Goal: Task Accomplishment & Management: Manage account settings

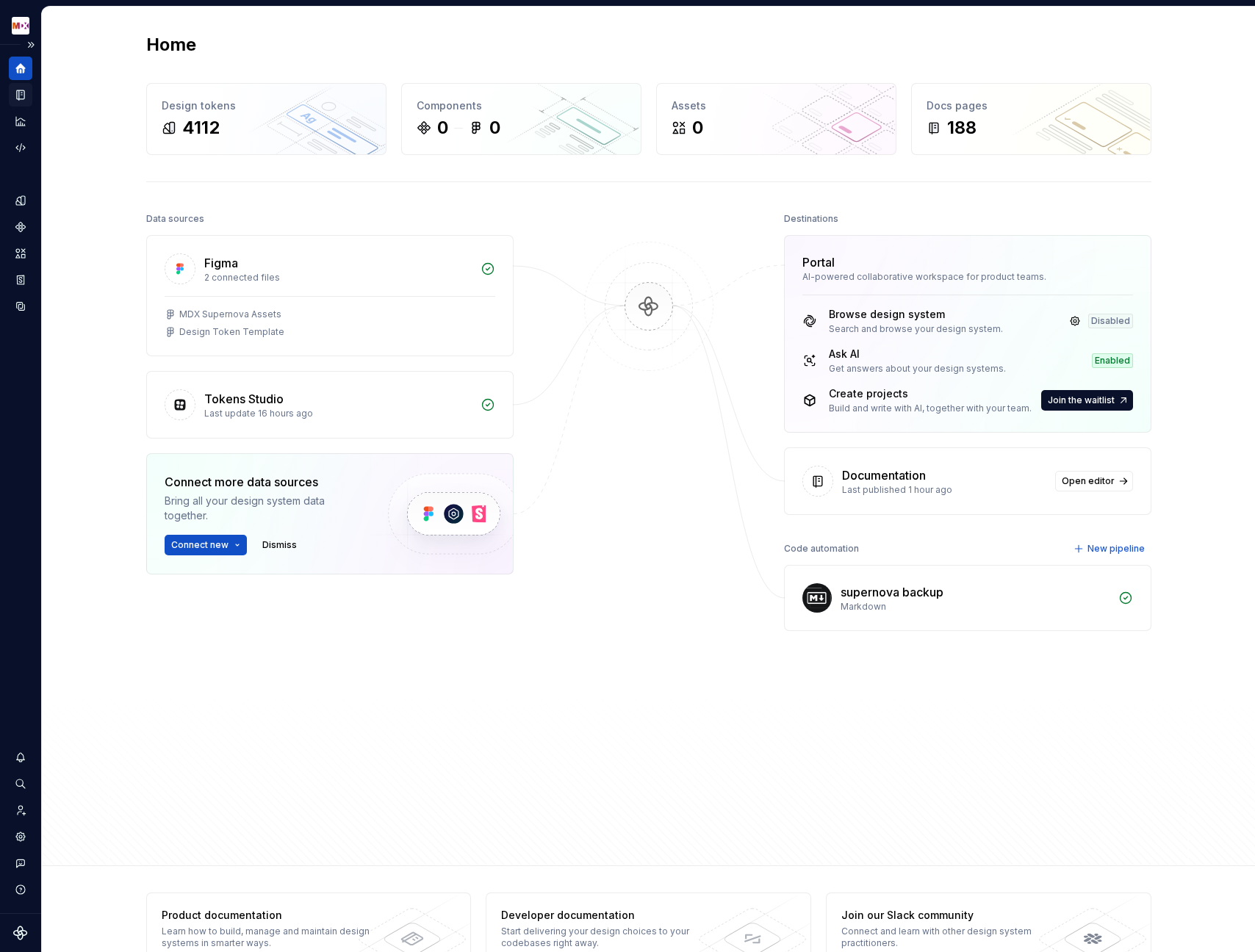
click at [19, 96] on icon "Documentation" at bounding box center [20, 95] width 7 height 10
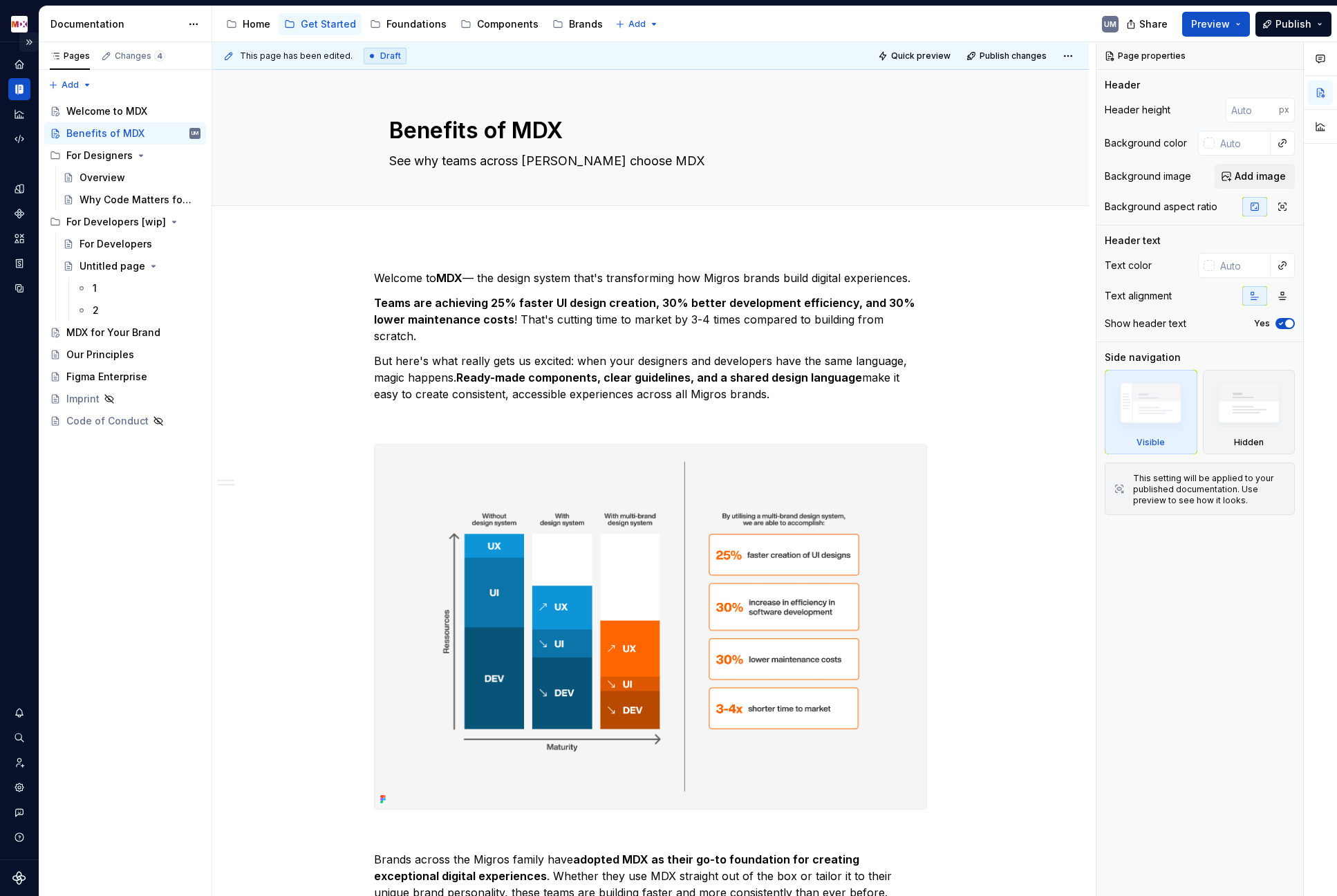
click at [31, 41] on div "MDX UM" at bounding box center [19, 24] width 39 height 36
click at [30, 42] on div "MDX UM" at bounding box center [19, 24] width 39 height 36
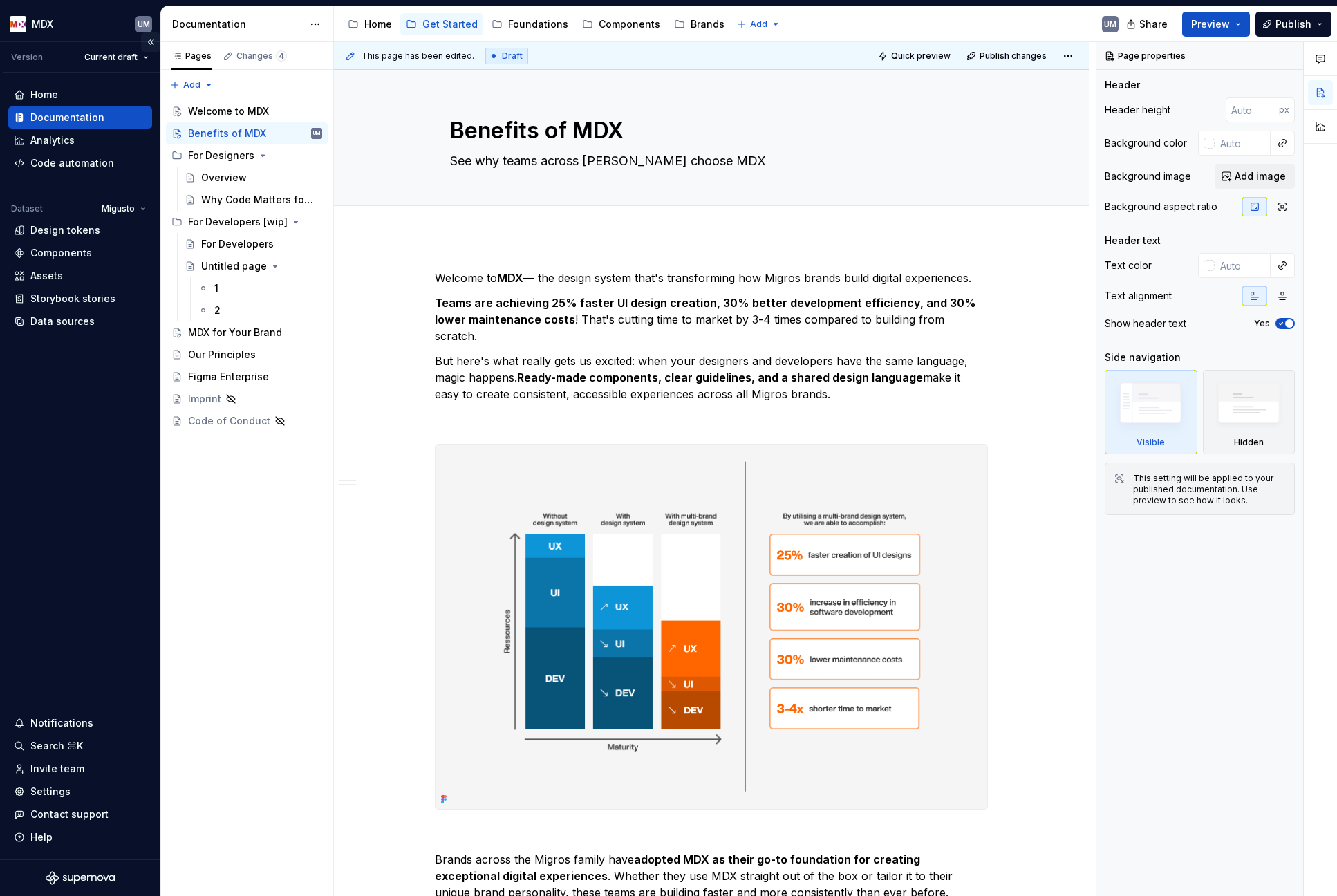
click at [151, 42] on button "Collapse sidebar" at bounding box center [151, 42] width 19 height 19
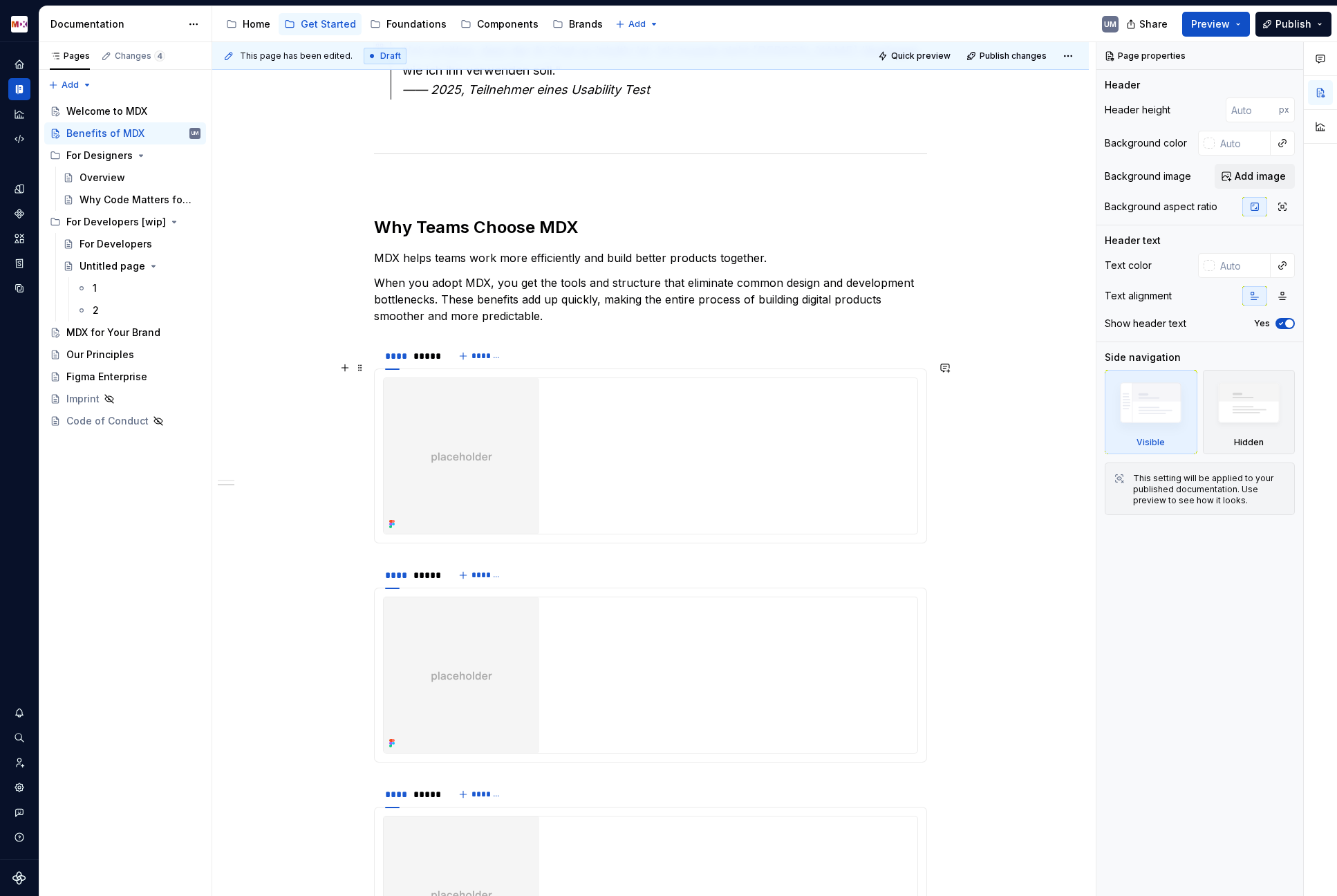
scroll to position [2018, 0]
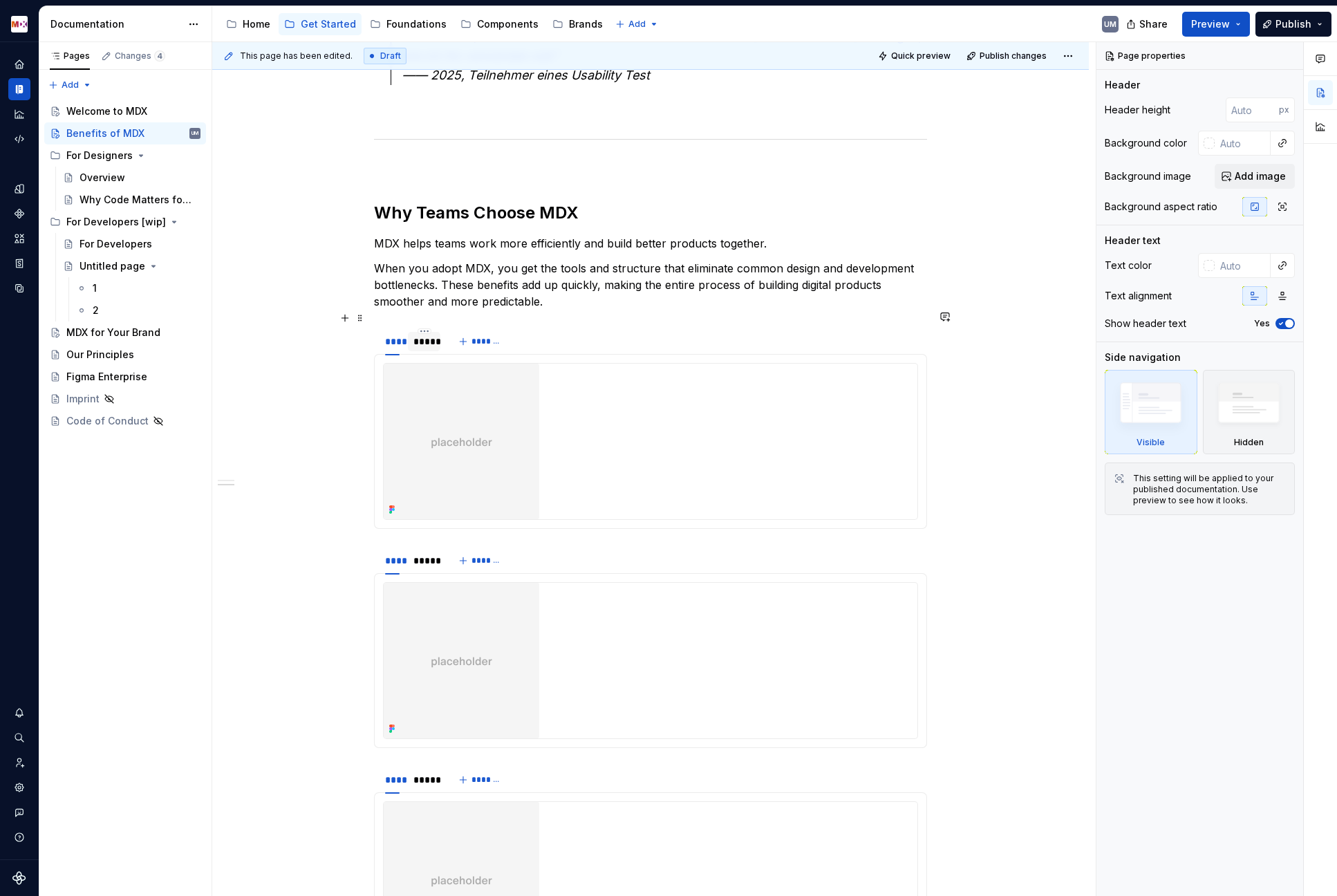
click at [421, 335] on div "*****" at bounding box center [424, 341] width 22 height 14
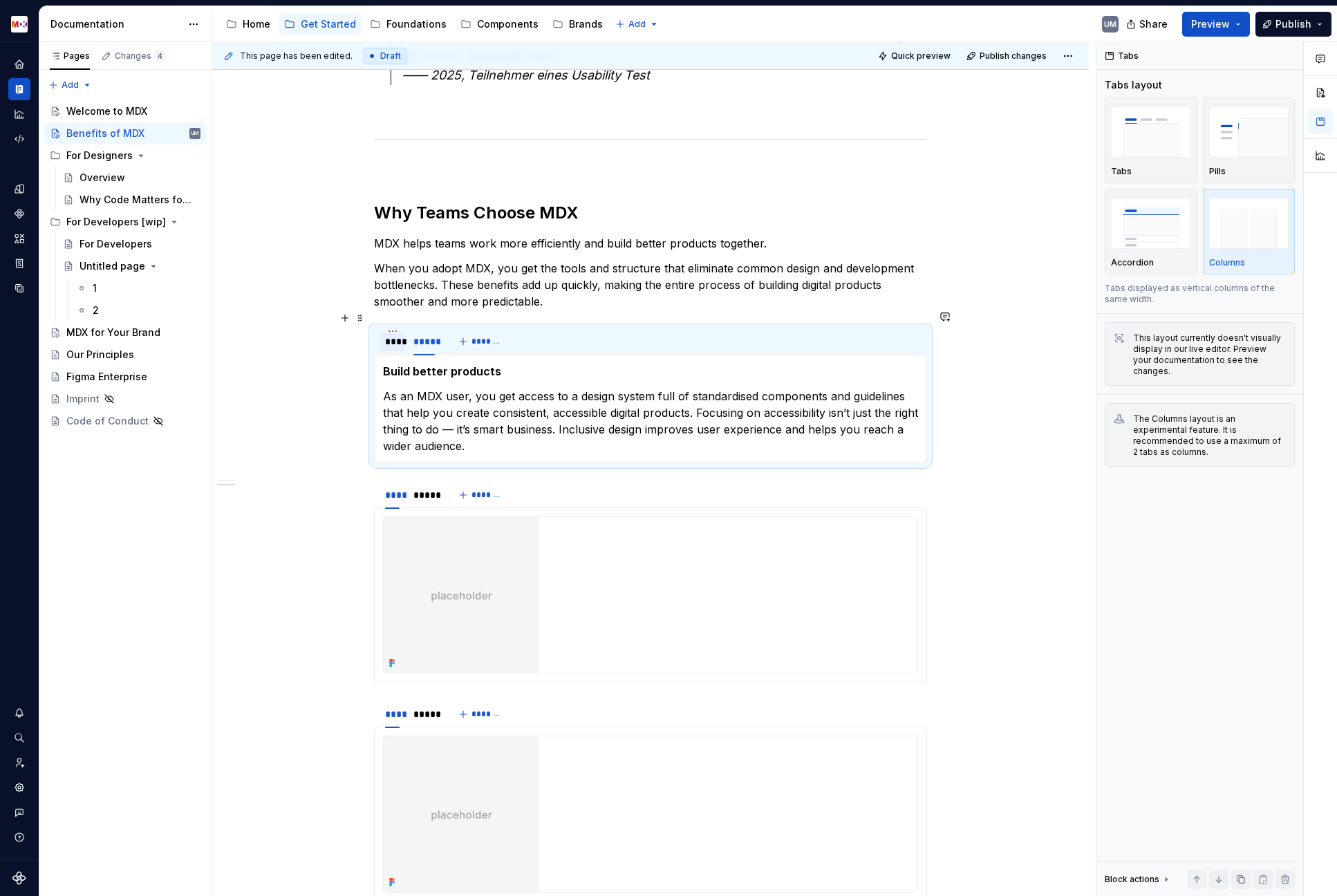
click at [394, 335] on div "****" at bounding box center [391, 341] width 14 height 14
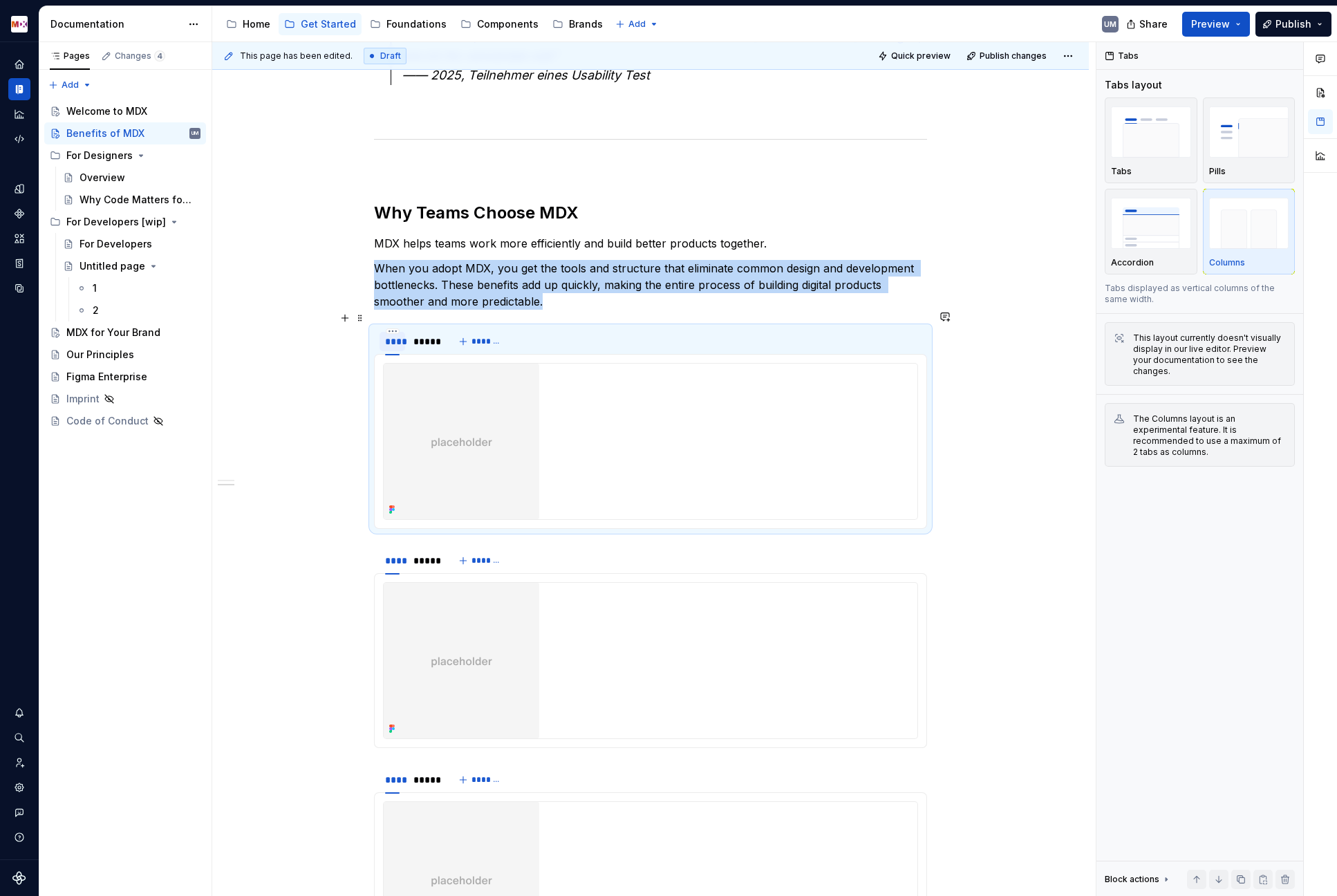
click at [396, 335] on div "****" at bounding box center [391, 341] width 14 height 14
click at [424, 335] on div "*****" at bounding box center [424, 341] width 22 height 14
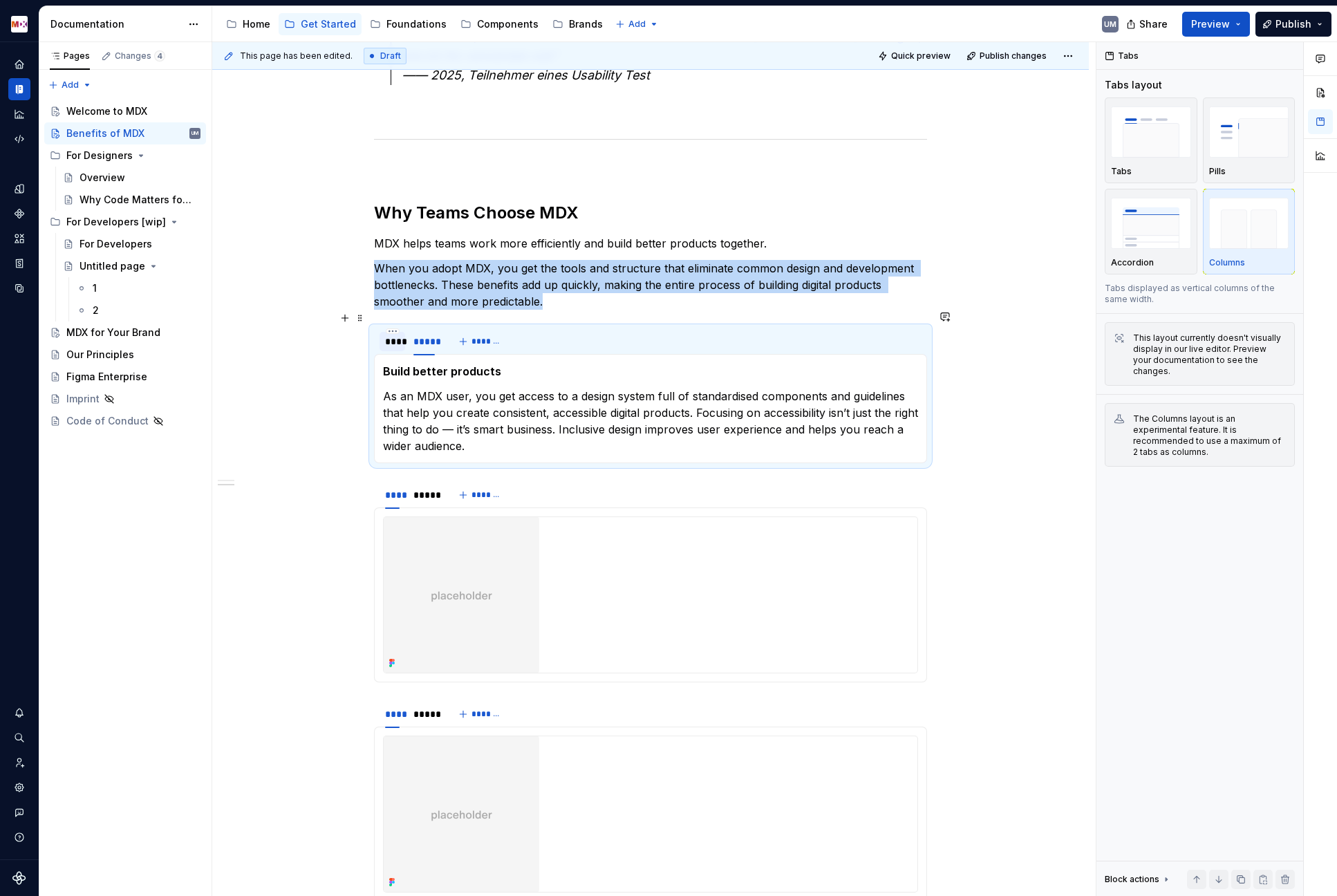
click at [394, 335] on div "****" at bounding box center [391, 341] width 14 height 14
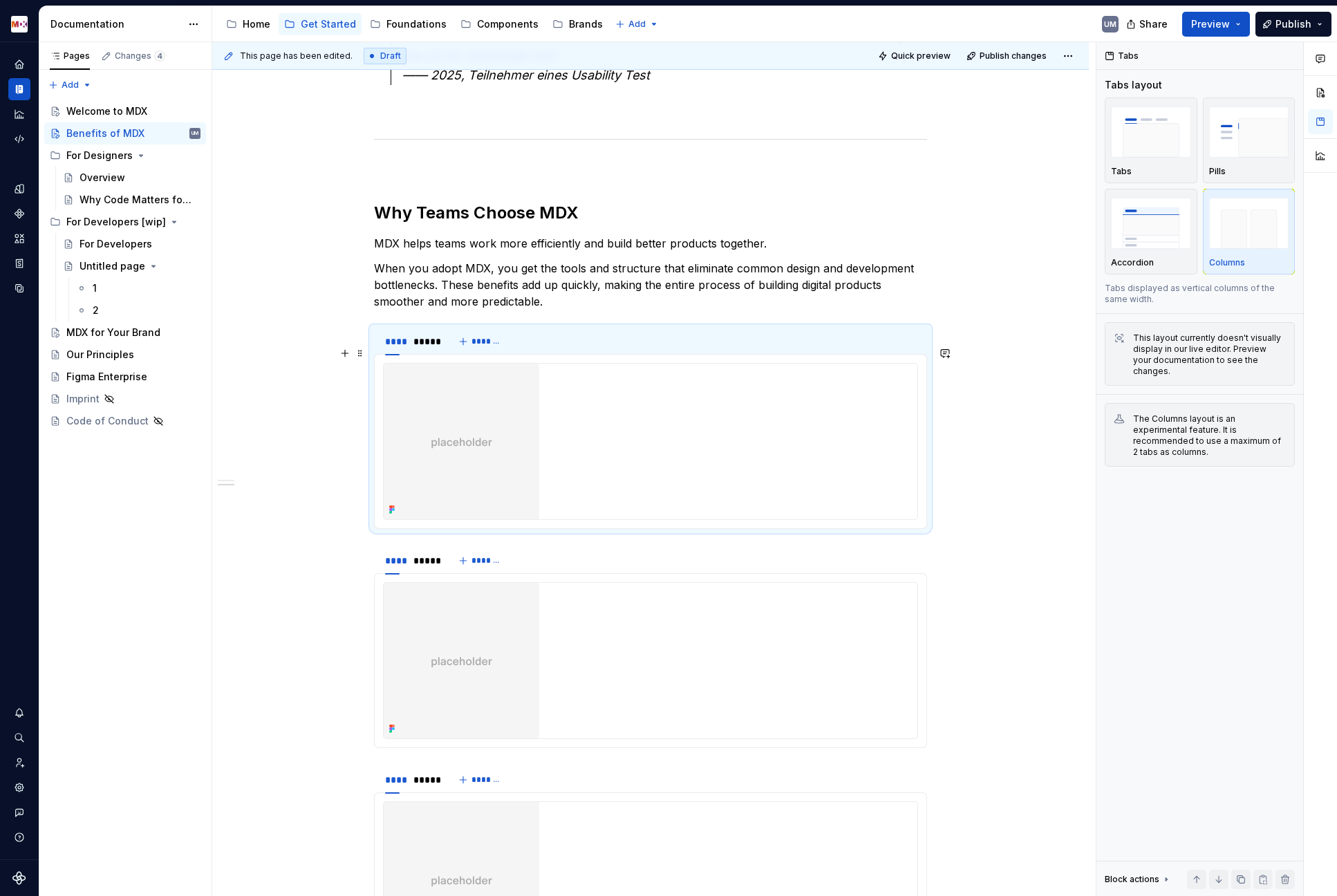
click at [462, 431] on img at bounding box center [462, 441] width 156 height 156
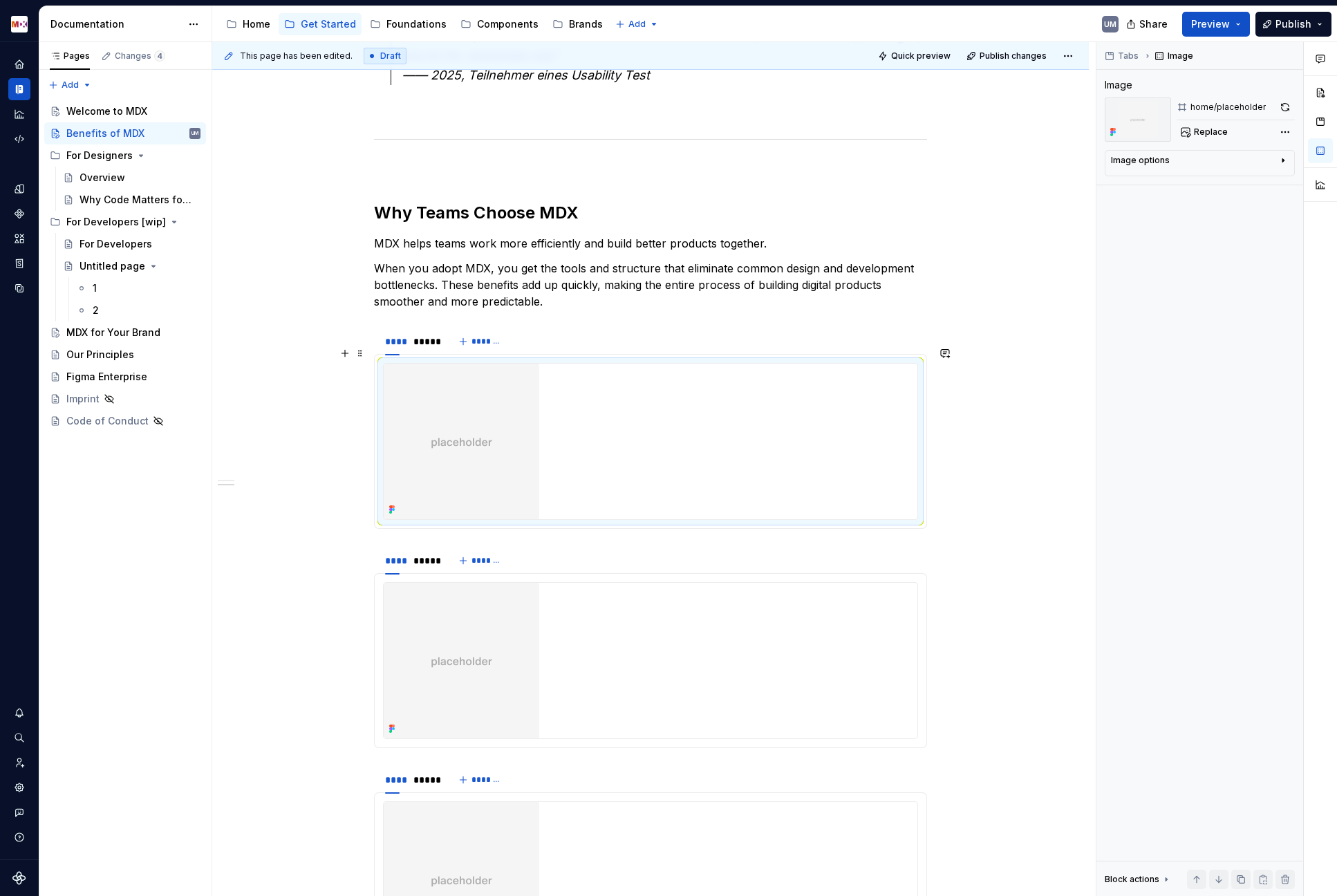
click at [453, 423] on img at bounding box center [462, 441] width 156 height 156
click at [1180, 130] on div "Comments Open comments No comments yet Select ‘Comment’ from the block context …" at bounding box center [1216, 470] width 241 height 854
click at [1180, 157] on div "Image options" at bounding box center [1194, 163] width 166 height 16
drag, startPoint x: 1194, startPoint y: 352, endPoint x: 1210, endPoint y: 308, distance: 46.8
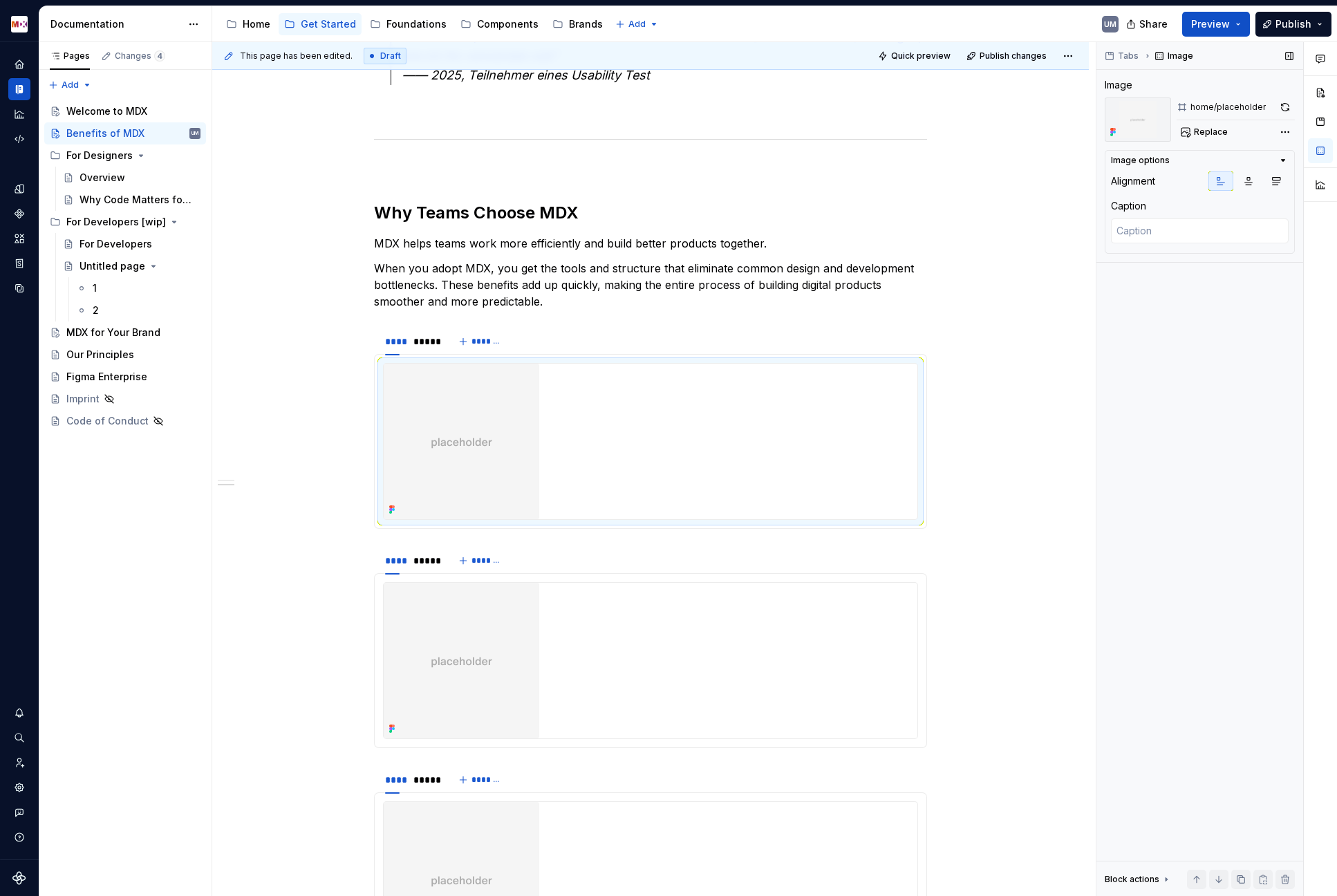
click at [1180, 352] on div "Tabs Image Image home/placeholder Replace Image options Alignment Caption Block…" at bounding box center [1199, 470] width 207 height 854
click at [1180, 132] on div "Comments Open comments No comments yet Select ‘Comment’ from the block context …" at bounding box center [1216, 470] width 241 height 854
click at [1180, 163] on div "Open layer in Figma File: MDX Supernova Assets" at bounding box center [1198, 165] width 142 height 26
click at [441, 425] on img at bounding box center [462, 441] width 156 height 156
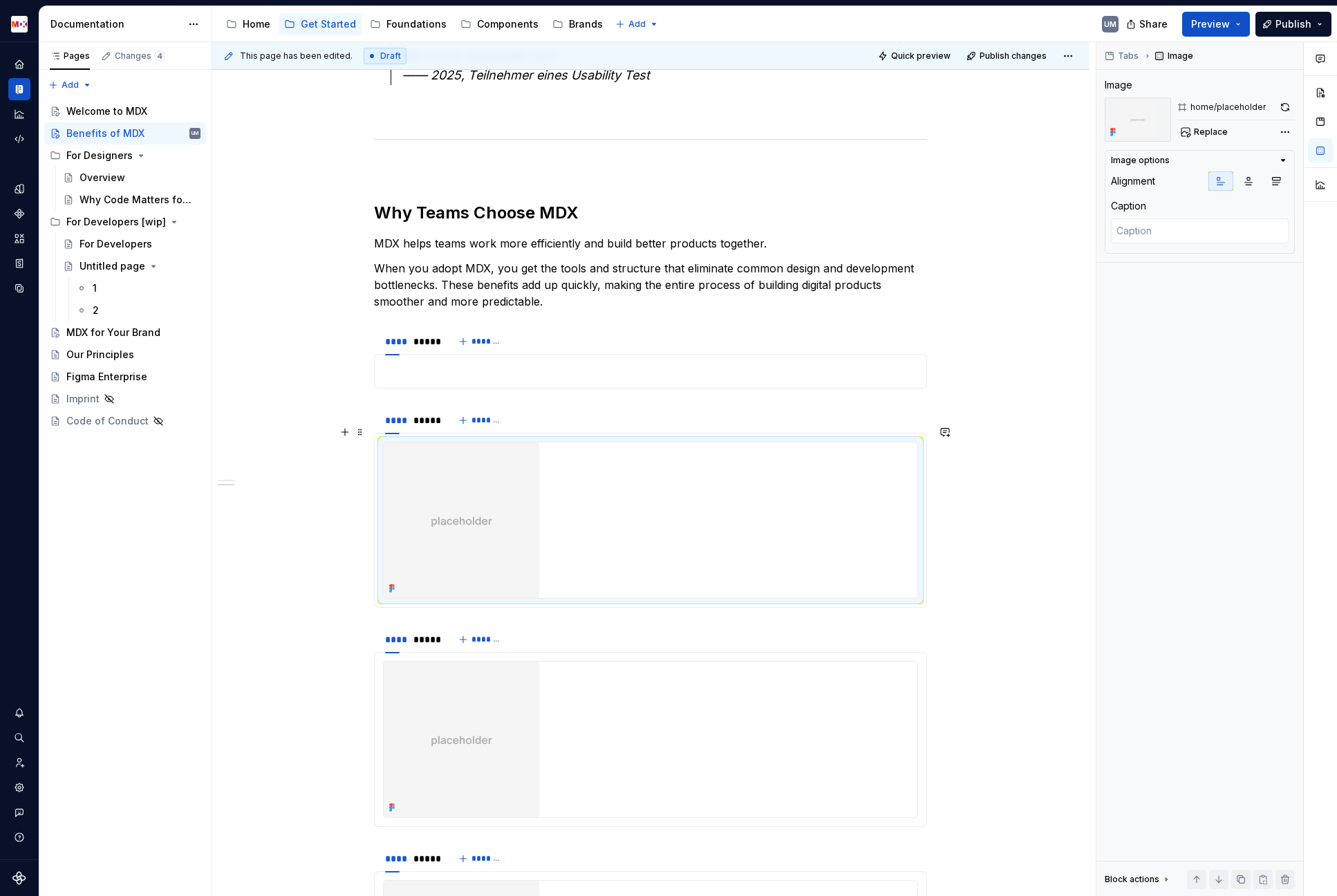
click at [474, 519] on img at bounding box center [462, 520] width 156 height 156
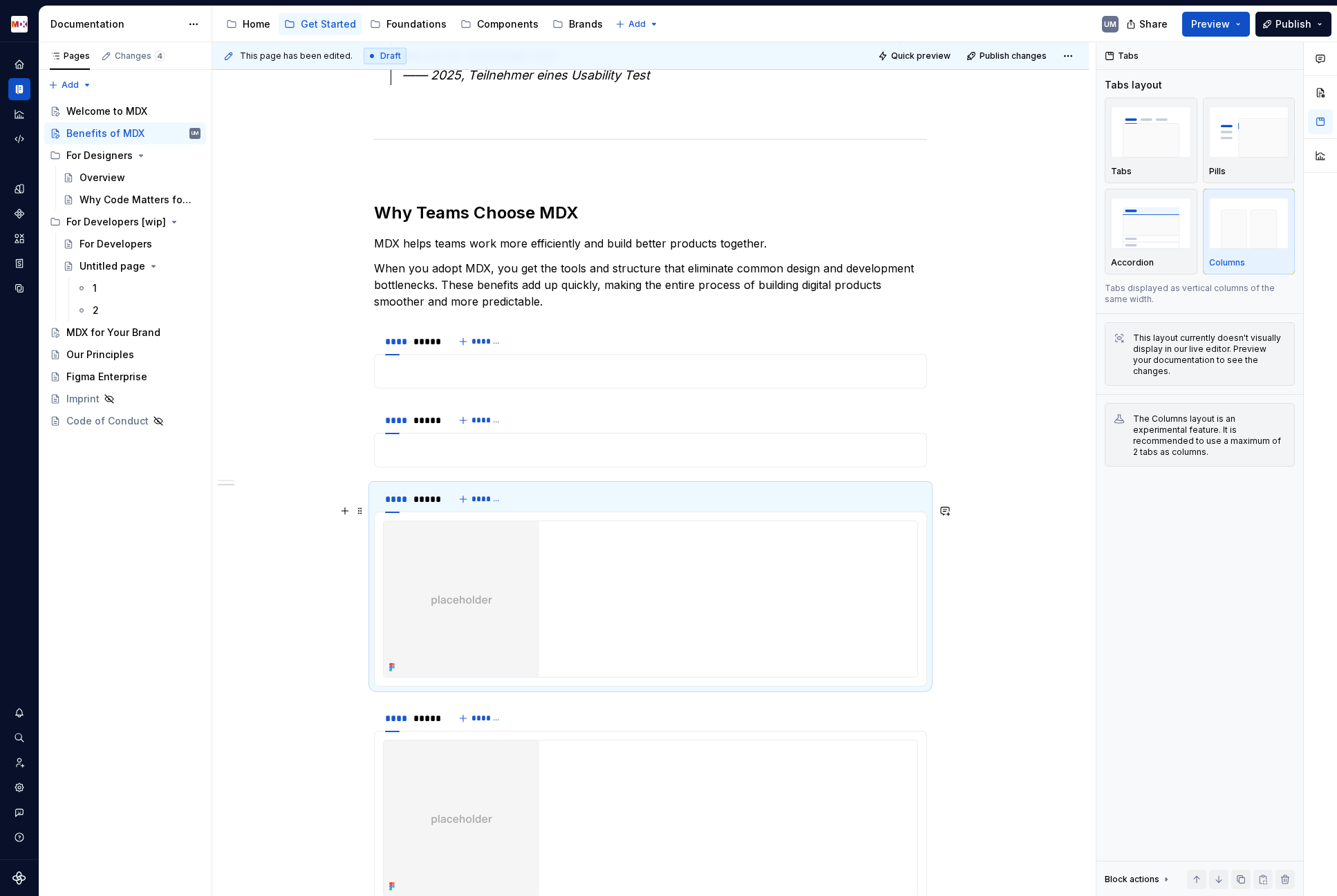
click at [466, 593] on img at bounding box center [462, 599] width 156 height 156
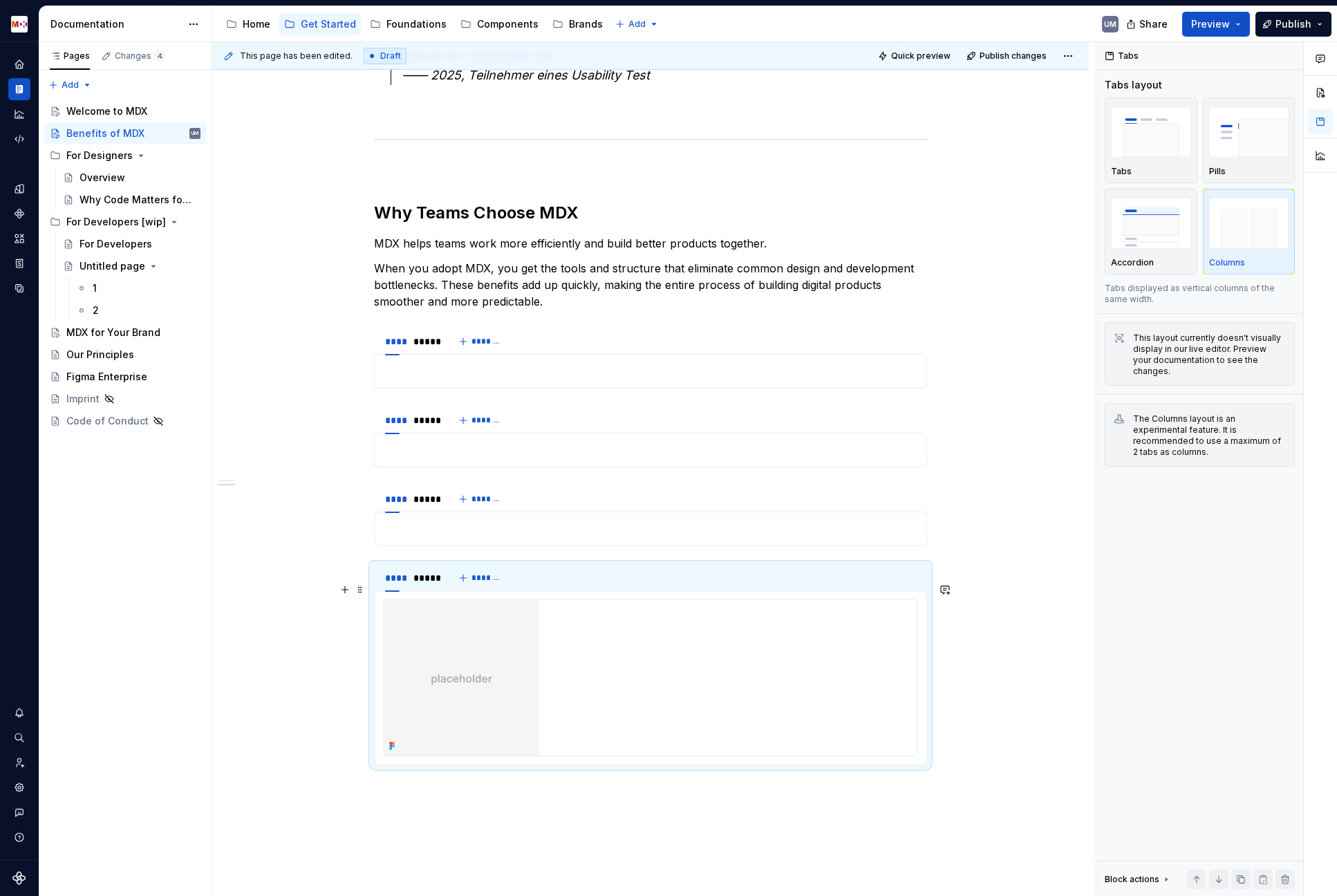
click at [459, 657] on img at bounding box center [462, 678] width 156 height 156
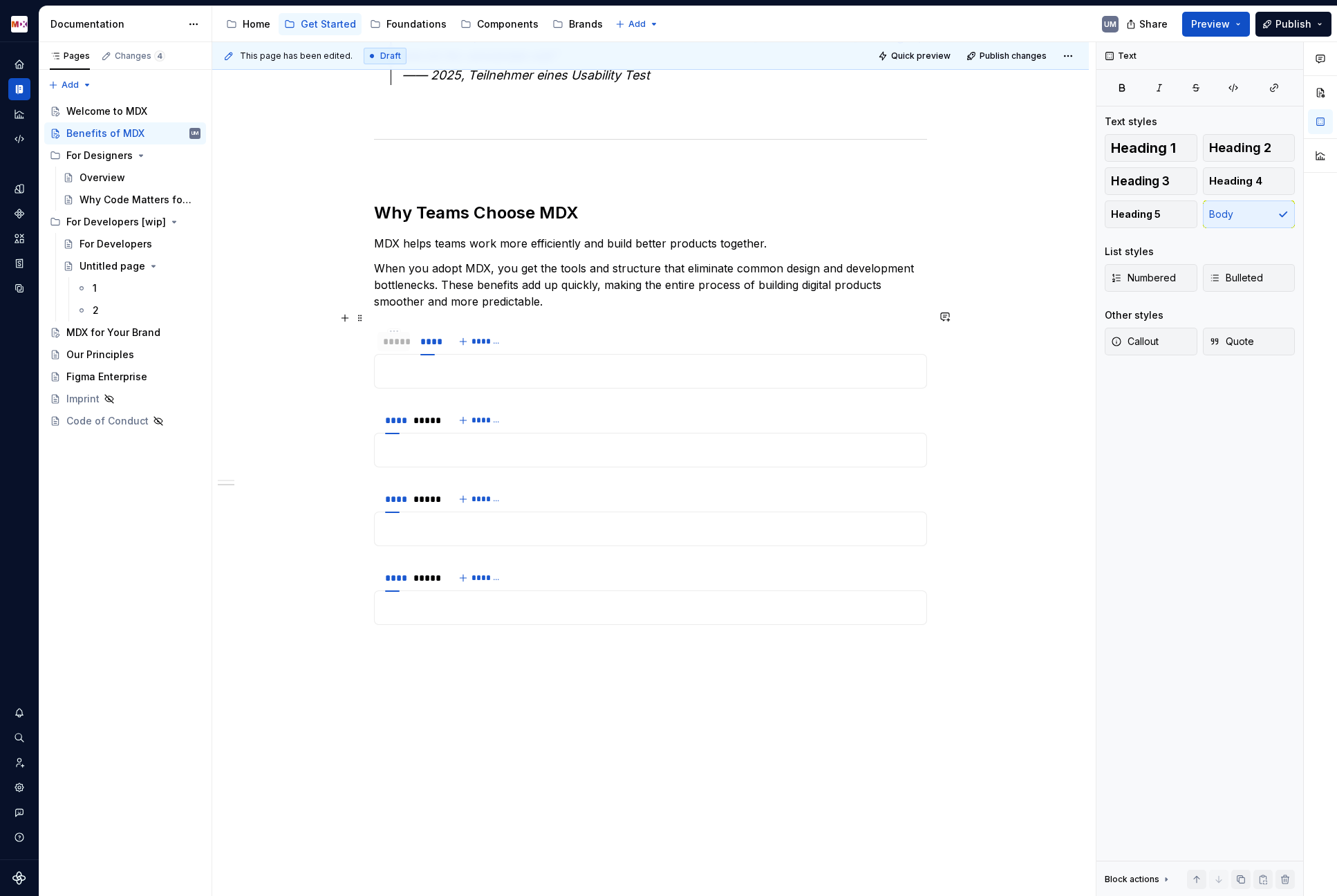
drag, startPoint x: 428, startPoint y: 324, endPoint x: 397, endPoint y: 327, distance: 31.1
click at [397, 335] on div "*****" at bounding box center [394, 341] width 22 height 14
drag, startPoint x: 424, startPoint y: 402, endPoint x: 394, endPoint y: 404, distance: 30.1
click at [394, 413] on div "*****" at bounding box center [401, 420] width 22 height 14
drag, startPoint x: 424, startPoint y: 487, endPoint x: 392, endPoint y: 488, distance: 32.0
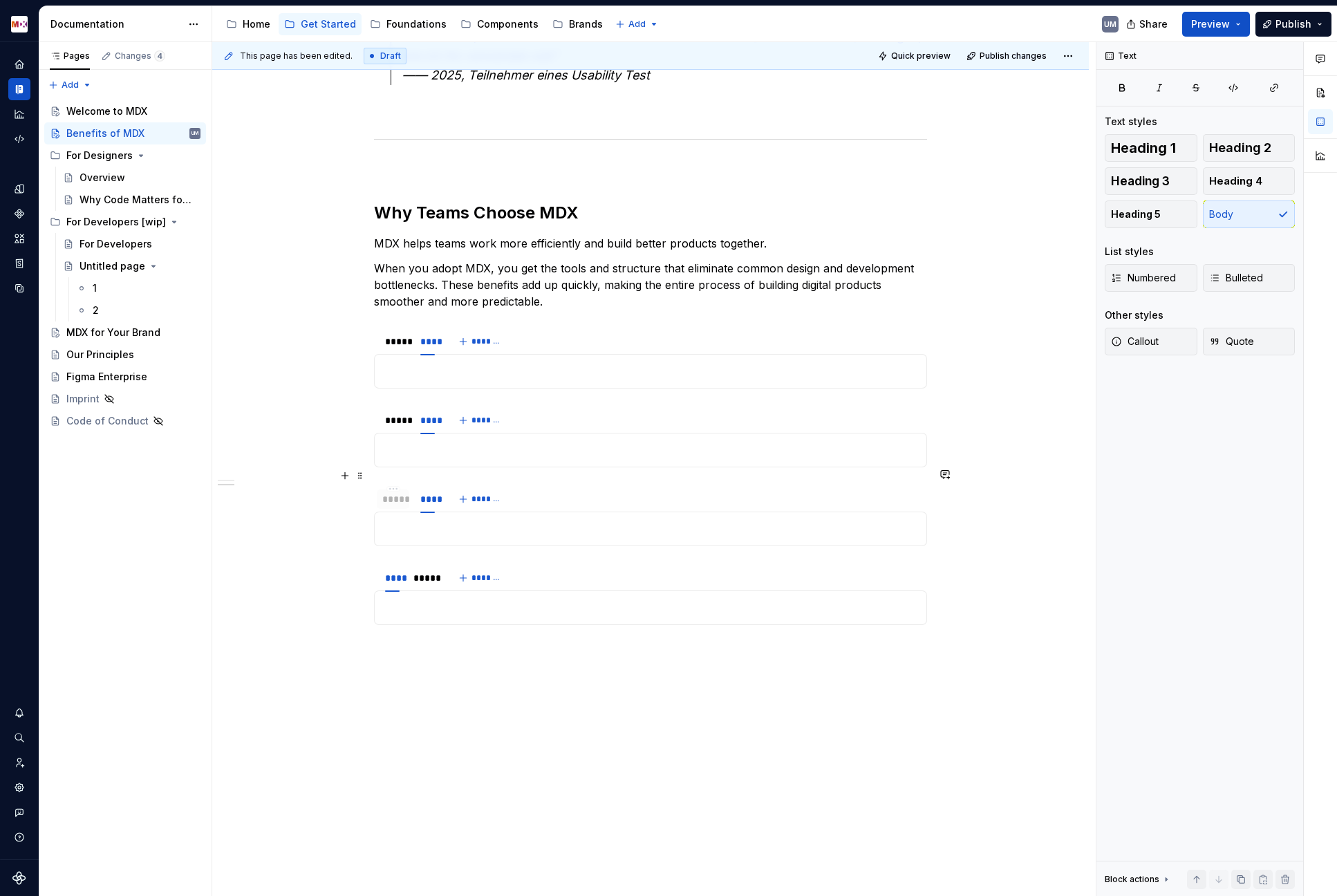
click at [392, 492] on div "*****" at bounding box center [393, 499] width 22 height 14
drag, startPoint x: 429, startPoint y: 567, endPoint x: 383, endPoint y: 566, distance: 46.0
click at [383, 571] on div "*****" at bounding box center [390, 578] width 22 height 14
click at [401, 335] on div "*****" at bounding box center [395, 341] width 22 height 14
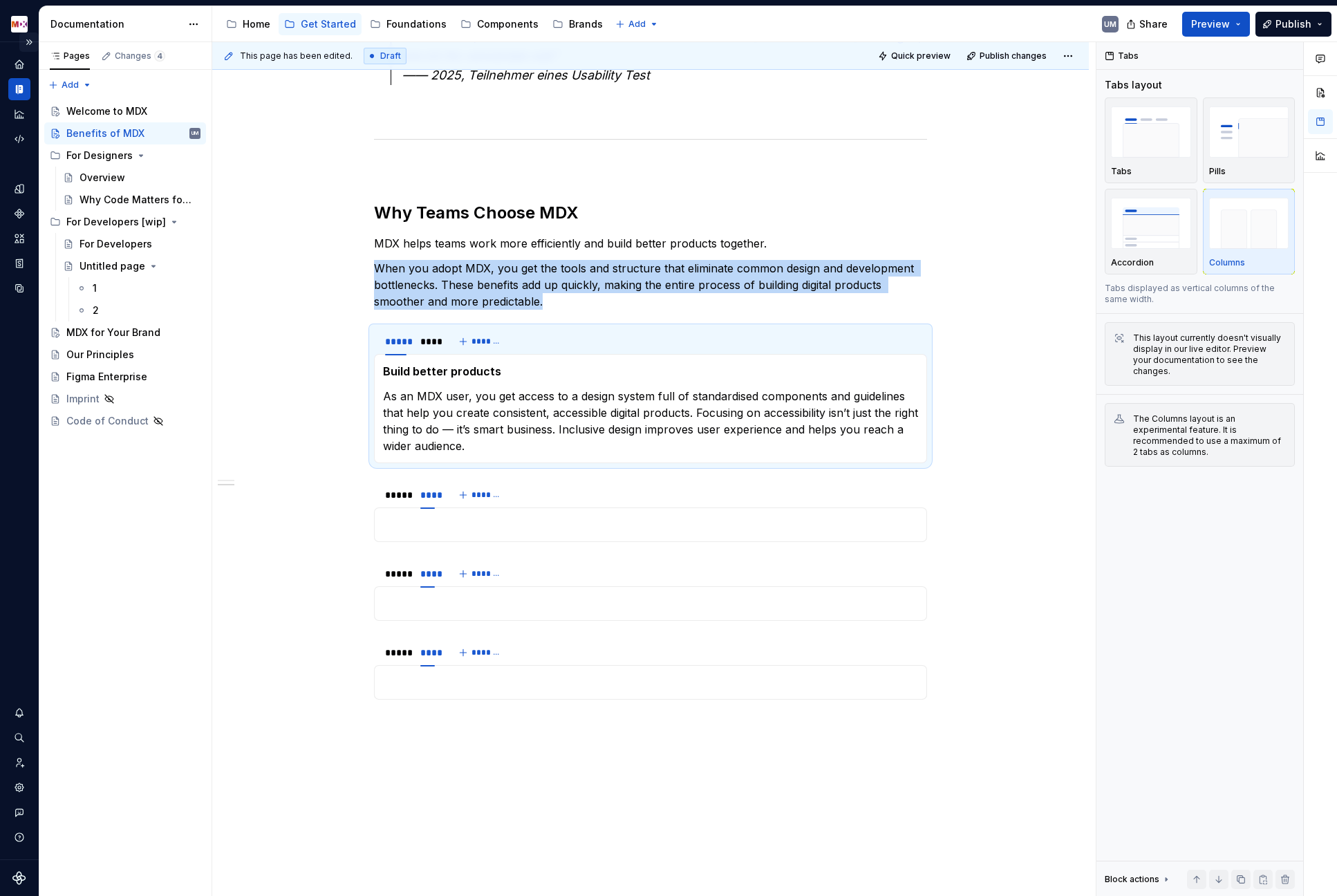
click at [31, 43] on button "Expand sidebar" at bounding box center [29, 42] width 19 height 19
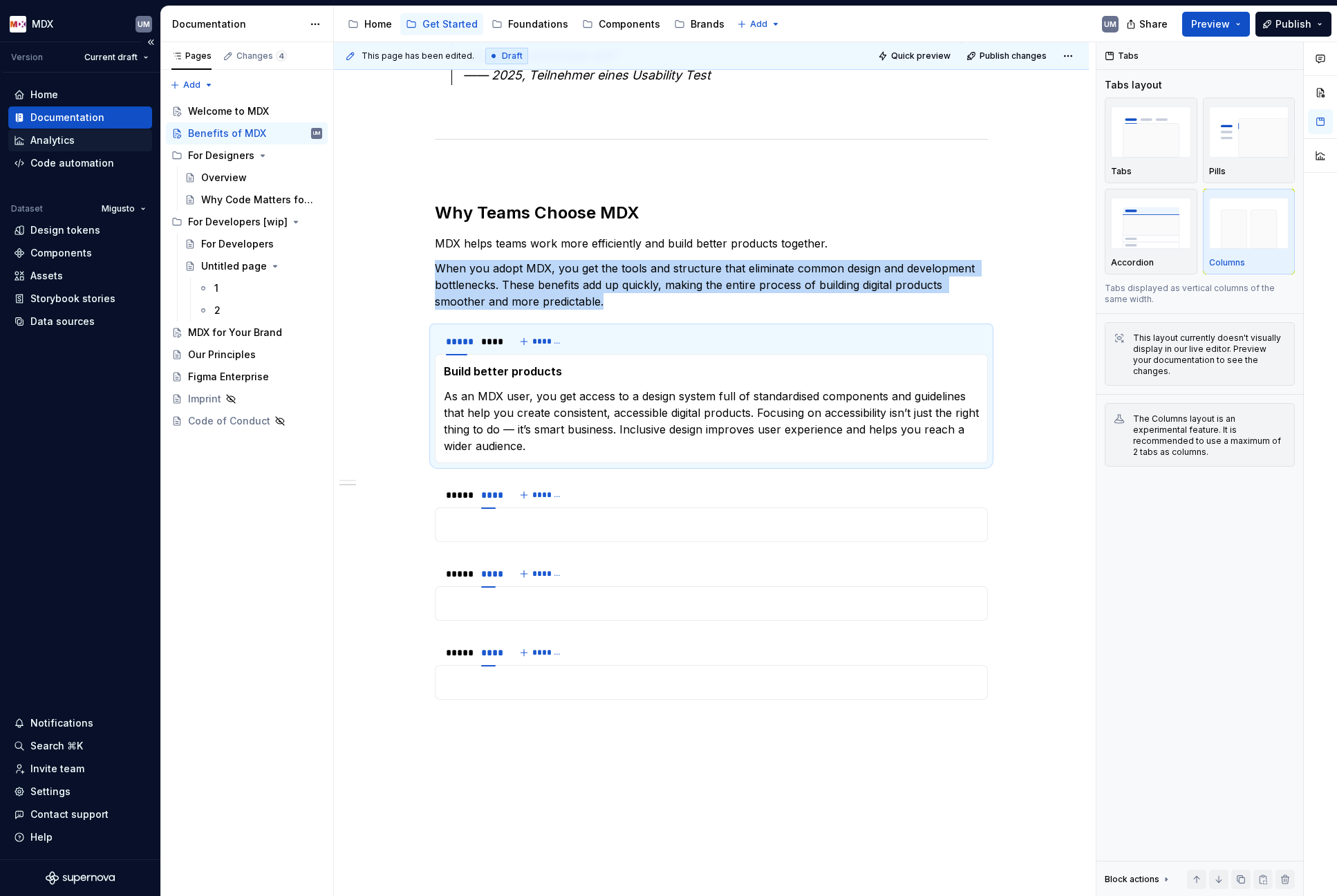
type textarea "*"
click at [313, 25] on html "MDX UM Version Current draft Home Documentation Analytics Code automation Datas…" at bounding box center [668, 448] width 1337 height 896
click at [340, 141] on div "Documentation settings" at bounding box center [394, 144] width 131 height 14
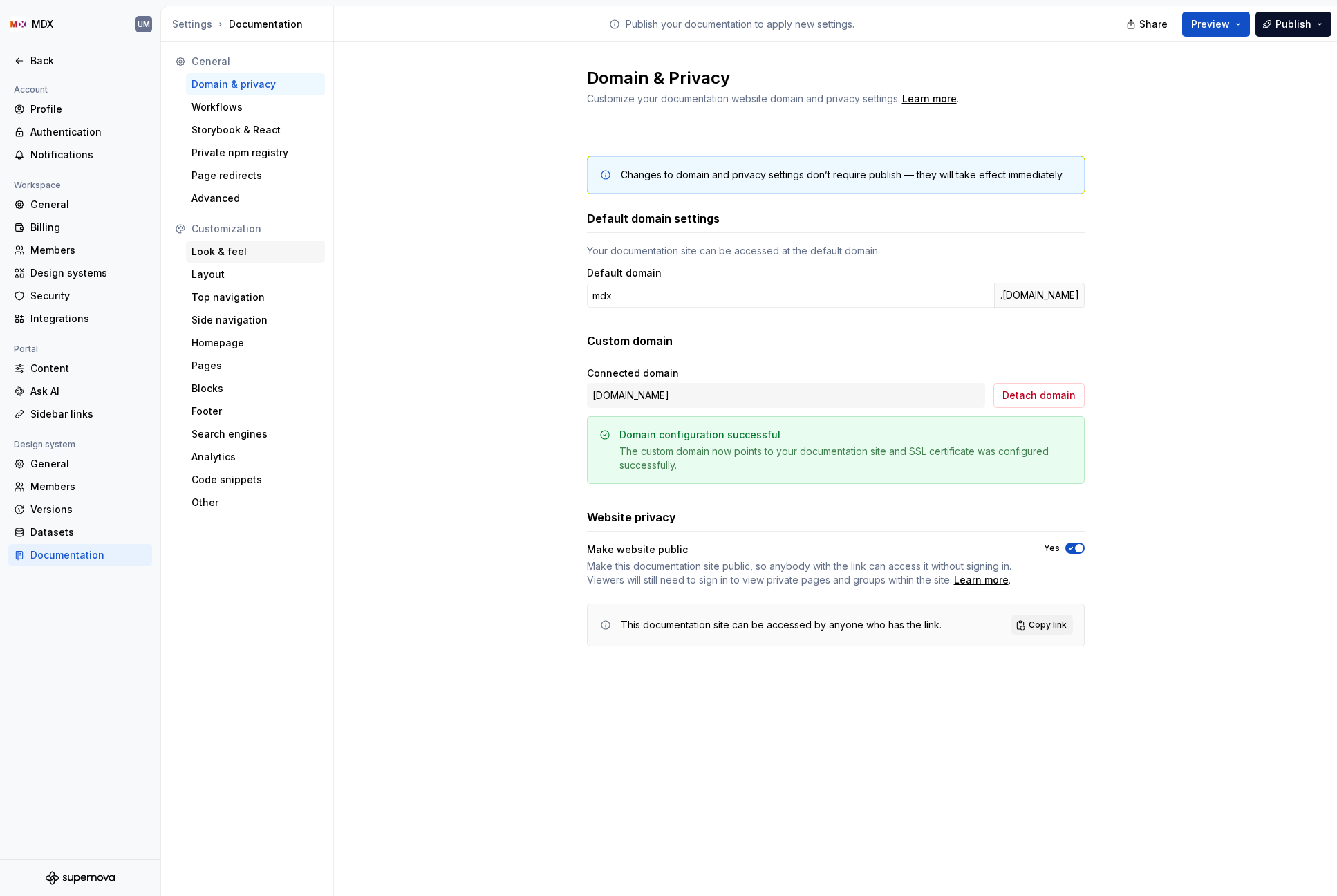
click at [219, 256] on div "Look & feel" at bounding box center [256, 251] width 128 height 14
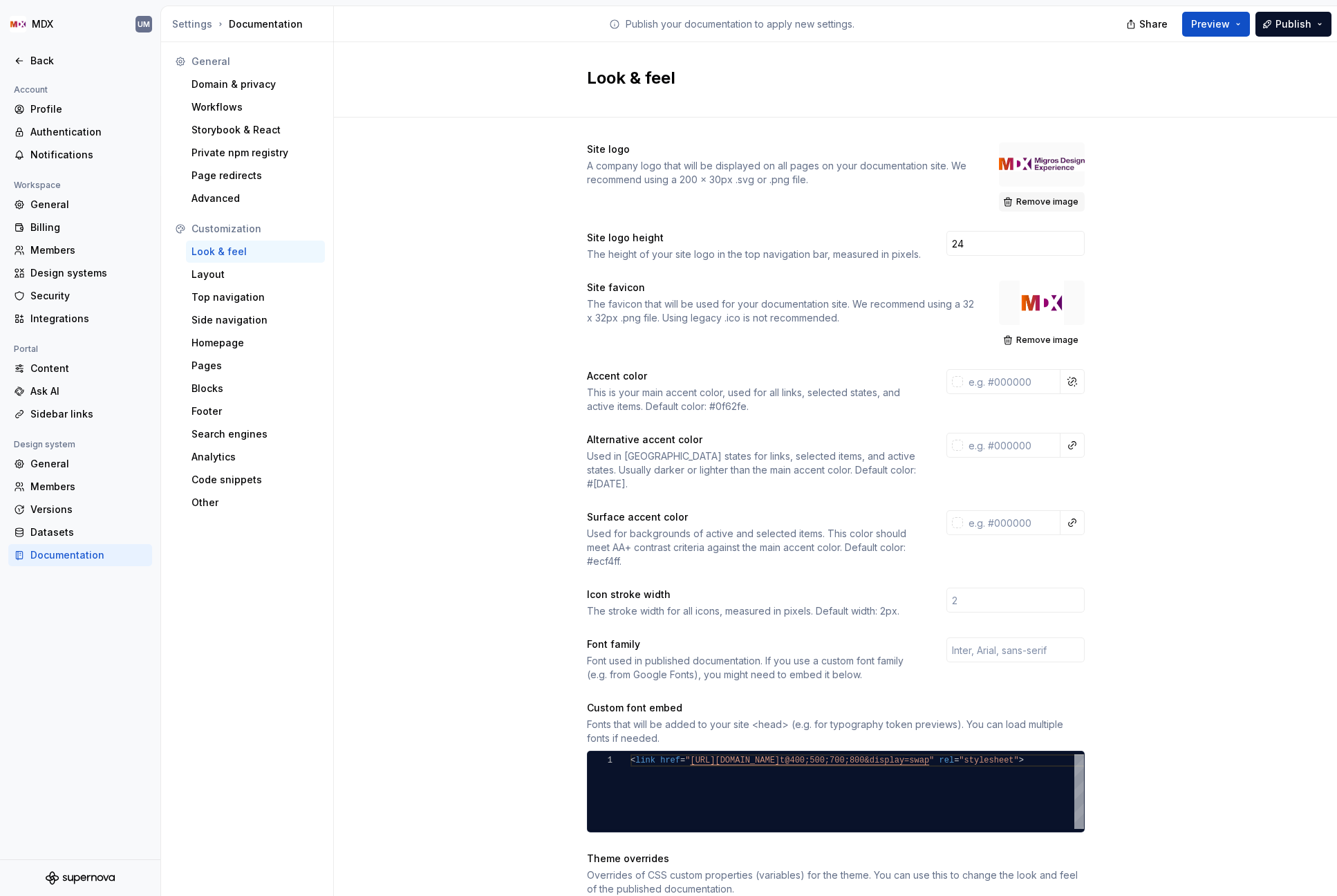
click at [1028, 199] on span "Remove image" at bounding box center [1047, 201] width 62 height 11
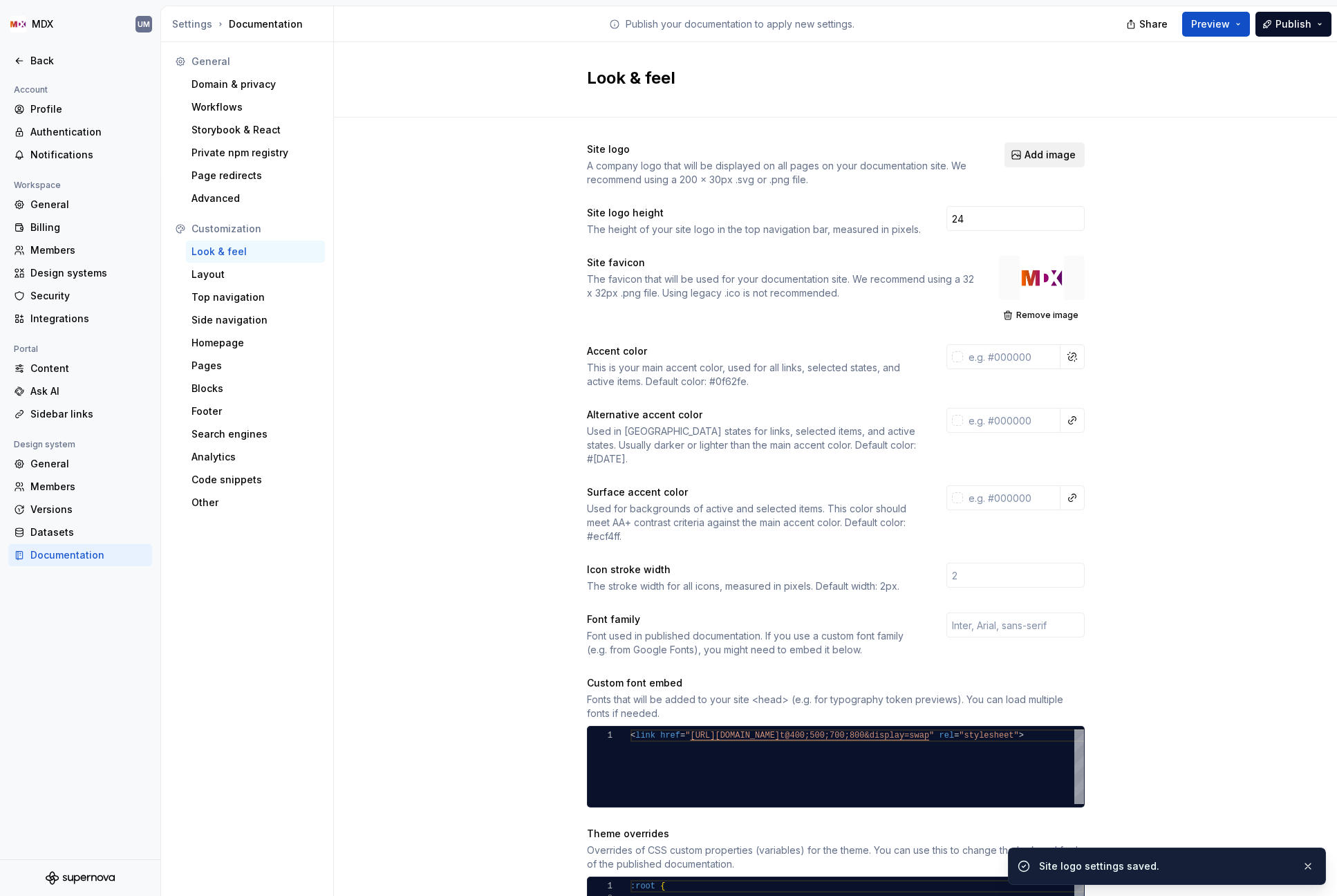
click at [1024, 162] on button "Add image" at bounding box center [1045, 154] width 81 height 25
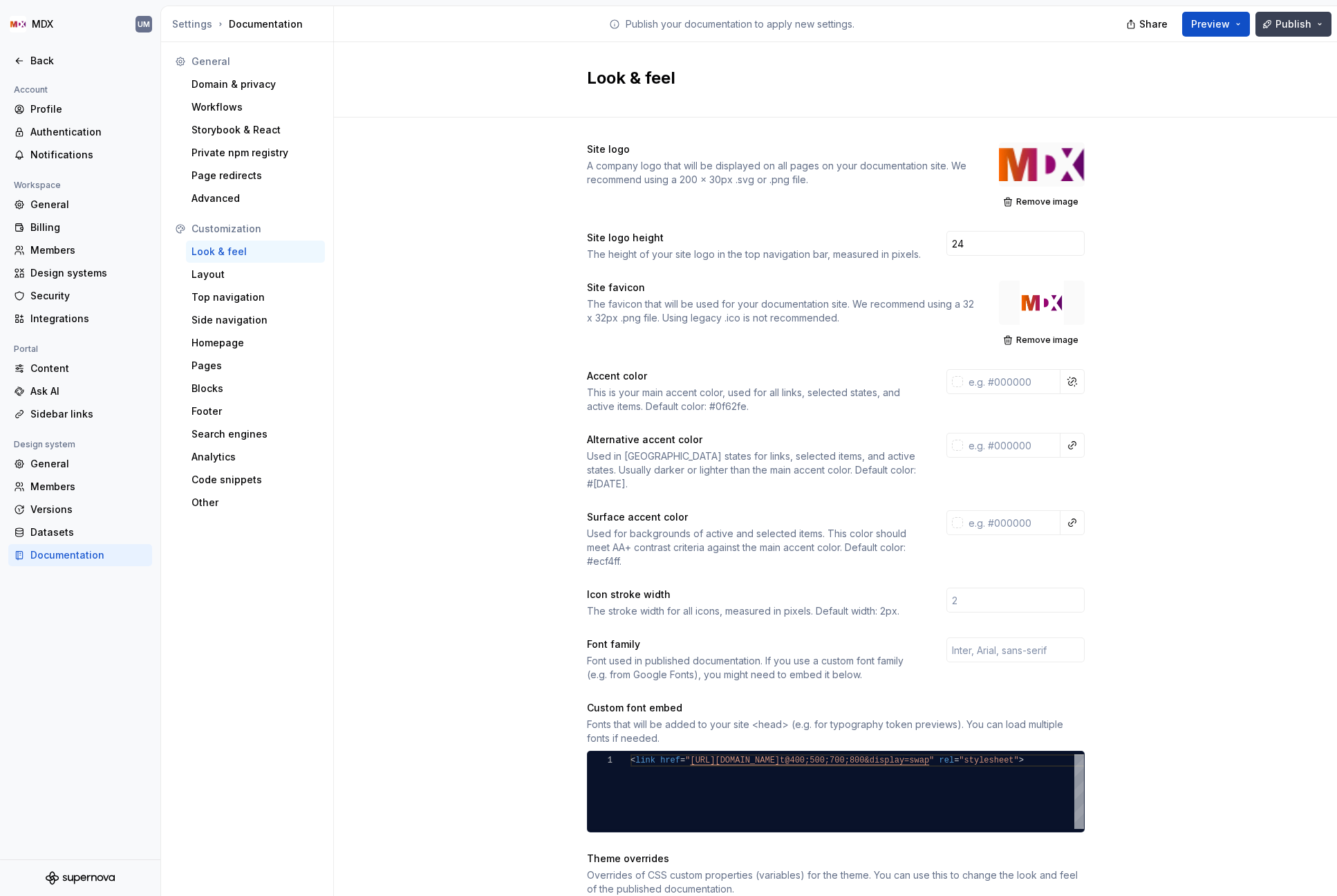
click at [1313, 24] on button "Publish" at bounding box center [1294, 24] width 76 height 25
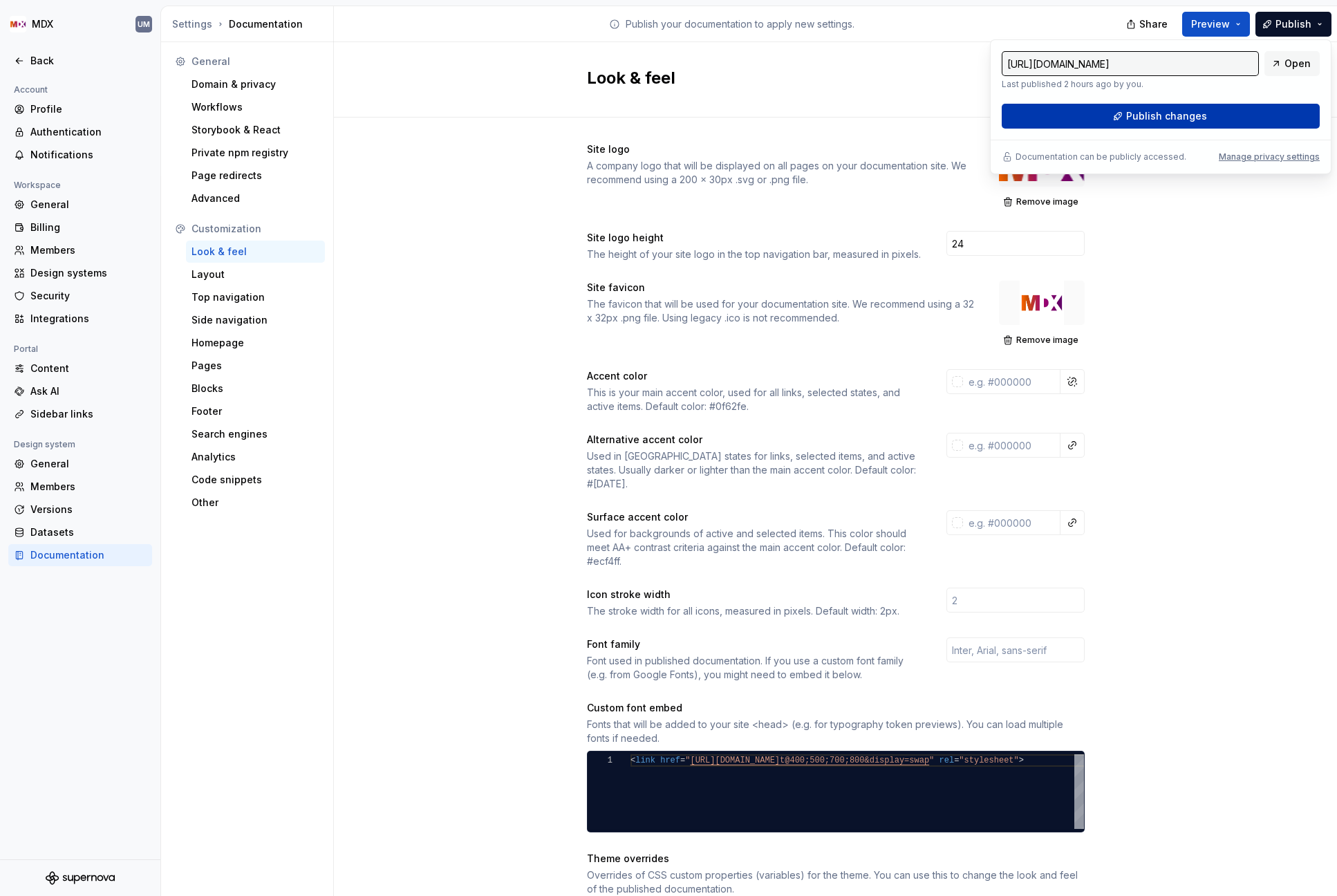
click at [1160, 115] on span "Publish changes" at bounding box center [1166, 116] width 81 height 14
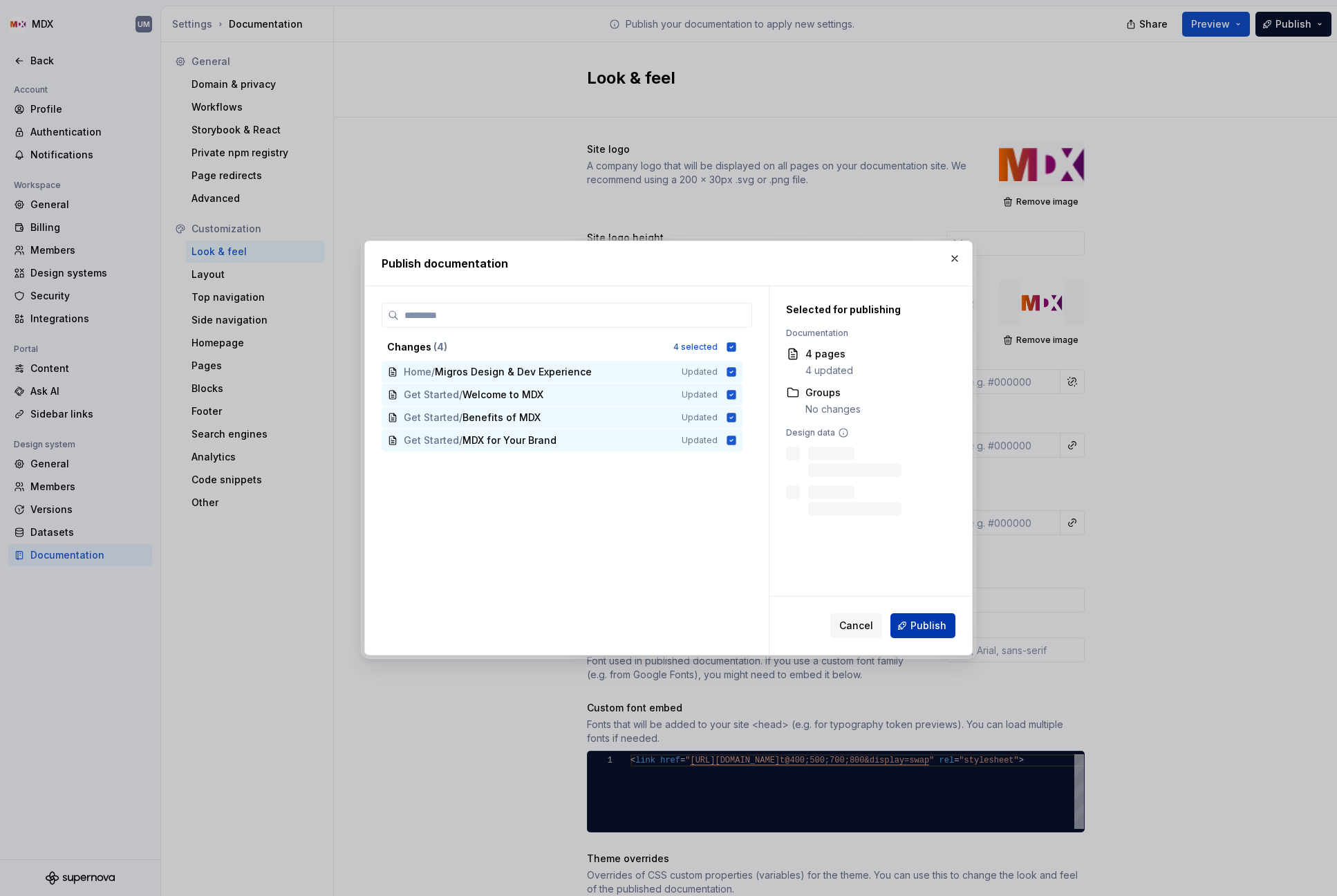
click at [925, 619] on span "Publish" at bounding box center [928, 625] width 36 height 14
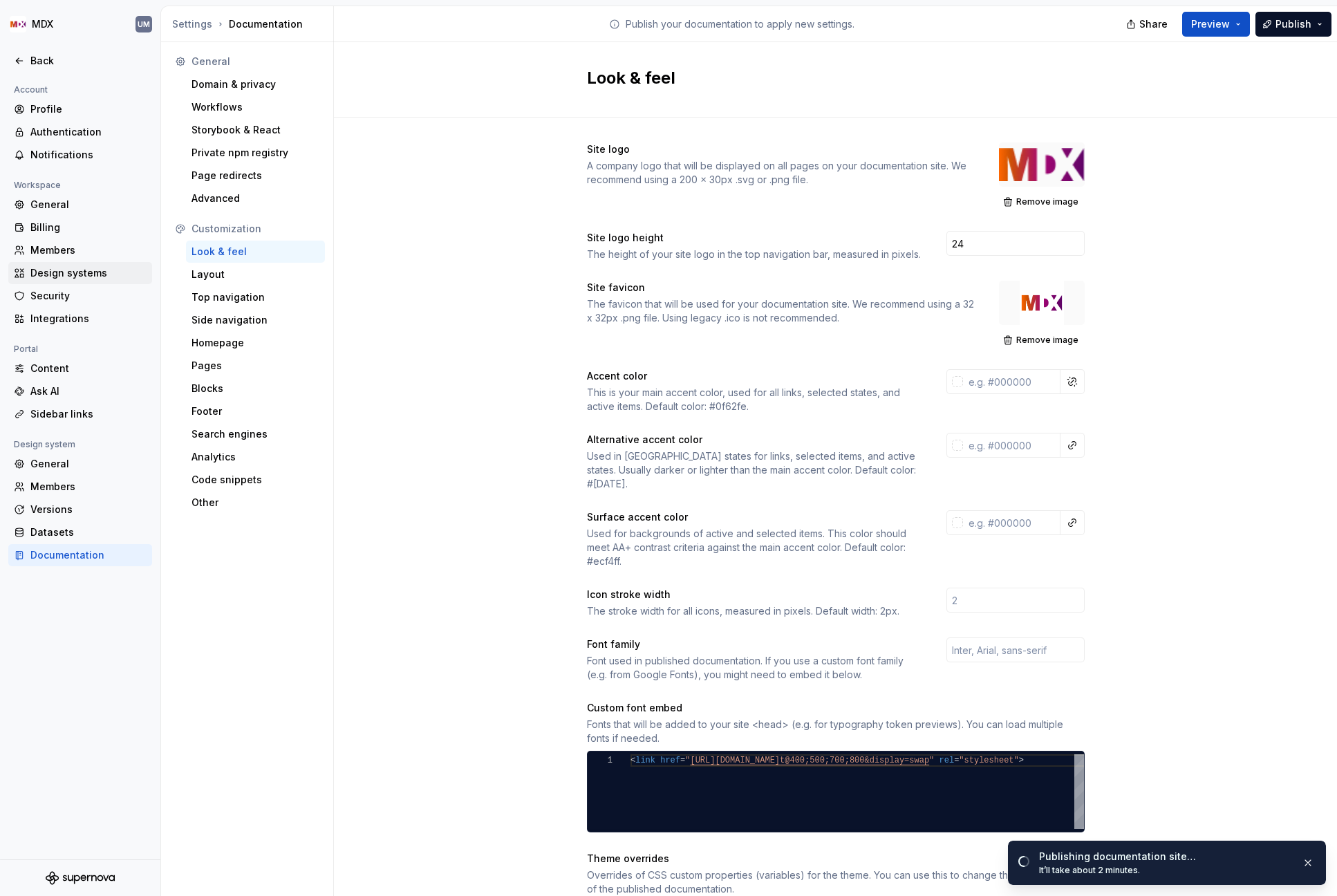
click at [69, 270] on div "Design systems" at bounding box center [89, 273] width 116 height 14
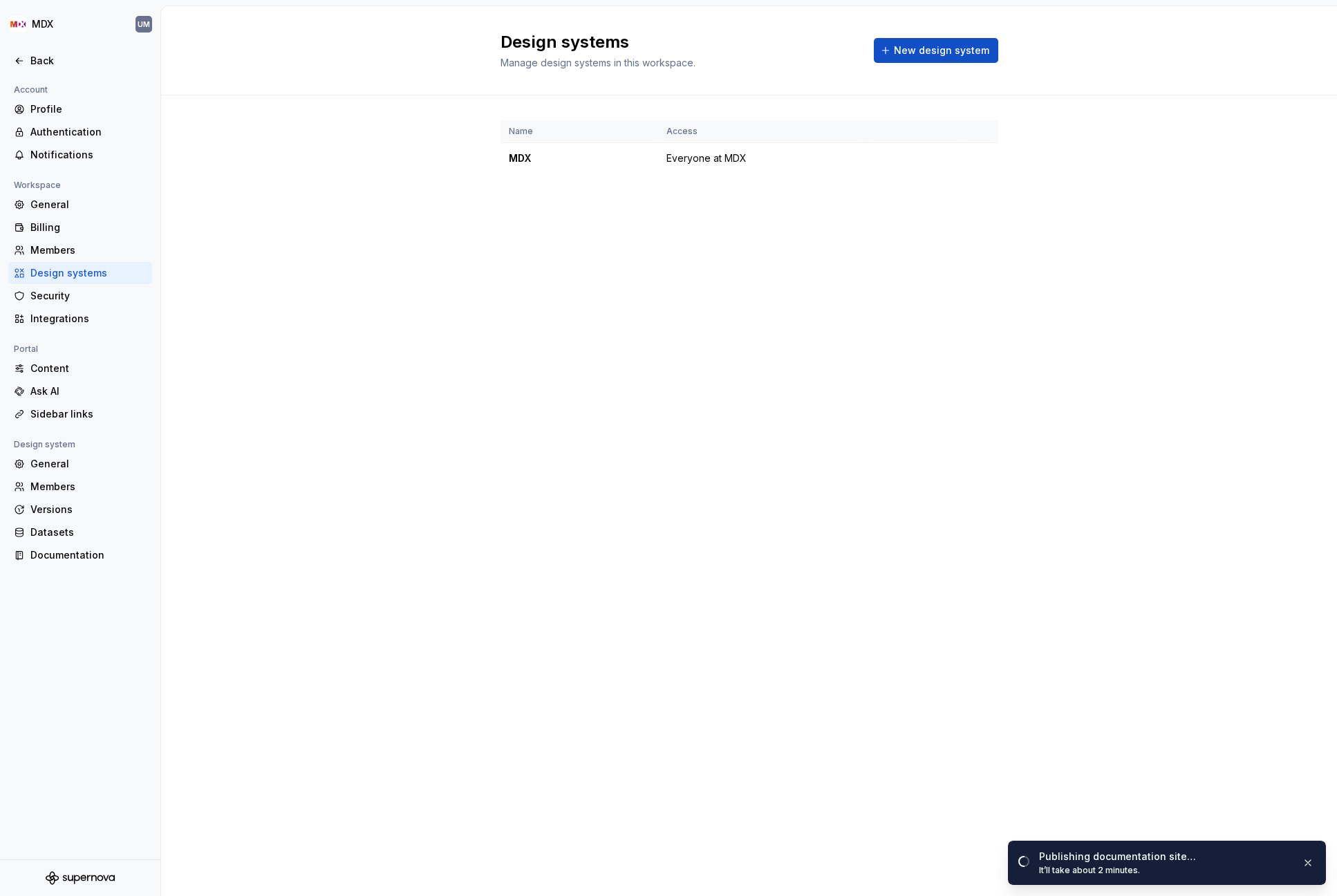
click at [54, 81] on div "Account" at bounding box center [80, 89] width 144 height 16
click at [56, 62] on div "Back" at bounding box center [89, 60] width 116 height 14
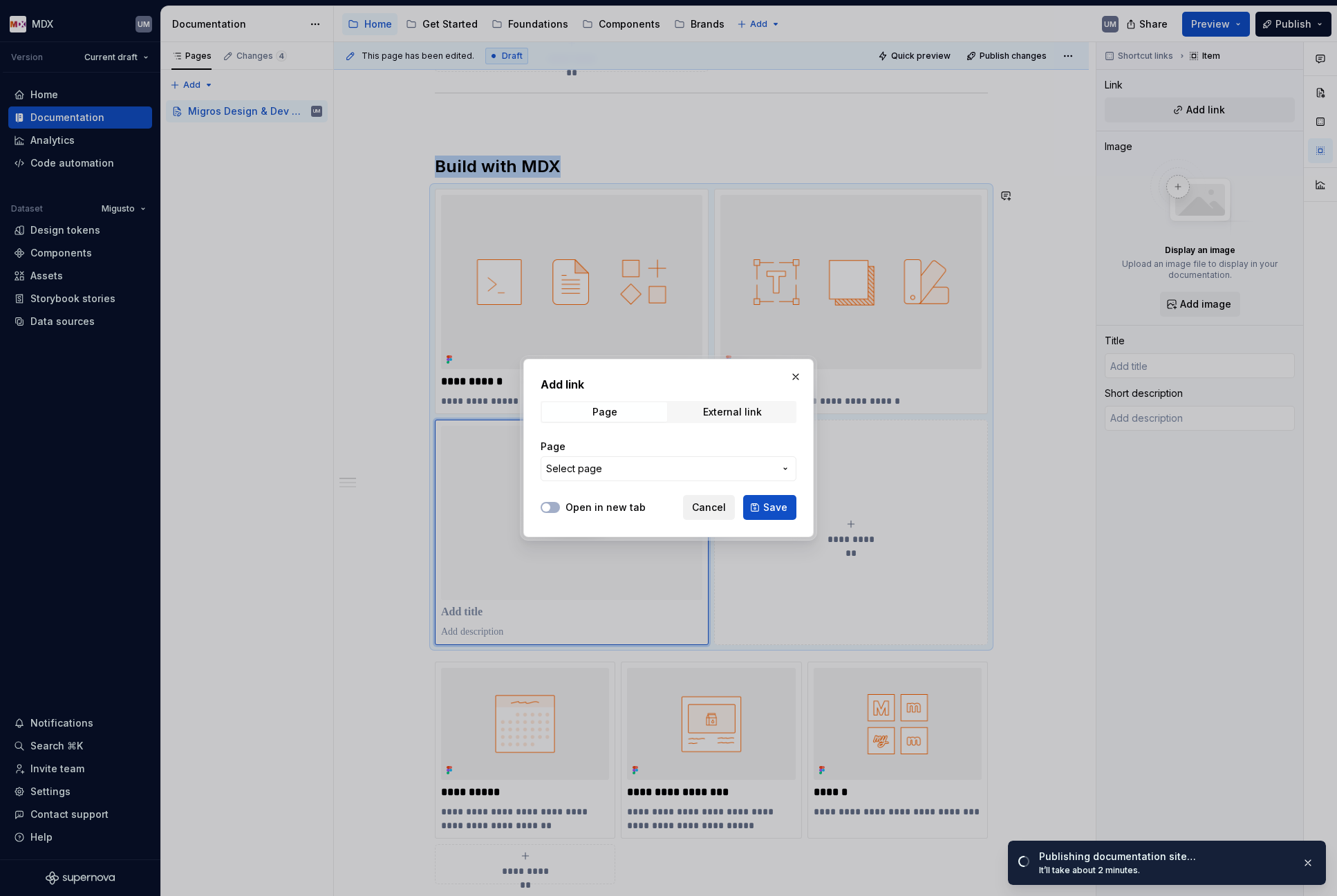
click at [707, 509] on span "Cancel" at bounding box center [708, 507] width 34 height 14
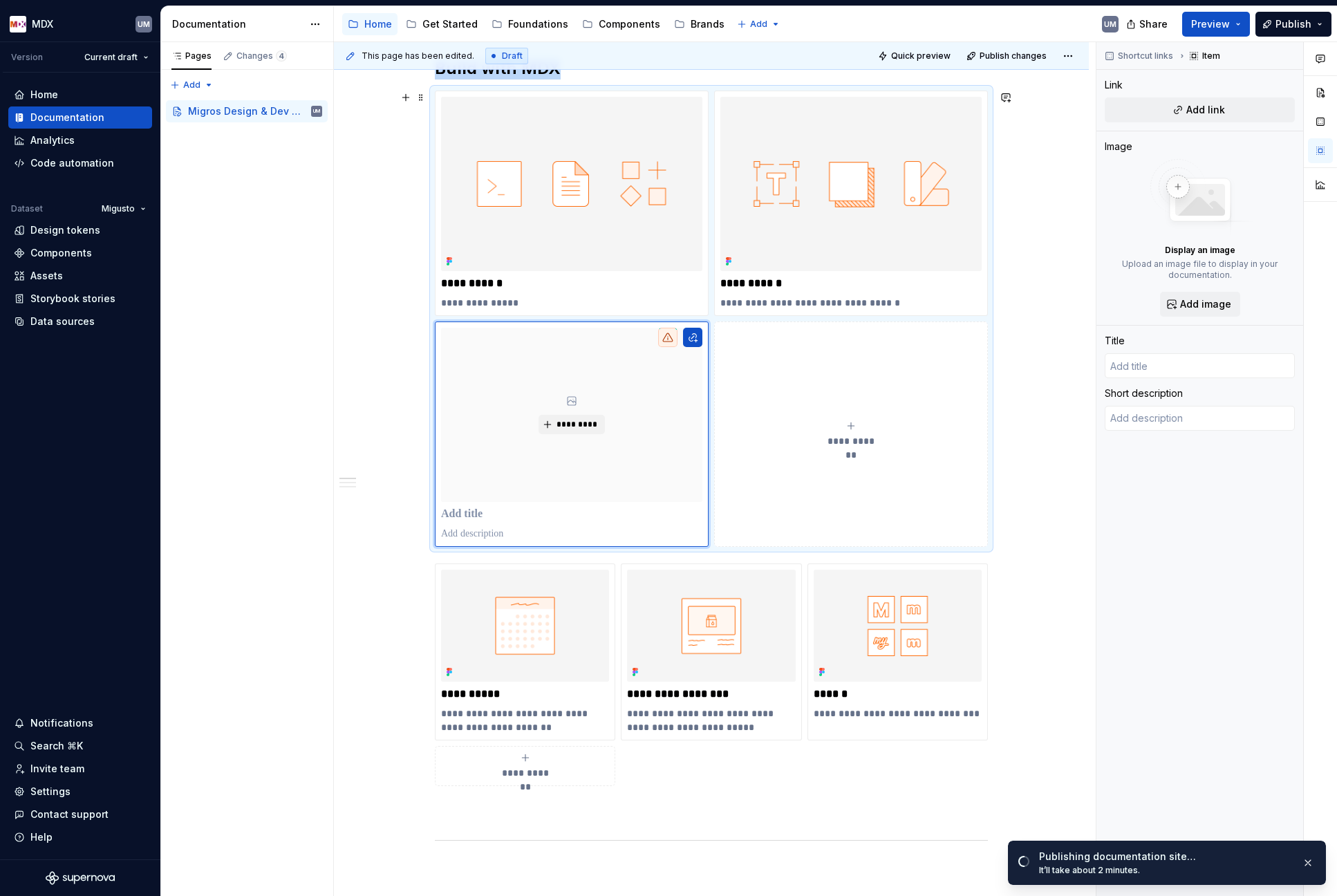
scroll to position [527, 0]
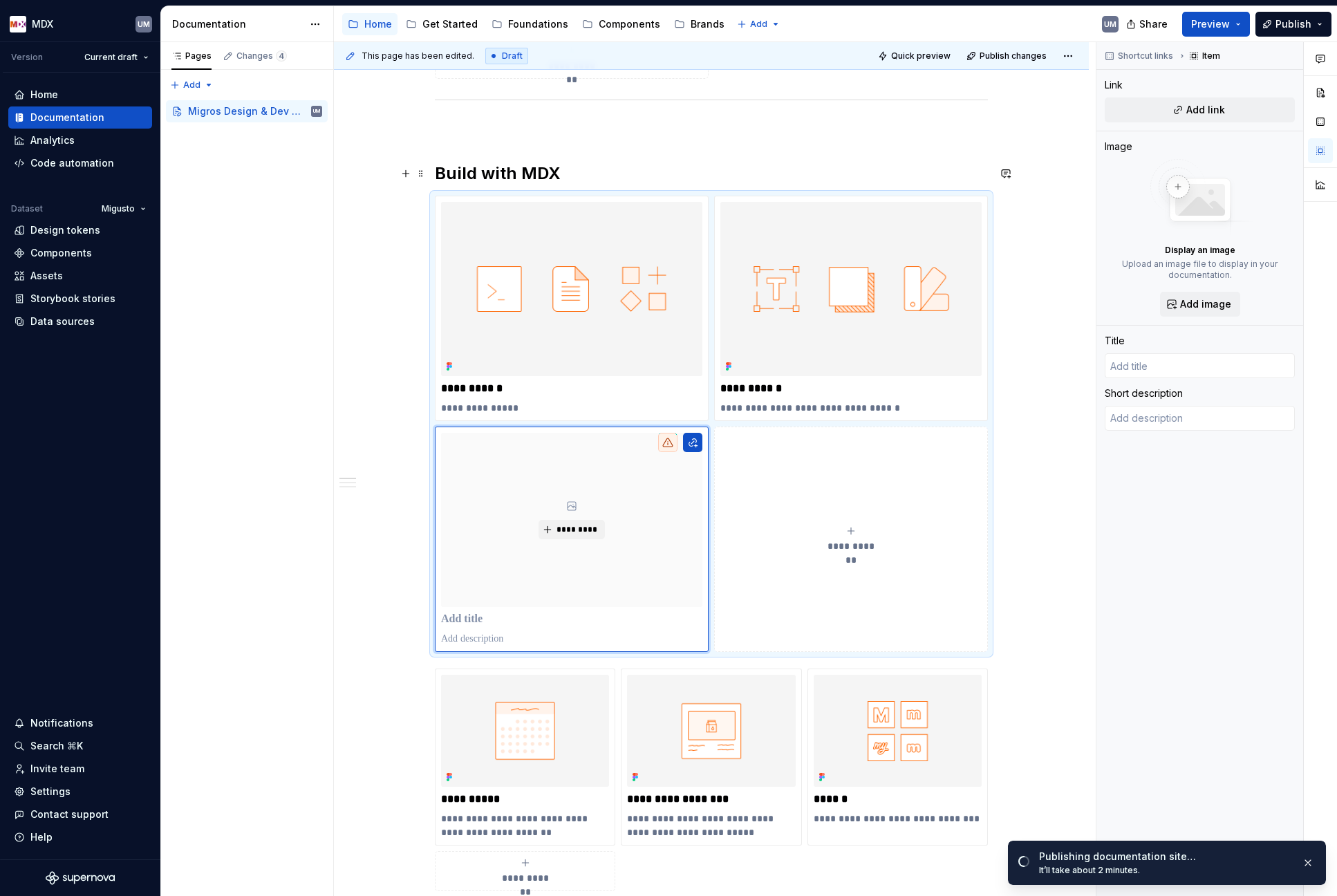
click at [460, 175] on h2 "Build with MDX" at bounding box center [711, 174] width 553 height 22
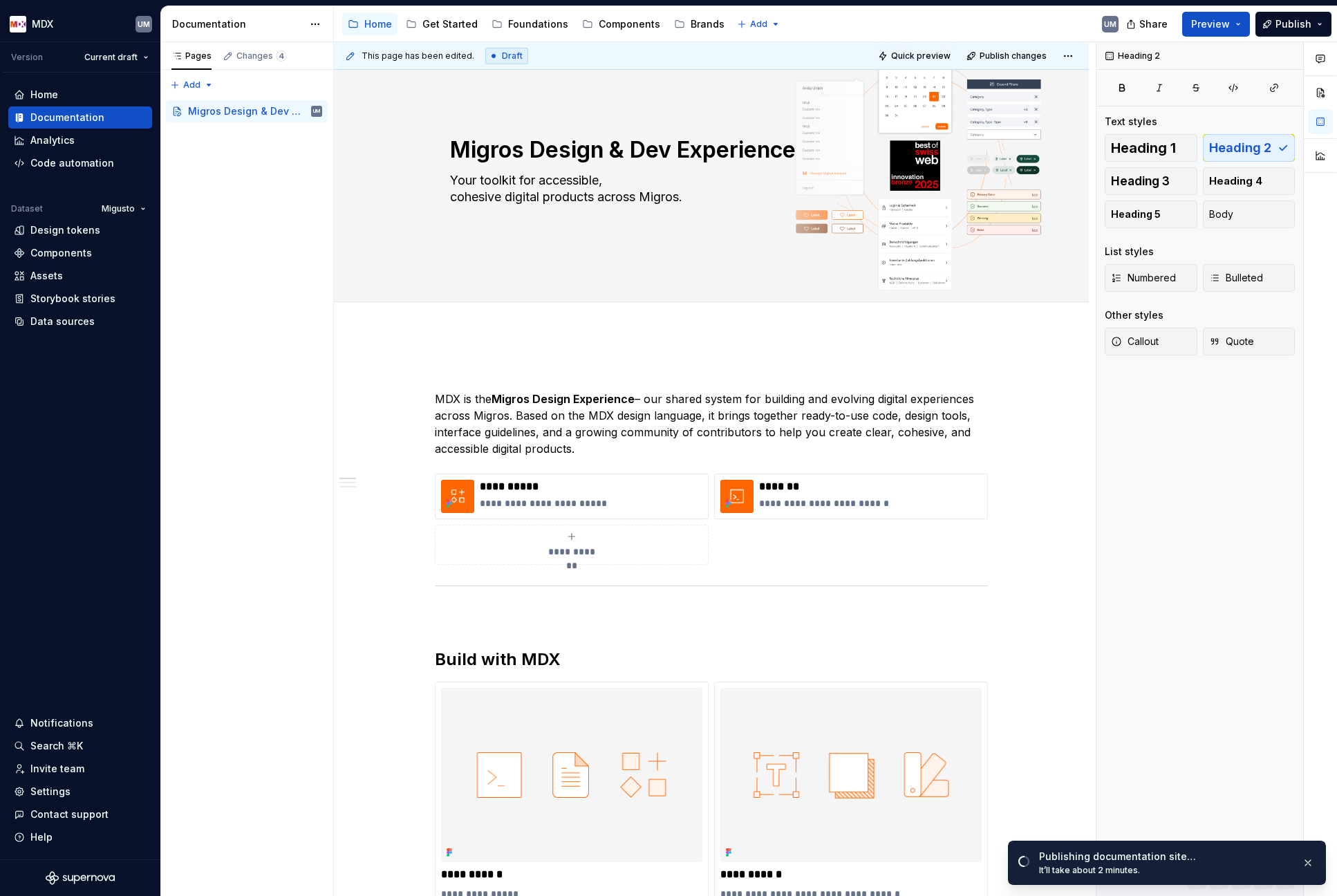
scroll to position [0, 0]
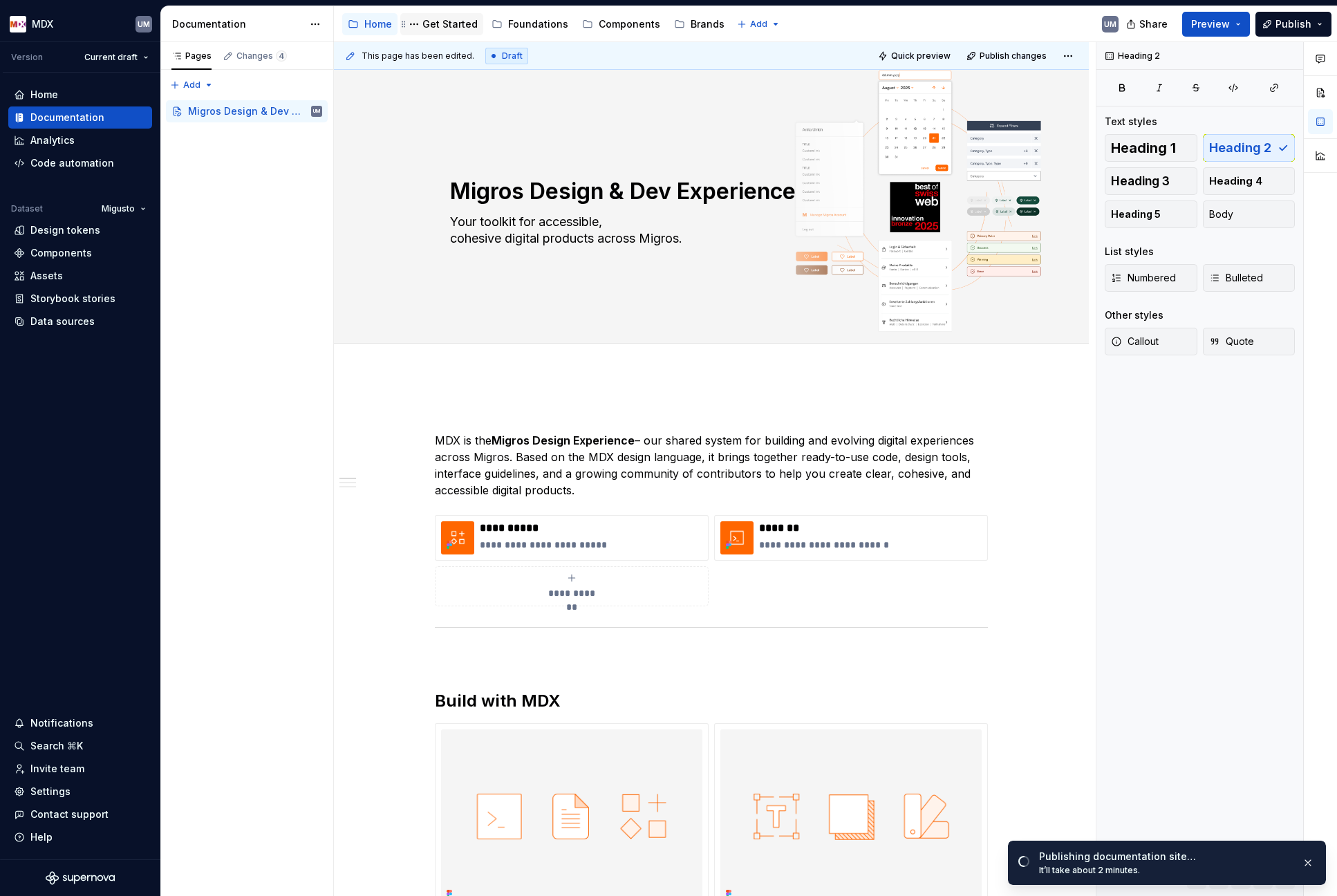
click at [448, 24] on div "Get Started" at bounding box center [450, 24] width 55 height 14
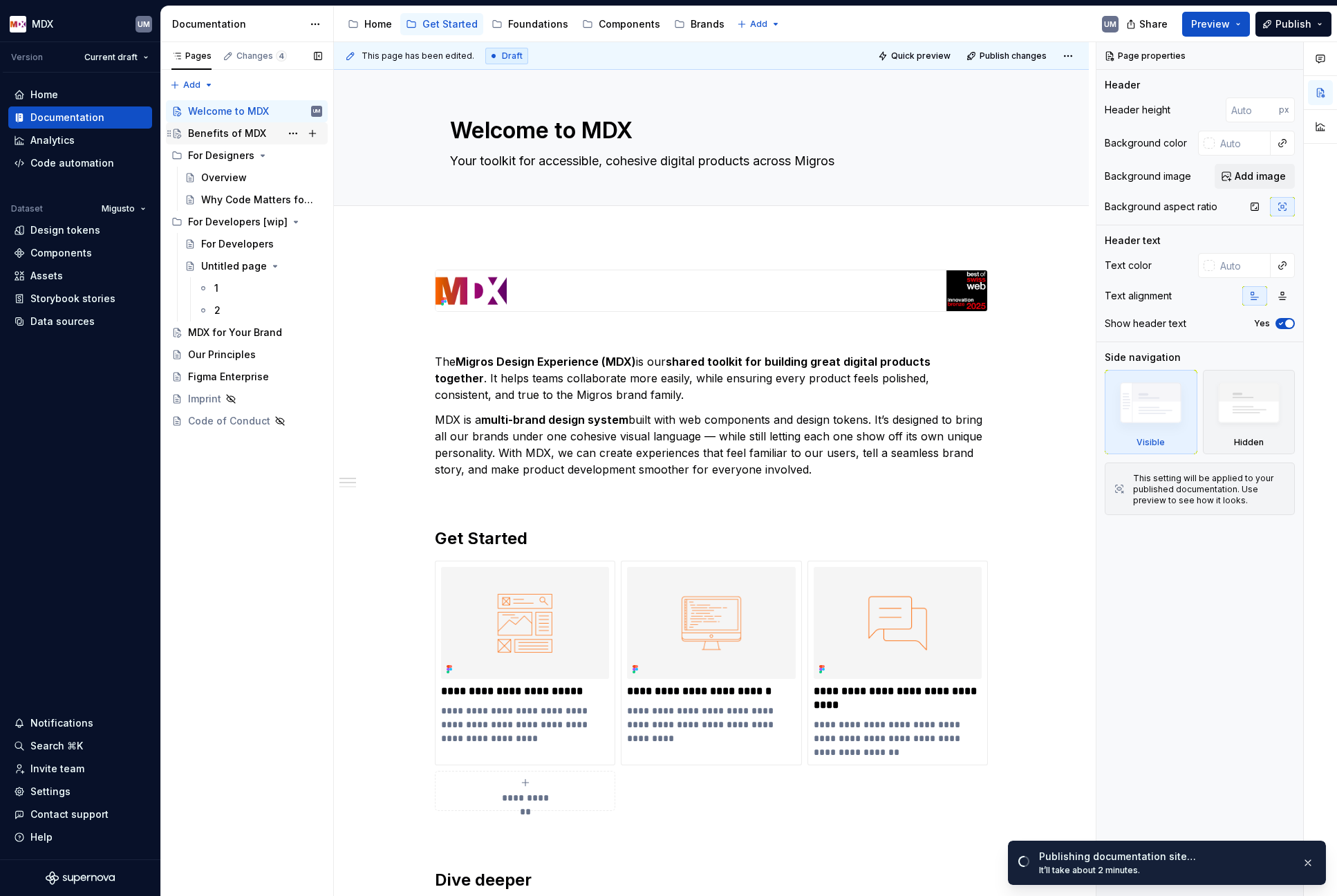
click at [230, 133] on div "Benefits of MDX" at bounding box center [227, 133] width 78 height 14
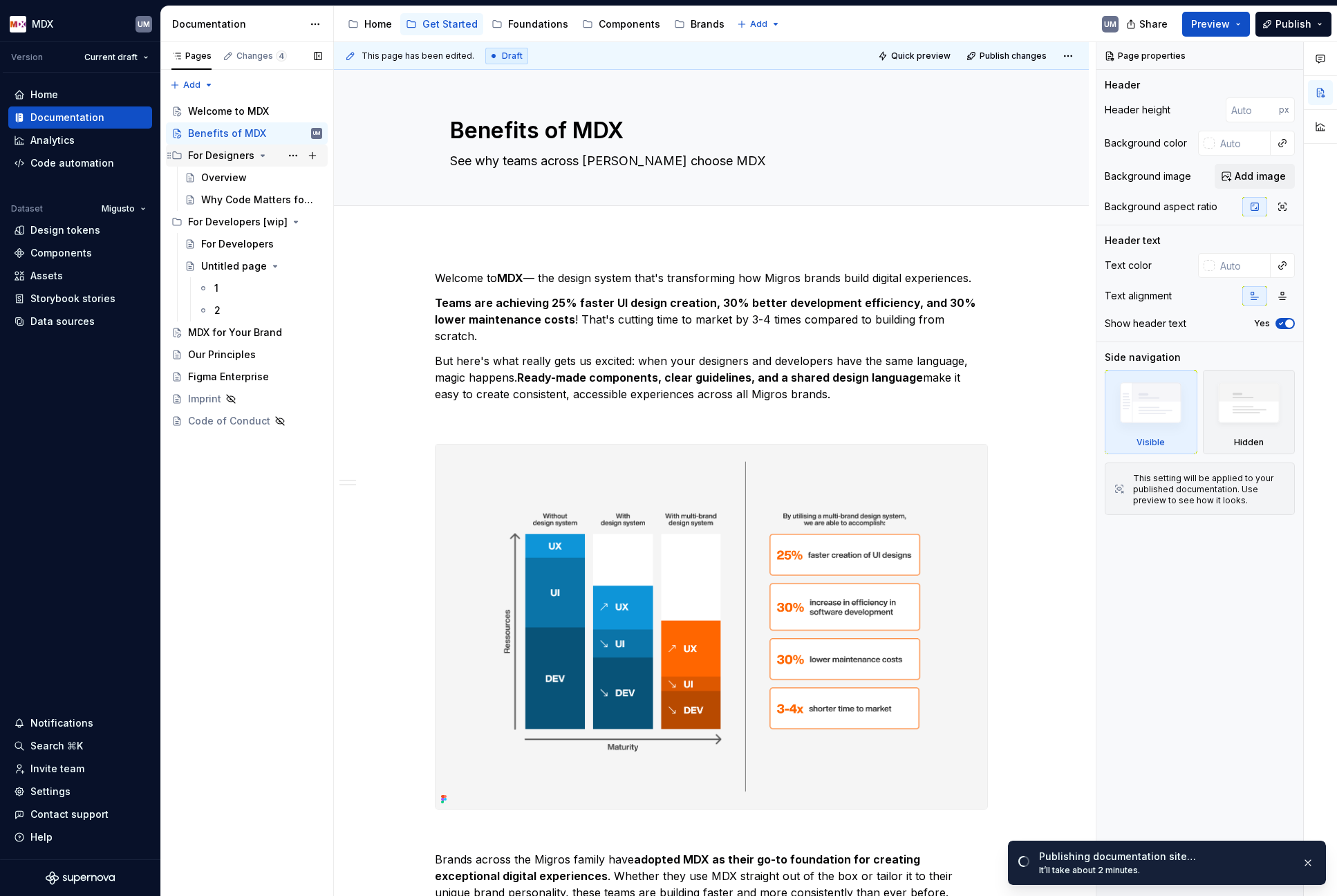
click at [225, 149] on div "For Designers" at bounding box center [221, 155] width 66 height 14
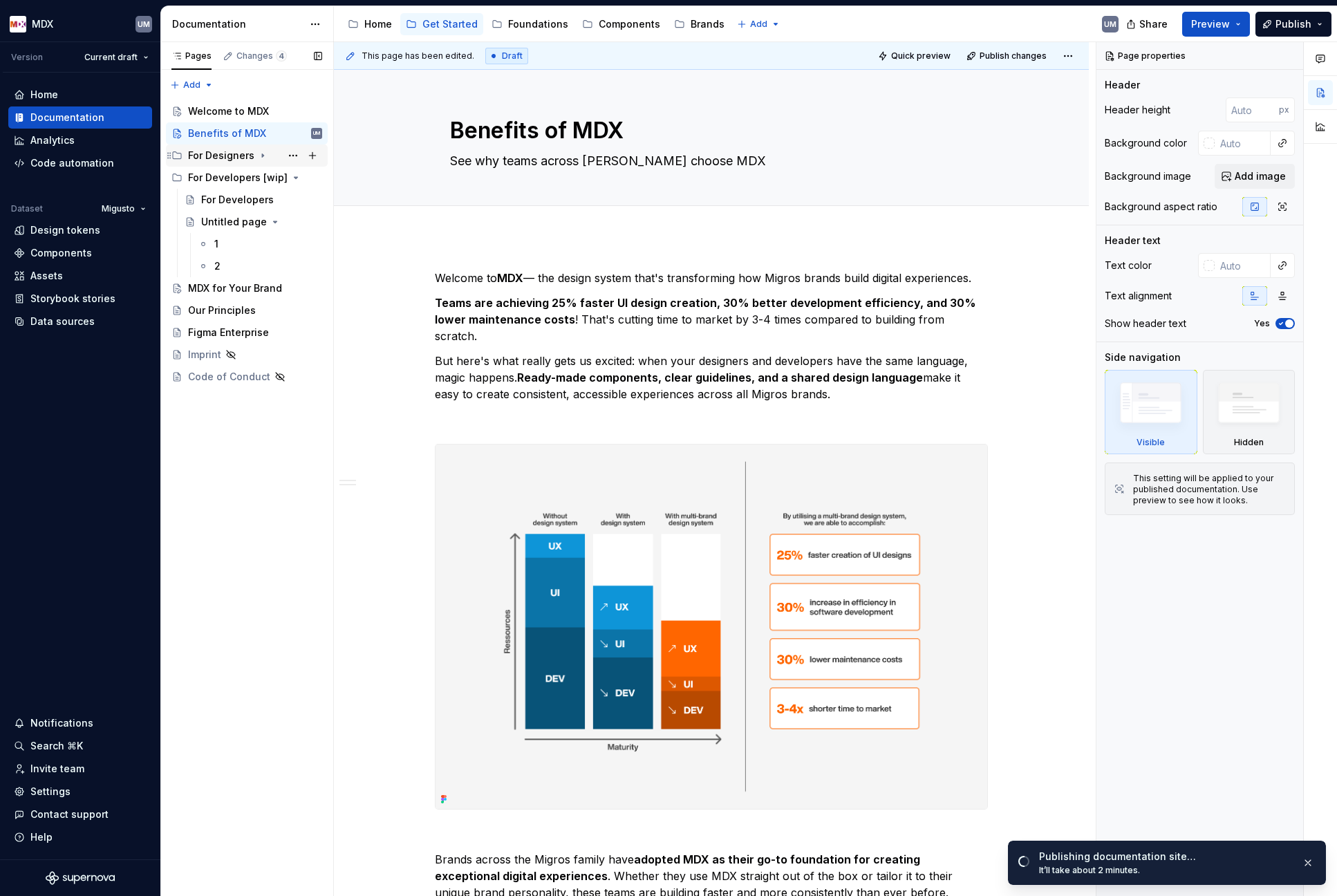
click at [225, 154] on div "For Designers" at bounding box center [221, 155] width 66 height 14
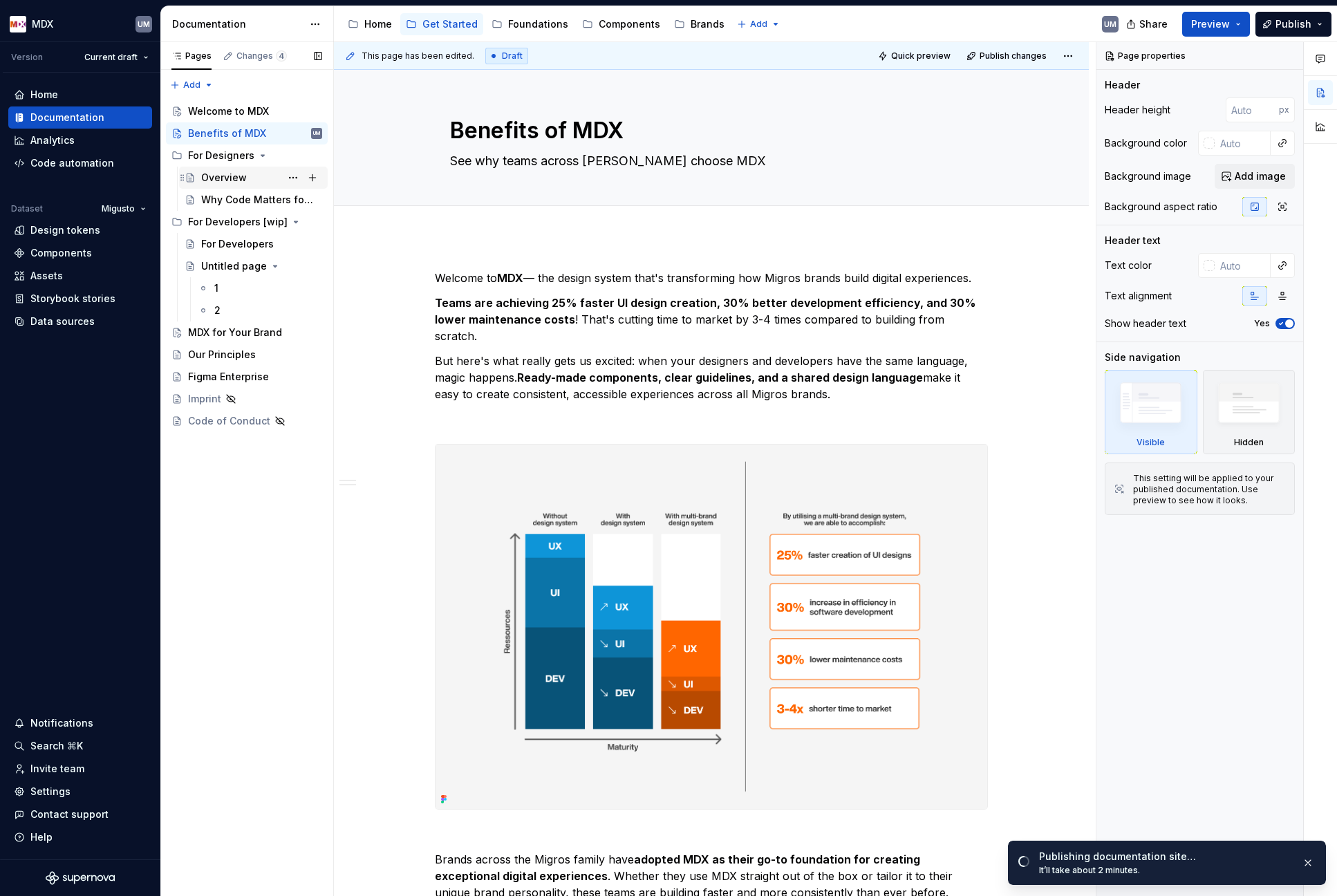
click at [221, 171] on div "Overview" at bounding box center [224, 177] width 45 height 14
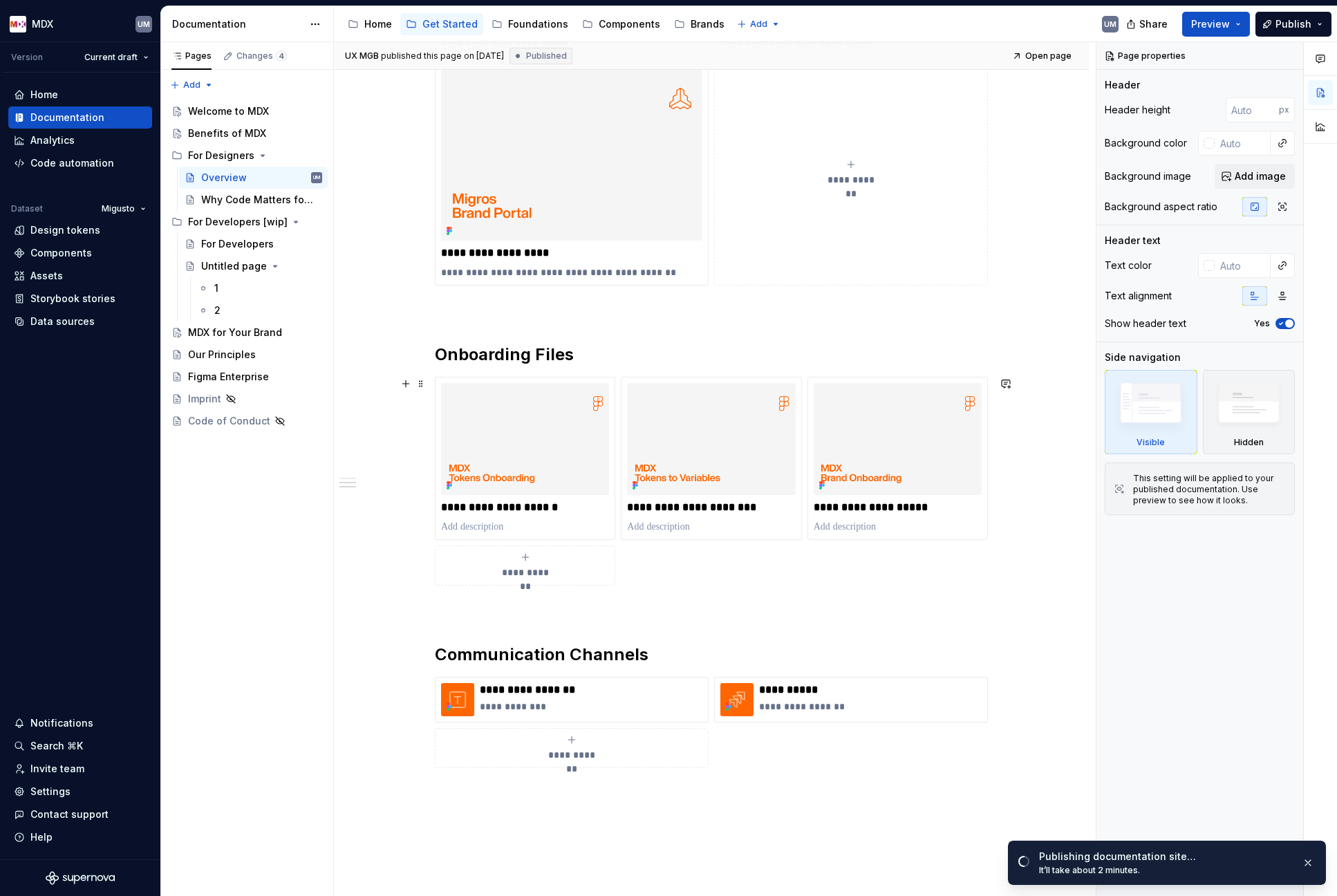
scroll to position [801, 0]
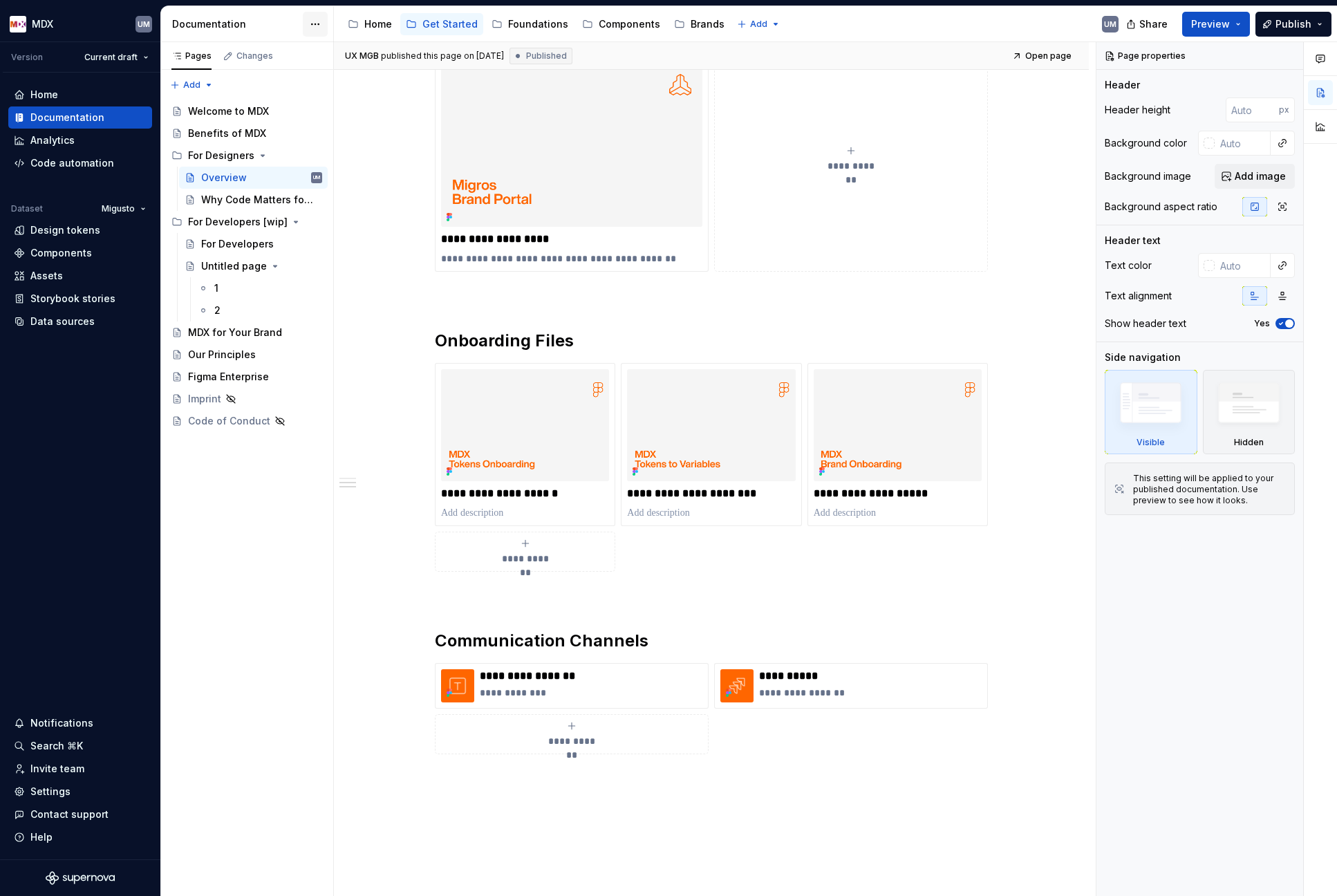
click at [315, 24] on html "MDX UM Version Current draft Home Documentation Analytics Code automation Datas…" at bounding box center [668, 448] width 1337 height 896
click at [359, 145] on div "Documentation settings" at bounding box center [394, 144] width 131 height 14
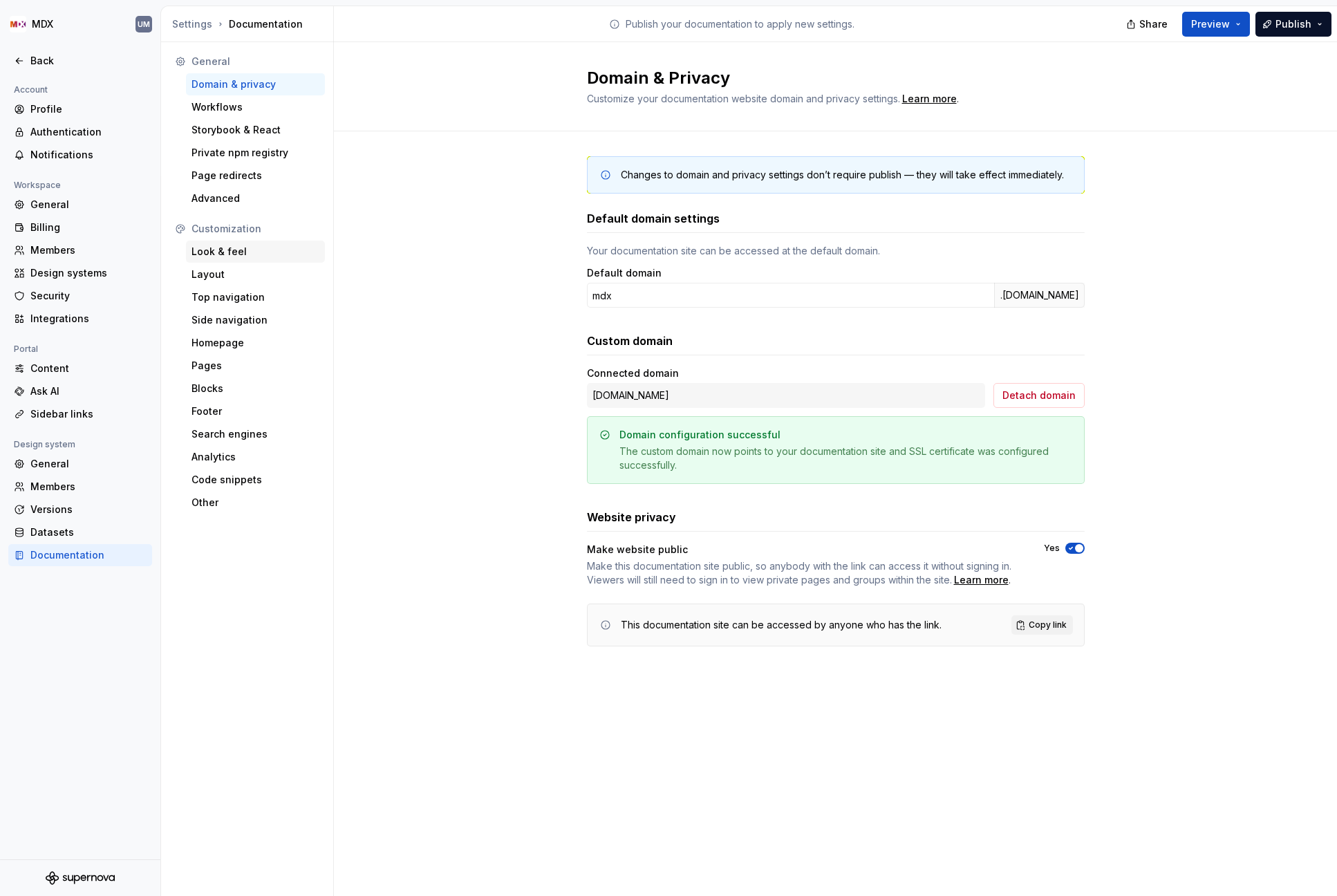
click at [239, 251] on div "Look & feel" at bounding box center [256, 251] width 128 height 14
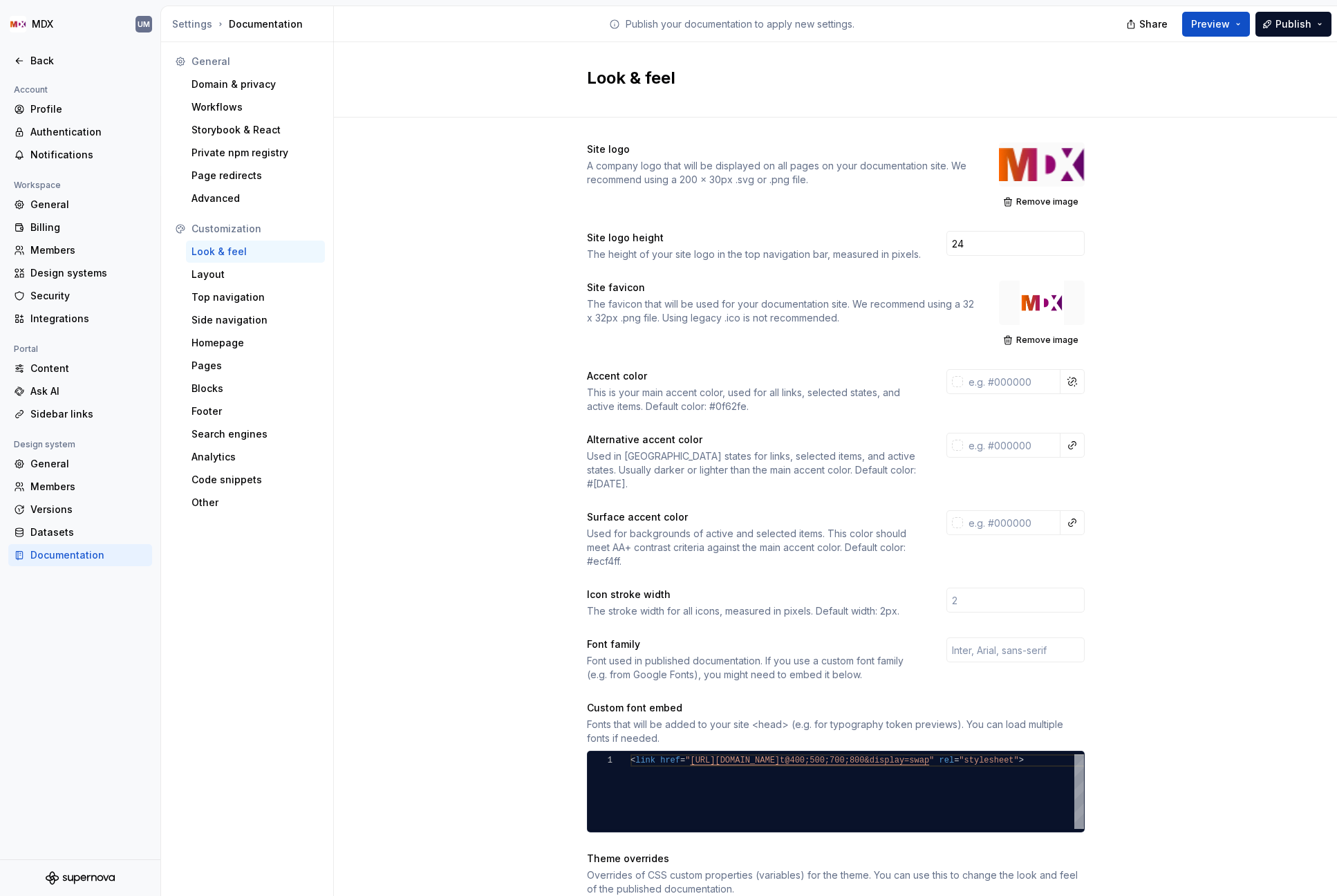
drag, startPoint x: 1004, startPoint y: 168, endPoint x: 937, endPoint y: 169, distance: 67.0
click at [1004, 168] on div at bounding box center [1042, 164] width 86 height 44
click at [638, 157] on div "Site logo A company logo that will be displayed on all pages on your documentat…" at bounding box center [780, 164] width 387 height 44
click at [1034, 200] on span "Remove image" at bounding box center [1047, 201] width 62 height 11
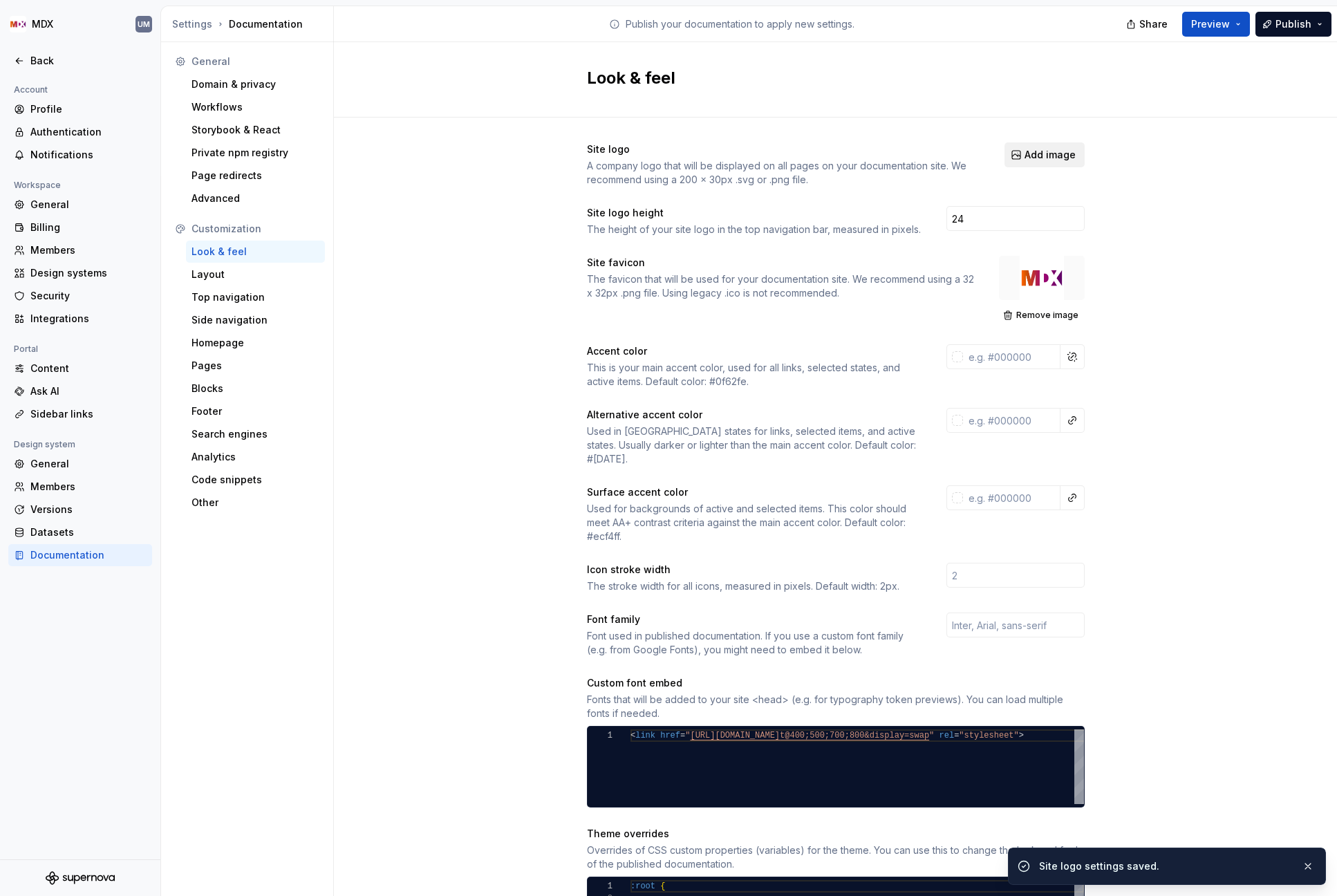
click at [1034, 160] on span "Add image" at bounding box center [1050, 154] width 51 height 14
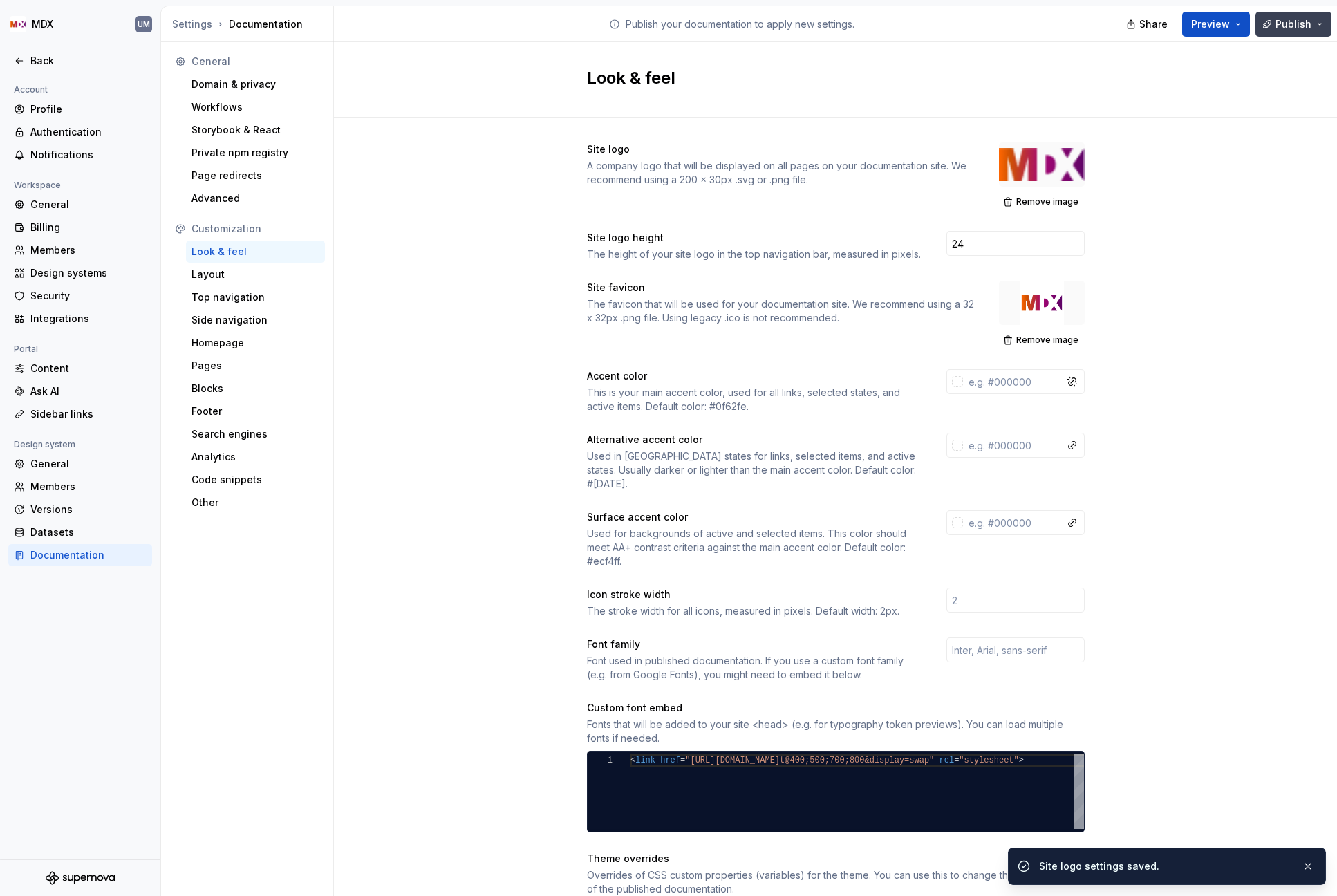
click at [1301, 17] on span "Publish" at bounding box center [1294, 24] width 36 height 14
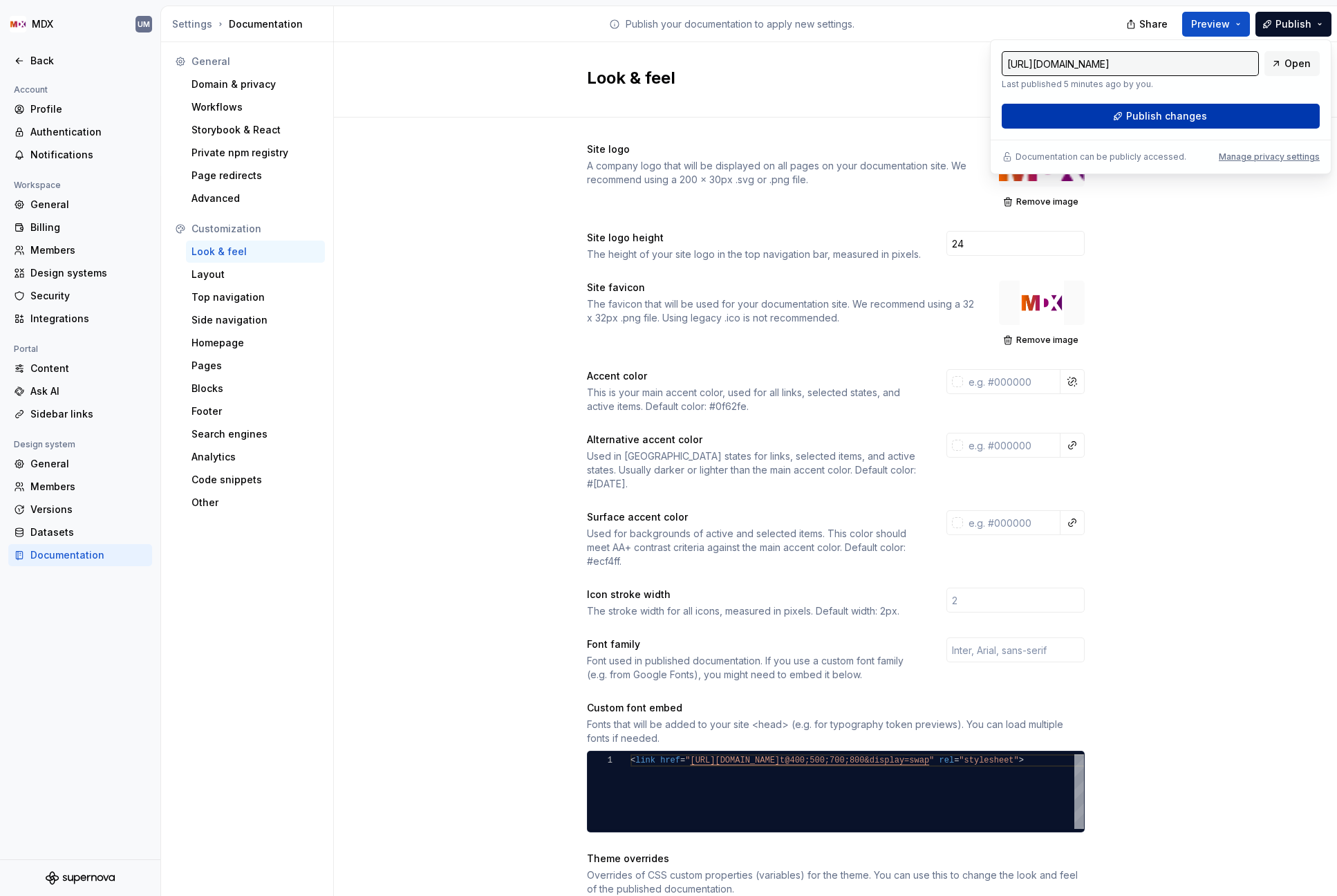
click at [1119, 113] on button "Publish changes" at bounding box center [1160, 116] width 318 height 25
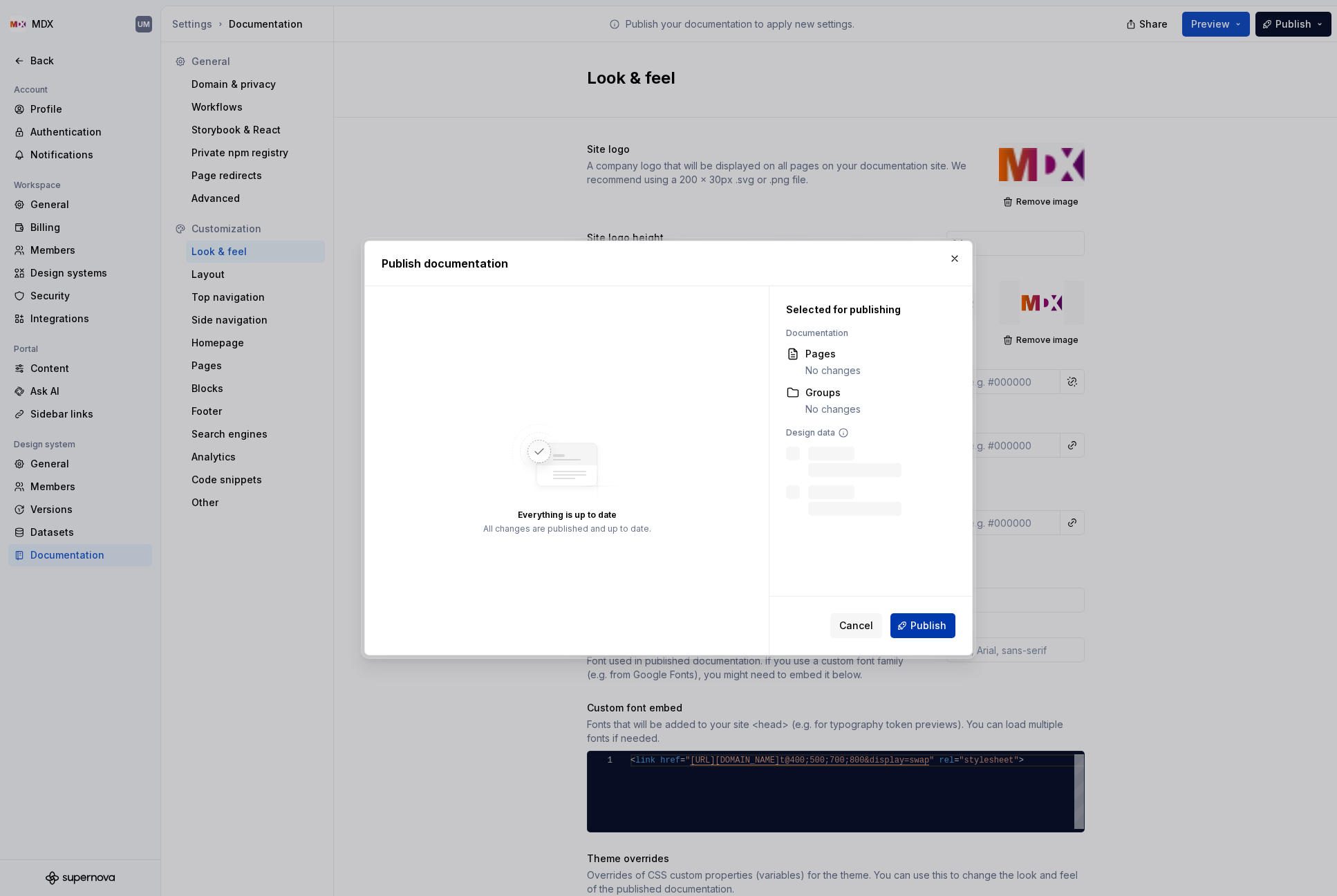
click at [929, 619] on span "Publish" at bounding box center [928, 625] width 36 height 14
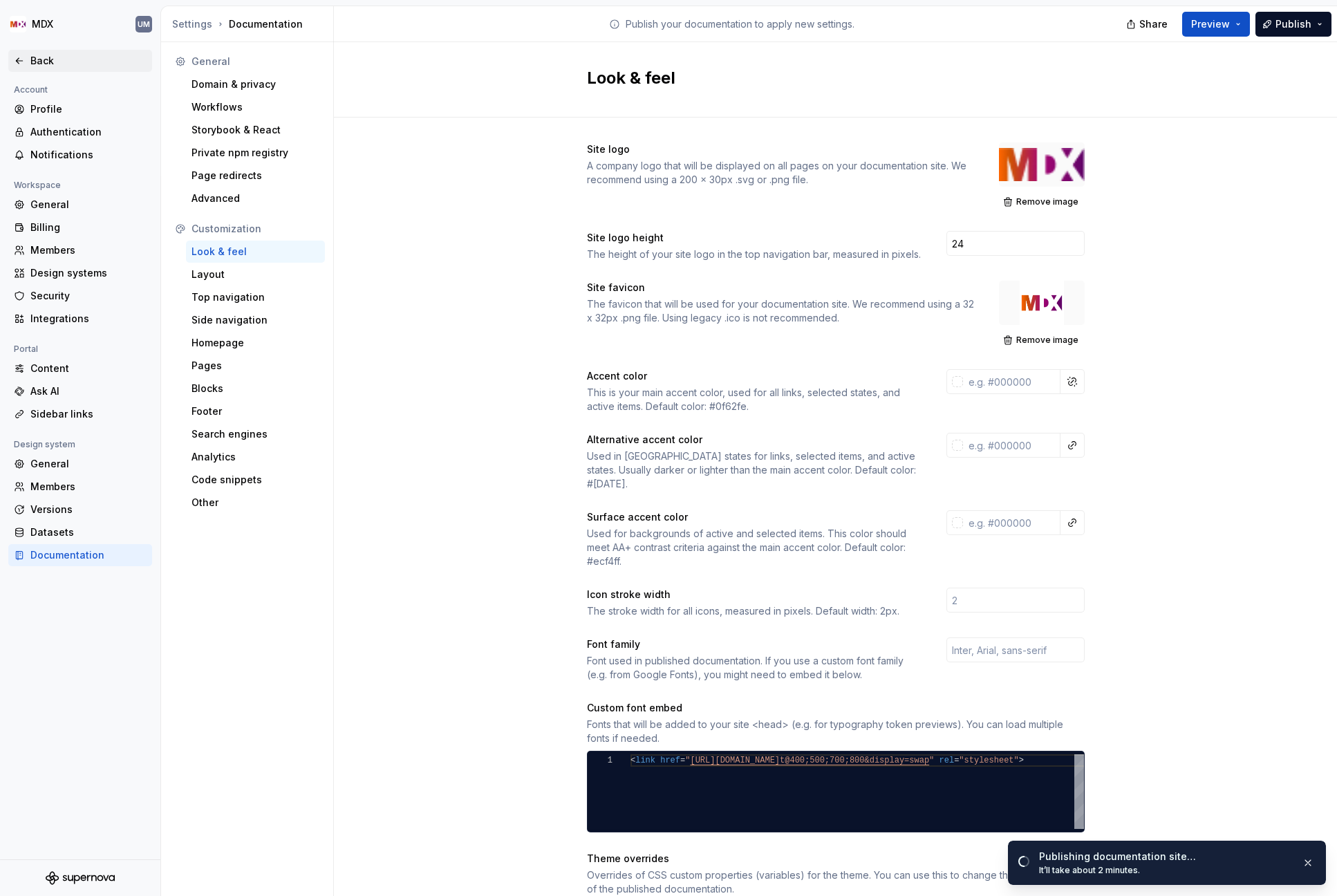
click at [43, 54] on div "Back" at bounding box center [89, 60] width 116 height 14
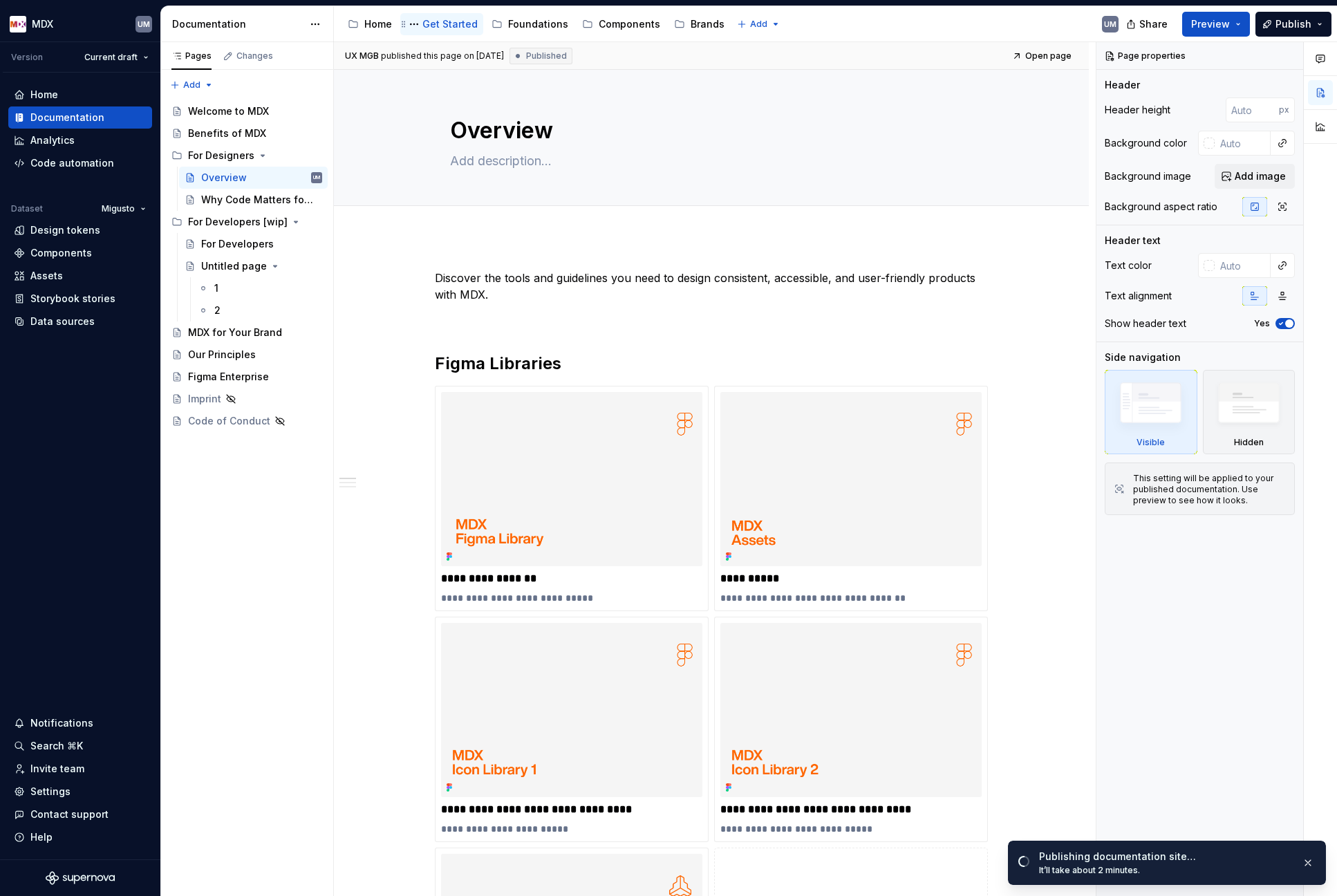
click at [450, 25] on div "Get Started" at bounding box center [450, 24] width 55 height 14
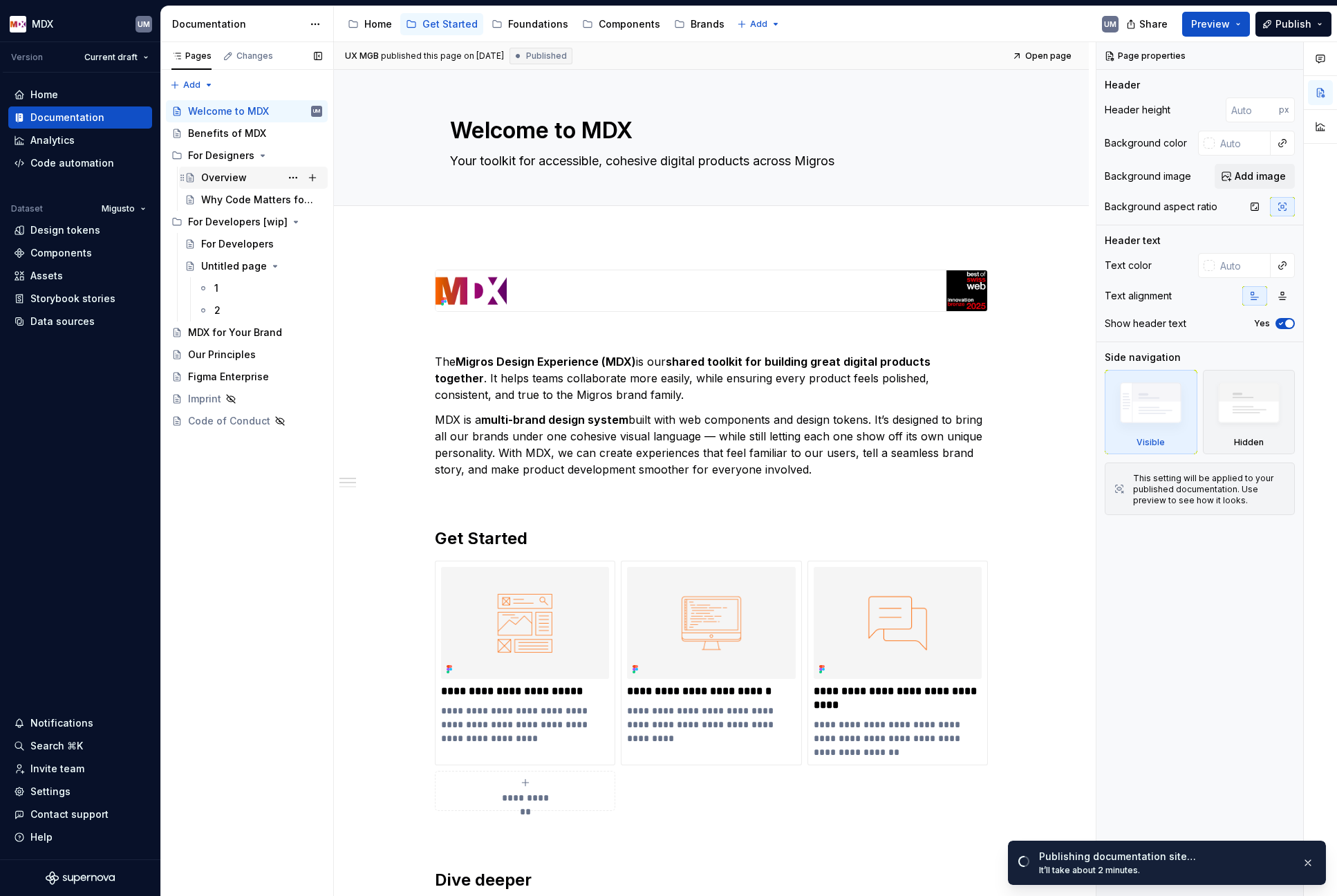
click at [230, 180] on div "Overview" at bounding box center [224, 177] width 45 height 14
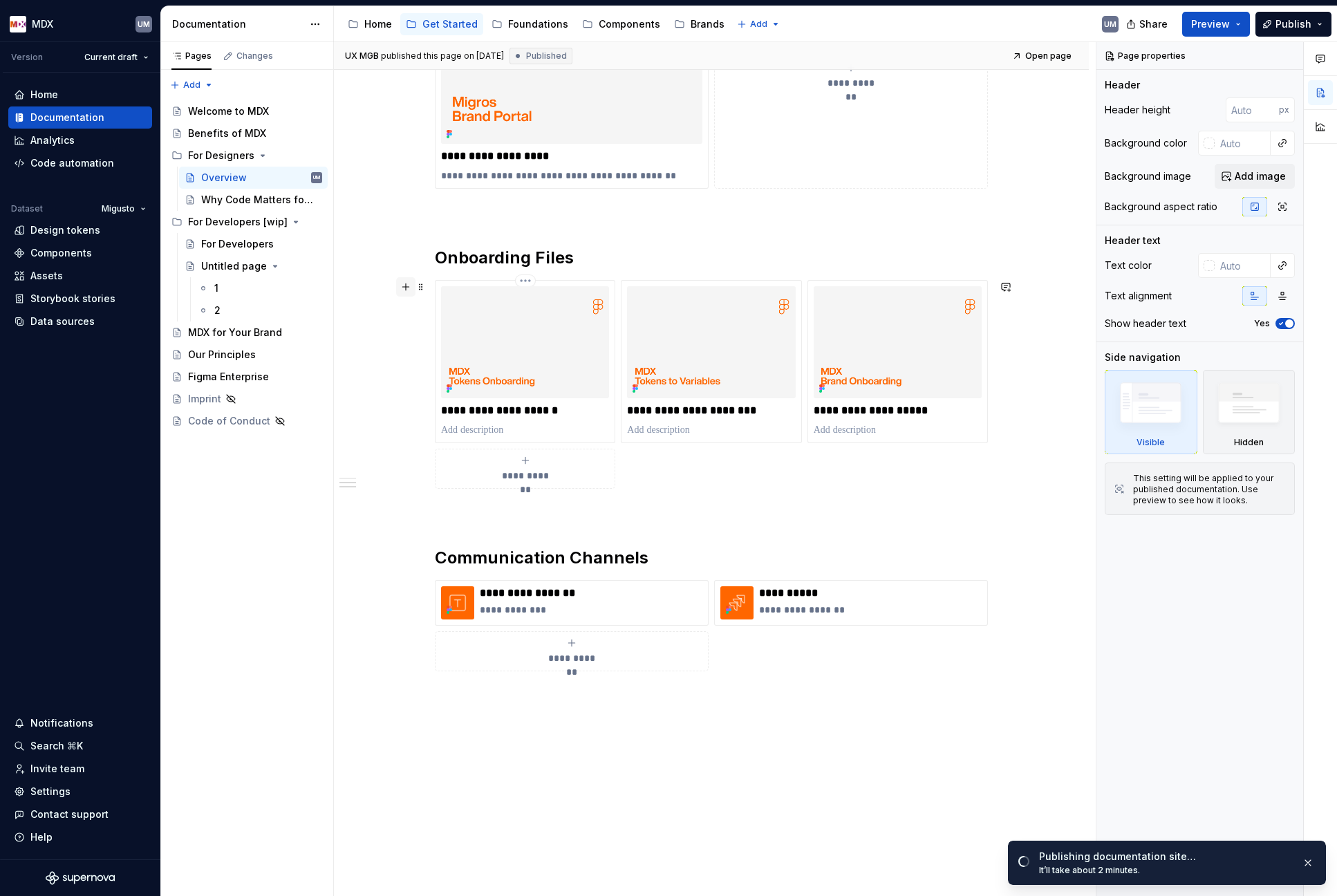
scroll to position [884, 0]
click at [476, 256] on h2 "Onboarding Files" at bounding box center [711, 258] width 553 height 22
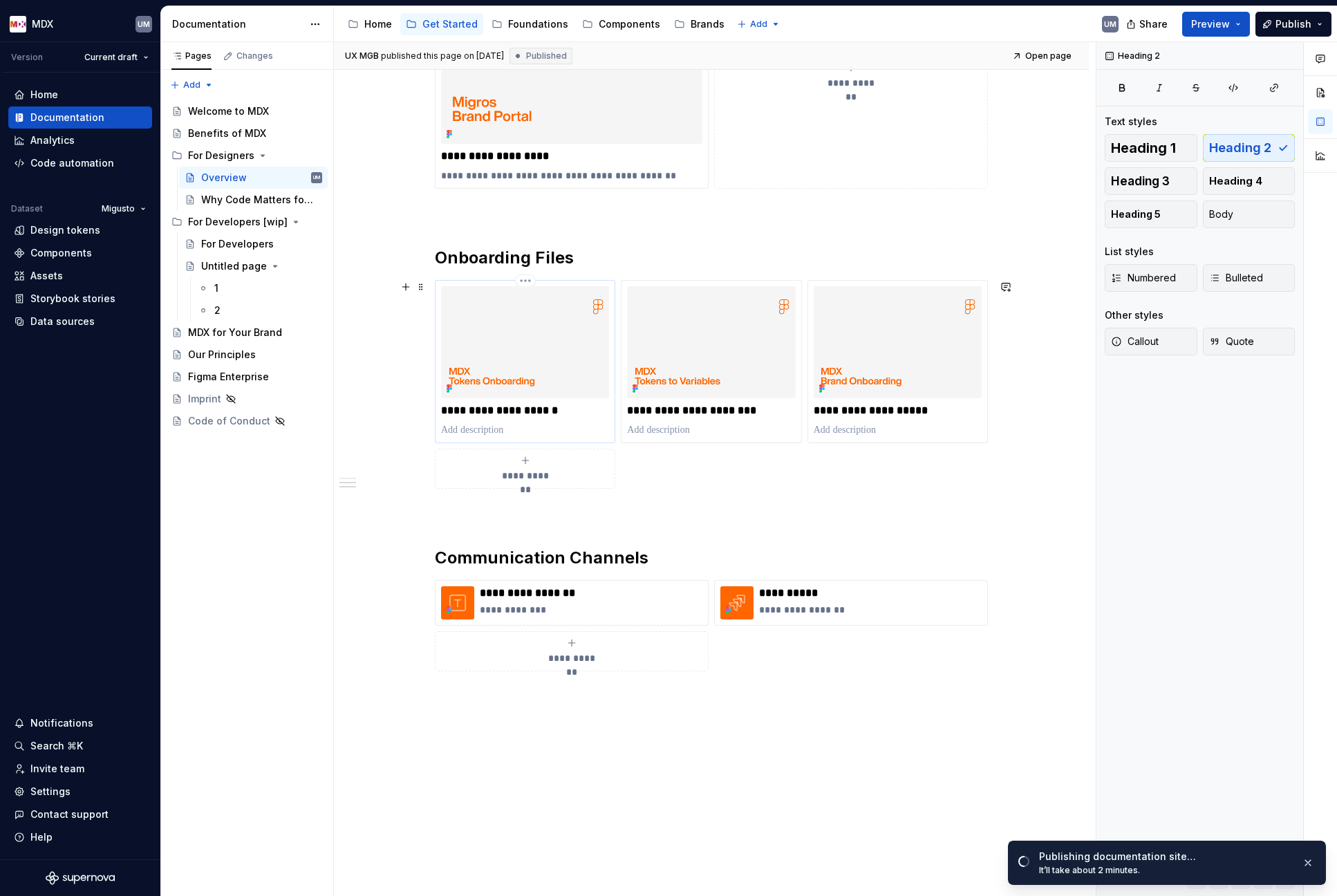
click at [476, 326] on img at bounding box center [525, 342] width 168 height 112
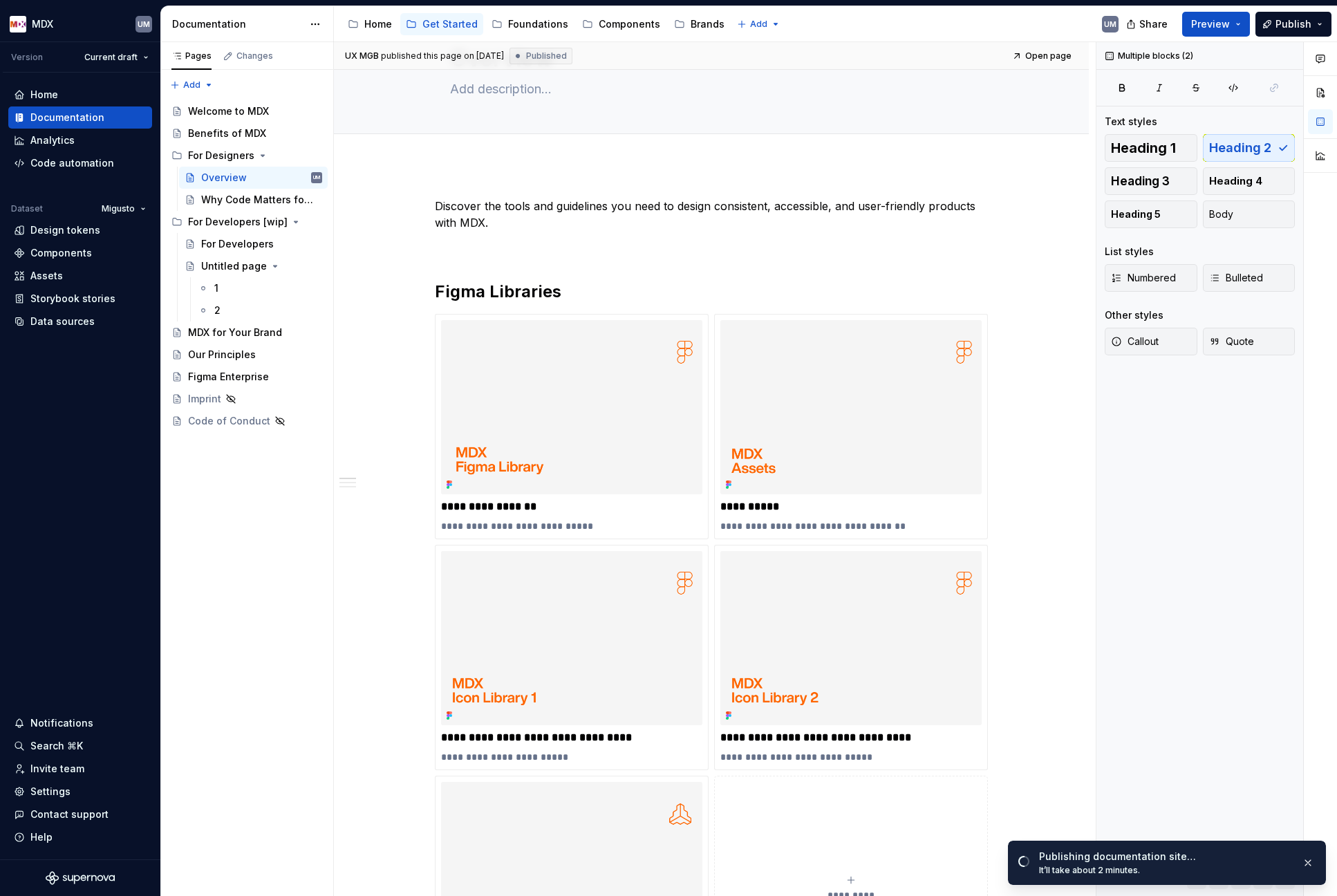
scroll to position [0, 0]
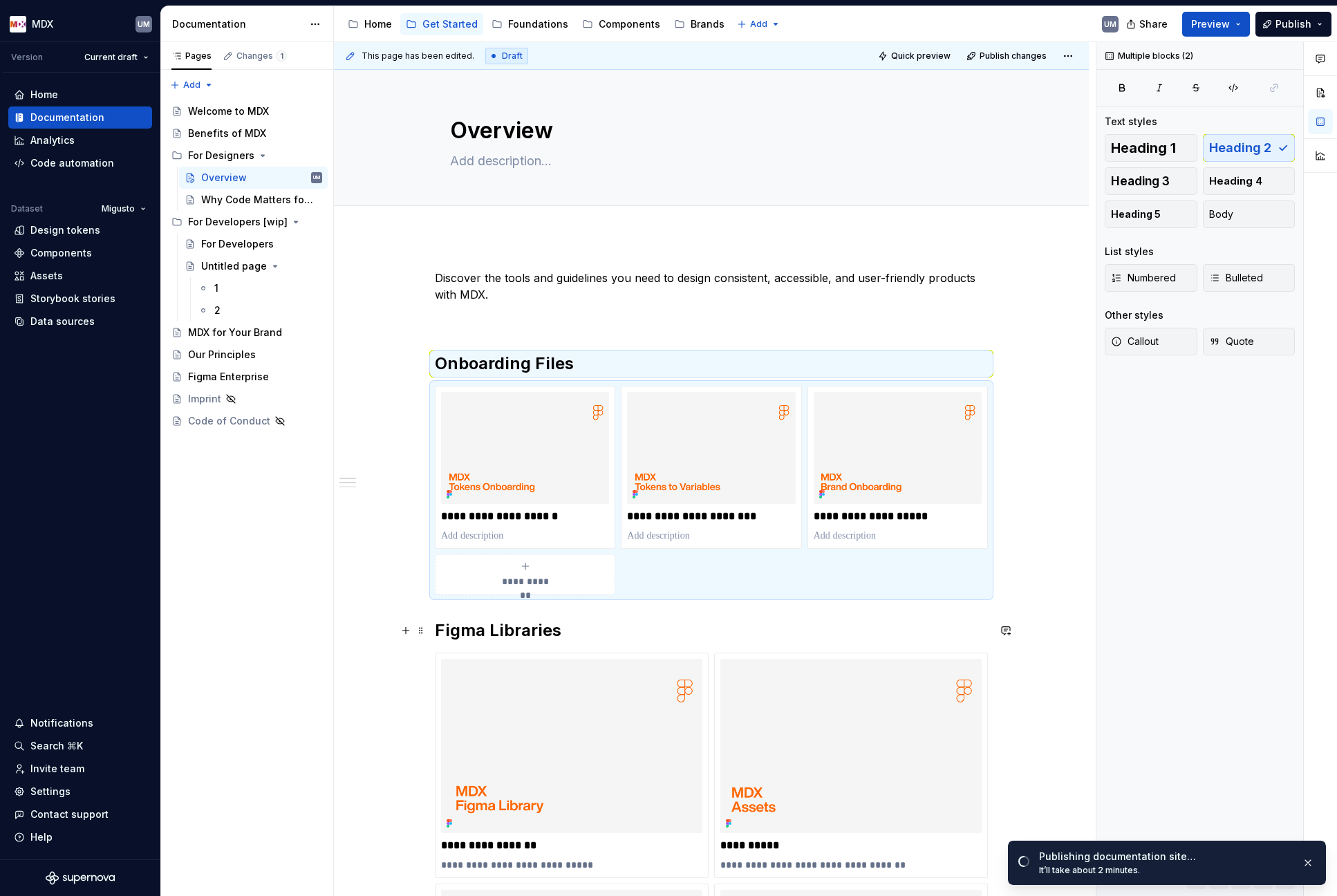
click at [486, 629] on h2 "Figma Libraries" at bounding box center [711, 631] width 553 height 22
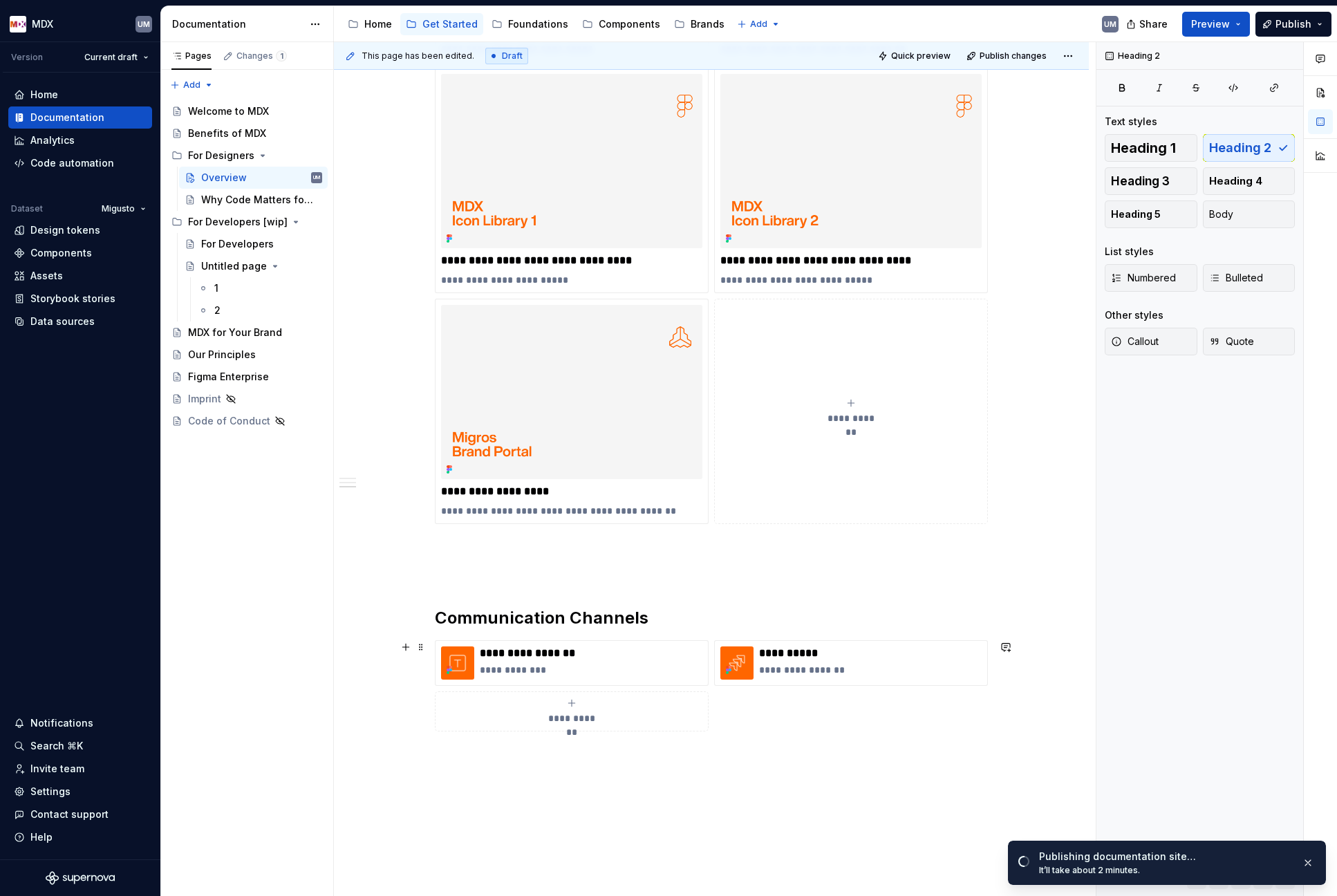
scroll to position [936, 0]
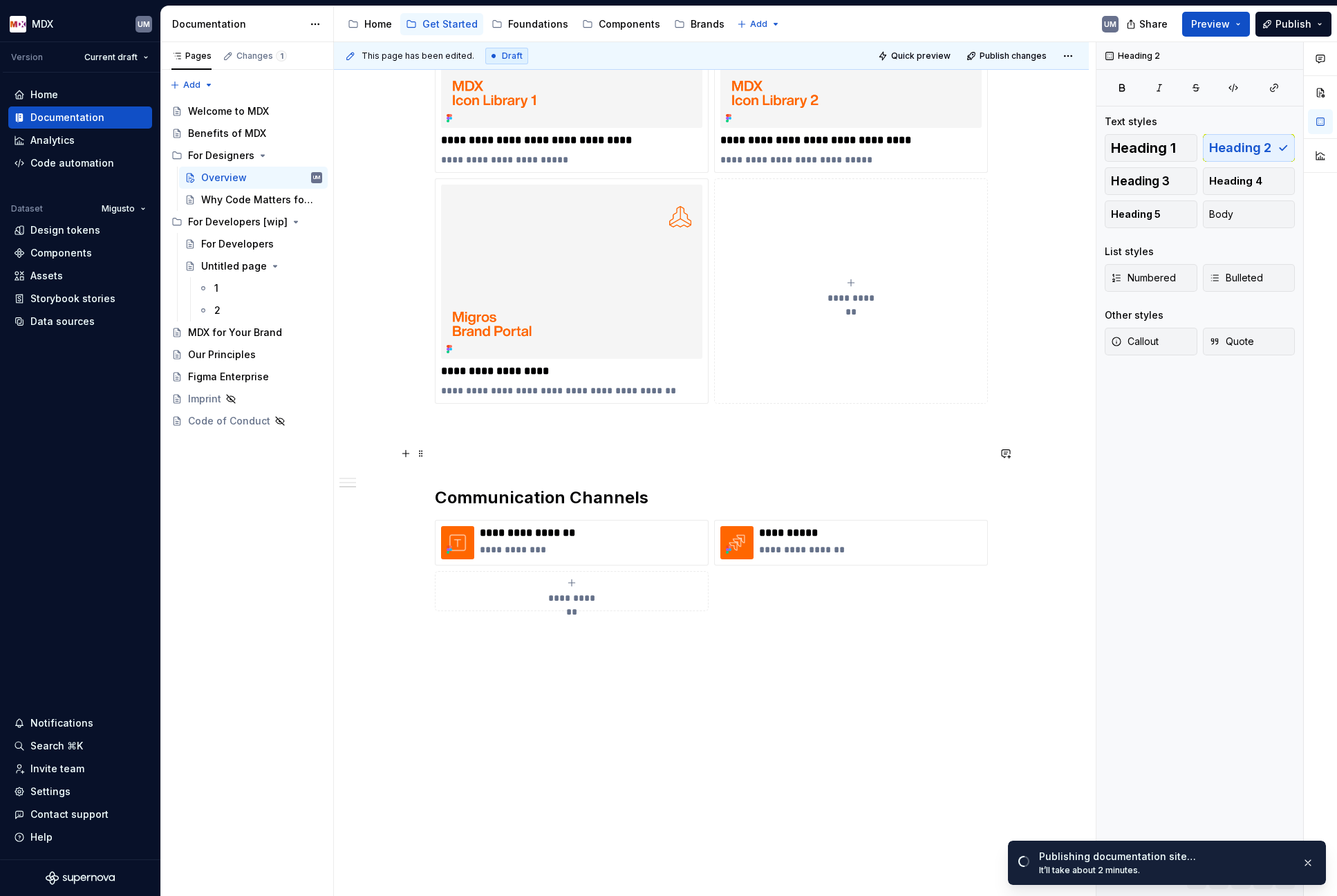
click at [535, 449] on p at bounding box center [711, 453] width 553 height 16
click at [817, 548] on p "**********" at bounding box center [870, 549] width 223 height 14
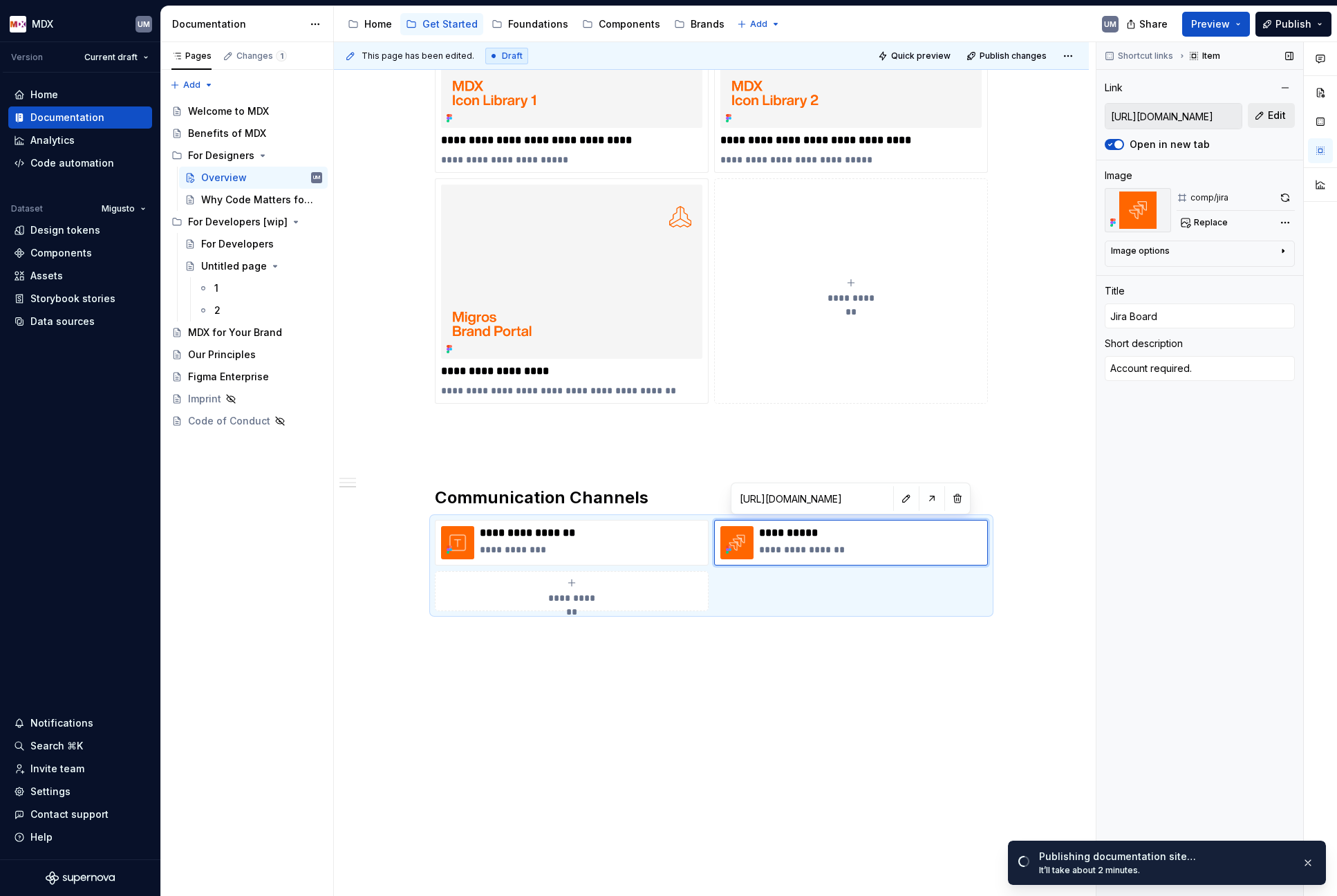
click at [1264, 117] on button "Edit" at bounding box center [1271, 115] width 47 height 25
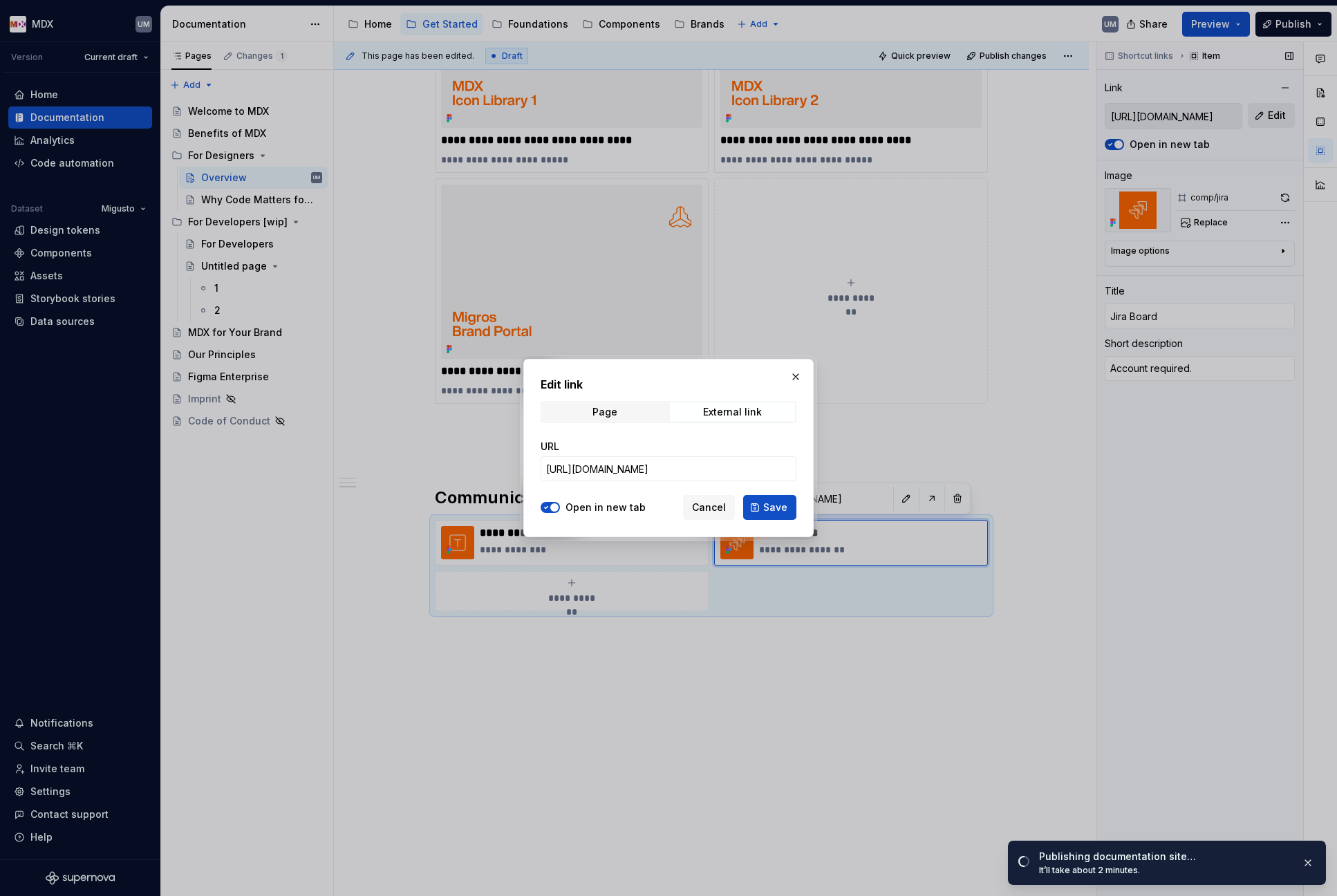
type textarea "*"
click at [672, 463] on input "[URL][DOMAIN_NAME]" at bounding box center [668, 468] width 256 height 25
paste input "secure/RapidBoard.jspa?rapidView=5469&projectKey=MDX#"
type input "[URL][DOMAIN_NAME]"
type textarea "*"
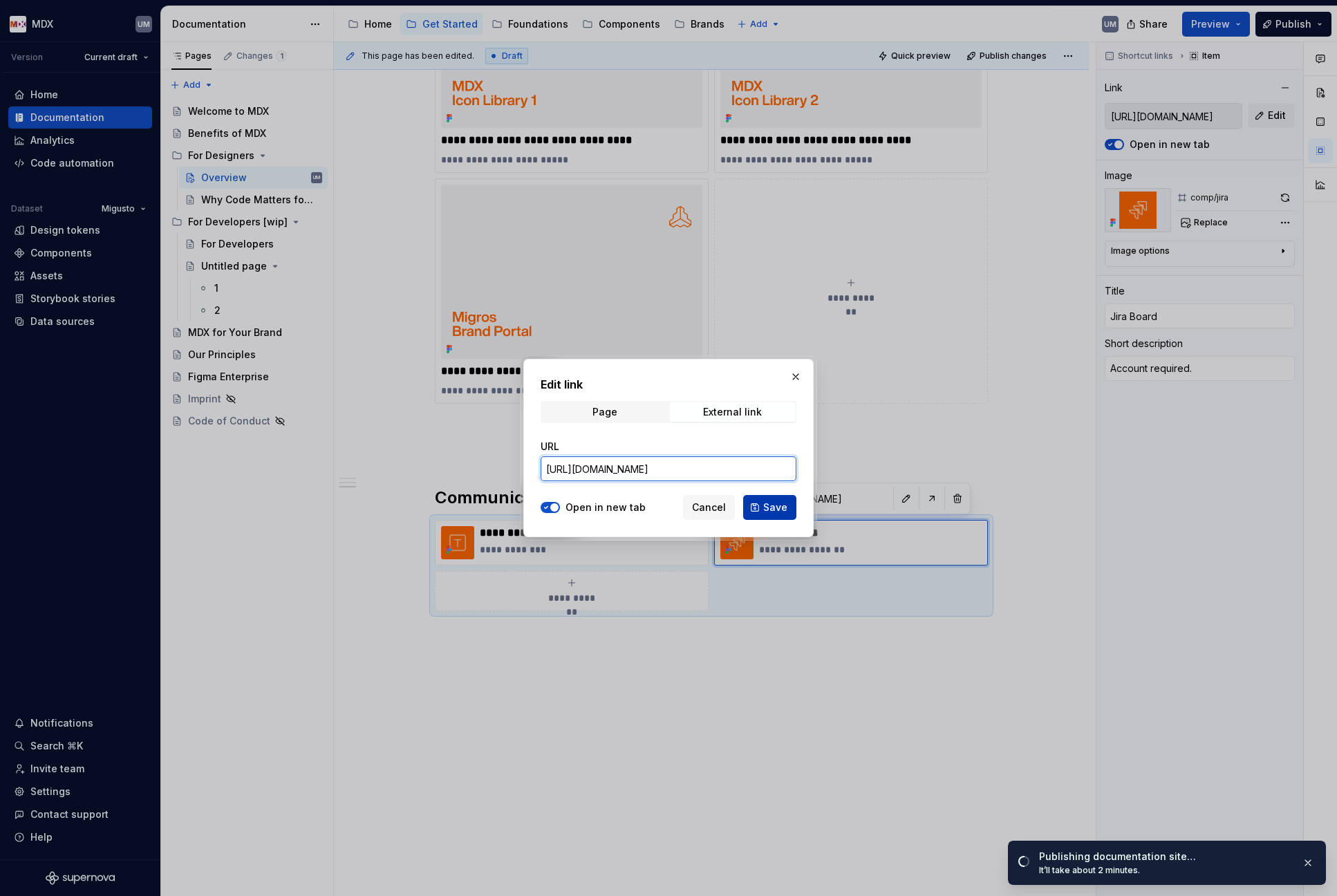
type input "[URL][DOMAIN_NAME]"
click at [771, 506] on span "Save" at bounding box center [776, 507] width 24 height 14
type textarea "*"
type input "[URL][DOMAIN_NAME]"
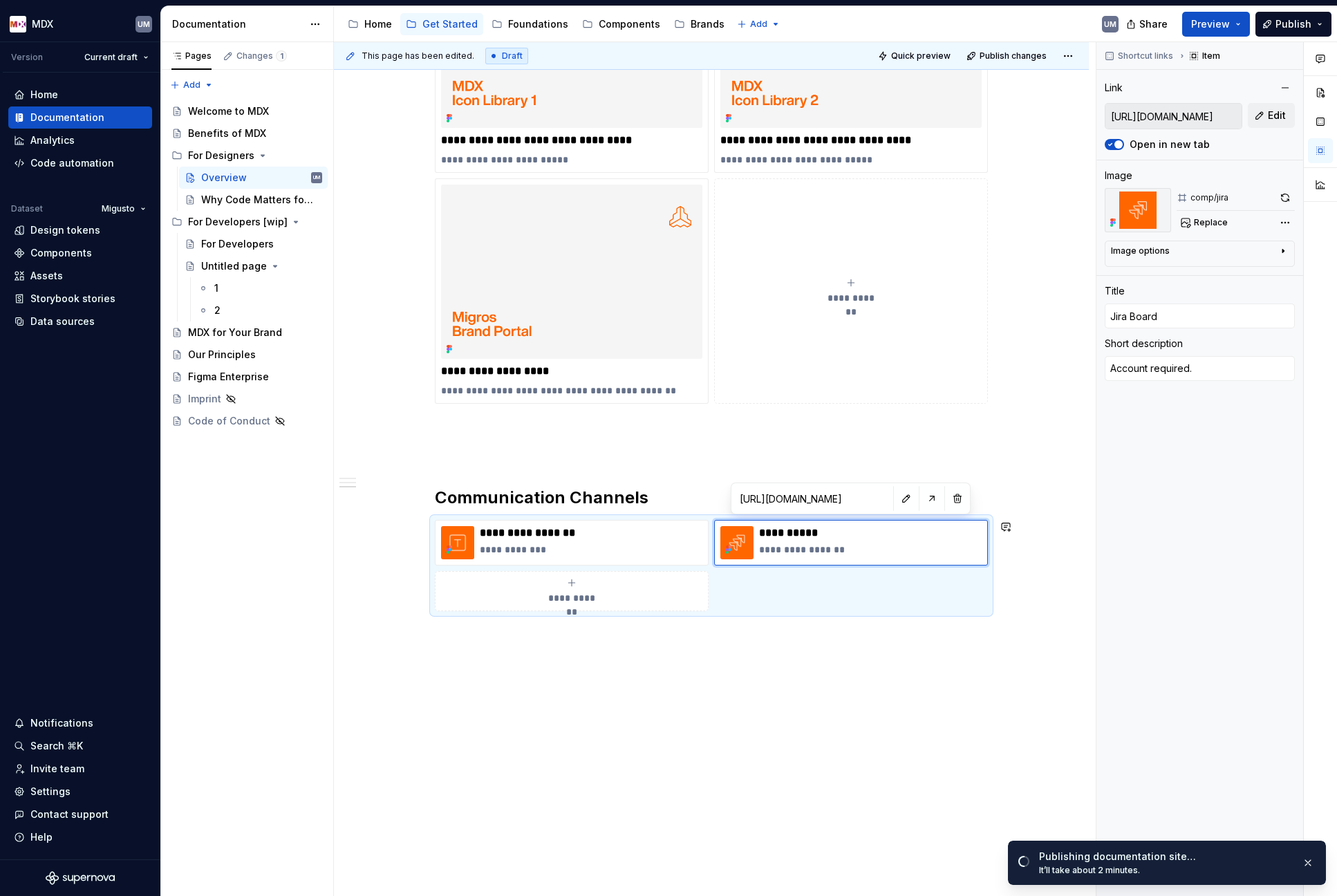
click at [725, 651] on div "**********" at bounding box center [711, 98] width 755 height 1596
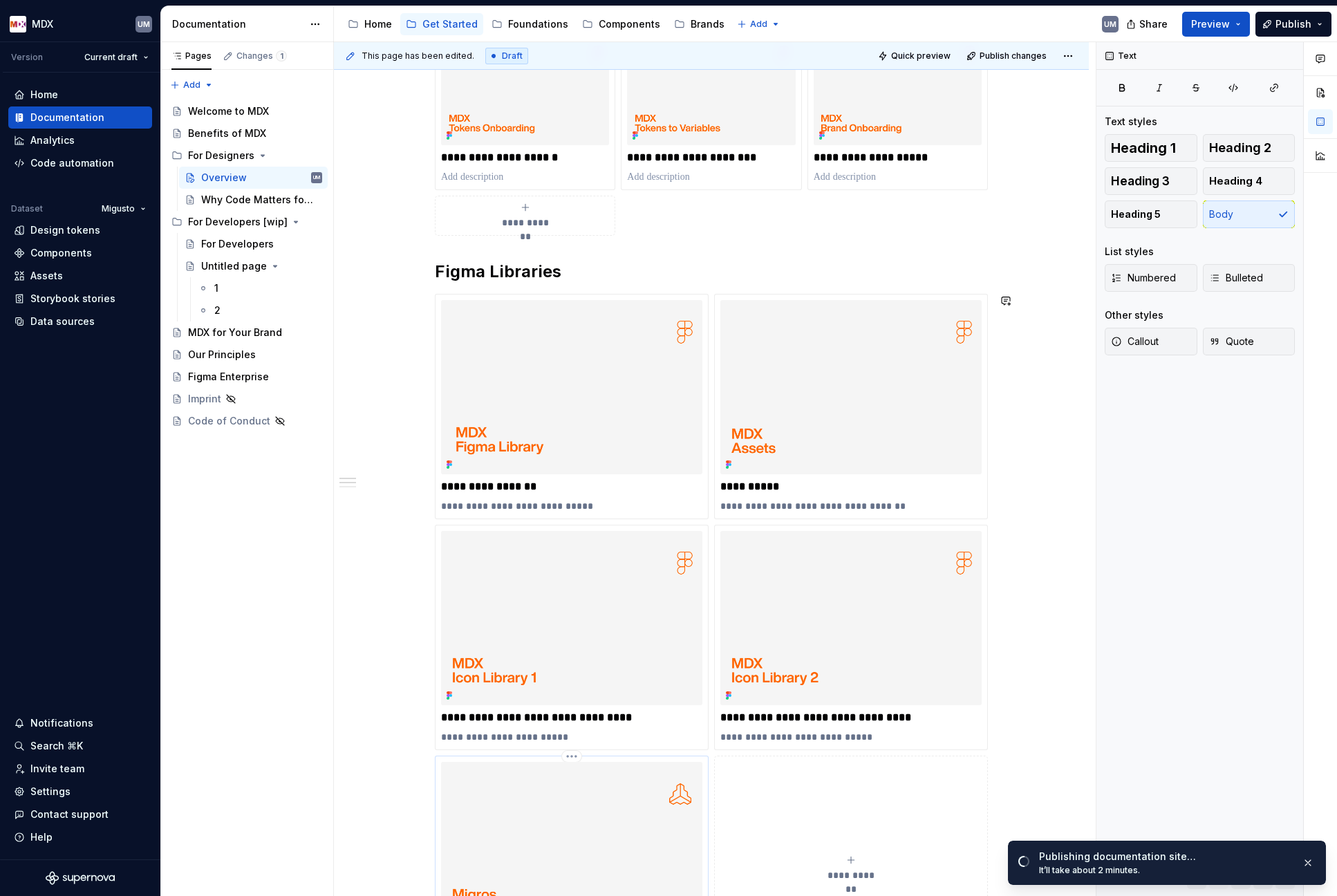
scroll to position [0, 0]
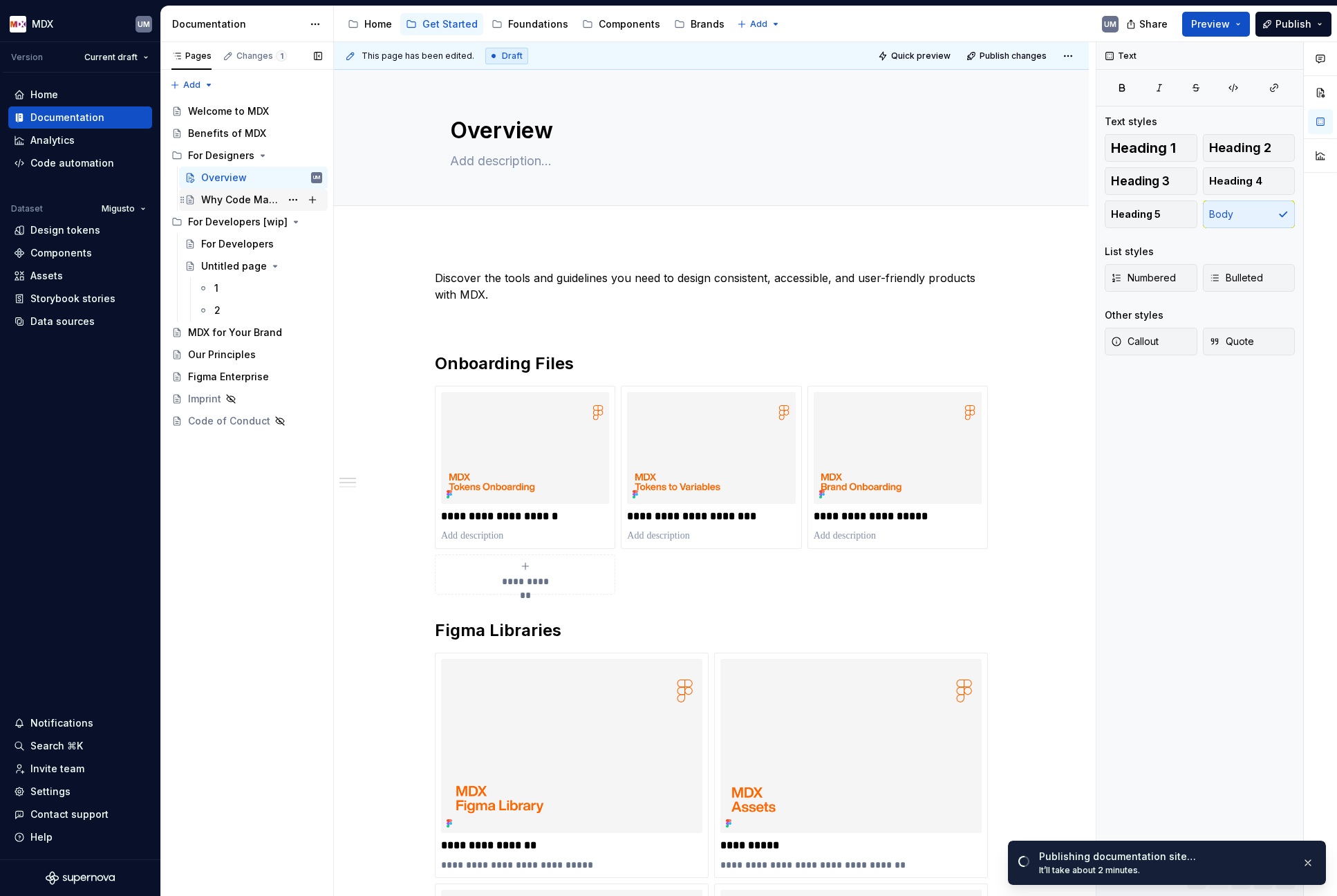
click at [230, 196] on div "Why Code Matters for Designers" at bounding box center [241, 200] width 80 height 14
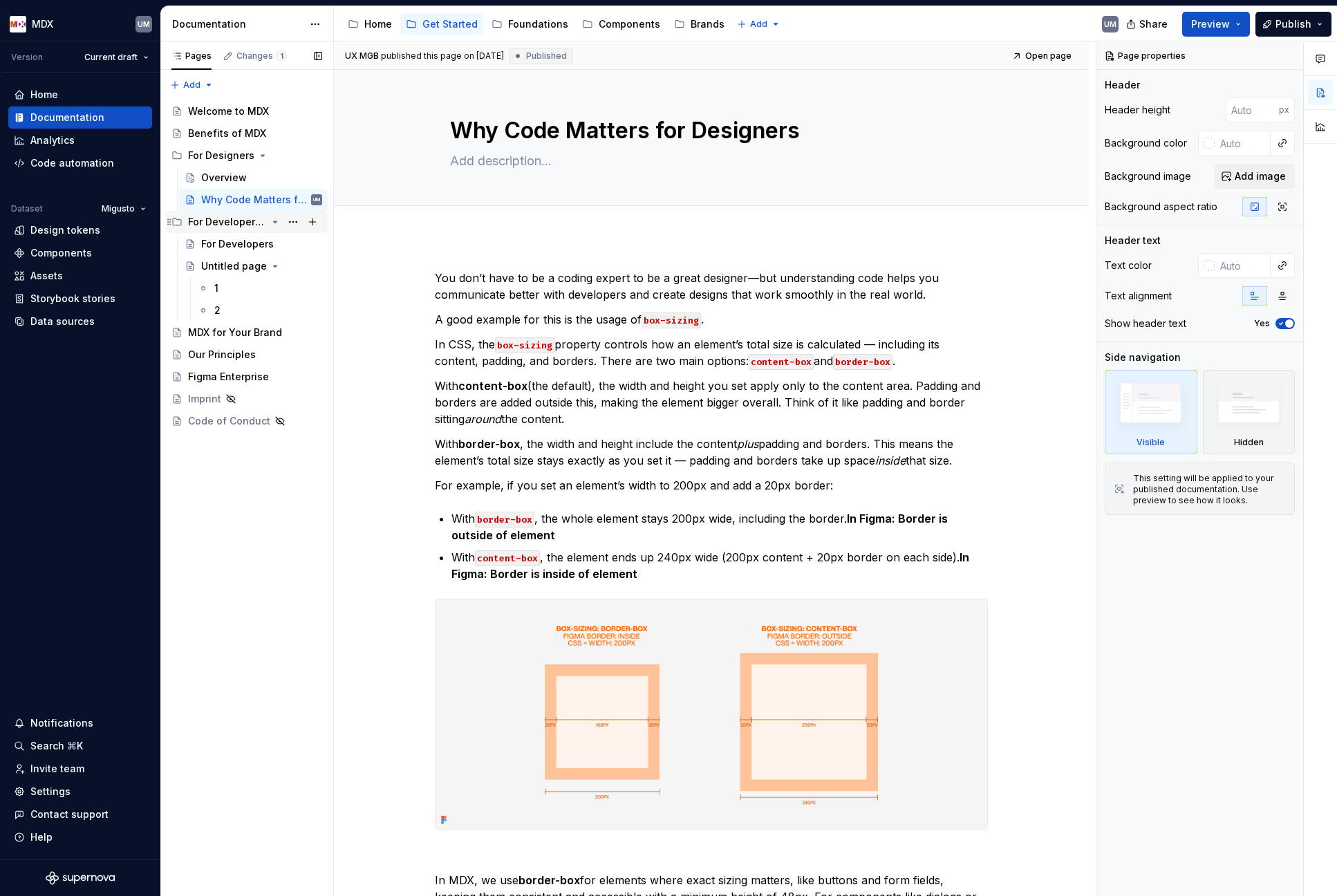
click at [218, 221] on div "For Developers [wip]" at bounding box center [227, 221] width 79 height 14
click at [216, 222] on div "For Developers [wip]" at bounding box center [227, 221] width 79 height 14
click at [216, 241] on div "For Developers" at bounding box center [237, 244] width 72 height 14
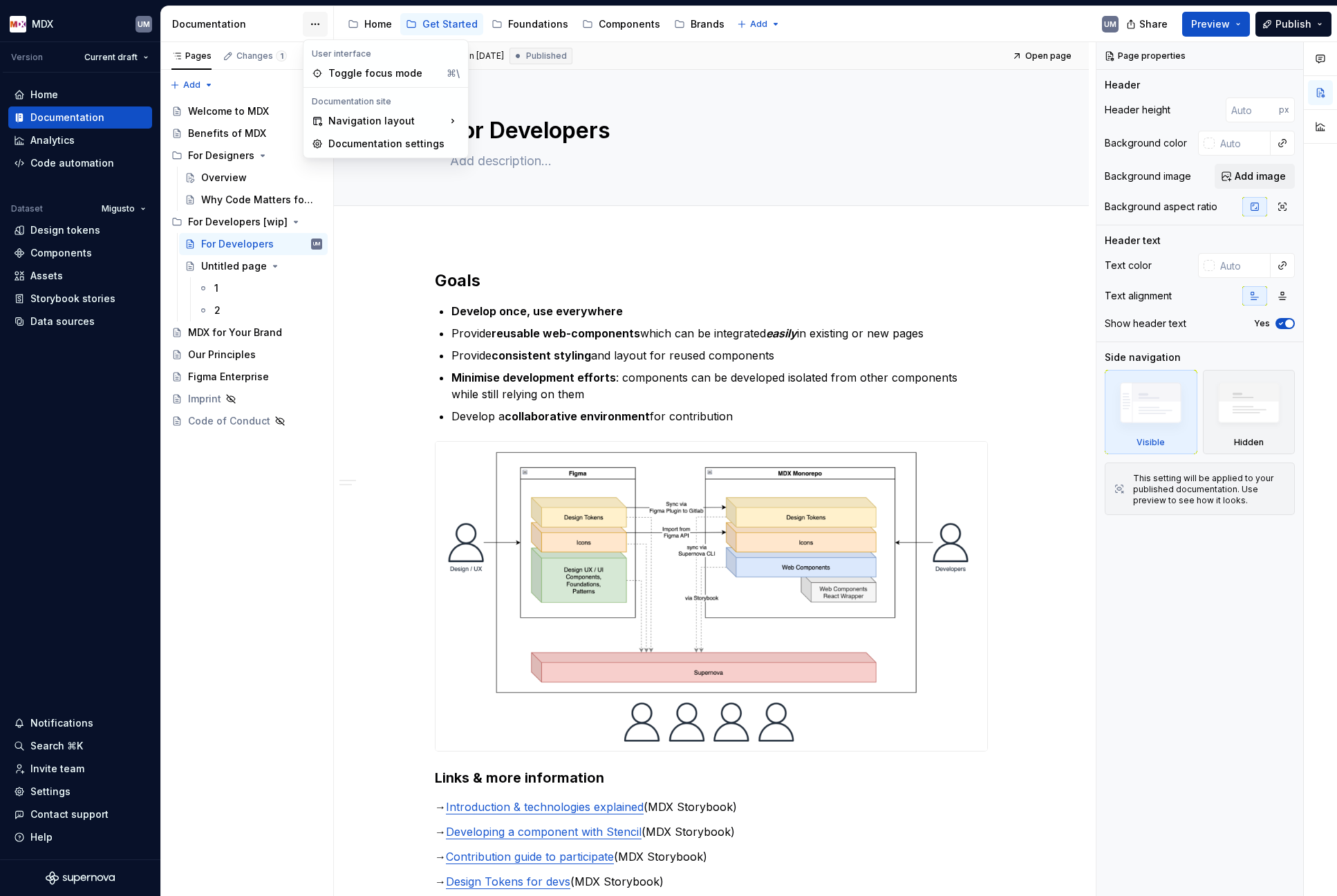
click at [314, 28] on html "MDX UM Version Current draft Home Documentation Analytics Code automation Datas…" at bounding box center [668, 448] width 1337 height 896
click at [356, 138] on div "Documentation settings" at bounding box center [394, 144] width 131 height 14
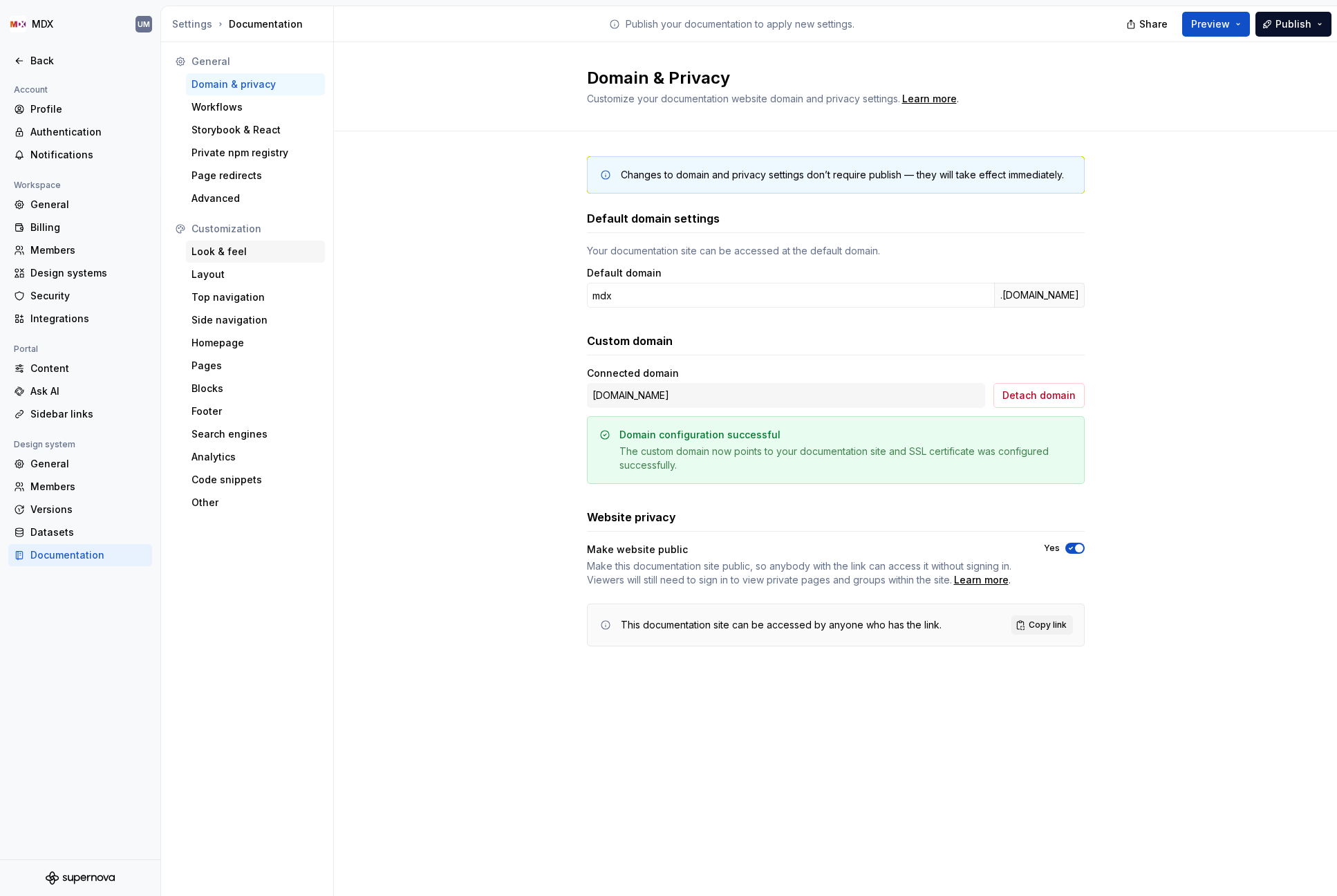
click at [246, 249] on div "Look & feel" at bounding box center [256, 251] width 128 height 14
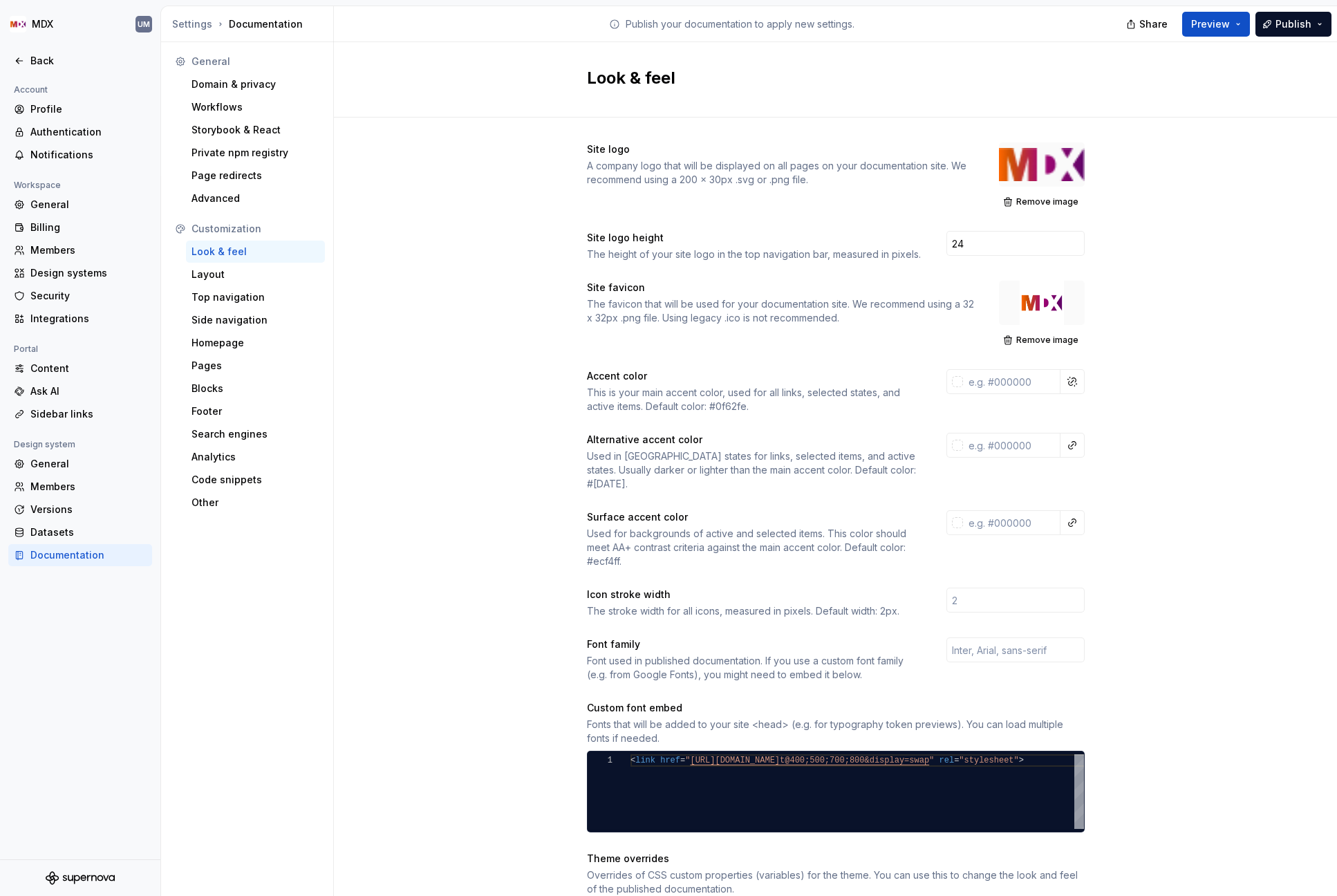
click at [1028, 165] on div at bounding box center [1042, 164] width 86 height 44
click at [1031, 200] on span "Remove image" at bounding box center [1047, 201] width 62 height 11
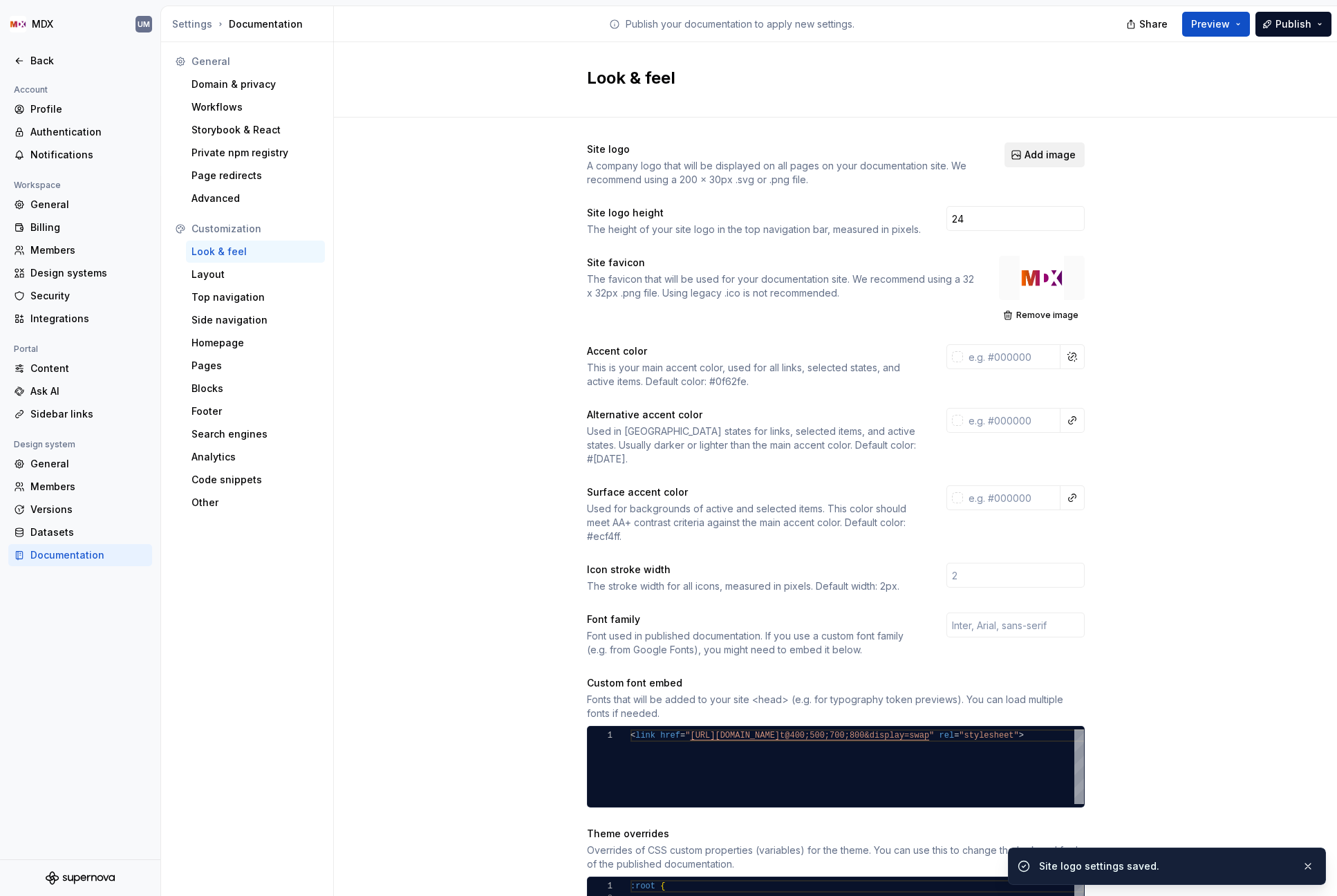
click at [1031, 159] on span "Add image" at bounding box center [1050, 154] width 51 height 14
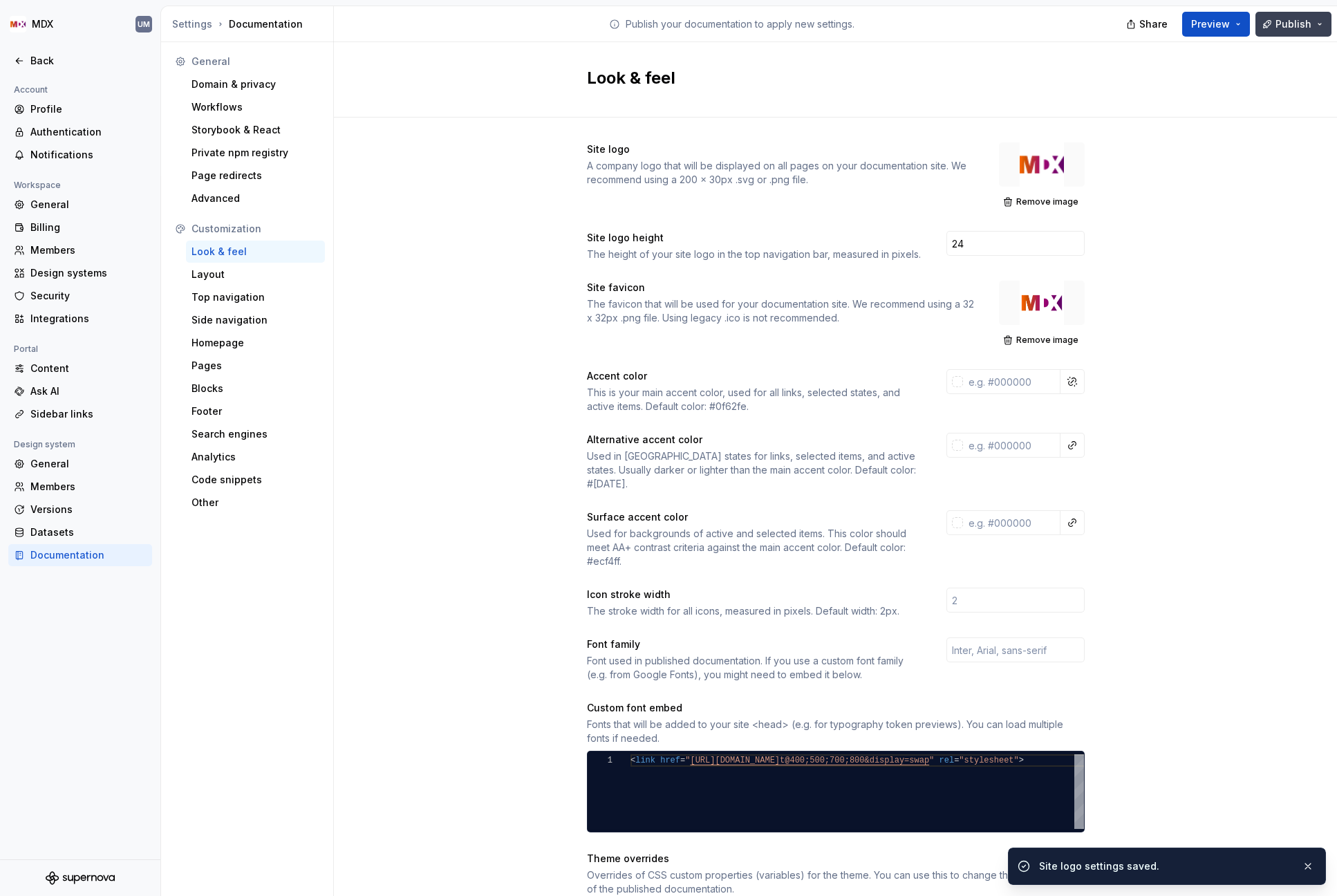
click at [1299, 25] on span "Publish" at bounding box center [1294, 24] width 36 height 14
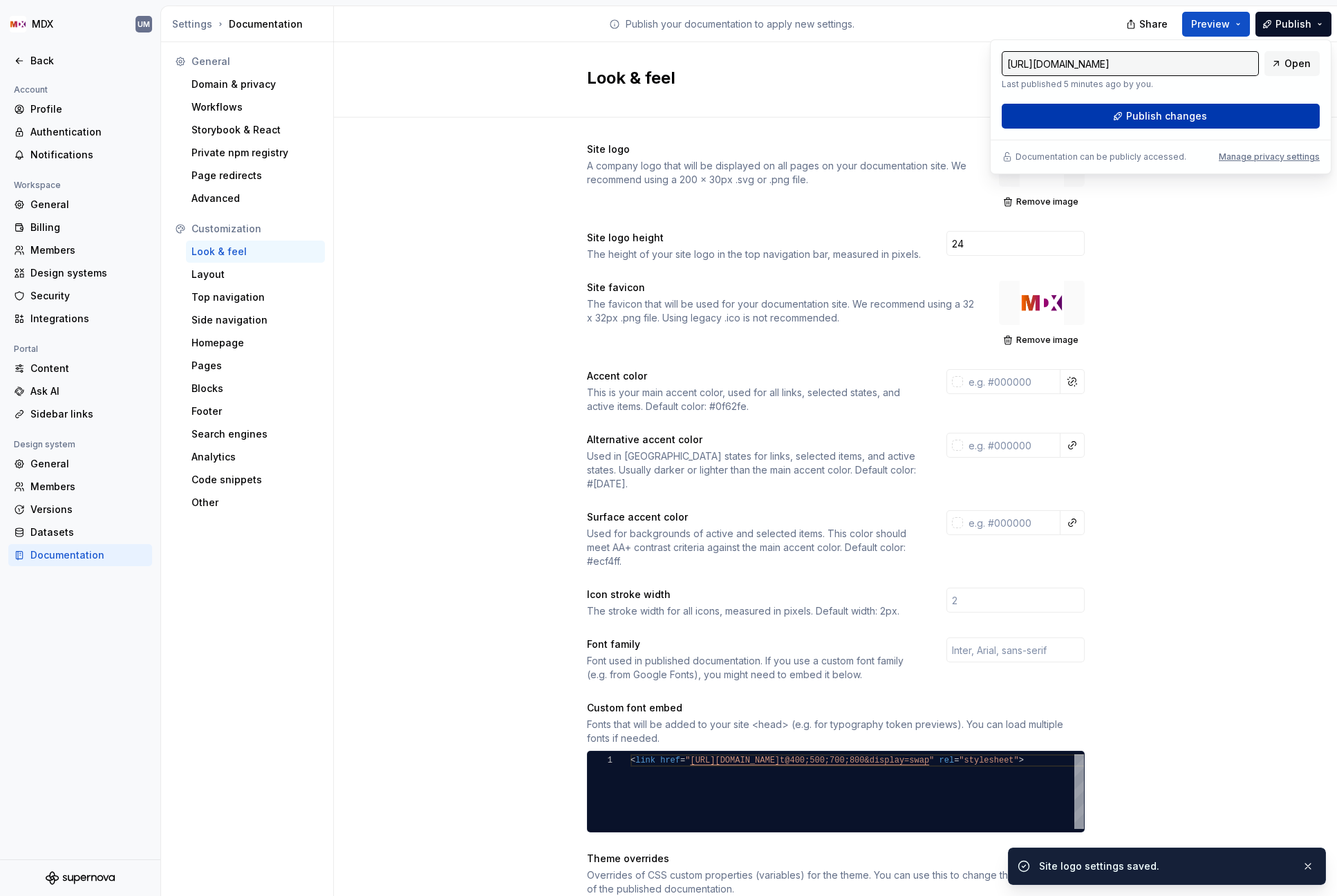
click at [1147, 111] on span "Publish changes" at bounding box center [1166, 116] width 81 height 14
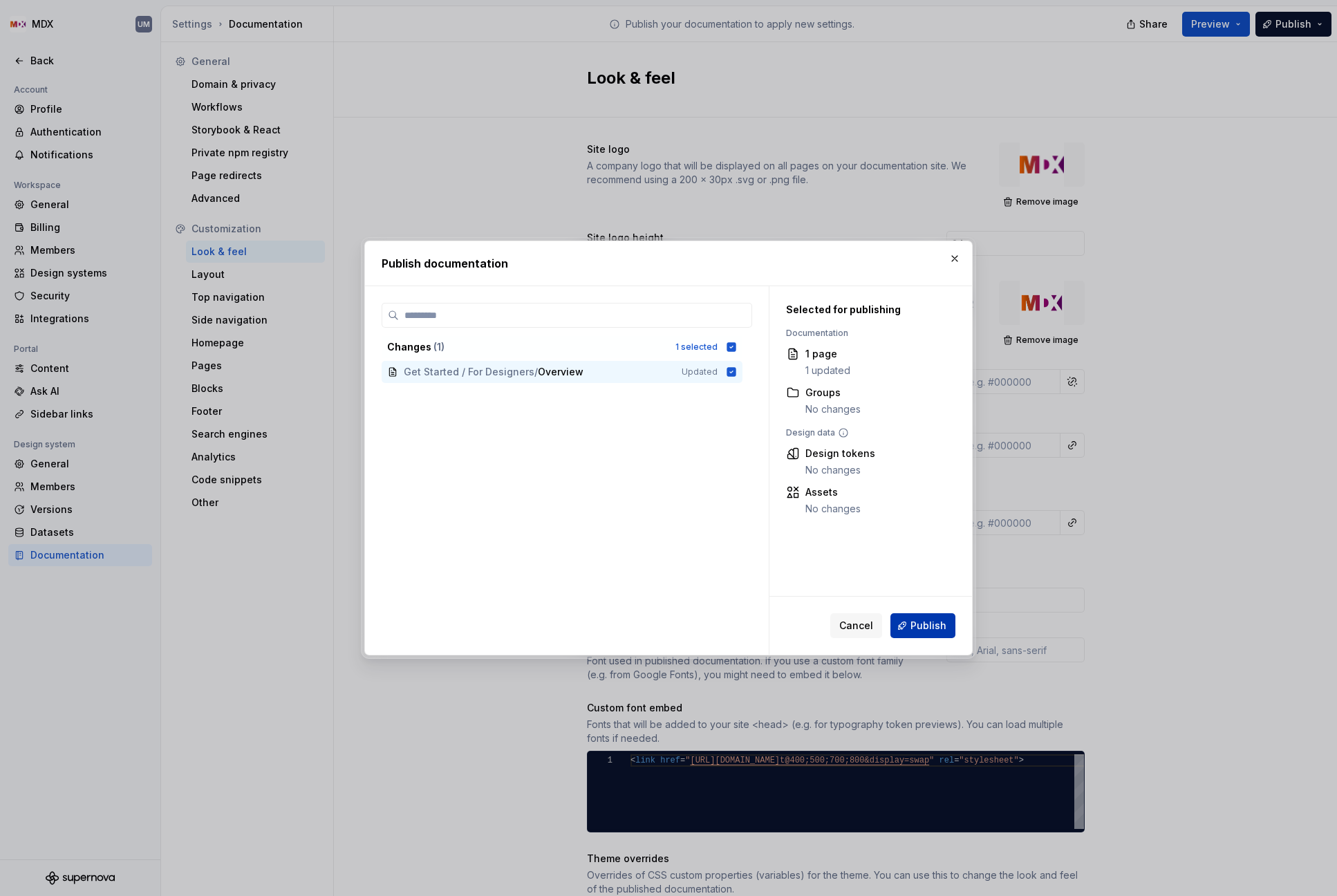
click at [937, 627] on span "Publish" at bounding box center [928, 625] width 36 height 14
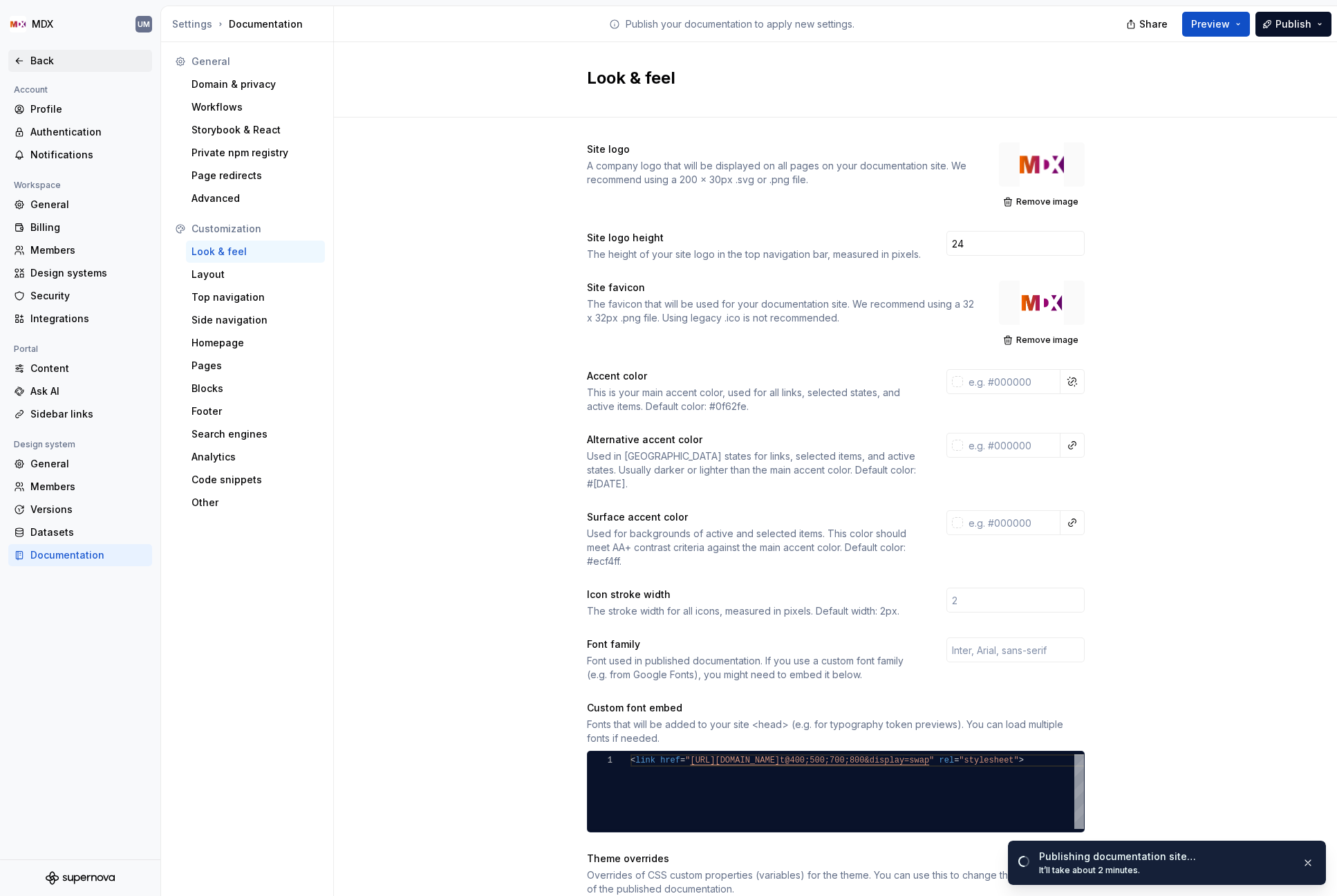
click at [31, 62] on div "Back" at bounding box center [89, 60] width 116 height 14
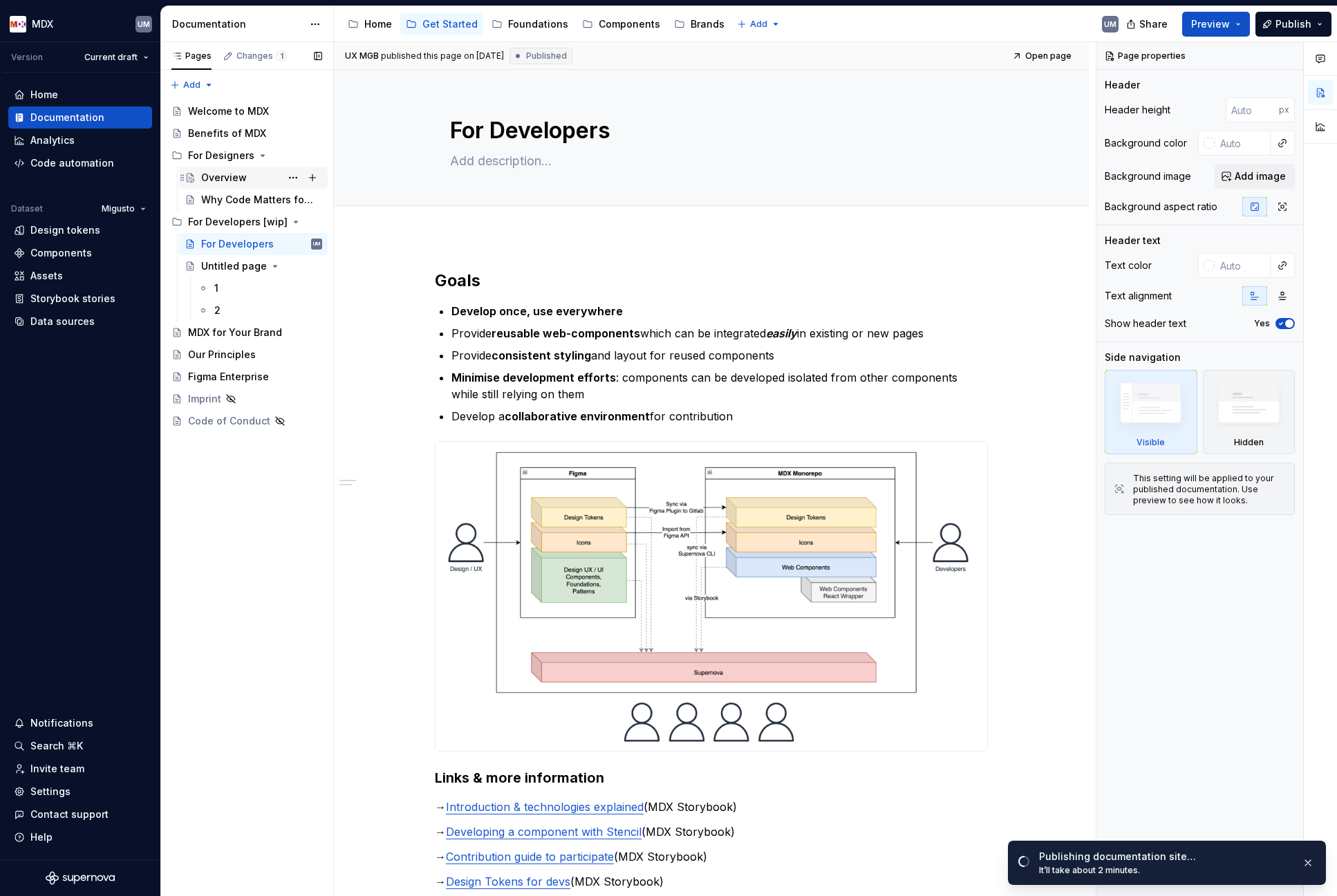
click at [227, 175] on div "Overview" at bounding box center [224, 177] width 45 height 14
click at [223, 180] on div "Overview" at bounding box center [224, 177] width 45 height 14
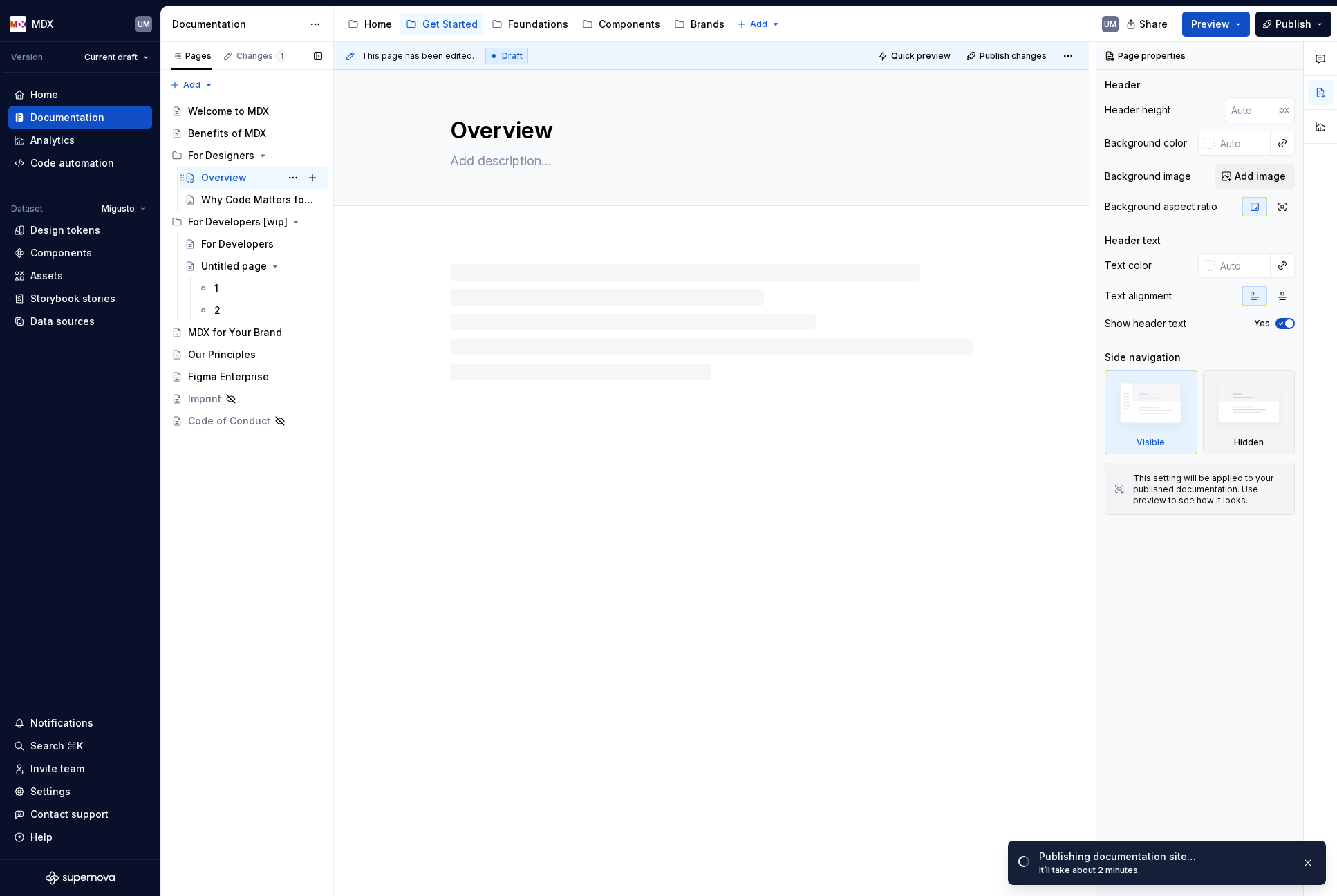
click at [222, 177] on div "Overview" at bounding box center [224, 177] width 45 height 14
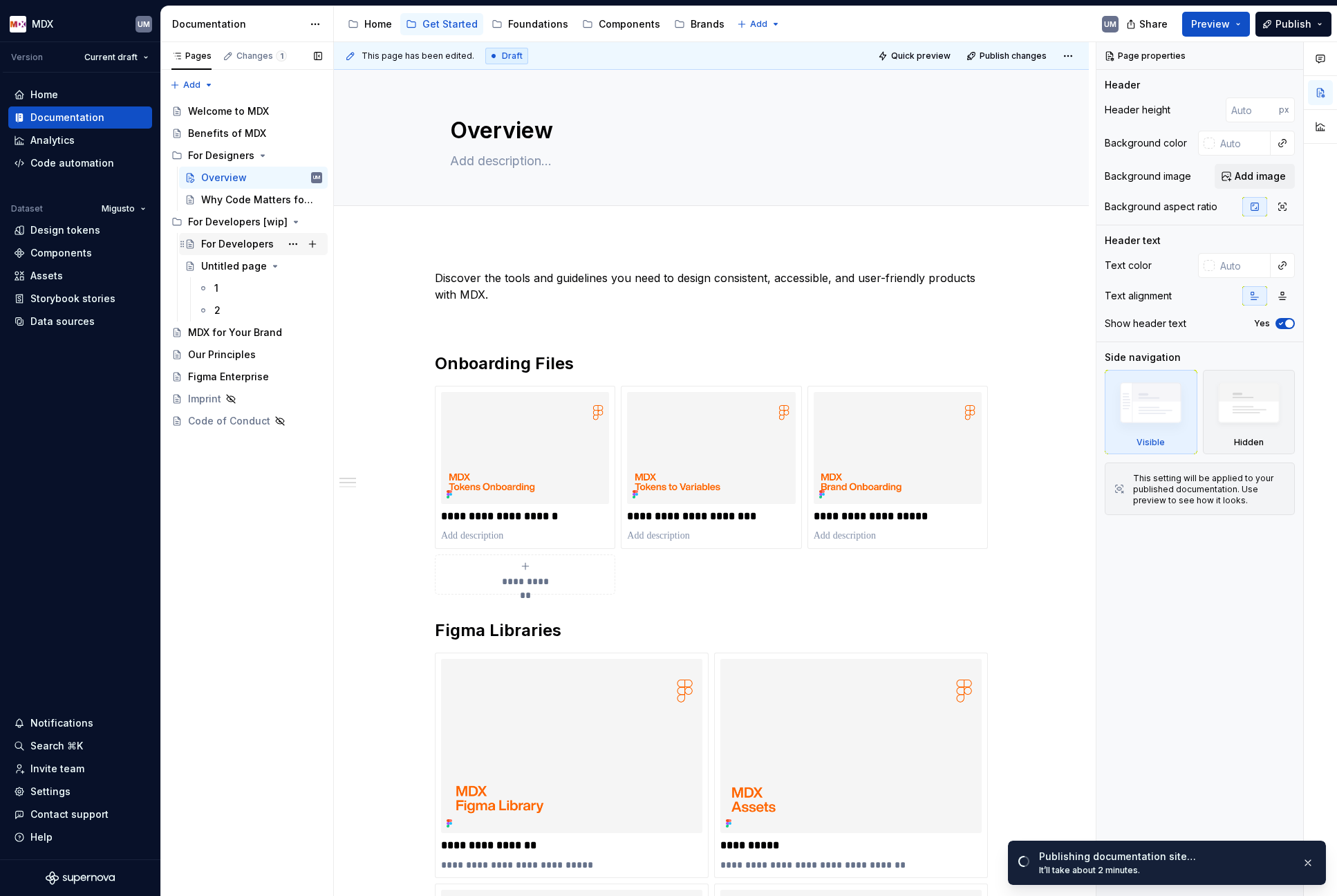
click at [230, 242] on div "For Developers" at bounding box center [237, 244] width 72 height 14
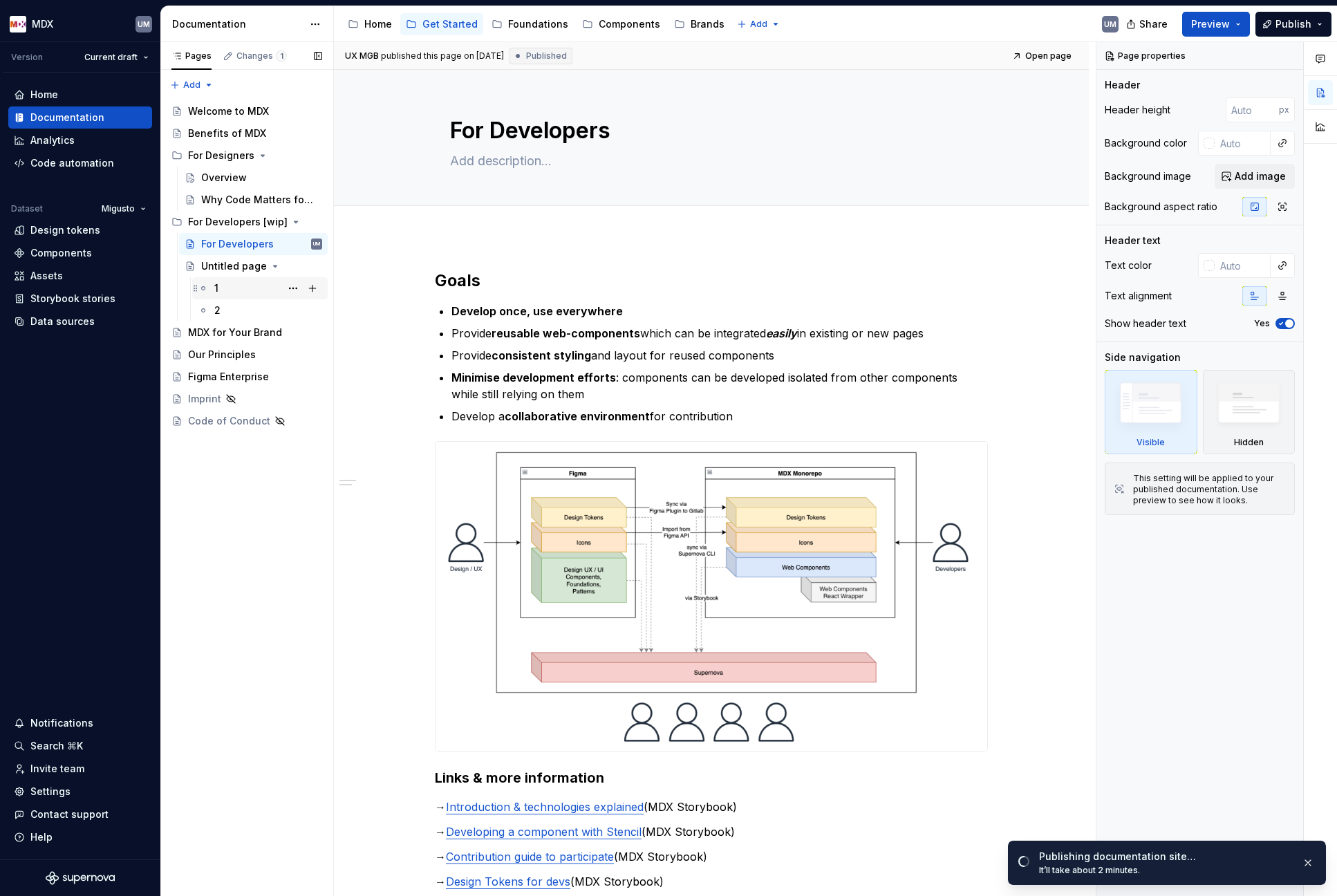
click at [235, 283] on div "1" at bounding box center [268, 288] width 108 height 19
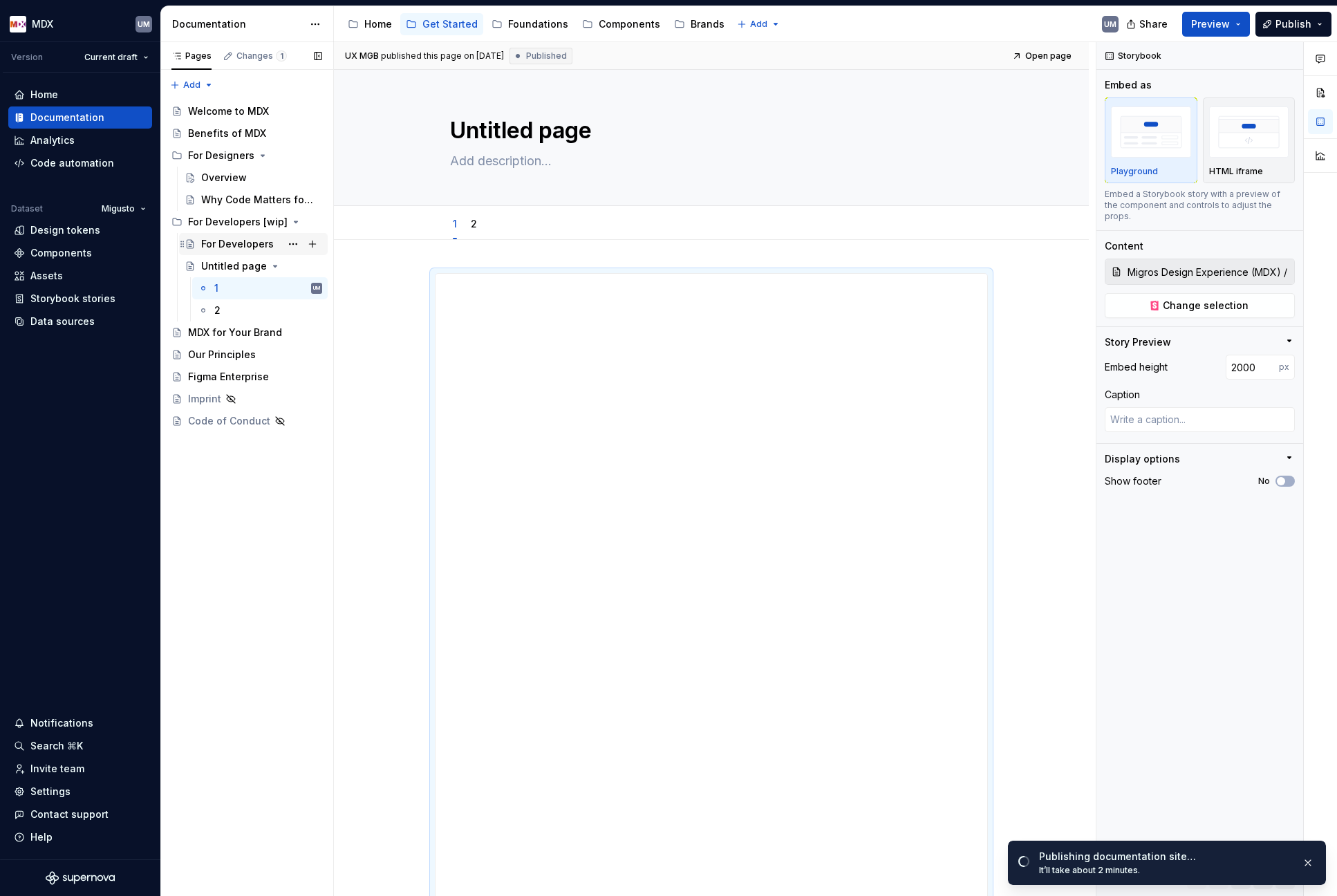
click at [228, 243] on div "For Developers" at bounding box center [237, 244] width 72 height 14
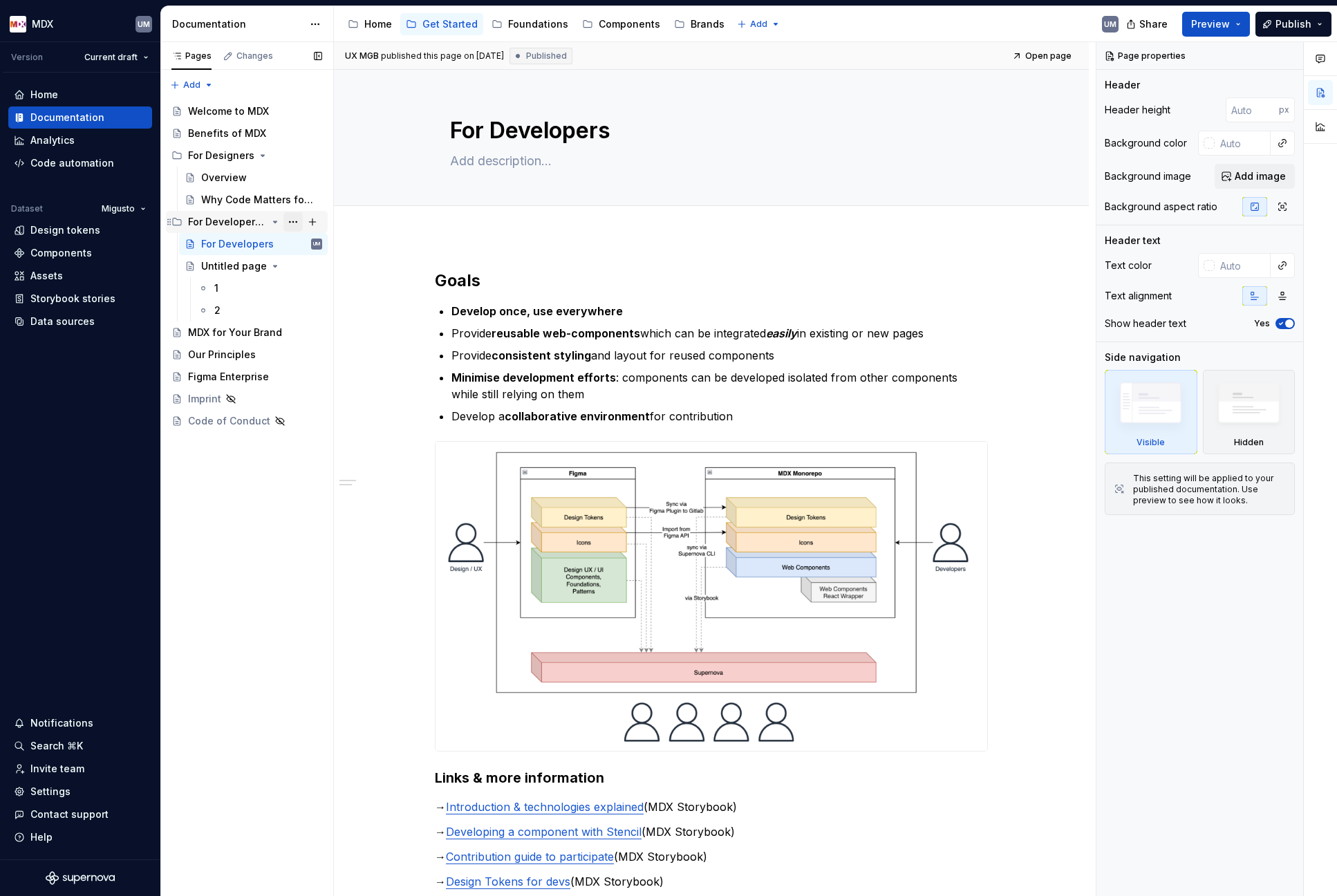
click at [291, 219] on button "Page tree" at bounding box center [293, 222] width 19 height 19
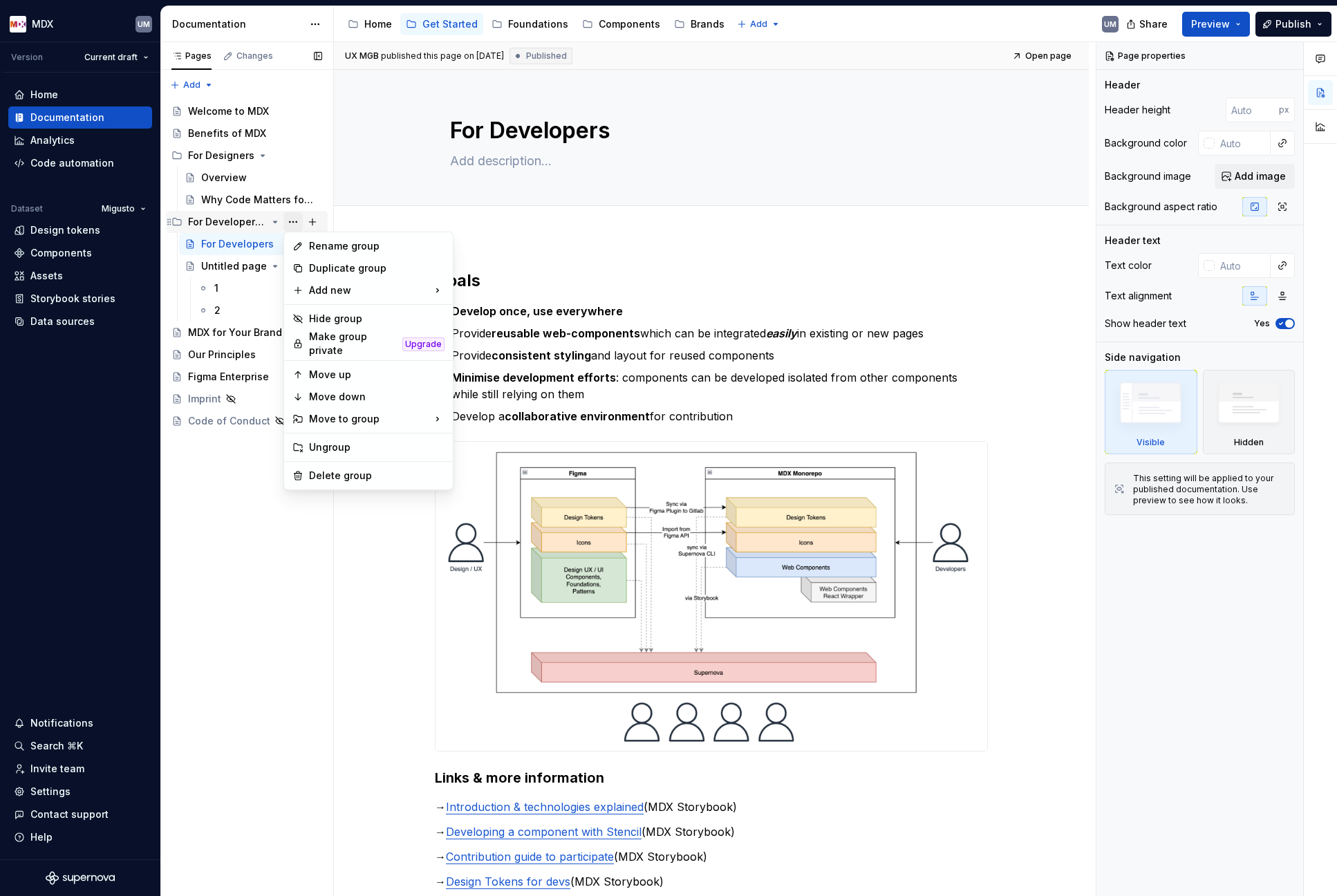
type textarea "*"
click at [330, 246] on div "Rename group" at bounding box center [377, 246] width 136 height 14
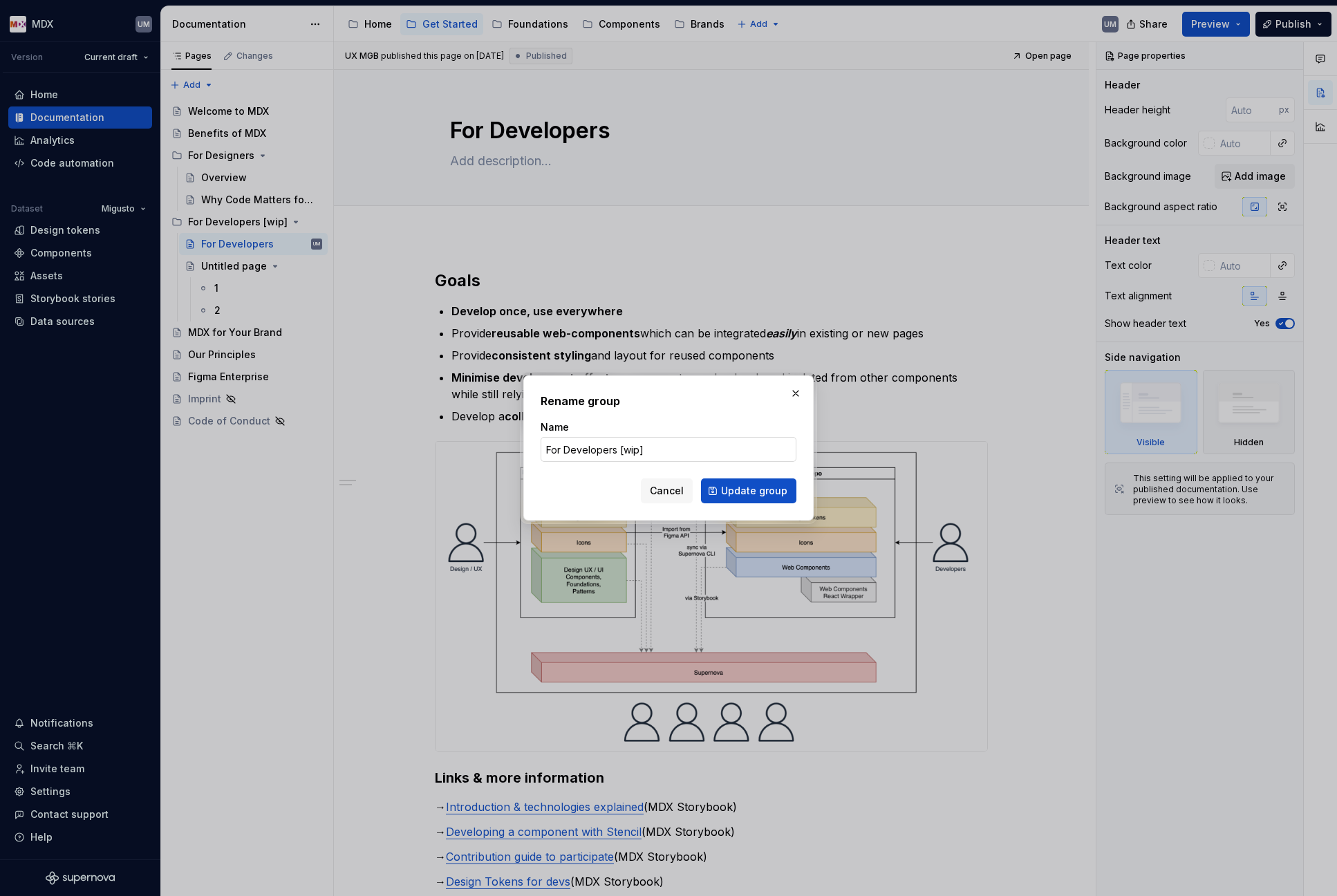
click at [610, 444] on input "For Developers [wip]" at bounding box center [668, 449] width 256 height 25
drag, startPoint x: 617, startPoint y: 449, endPoint x: 766, endPoint y: 445, distance: 149.1
click at [765, 445] on input "For Developers [wip]" at bounding box center [668, 449] width 256 height 25
type input "For Developers"
click at [756, 493] on span "Update group" at bounding box center [754, 490] width 66 height 14
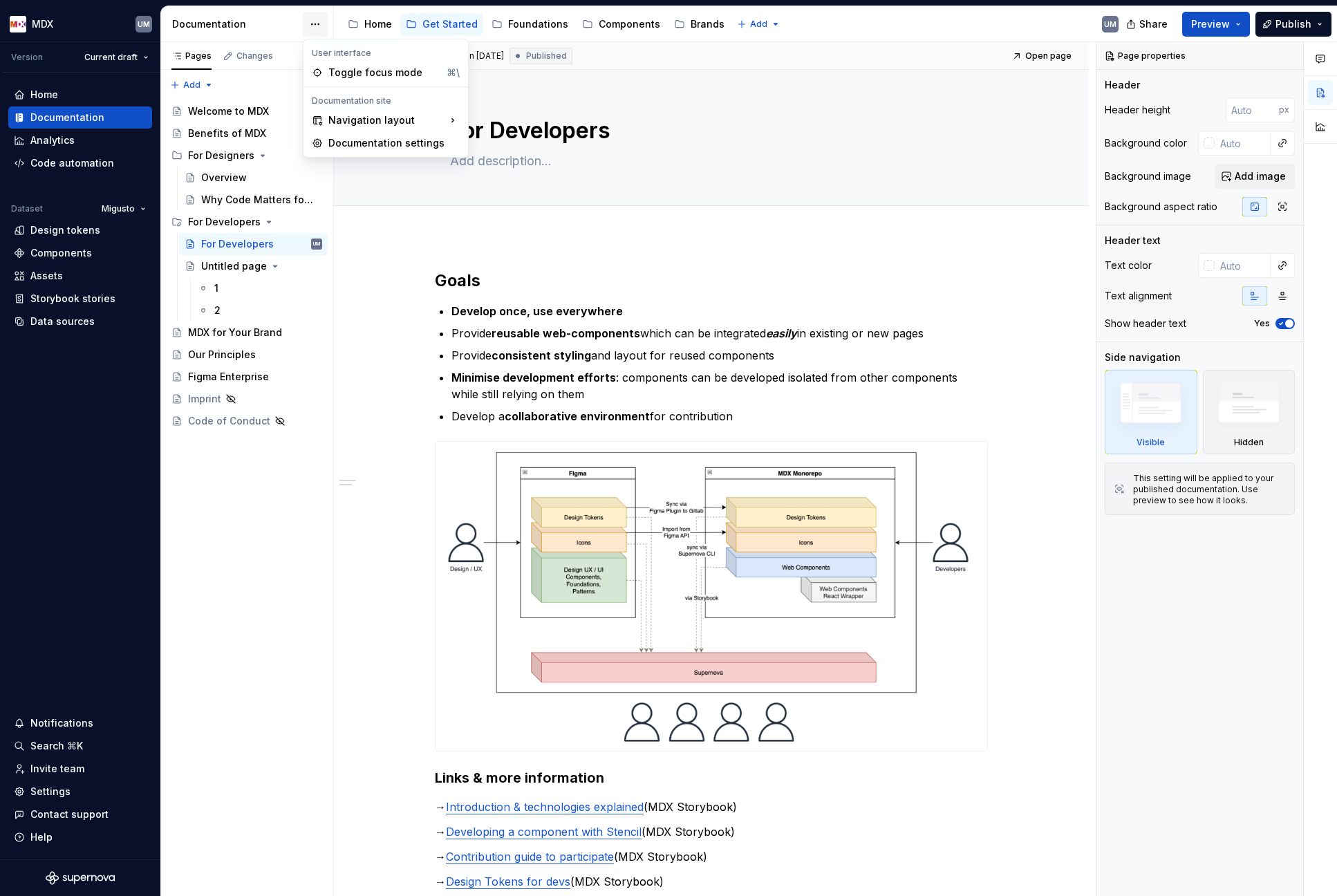
click at [317, 22] on html "MDX UM Version Current draft Home Documentation Analytics Code automation Datas…" at bounding box center [668, 448] width 1337 height 896
click at [272, 24] on html "MDX UM Version Current draft Home Documentation Analytics Code automation Datas…" at bounding box center [668, 448] width 1337 height 896
click at [311, 24] on html "MDX UM Version Current draft Home Documentation Analytics Code automation Datas…" at bounding box center [668, 448] width 1337 height 896
click at [345, 140] on div "Documentation settings" at bounding box center [394, 144] width 131 height 14
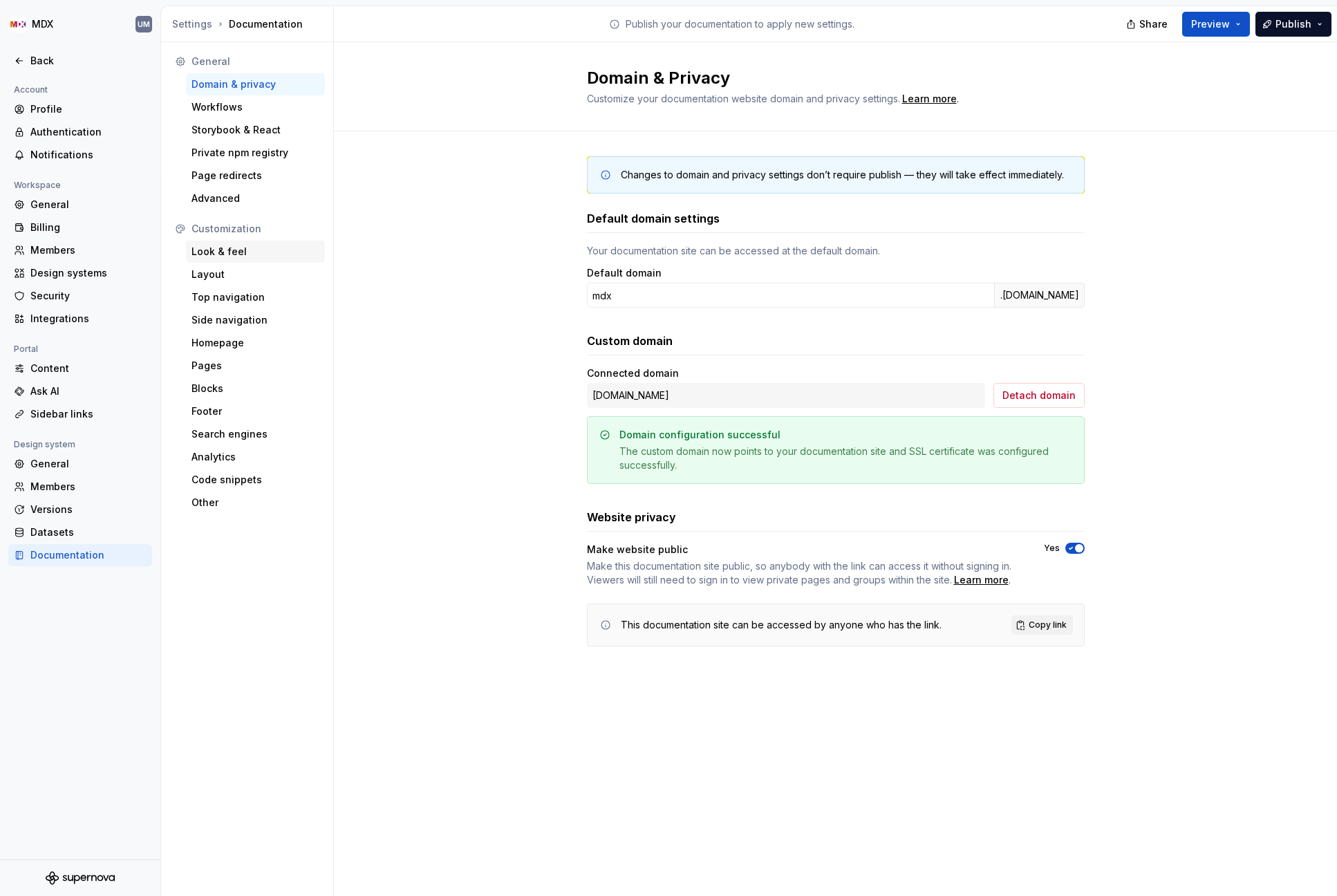
click at [208, 249] on div "Look & feel" at bounding box center [256, 251] width 128 height 14
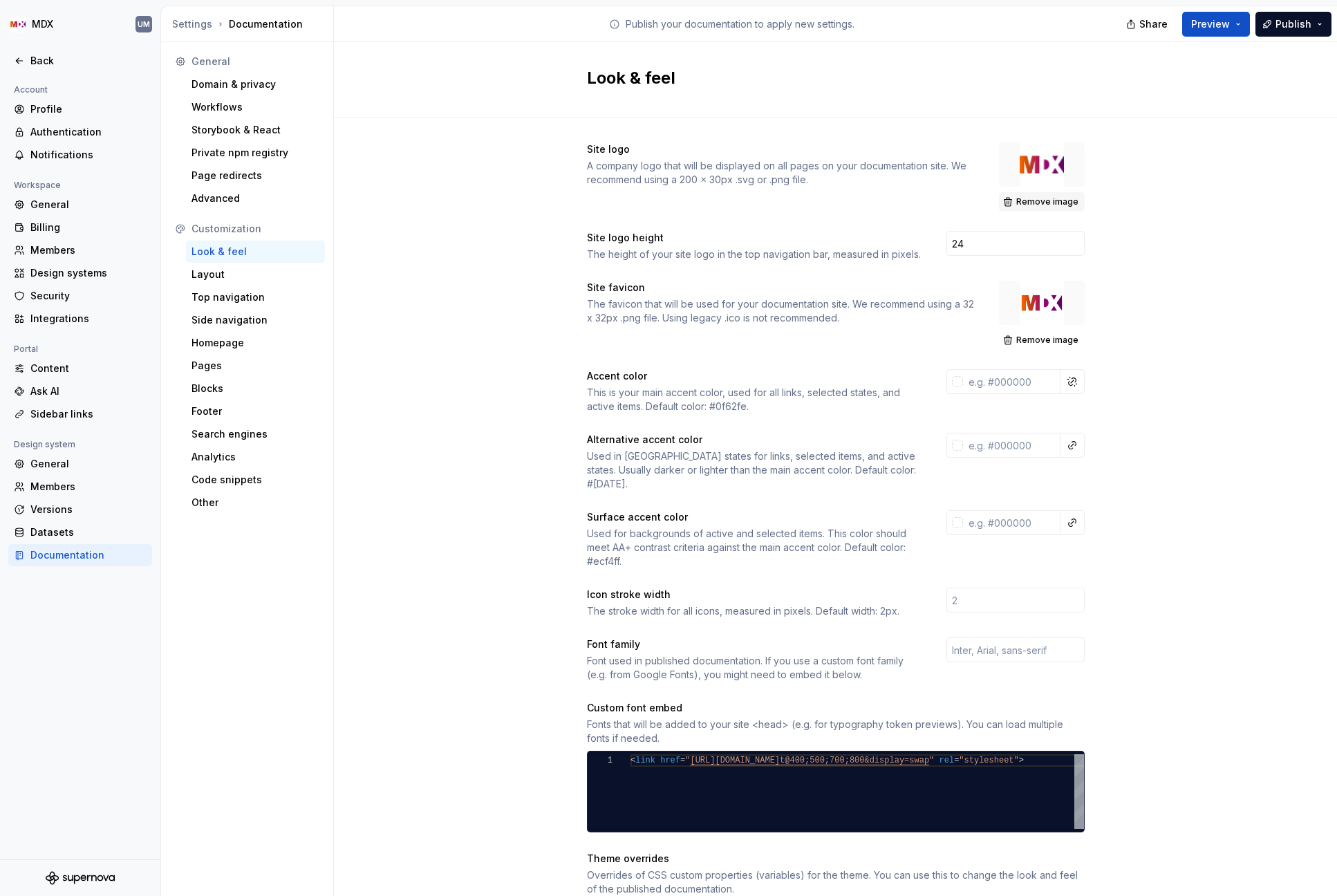
click at [1041, 209] on button "Remove image" at bounding box center [1042, 202] width 86 height 19
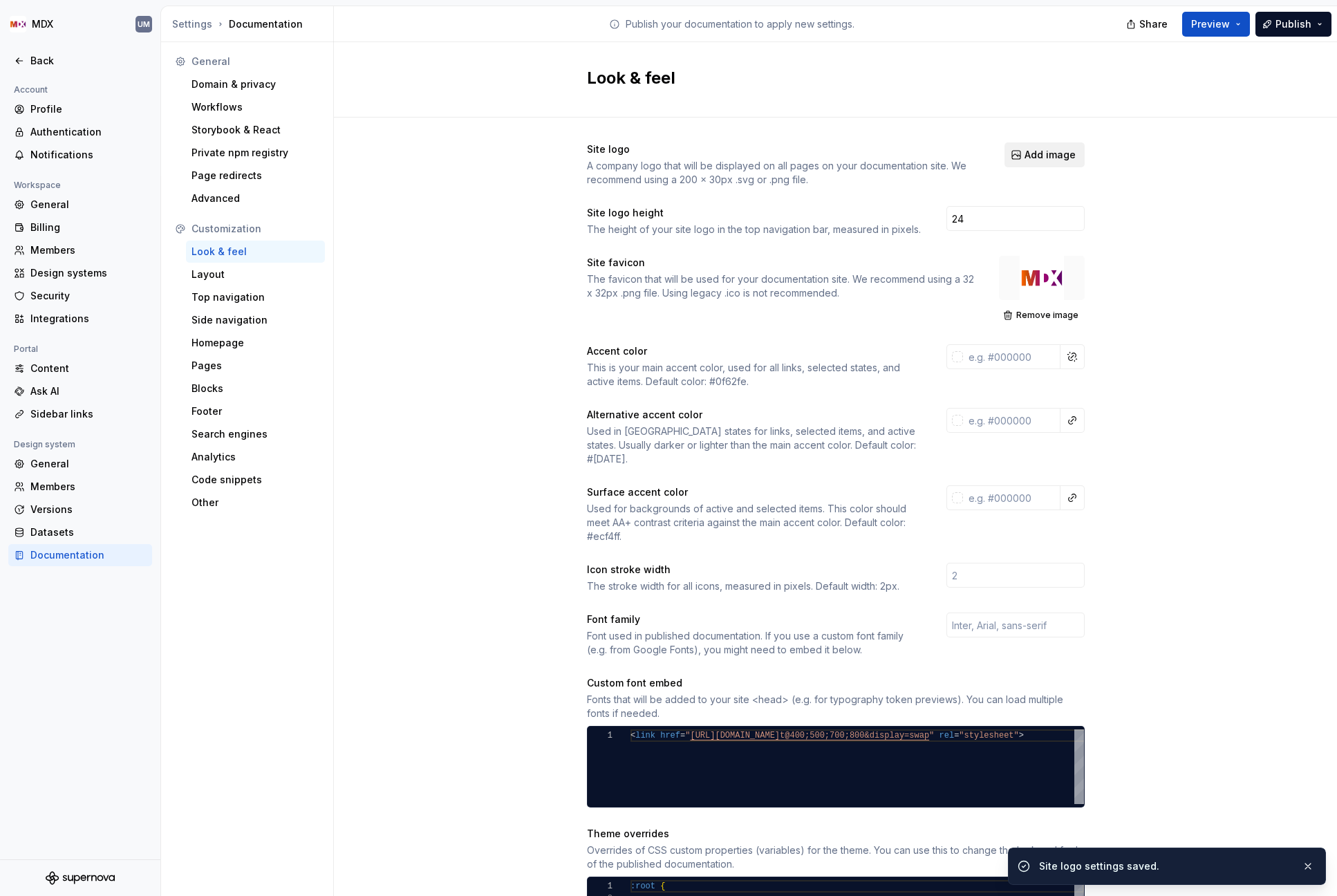
click at [1045, 153] on span "Add image" at bounding box center [1050, 154] width 51 height 14
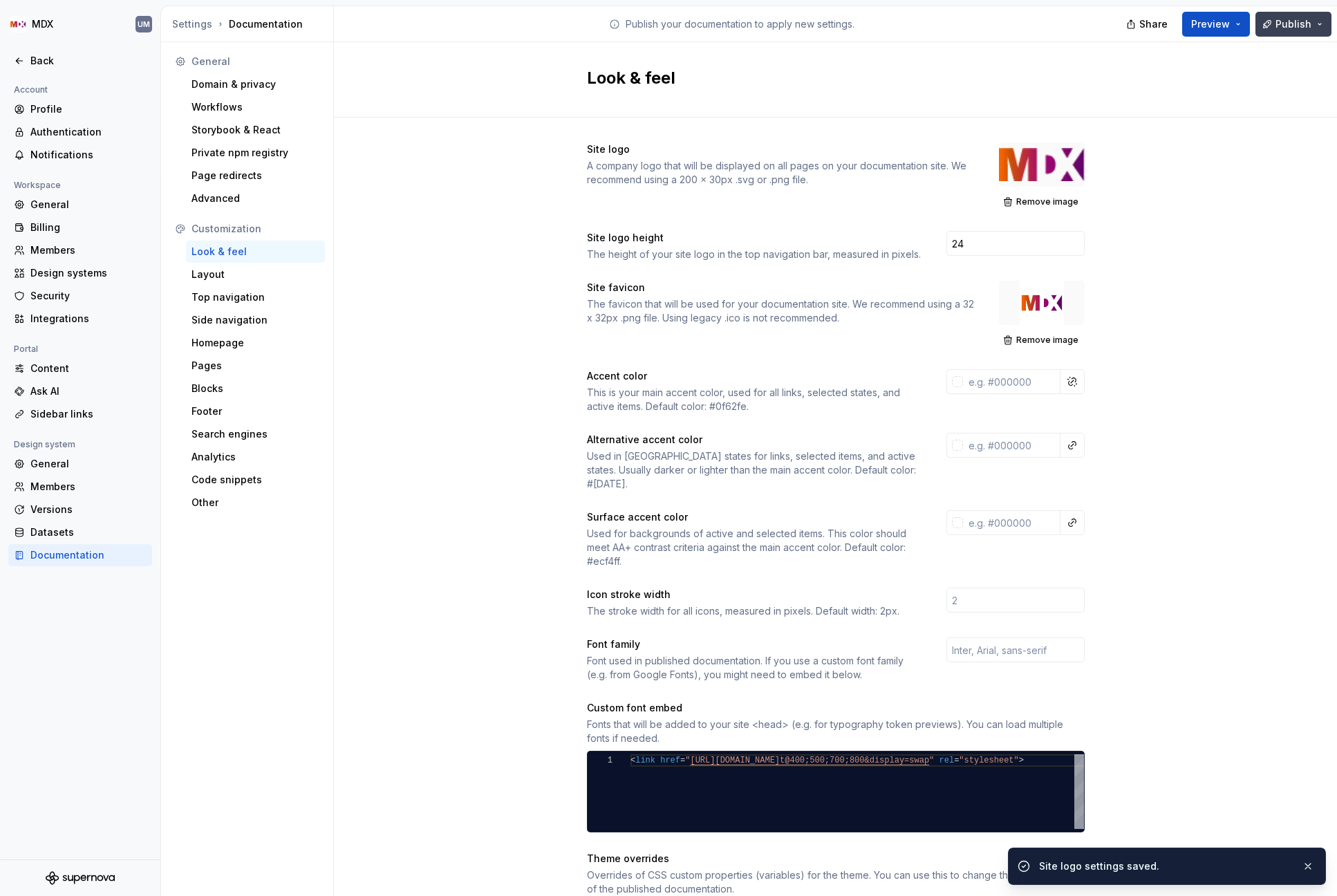
click at [1301, 31] on button "Publish" at bounding box center [1294, 24] width 76 height 25
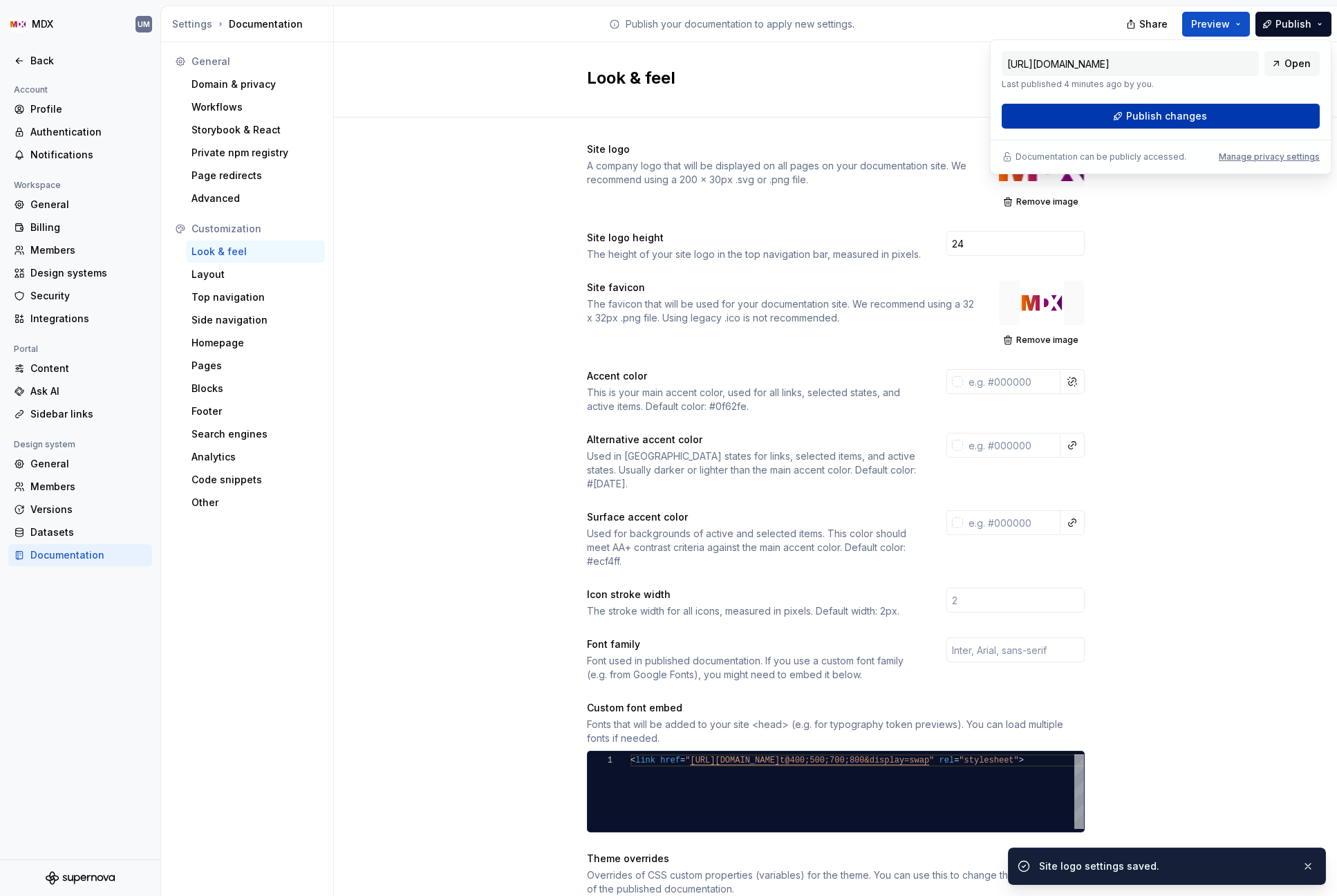
click at [1169, 126] on button "Publish changes" at bounding box center [1160, 116] width 318 height 25
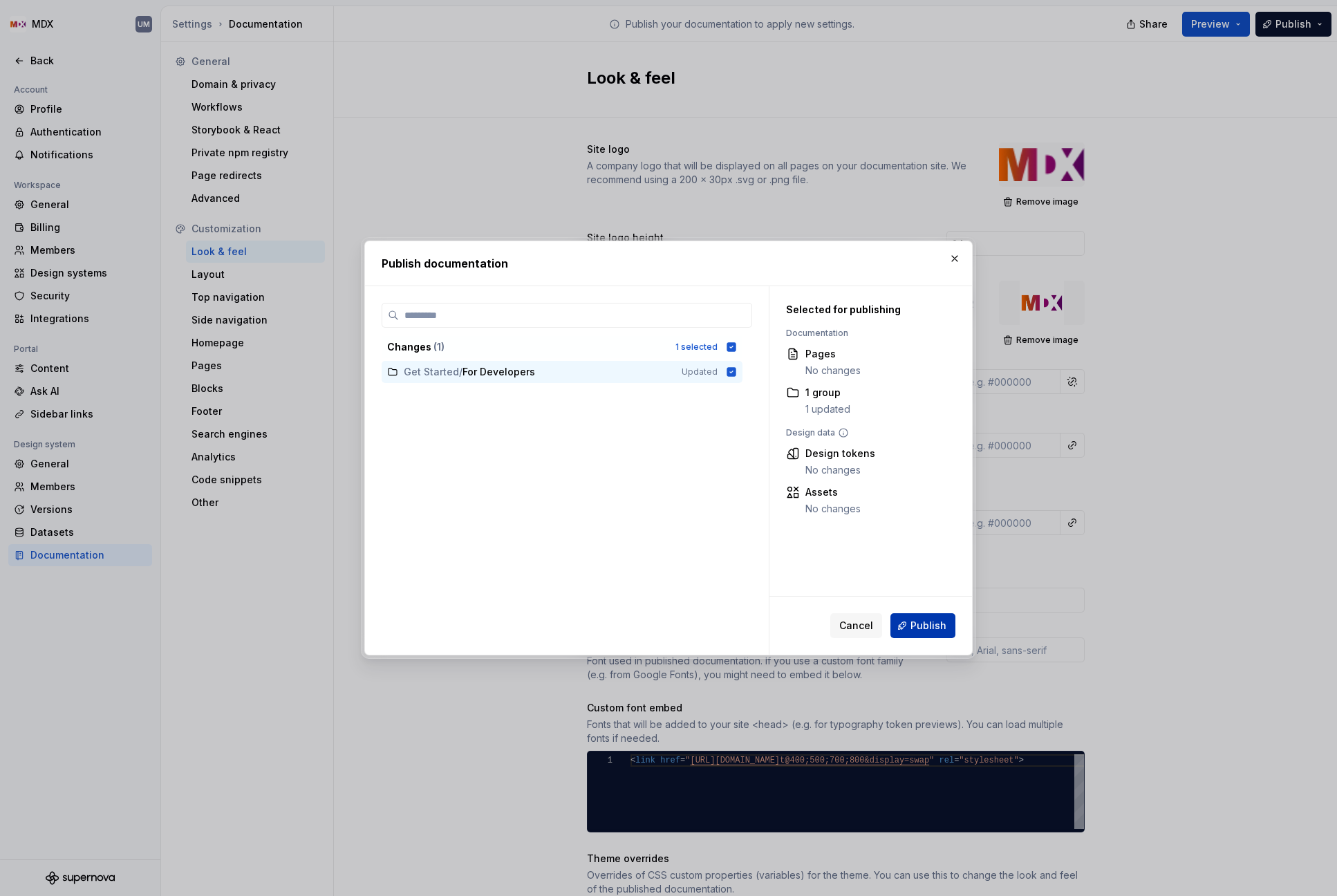
click at [936, 622] on span "Publish" at bounding box center [928, 625] width 36 height 14
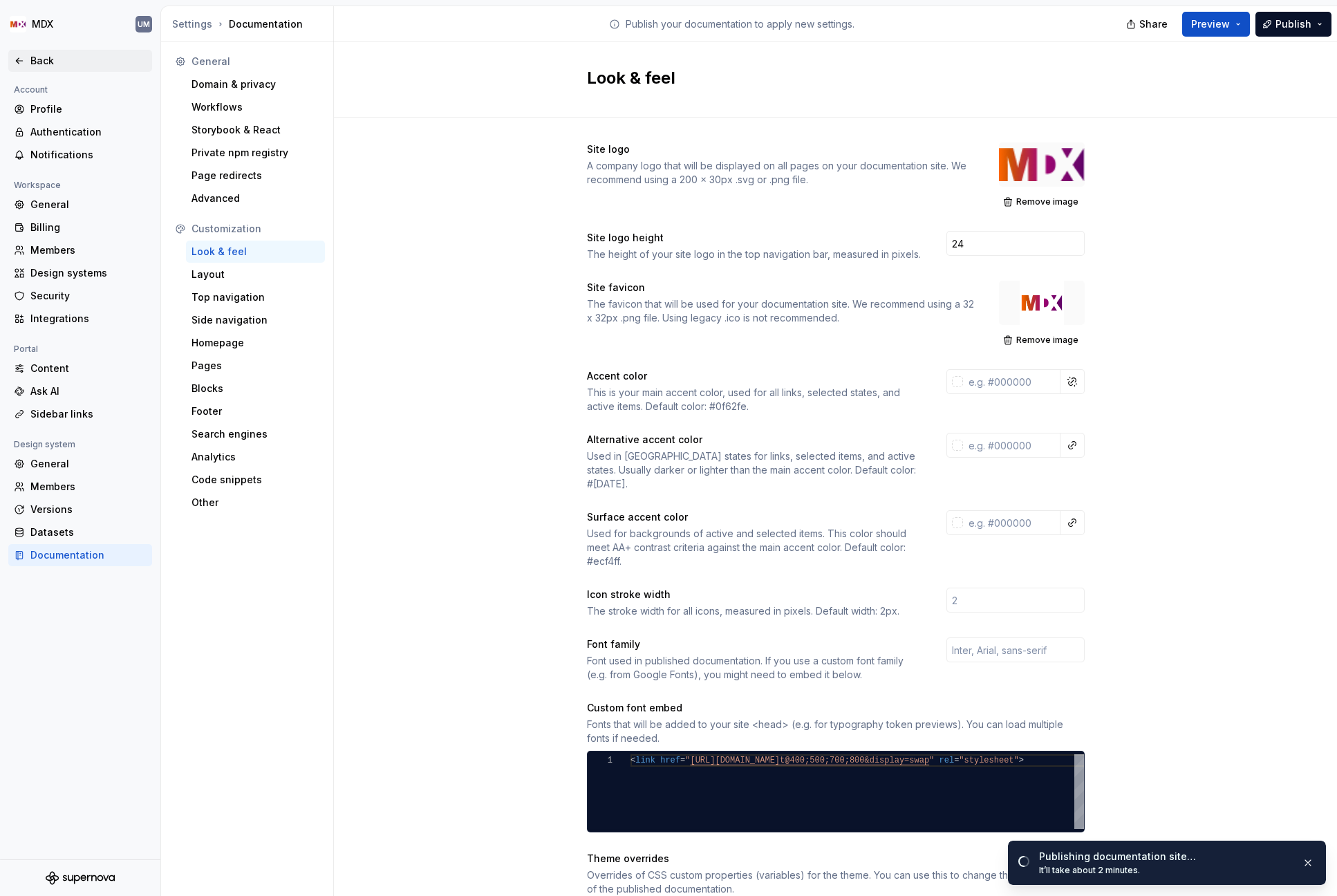
click at [37, 62] on div "Back" at bounding box center [89, 60] width 116 height 14
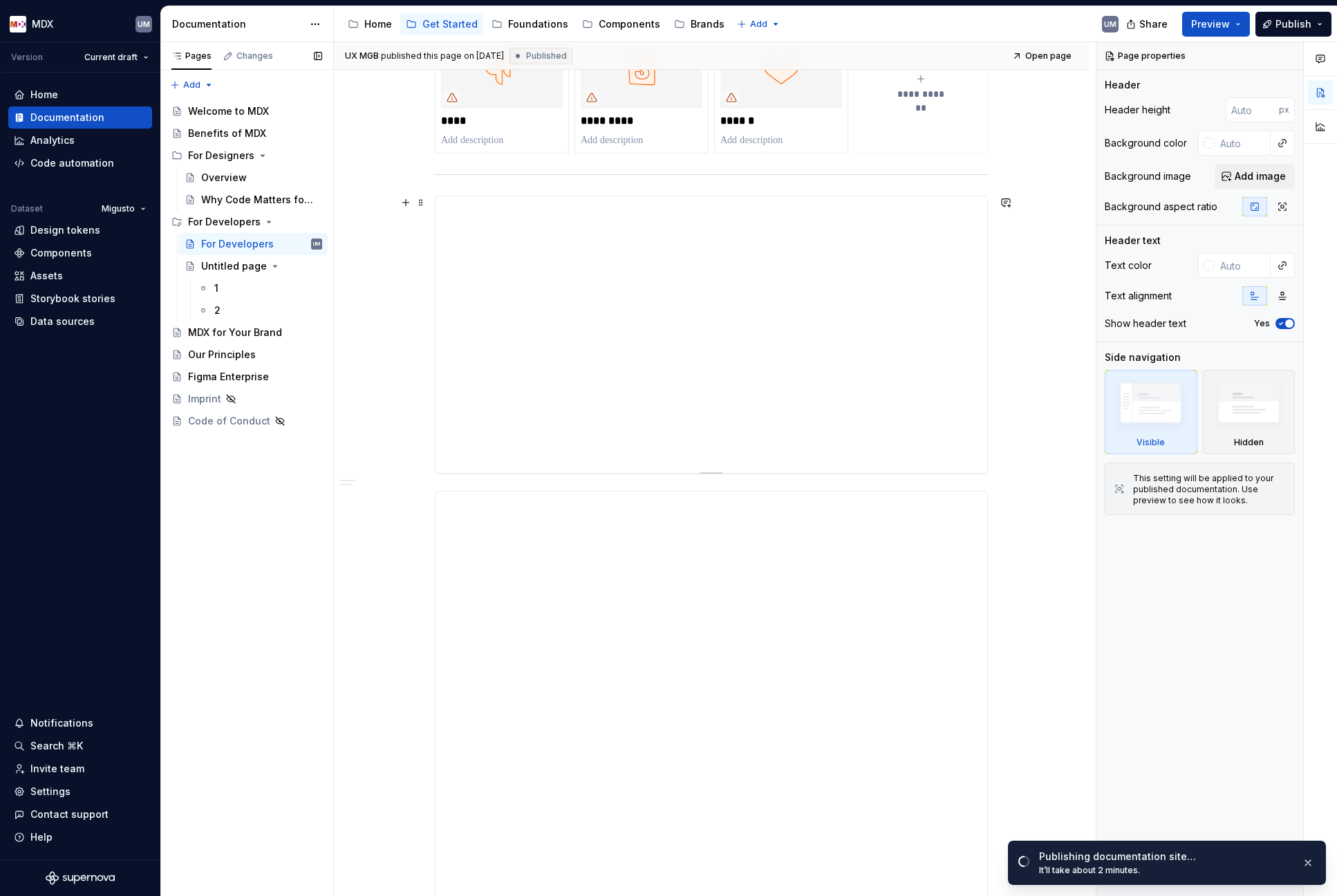
scroll to position [914, 0]
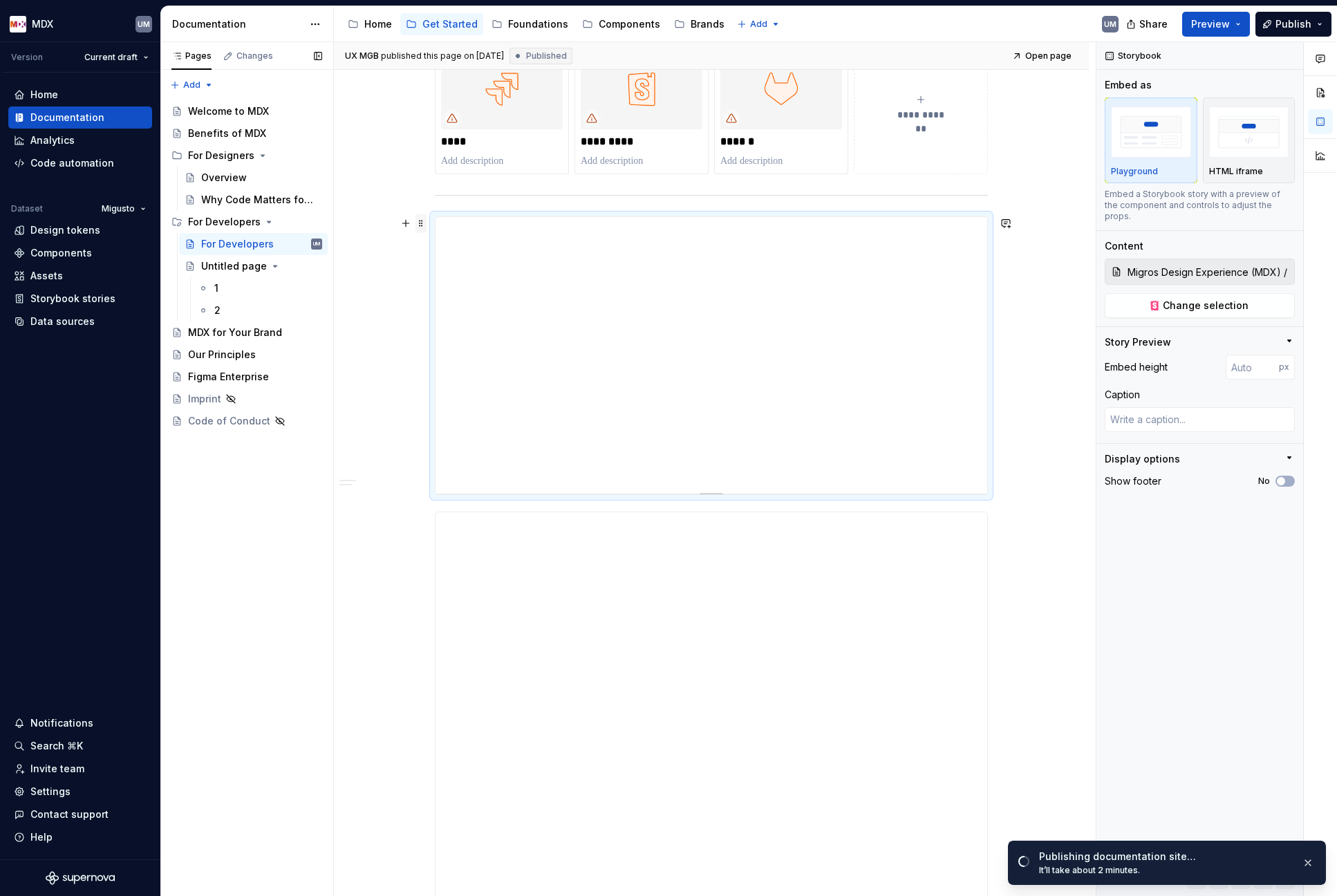
click at [422, 224] on span at bounding box center [421, 223] width 11 height 19
type textarea "*"
type input "Migros Design Experience (MDX) / Getting Started MDX-Design-Tokens / Example: C…"
type input "1235"
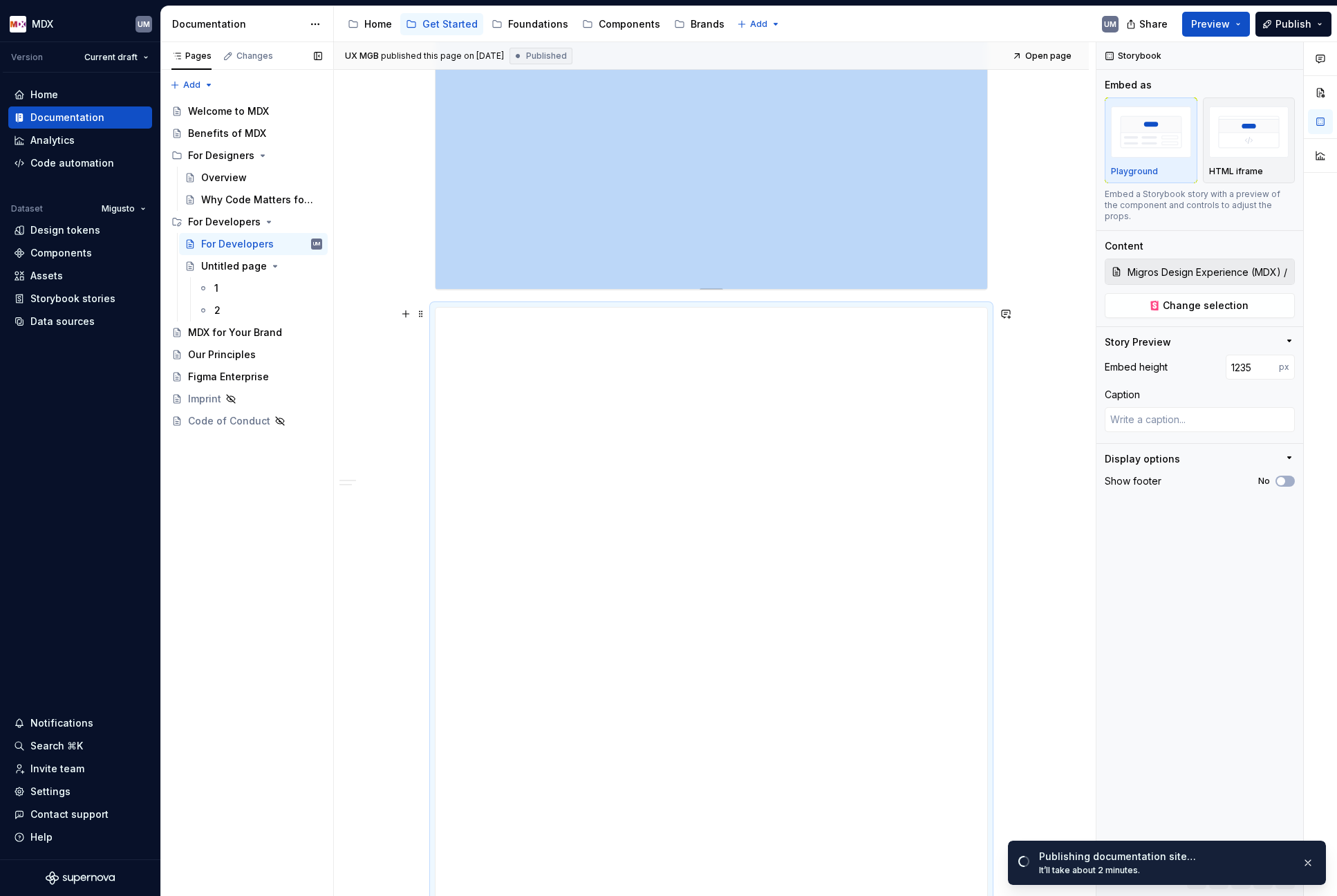
scroll to position [1116, 0]
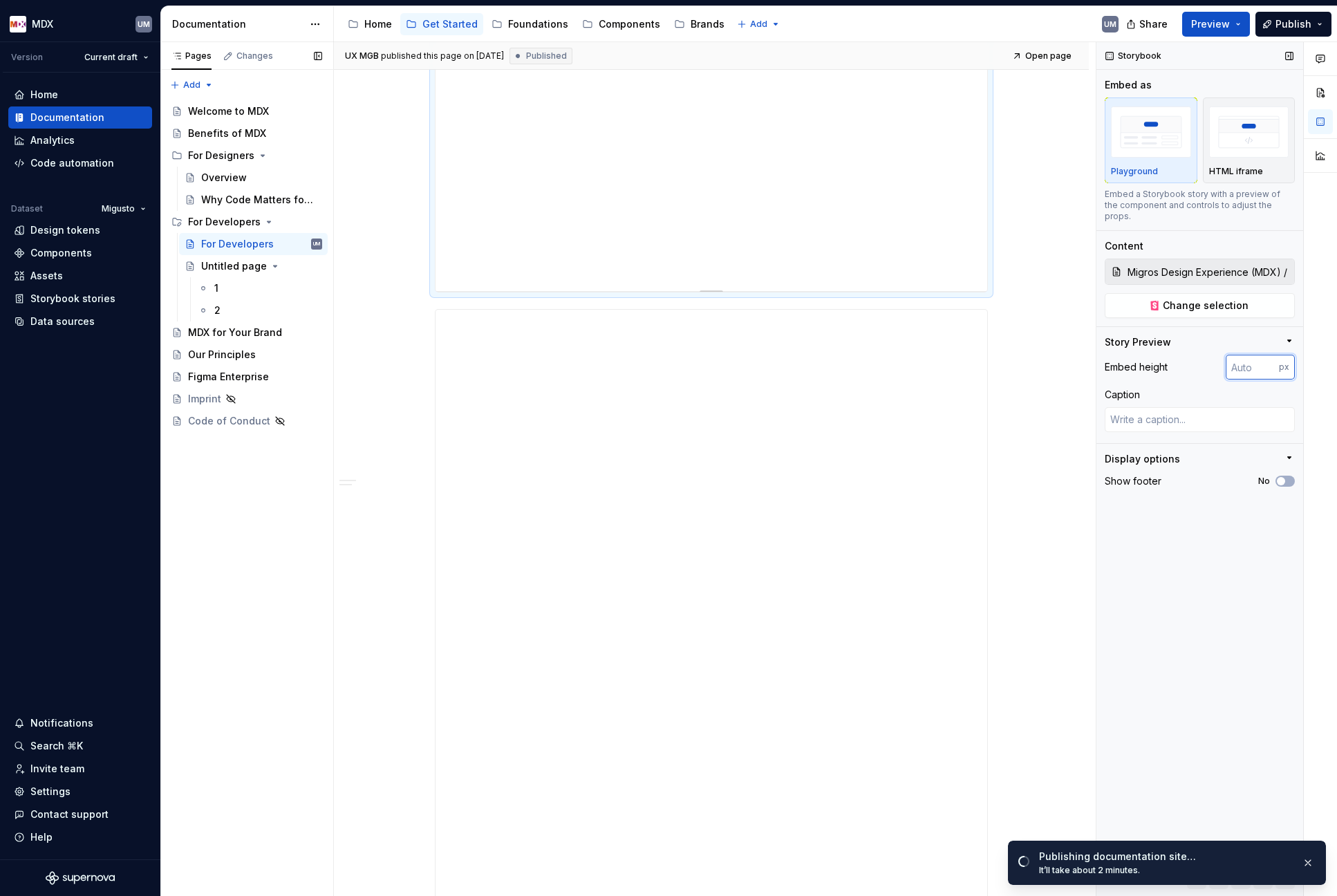
click at [1248, 356] on input "number" at bounding box center [1252, 367] width 53 height 25
type textarea "*"
type input "Migros Design Experience (MDX) / Getting Started MDX-Design-Tokens / Example: C…"
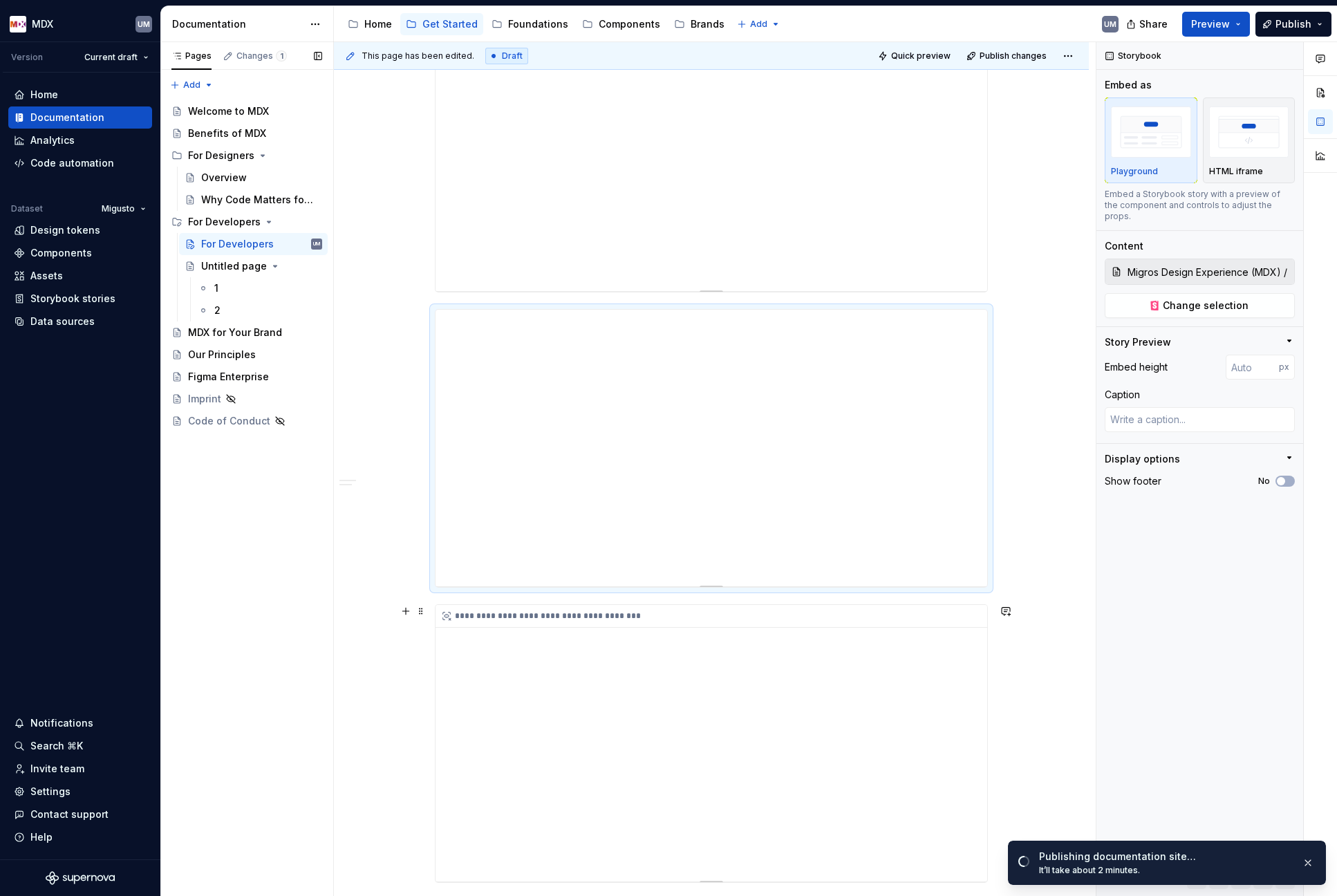
click at [826, 684] on div "**********" at bounding box center [711, 742] width 552 height 277
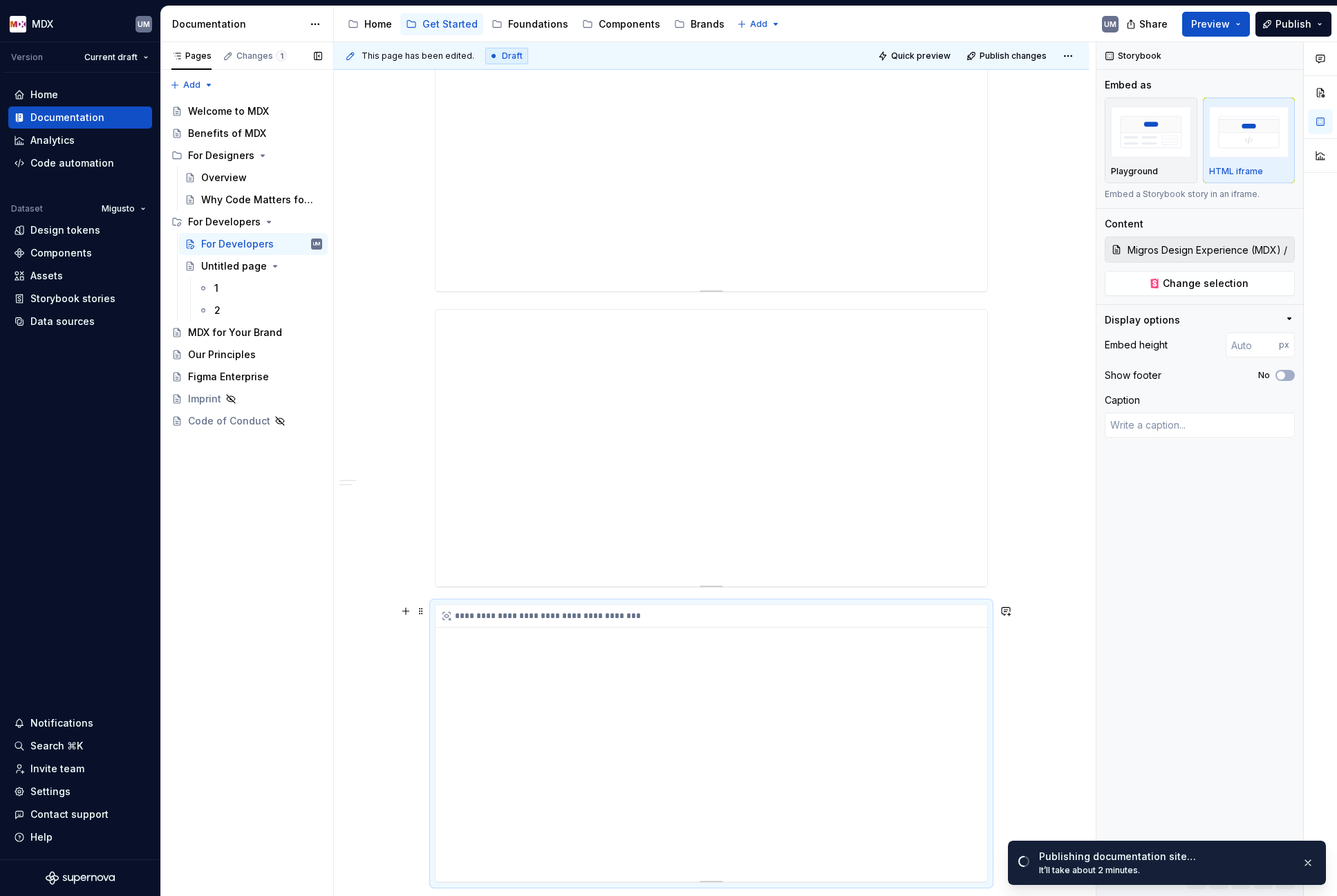
click at [751, 649] on div "**********" at bounding box center [711, 742] width 552 height 277
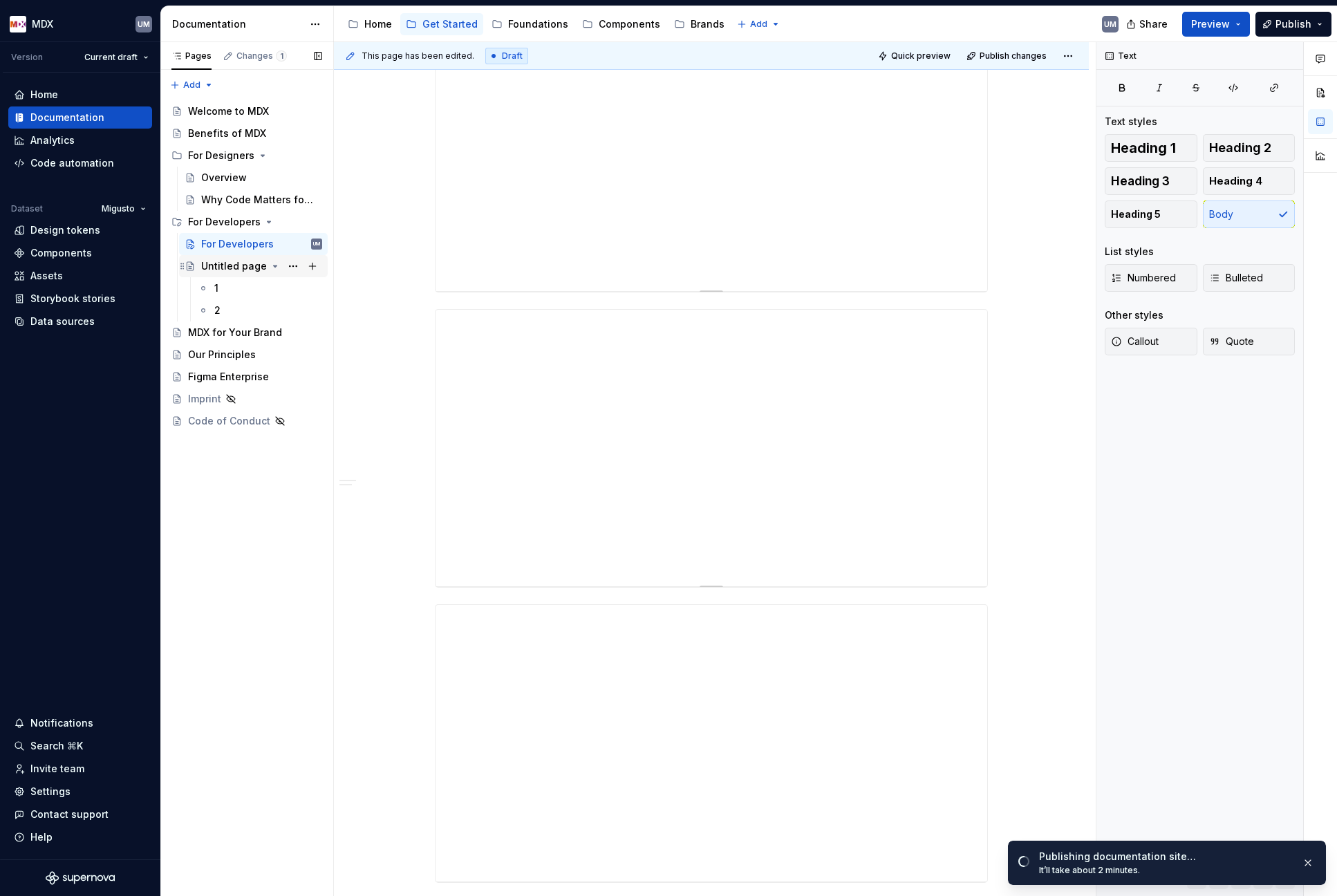
click at [204, 262] on div "Untitled page" at bounding box center [234, 266] width 66 height 14
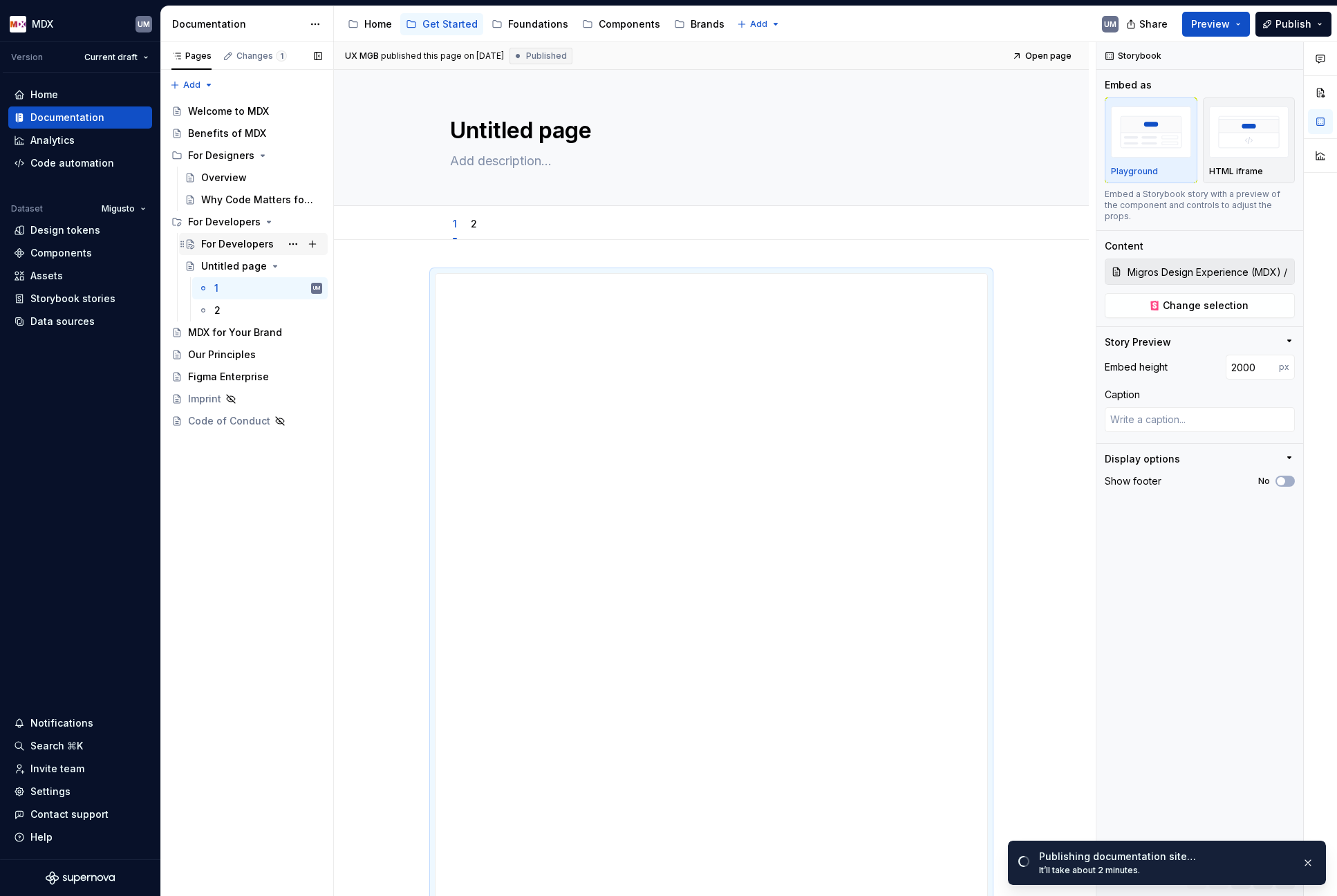
click at [227, 241] on div "For Developers" at bounding box center [237, 244] width 72 height 14
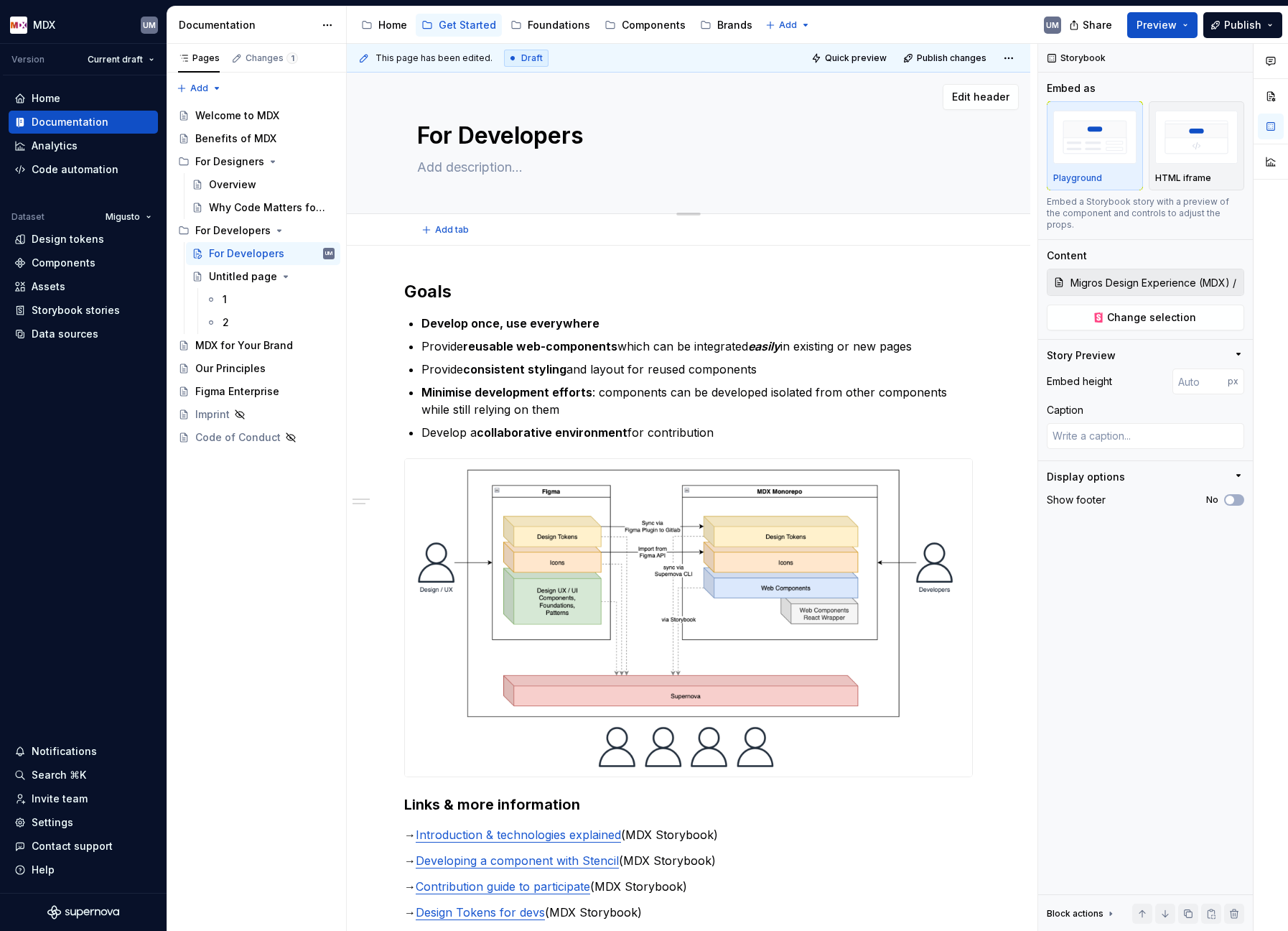
click at [488, 133] on textarea "For Developers" at bounding box center [685, 136] width 543 height 35
type textarea "*"
type textarea "O"
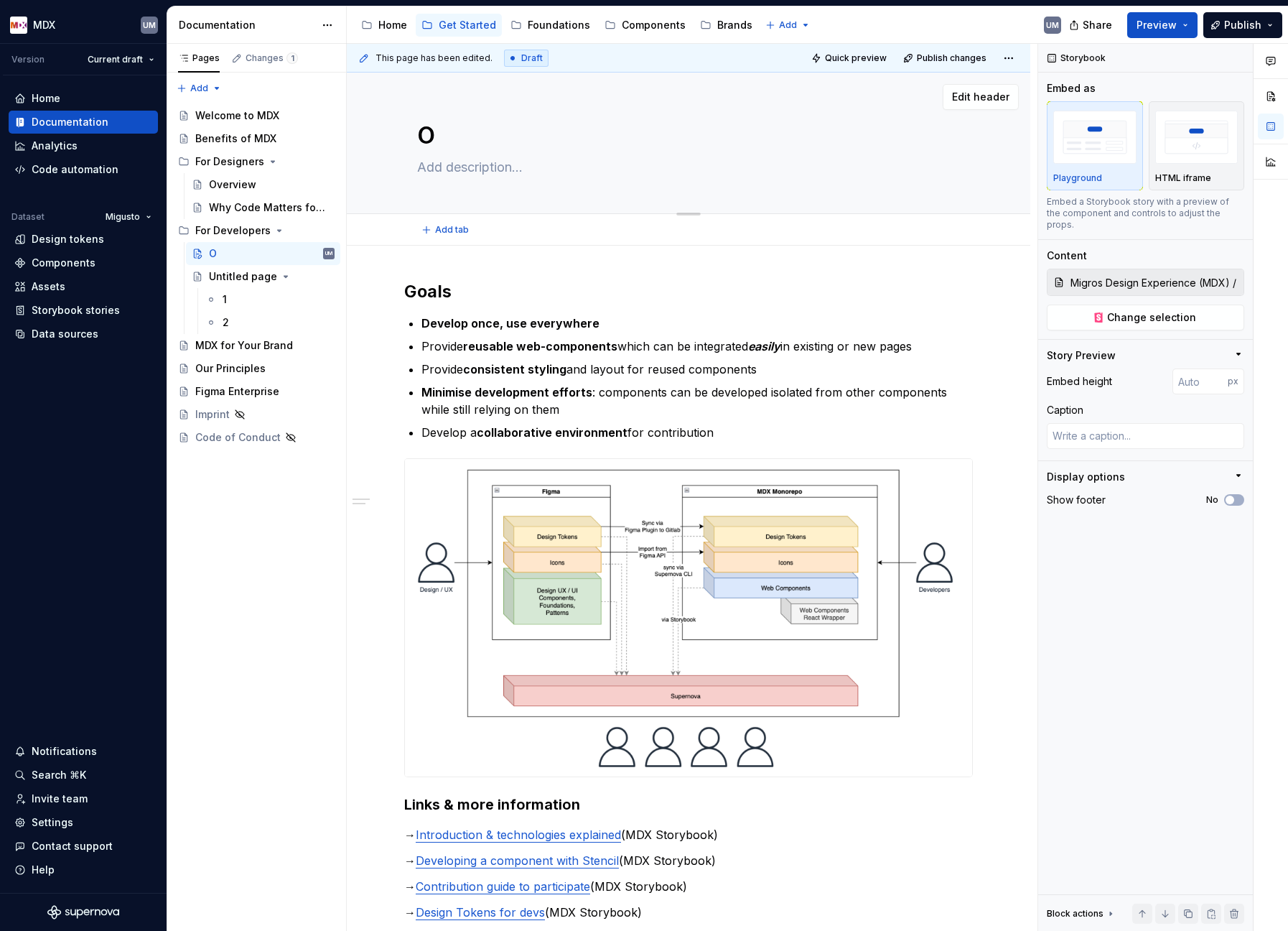
type textarea "*"
type textarea "Ov"
type textarea "*"
type textarea "Ove"
type textarea "*"
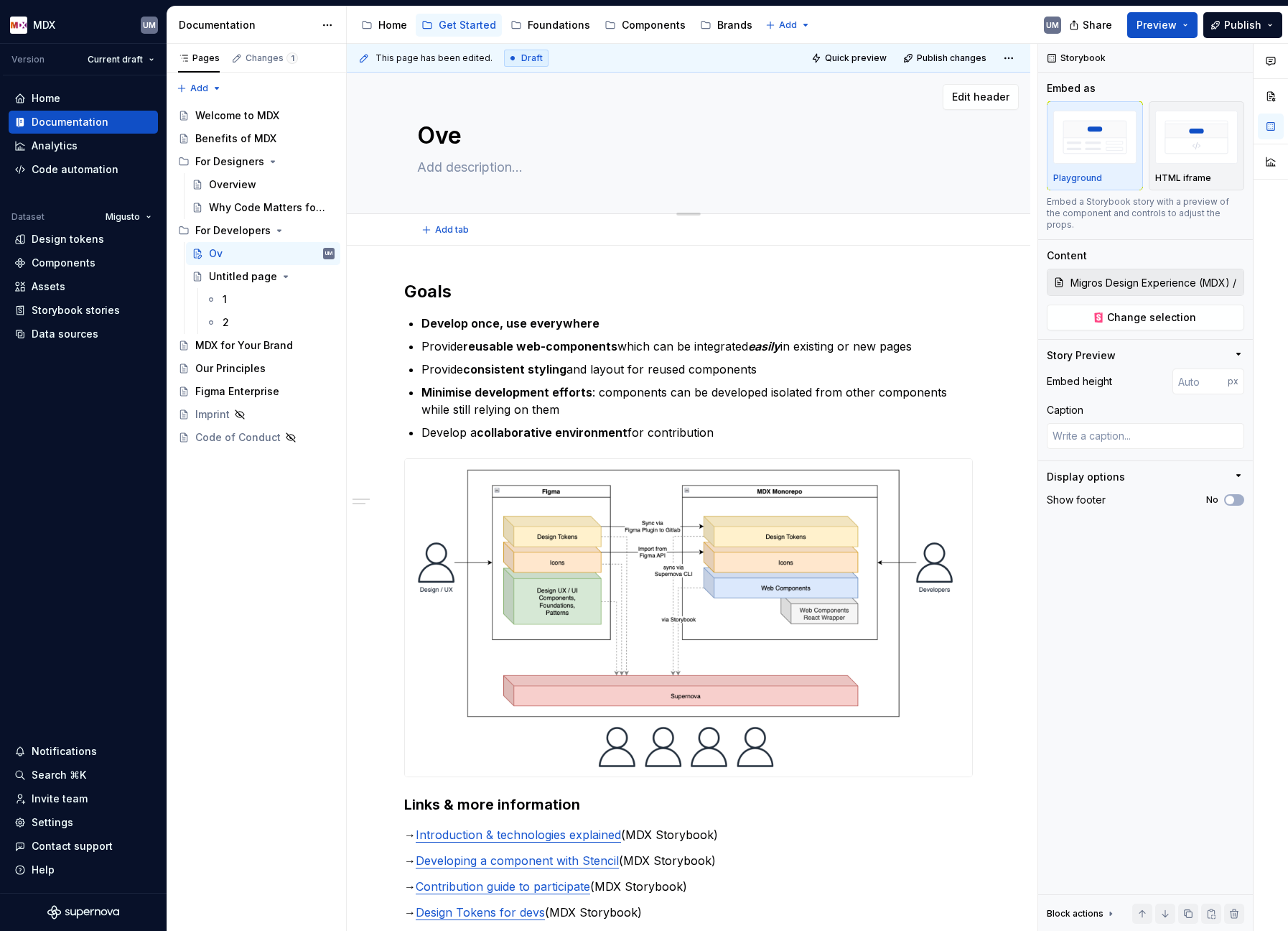
type textarea "Over"
type textarea "*"
type textarea "Overv"
type textarea "*"
type textarea "Overvi"
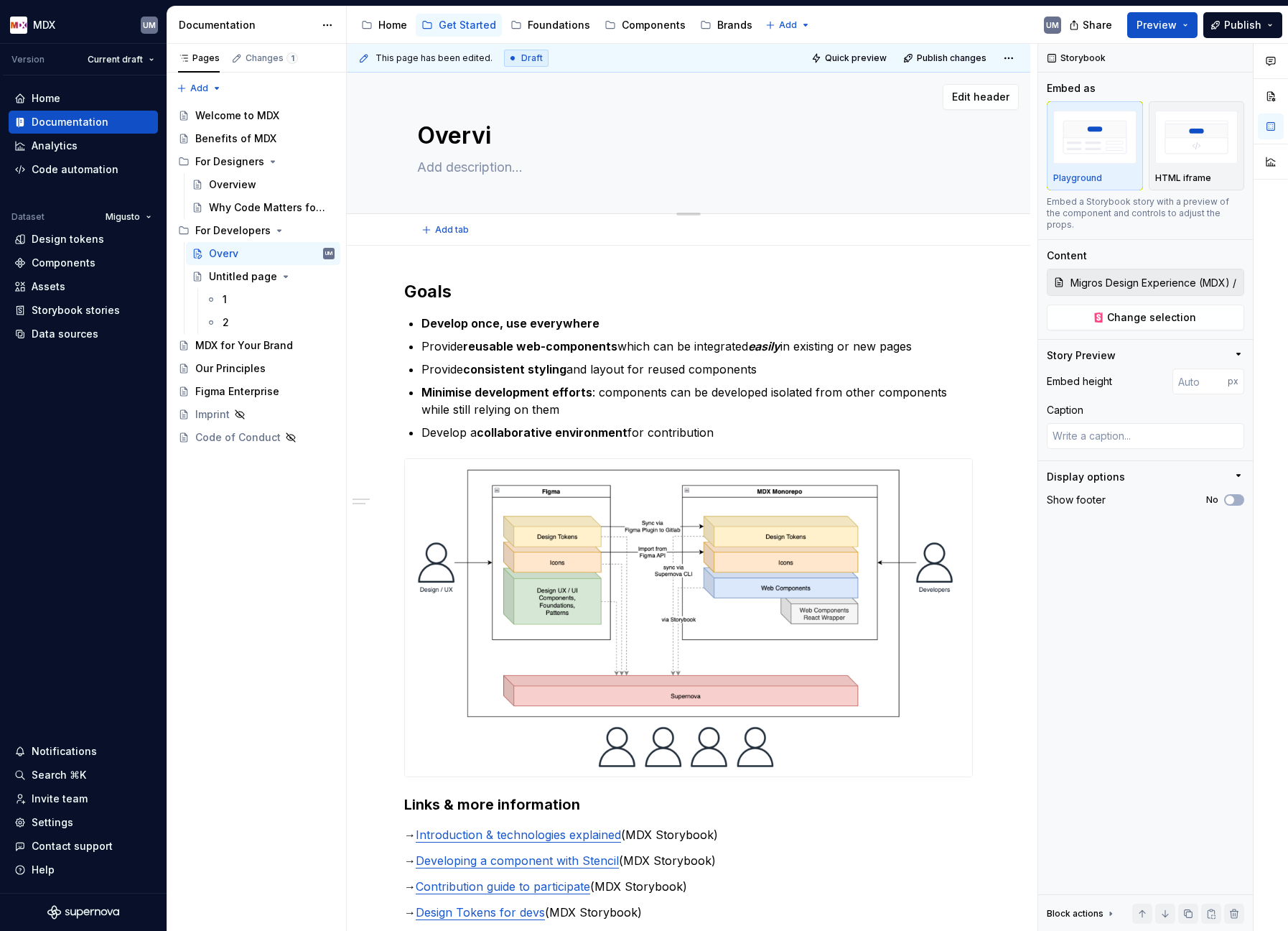
type textarea "*"
type textarea "Overvie"
type textarea "*"
type textarea "Overview"
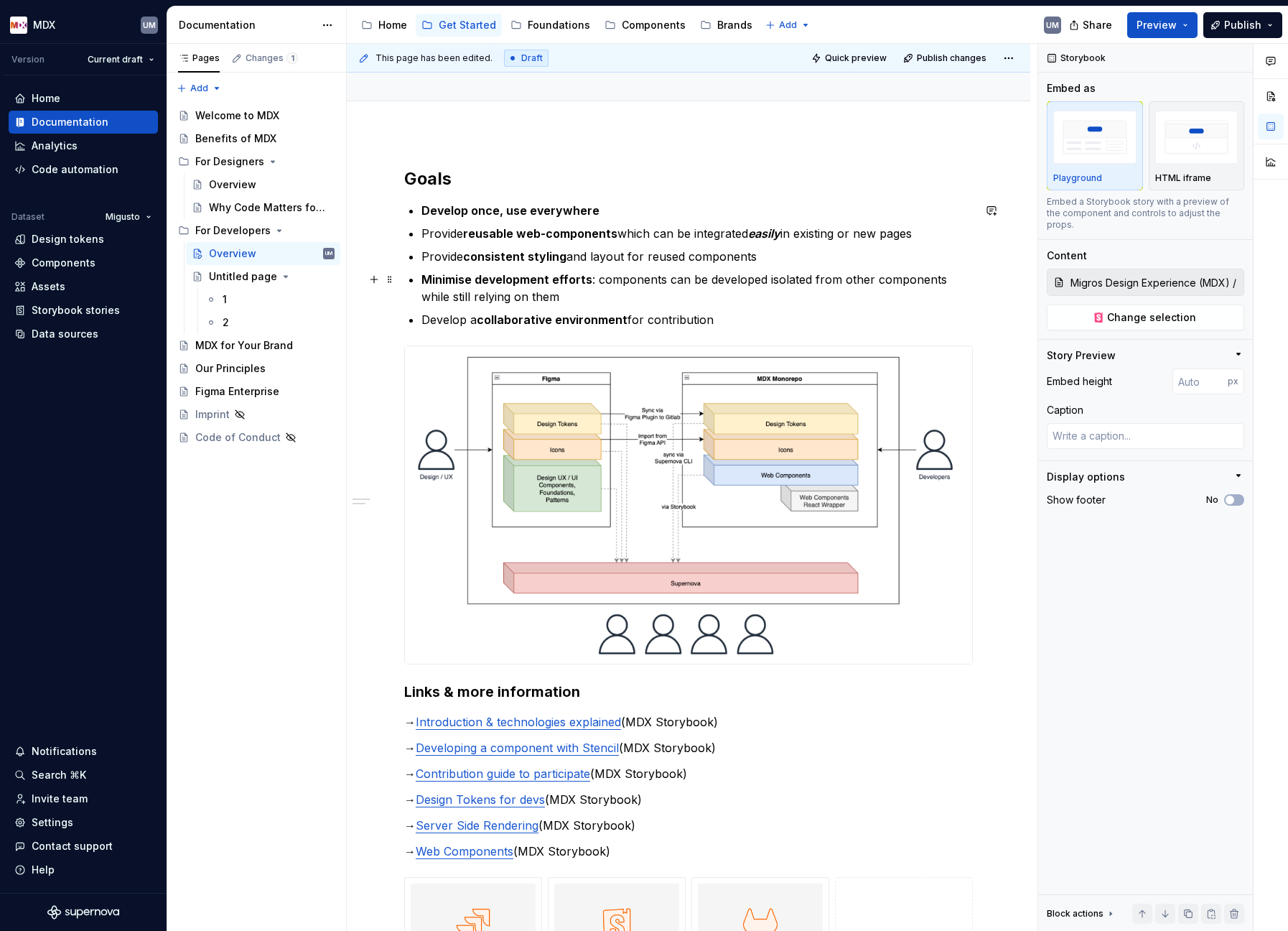
scroll to position [142, 0]
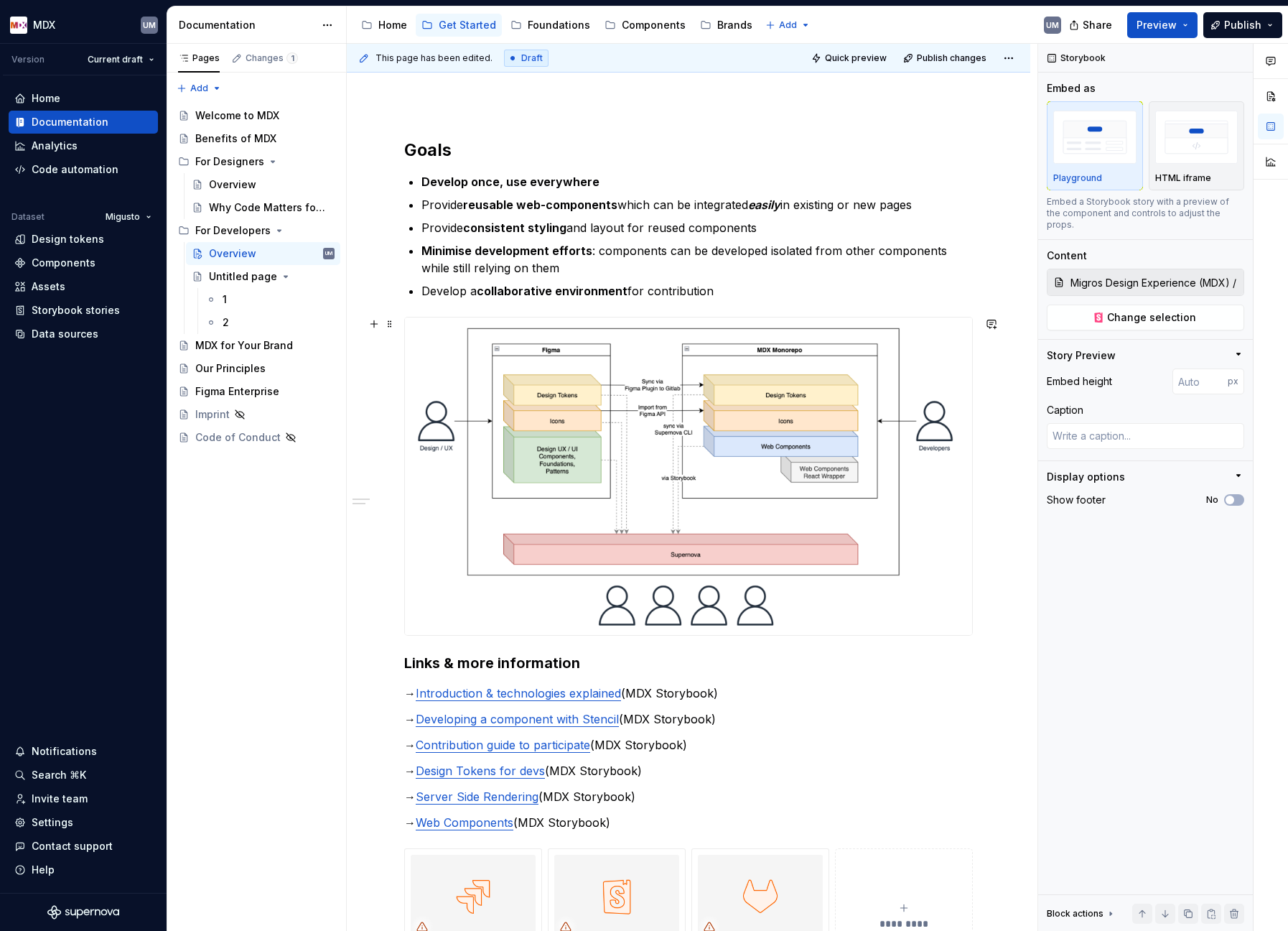
type textarea "*"
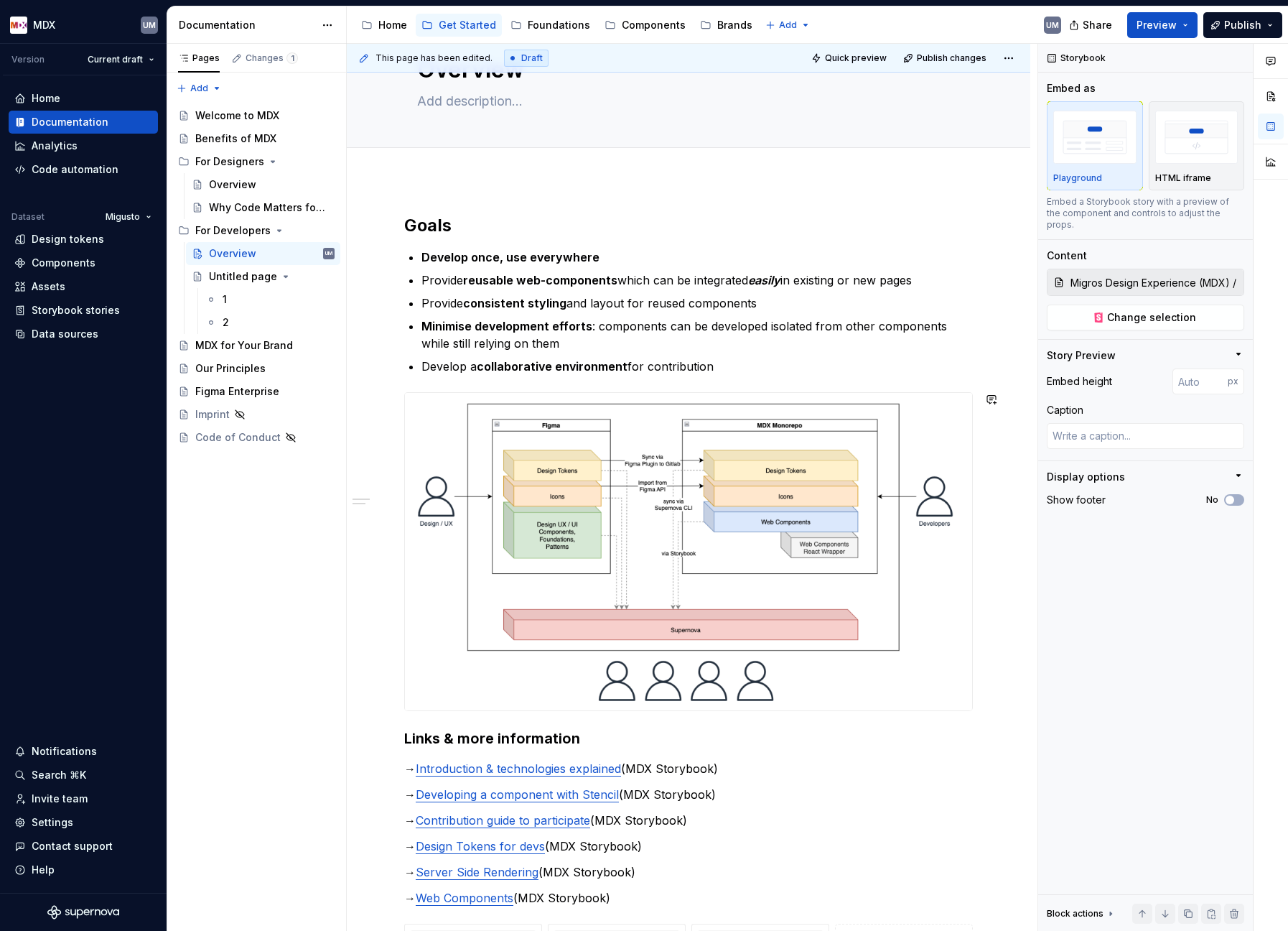
scroll to position [0, 0]
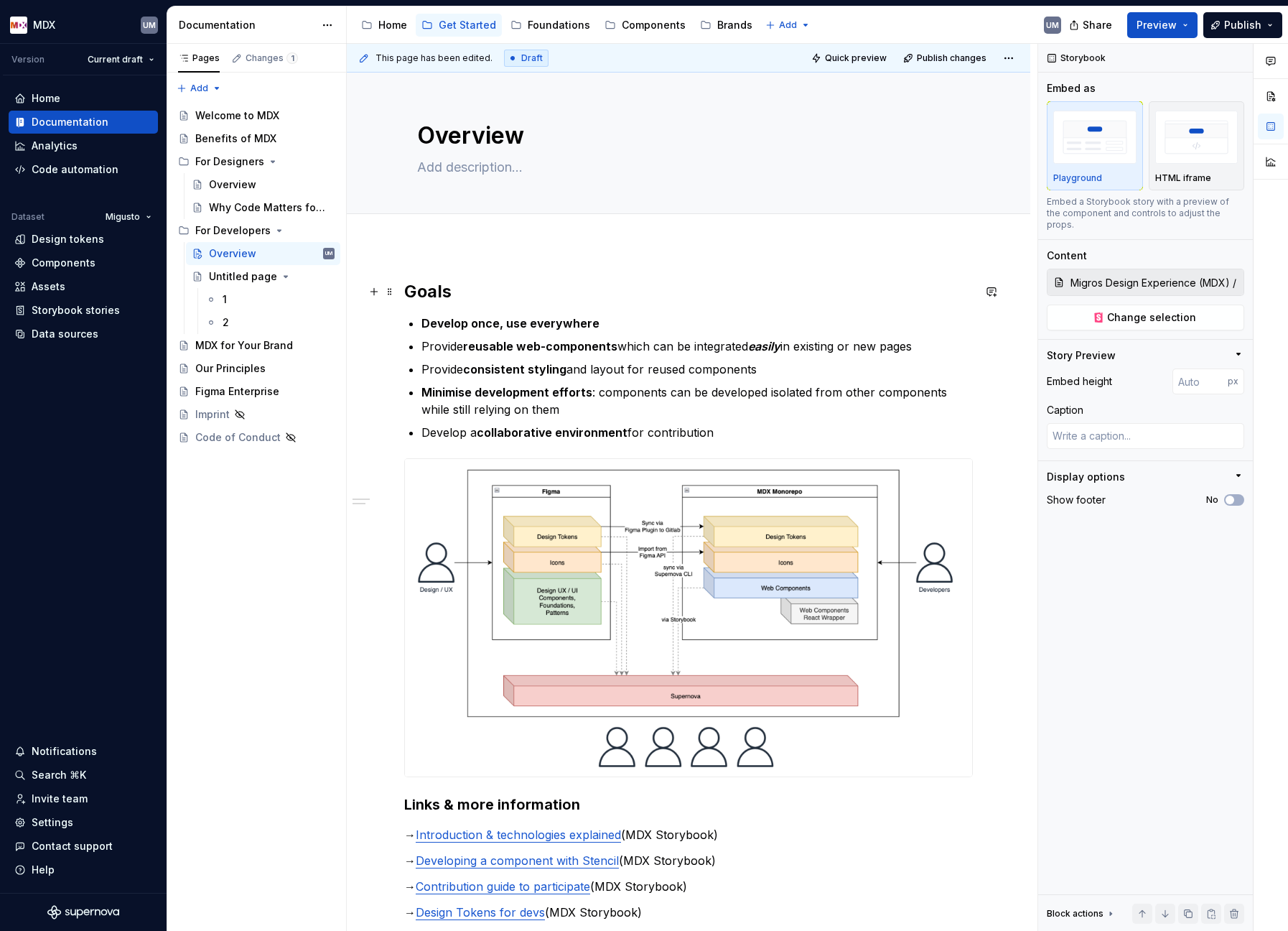
type textarea "Overview"
click at [446, 289] on h2 "Goals" at bounding box center [689, 292] width 568 height 23
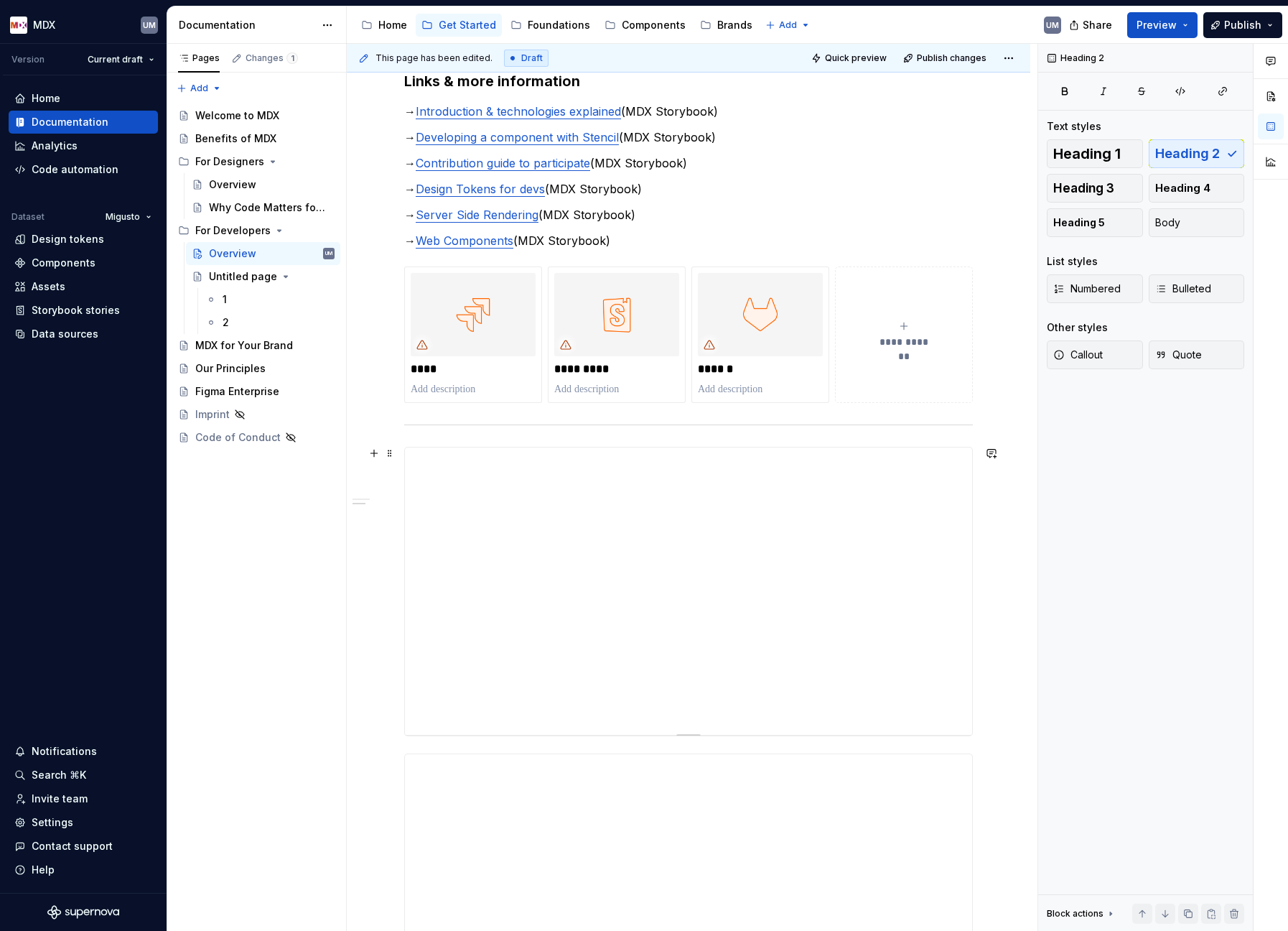
scroll to position [718, 0]
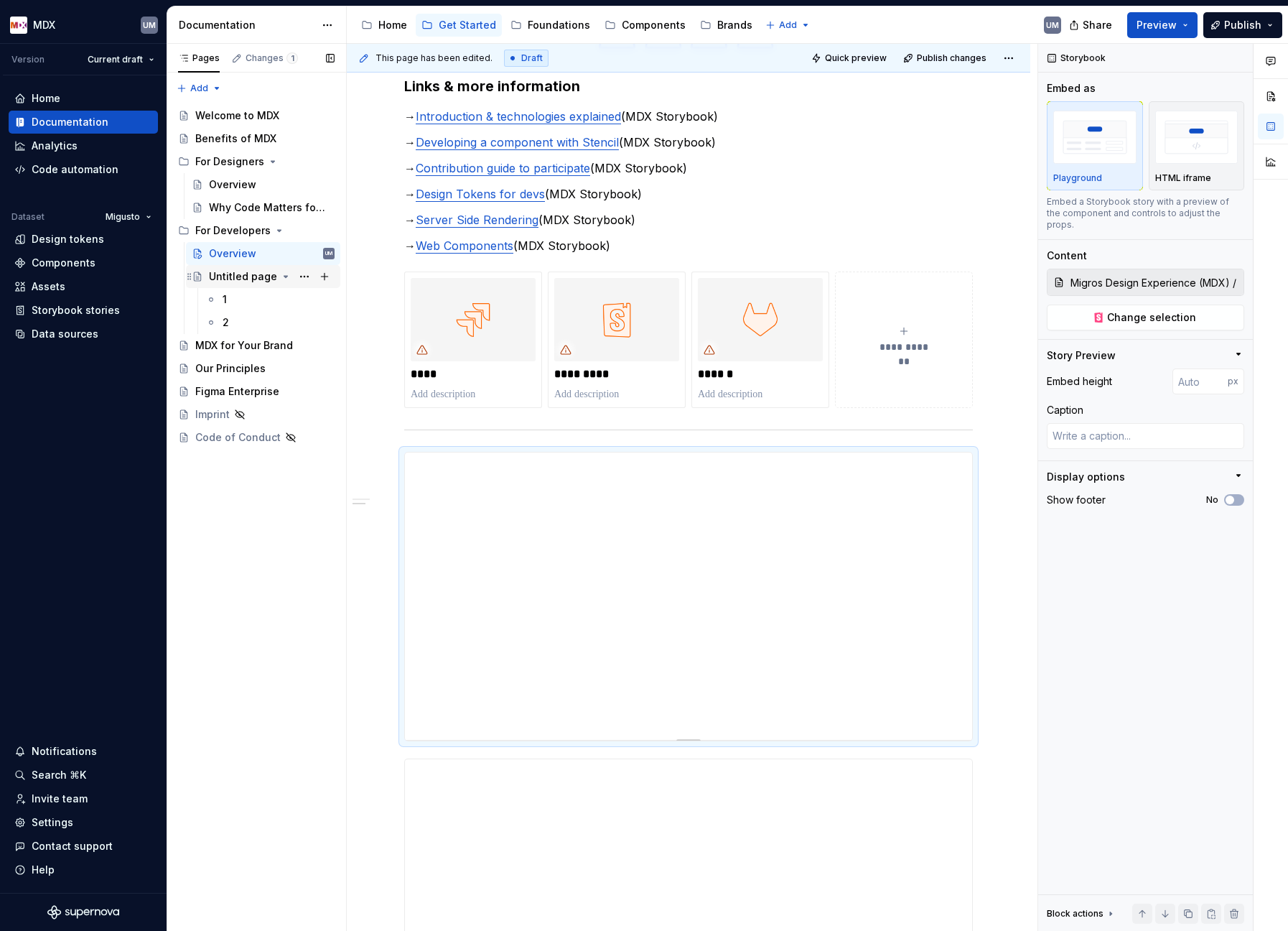
click at [242, 273] on div "Untitled page" at bounding box center [243, 277] width 68 height 15
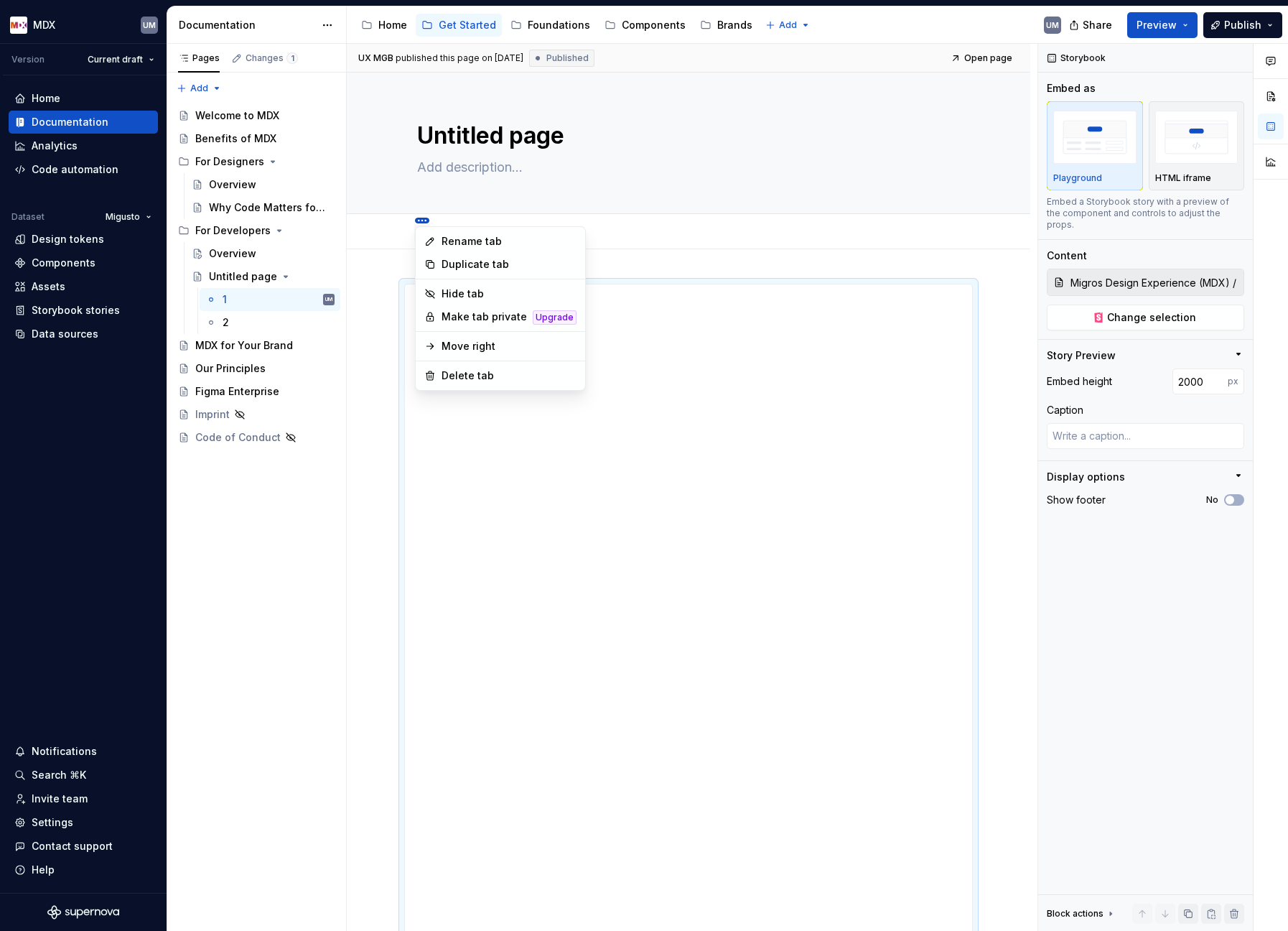
click at [421, 218] on html "MDX UM Version Current draft Home Documentation Analytics Code automation Datas…" at bounding box center [644, 466] width 1288 height 931
click at [446, 213] on html "MDX UM Version Current draft Home Documentation Analytics Code automation Datas…" at bounding box center [644, 466] width 1288 height 931
click at [442, 222] on html "MDX UM Version Current draft Home Documentation Analytics Code automation Datas…" at bounding box center [644, 466] width 1288 height 931
click at [486, 370] on div "Delete tab" at bounding box center [528, 376] width 135 height 15
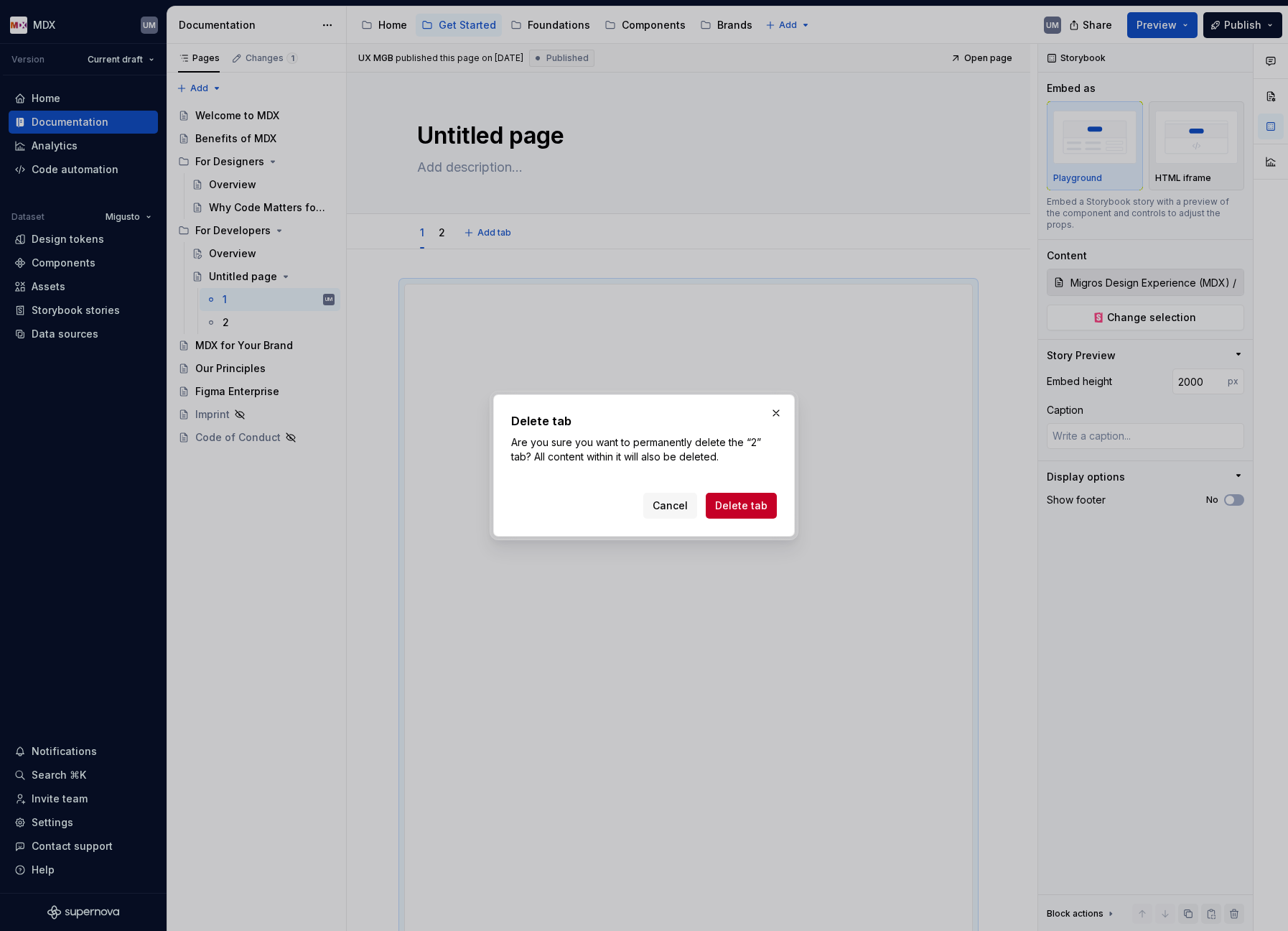
drag, startPoint x: 754, startPoint y: 510, endPoint x: 734, endPoint y: 418, distance: 94.1
click at [736, 413] on div "Delete tab Are you sure you want to permanently delete the “2” tab? All content…" at bounding box center [644, 465] width 266 height 106
click at [678, 497] on button "Cancel" at bounding box center [671, 505] width 54 height 26
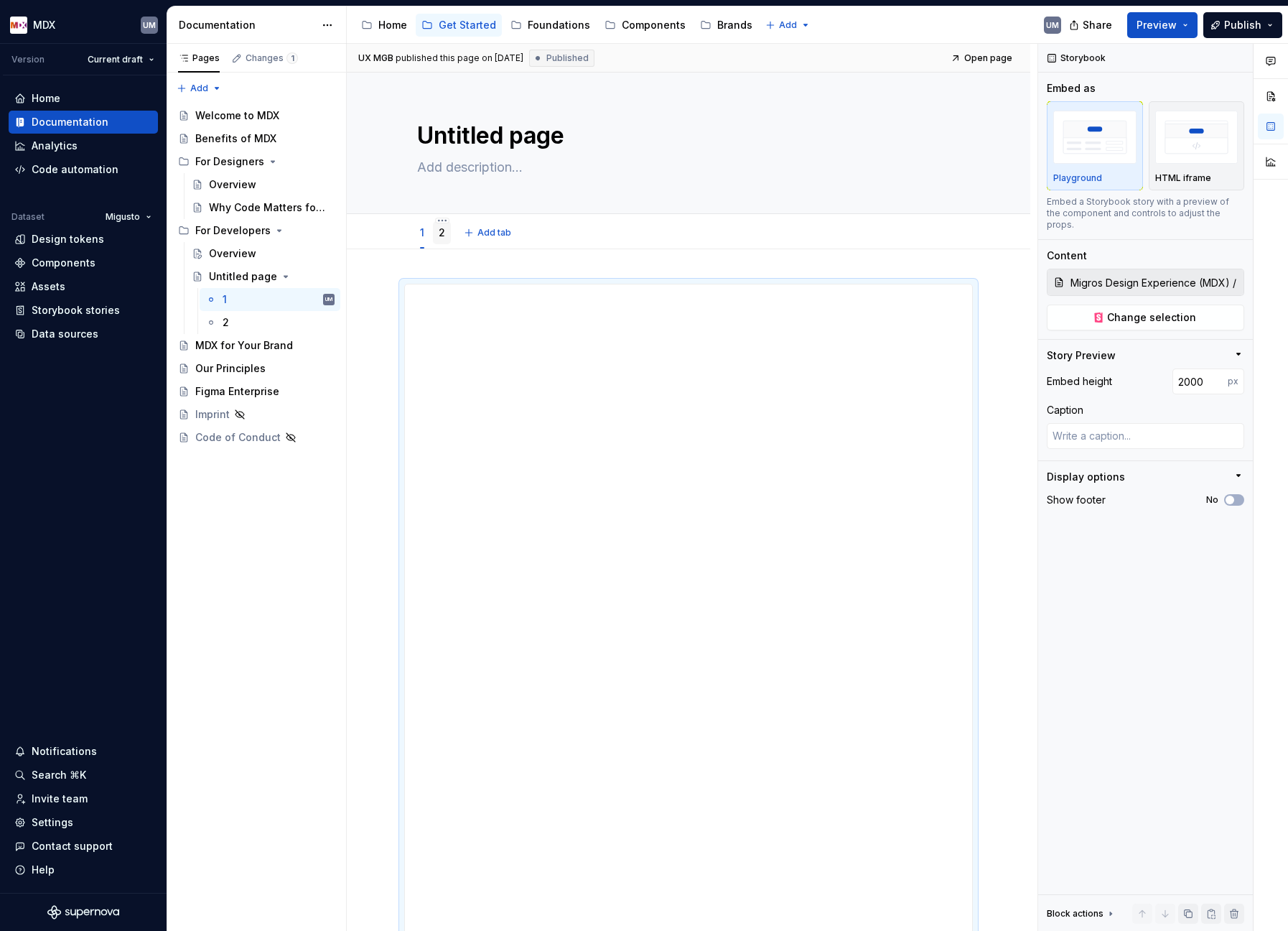
click at [438, 233] on link "2" at bounding box center [441, 232] width 6 height 12
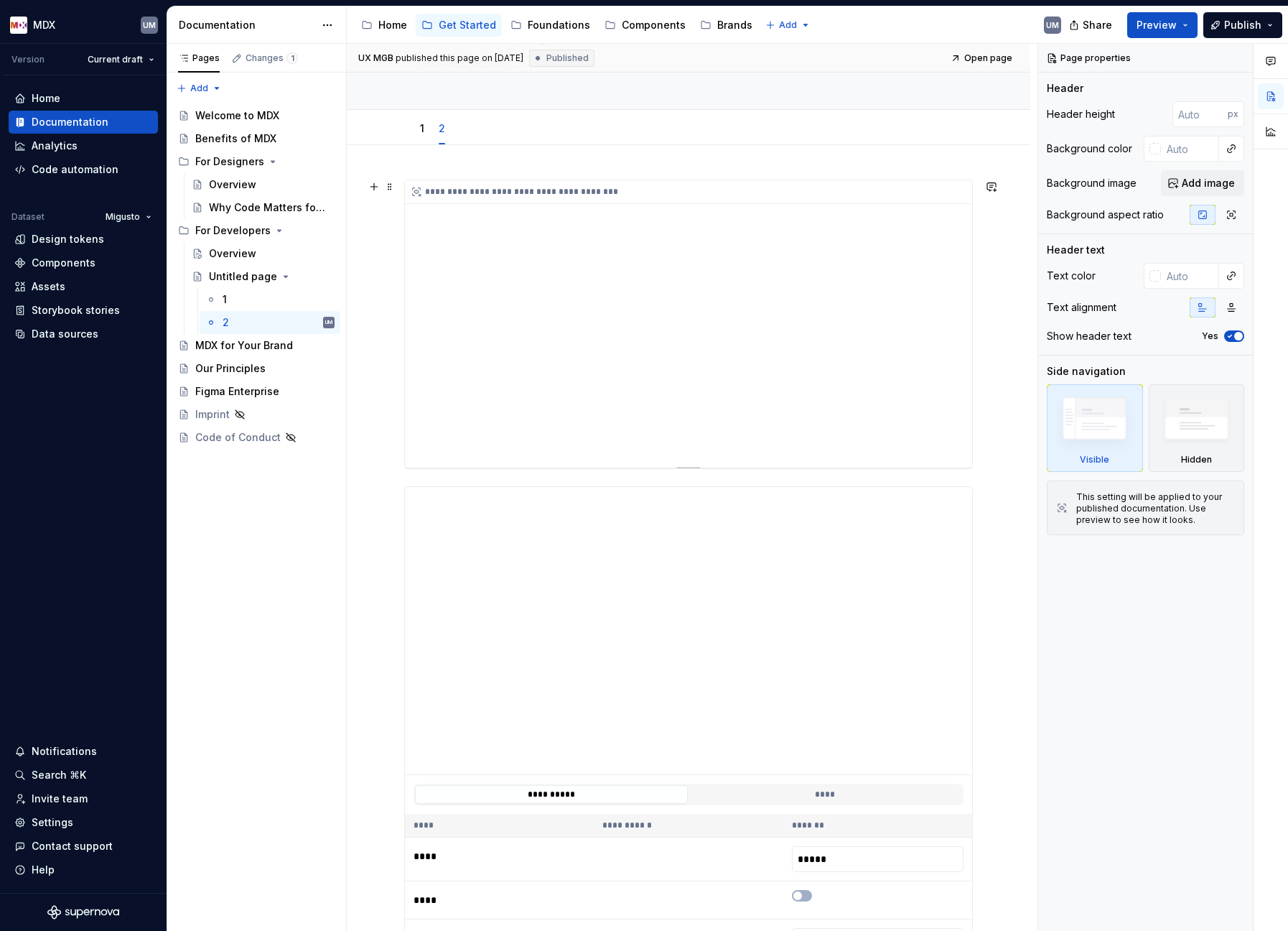
scroll to position [104, 0]
click at [442, 116] on html "MDX UM Version Current draft Home Documentation Analytics Code automation Datas…" at bounding box center [644, 466] width 1288 height 931
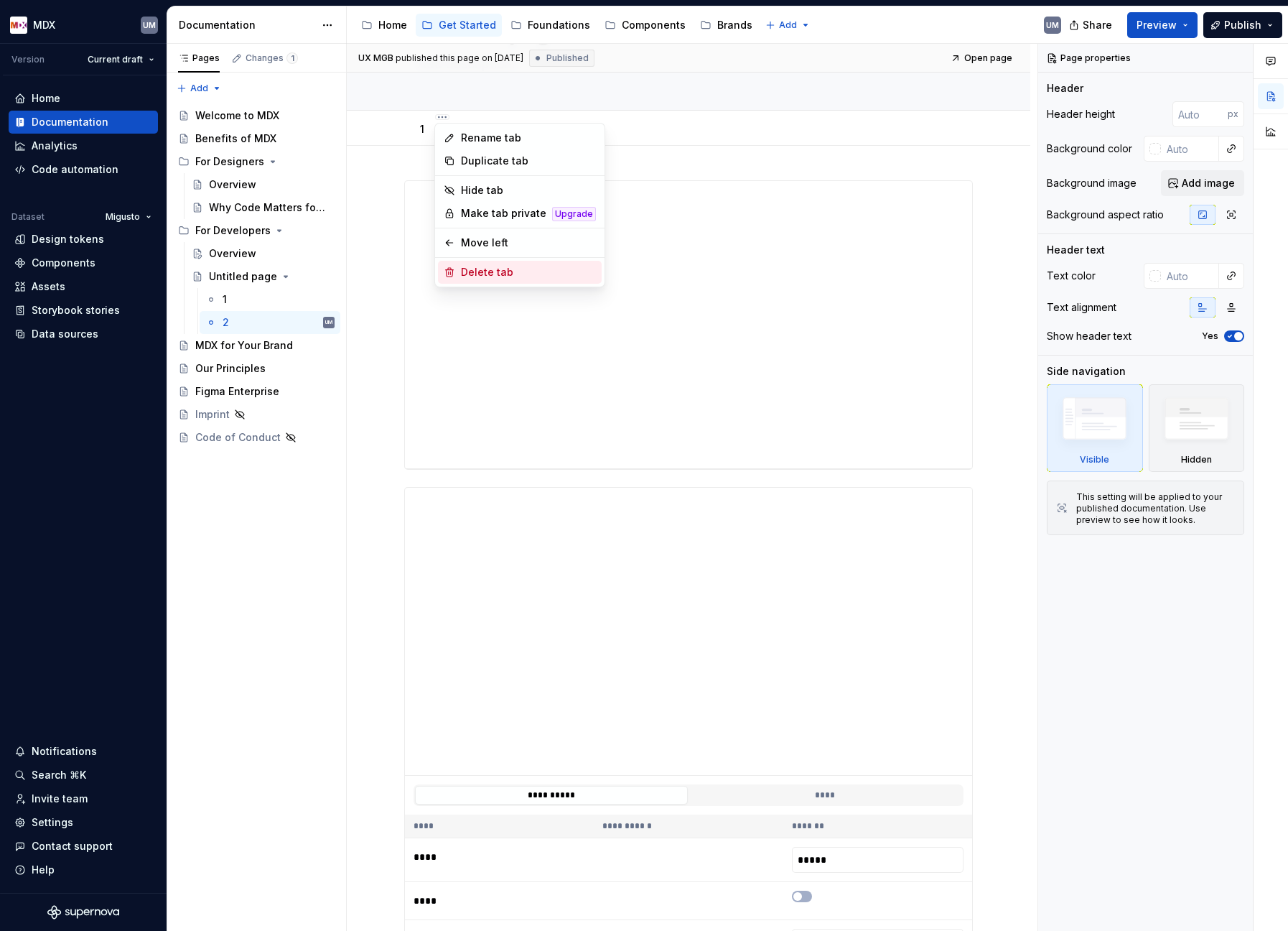
click at [486, 271] on div "Delete tab" at bounding box center [528, 272] width 135 height 15
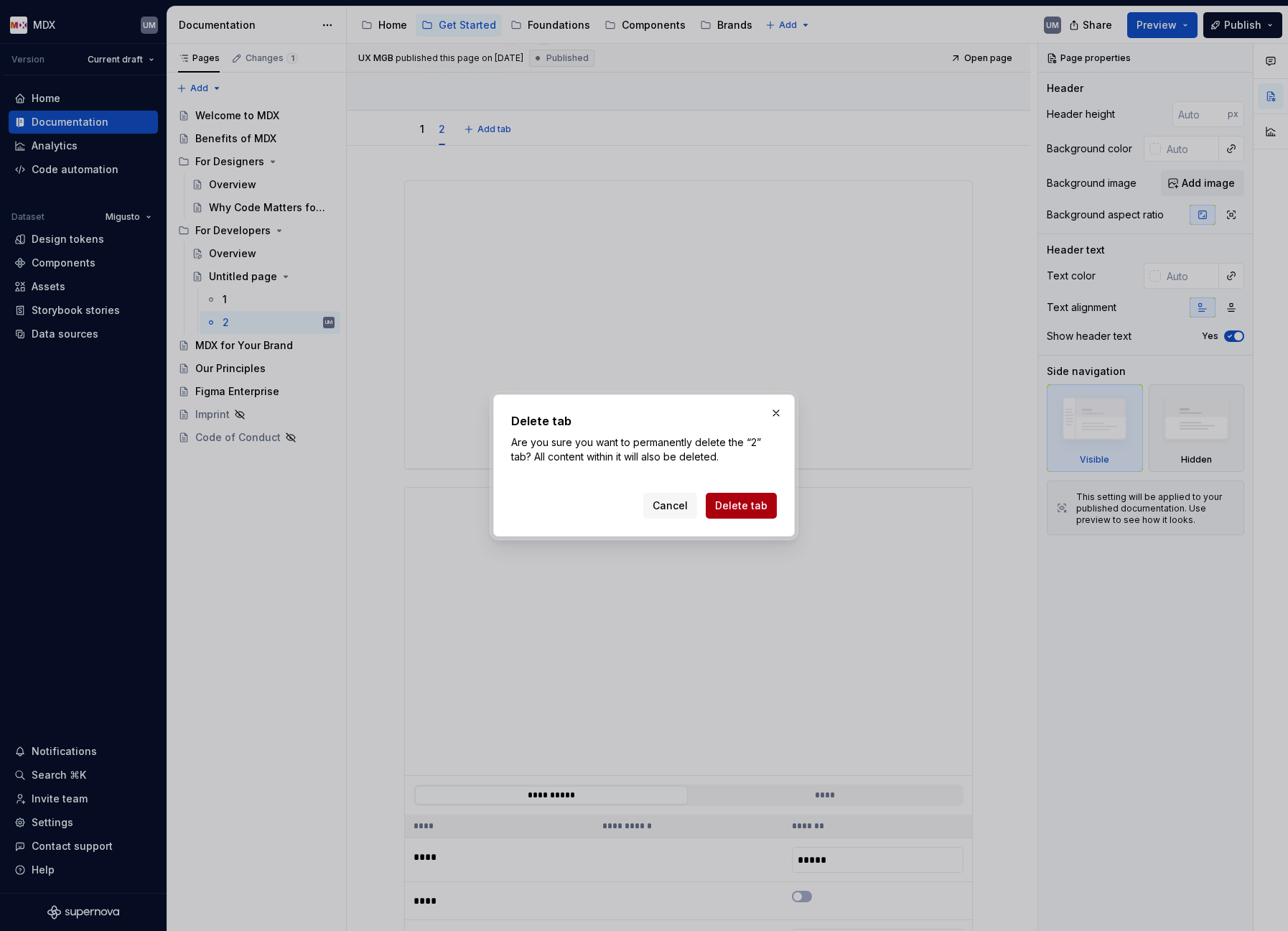
click at [751, 503] on span "Delete tab" at bounding box center [741, 505] width 53 height 15
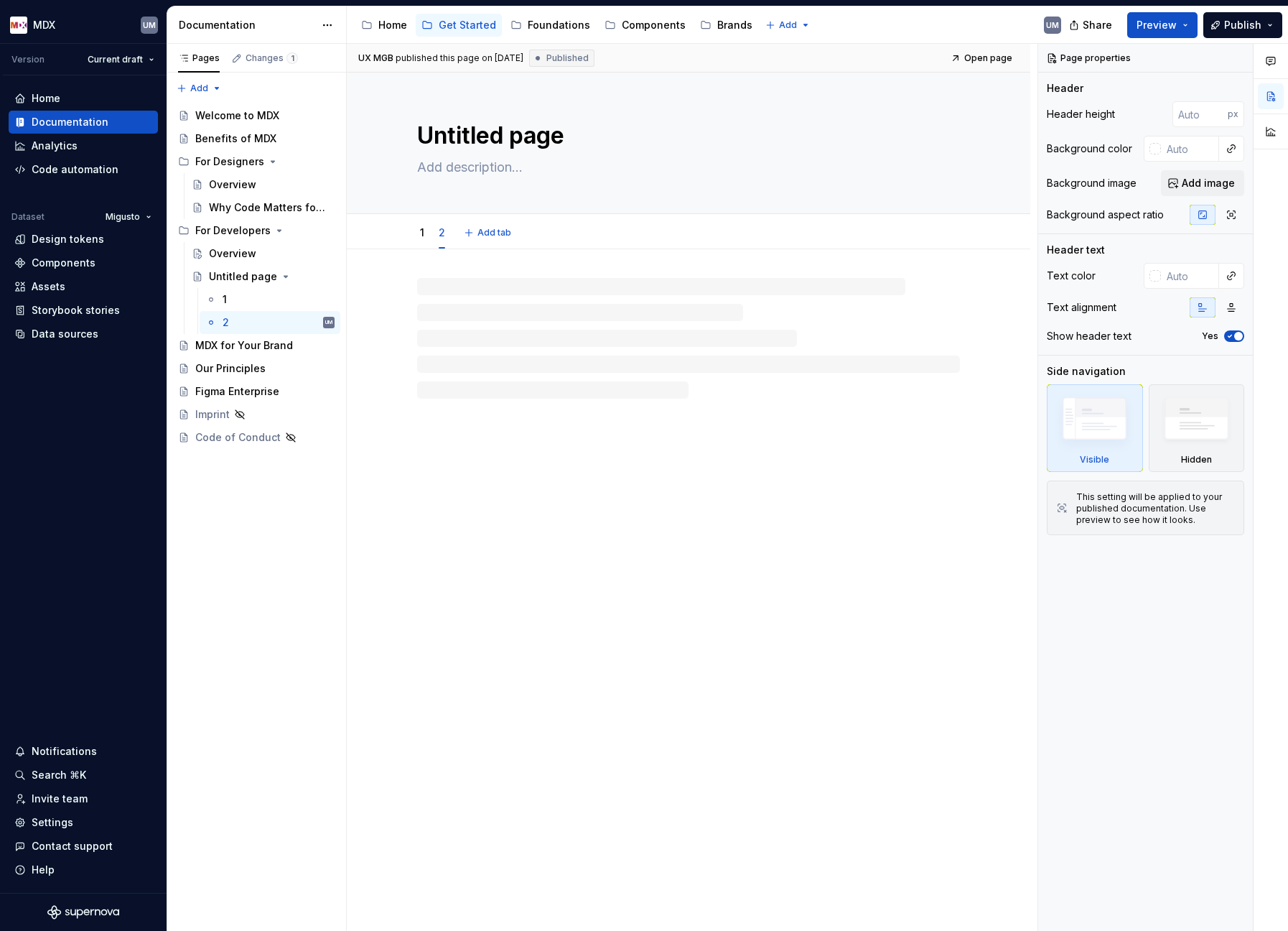
scroll to position [0, 0]
click at [239, 253] on div "Overview" at bounding box center [232, 253] width 47 height 15
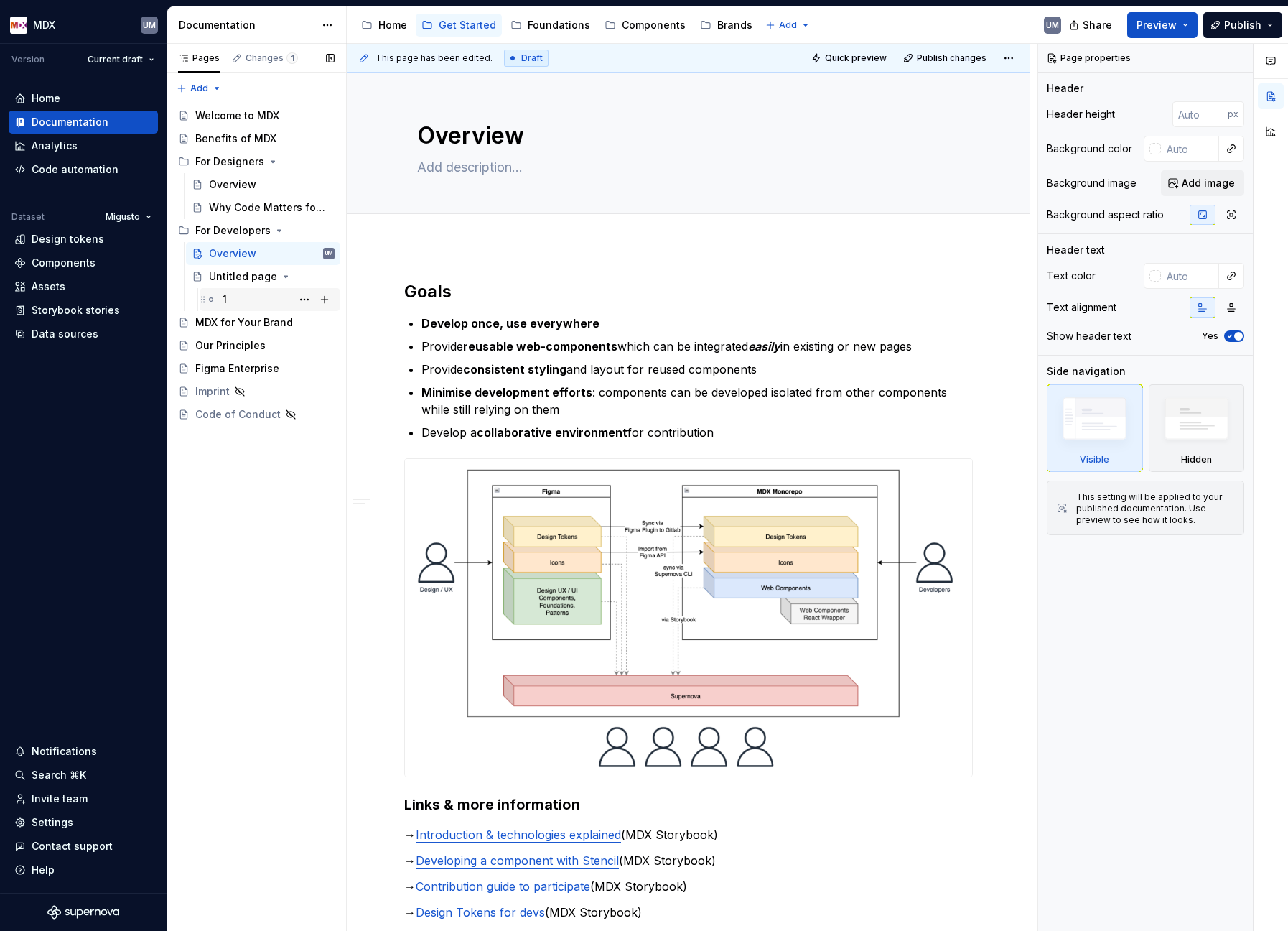
click at [236, 294] on div "1" at bounding box center [278, 300] width 112 height 20
click at [243, 273] on div "Untitled page" at bounding box center [243, 277] width 68 height 15
click at [240, 293] on div "1" at bounding box center [278, 300] width 112 height 20
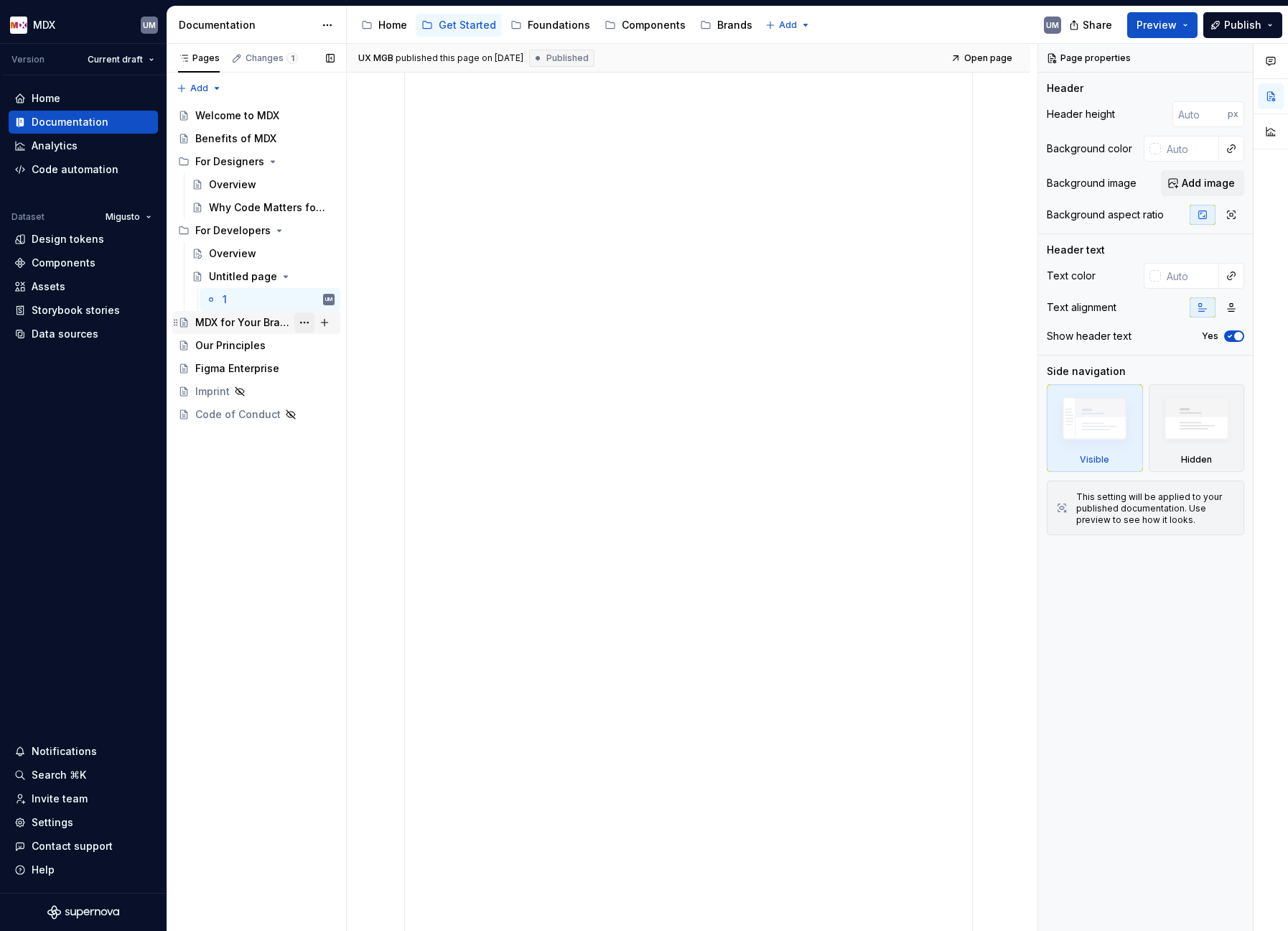
scroll to position [390, 0]
type textarea "*"
type textarea "1"
click at [300, 271] on button "Page tree" at bounding box center [304, 277] width 20 height 20
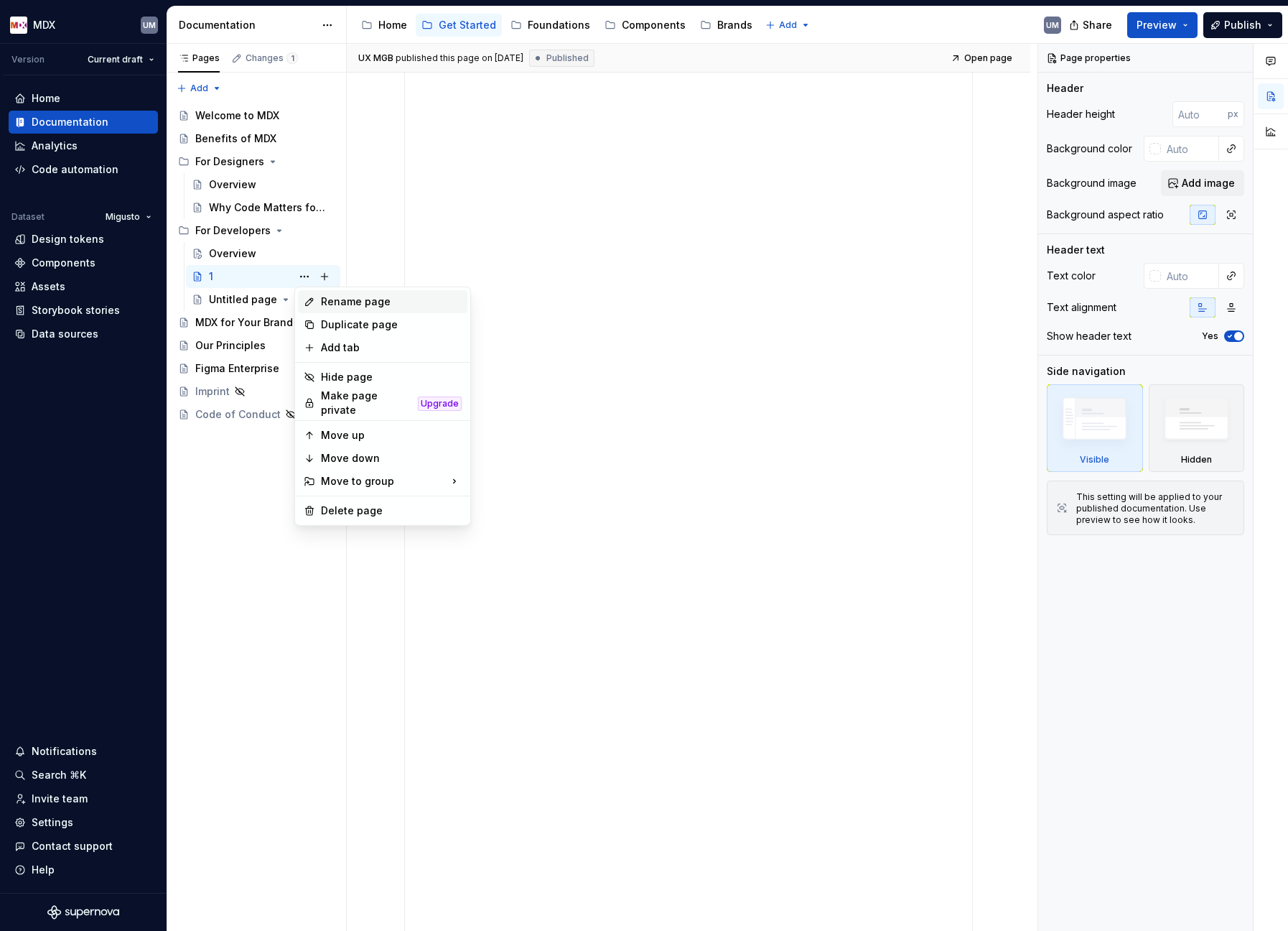
type textarea "*"
click at [322, 301] on div "Rename page" at bounding box center [391, 301] width 141 height 15
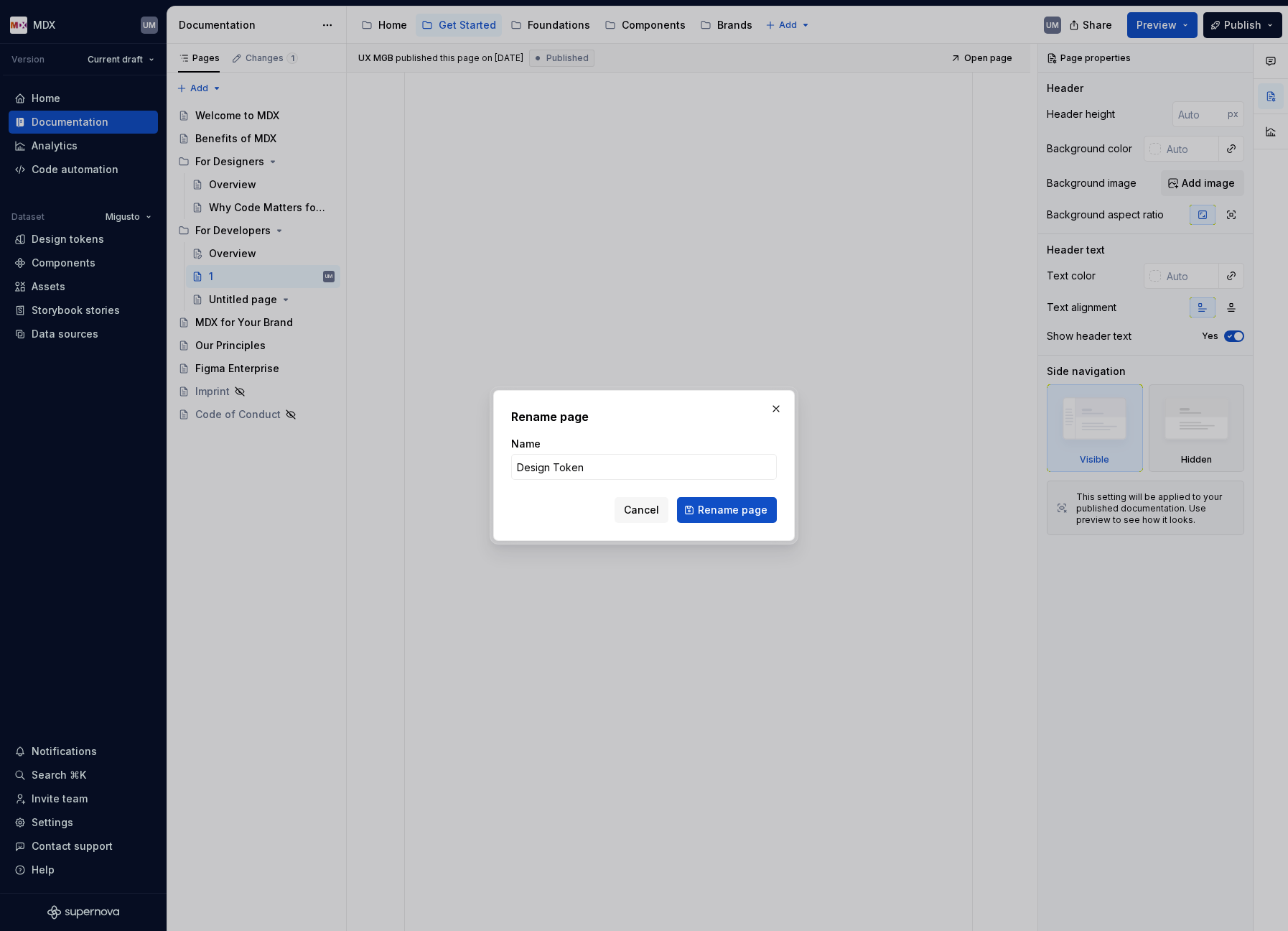
type input "Design Tokens"
click at [729, 510] on button "Rename page" at bounding box center [726, 510] width 100 height 26
type textarea "*"
type textarea "Design Tokens"
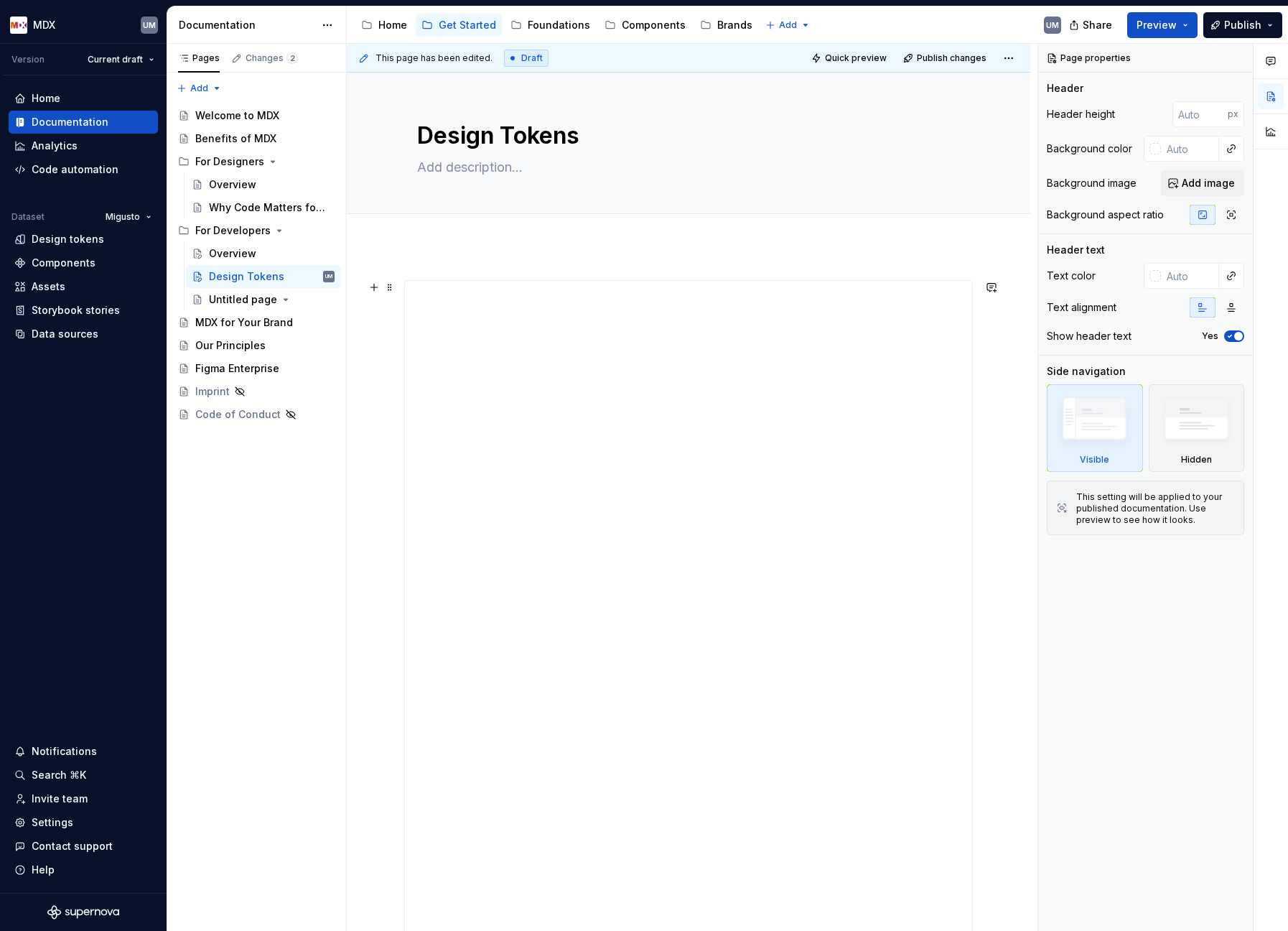
scroll to position [29, 0]
click at [226, 301] on div "Untitled page" at bounding box center [243, 299] width 68 height 15
click at [242, 299] on div "Untitled page" at bounding box center [243, 299] width 68 height 15
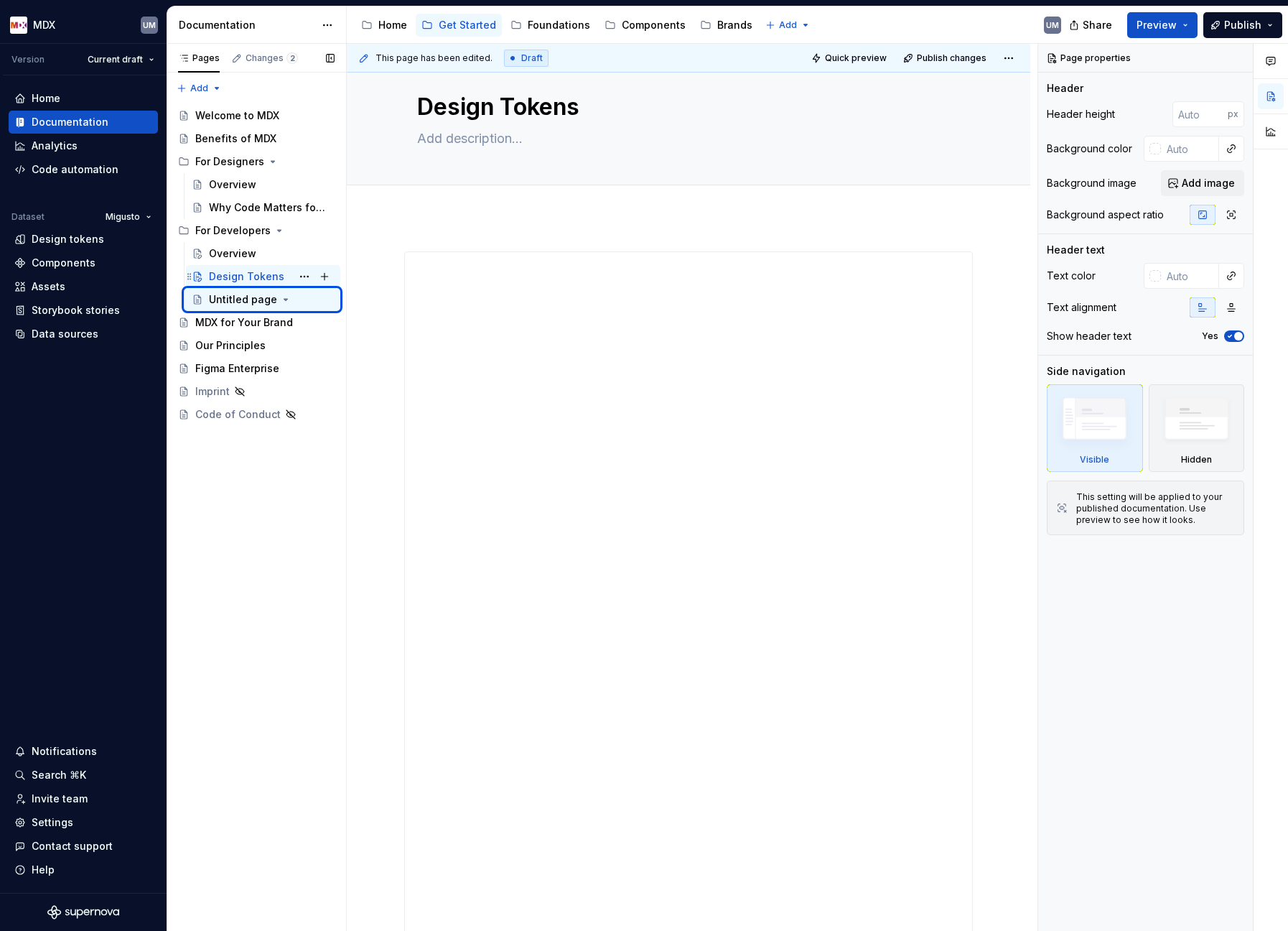
type textarea "*"
type textarea "Untitled page"
click at [243, 275] on div "Untitled page" at bounding box center [243, 277] width 68 height 15
click at [300, 273] on button "Page tree" at bounding box center [304, 277] width 20 height 20
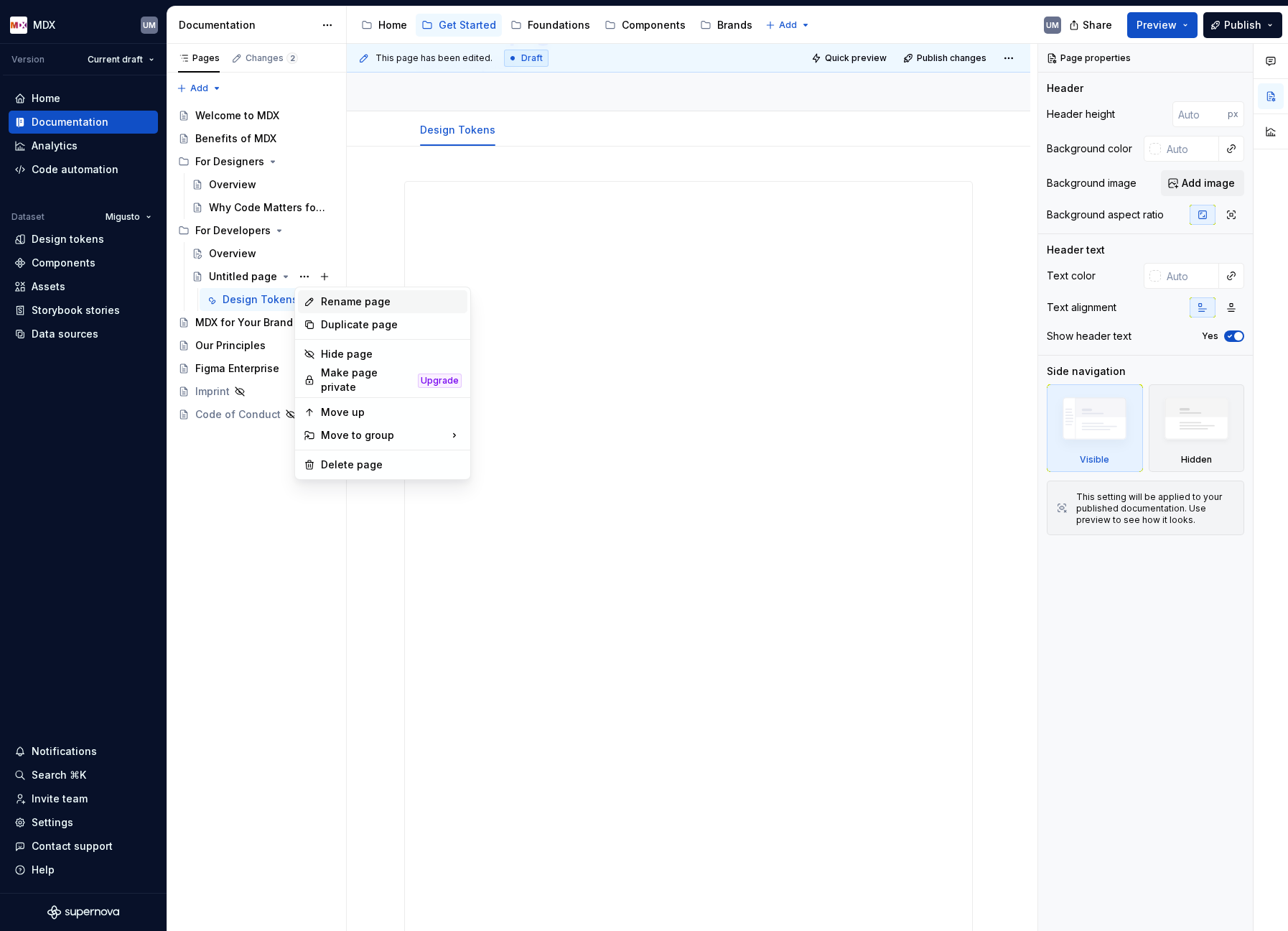
type textarea "*"
click at [344, 304] on div "Rename page" at bounding box center [391, 301] width 141 height 15
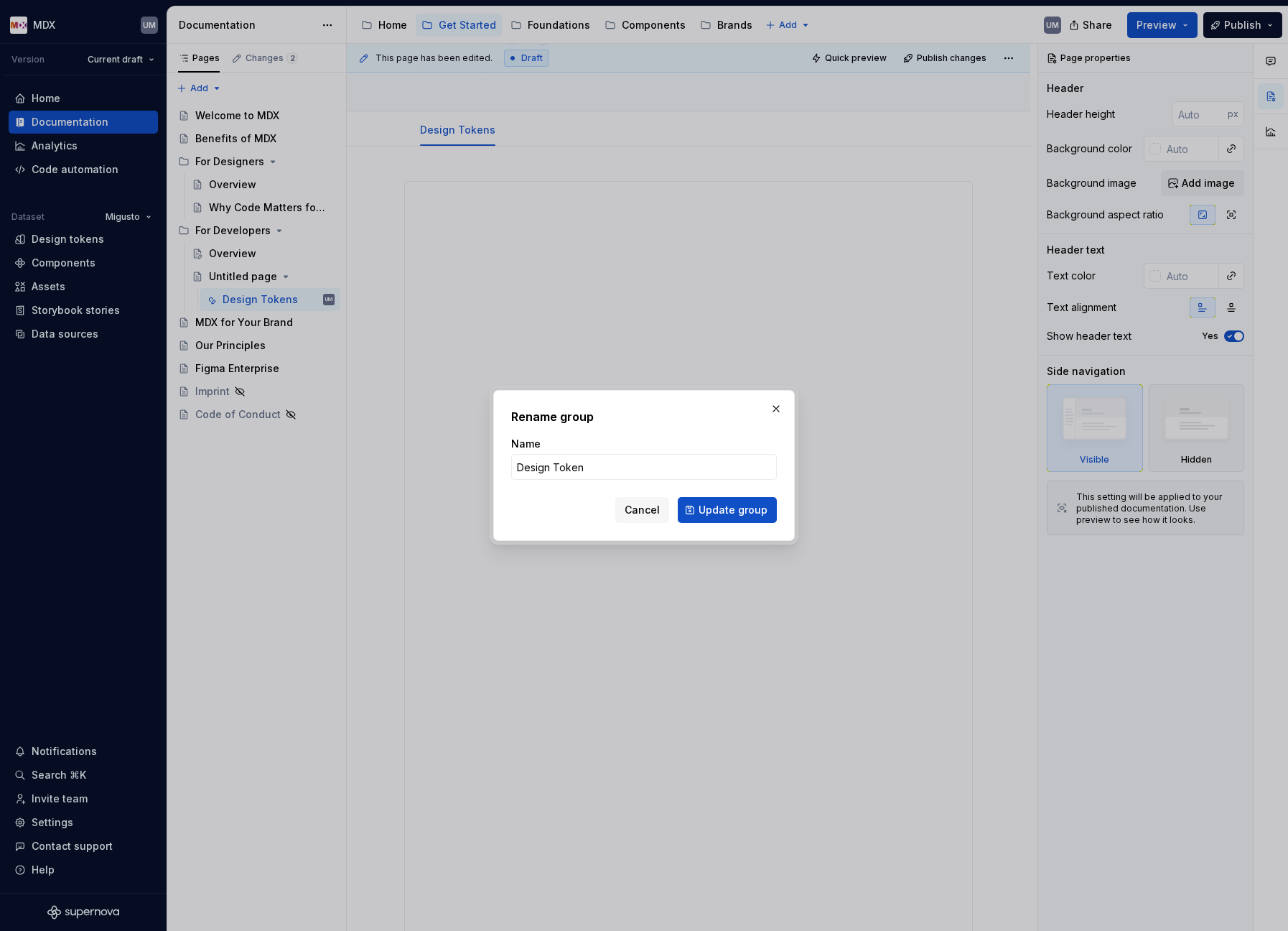
type input "Design Tokens"
click at [729, 510] on button "Update group" at bounding box center [727, 510] width 99 height 26
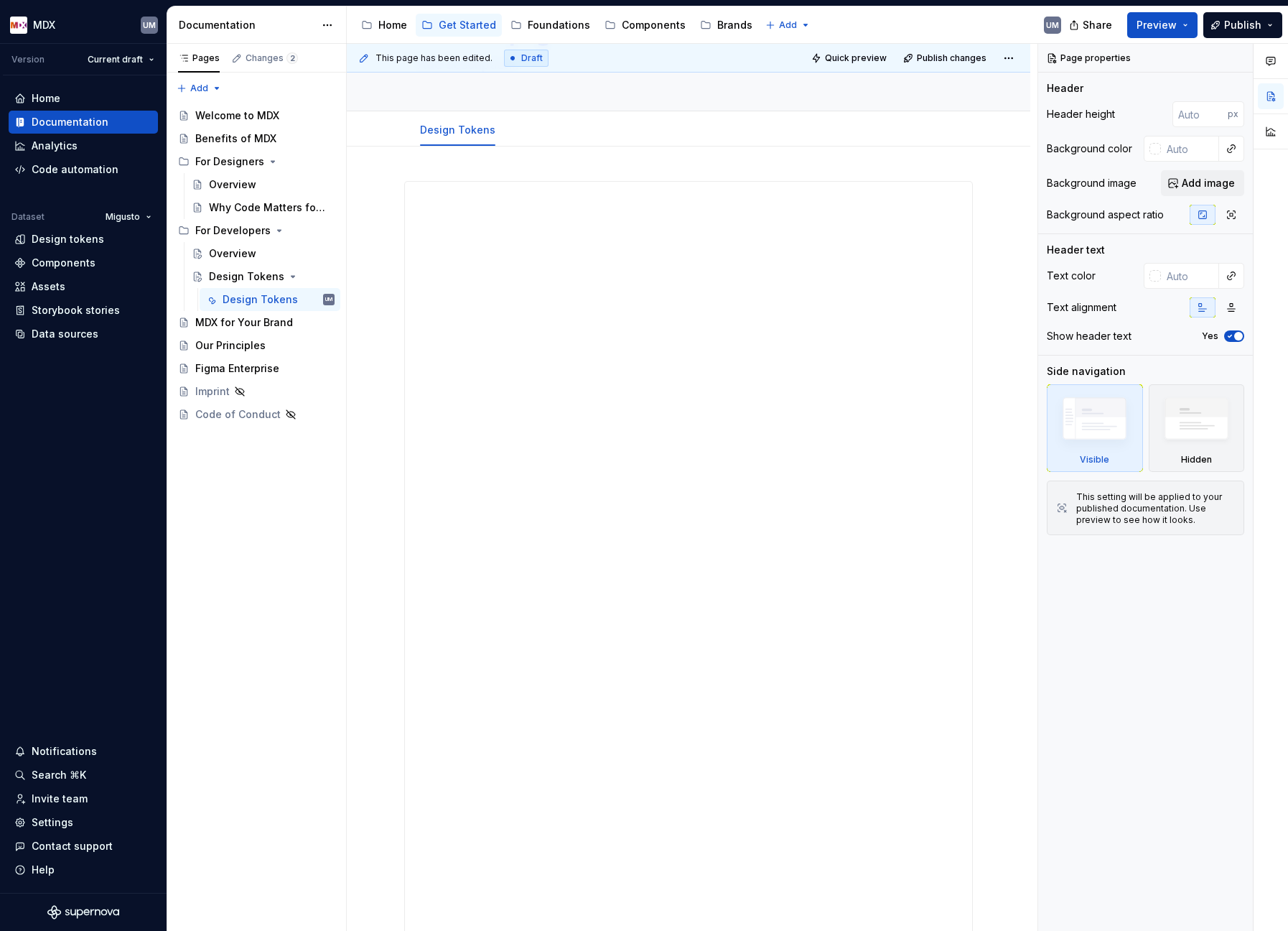
type textarea "*"
type textarea "Design Tokens"
click at [301, 298] on button "Page tree" at bounding box center [304, 300] width 20 height 20
type textarea "*"
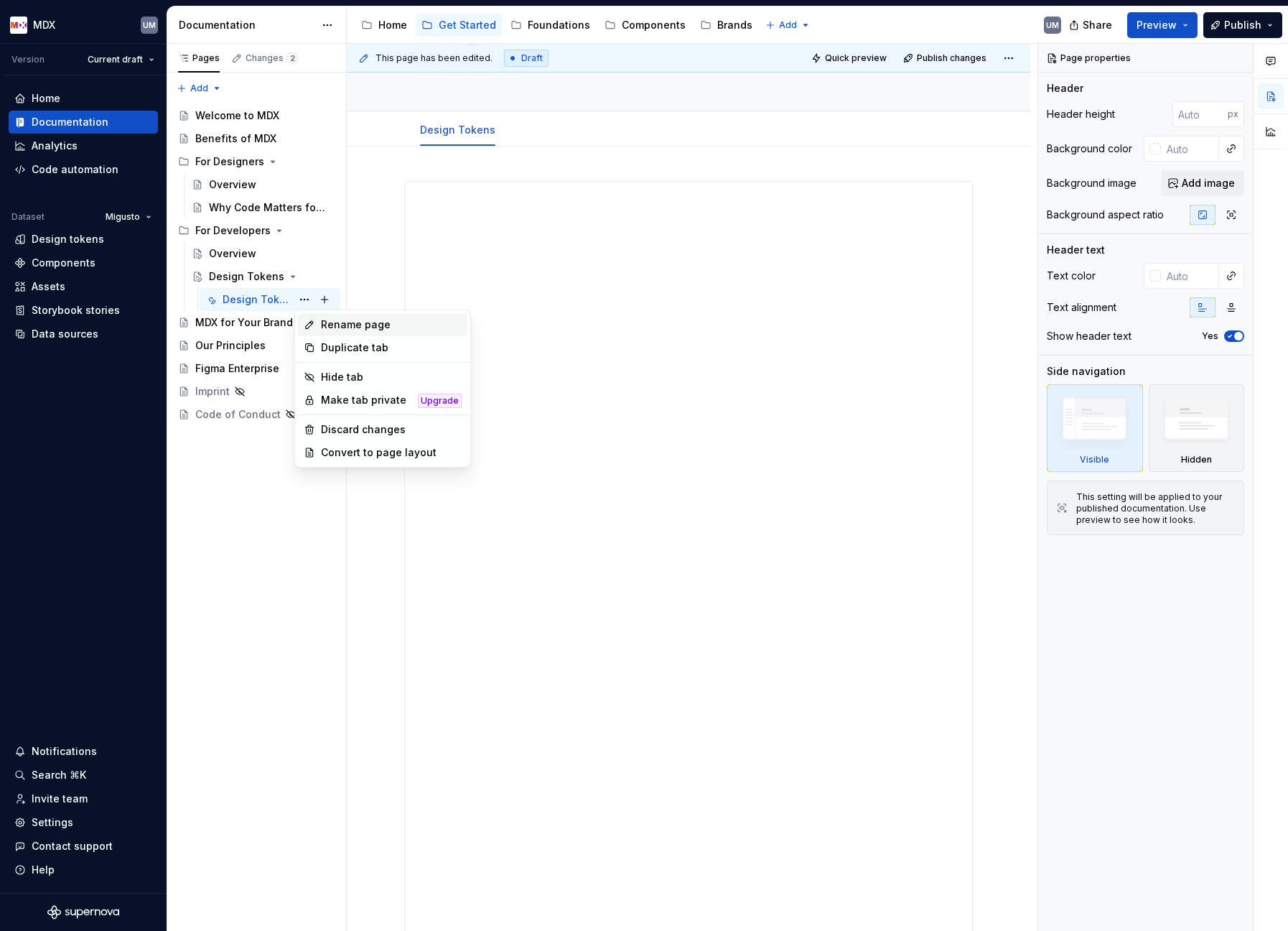
click at [357, 328] on div "Rename page" at bounding box center [391, 325] width 141 height 15
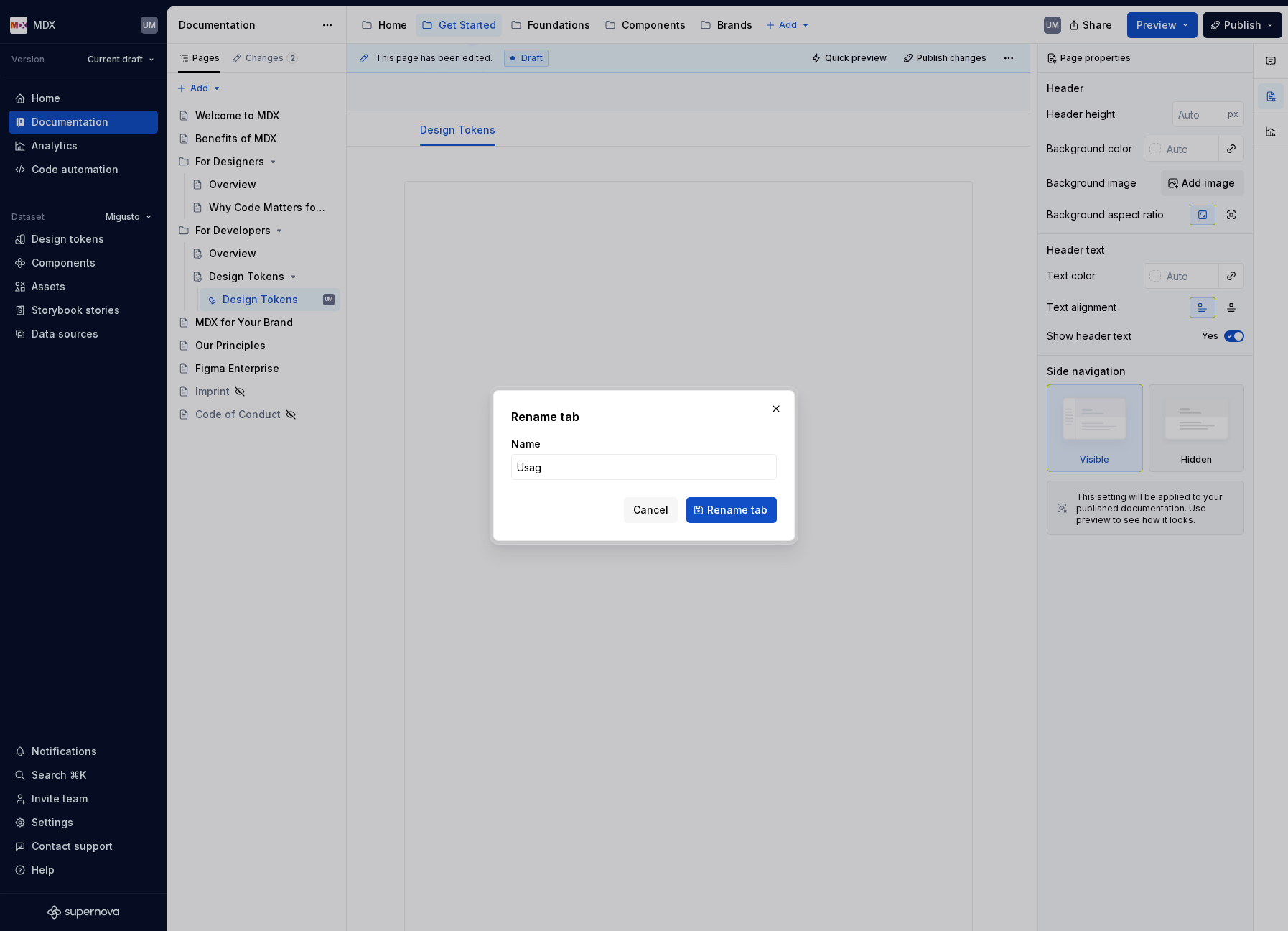
type input "Usage"
click at [733, 510] on button "Rename tab" at bounding box center [731, 510] width 91 height 26
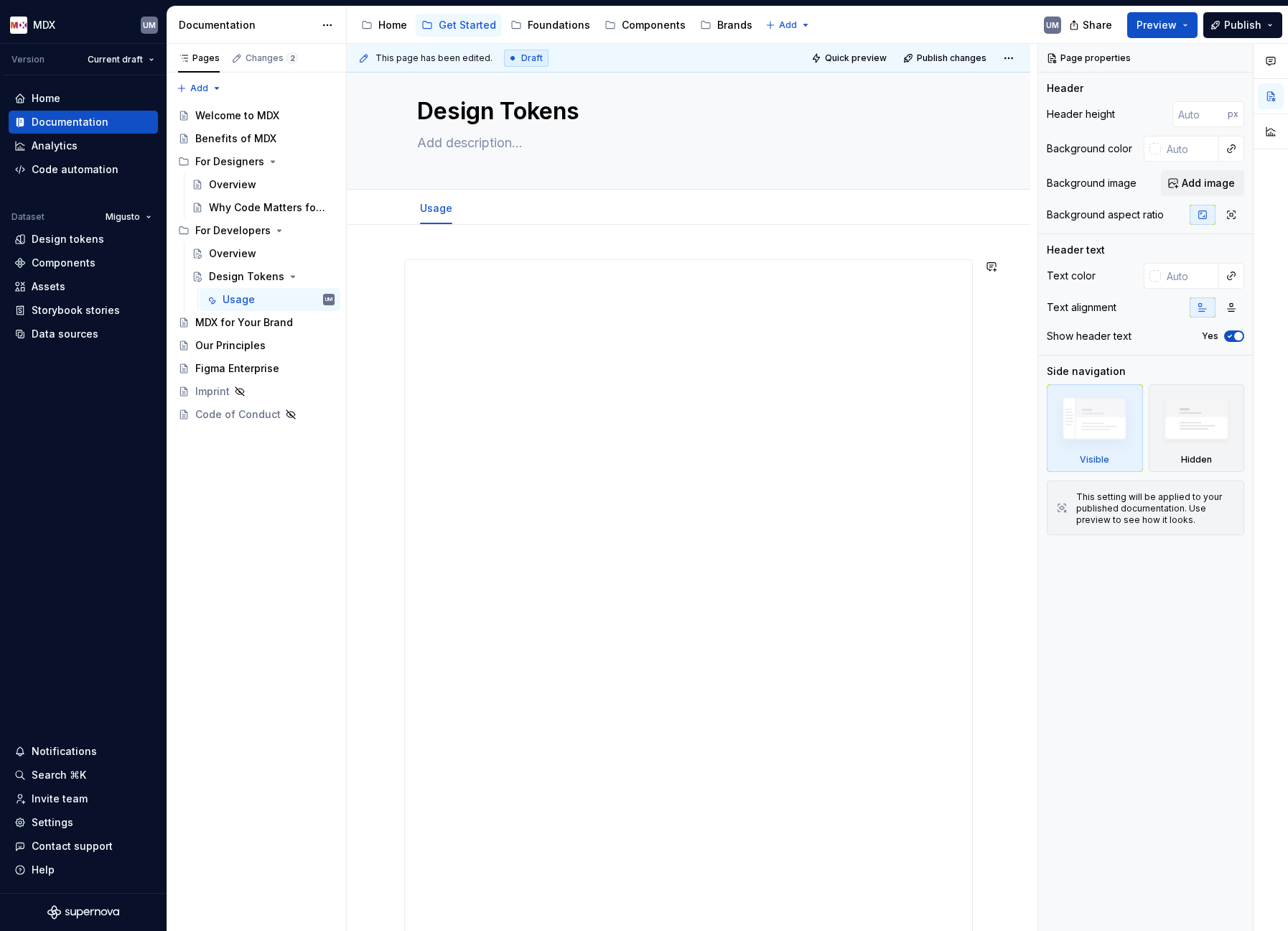
scroll to position [0, 0]
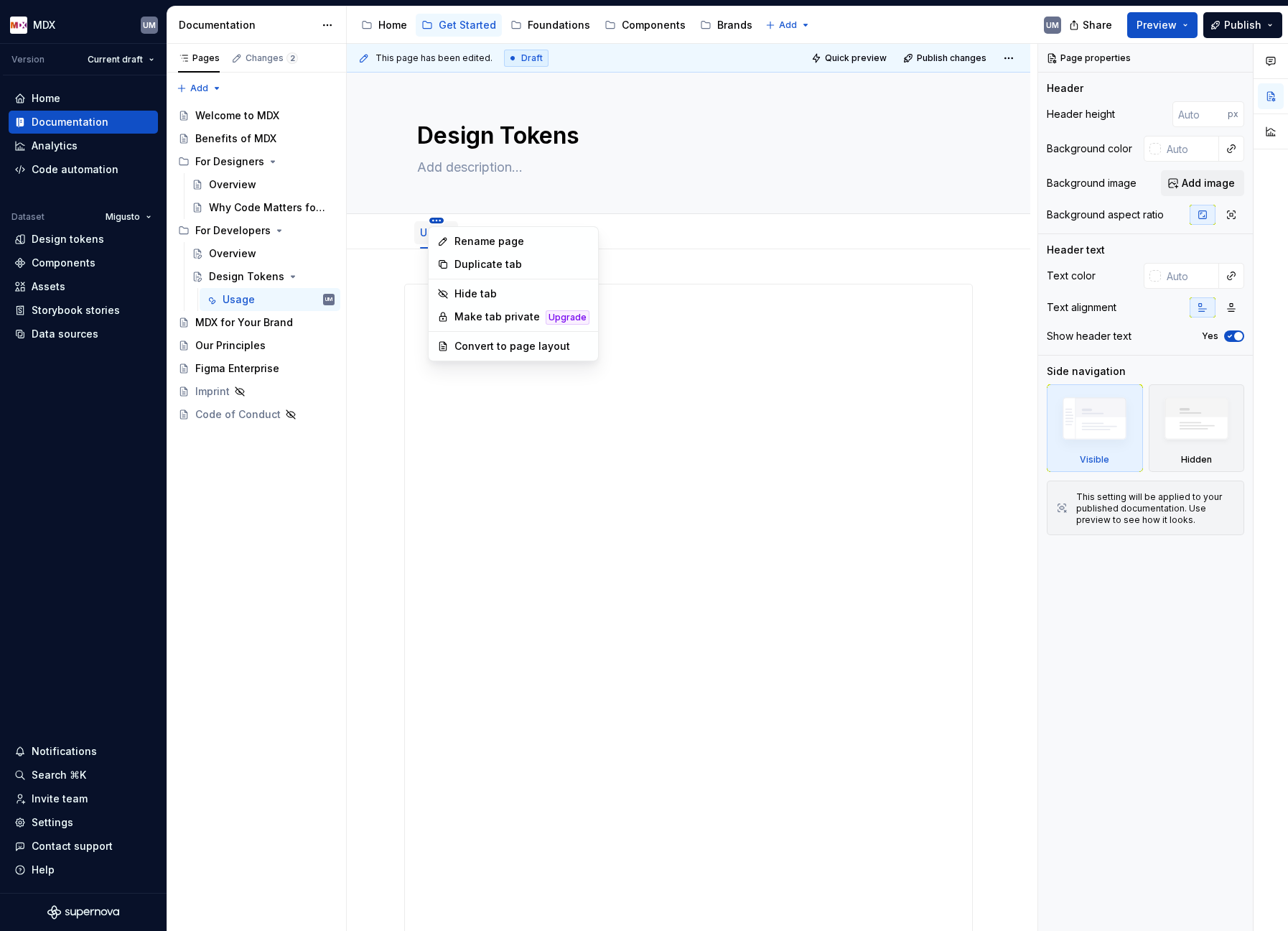
click at [434, 220] on html "MDX UM Version Current draft Home Documentation Analytics Code automation Datas…" at bounding box center [644, 466] width 1288 height 931
click at [518, 349] on div "Convert to page layout" at bounding box center [522, 346] width 135 height 15
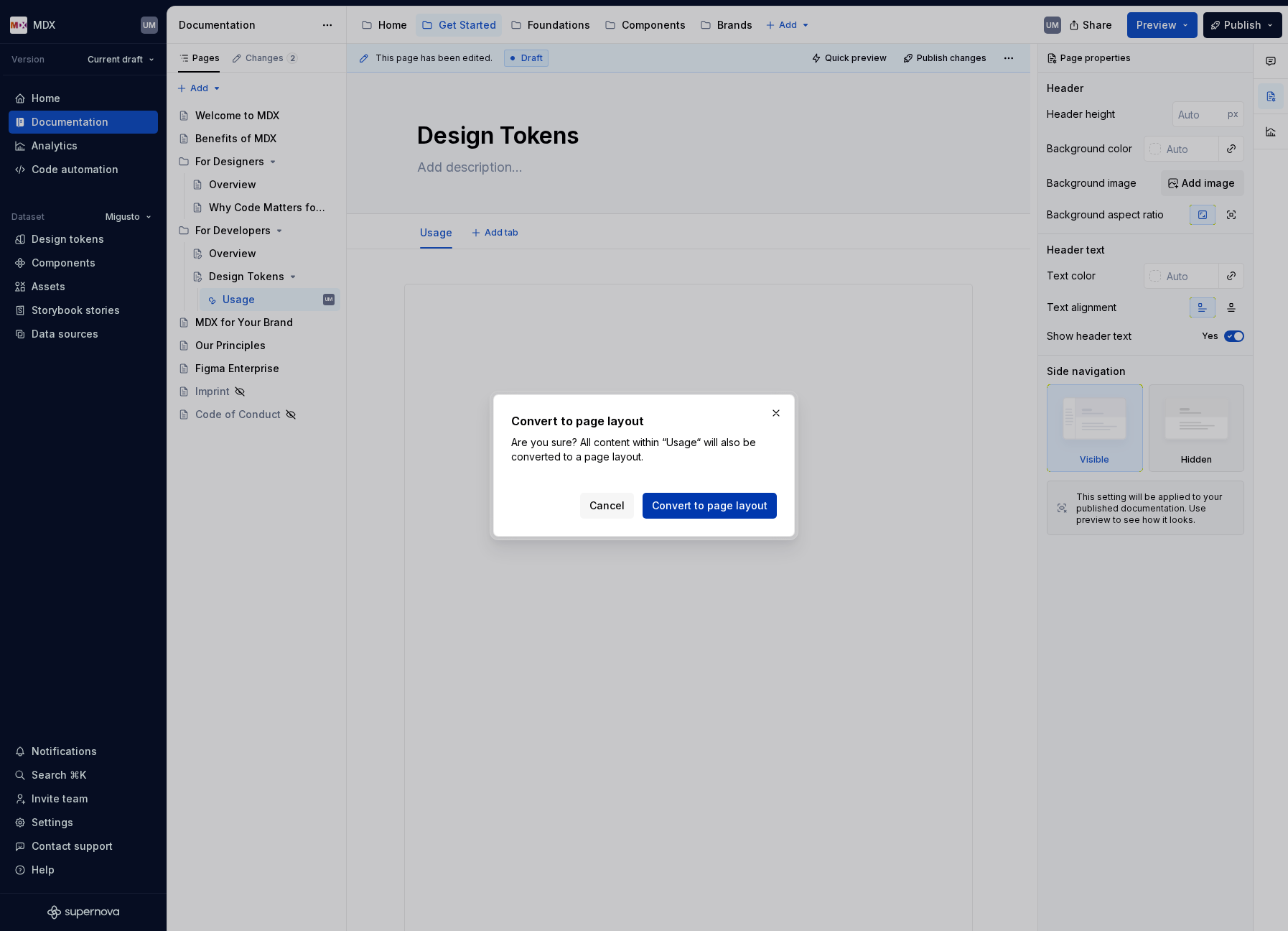
click at [718, 506] on span "Convert to page layout" at bounding box center [709, 505] width 115 height 15
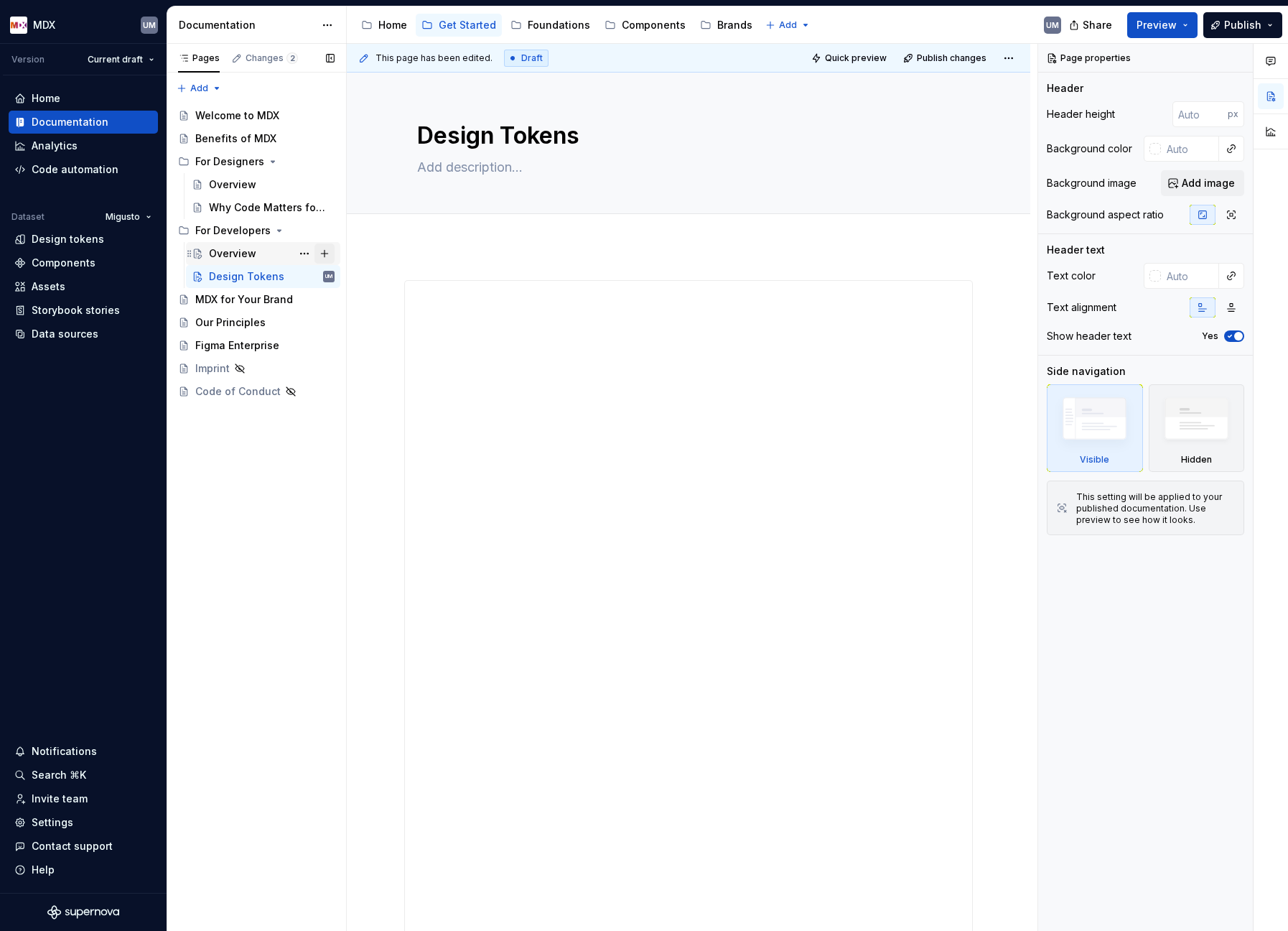
click at [325, 253] on button "Page tree" at bounding box center [325, 253] width 20 height 20
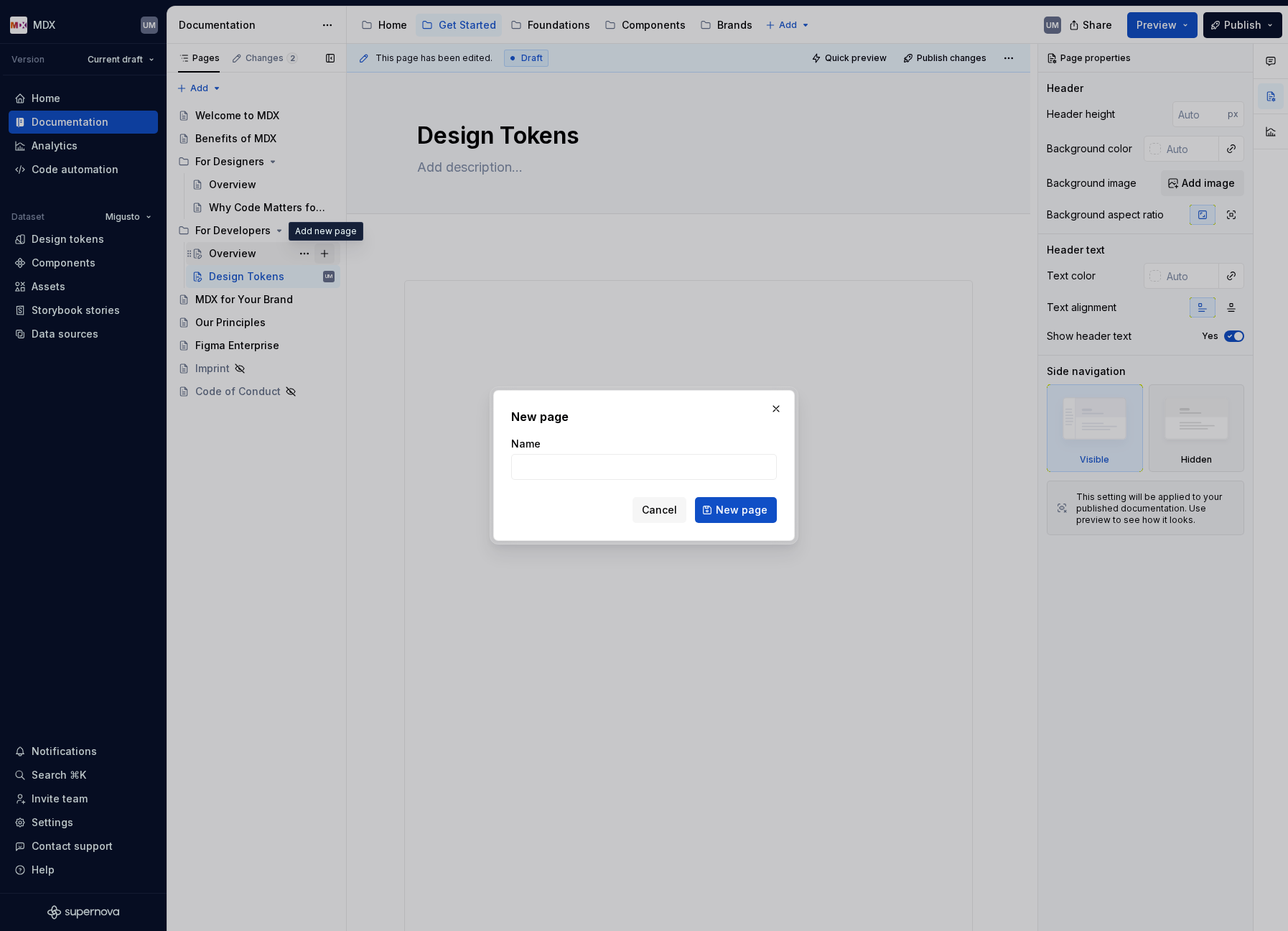
type textarea "*"
type input "Test"
click at [737, 510] on button "New page" at bounding box center [736, 510] width 82 height 26
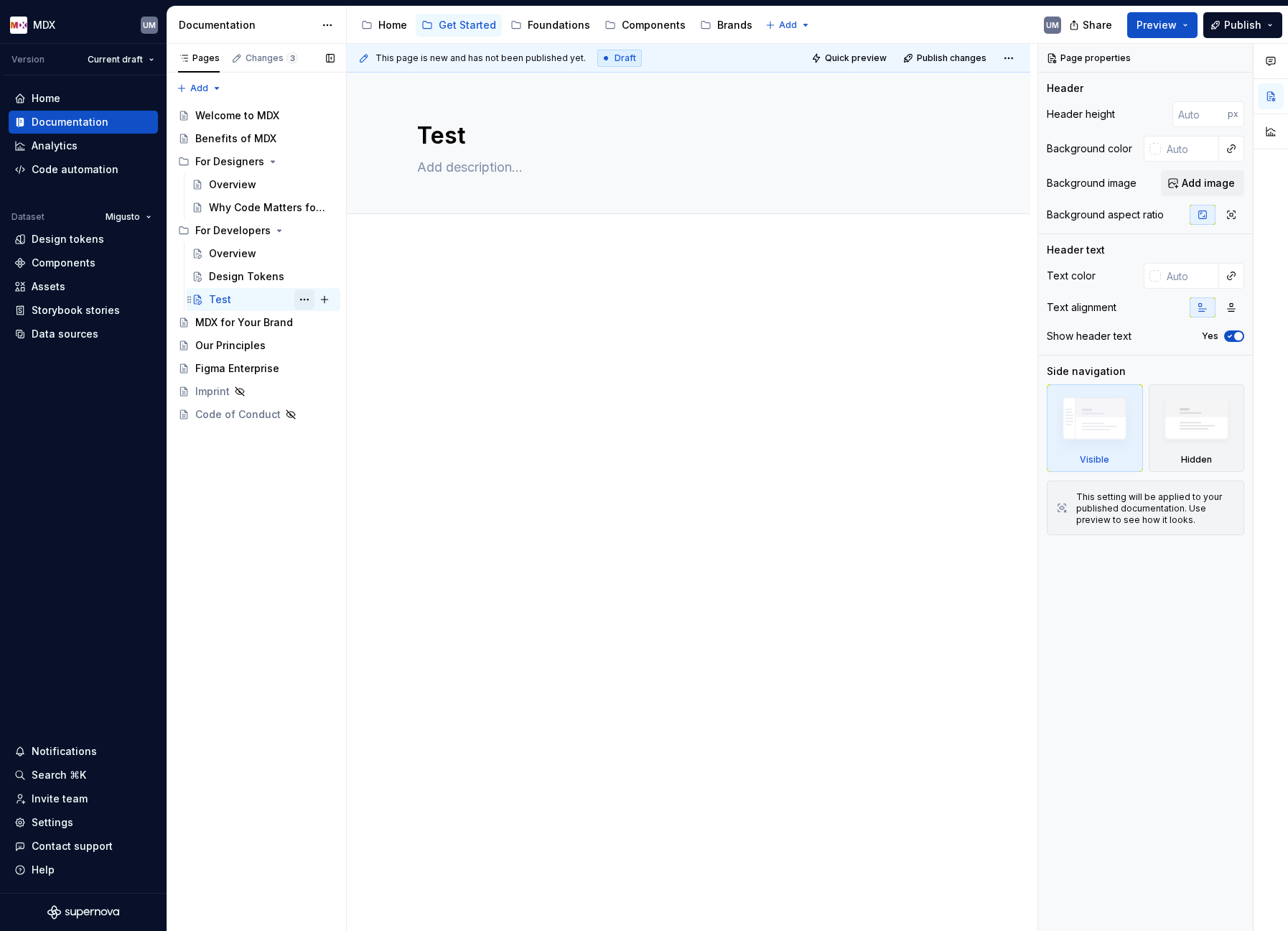
click at [301, 297] on button "Page tree" at bounding box center [304, 300] width 20 height 20
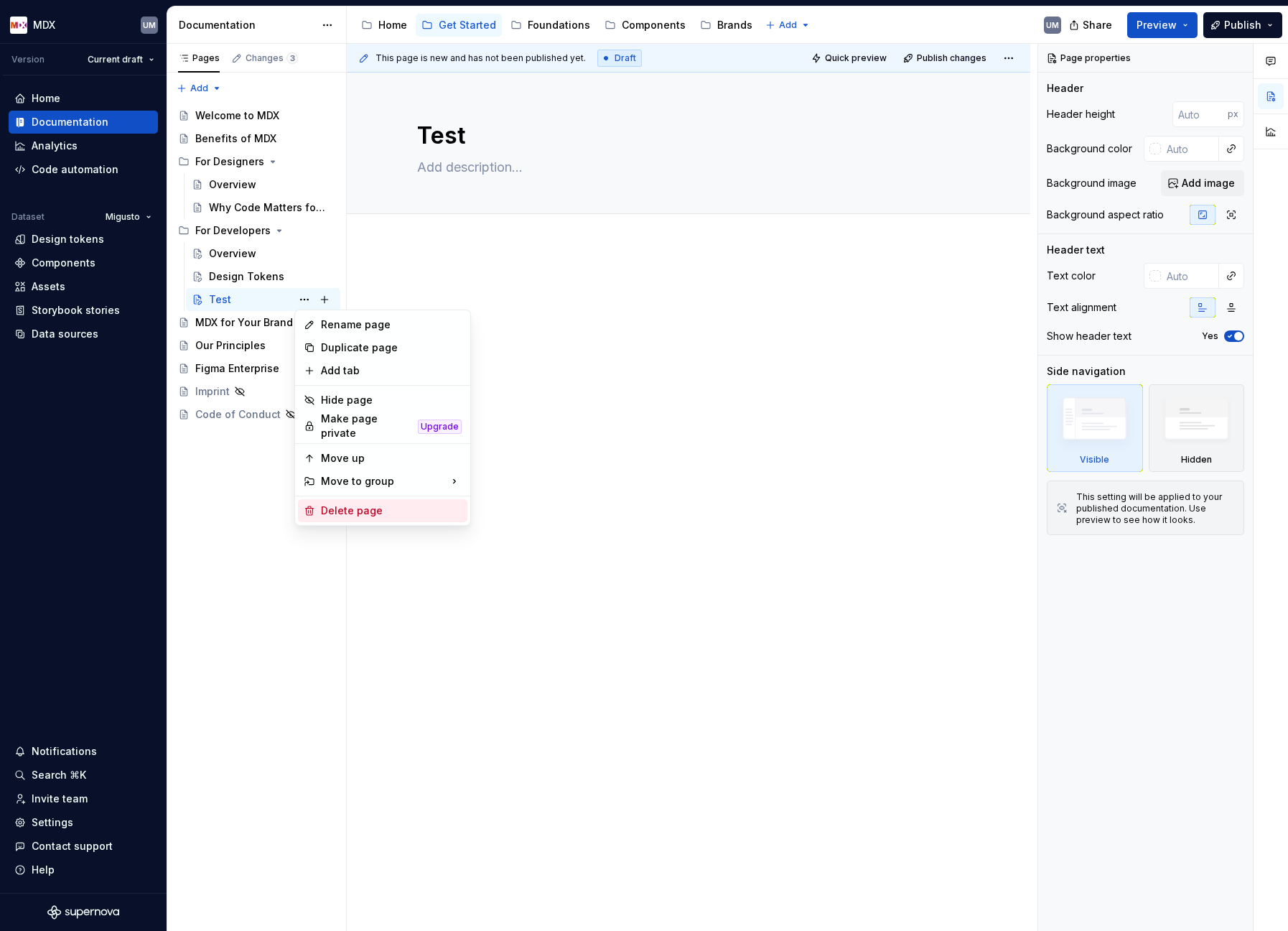
click at [362, 503] on div "Delete page" at bounding box center [391, 510] width 141 height 15
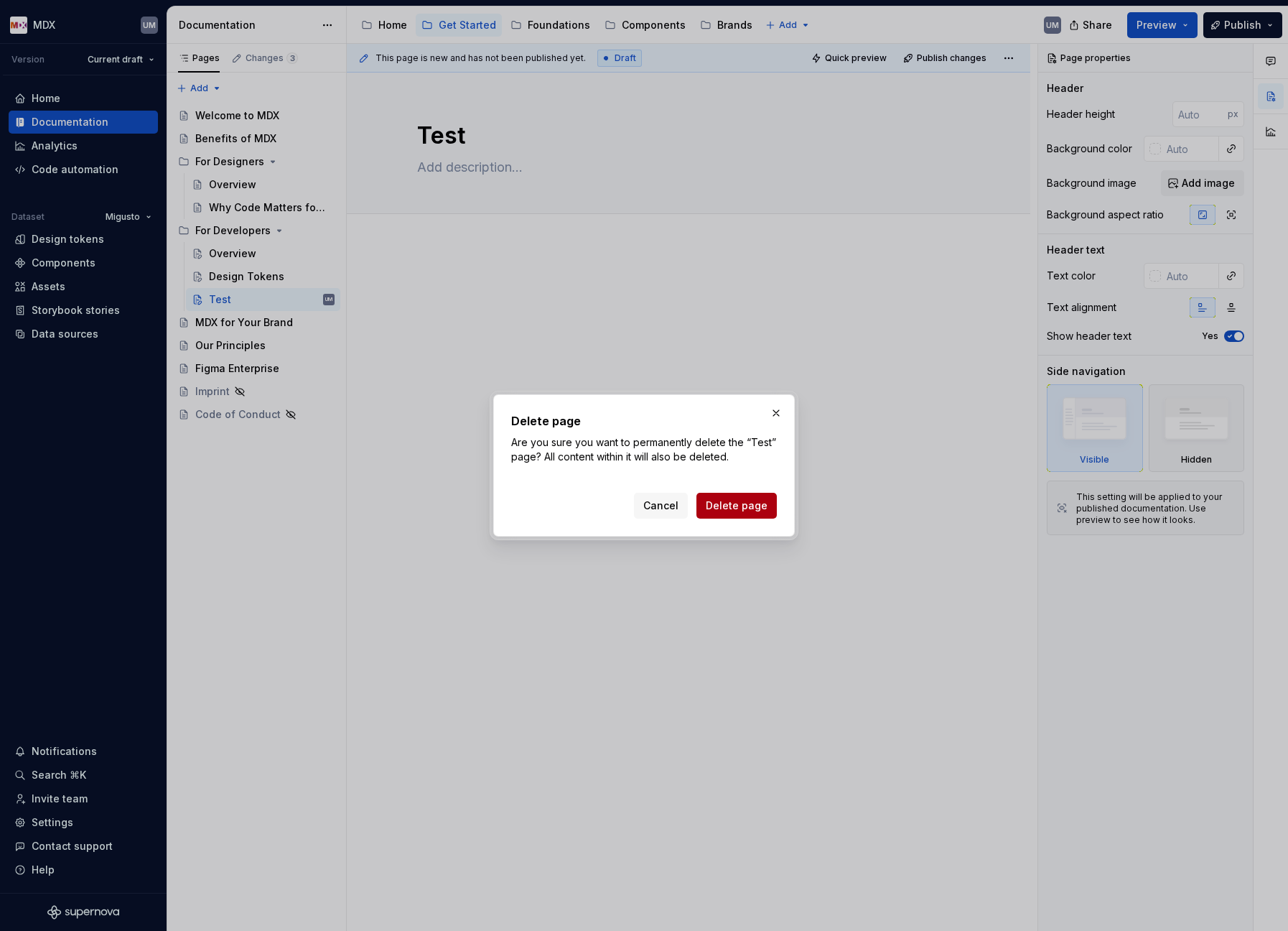
click at [742, 503] on span "Delete page" at bounding box center [737, 505] width 62 height 15
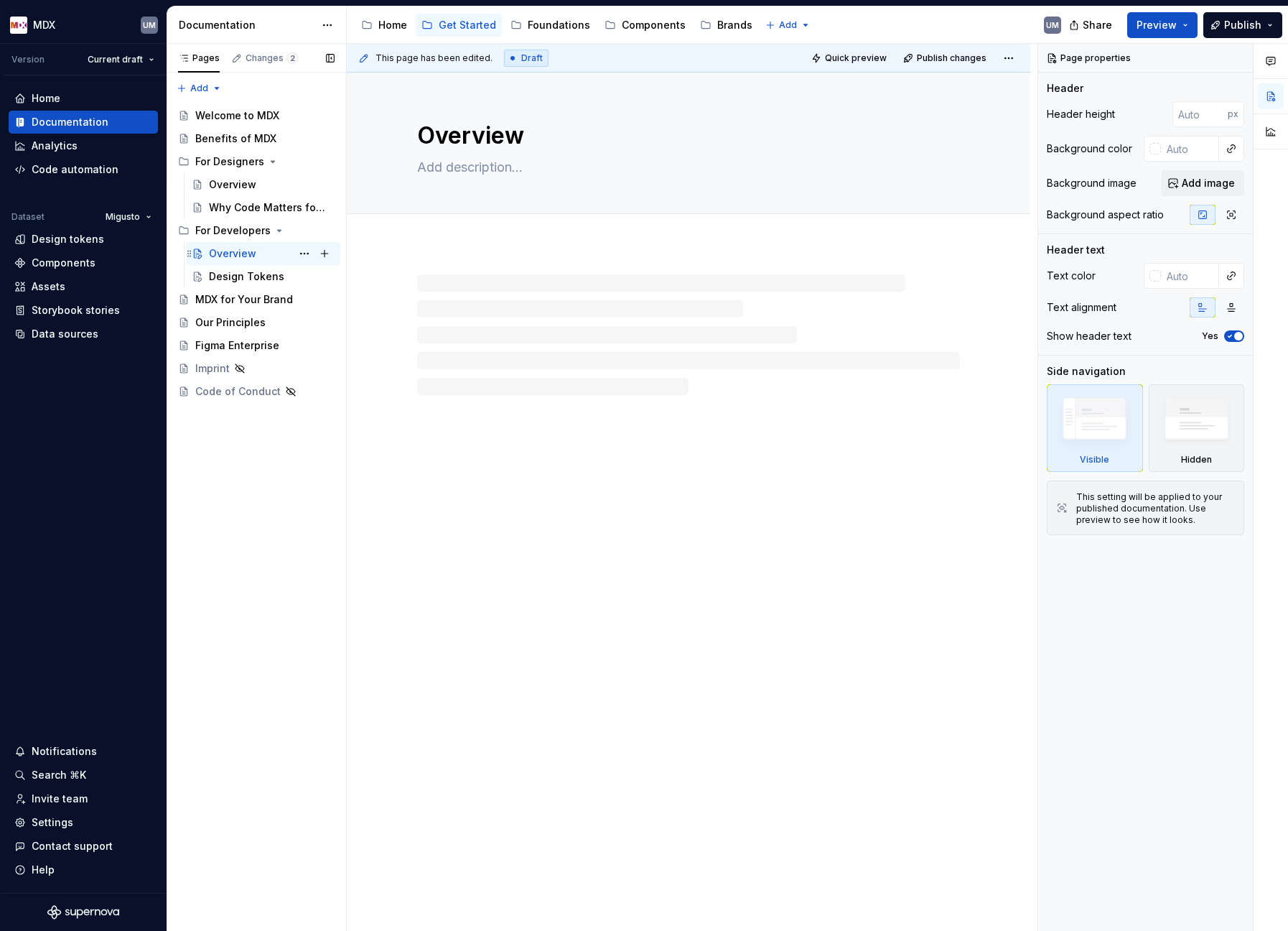
click at [252, 251] on div "Overview" at bounding box center [232, 253] width 47 height 15
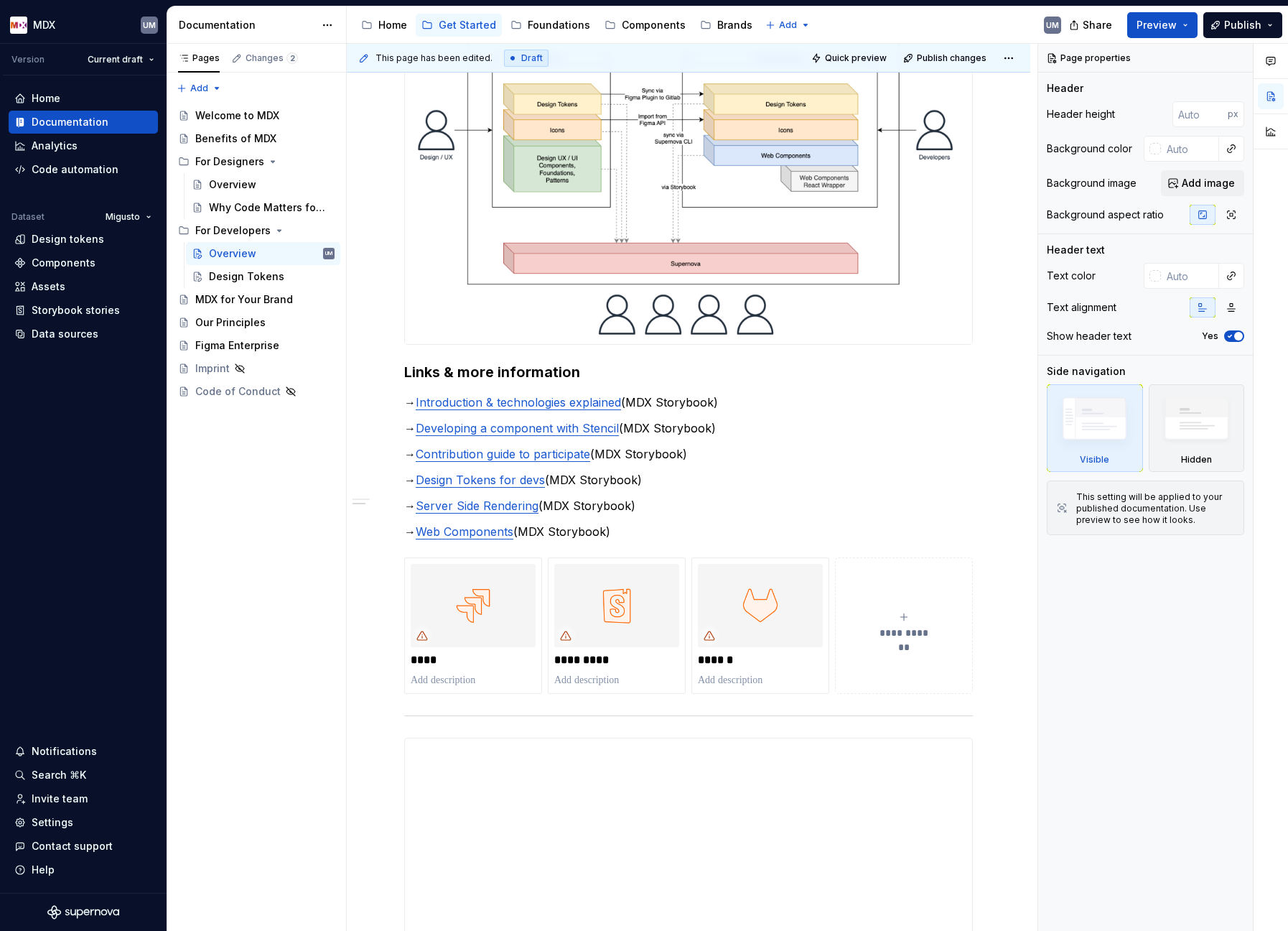
scroll to position [514, 0]
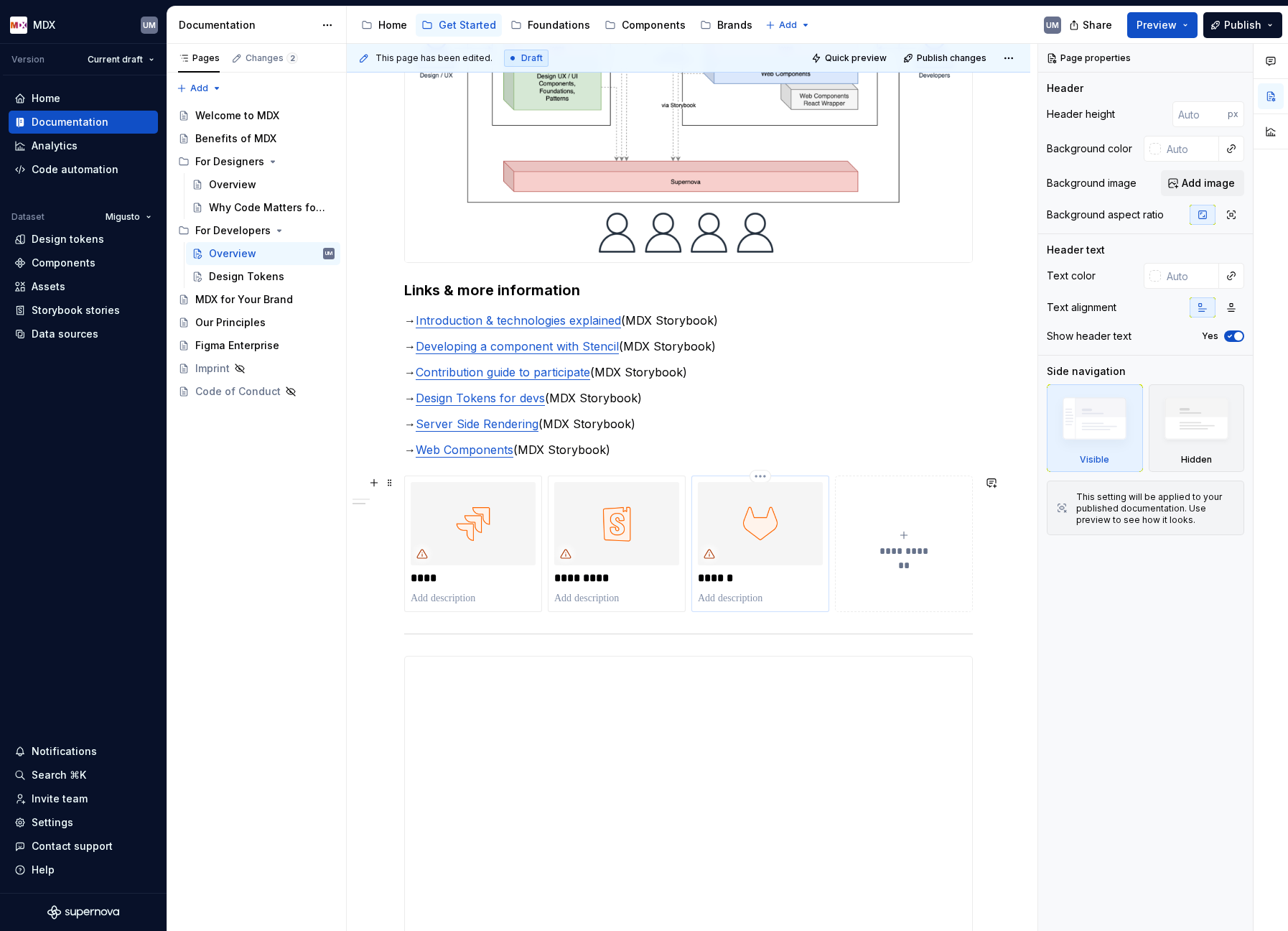
click at [741, 528] on img at bounding box center [760, 524] width 125 height 84
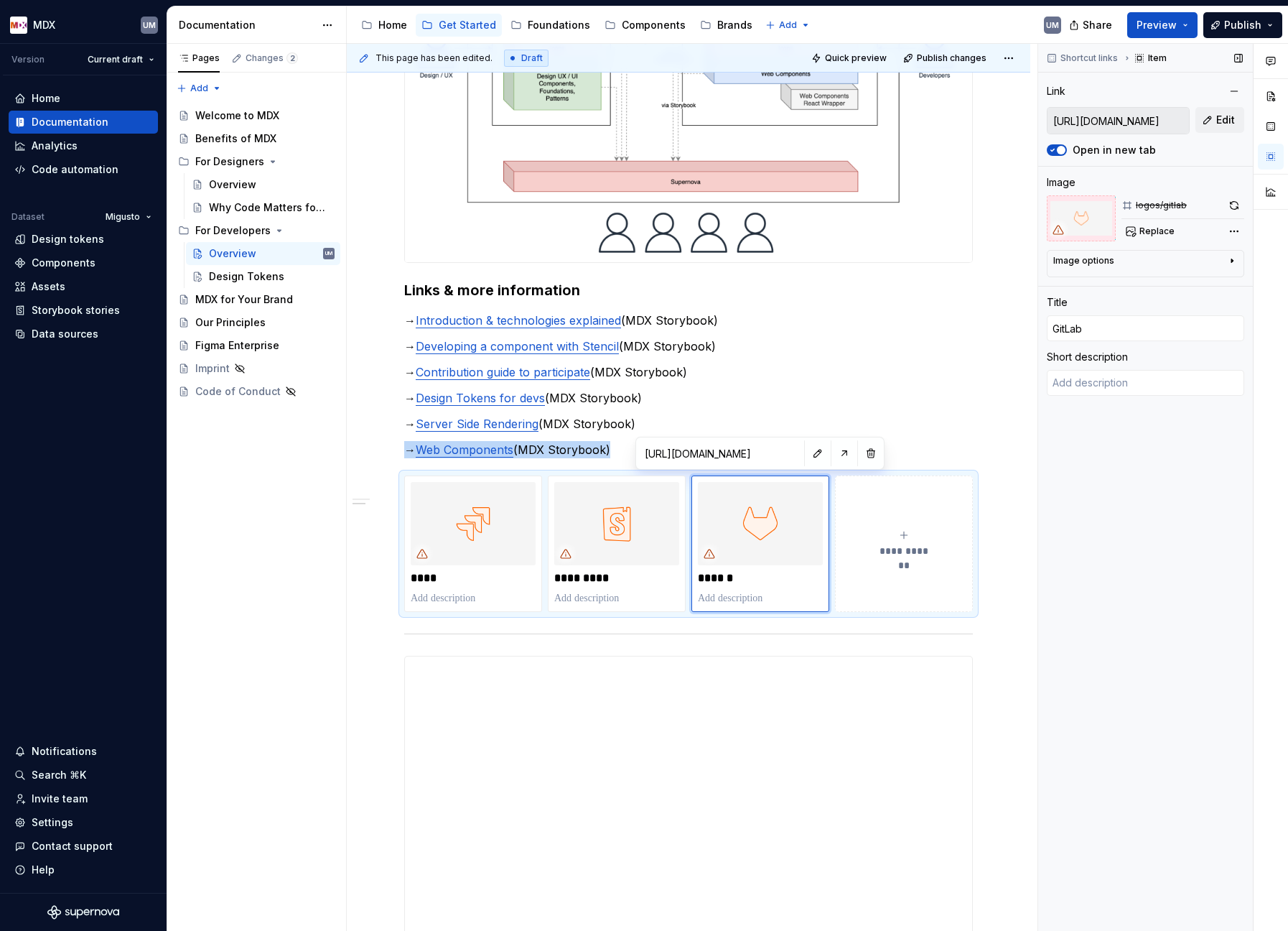
drag, startPoint x: 1142, startPoint y: 230, endPoint x: 1163, endPoint y: 171, distance: 62.6
click at [1163, 171] on div "Shortcut links Item Link [URL][DOMAIN_NAME] Edit Open in new tab Image logos/gi…" at bounding box center [1145, 488] width 215 height 888
click at [1152, 229] on span "Replace" at bounding box center [1156, 231] width 35 height 12
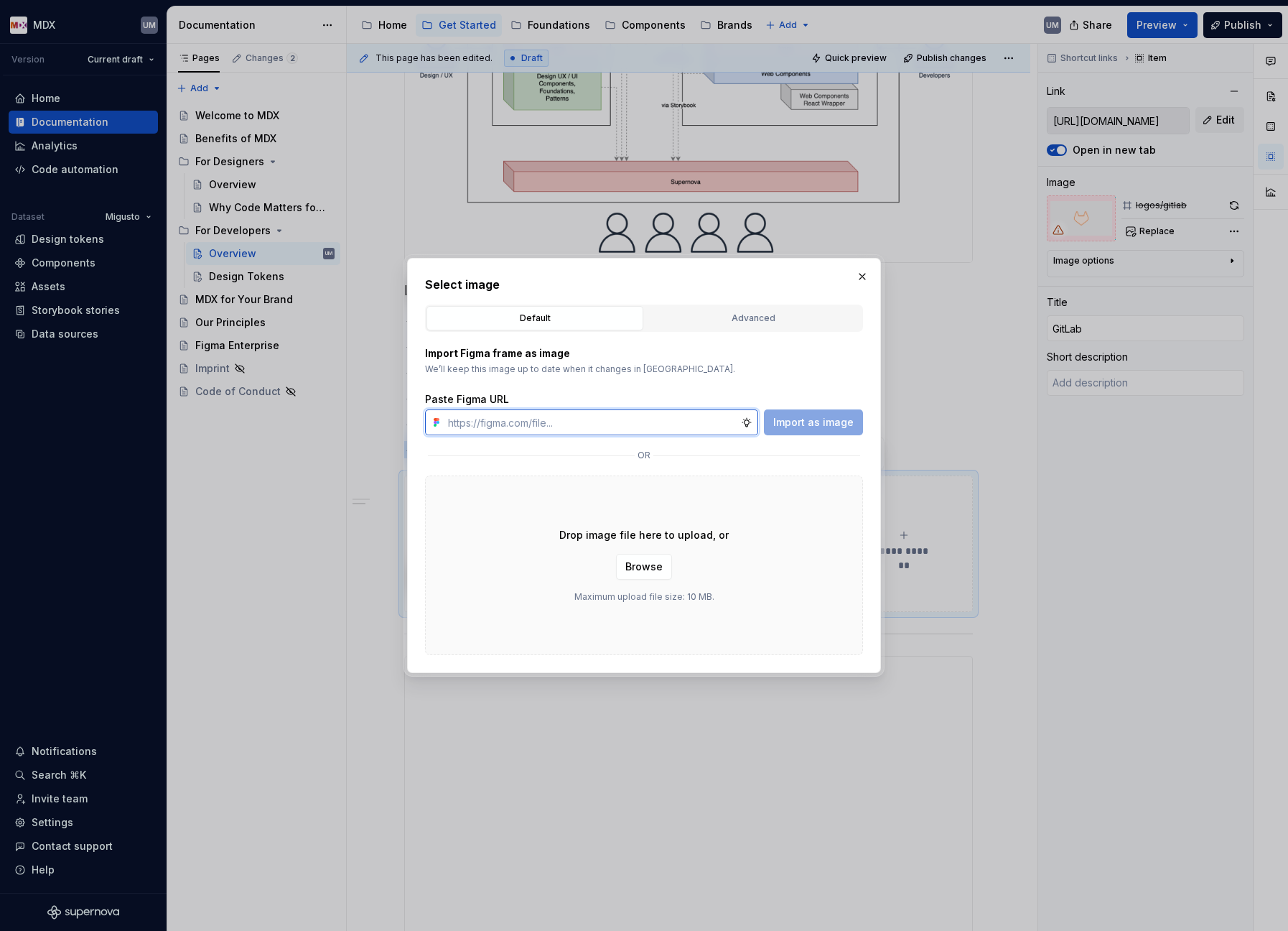
type textarea "*"
click at [547, 421] on input "text" at bounding box center [592, 421] width 299 height 26
paste input "[URL][DOMAIN_NAME]"
type input "[URL][DOMAIN_NAME]"
click at [816, 422] on span "Import as image" at bounding box center [814, 422] width 81 height 15
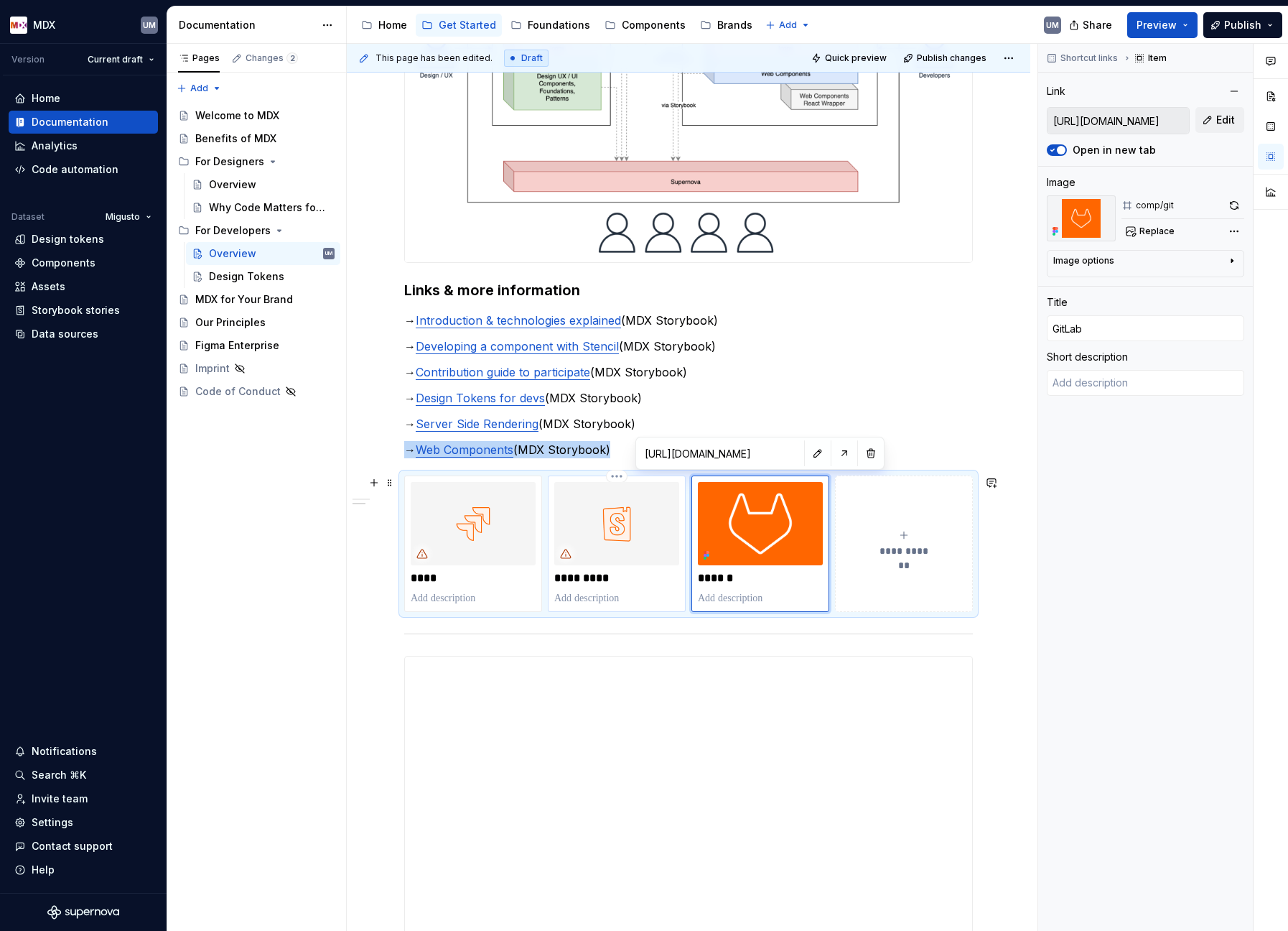
type textarea "*"
type input "[URL][DOMAIN_NAME]"
type input "Storybook"
click at [634, 513] on img at bounding box center [617, 524] width 125 height 84
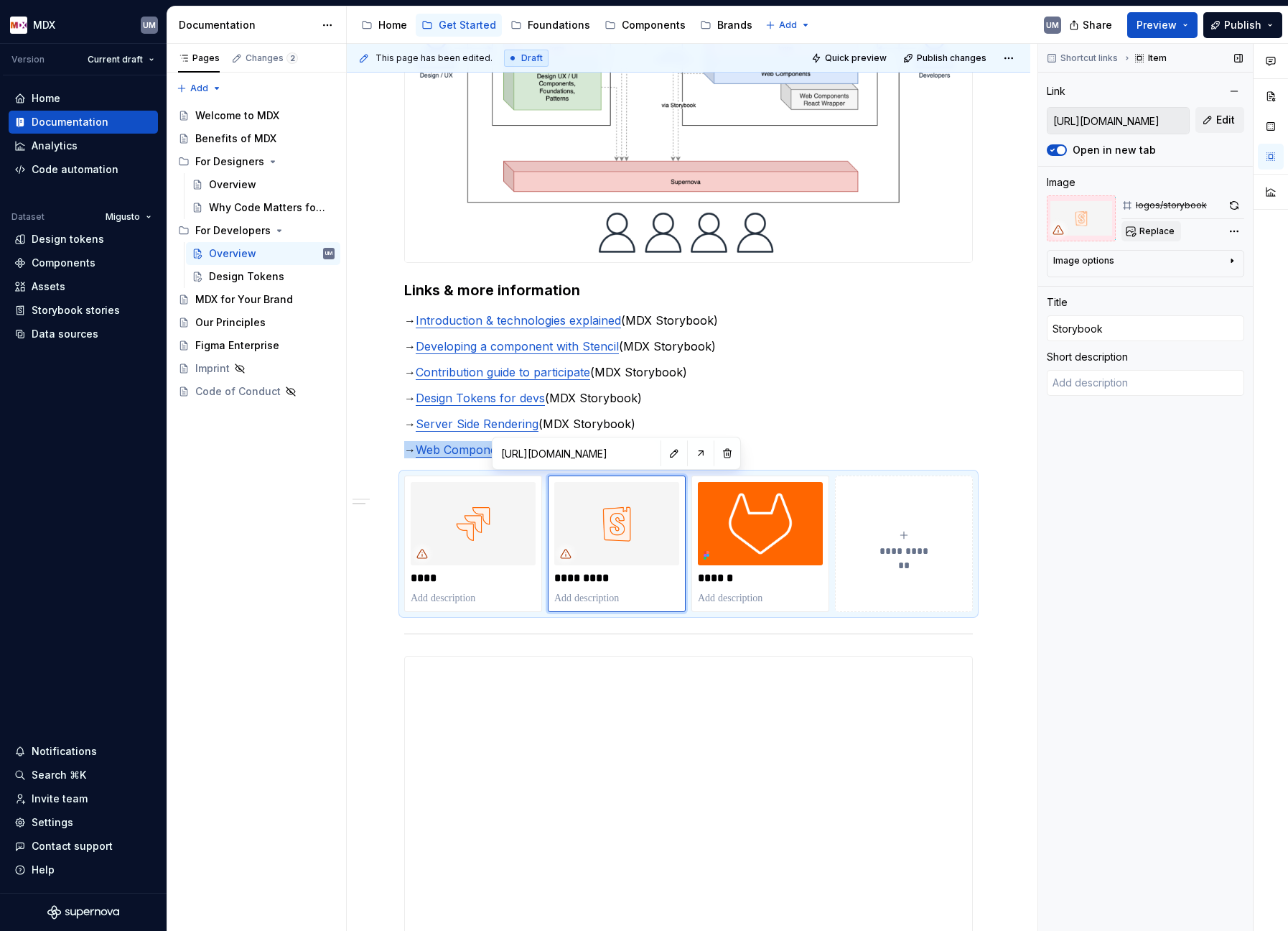
click at [1164, 231] on span "Replace" at bounding box center [1156, 231] width 35 height 12
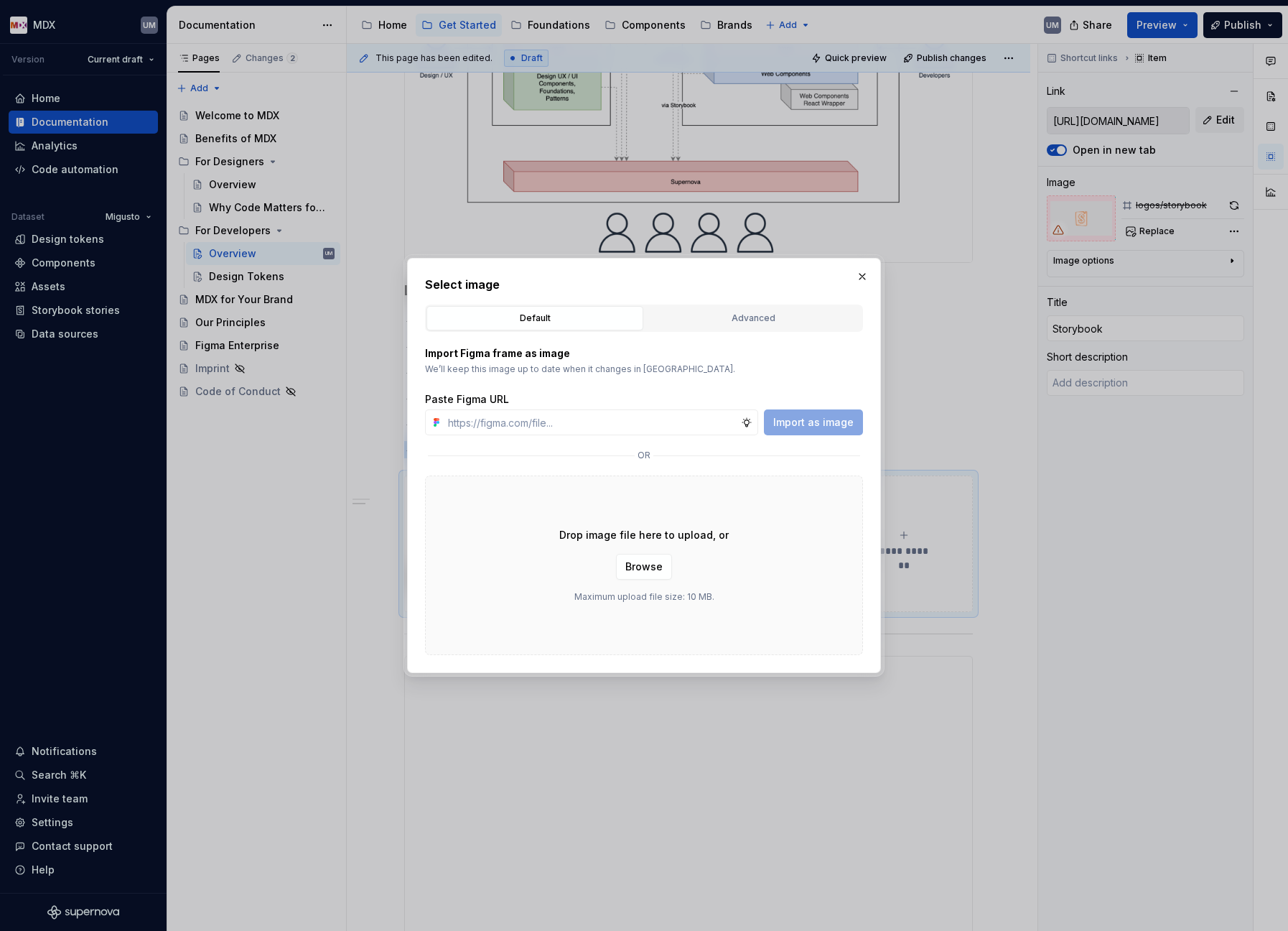
type textarea "*"
type input "[URL][DOMAIN_NAME]"
click at [824, 420] on span "Import as image" at bounding box center [814, 422] width 81 height 15
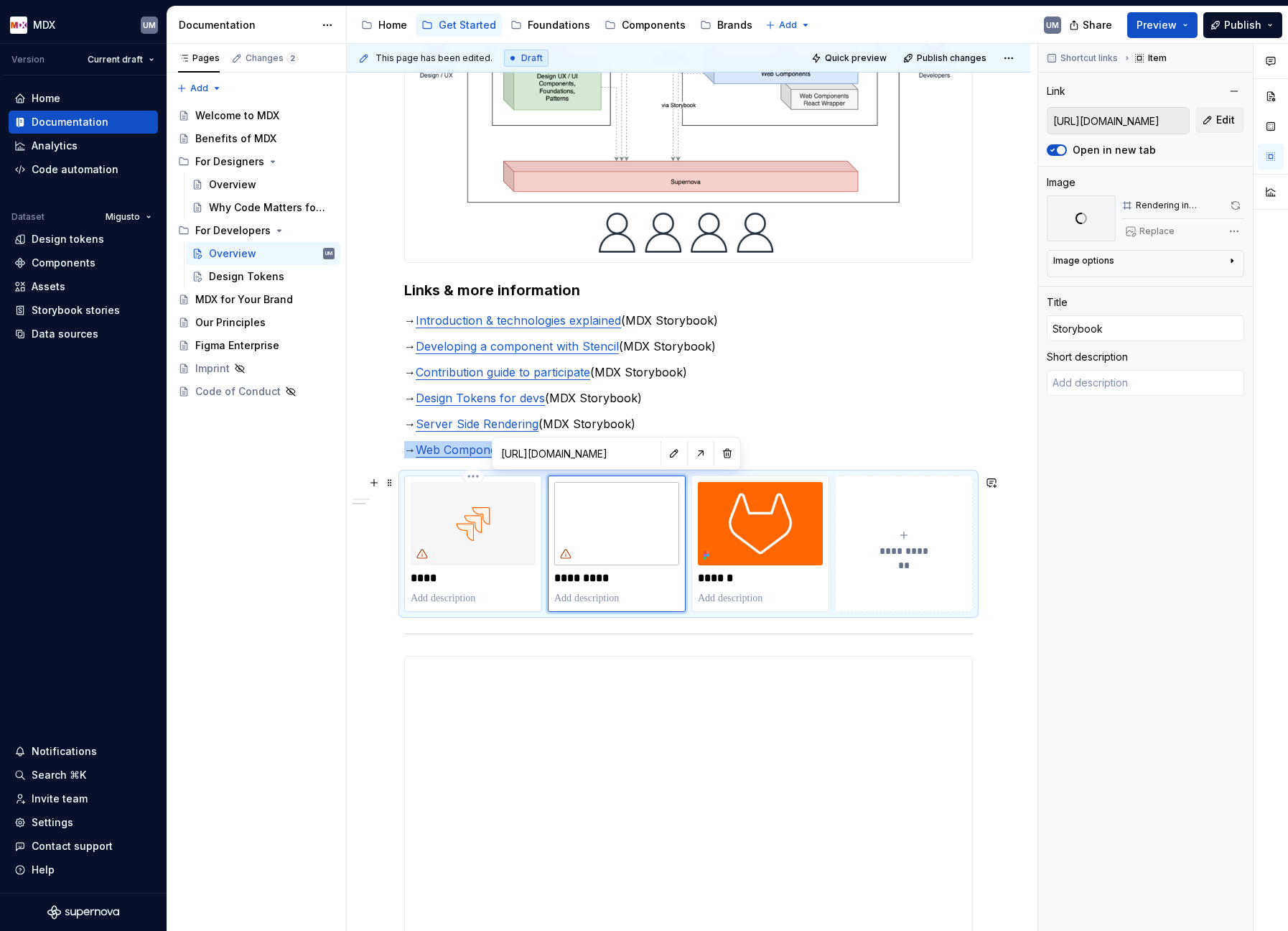
type textarea "*"
type input "[URL][DOMAIN_NAME]"
type input "Jira"
click at [454, 520] on img at bounding box center [472, 524] width 125 height 84
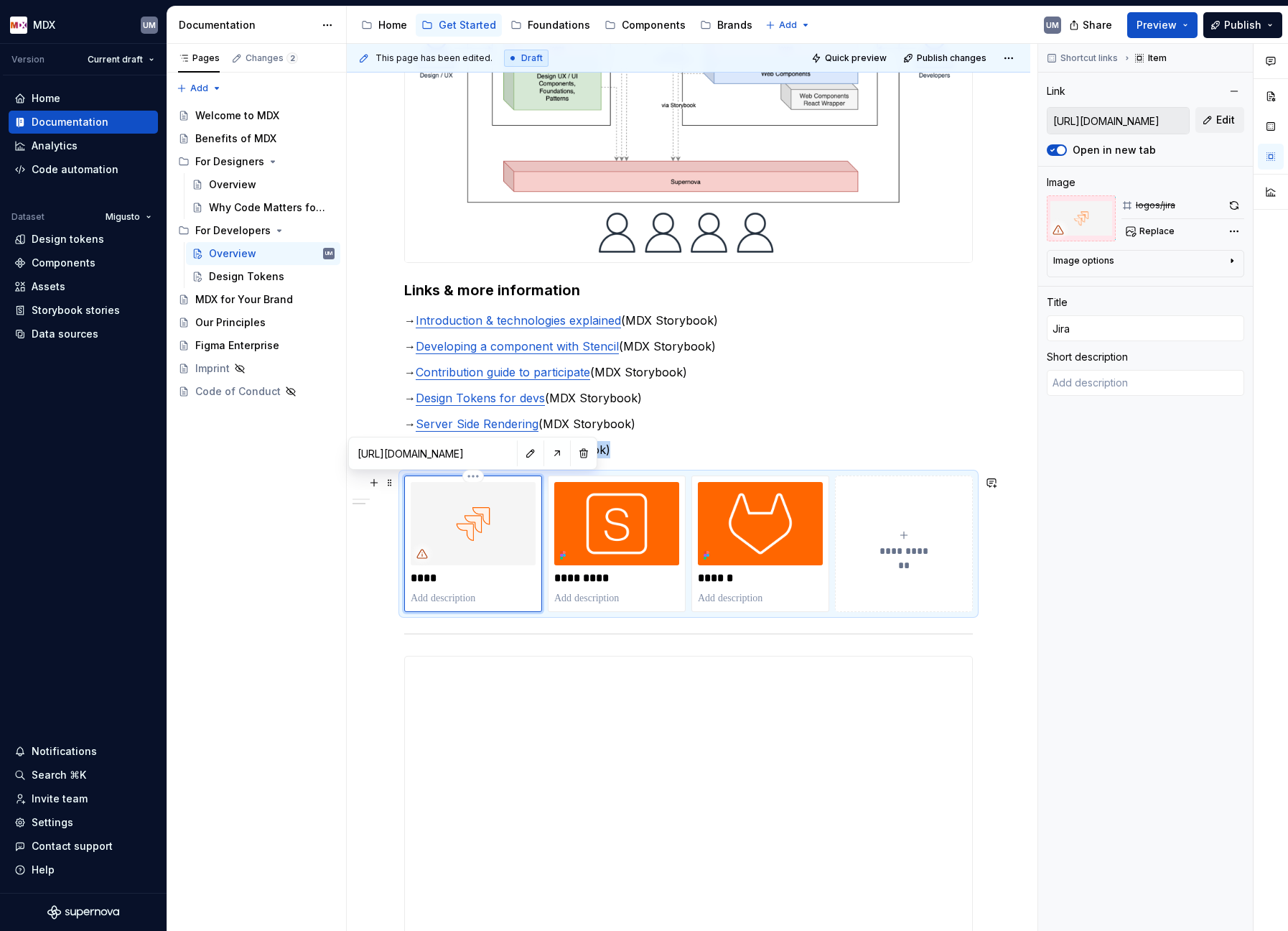
click at [479, 509] on img at bounding box center [472, 524] width 125 height 84
click at [1153, 226] on span "Replace" at bounding box center [1156, 231] width 35 height 12
type textarea "*"
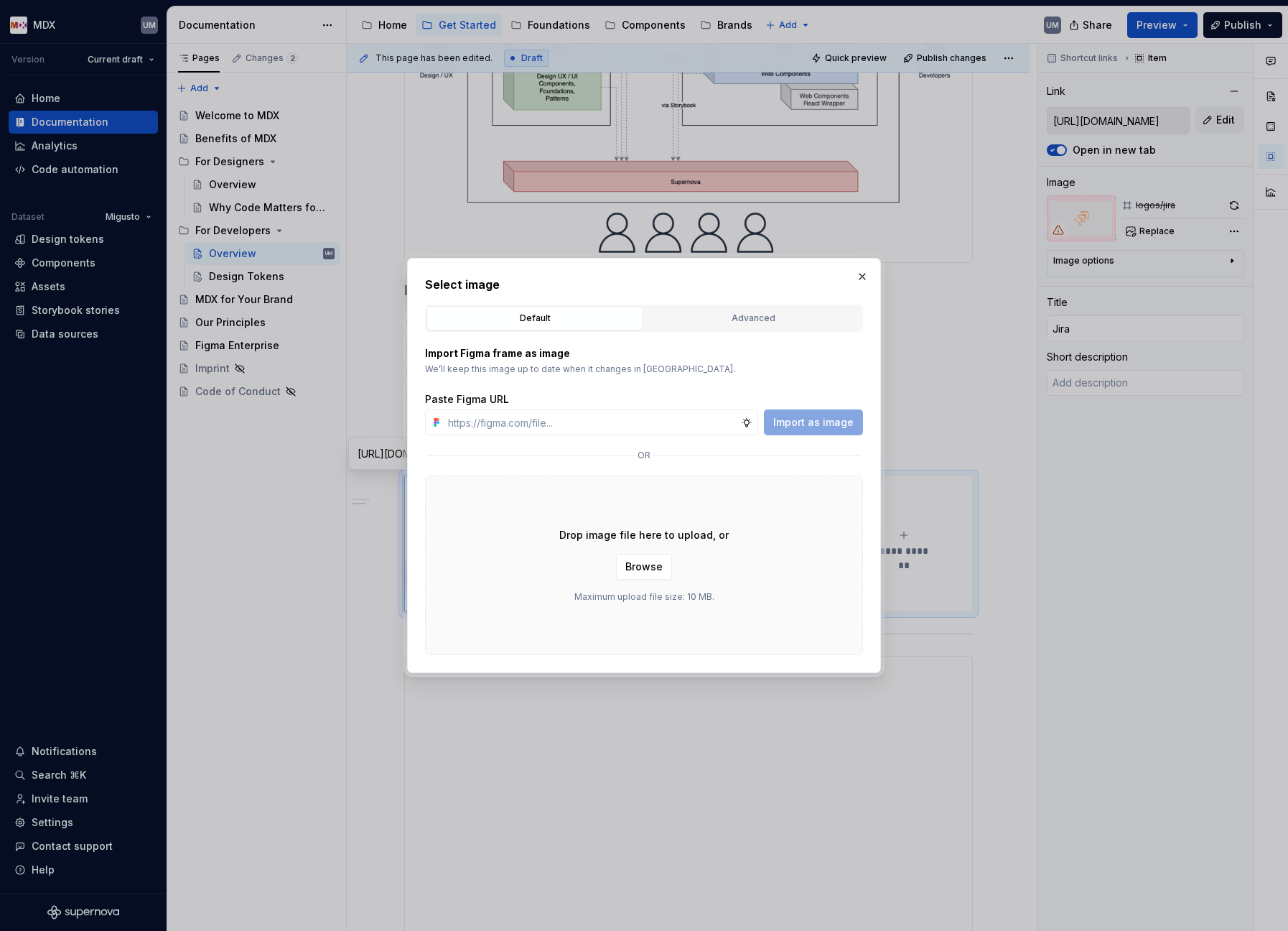
type input "[URL][DOMAIN_NAME]"
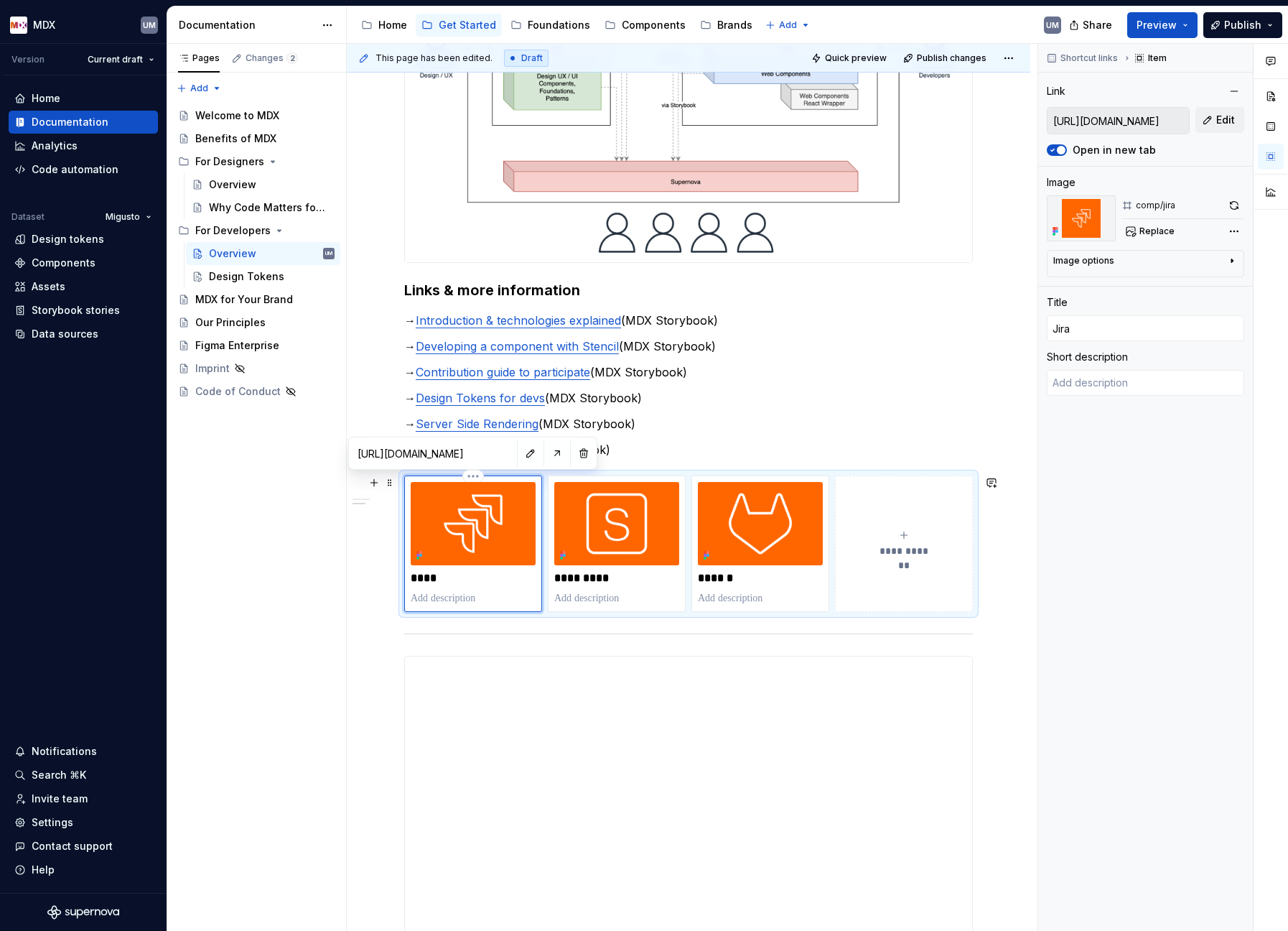
click at [454, 534] on img at bounding box center [472, 524] width 125 height 84
click at [1162, 119] on input "[URL][DOMAIN_NAME]" at bounding box center [1118, 120] width 142 height 26
click at [1227, 116] on span "Edit" at bounding box center [1226, 120] width 19 height 15
type textarea "*"
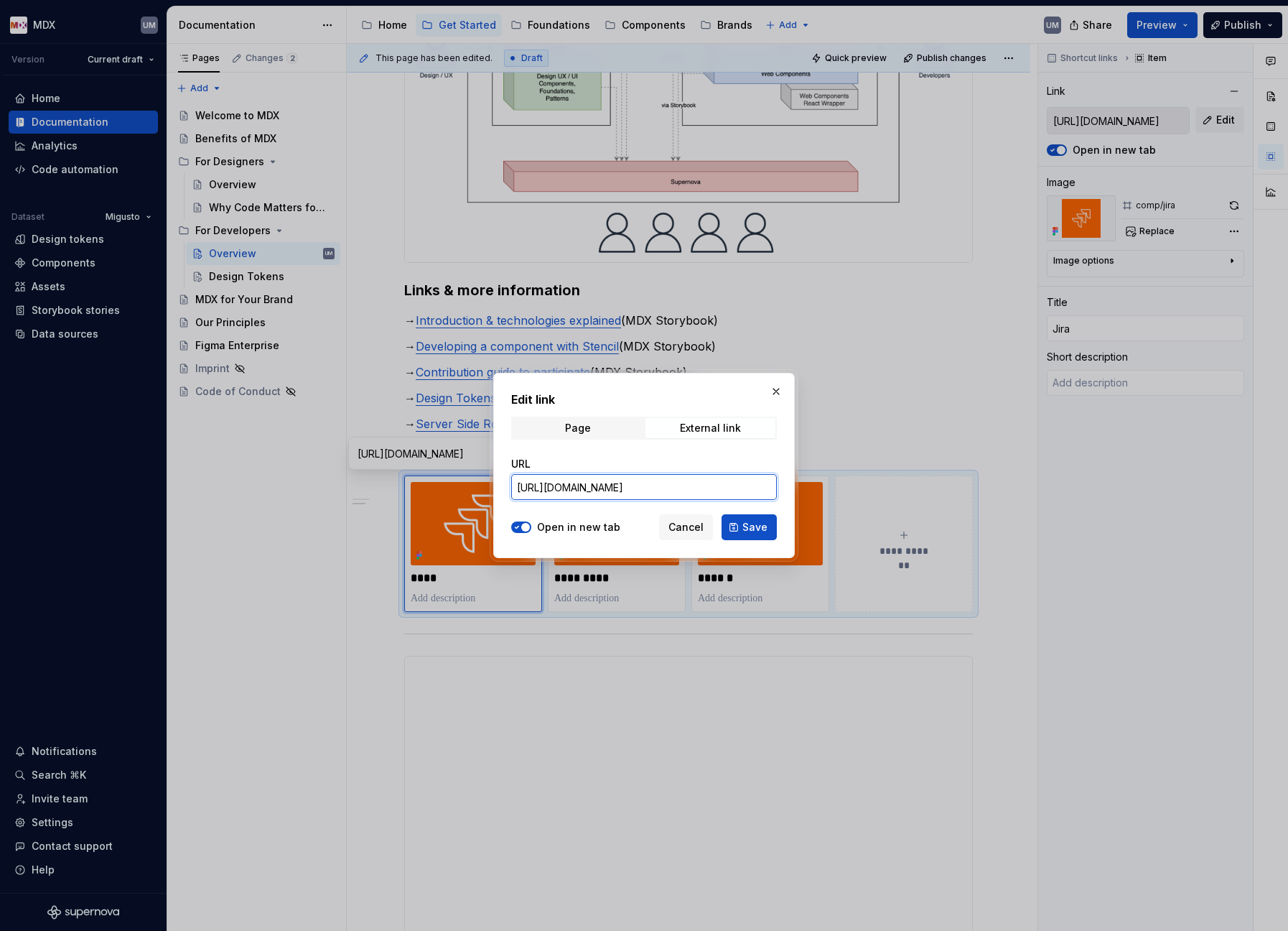
click at [726, 492] on input "[URL][DOMAIN_NAME]" at bounding box center [644, 486] width 266 height 26
paste input "5469&projectKey=MDX#"
type input "[URL][DOMAIN_NAME]"
click at [746, 525] on span "Save" at bounding box center [755, 527] width 25 height 15
type textarea "*"
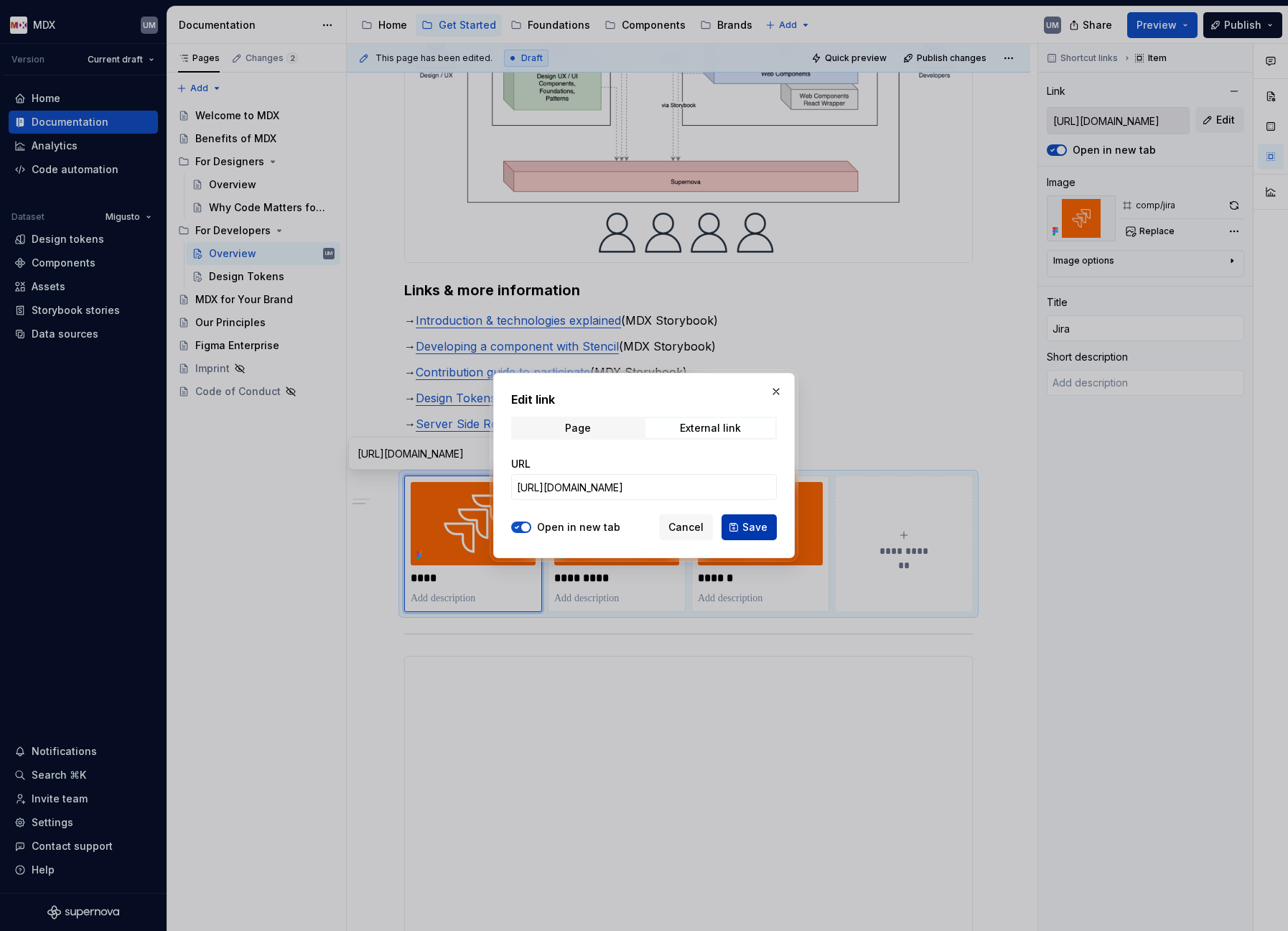
type input "[URL][DOMAIN_NAME]"
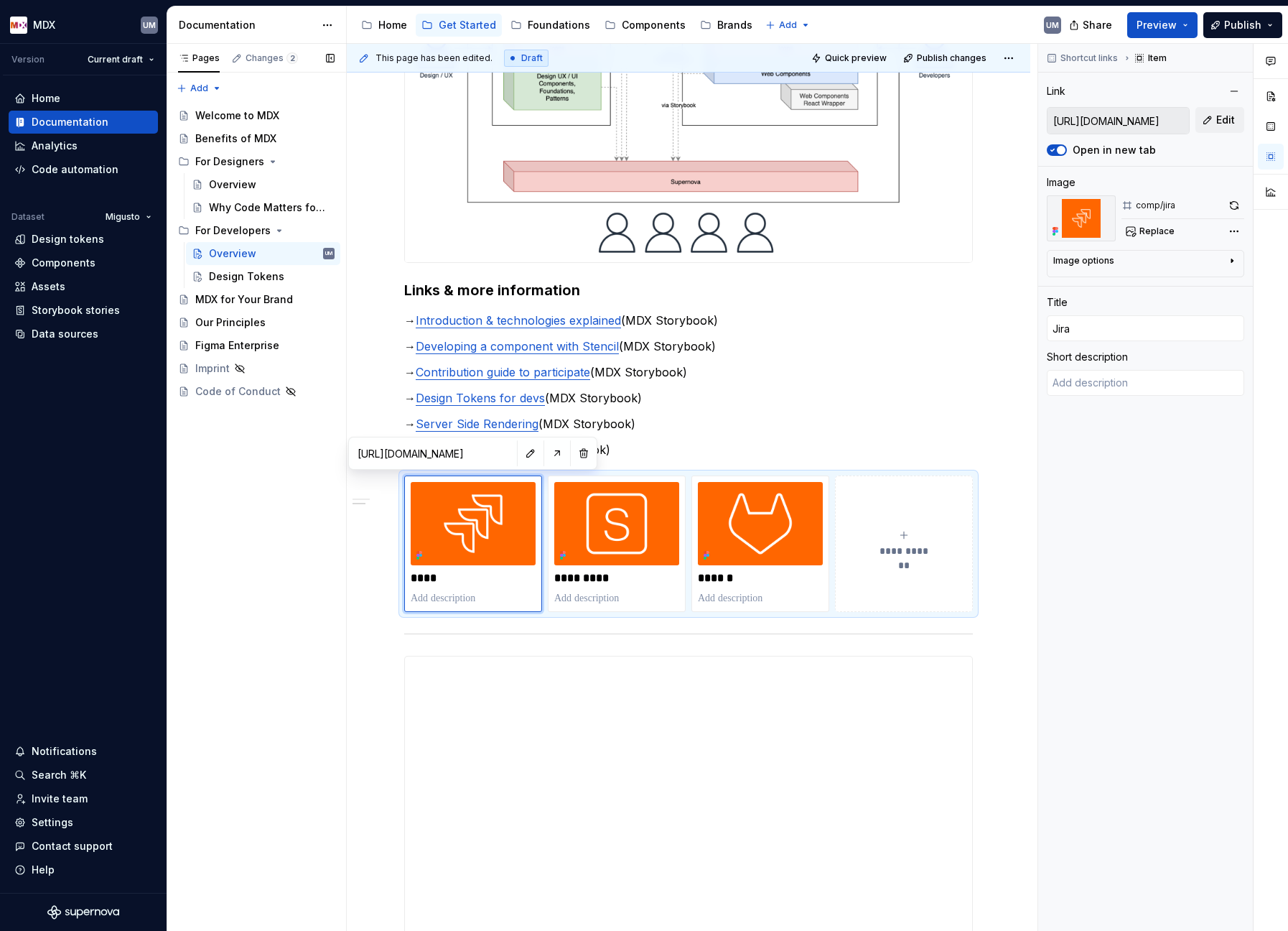
click at [283, 579] on div "Pages Changes 2 Add Accessibility guide for tree Page tree. Navigate the tree w…" at bounding box center [256, 488] width 180 height 888
type textarea "*"
type input "[URL][DOMAIN_NAME]"
click at [318, 524] on div "Pages Changes 2 Add Accessibility guide for tree Page tree. Navigate the tree w…" at bounding box center [256, 488] width 180 height 888
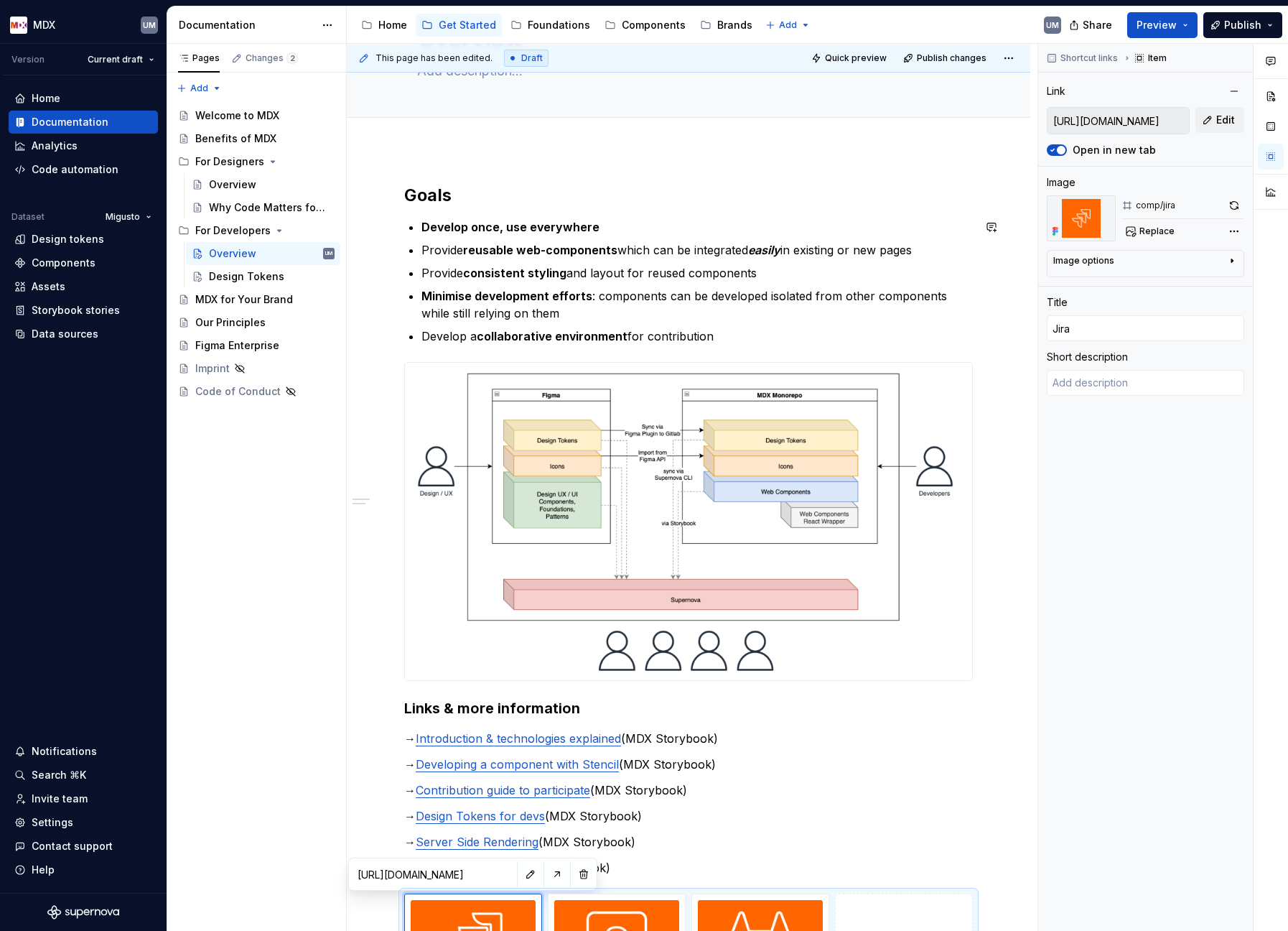
scroll to position [116, 0]
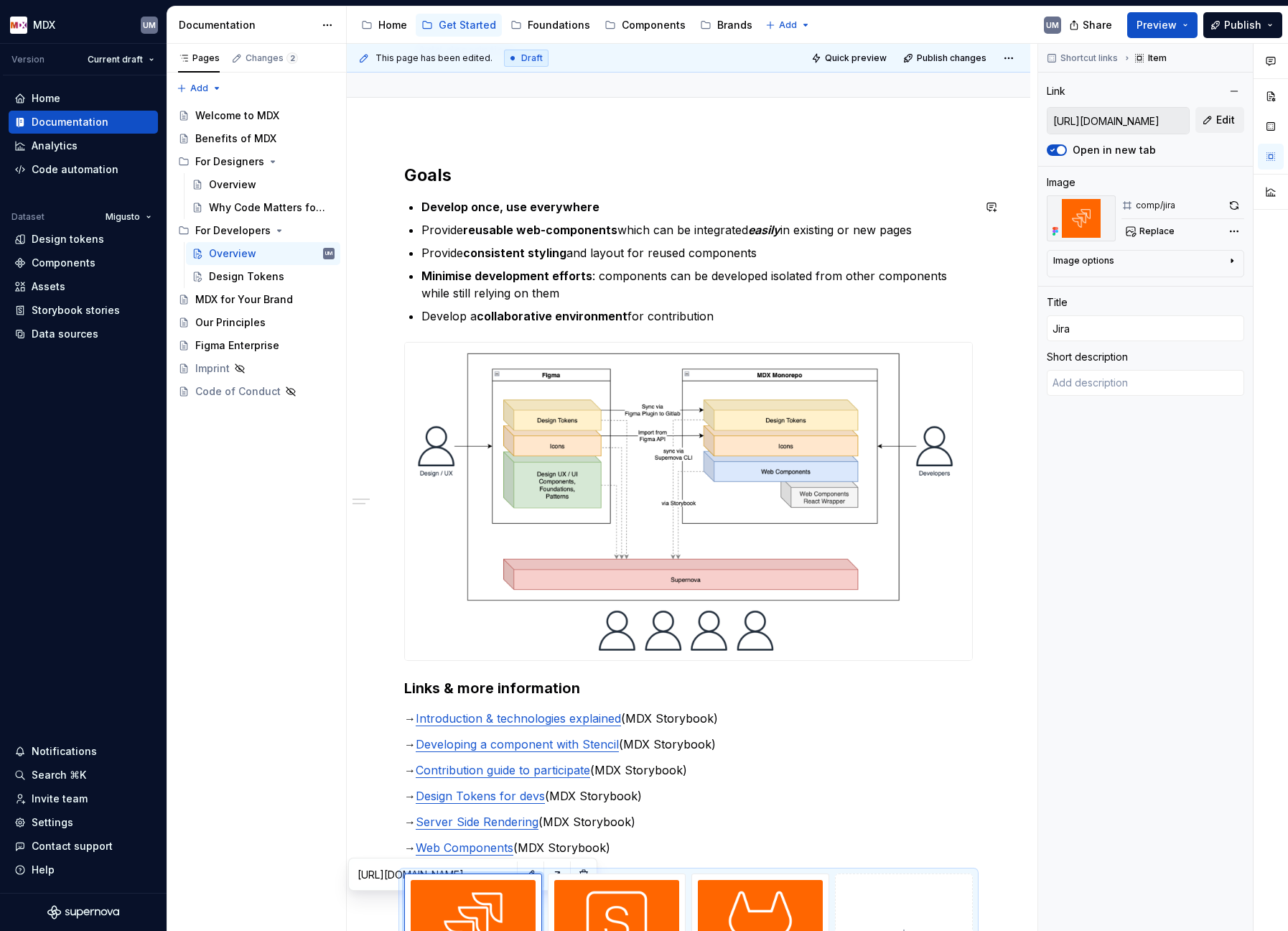
type textarea "*"
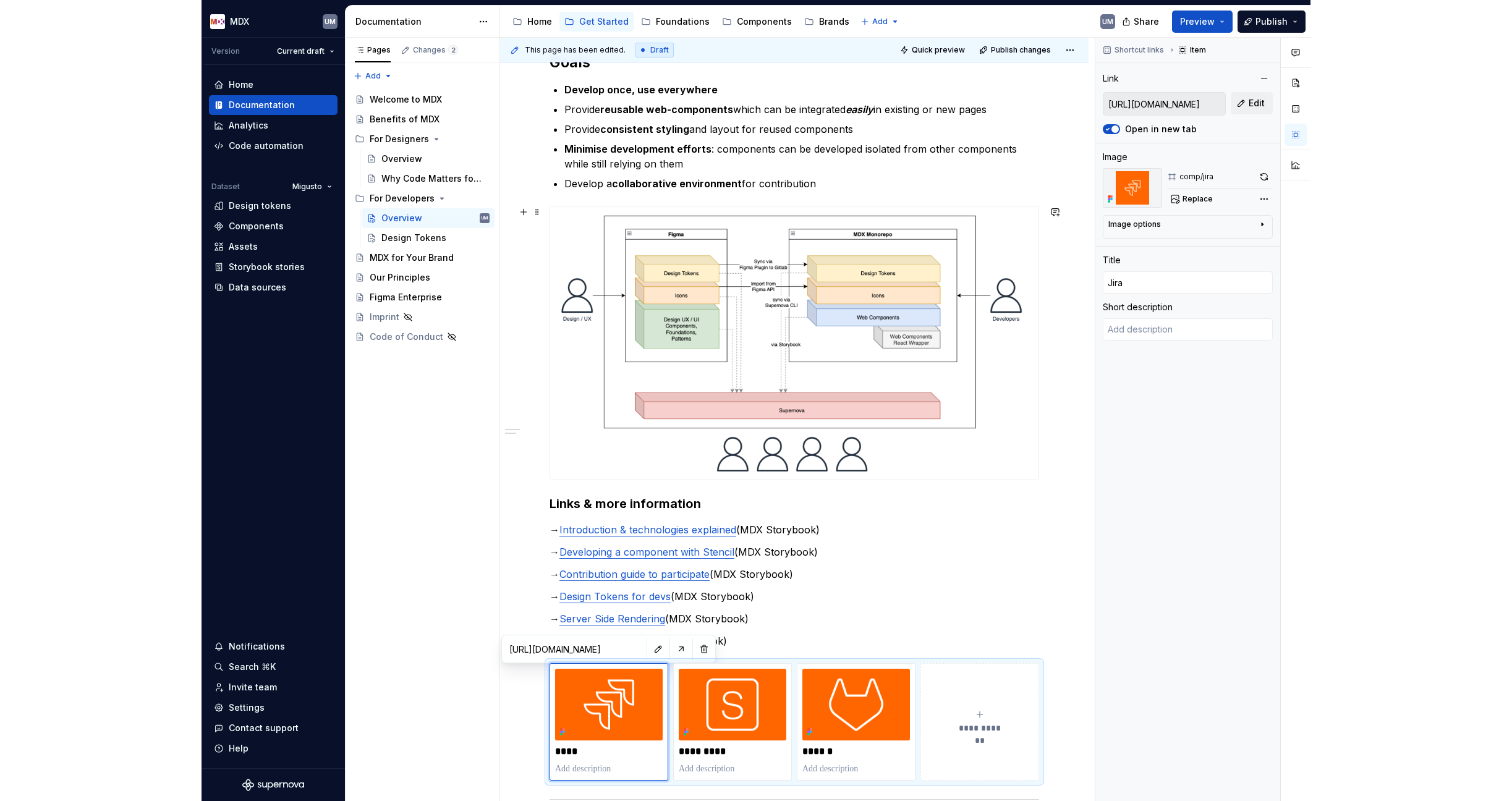
scroll to position [201, 0]
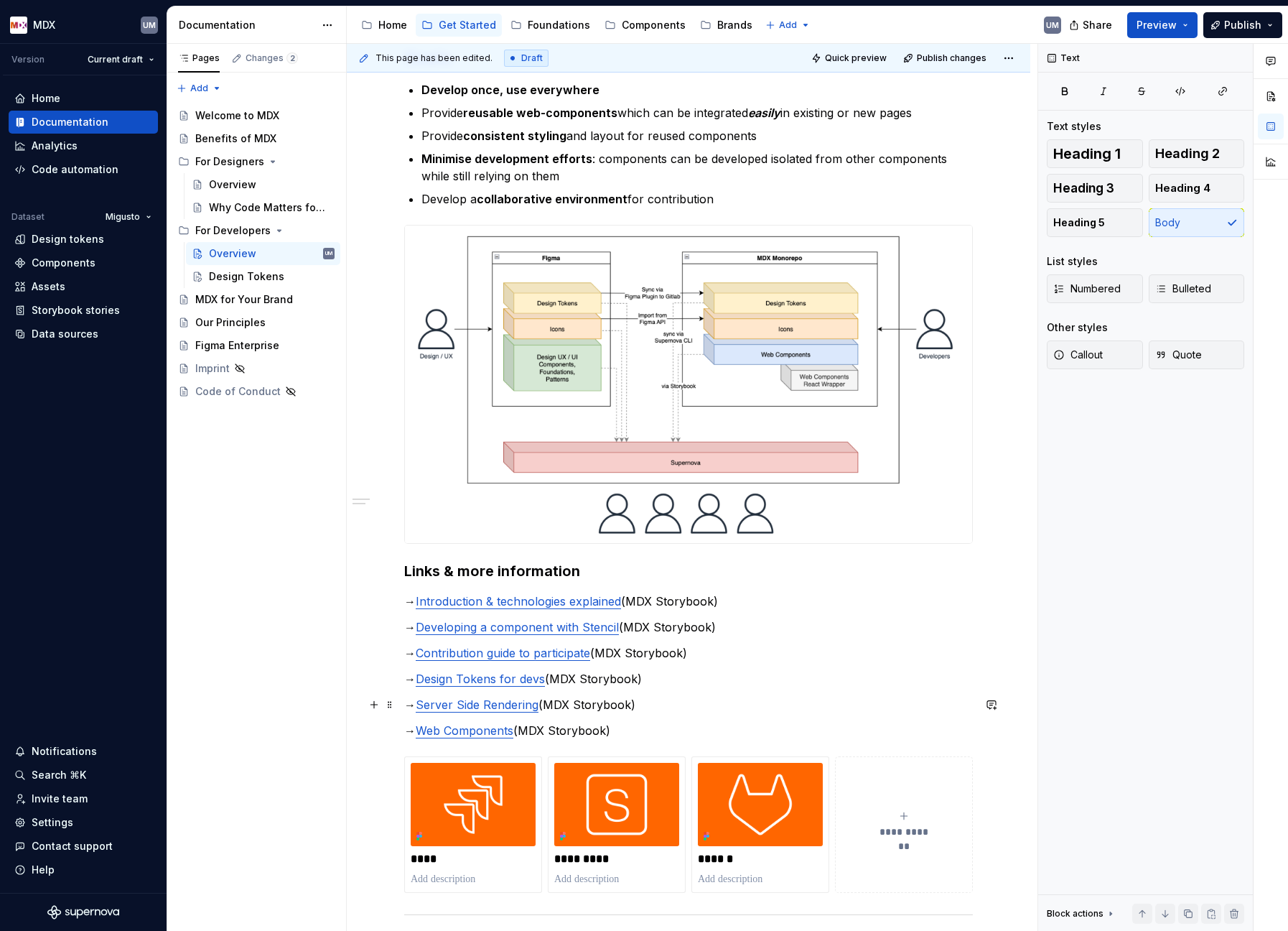
click at [620, 696] on p "→ Server Side Rendering (MDX Storybook)" at bounding box center [689, 704] width 568 height 17
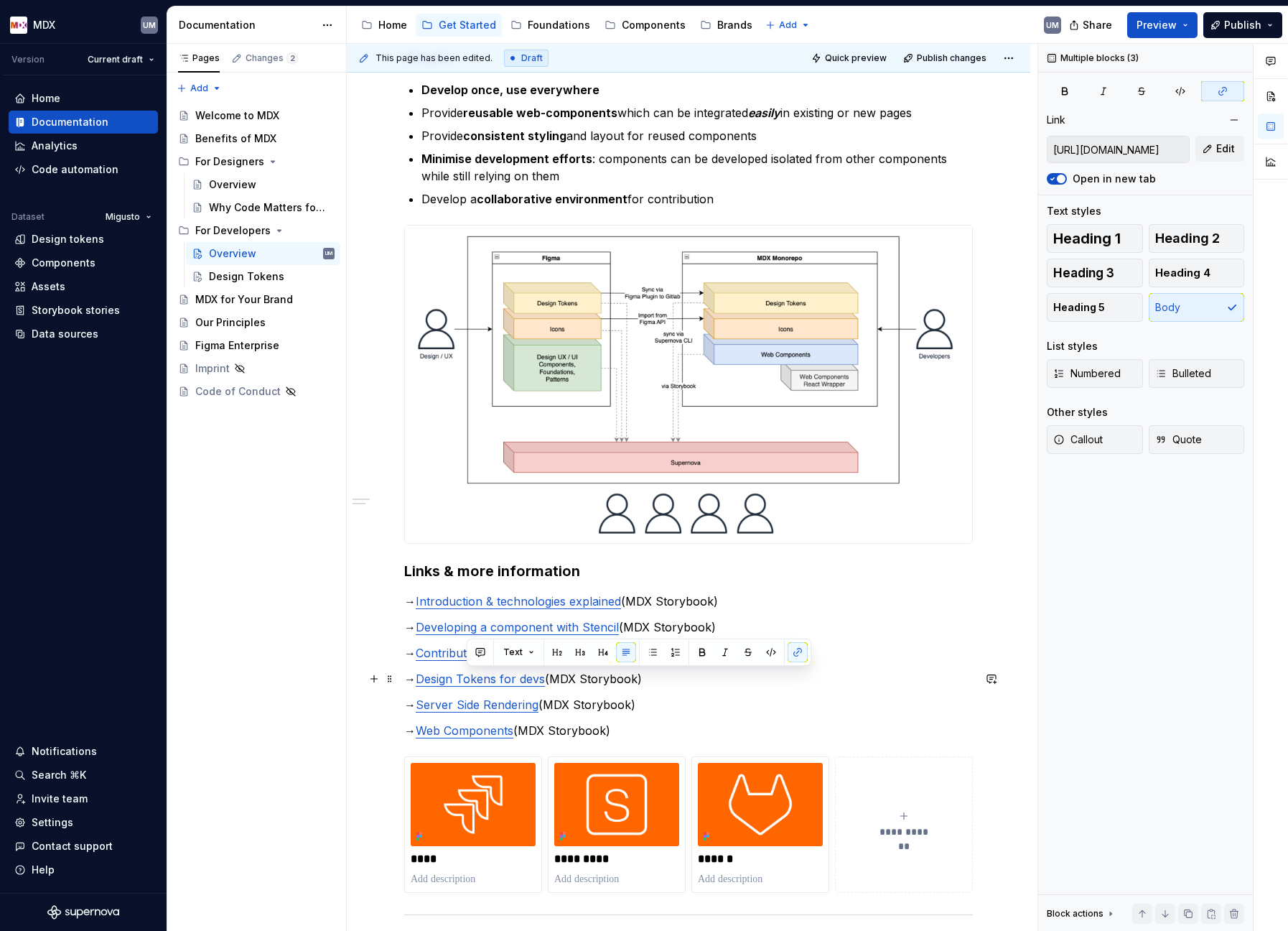
type input "[URL][DOMAIN_NAME]"
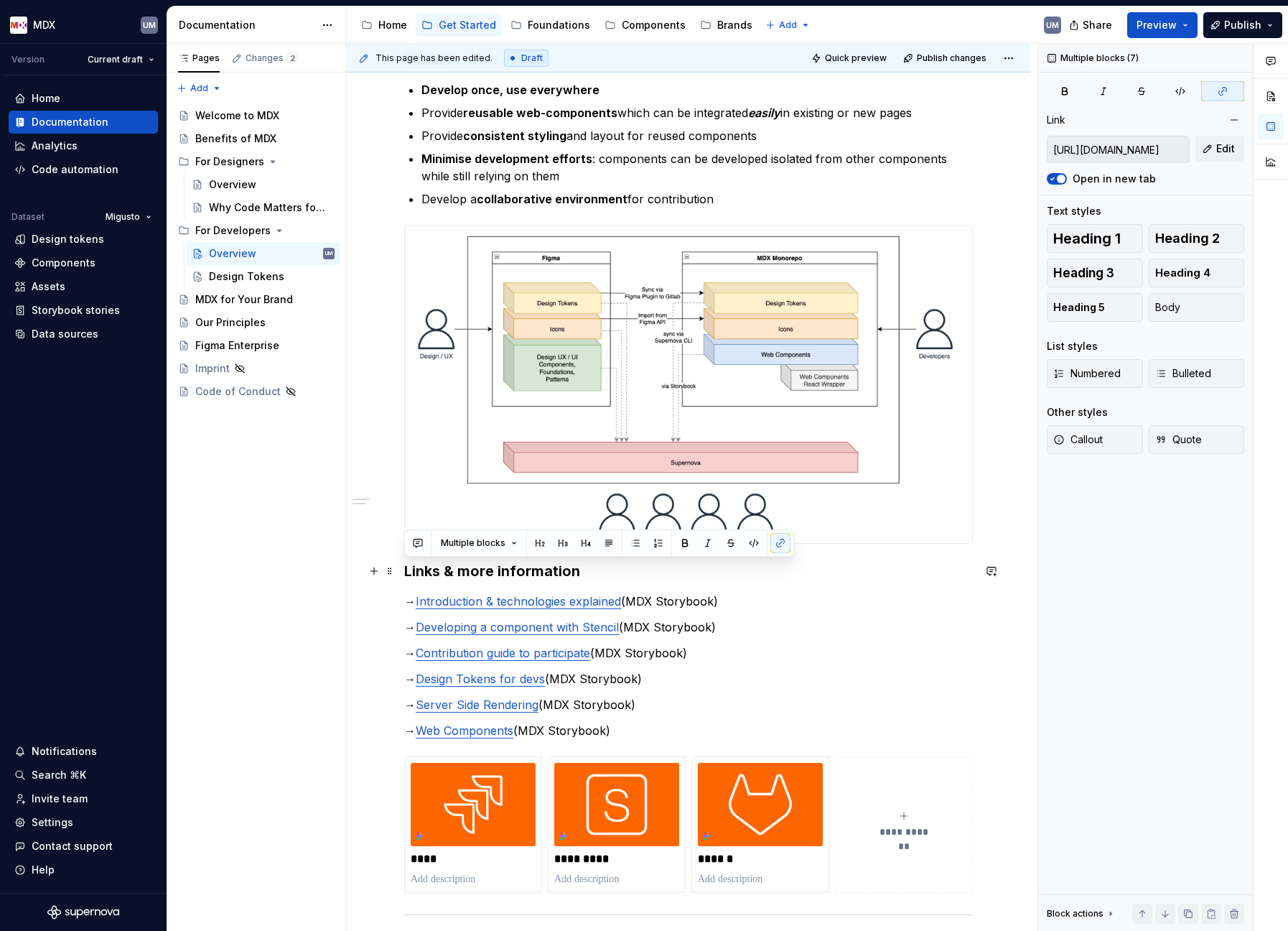
drag, startPoint x: 638, startPoint y: 727, endPoint x: 357, endPoint y: 575, distance: 319.5
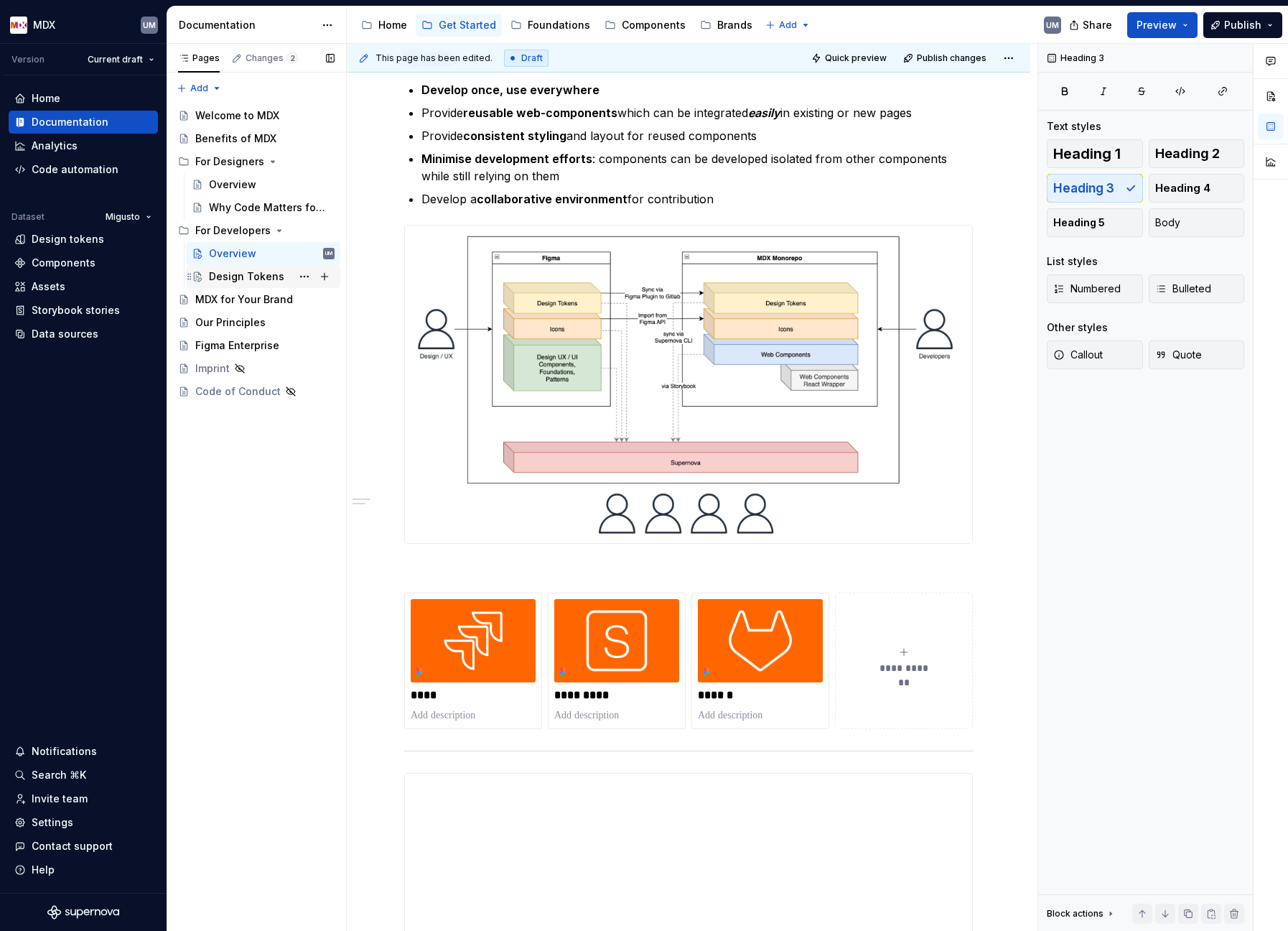
click at [244, 279] on div "Design Tokens" at bounding box center [246, 277] width 75 height 15
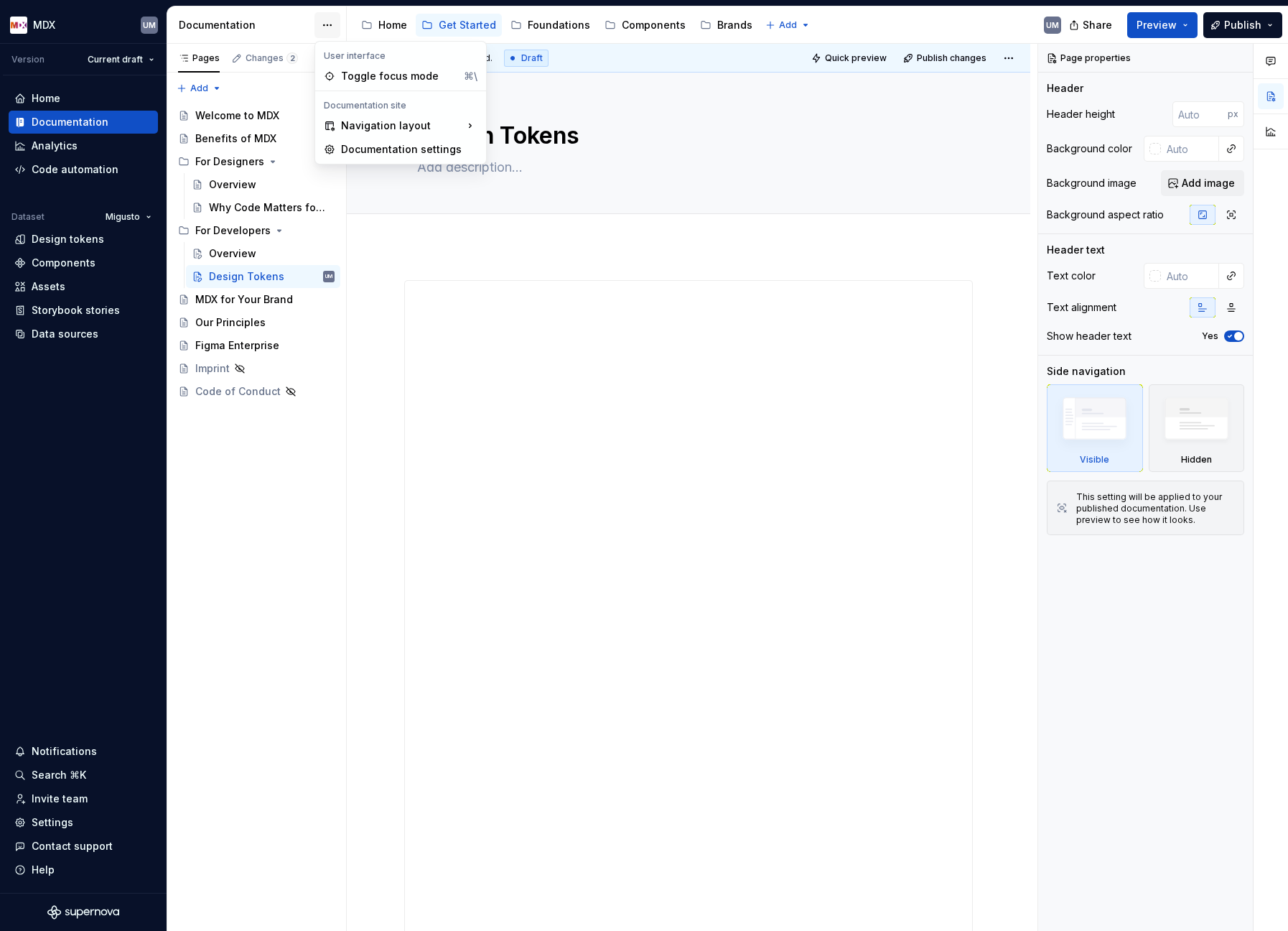
click at [323, 22] on html "MDX UM Version Current draft Home Documentation Analytics Code automation Datas…" at bounding box center [644, 466] width 1288 height 931
click at [329, 22] on html "MDX UM Version Current draft Home Documentation Analytics Code automation Datas…" at bounding box center [644, 466] width 1288 height 931
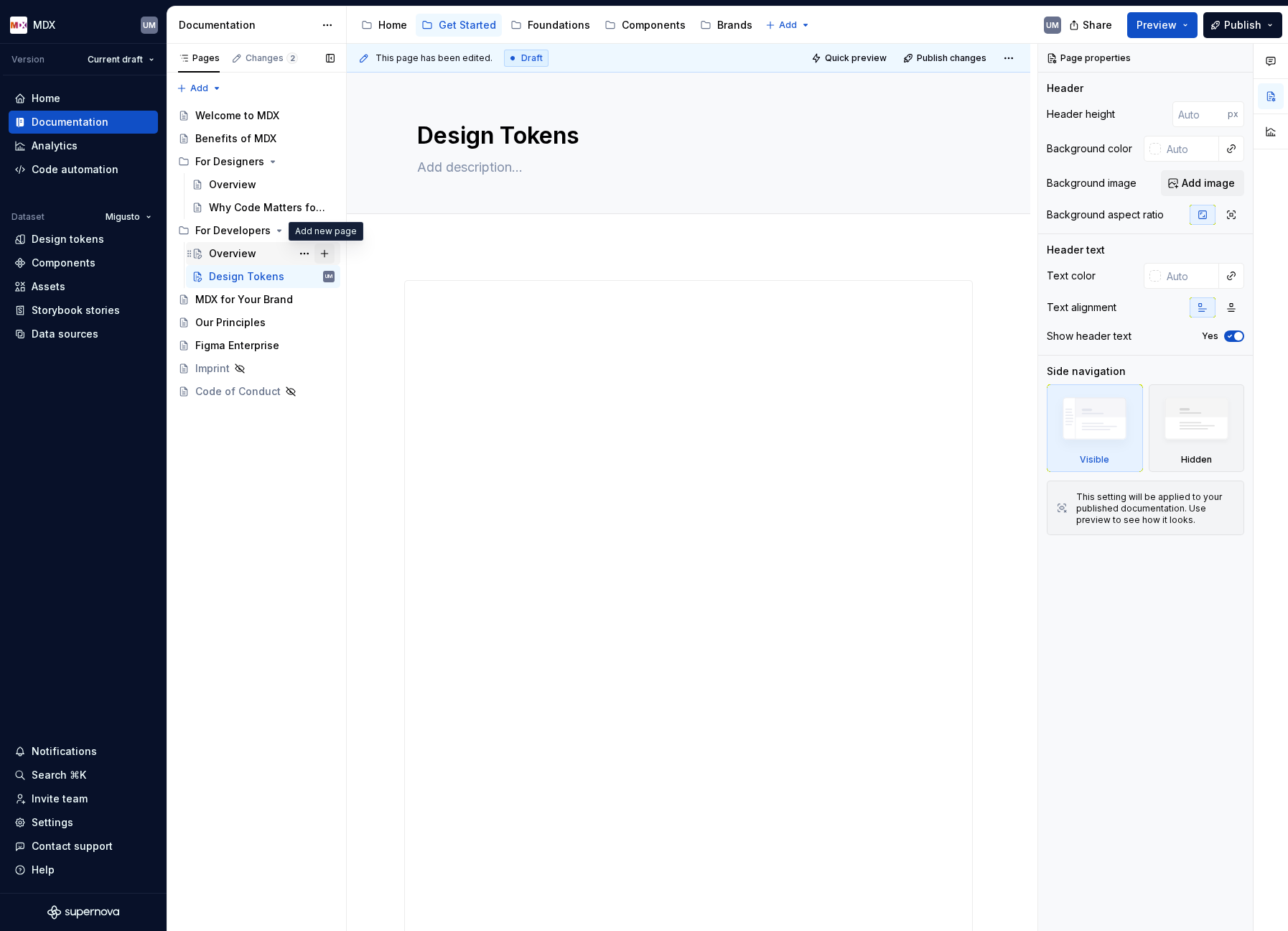
click at [326, 253] on button "Page tree" at bounding box center [325, 253] width 20 height 20
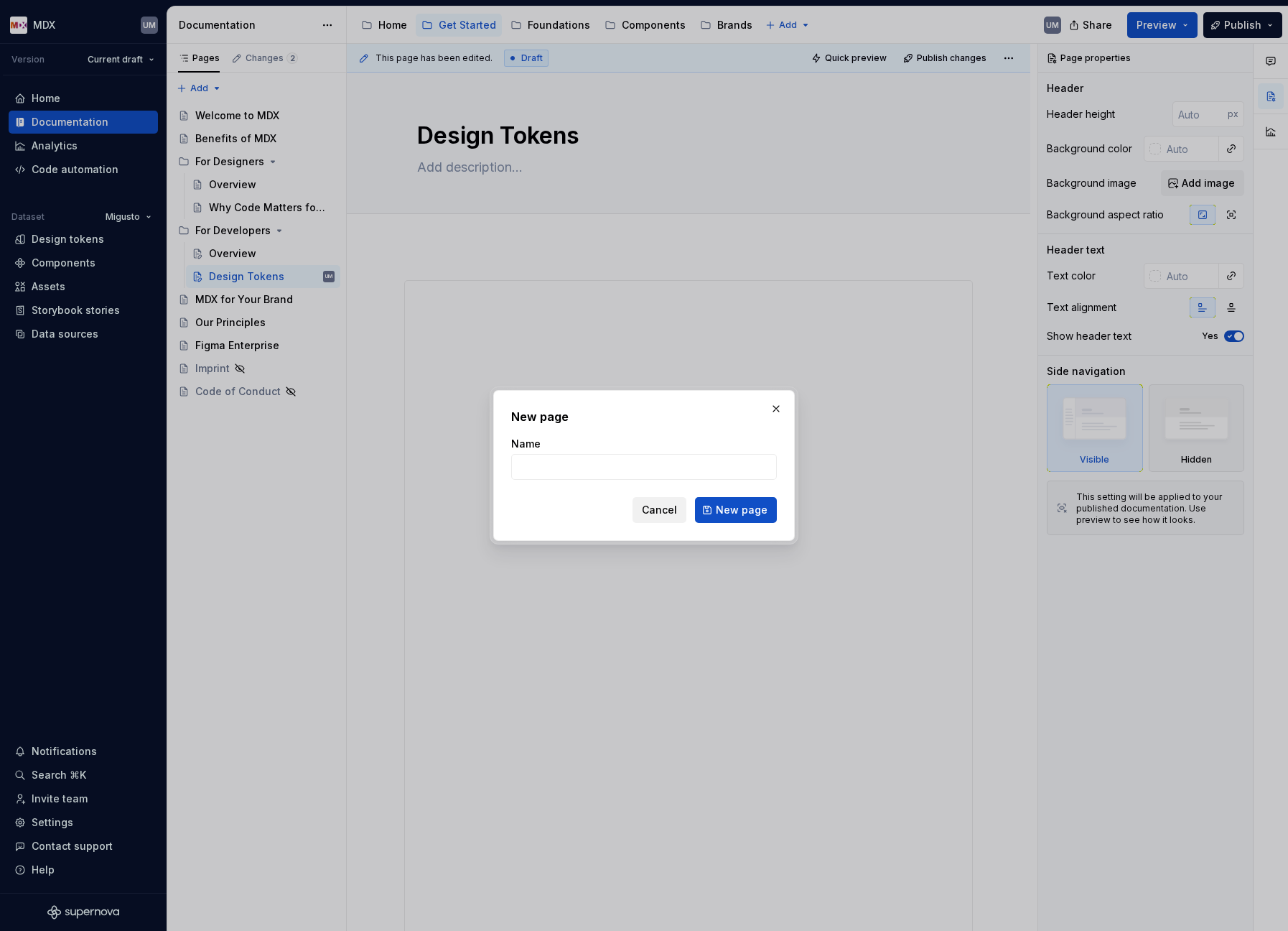
click at [656, 509] on span "Cancel" at bounding box center [659, 510] width 35 height 15
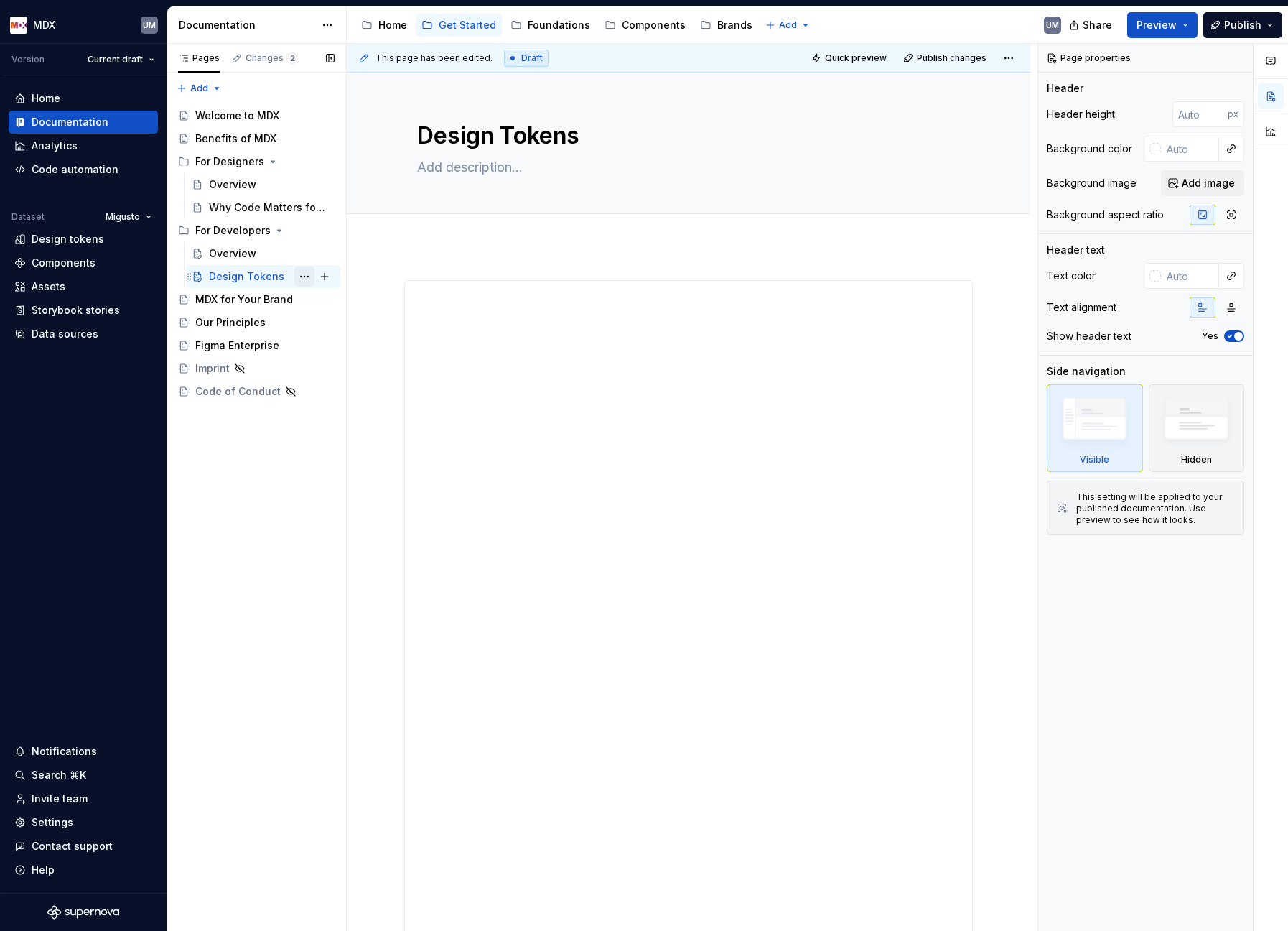
click at [309, 279] on button "Page tree" at bounding box center [304, 277] width 20 height 20
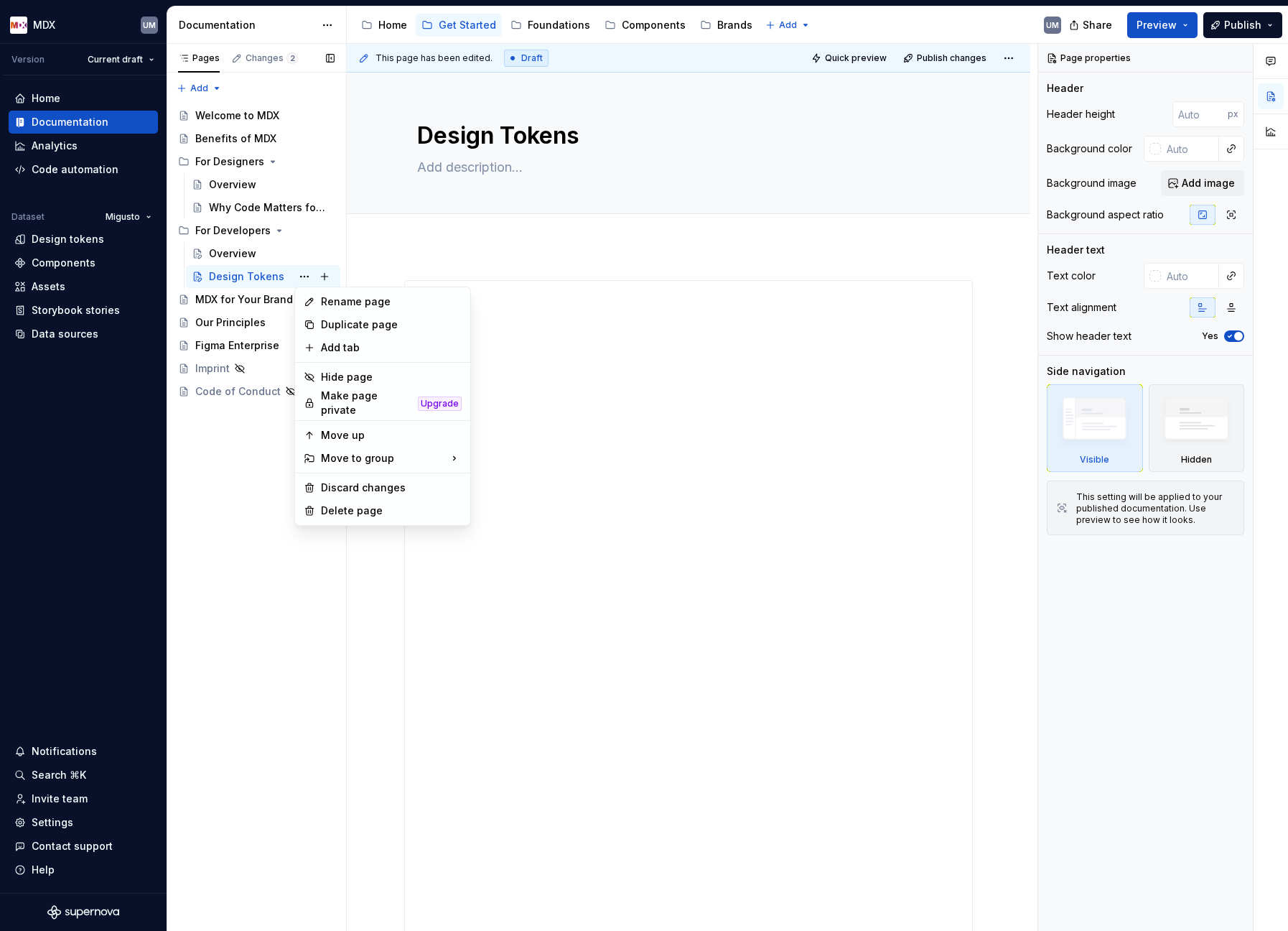
click at [216, 277] on div "Pages Changes 2 Add Accessibility guide for tree Page tree. Navigate the tree w…" at bounding box center [256, 488] width 180 height 888
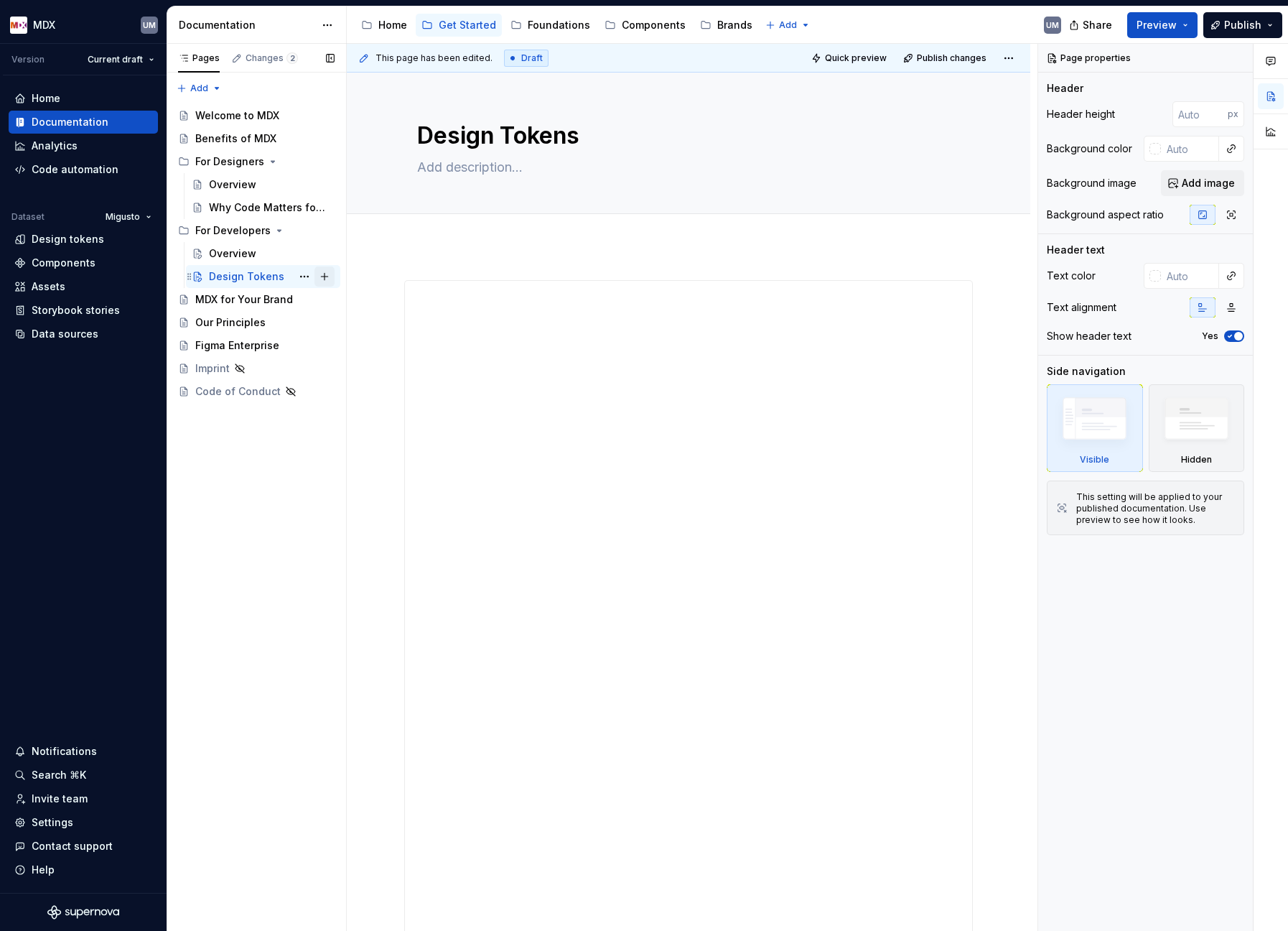
click at [327, 273] on button "Page tree" at bounding box center [325, 277] width 20 height 20
type textarea "*"
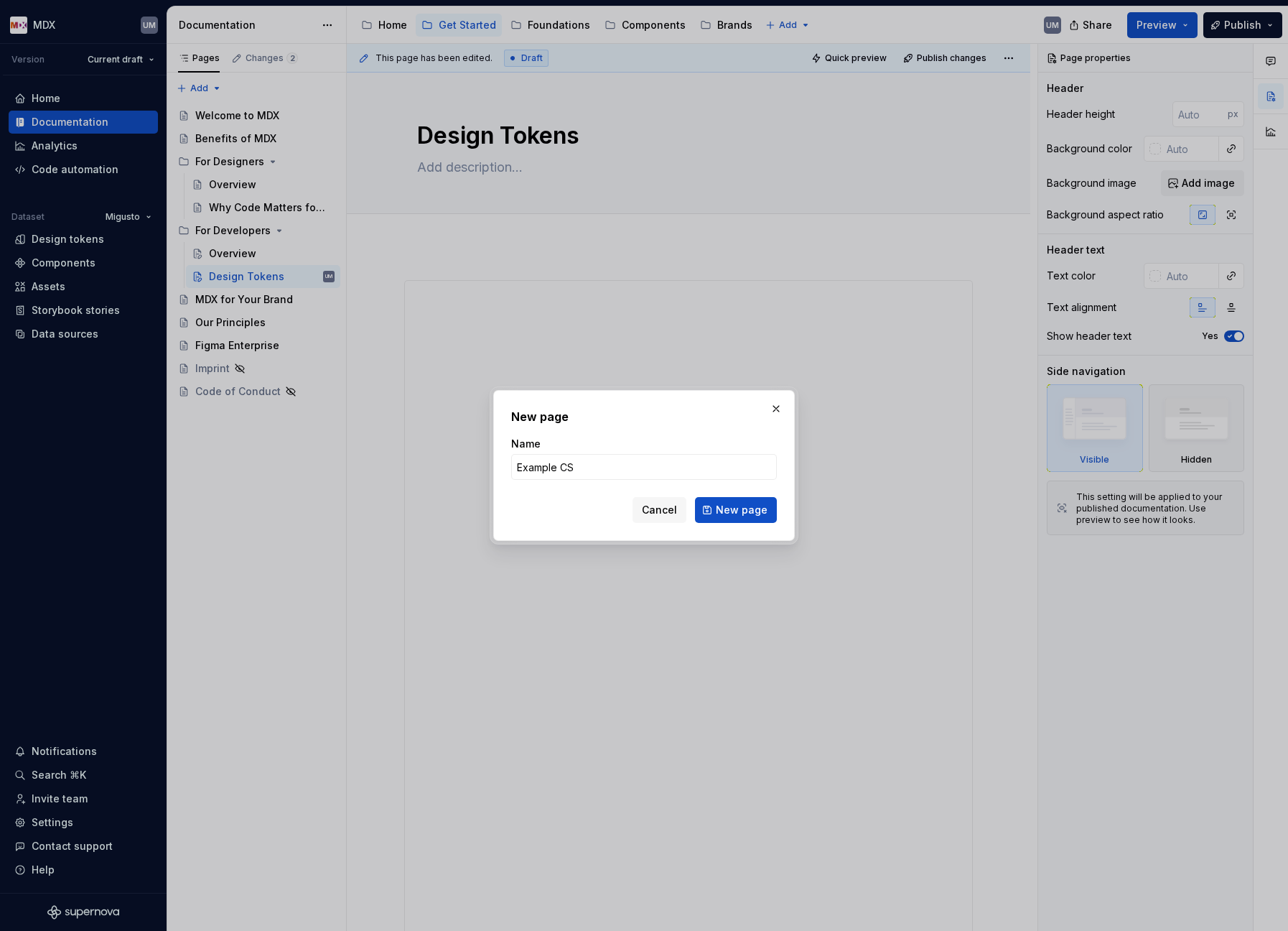
type input "Example CSS"
click at [737, 510] on button "New page" at bounding box center [736, 510] width 82 height 26
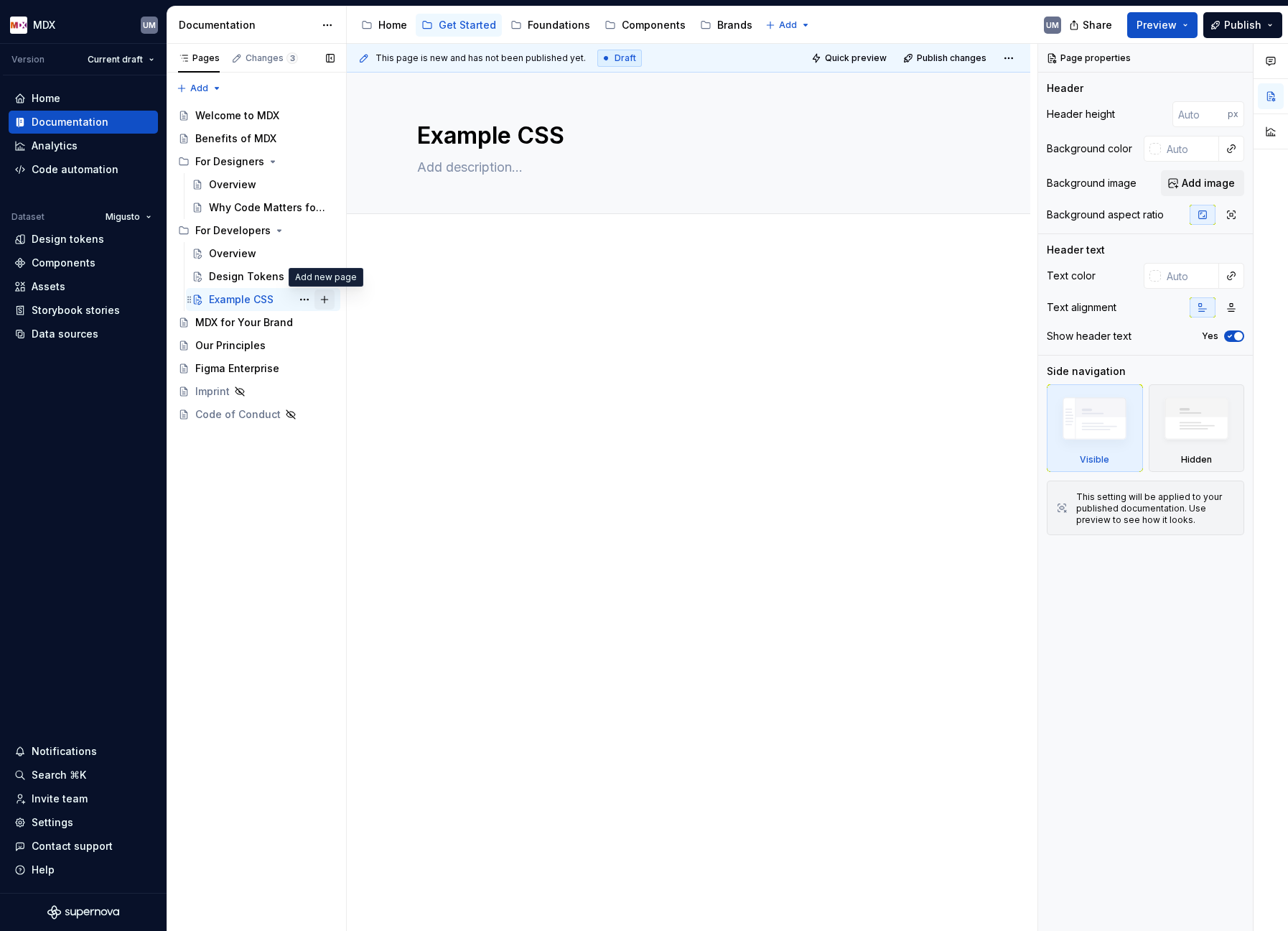
click at [325, 301] on button "Page tree" at bounding box center [325, 300] width 20 height 20
type textarea "*"
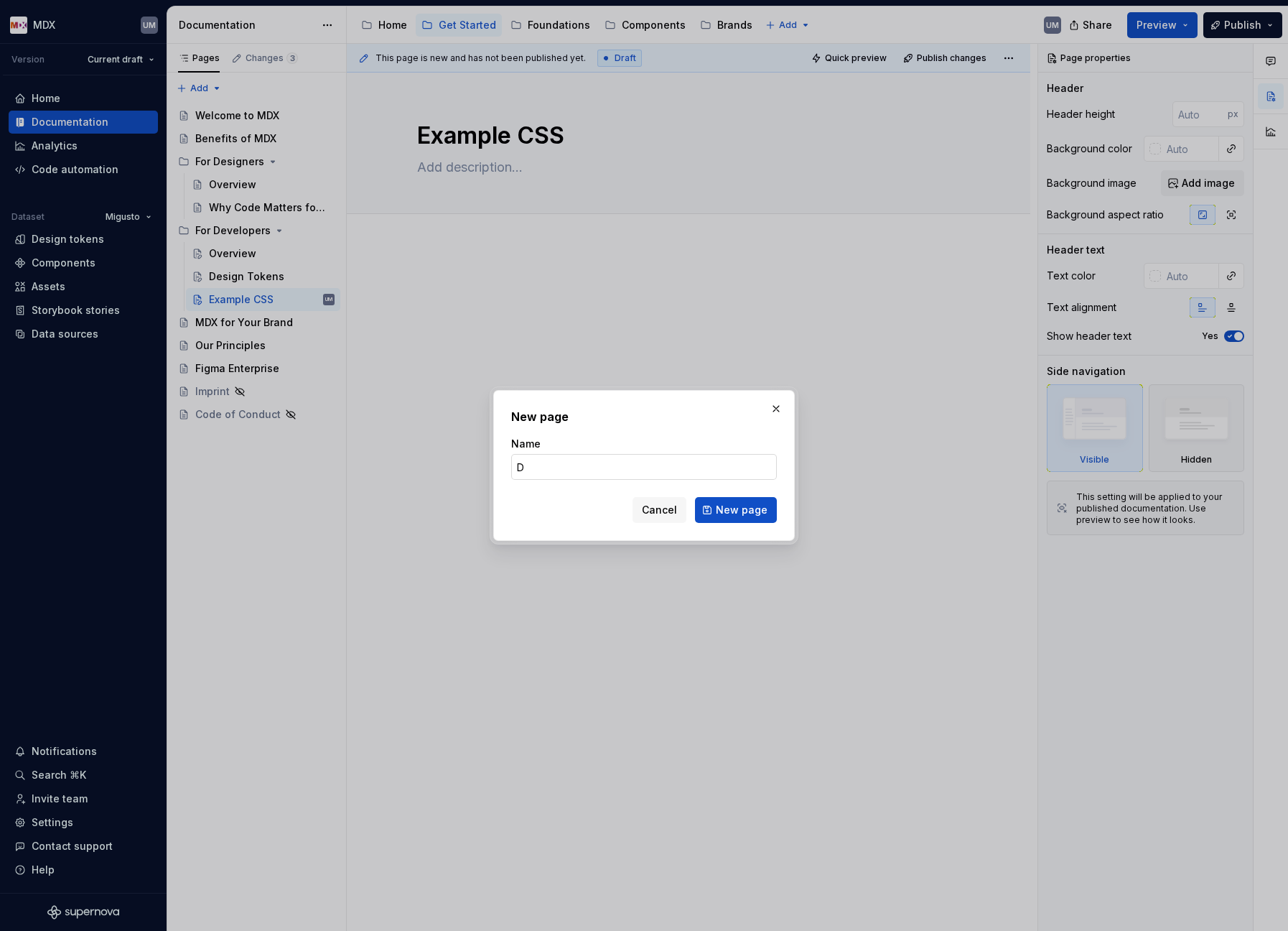
type input "DT"
click at [737, 510] on button "New page" at bounding box center [736, 510] width 82 height 26
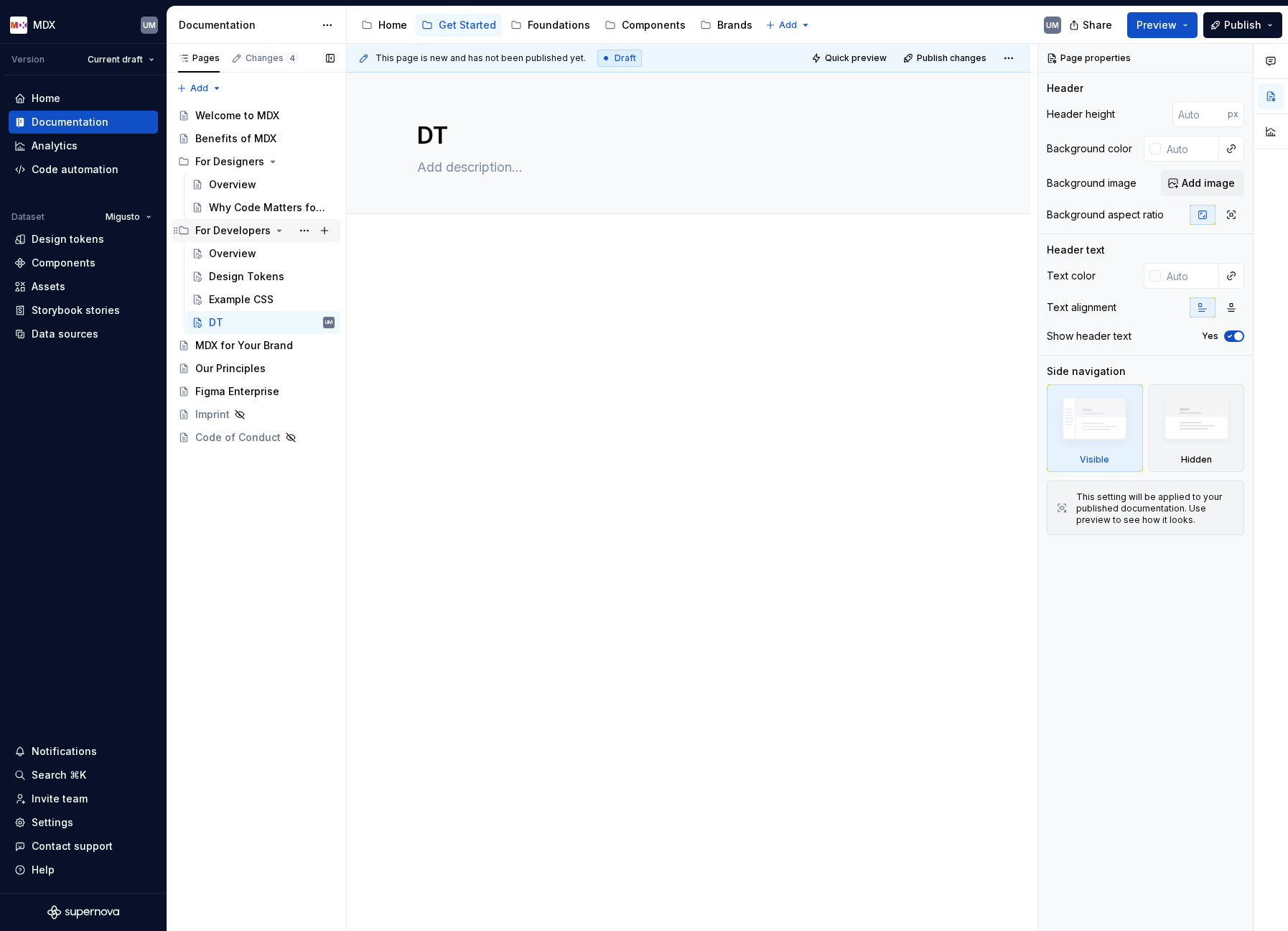
click at [230, 225] on div "For Developers" at bounding box center [232, 230] width 75 height 15
click at [228, 230] on div "For Developers" at bounding box center [232, 230] width 75 height 15
click at [328, 20] on html "MDX UM Version Current draft Home Documentation Analytics Code automation Datas…" at bounding box center [644, 466] width 1288 height 931
click at [328, 22] on html "MDX UM Version Current draft Home Documentation Analytics Code automation Datas…" at bounding box center [644, 466] width 1288 height 931
click at [303, 321] on button "Page tree" at bounding box center [304, 322] width 20 height 20
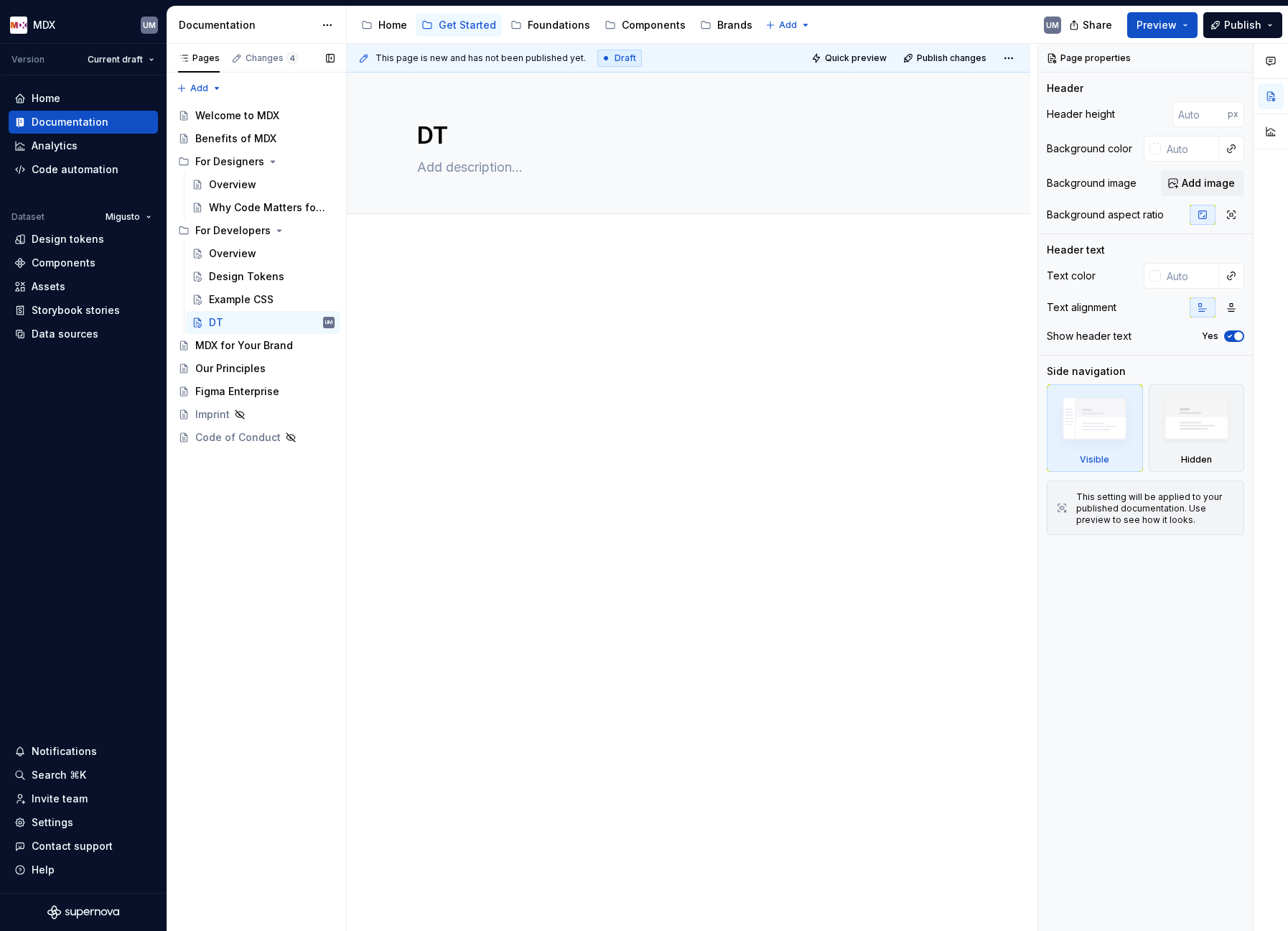
click at [256, 275] on div "Pages Changes 4 Add Accessibility guide for tree Page tree. Navigate the tree w…" at bounding box center [256, 488] width 180 height 888
click at [254, 278] on div "Design Tokens" at bounding box center [246, 277] width 75 height 15
click at [307, 274] on button "Page tree" at bounding box center [304, 277] width 20 height 20
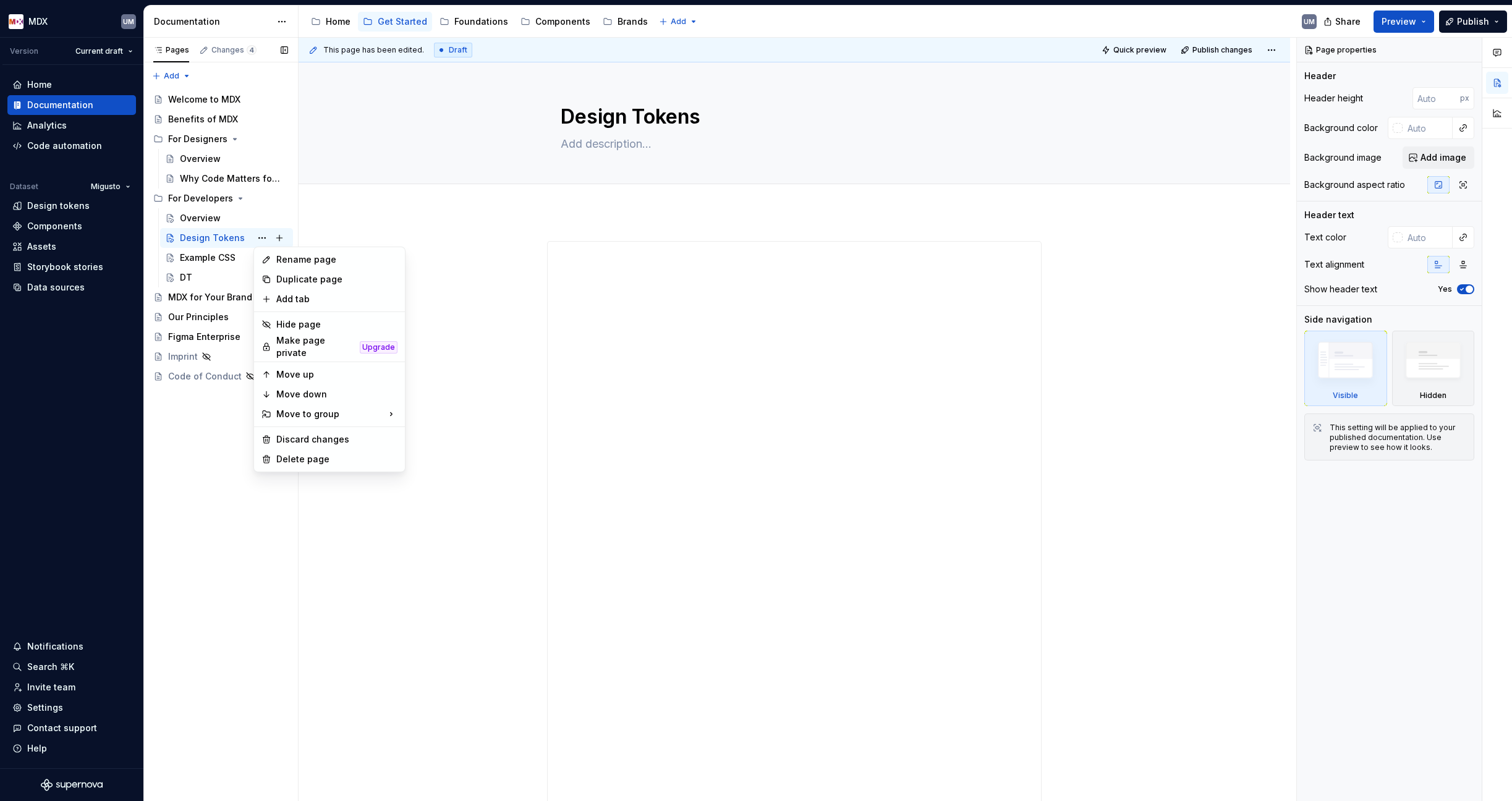
click at [219, 239] on div "Pages Changes 4 Add Accessibility guide for tree Page tree. Navigate the tree w…" at bounding box center [221, 420] width 155 height 764
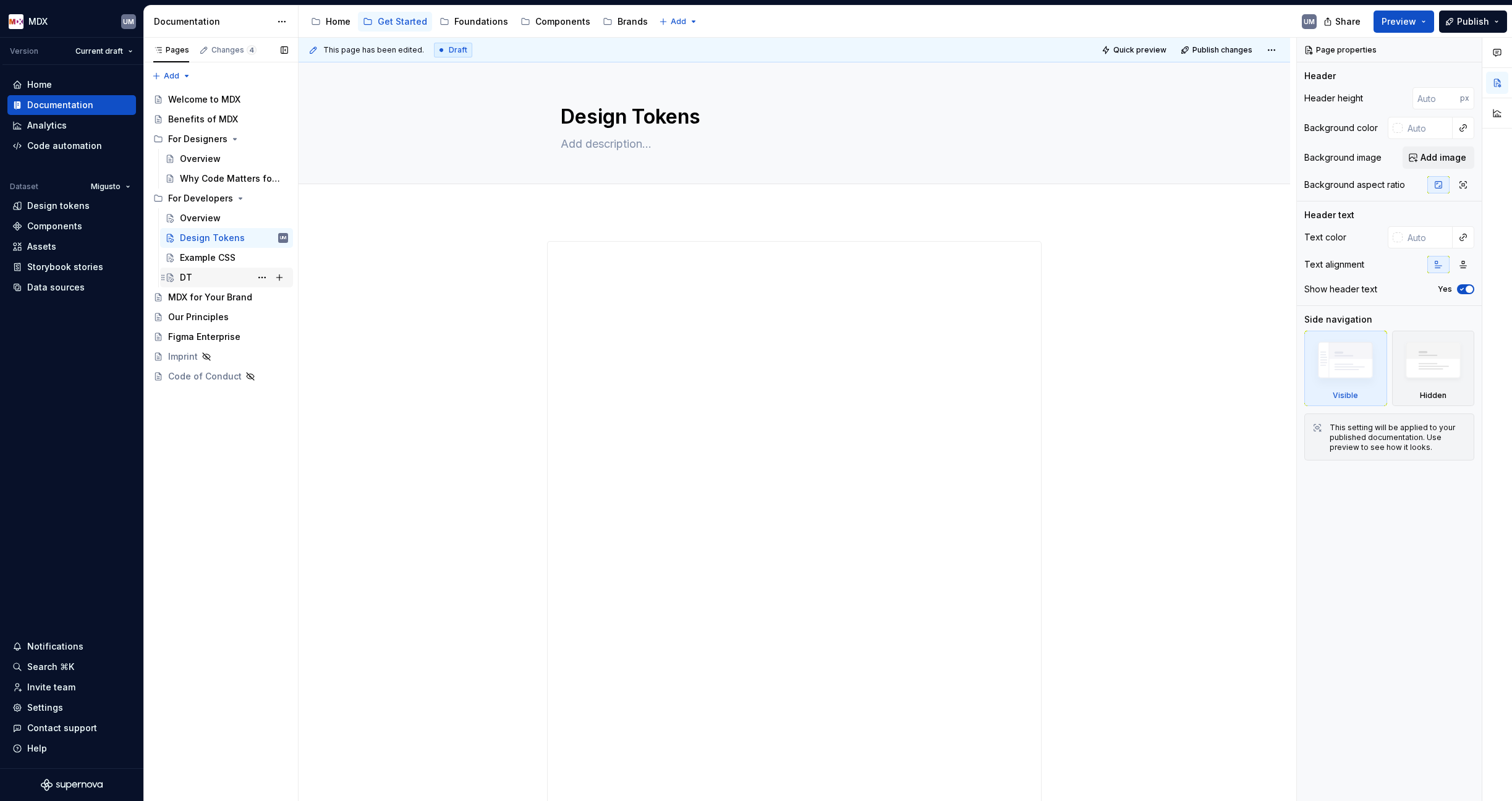
drag, startPoint x: 212, startPoint y: 273, endPoint x: 223, endPoint y: 273, distance: 11.0
click at [212, 273] on div "DT" at bounding box center [234, 277] width 108 height 17
click at [263, 277] on button "Page tree" at bounding box center [262, 277] width 17 height 17
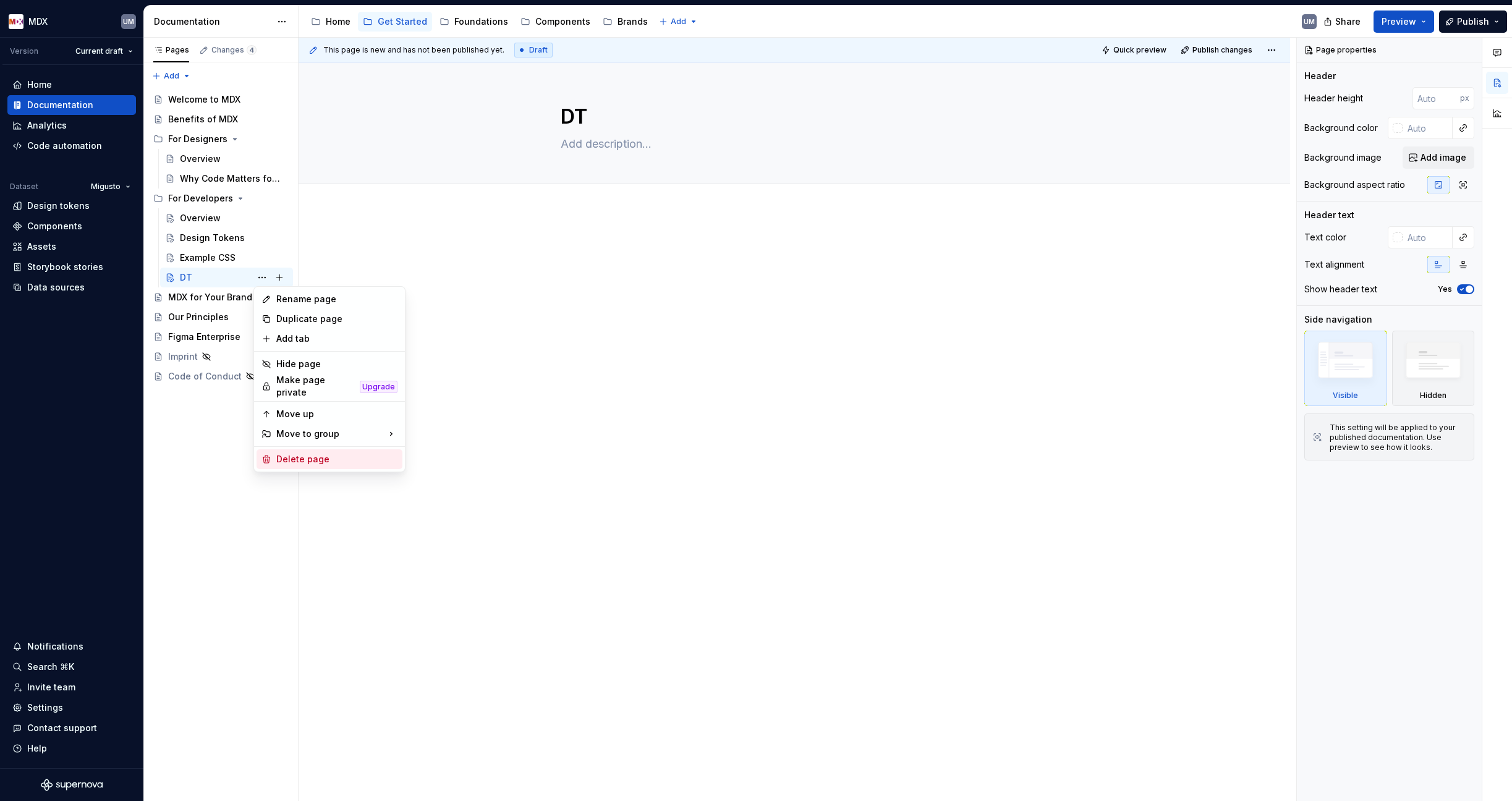
click at [296, 453] on div "Delete page" at bounding box center [337, 459] width 121 height 13
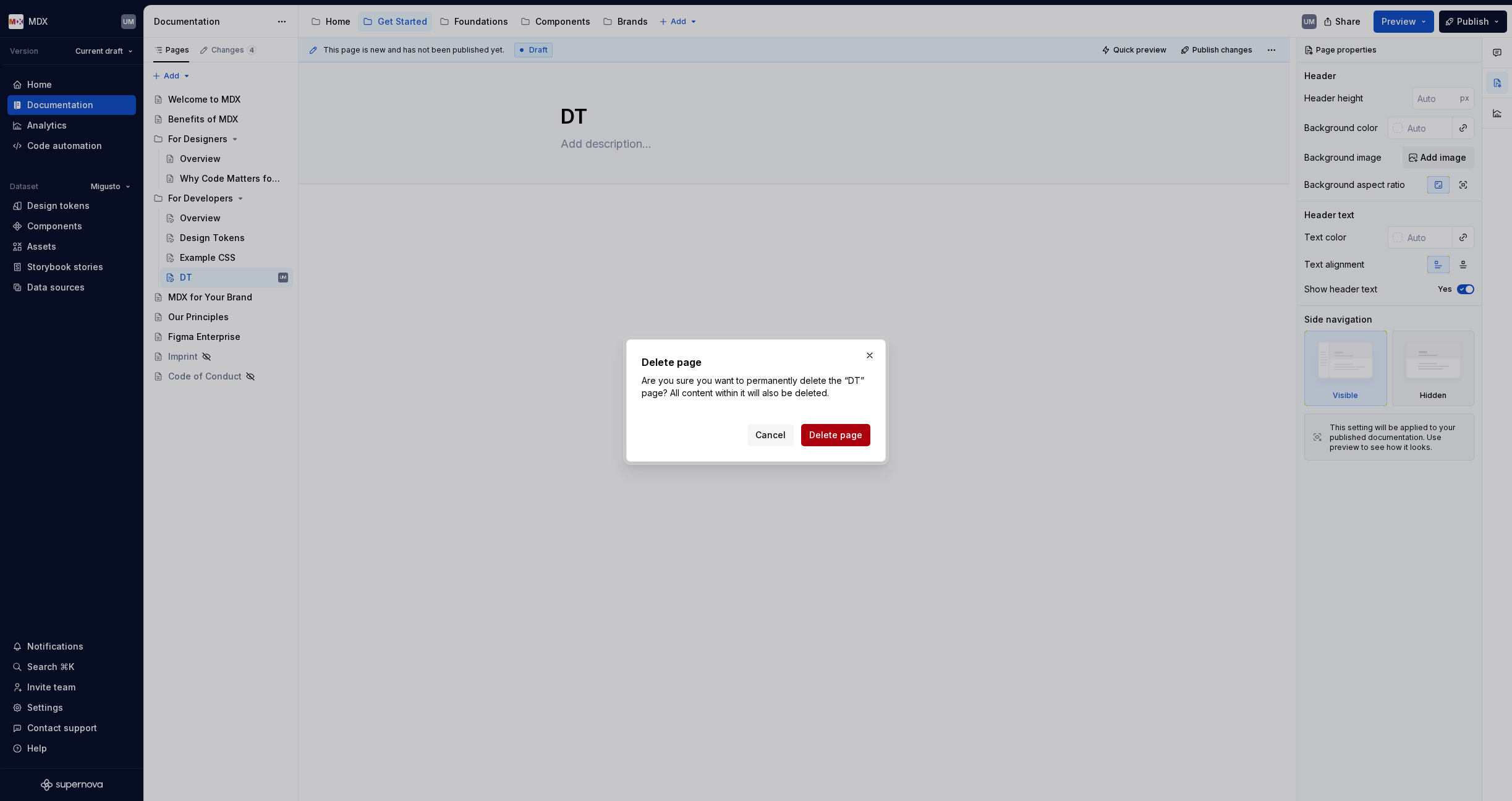
click at [839, 431] on span "Delete page" at bounding box center [836, 434] width 53 height 13
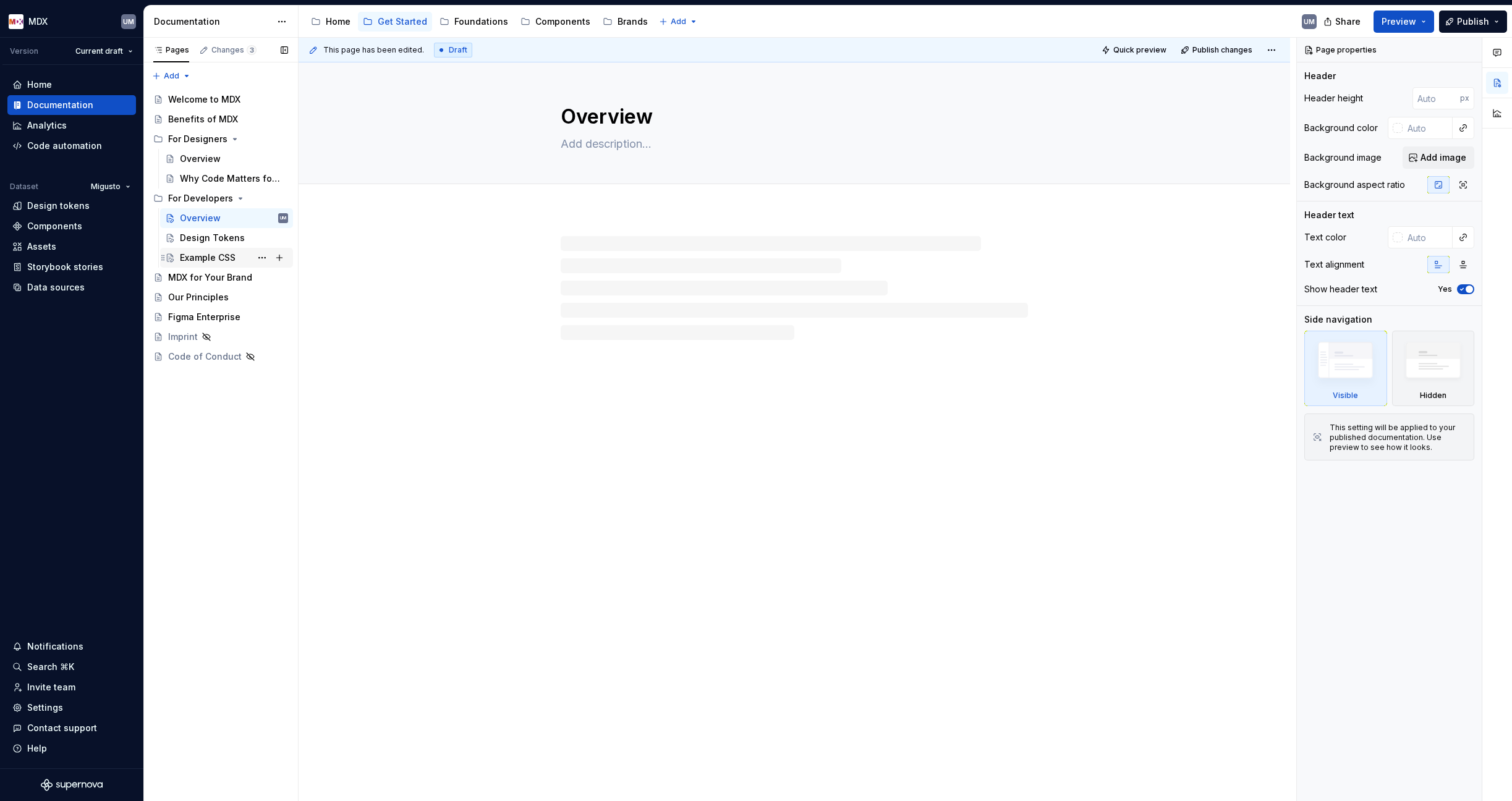
click at [201, 254] on div "Example CSS" at bounding box center [207, 257] width 55 height 13
click at [263, 255] on button "Page tree" at bounding box center [262, 258] width 17 height 17
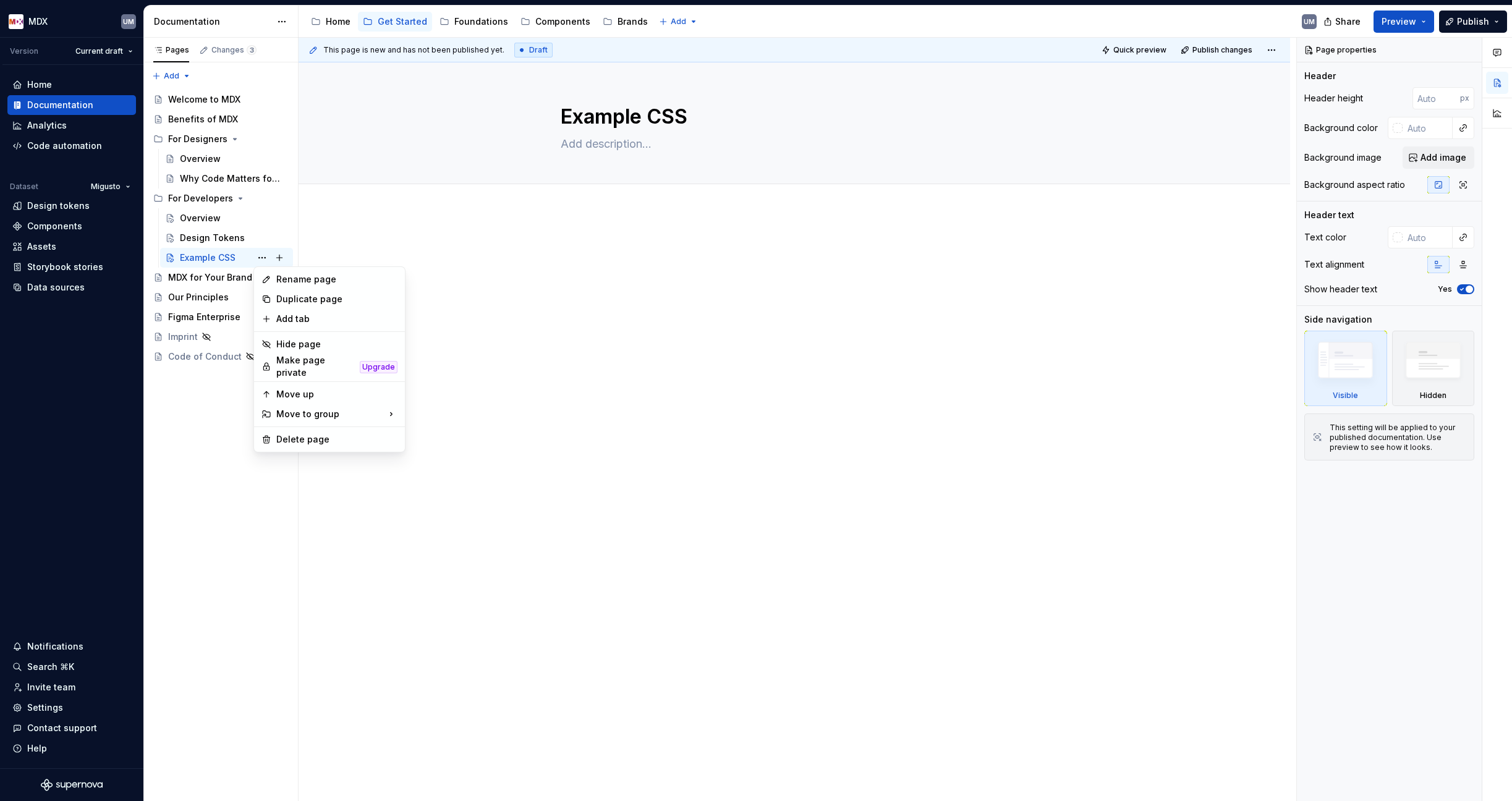
type textarea "*"
click at [188, 410] on div "Pages Changes 3 Add Accessibility guide for tree Page tree. Navigate the tree w…" at bounding box center [221, 420] width 155 height 764
click at [217, 44] on div "Changes 3" at bounding box center [227, 50] width 67 height 17
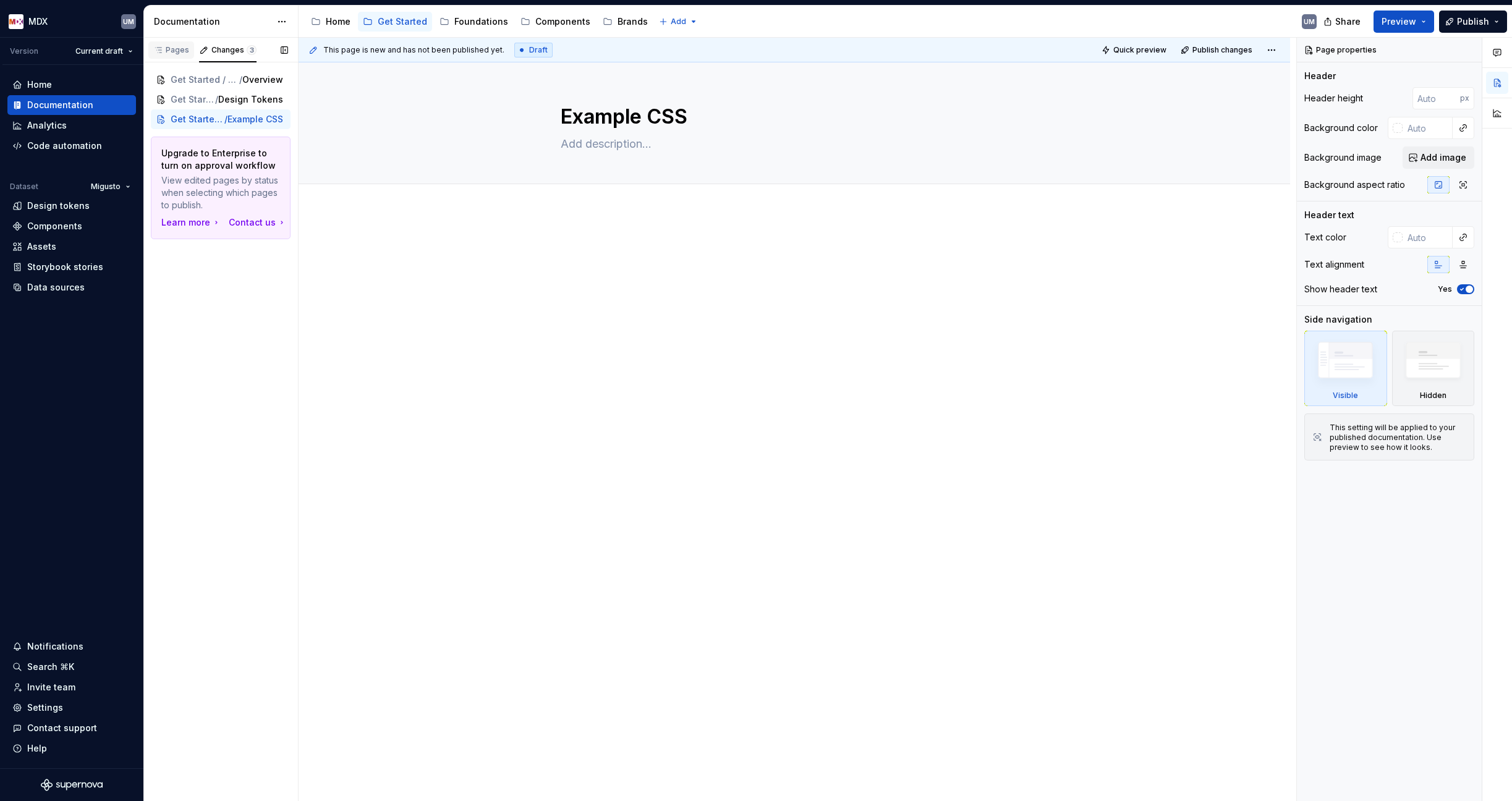
click at [171, 51] on div "Pages" at bounding box center [171, 50] width 36 height 10
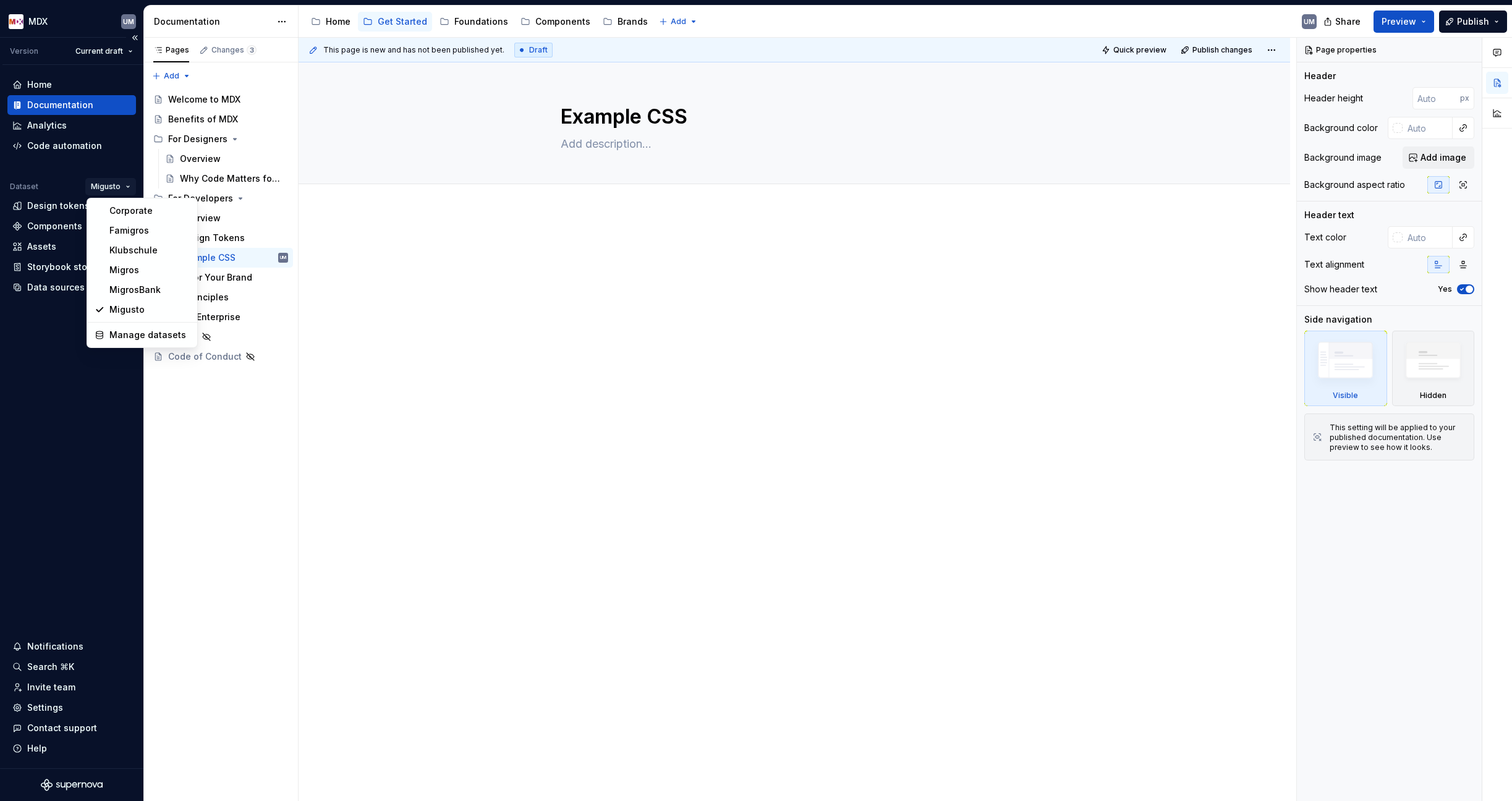
click at [127, 189] on html "MDX UM Version Current draft Home Documentation Analytics Code automation Datas…" at bounding box center [756, 400] width 1512 height 801
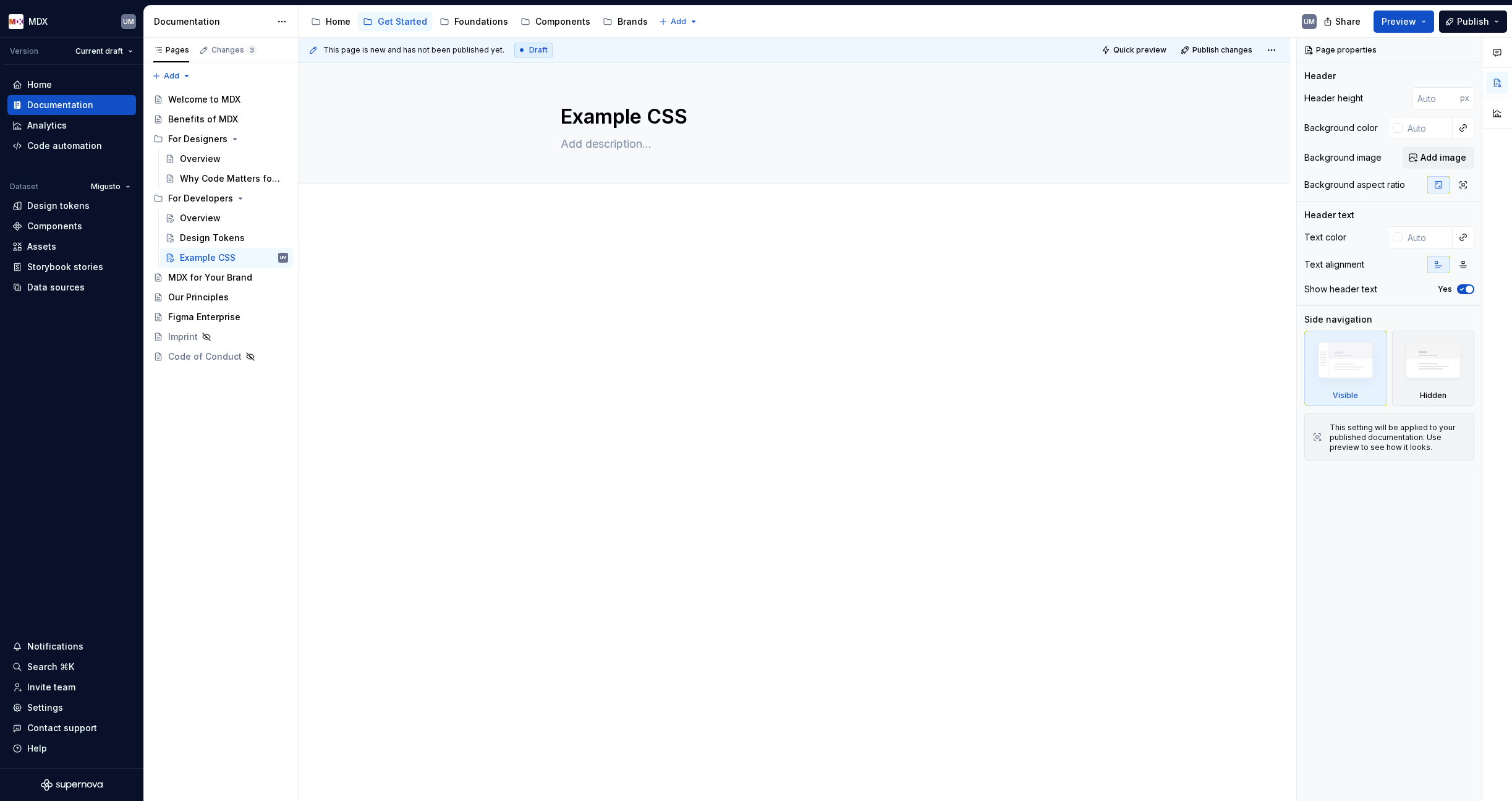
click at [129, 185] on html "MDX UM Version Current draft Home Documentation Analytics Code automation Datas…" at bounding box center [756, 400] width 1512 height 801
click at [282, 19] on button "button" at bounding box center [281, 21] width 22 height 22
click at [181, 77] on div "Pages Changes 3 Add Accessibility guide for tree Page tree. Navigate the tree w…" at bounding box center [221, 420] width 155 height 764
click at [188, 116] on div "New group" at bounding box center [211, 118] width 81 height 13
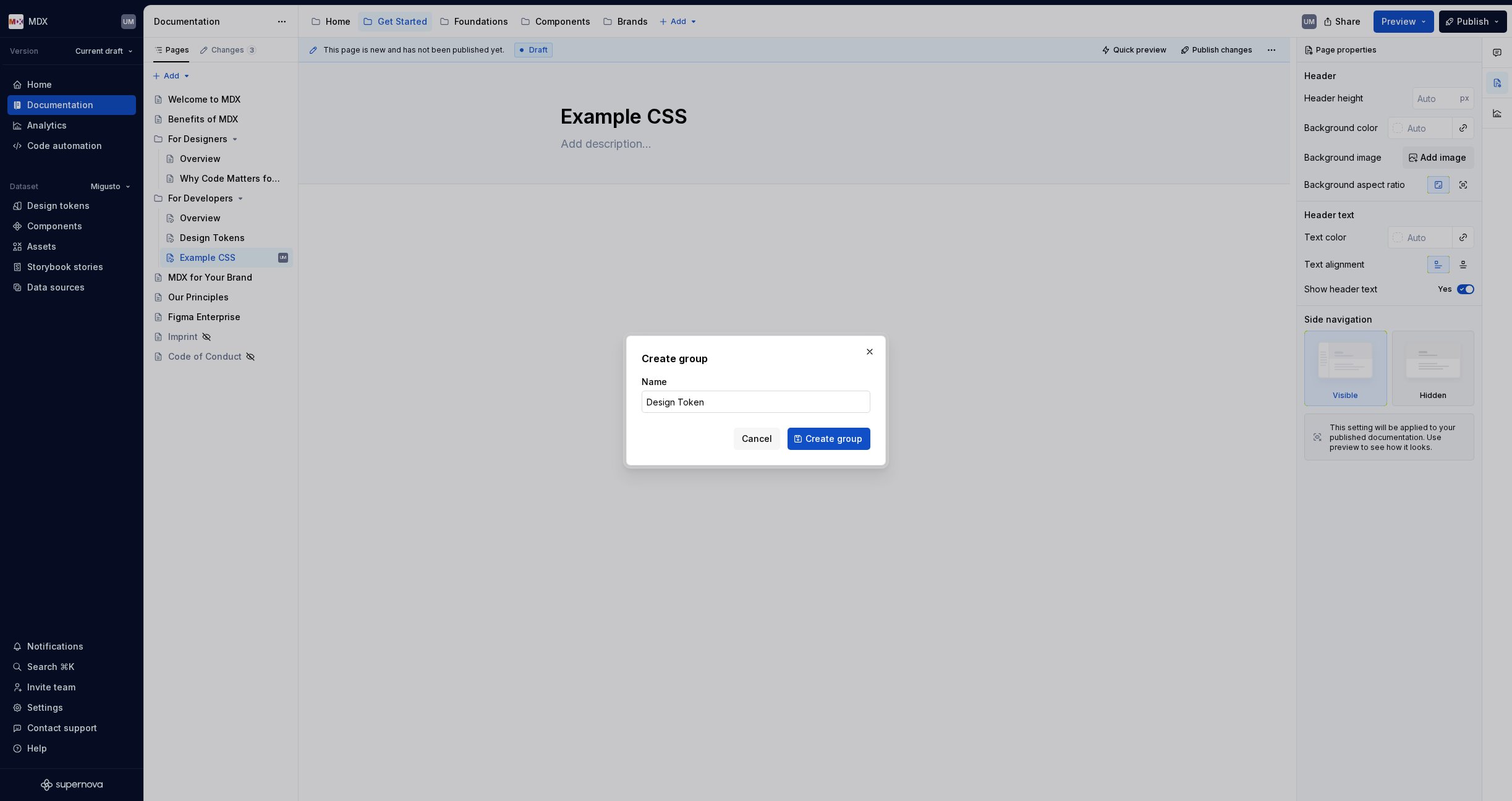
type input "Design Tokens"
click at [830, 438] on button "Create group" at bounding box center [829, 438] width 83 height 22
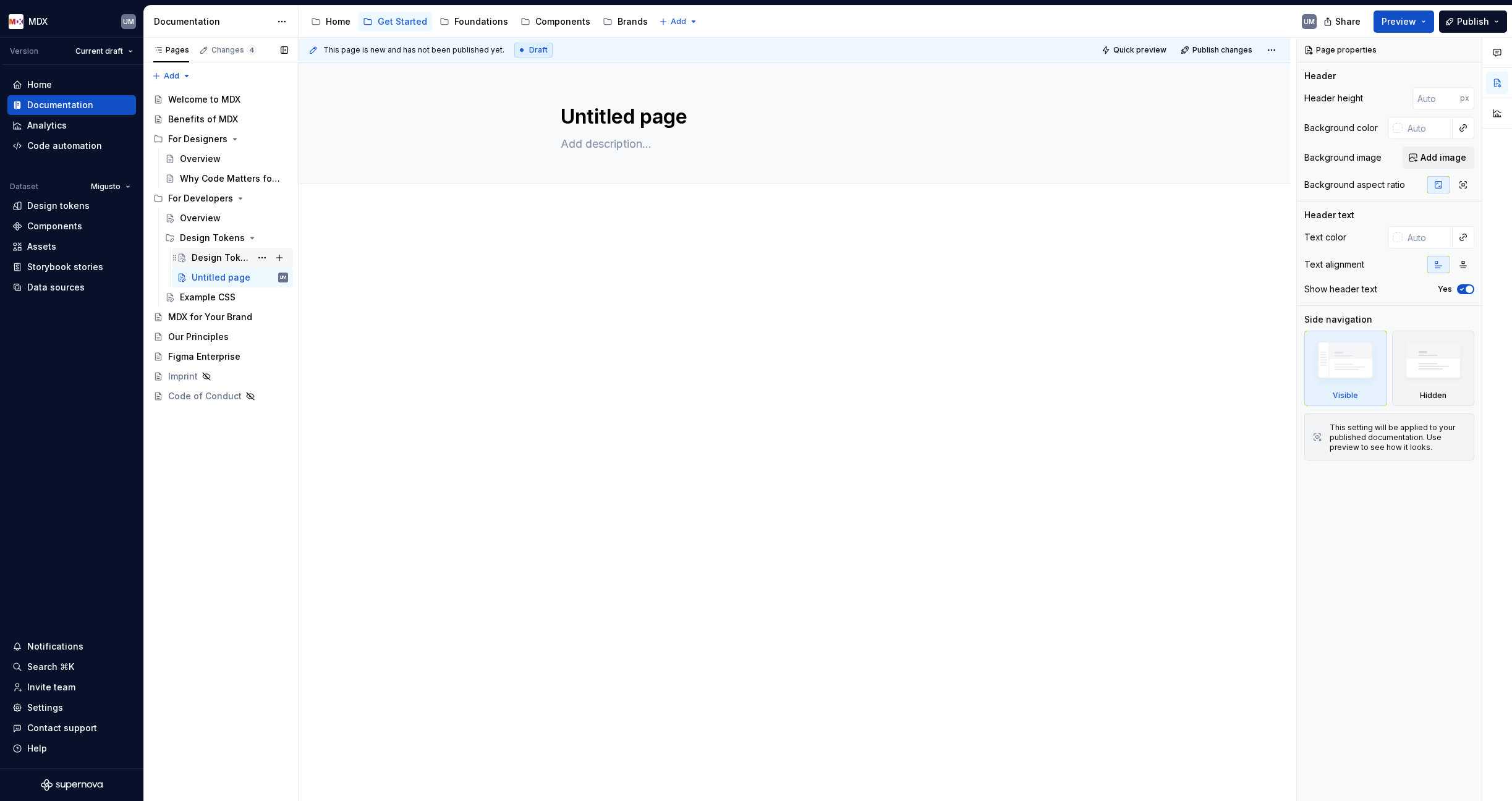
click at [227, 256] on div "Design Tokens" at bounding box center [221, 257] width 59 height 13
click at [262, 257] on button "Page tree" at bounding box center [262, 258] width 17 height 17
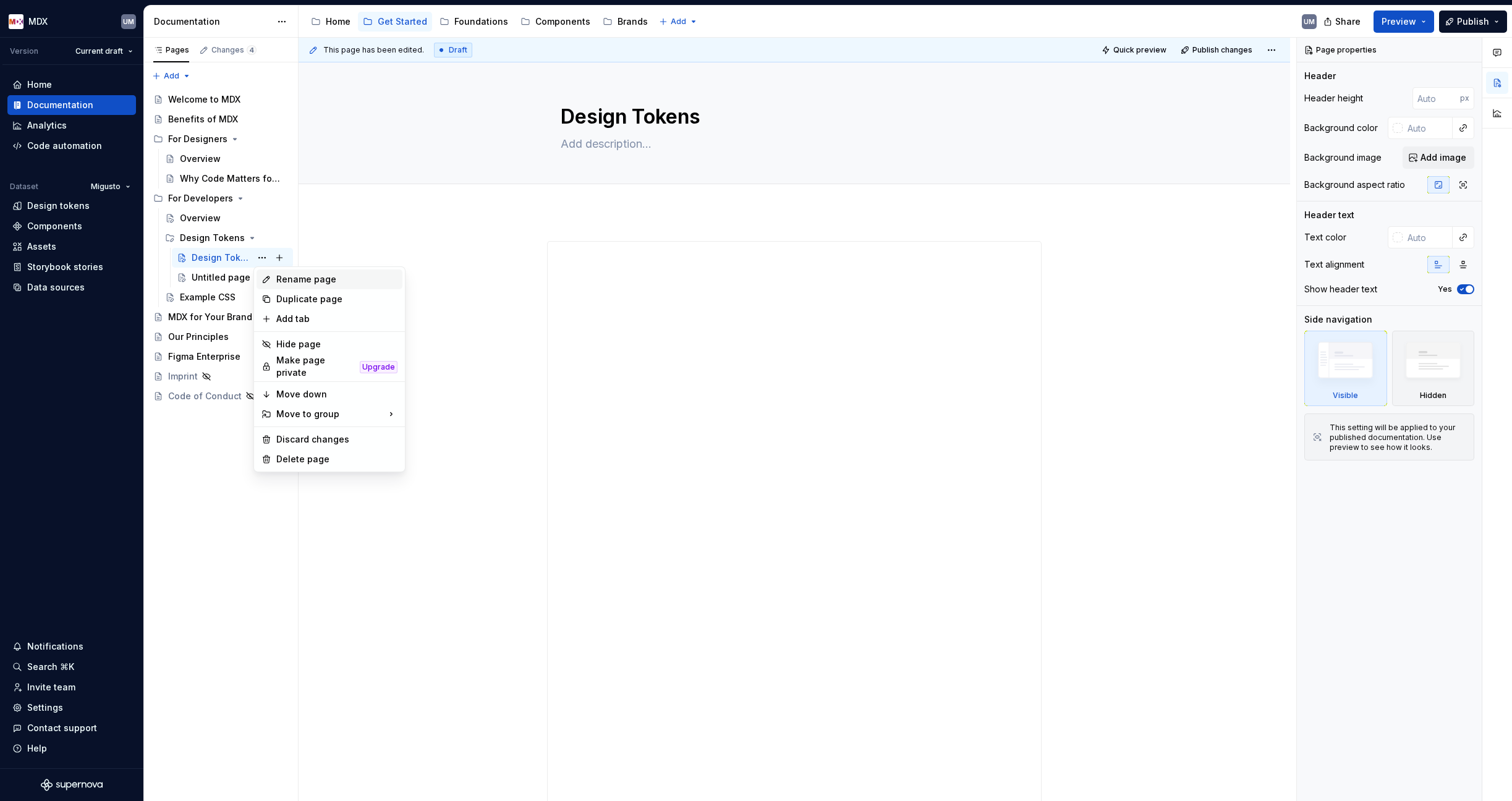
type textarea "*"
click at [295, 285] on div "Rename page" at bounding box center [337, 279] width 121 height 13
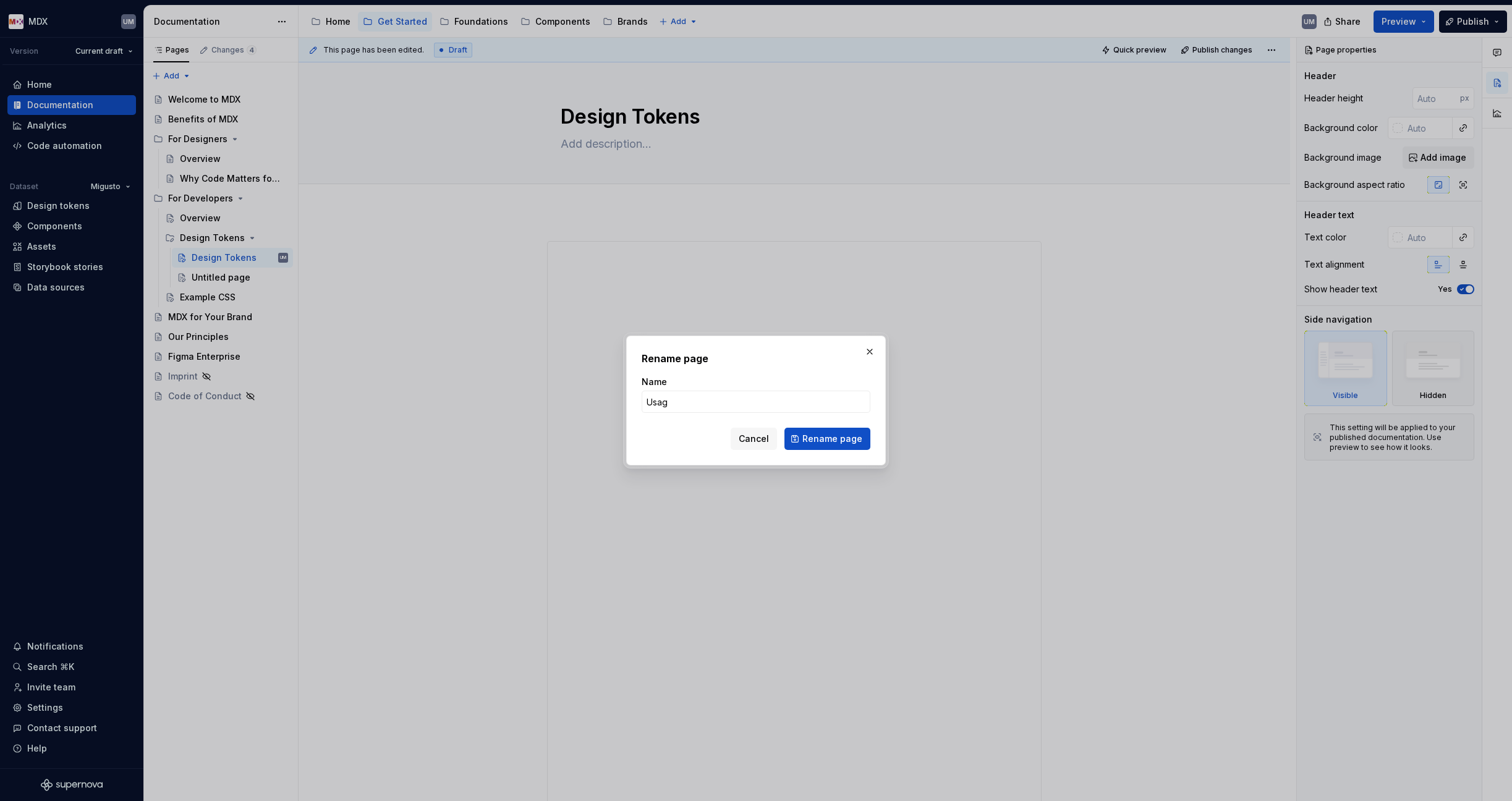
type input "Usage"
click at [829, 438] on button "Rename page" at bounding box center [827, 438] width 86 height 22
type textarea "*"
type textarea "Usage"
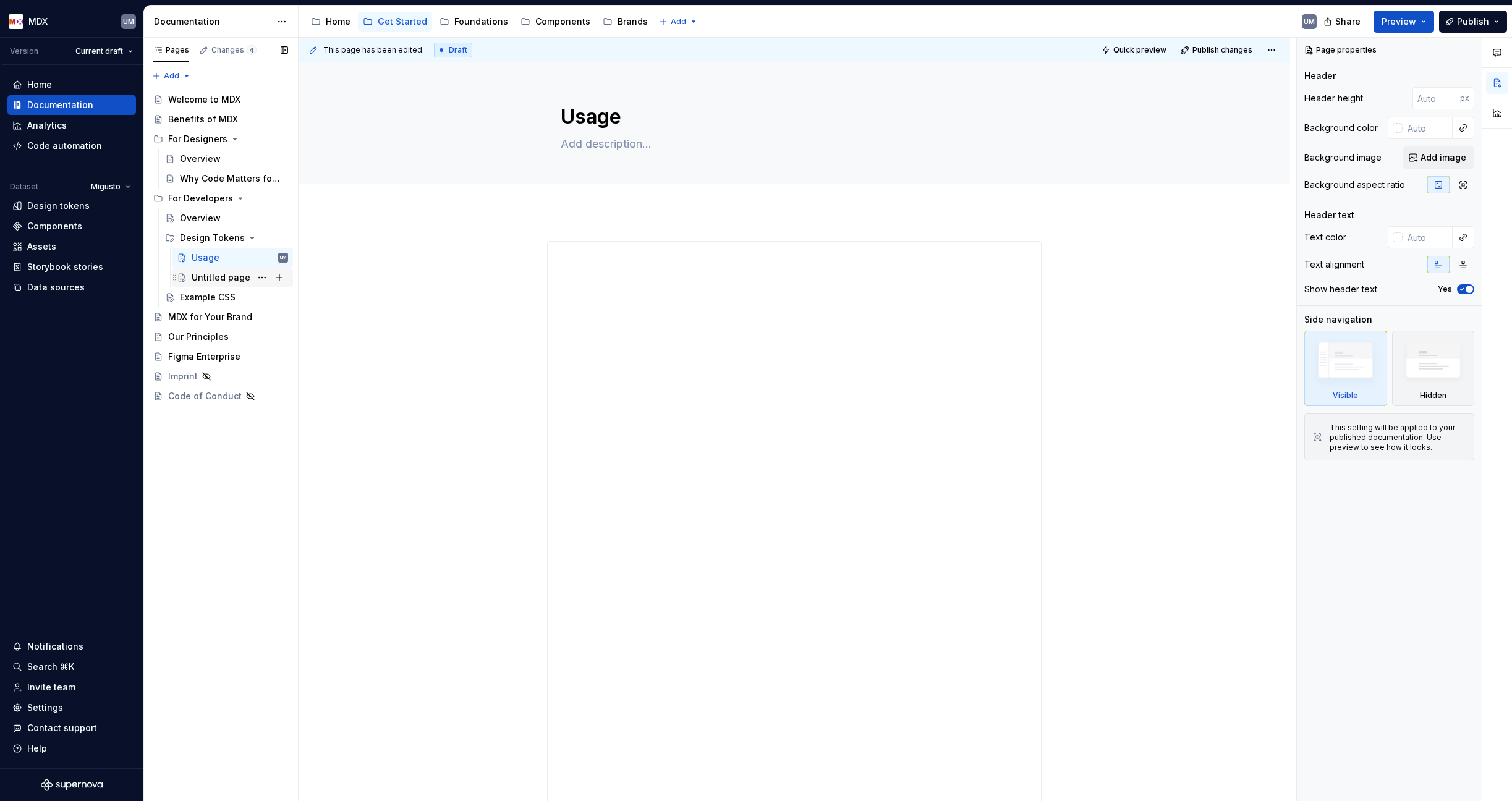
click at [212, 279] on div "Untitled page" at bounding box center [221, 277] width 59 height 13
click at [267, 297] on button "Page tree" at bounding box center [262, 297] width 17 height 17
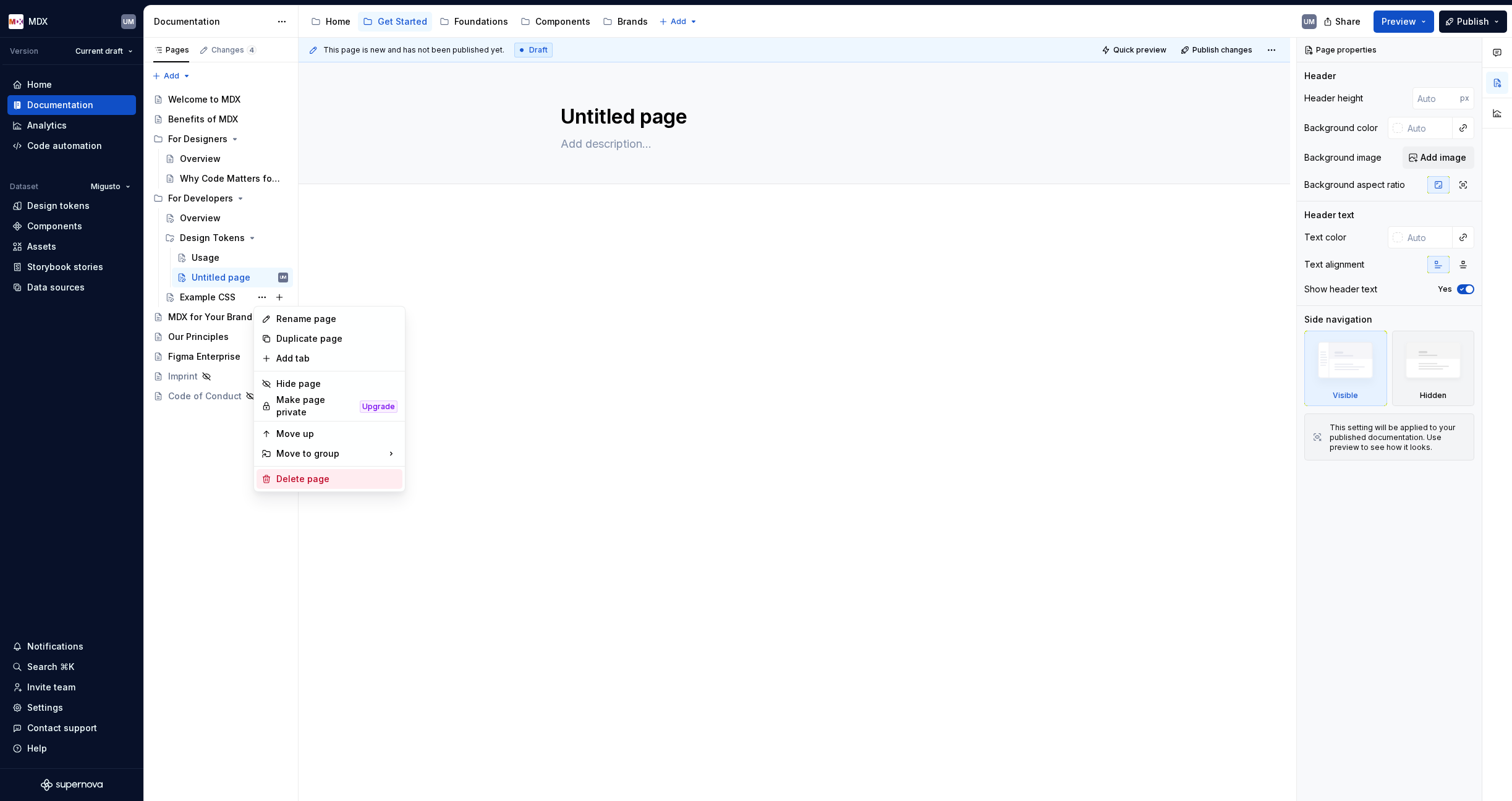
click at [304, 472] on div "Delete page" at bounding box center [337, 478] width 121 height 13
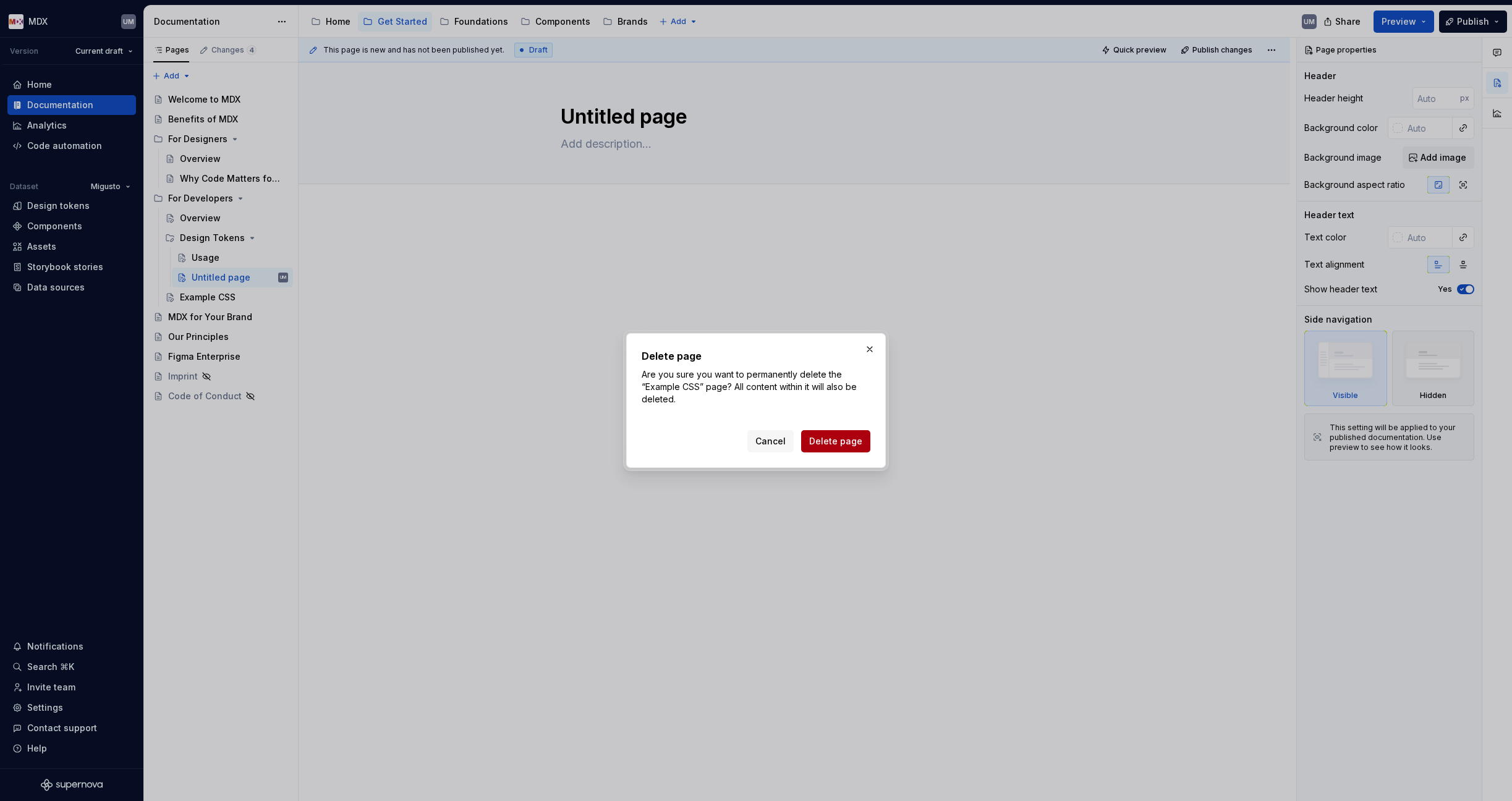
click at [829, 440] on span "Delete page" at bounding box center [836, 441] width 53 height 13
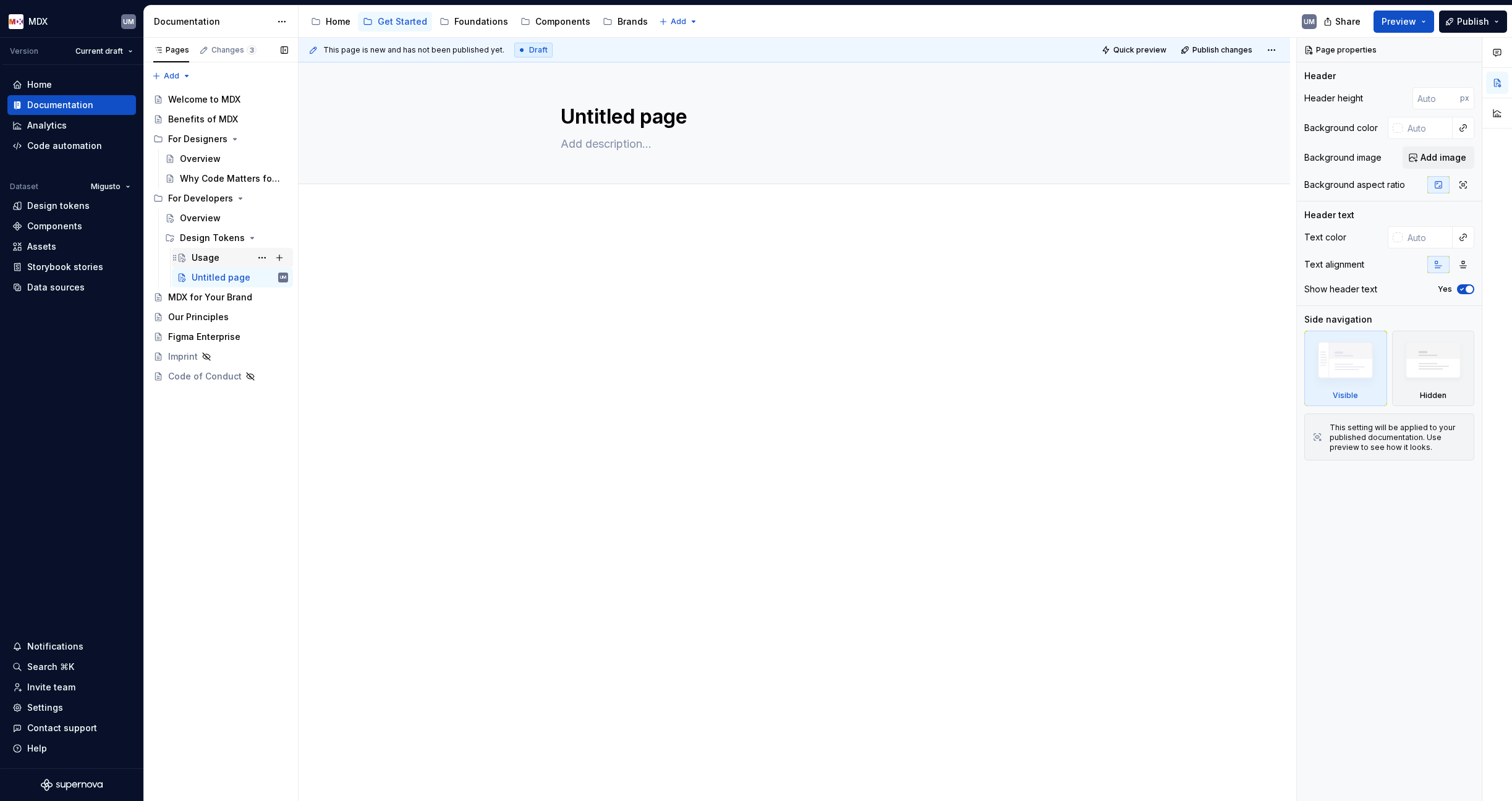
click at [203, 256] on div "Usage" at bounding box center [205, 257] width 28 height 13
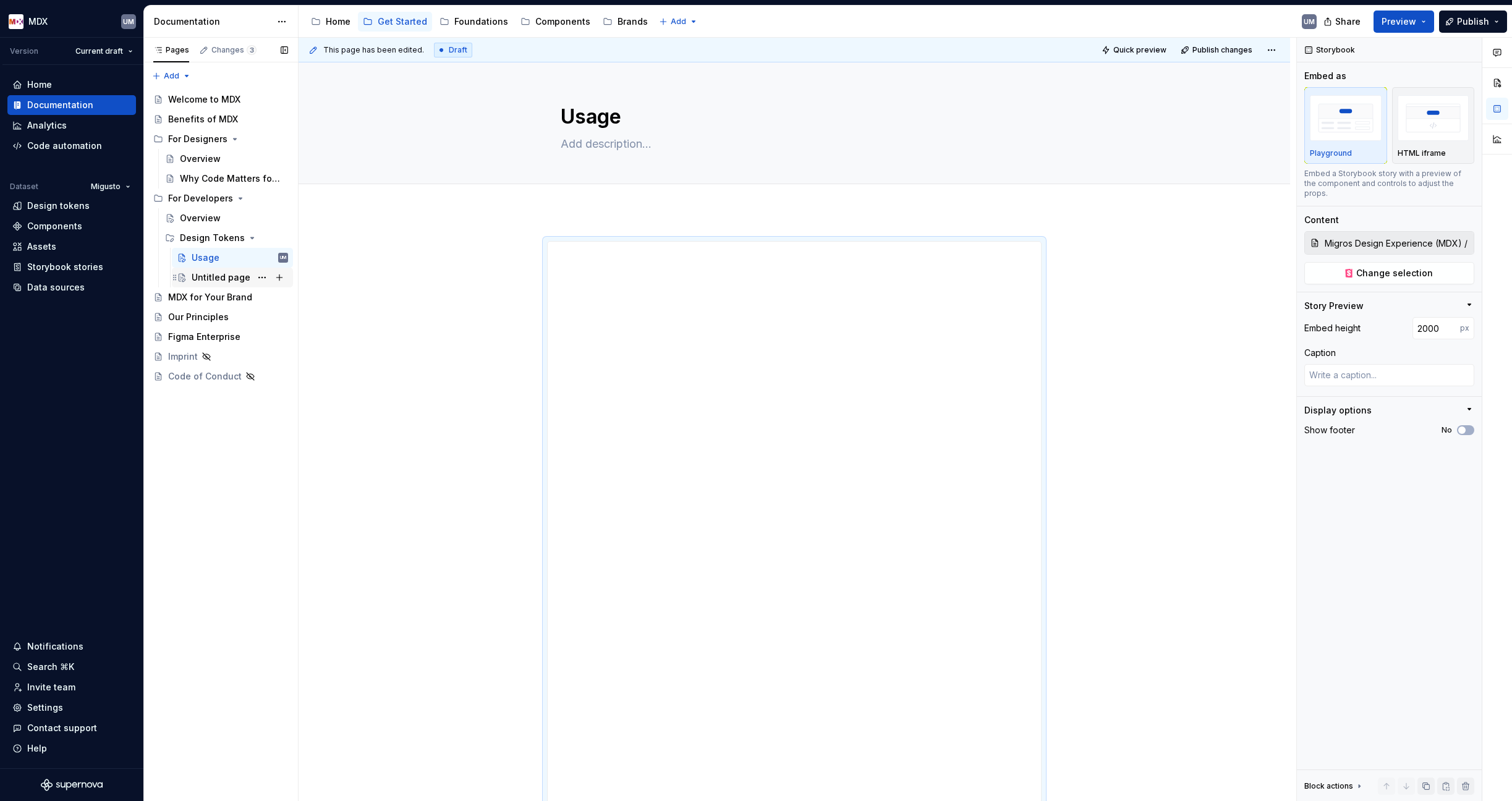
click at [208, 276] on div "Untitled page" at bounding box center [221, 277] width 59 height 13
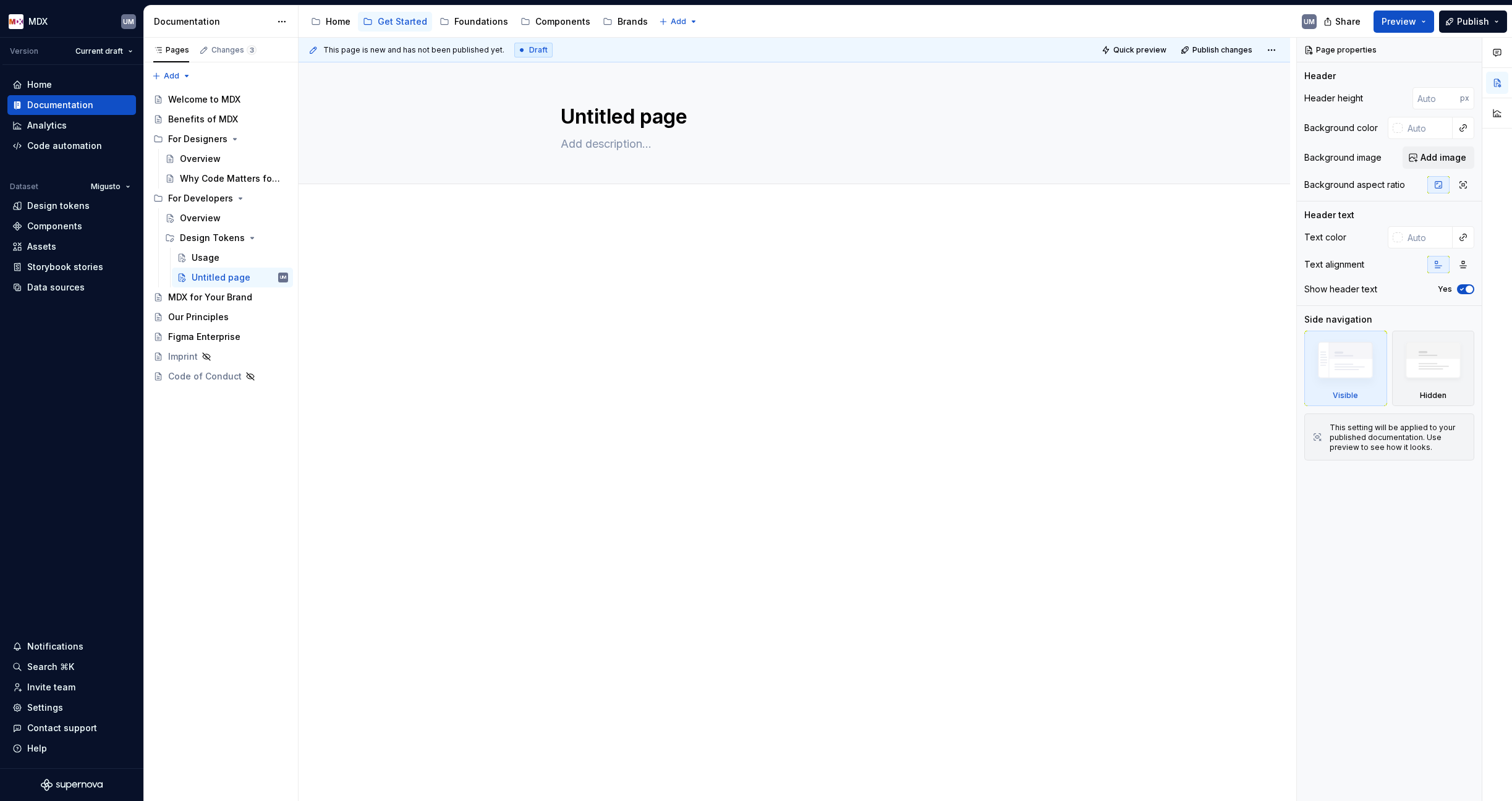
type textarea "*"
click at [592, 254] on p at bounding box center [795, 249] width 495 height 15
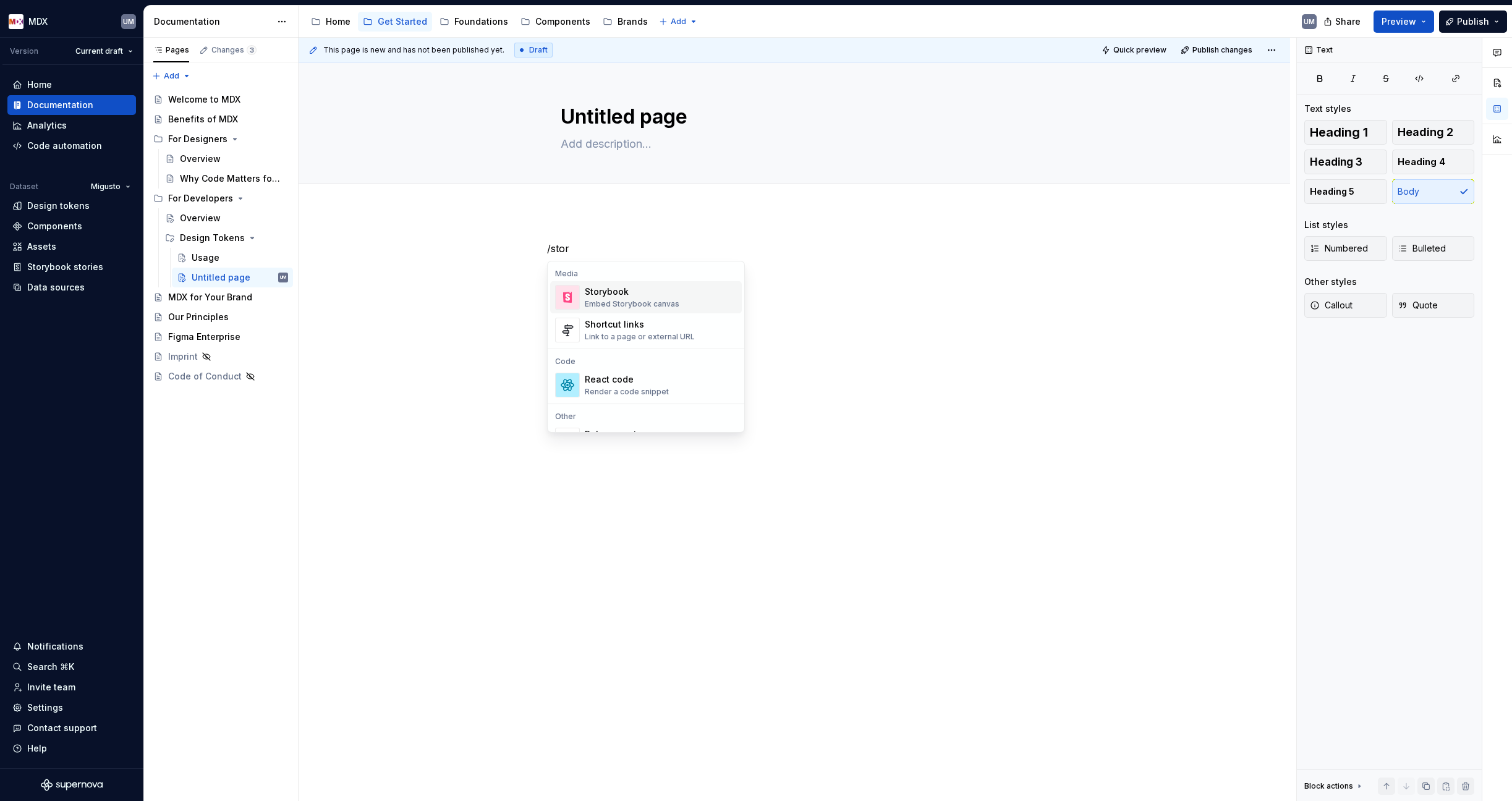
click at [645, 291] on div "Storybook" at bounding box center [632, 291] width 95 height 13
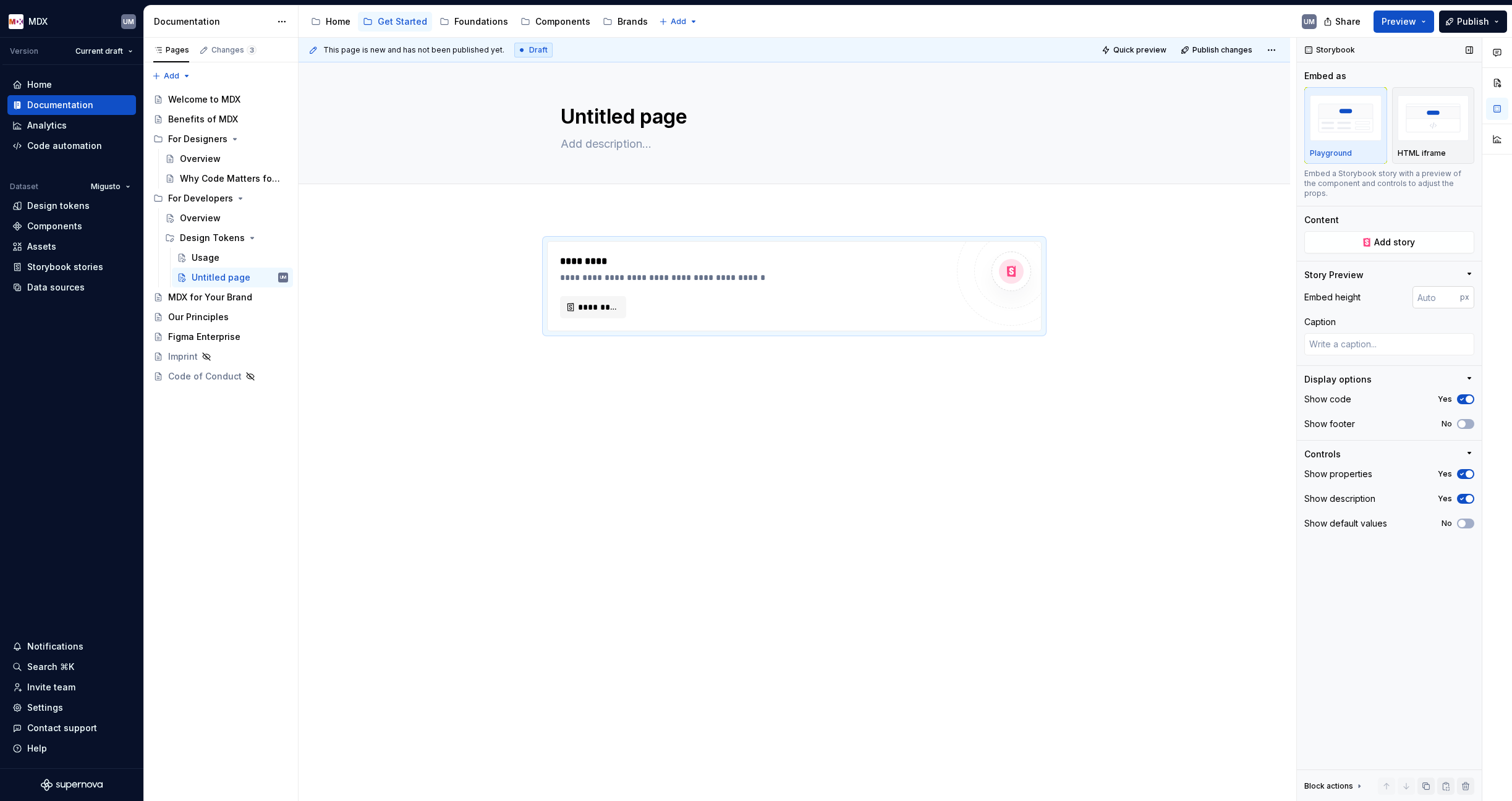
type textarea "*"
click at [1195, 286] on input "number" at bounding box center [1436, 297] width 47 height 22
type input "2000"
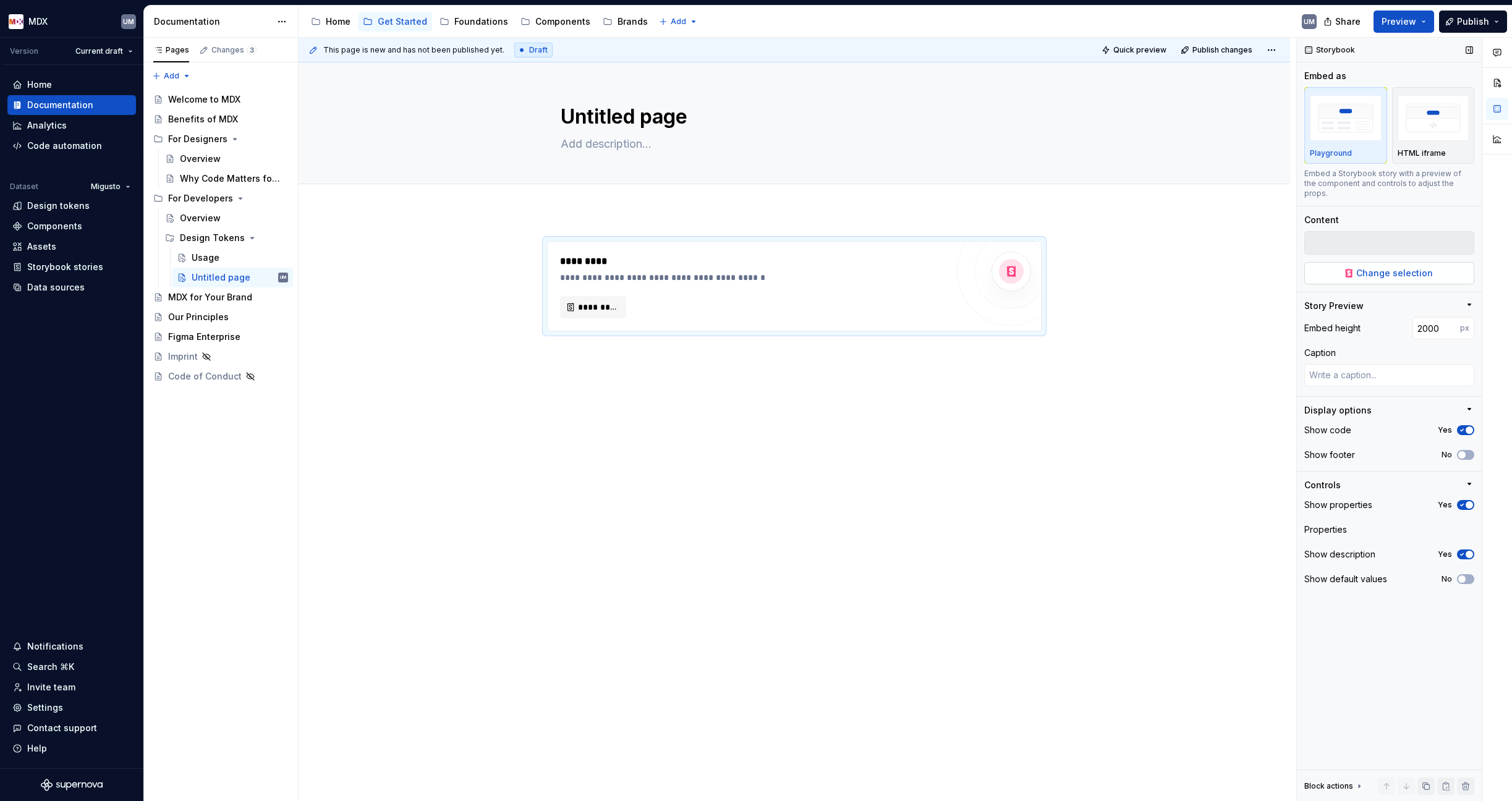
click at [1195, 231] on div "Change selection" at bounding box center [1389, 258] width 170 height 53
click at [597, 303] on span "*********" at bounding box center [598, 307] width 40 height 13
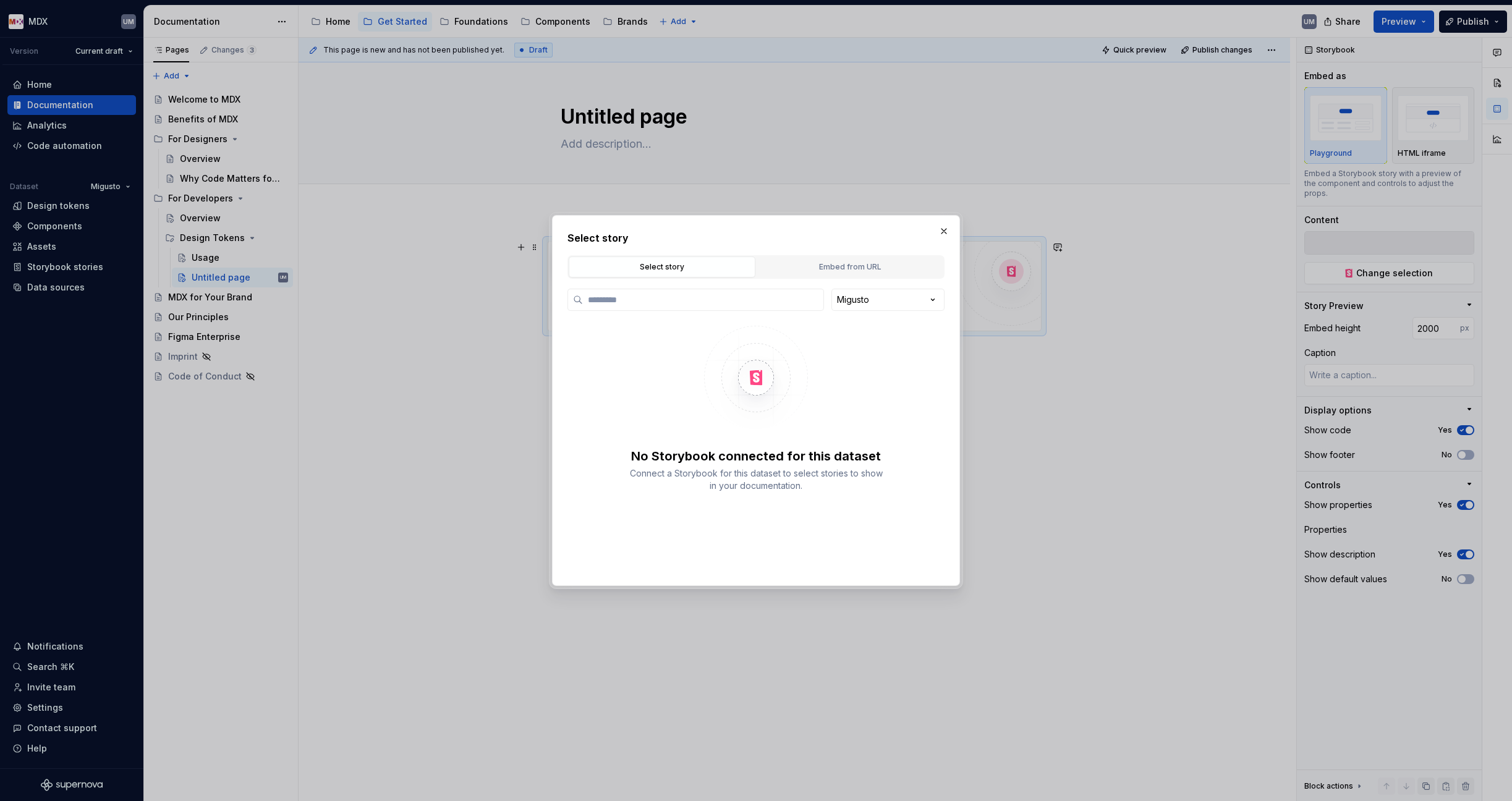
type textarea "*"
click at [899, 297] on div "Select story Select story Embed from URL [PERSON_NAME] No Storybook connected f…" at bounding box center [756, 400] width 1512 height 801
click at [840, 263] on div "Select story Select story Embed from URL [PERSON_NAME] No Storybook connected f…" at bounding box center [756, 400] width 1512 height 801
click at [846, 263] on div "Embed from URL" at bounding box center [849, 267] width 178 height 13
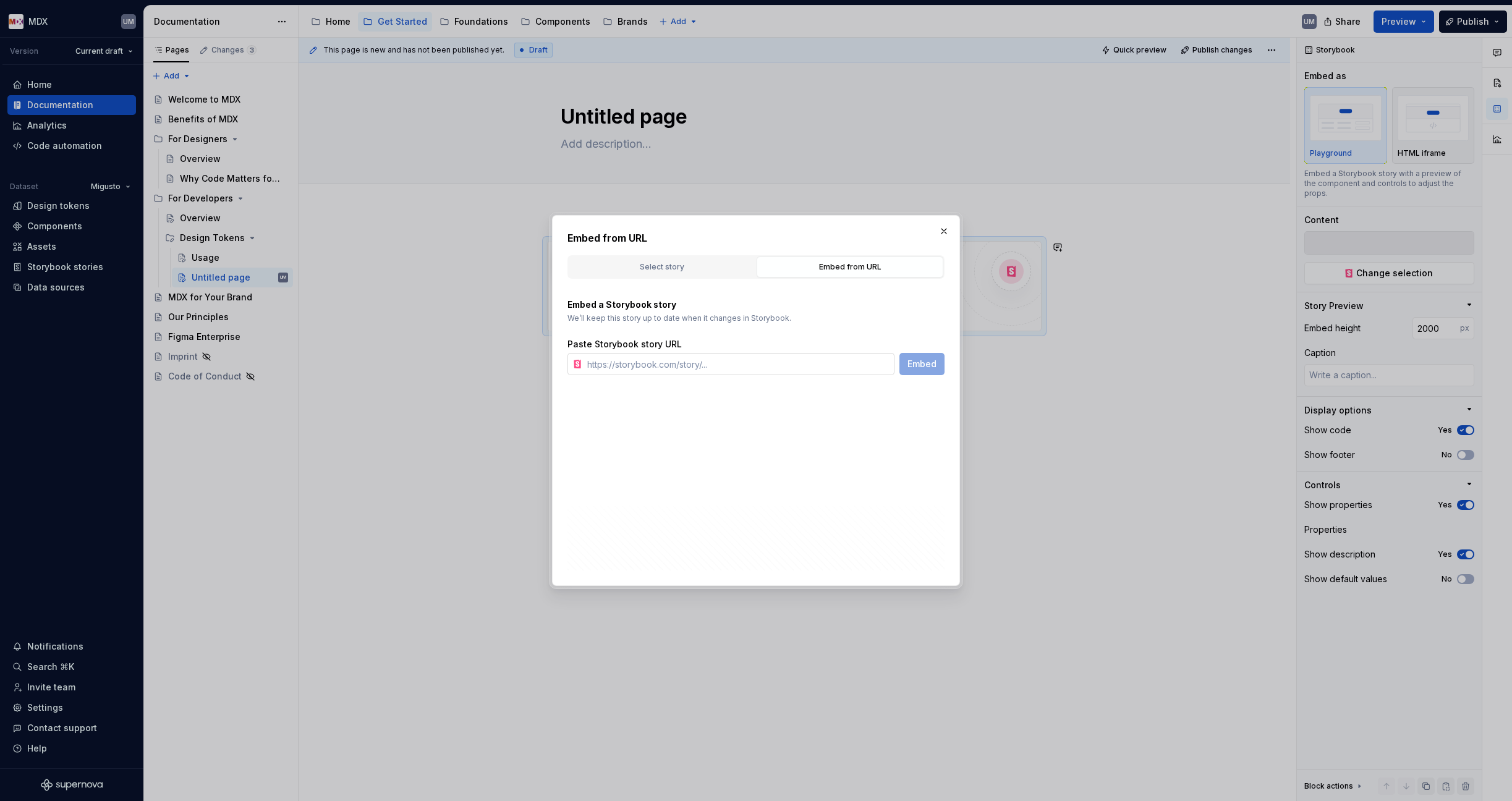
click at [650, 370] on input "text" at bounding box center [738, 363] width 312 height 22
paste input "[URL][DOMAIN_NAME]"
type input "[URL][DOMAIN_NAME]"
click at [929, 363] on span "Embed" at bounding box center [922, 364] width 29 height 13
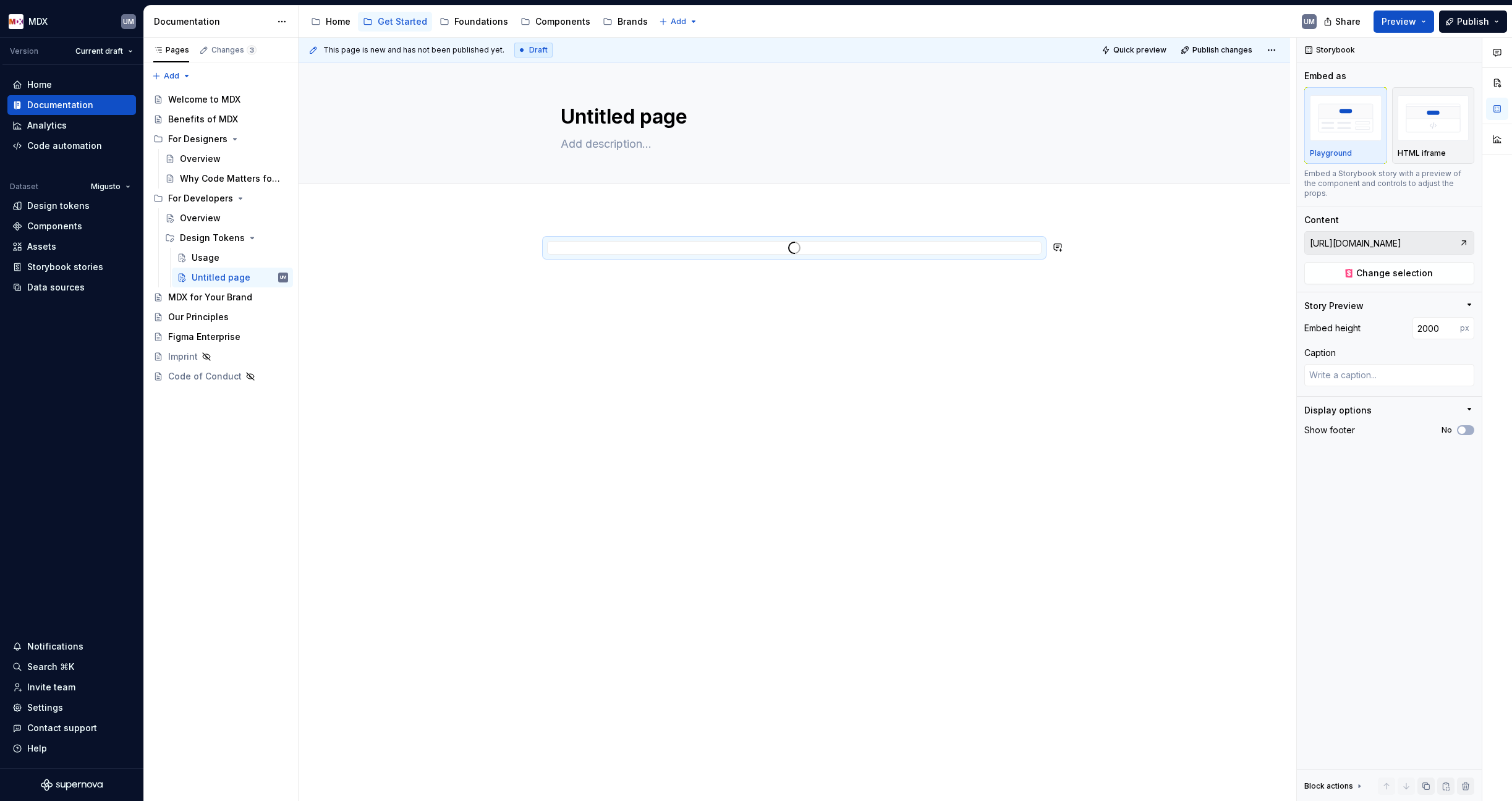
type textarea "*"
type input "[URL][DOMAIN_NAME]"
type textarea "*"
click at [1195, 320] on input "number" at bounding box center [1436, 328] width 47 height 22
type input "200"
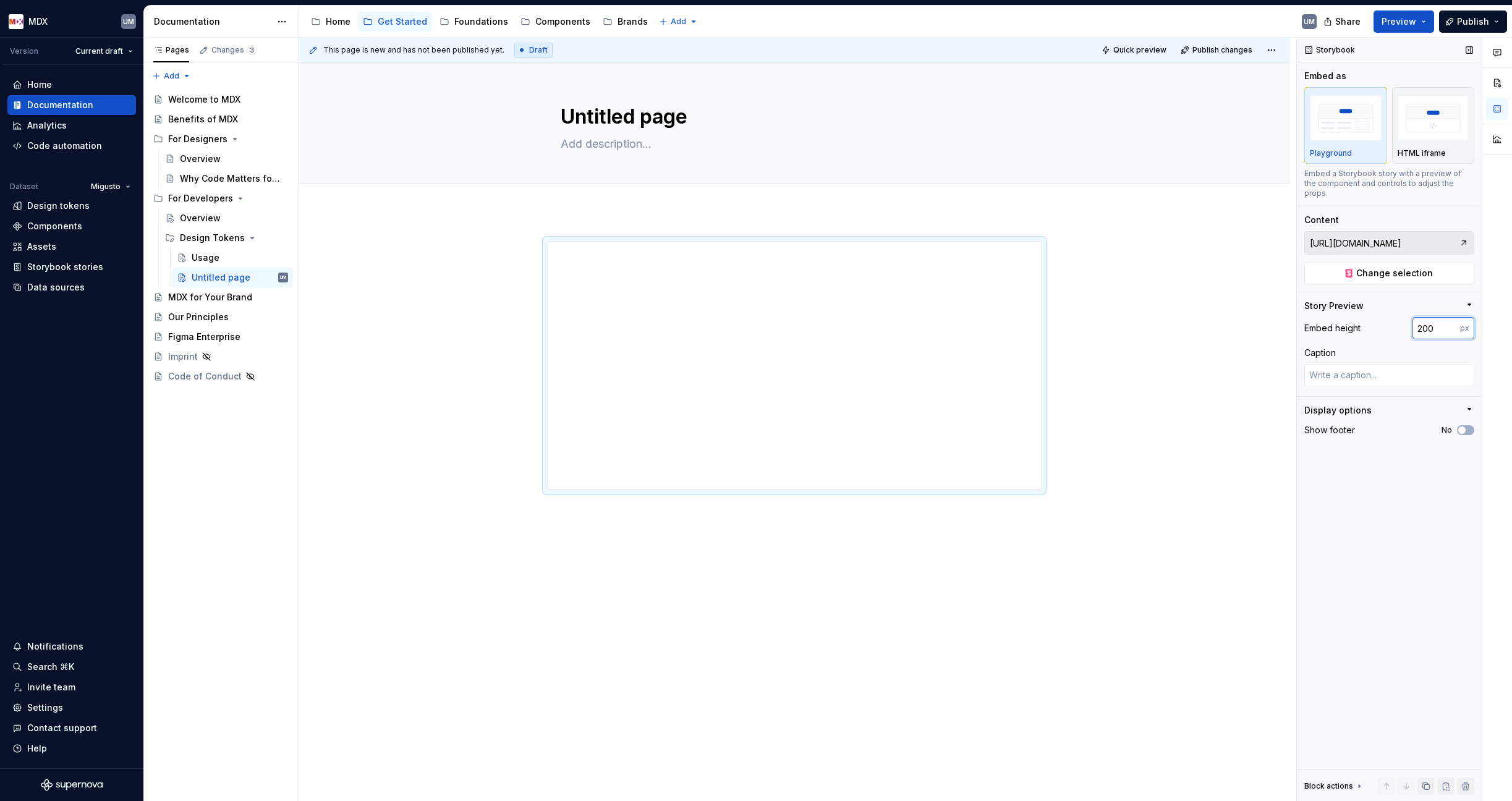
type textarea "*"
type input "2000"
click at [616, 118] on textarea "Untitled page" at bounding box center [791, 117] width 467 height 30
click at [651, 117] on textarea "Untitled page" at bounding box center [791, 117] width 467 height 30
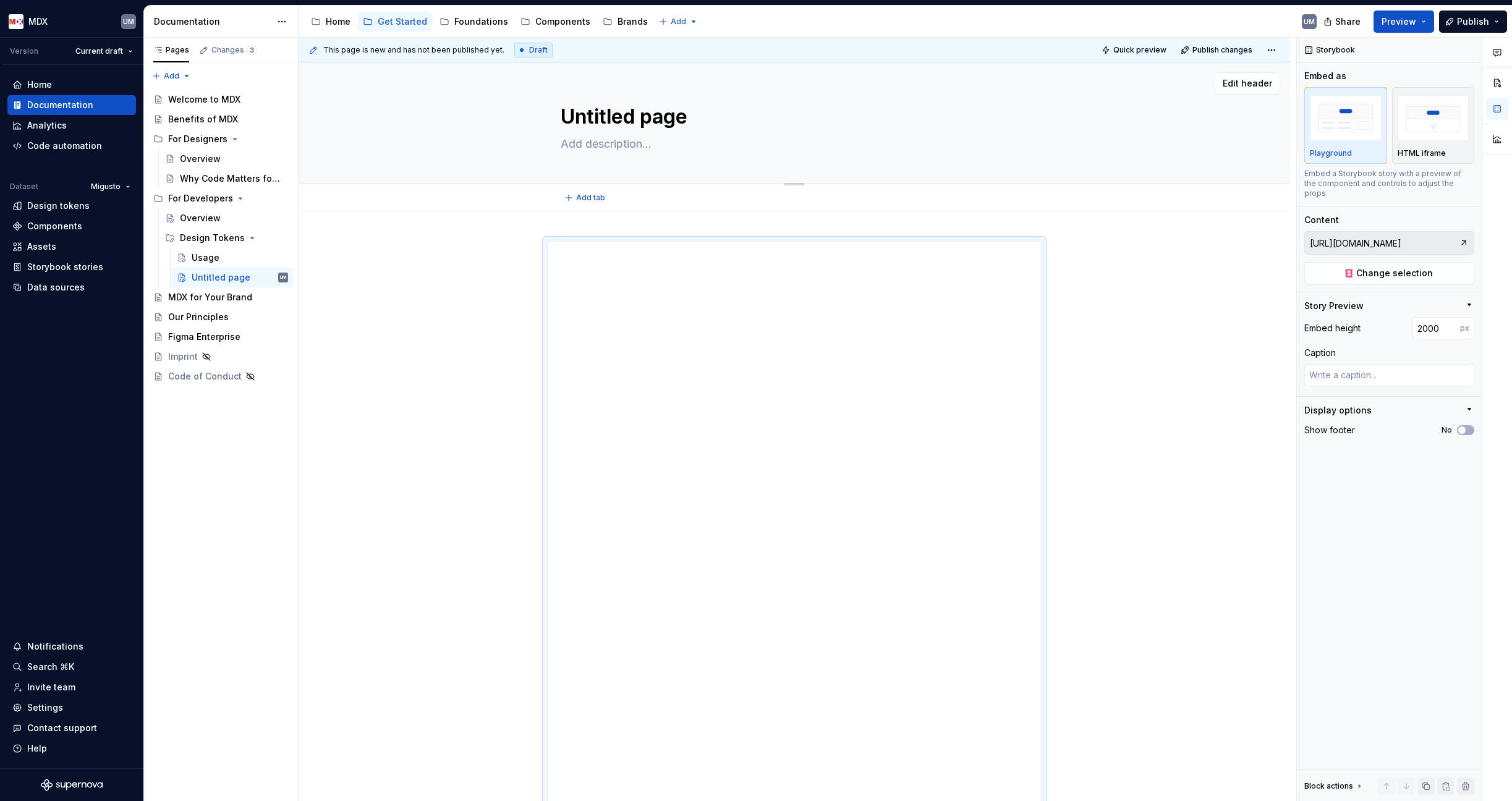
click at [651, 117] on textarea "Untitled page" at bounding box center [791, 117] width 467 height 30
type textarea "*"
type textarea "E"
type textarea "*"
type textarea "Ex"
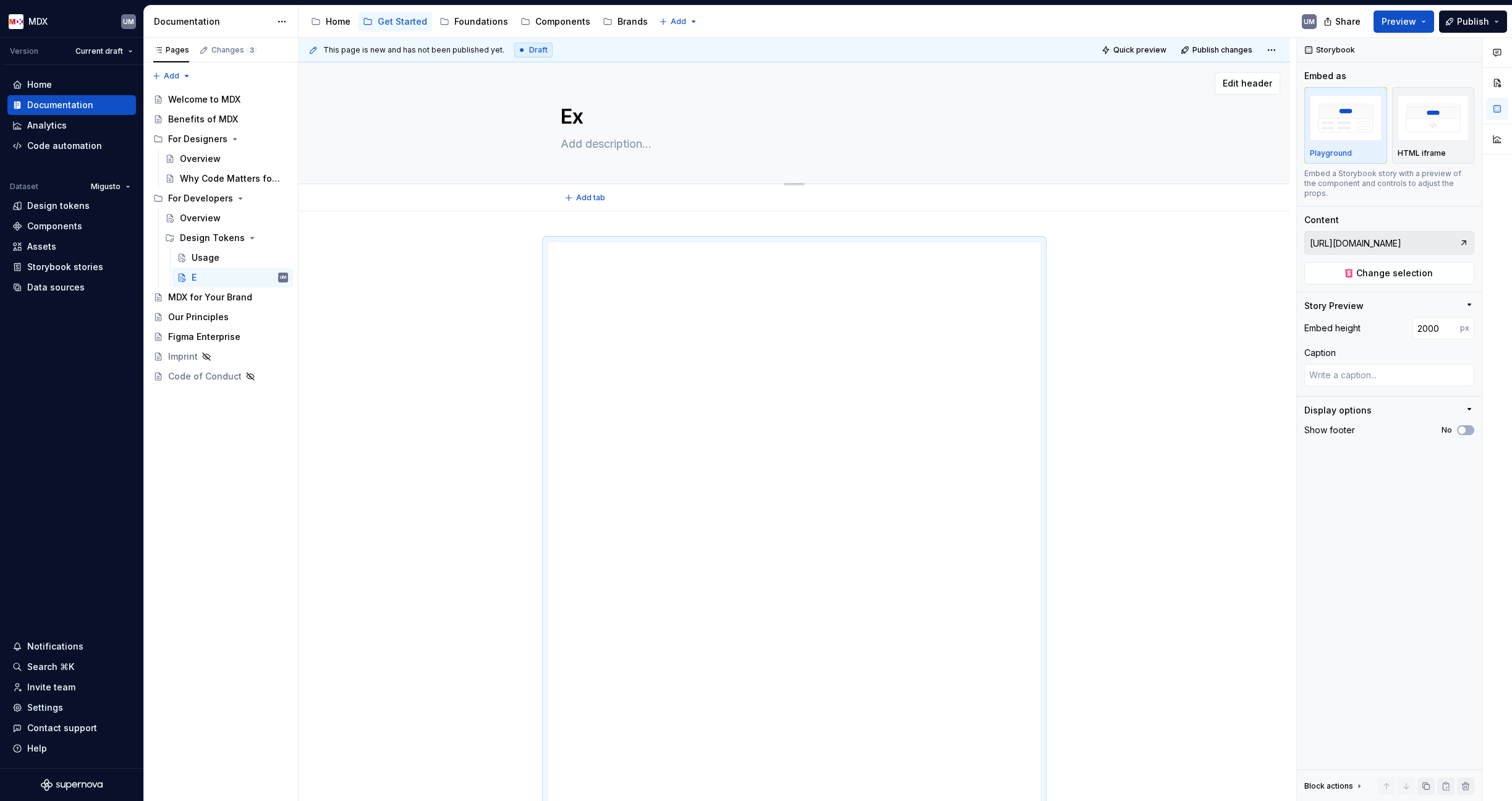
type textarea "*"
type textarea "Exa"
type textarea "*"
type textarea "Exam"
type textarea "*"
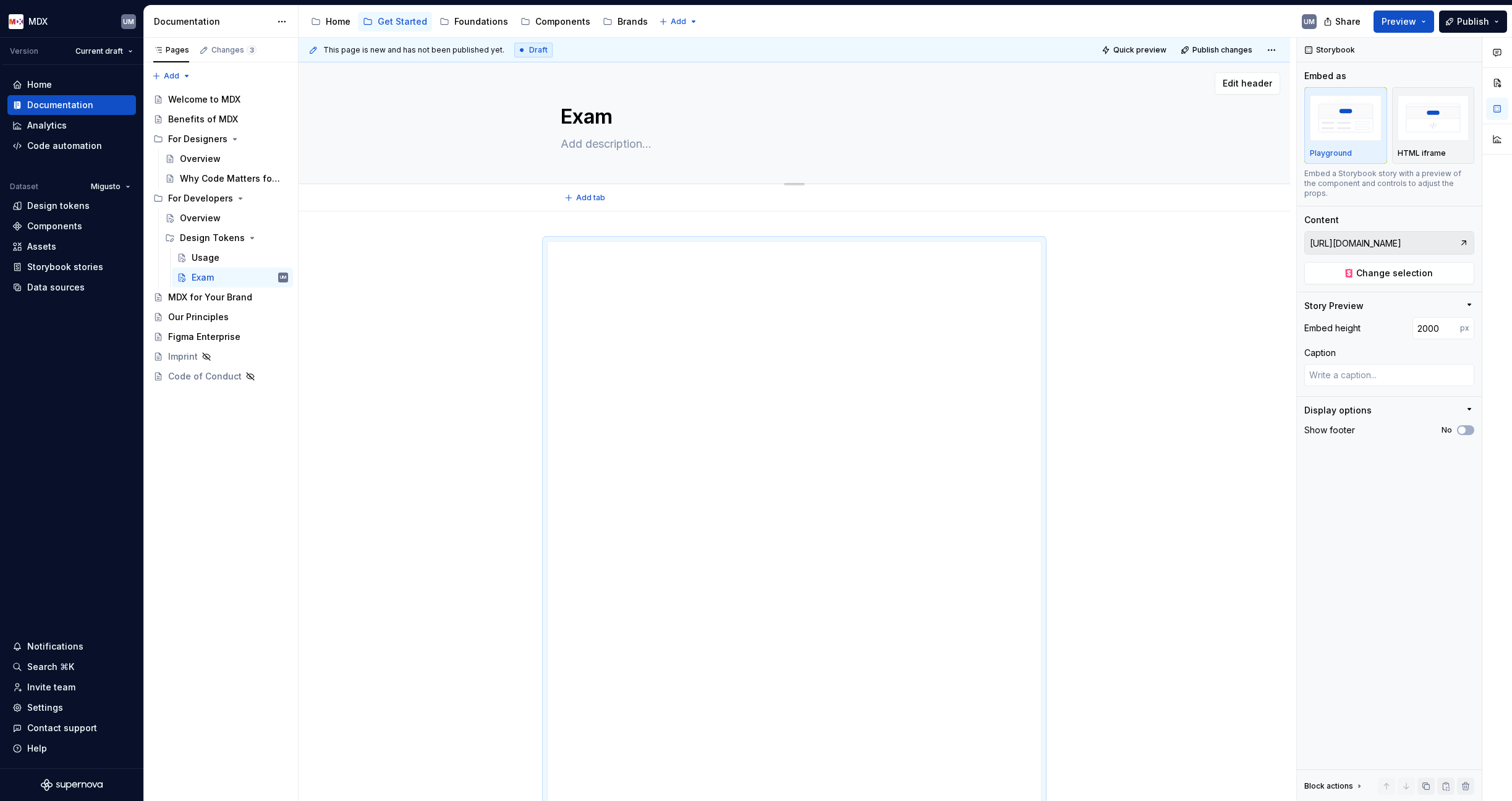
type textarea "Examp"
type textarea "*"
type textarea "Exampl"
type textarea "*"
type textarea "Example"
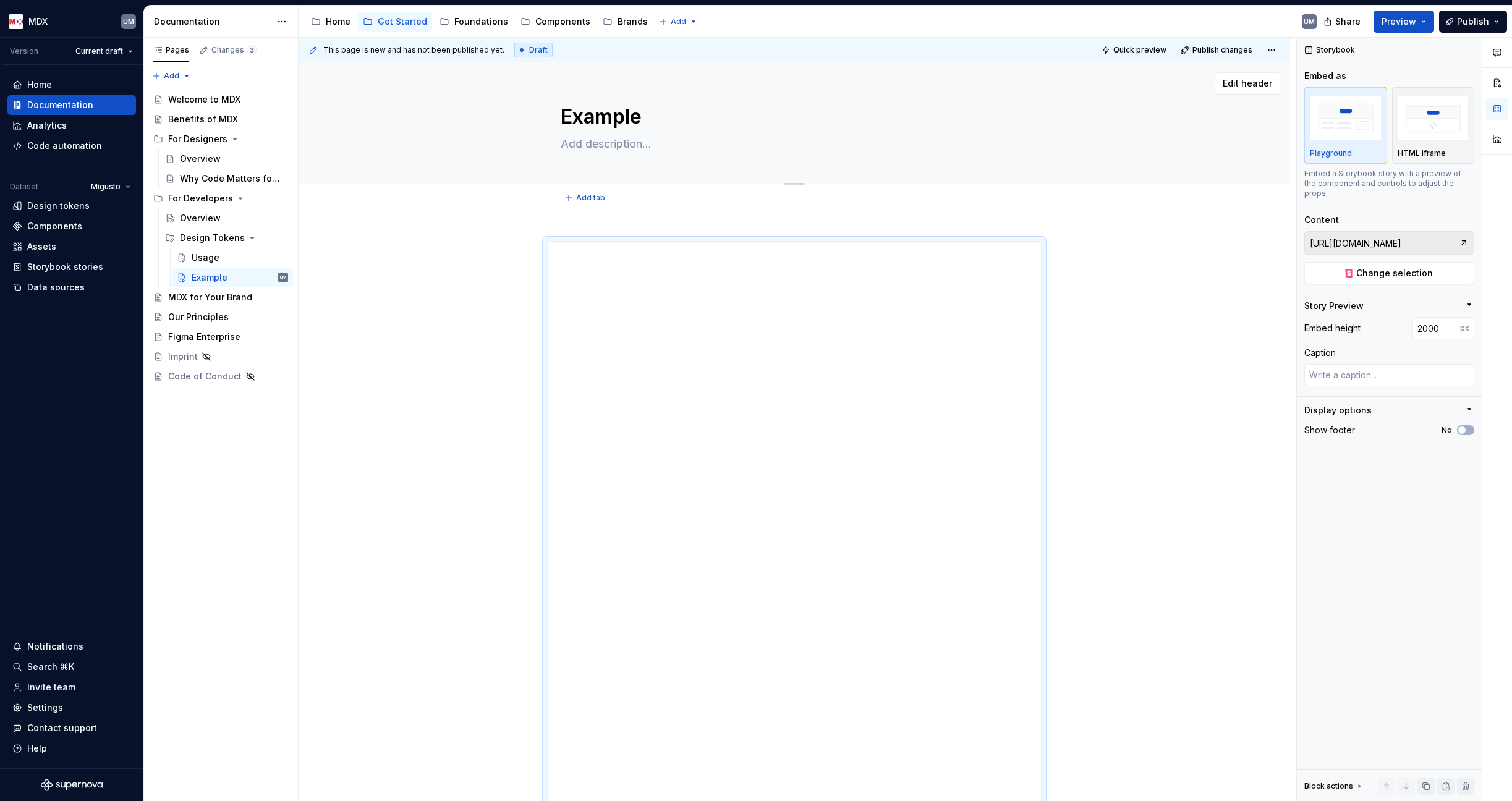
type textarea "*"
type textarea "Example C"
type textarea "*"
type textarea "Example CS"
type textarea "*"
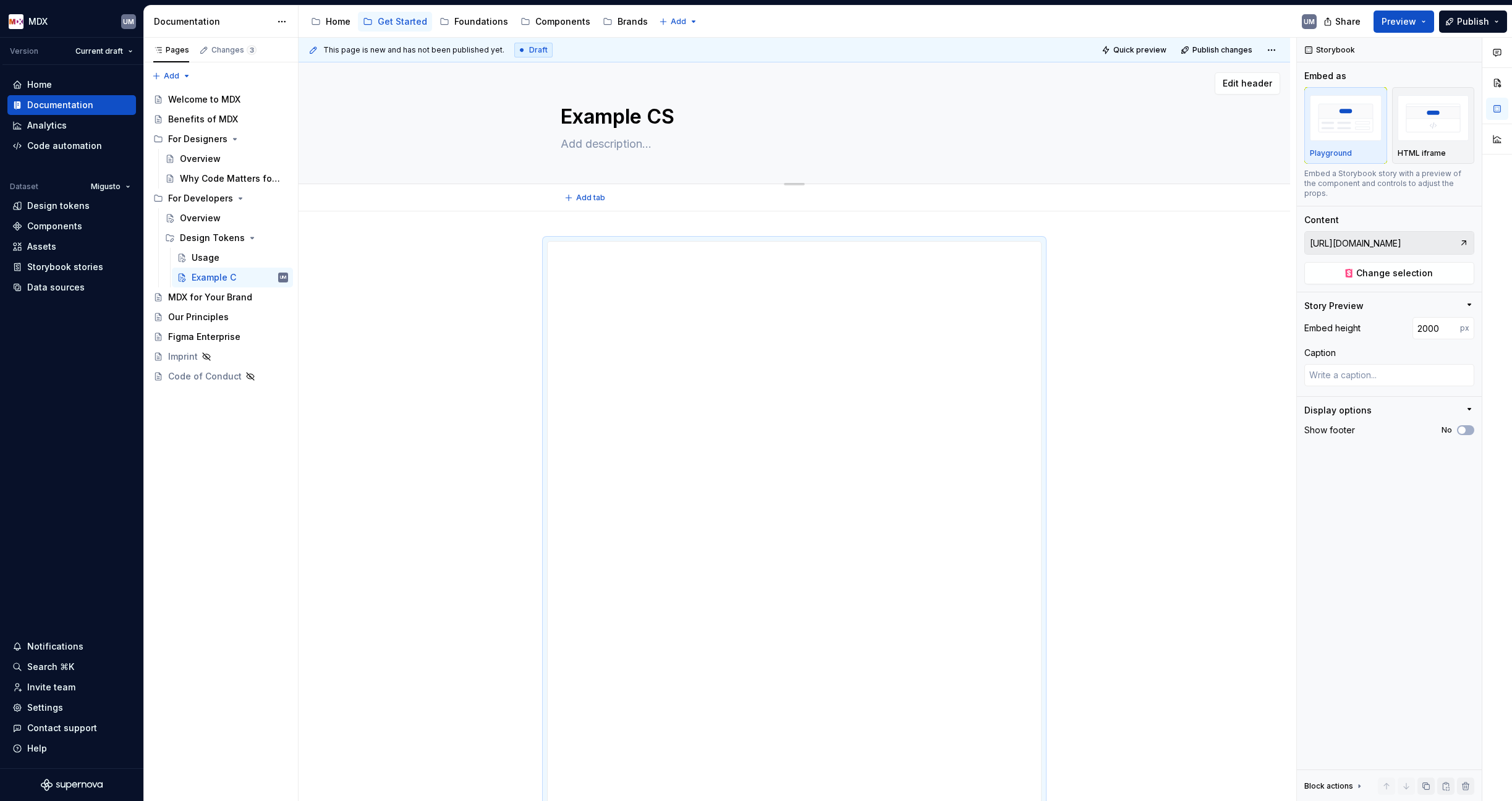
type textarea "Example CSS"
type textarea "*"
type textarea "Example CSS"
type textarea "*"
type textarea "Example CSS T"
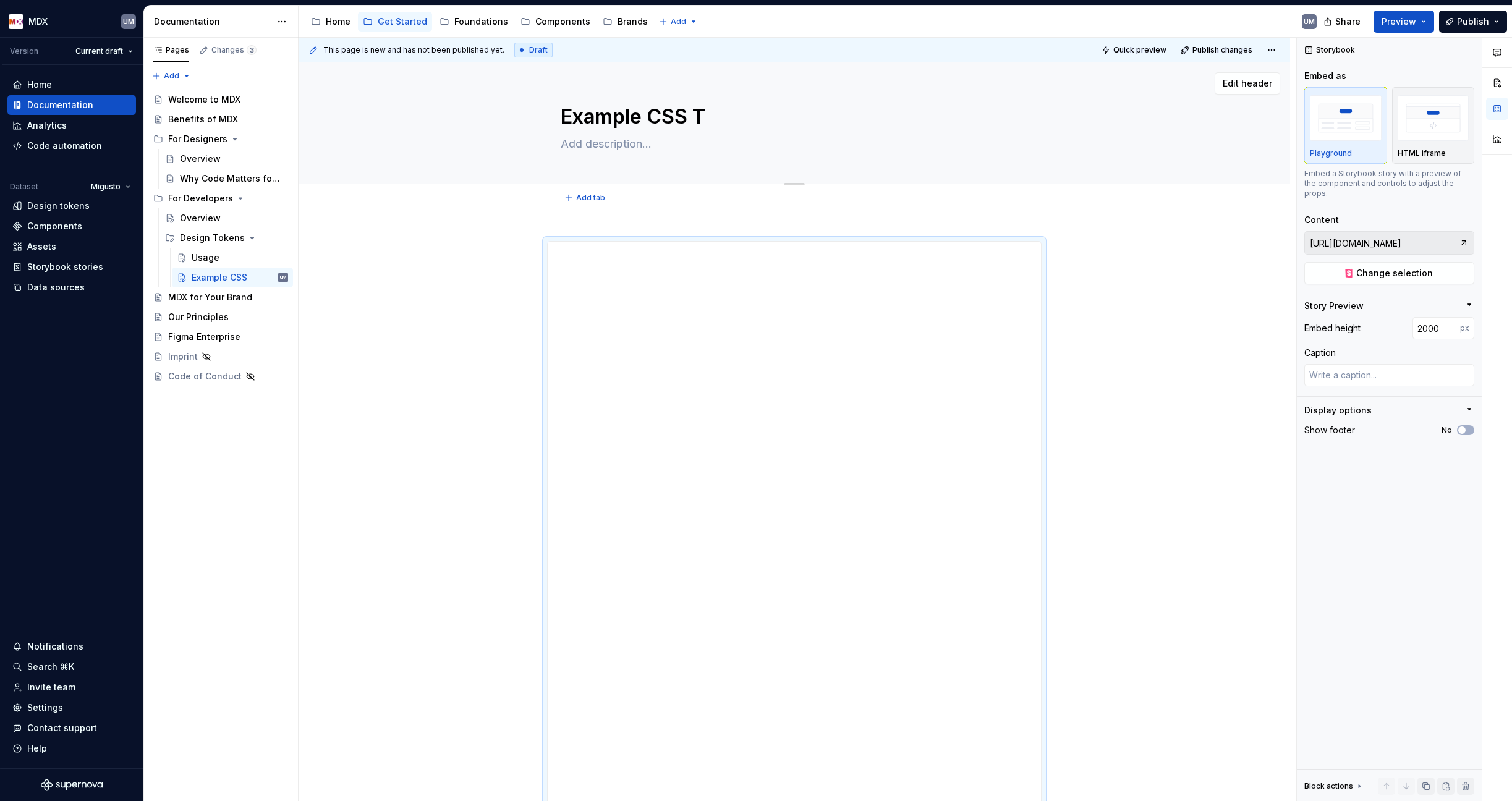
type textarea "*"
type textarea "Example CSS To"
type textarea "*"
type textarea "Example CSS Tok"
type textarea "*"
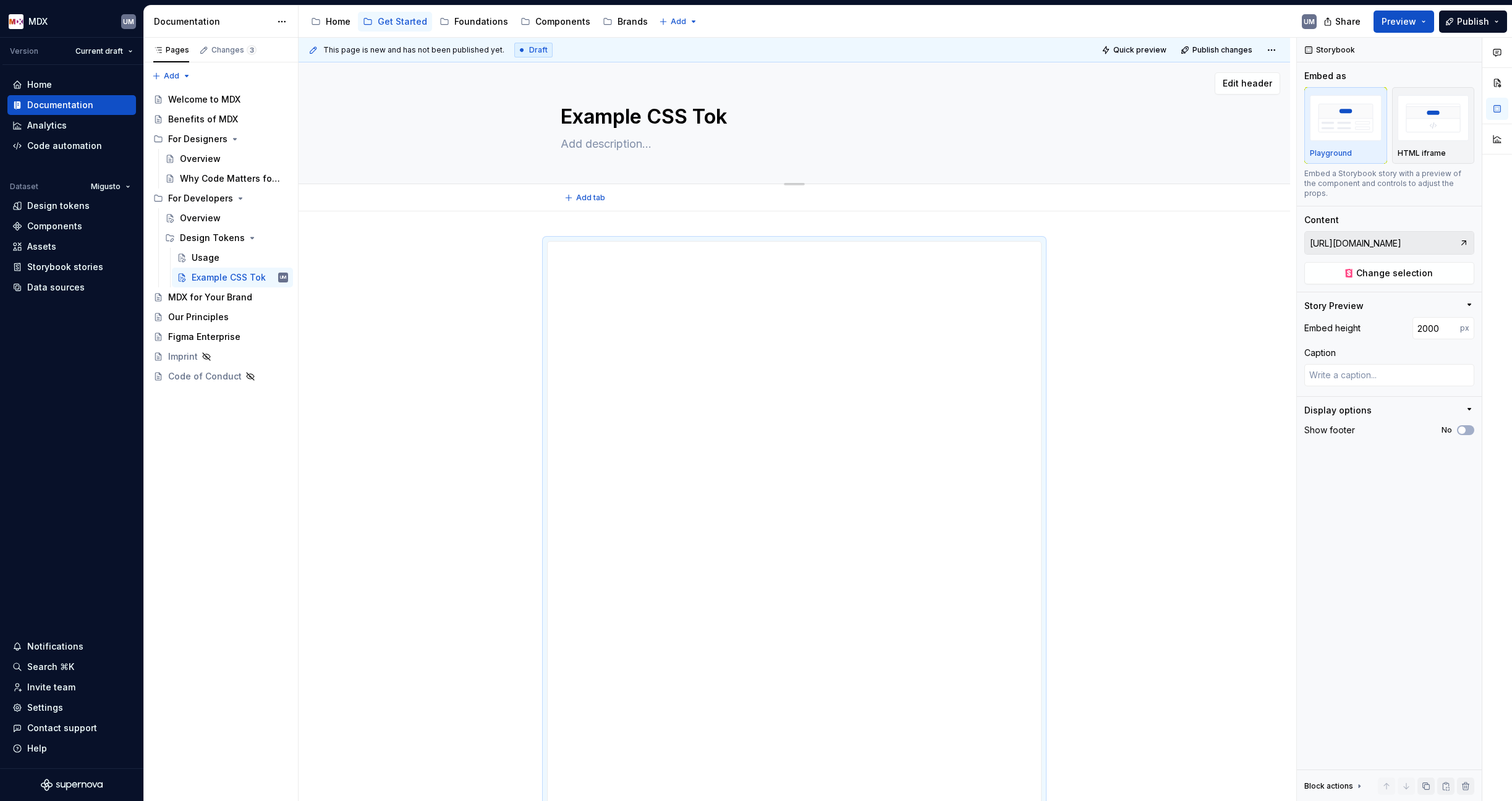
type textarea "Example CSS Toke"
type textarea "*"
type textarea "Example CSS Token"
type textarea "*"
type textarea "Example CSS Tokens"
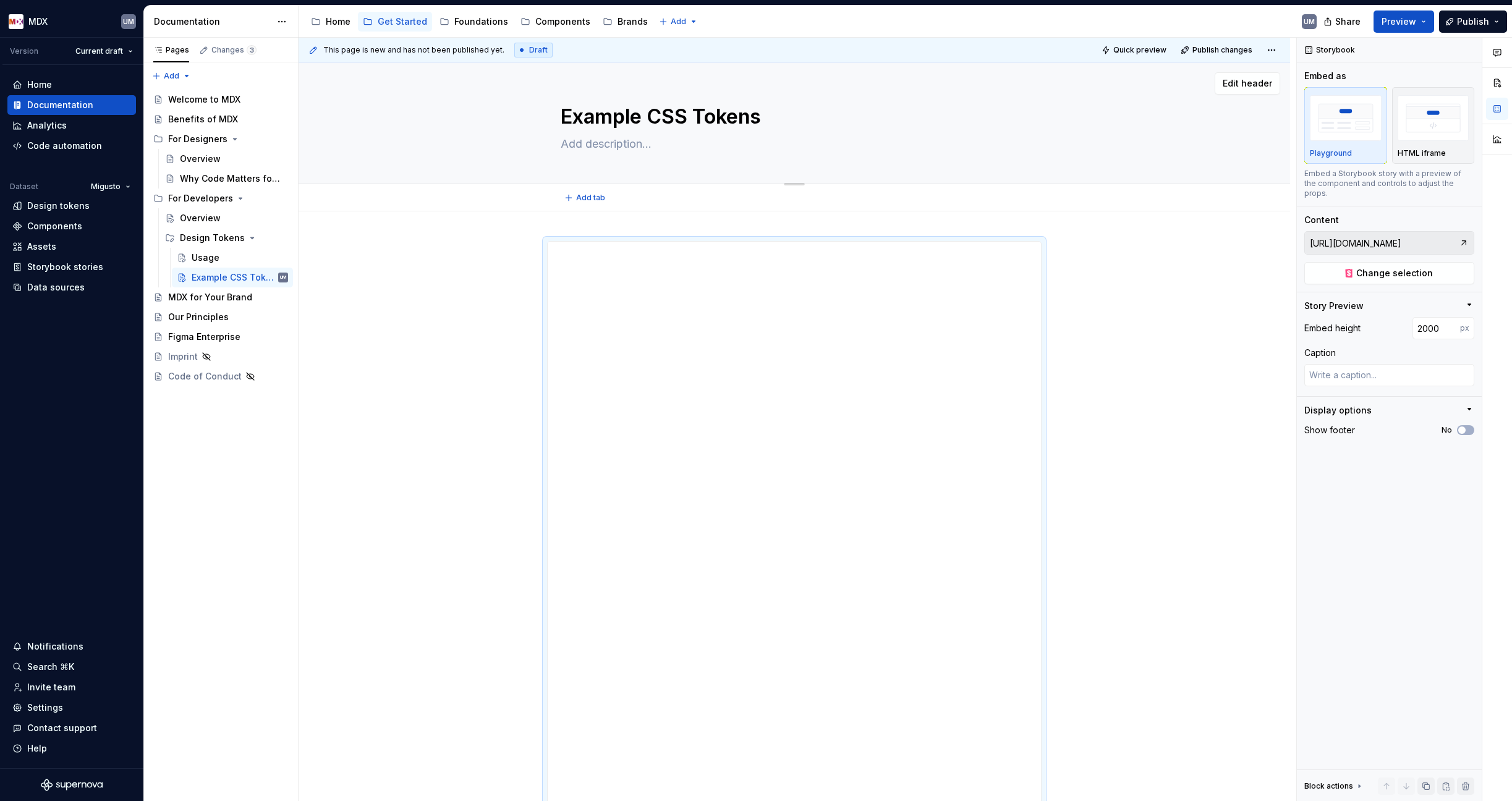
type textarea "*"
type textarea "Example CSS Token"
type textarea "*"
type textarea "Example CSS Toke"
type textarea "*"
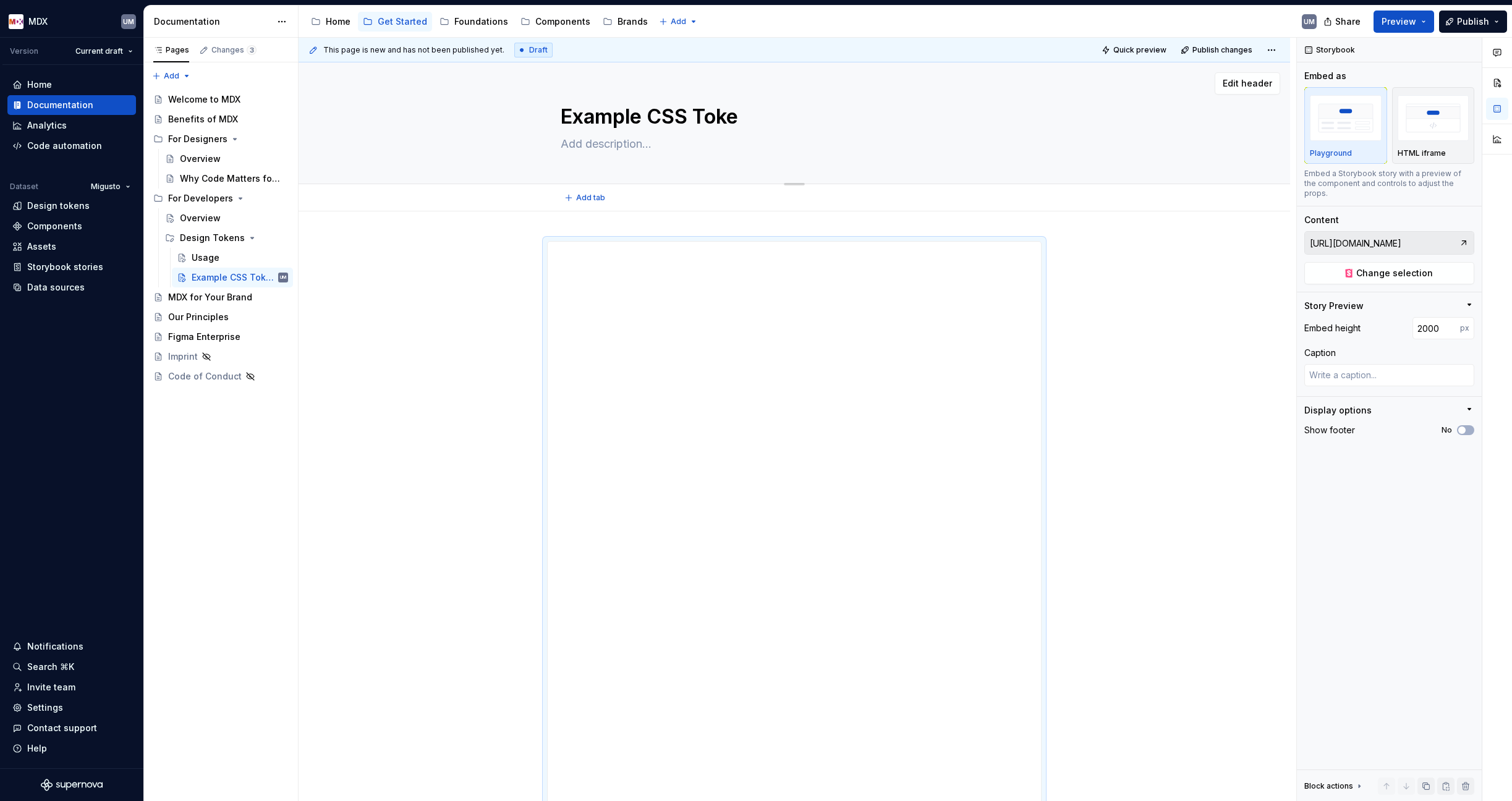
type textarea "Example CSS Tok"
type textarea "*"
type textarea "Example CSS To"
type textarea "*"
type textarea "Example CSS T"
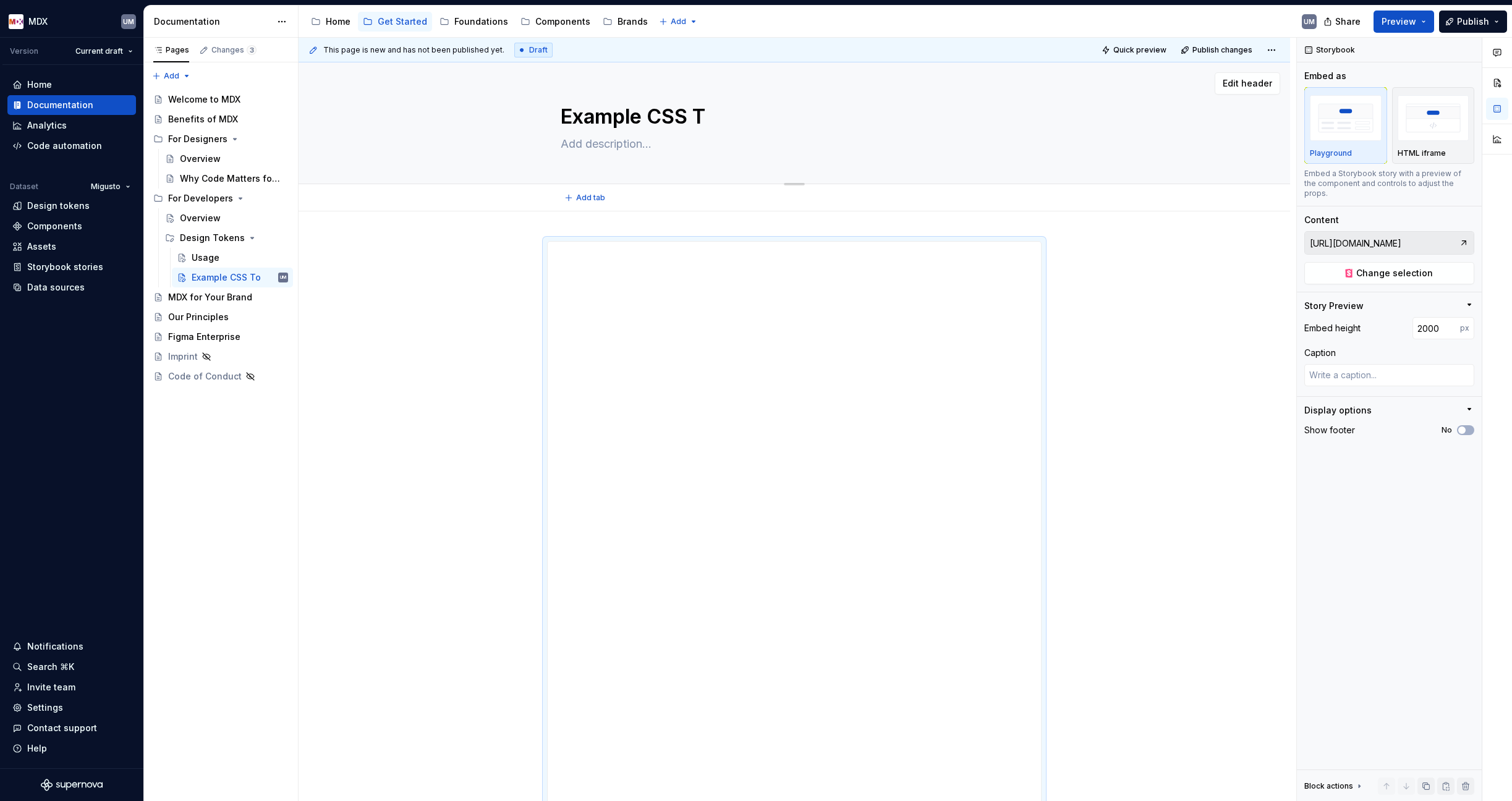
type textarea "*"
type textarea "Example CSS"
type textarea "*"
type textarea "Example CSS"
type textarea "*"
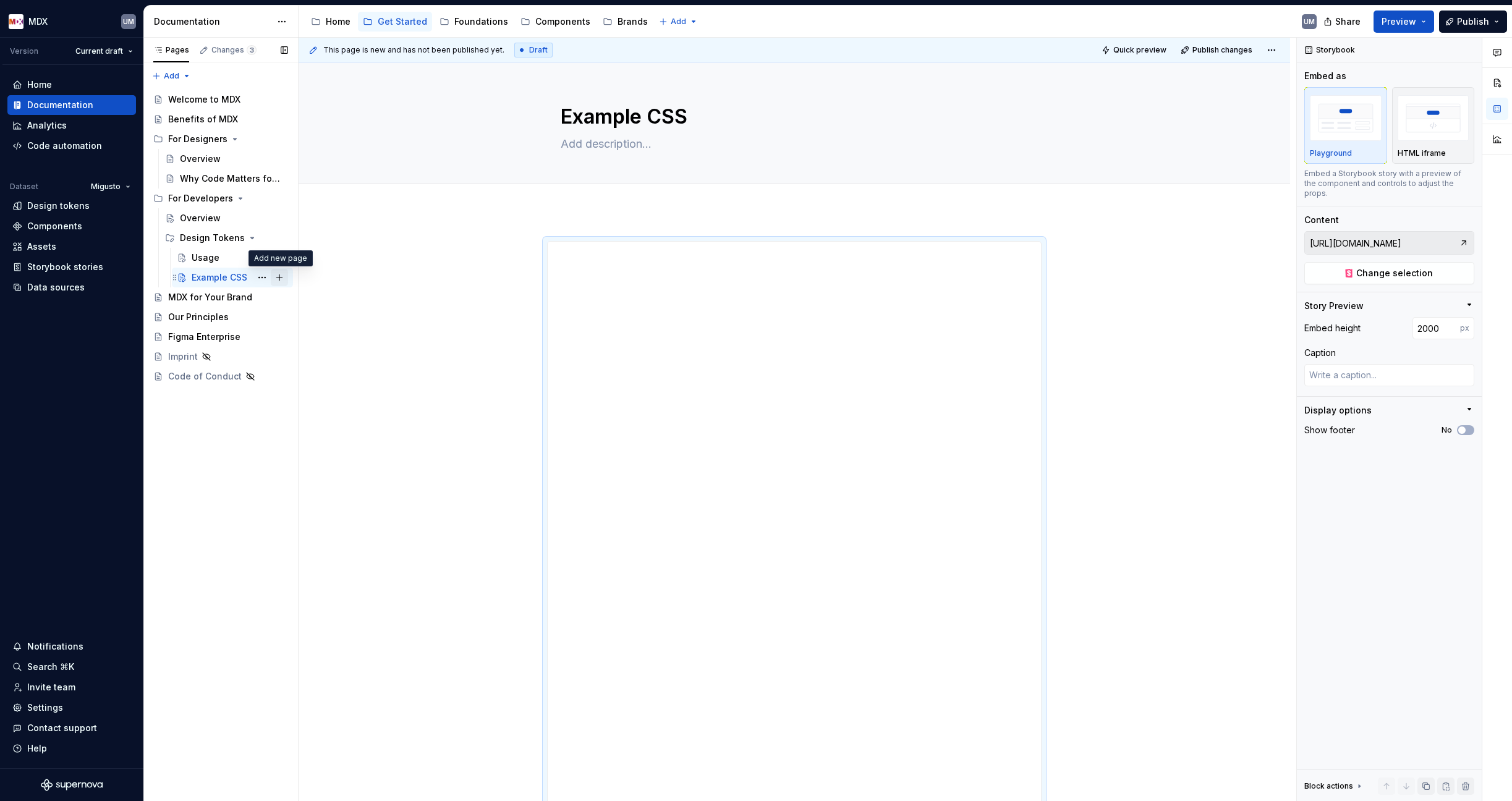
type textarea "Example CSS"
click at [281, 277] on button "Page tree" at bounding box center [279, 277] width 17 height 17
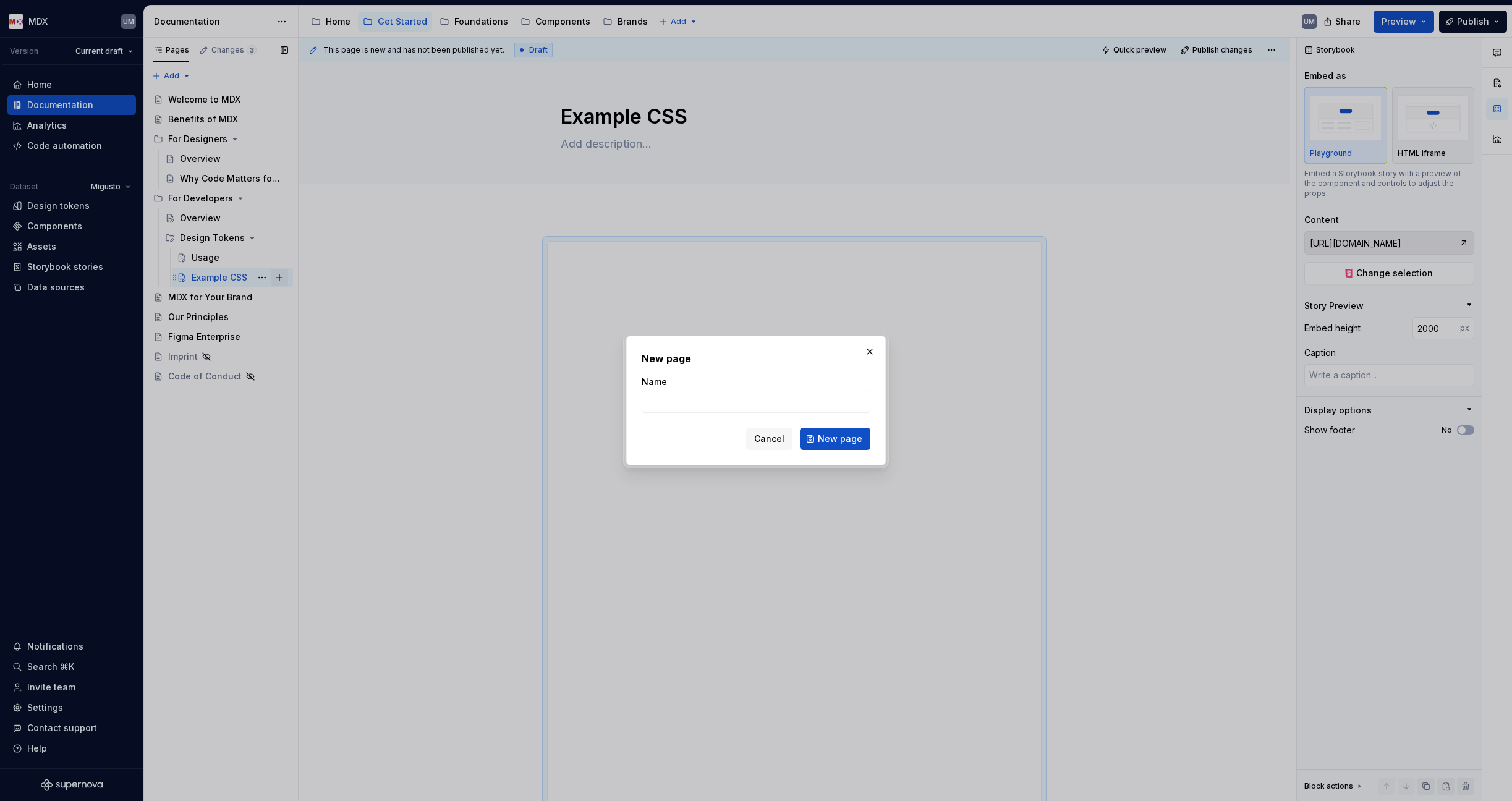
type textarea "*"
type input "Ex"
type textarea "*"
type input "Example Ta"
type textarea "*"
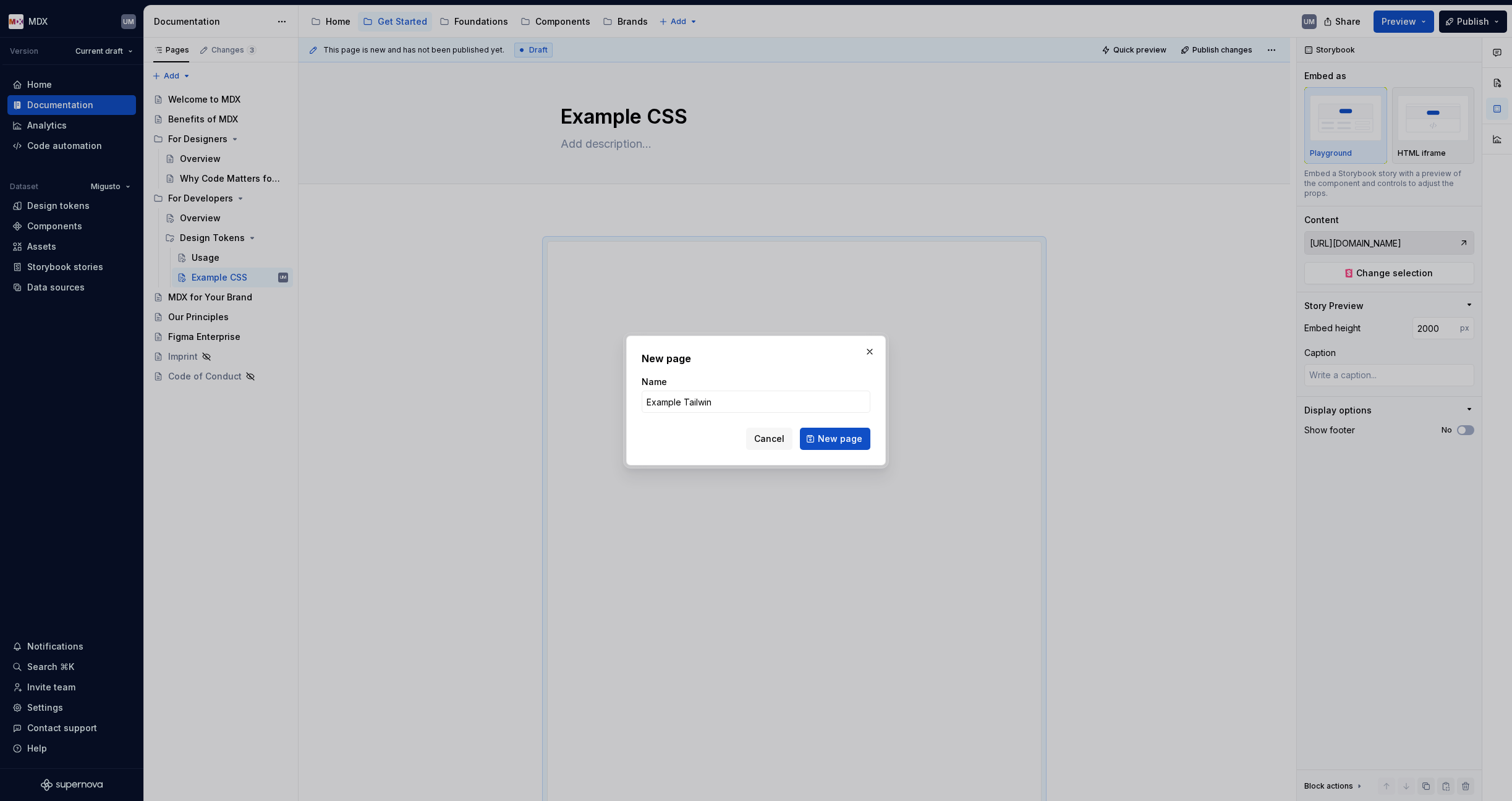
type input "Example Tailwind"
type textarea "*"
type input "Example Tailwind"
click at [843, 441] on span "New page" at bounding box center [840, 438] width 45 height 13
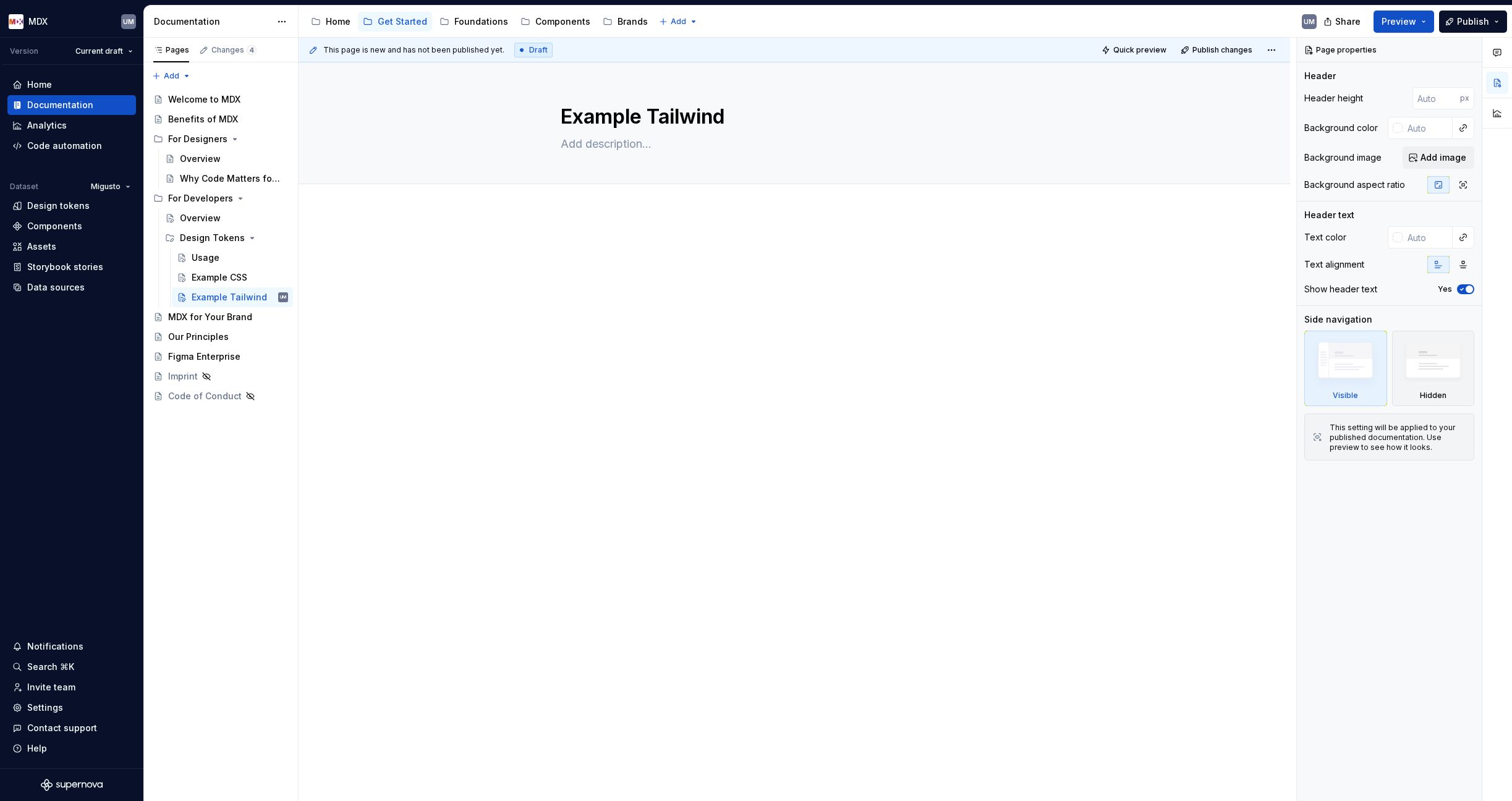
type textarea "*"
click at [663, 247] on p at bounding box center [795, 249] width 495 height 15
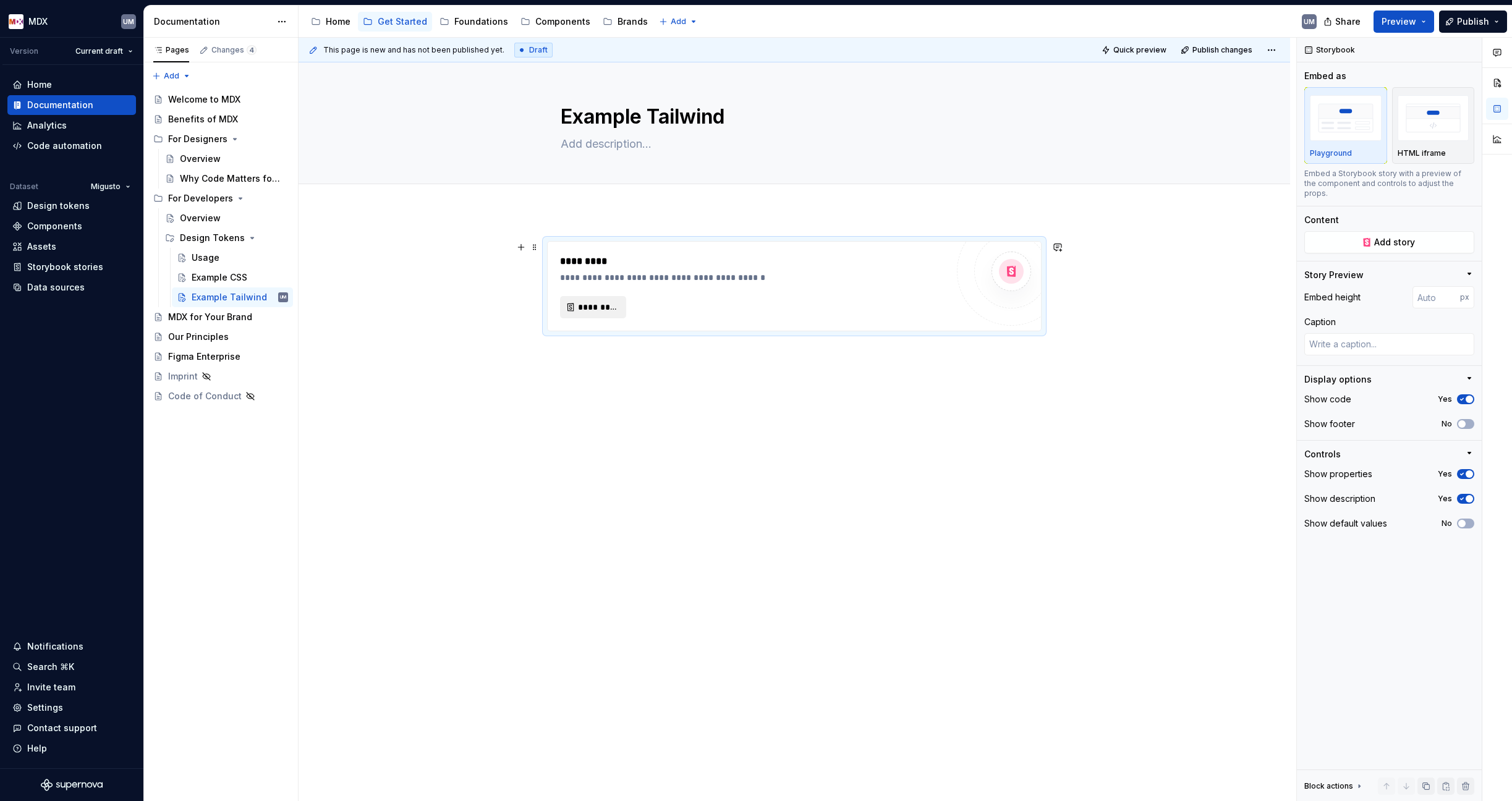
click at [595, 302] on span "*********" at bounding box center [598, 307] width 40 height 13
type textarea "*"
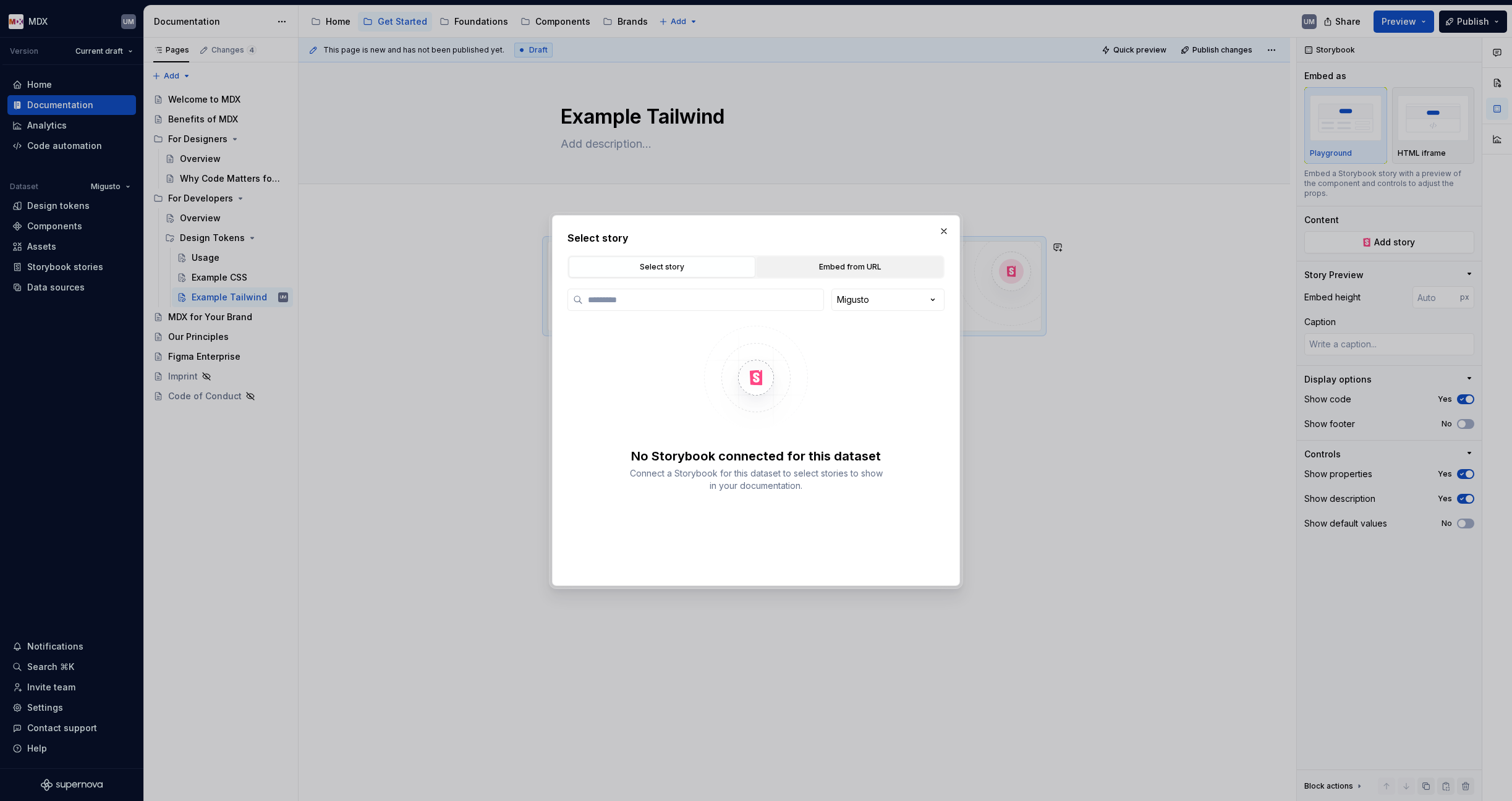
click at [838, 261] on div "Embed from URL" at bounding box center [849, 267] width 178 height 13
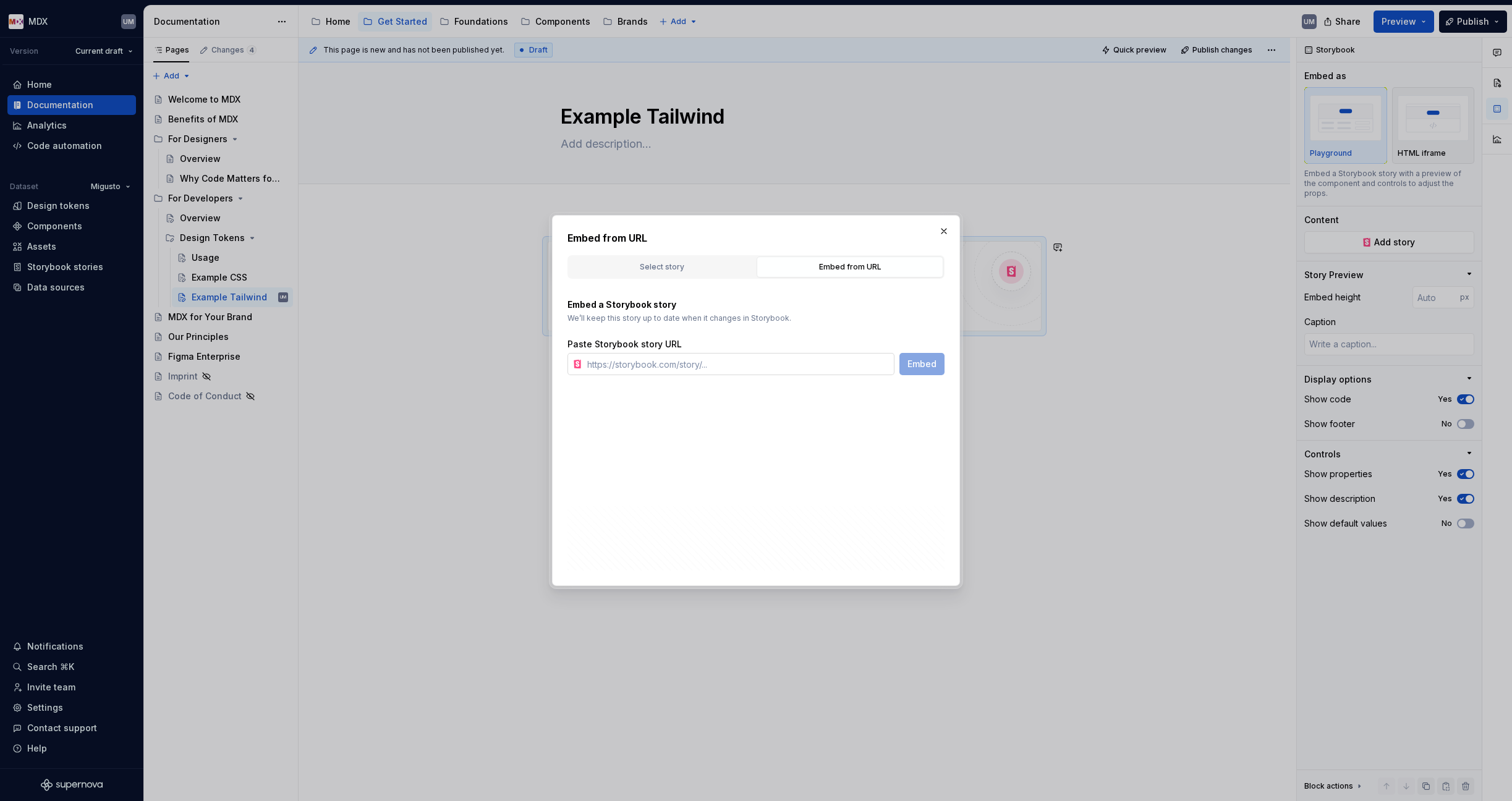
click at [628, 364] on input "text" at bounding box center [738, 363] width 312 height 22
paste input "[URL][DOMAIN_NAME]"
type input "[URL][DOMAIN_NAME]"
click at [917, 364] on span "Embed" at bounding box center [922, 364] width 29 height 13
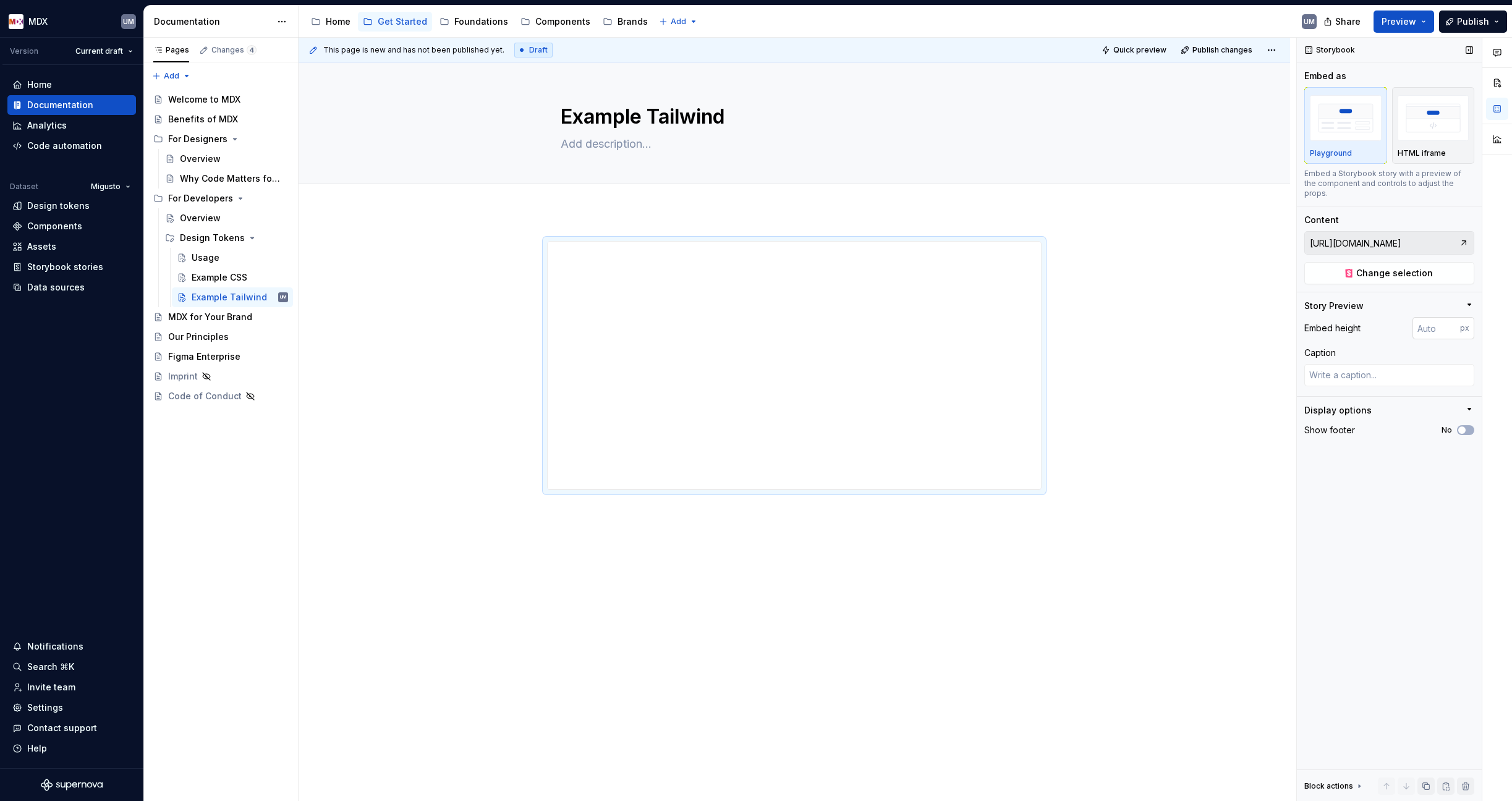
type textarea "*"
click at [1195, 319] on input "number" at bounding box center [1436, 328] width 47 height 22
type input "2000"
click at [174, 73] on div "Pages Changes 4 Add Accessibility guide for tree Page tree. Navigate the tree w…" at bounding box center [221, 420] width 155 height 764
click at [188, 113] on div "New group" at bounding box center [211, 118] width 81 height 13
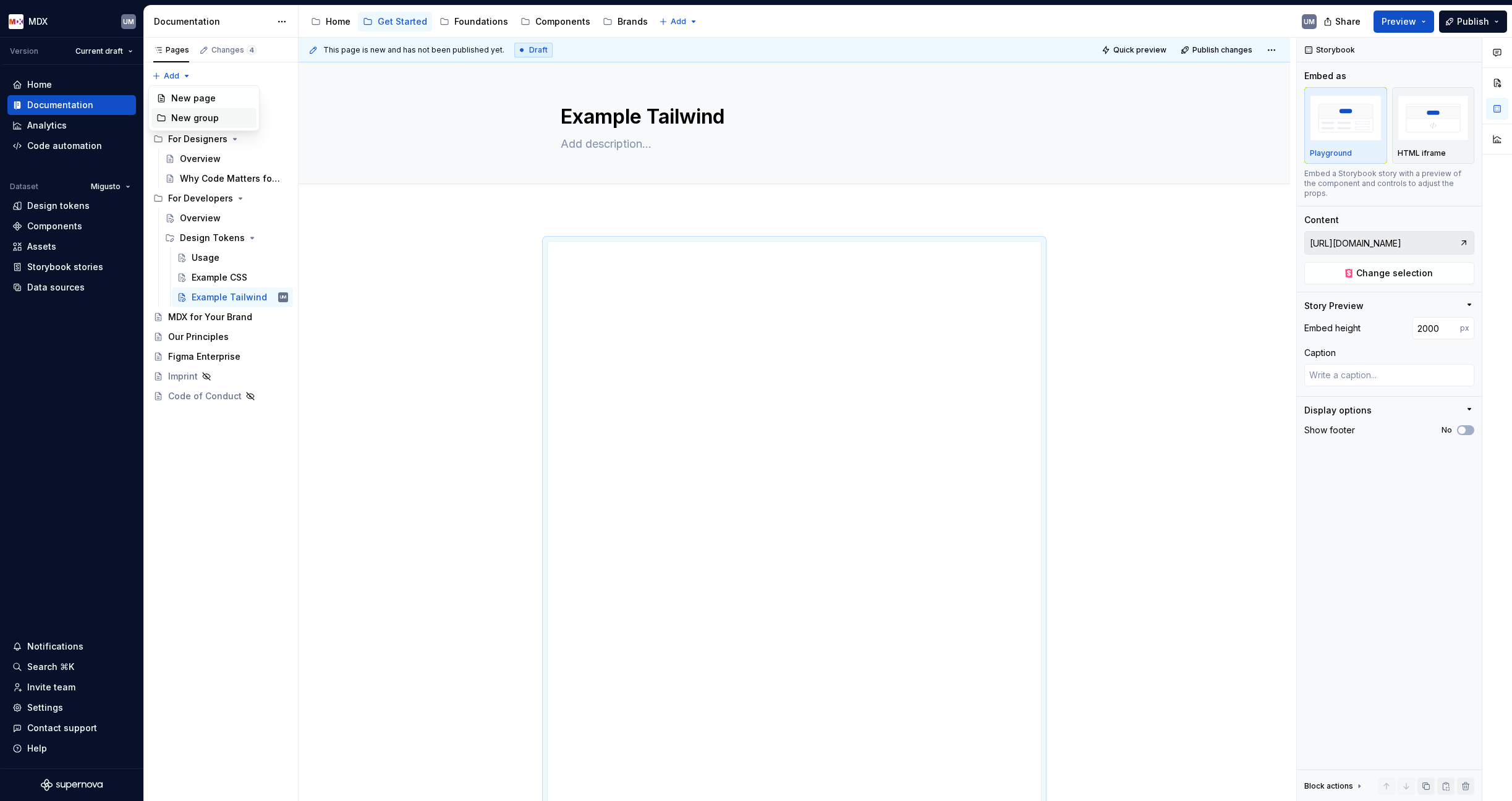
type textarea "*"
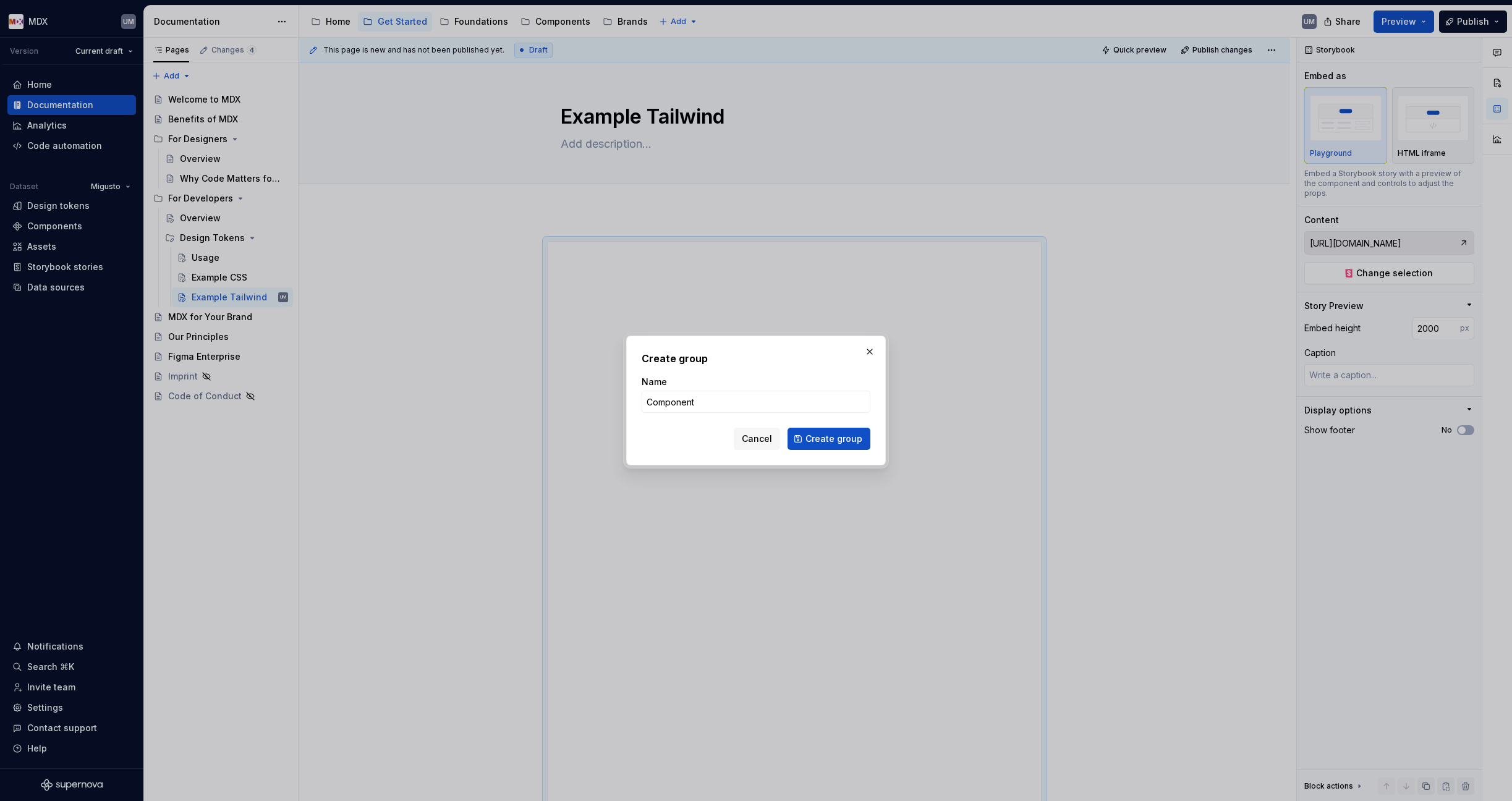
type input "Components"
click at [830, 438] on button "Create group" at bounding box center [829, 438] width 83 height 22
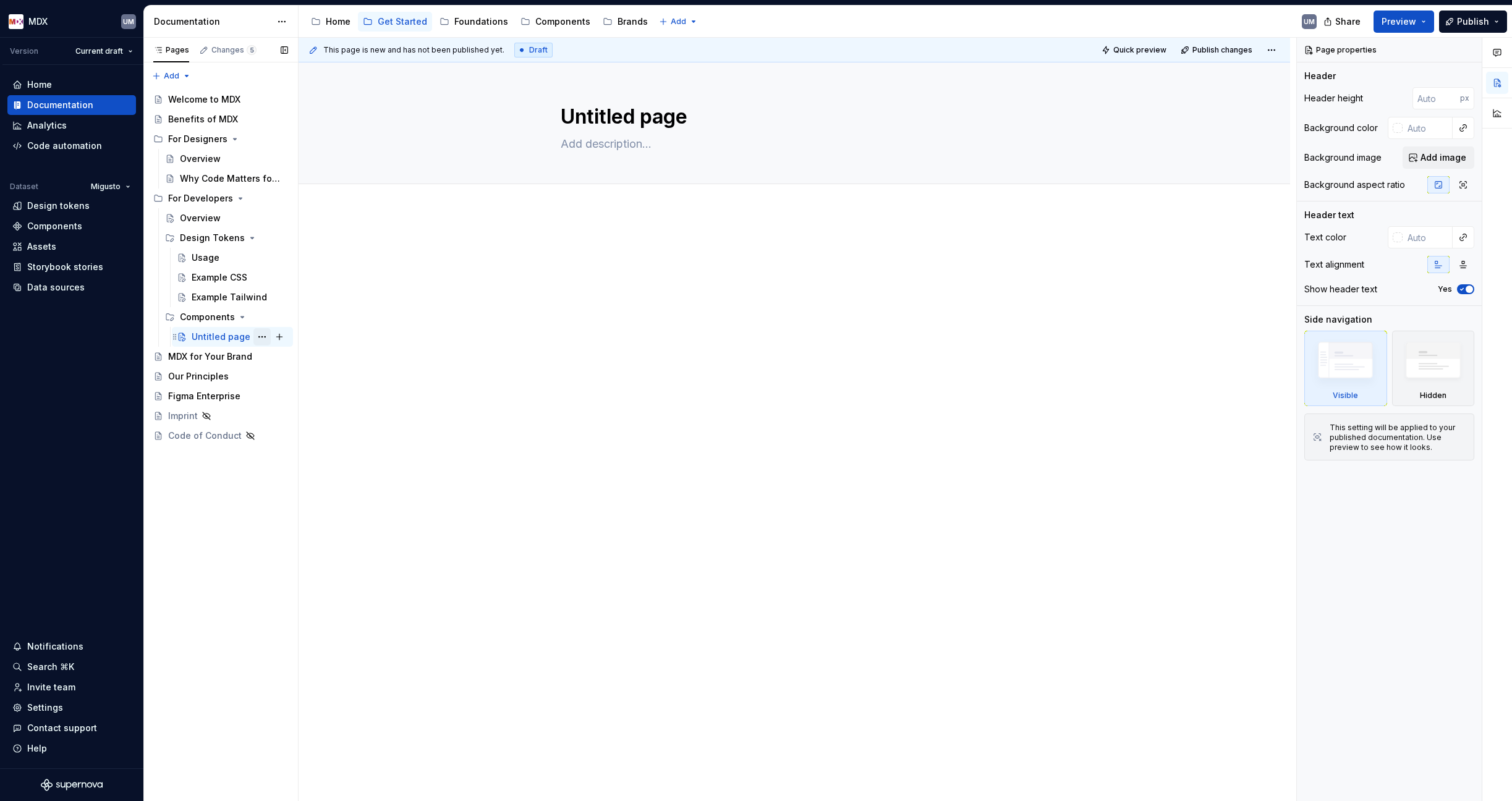
click at [261, 337] on button "Page tree" at bounding box center [262, 337] width 17 height 17
type textarea "*"
click at [287, 362] on div "Rename page" at bounding box center [337, 358] width 121 height 13
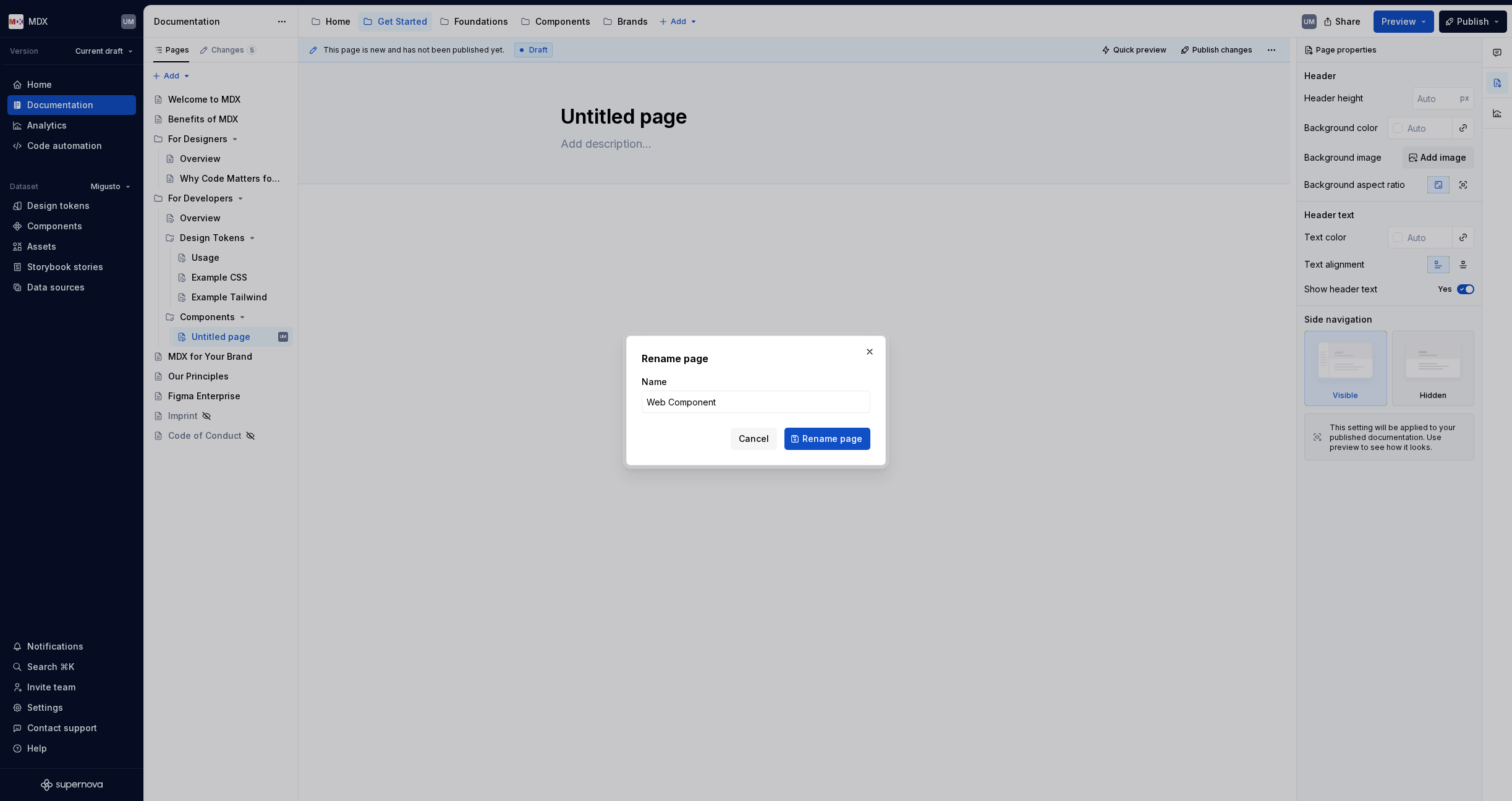
type input "Web Components"
click at [829, 438] on button "Rename page" at bounding box center [827, 438] width 86 height 22
type textarea "*"
type textarea "Web Components"
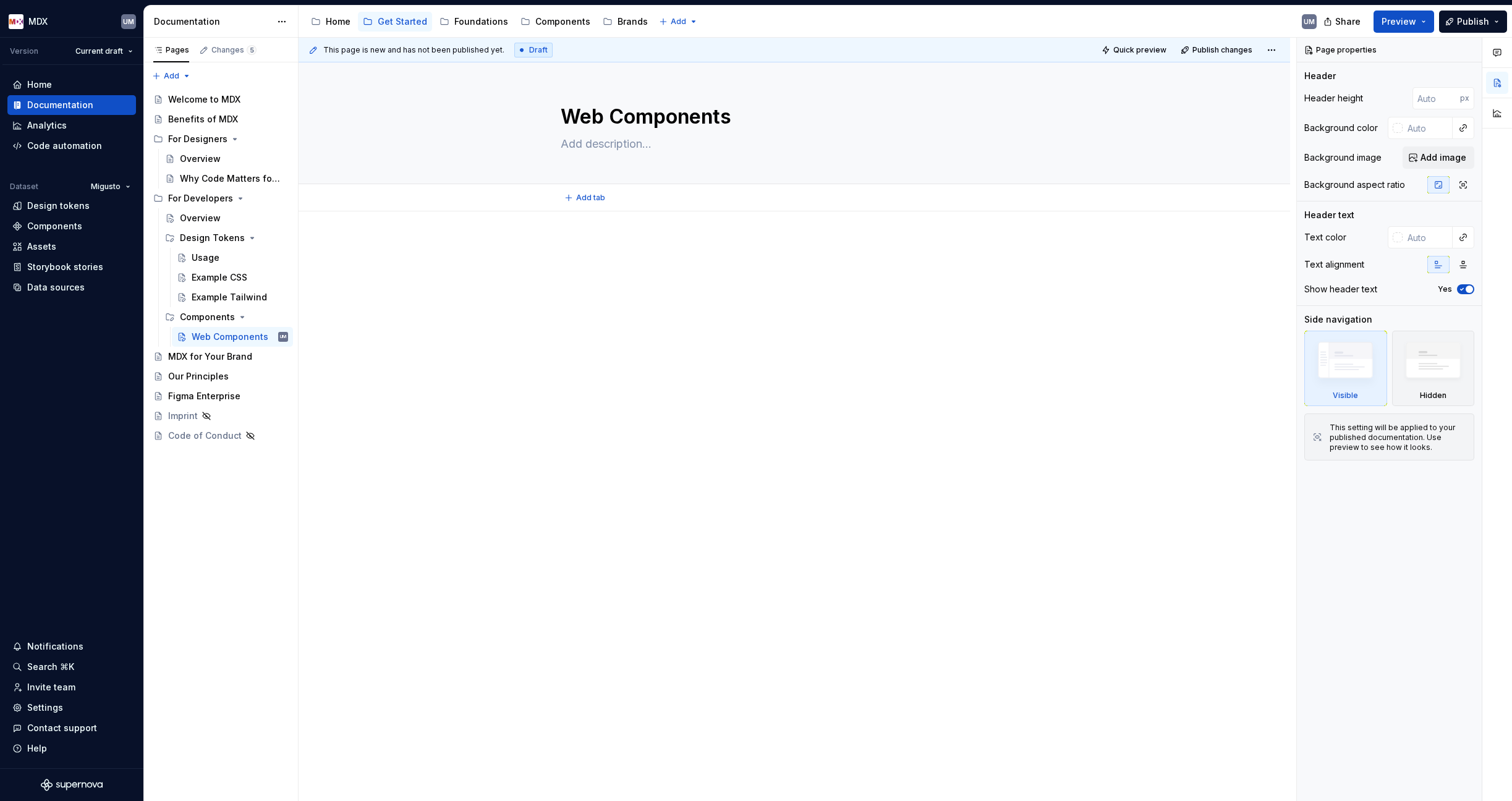
click at [609, 205] on div "Add tab" at bounding box center [794, 198] width 467 height 17
type textarea "*"
drag, startPoint x: 588, startPoint y: 246, endPoint x: 606, endPoint y: 252, distance: 19.0
click at [588, 246] on p at bounding box center [795, 249] width 495 height 15
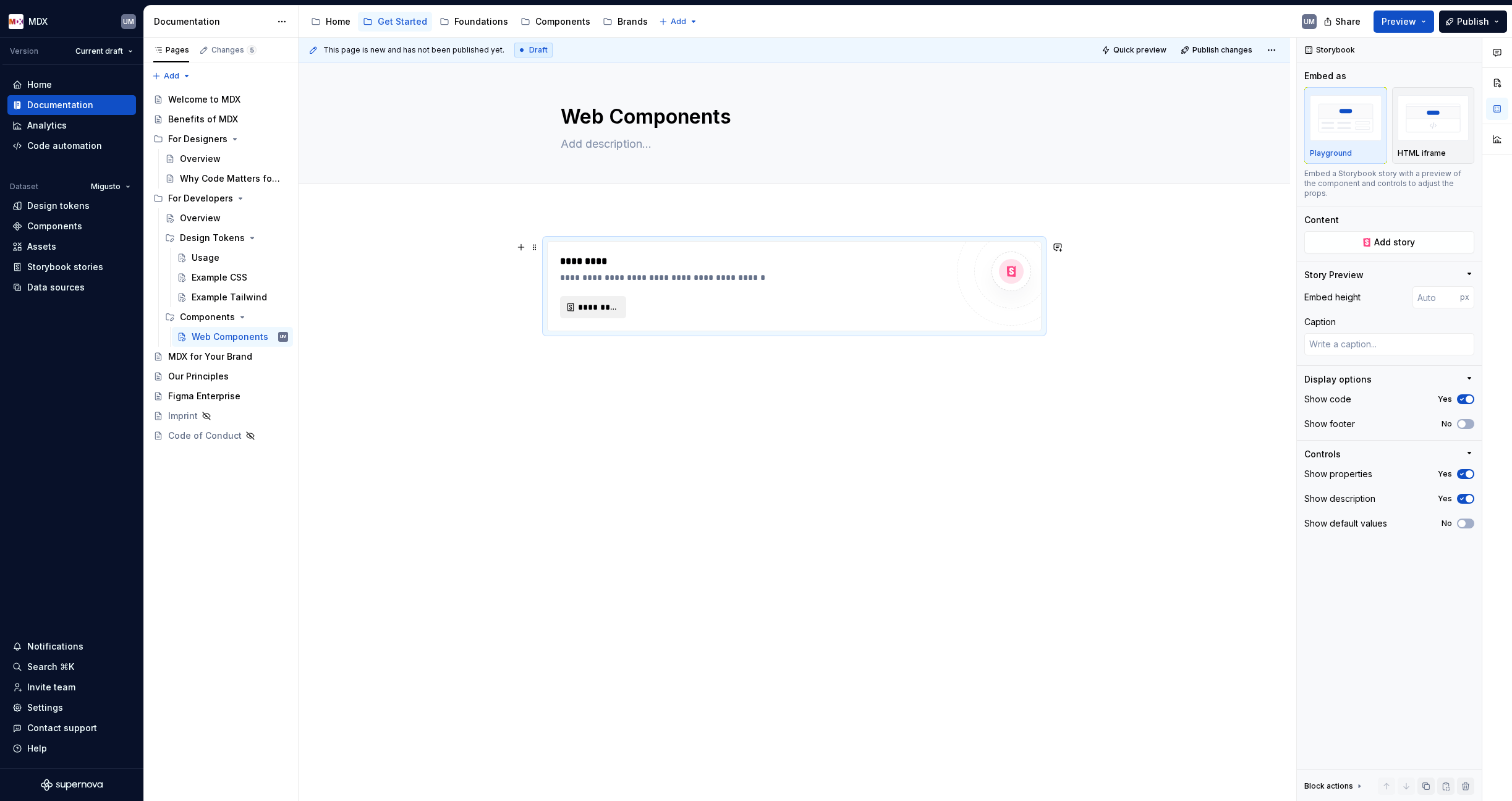
click at [593, 303] on span "*********" at bounding box center [598, 307] width 40 height 13
type textarea "*"
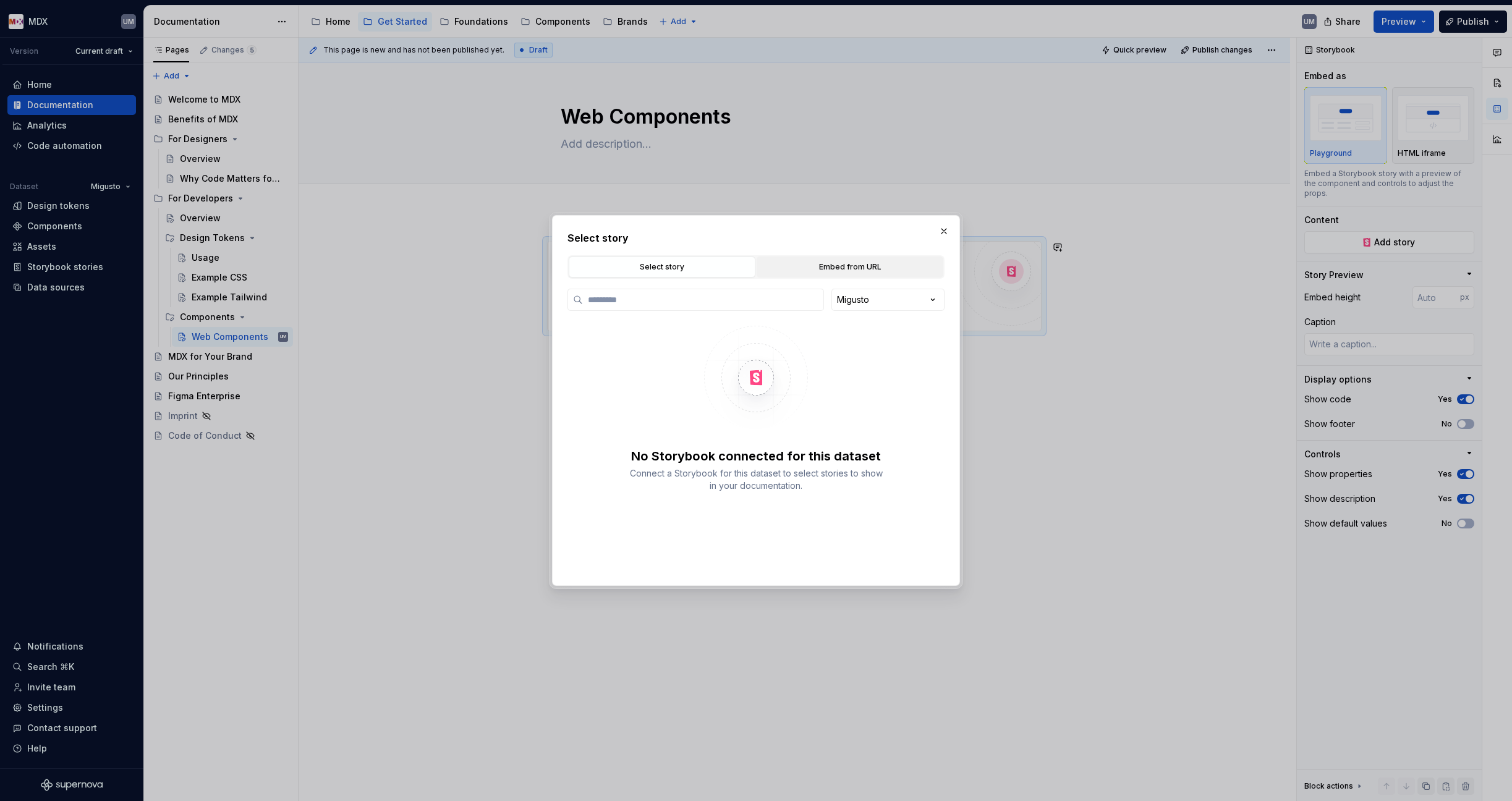
click at [838, 262] on div "Embed from URL" at bounding box center [849, 267] width 178 height 13
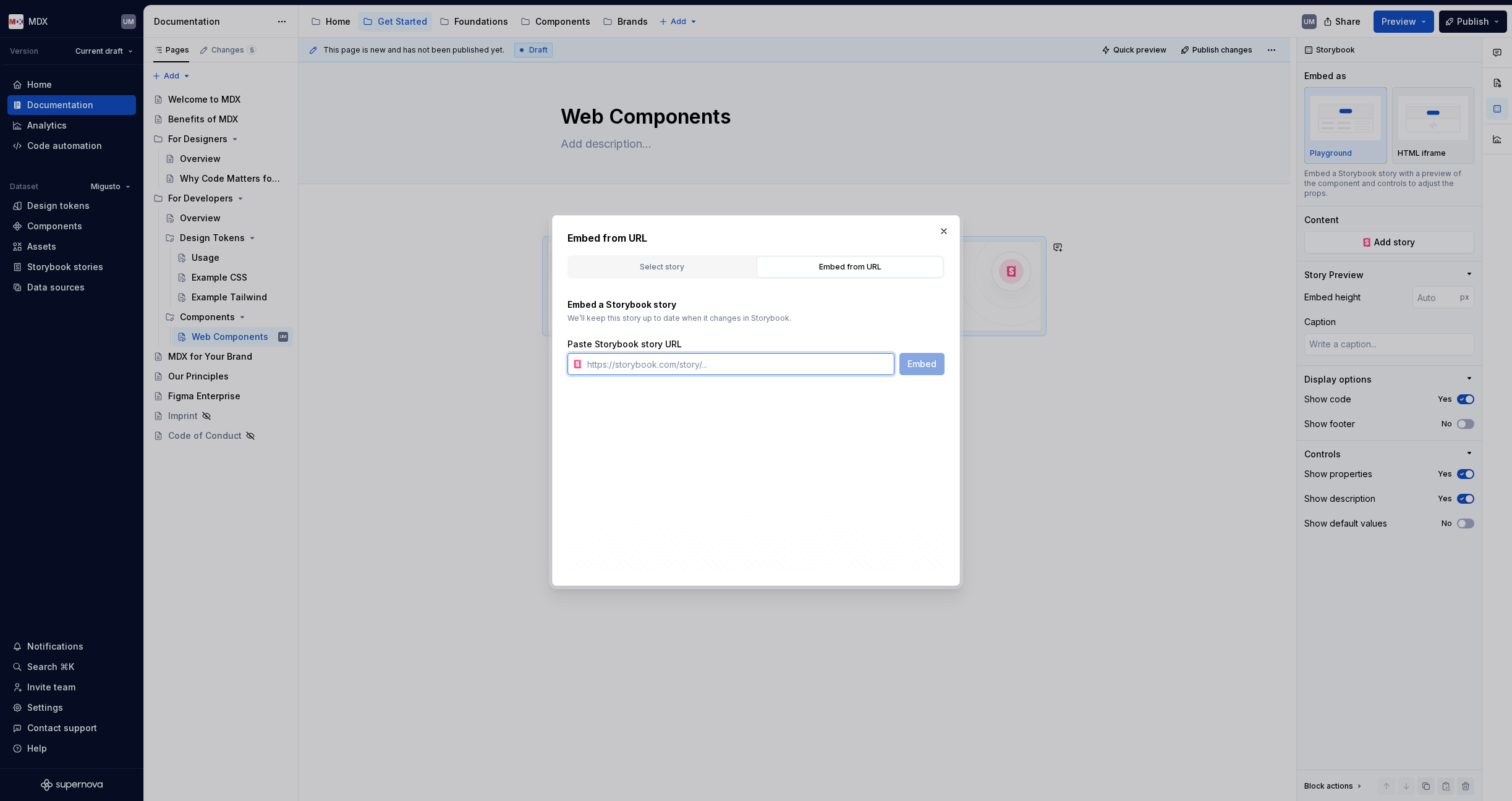
drag, startPoint x: 653, startPoint y: 363, endPoint x: 734, endPoint y: 367, distance: 81.1
click at [653, 363] on input "text" at bounding box center [738, 363] width 312 height 22
paste input "[URL][DOMAIN_NAME]"
type input "[URL][DOMAIN_NAME]"
click at [926, 362] on span "Embed" at bounding box center [922, 364] width 29 height 13
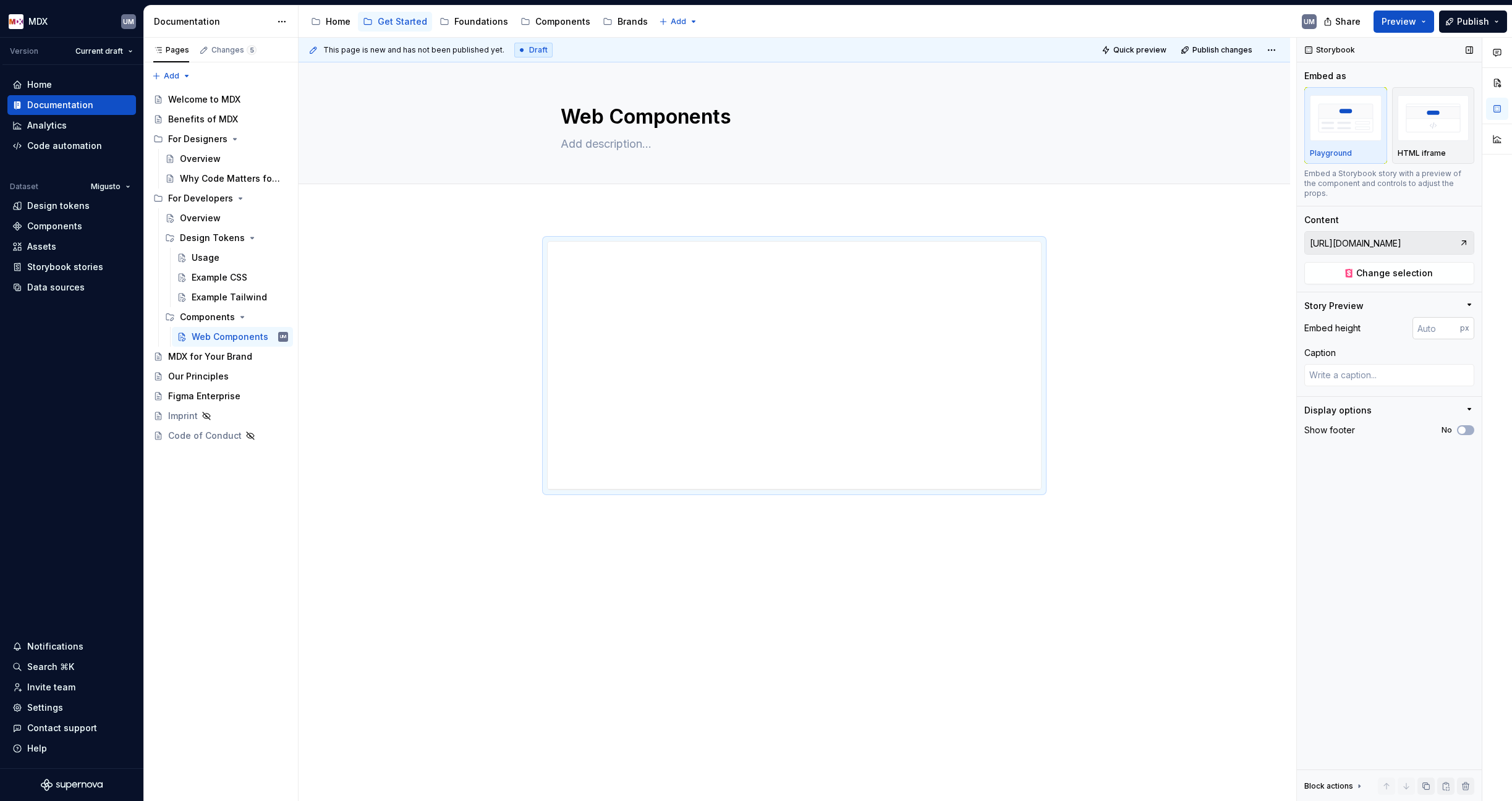
type textarea "*"
click at [1195, 319] on input "number" at bounding box center [1436, 328] width 47 height 22
type input "2000"
click at [1195, 21] on button "Publish" at bounding box center [1473, 21] width 68 height 22
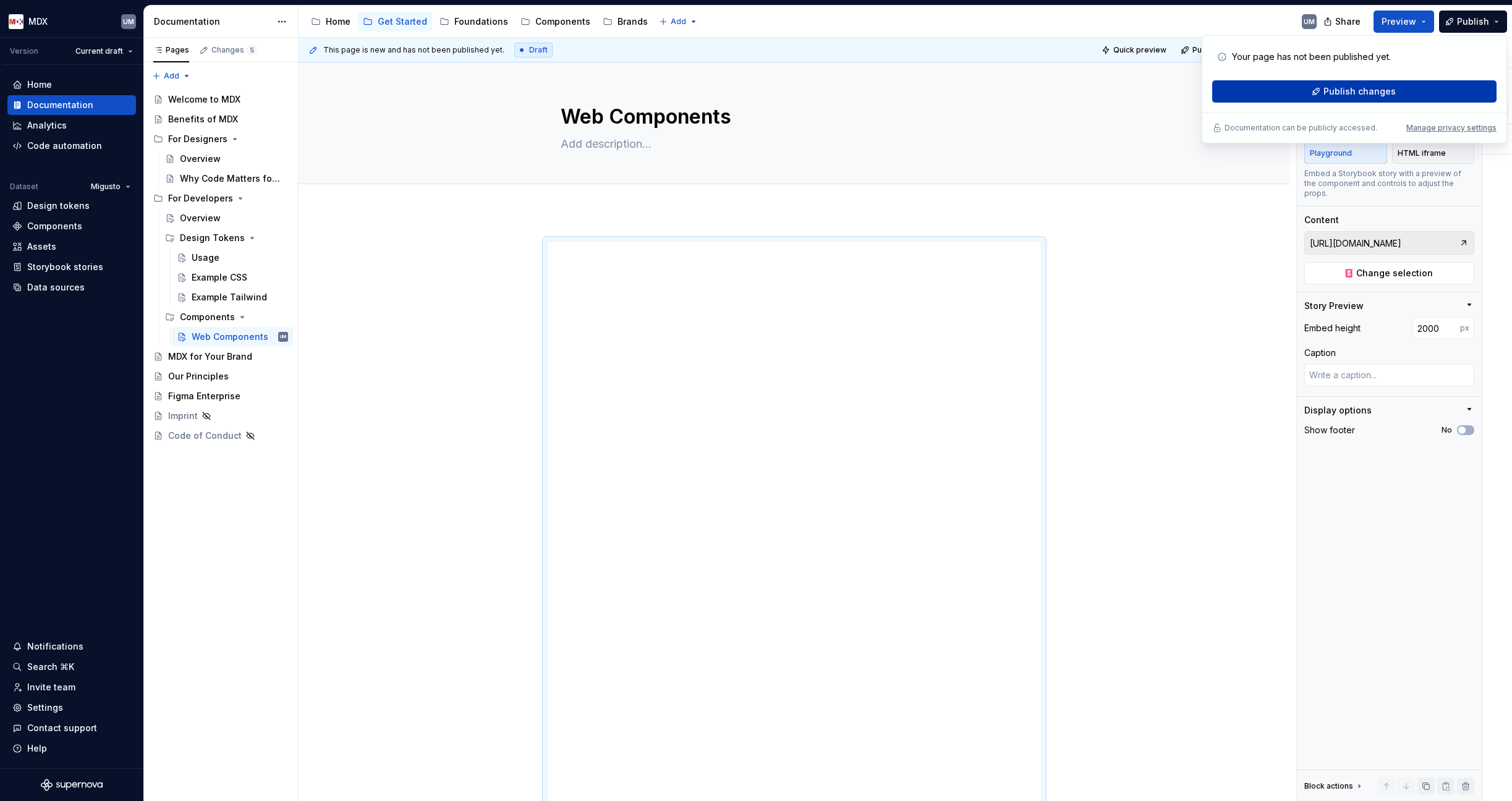
click at [1195, 86] on span "Publish changes" at bounding box center [1359, 91] width 72 height 13
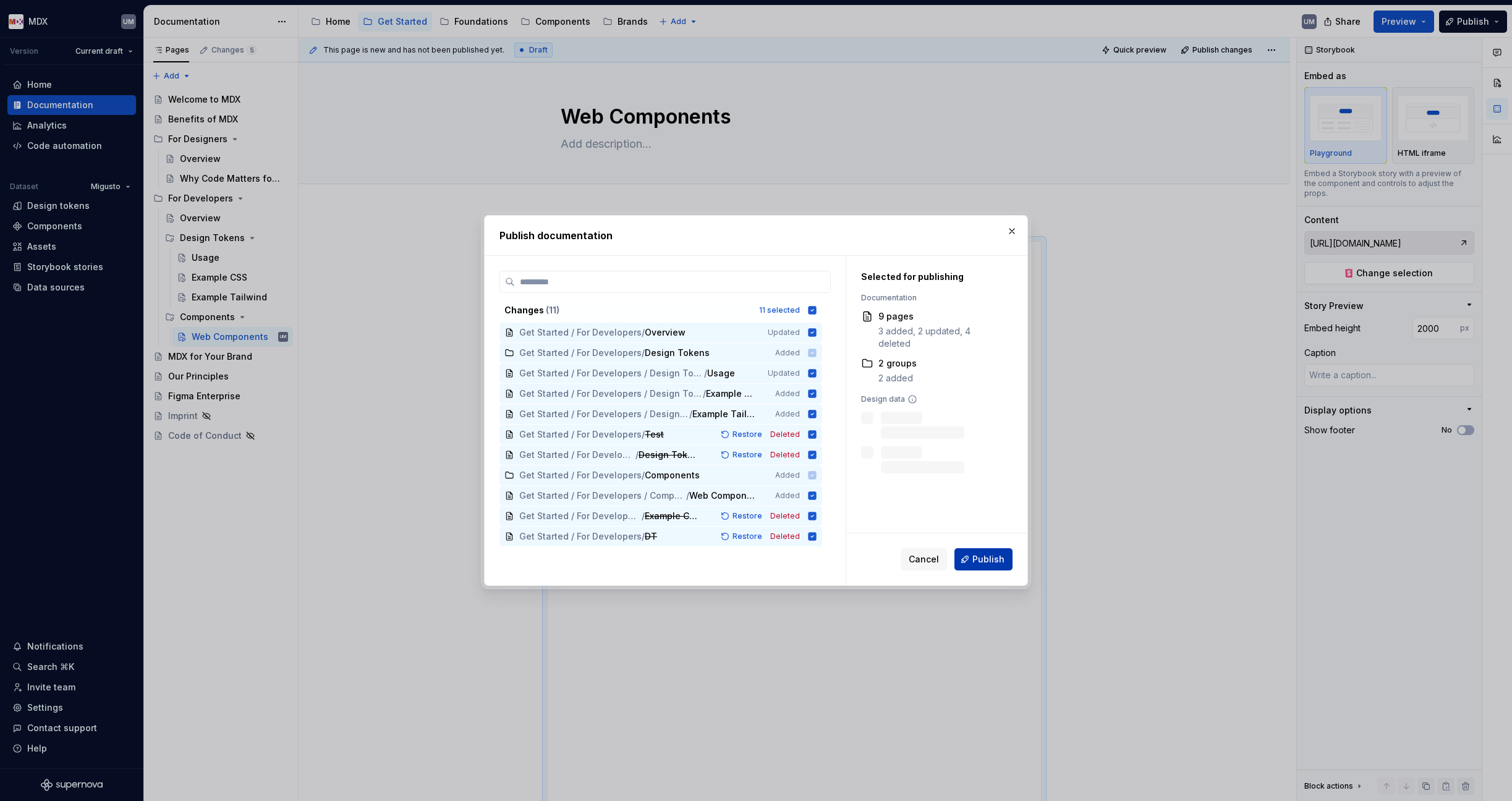
click at [990, 559] on span "Publish" at bounding box center [988, 559] width 32 height 13
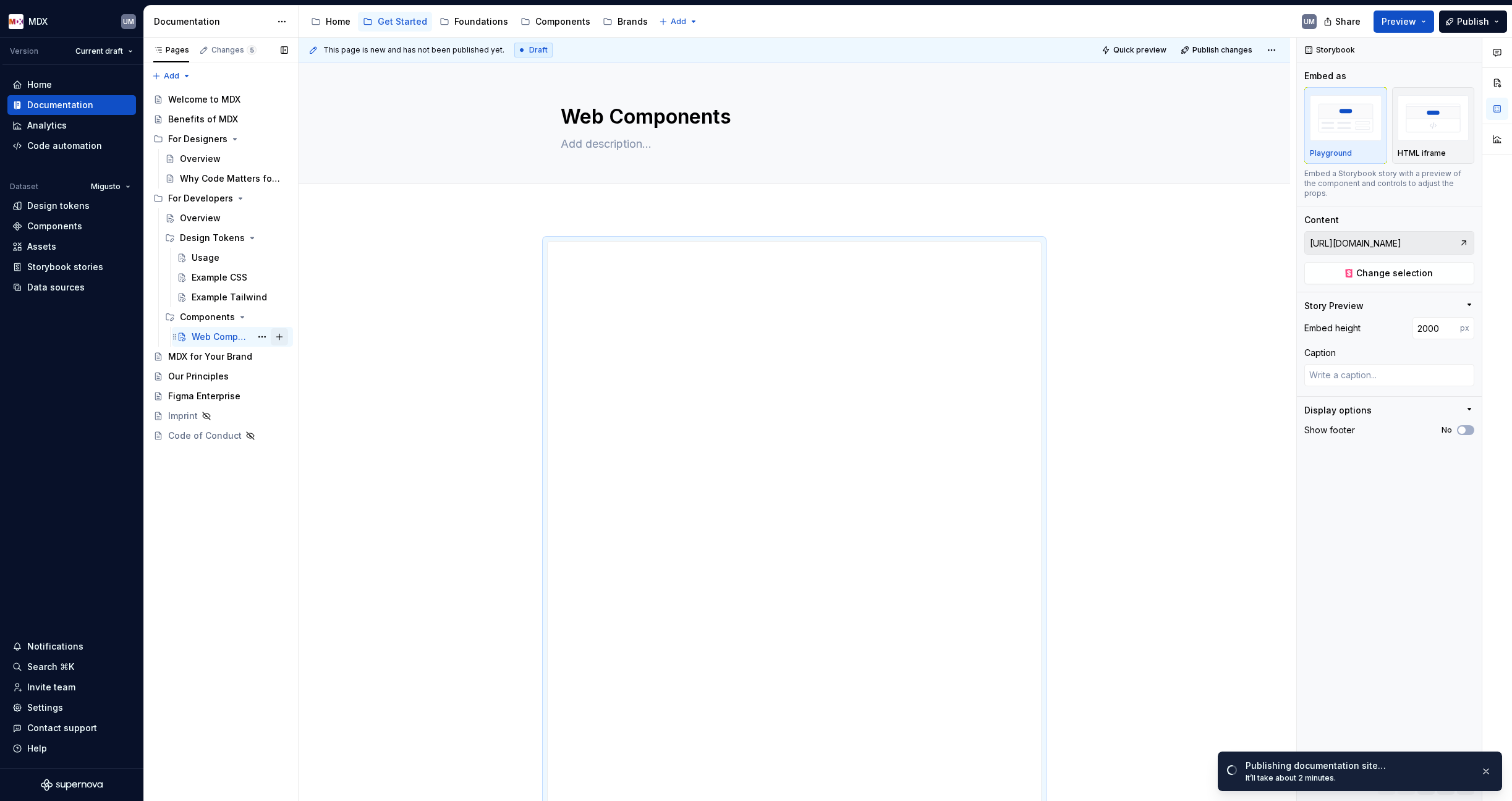
click at [282, 335] on button "Page tree" at bounding box center [279, 337] width 17 height 17
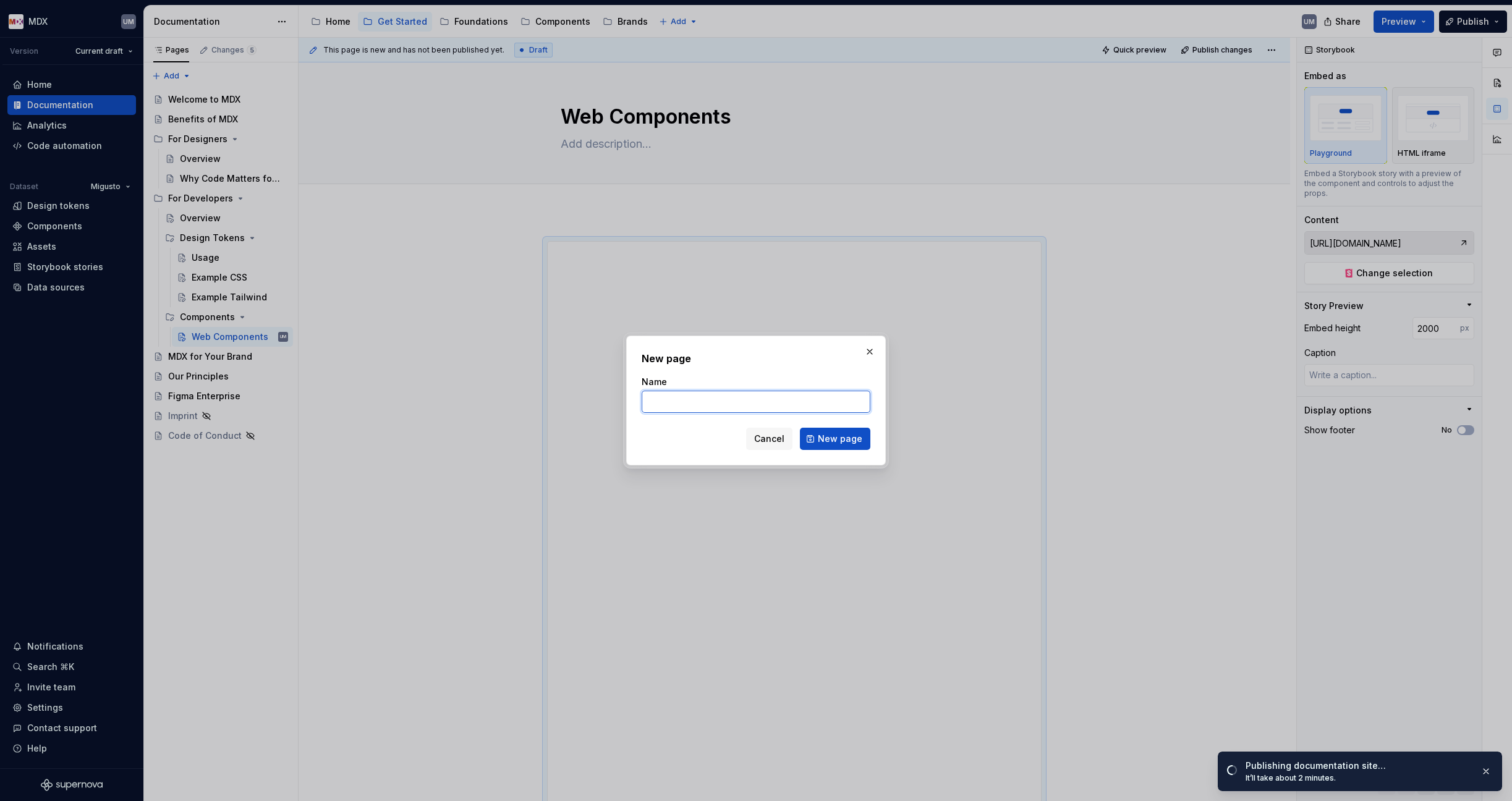
type textarea "*"
type input "react"
type textarea "*"
type input "r"
type input "React Integration"
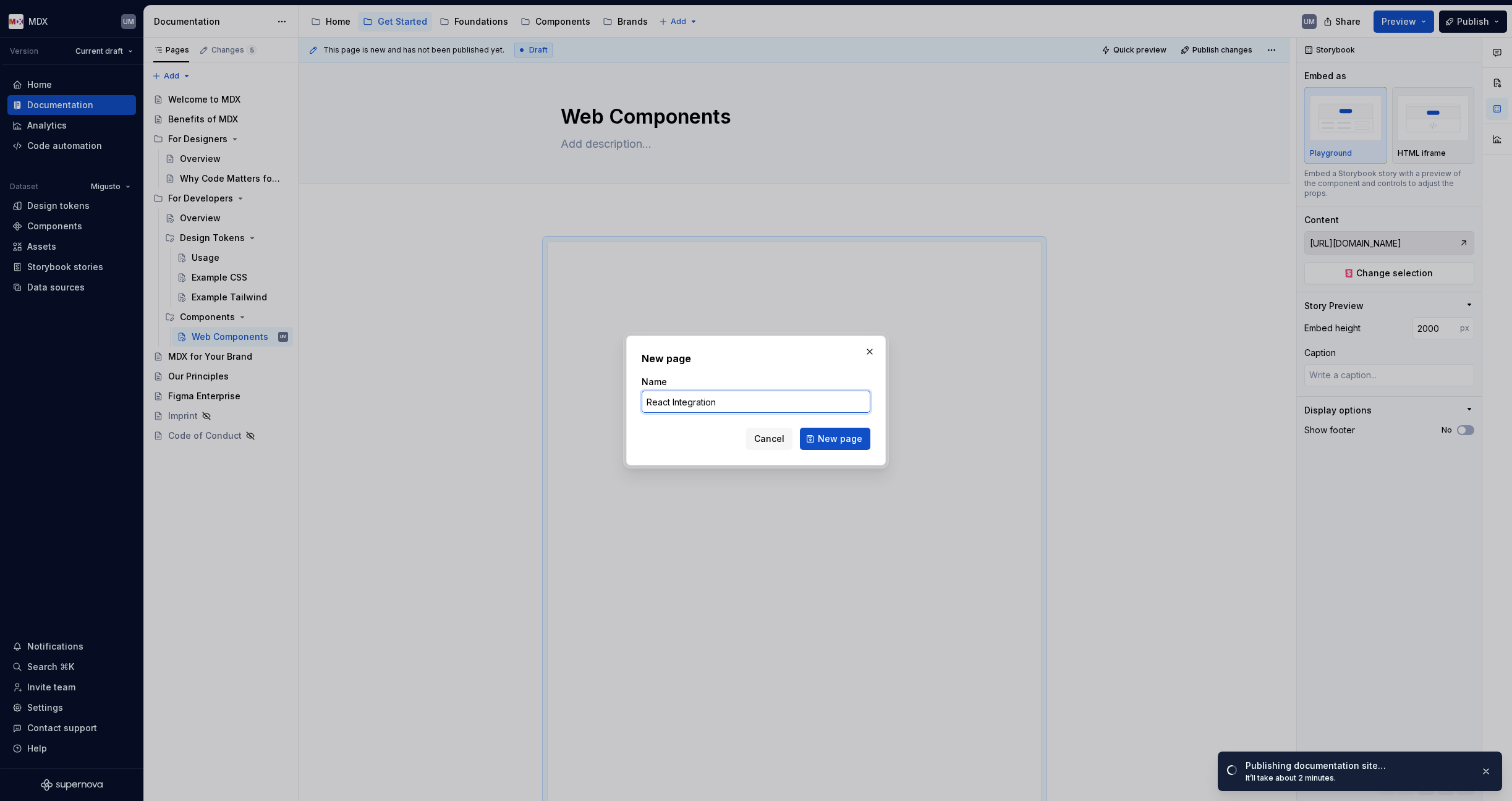
click at [836, 438] on button "New page" at bounding box center [835, 438] width 71 height 22
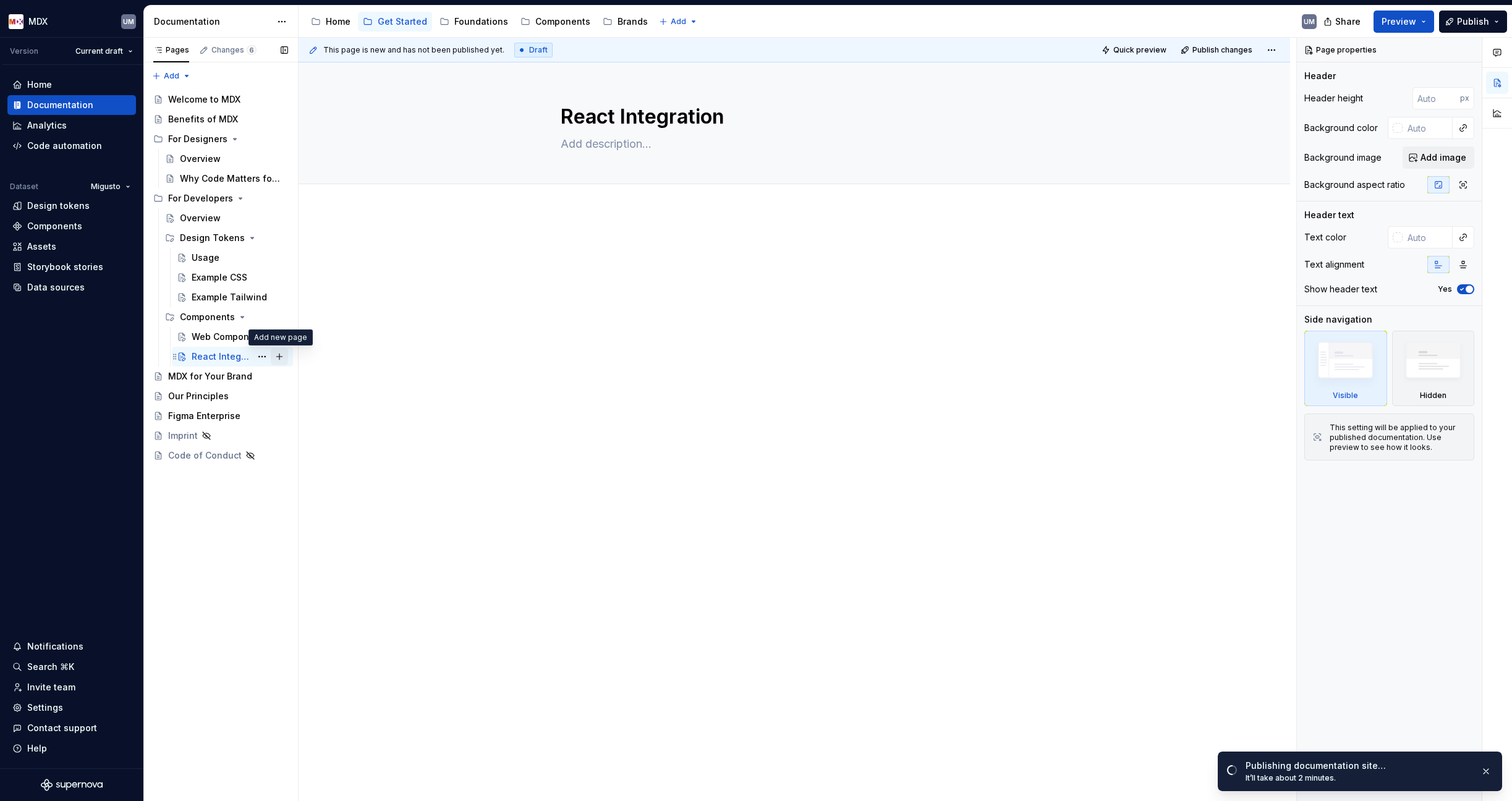
click at [281, 356] on button "Page tree" at bounding box center [279, 357] width 17 height 17
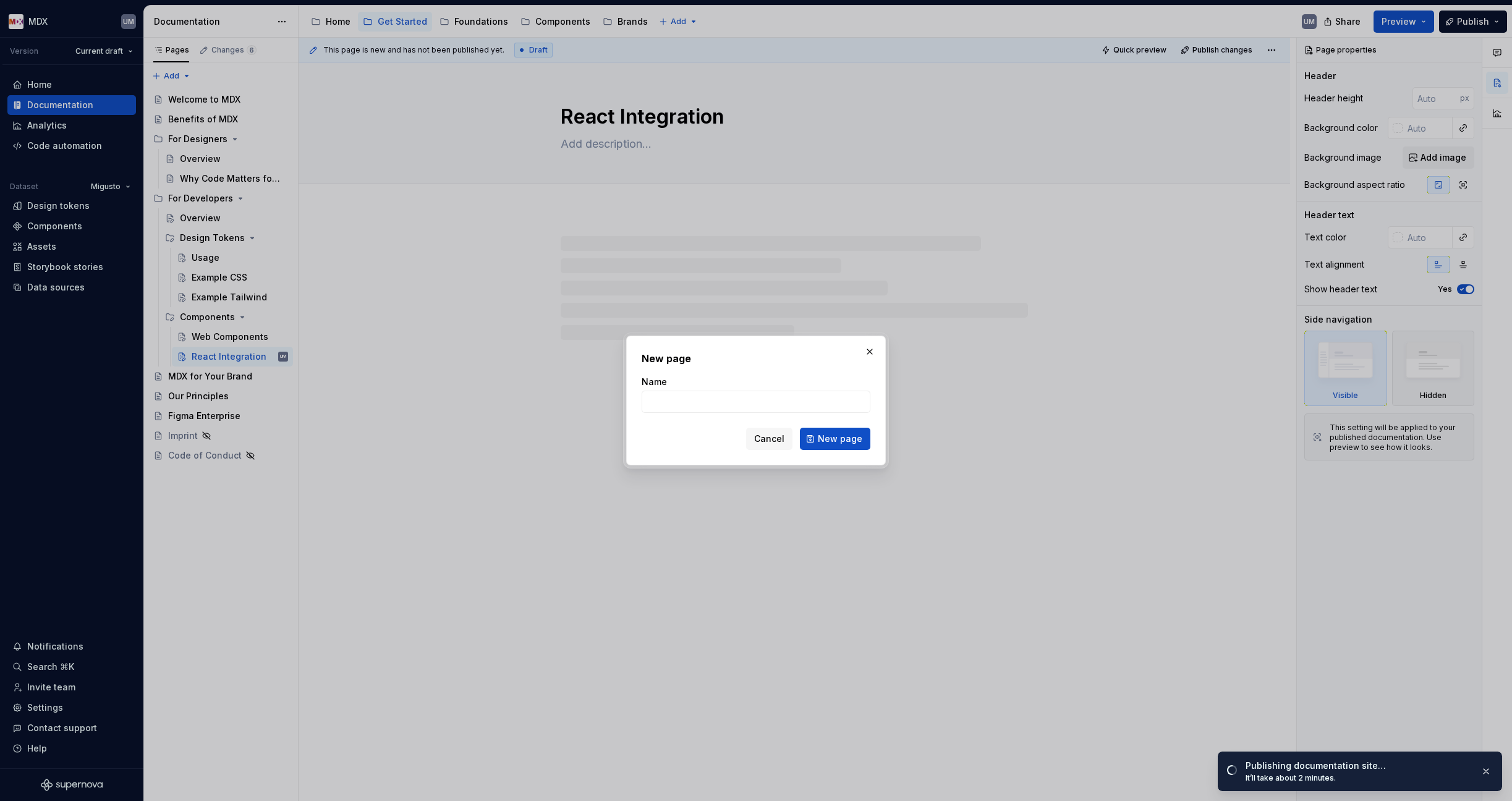
type textarea "*"
type input "Angul"
type textarea "*"
type input "Angular Integration"
click at [836, 438] on button "New page" at bounding box center [835, 438] width 71 height 22
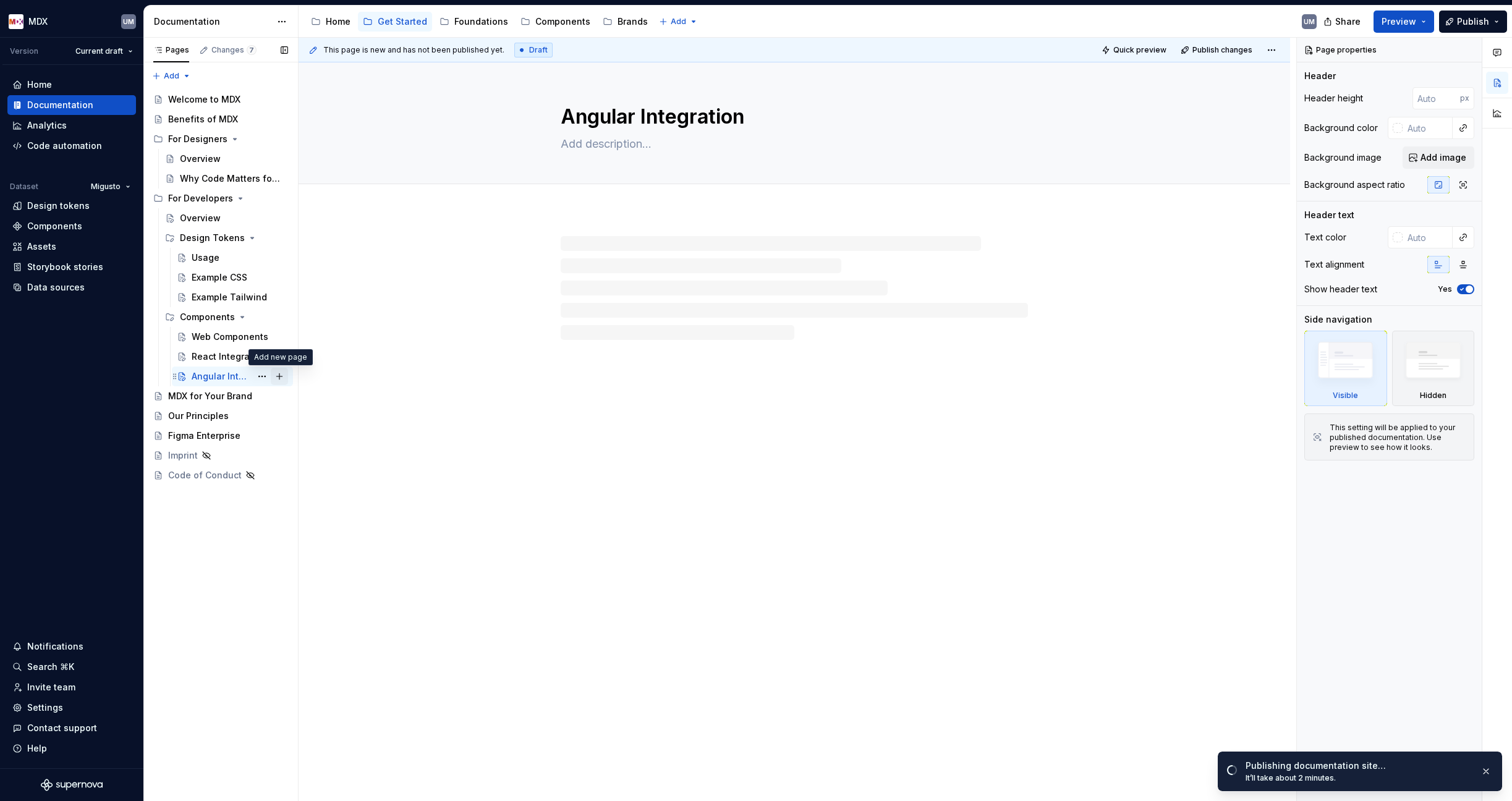
click at [283, 377] on button "Page tree" at bounding box center [279, 377] width 17 height 17
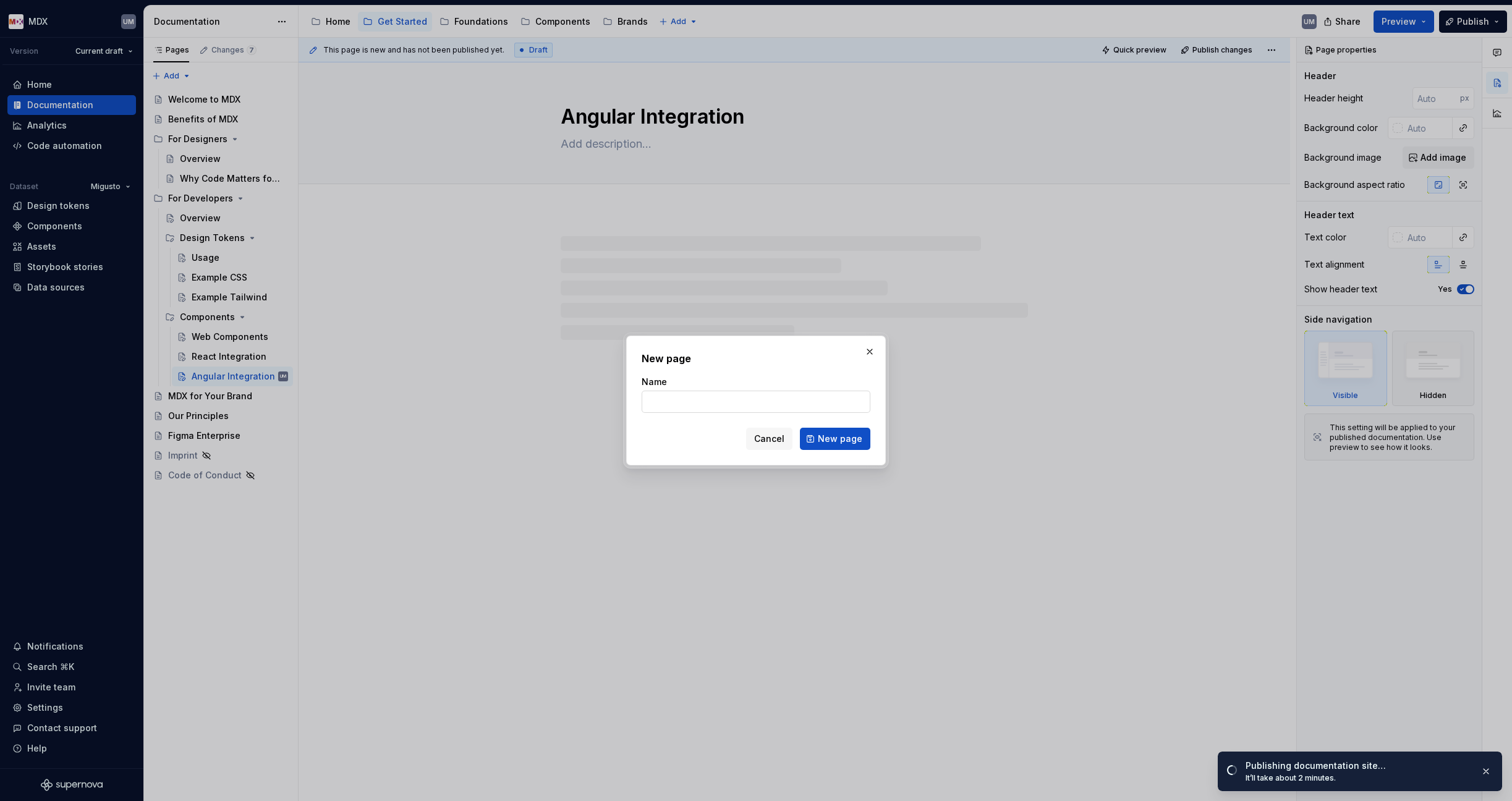
type textarea "*"
type input "V"
type textarea "*"
type input "Vue Integration"
click at [836, 438] on button "New page" at bounding box center [835, 438] width 71 height 22
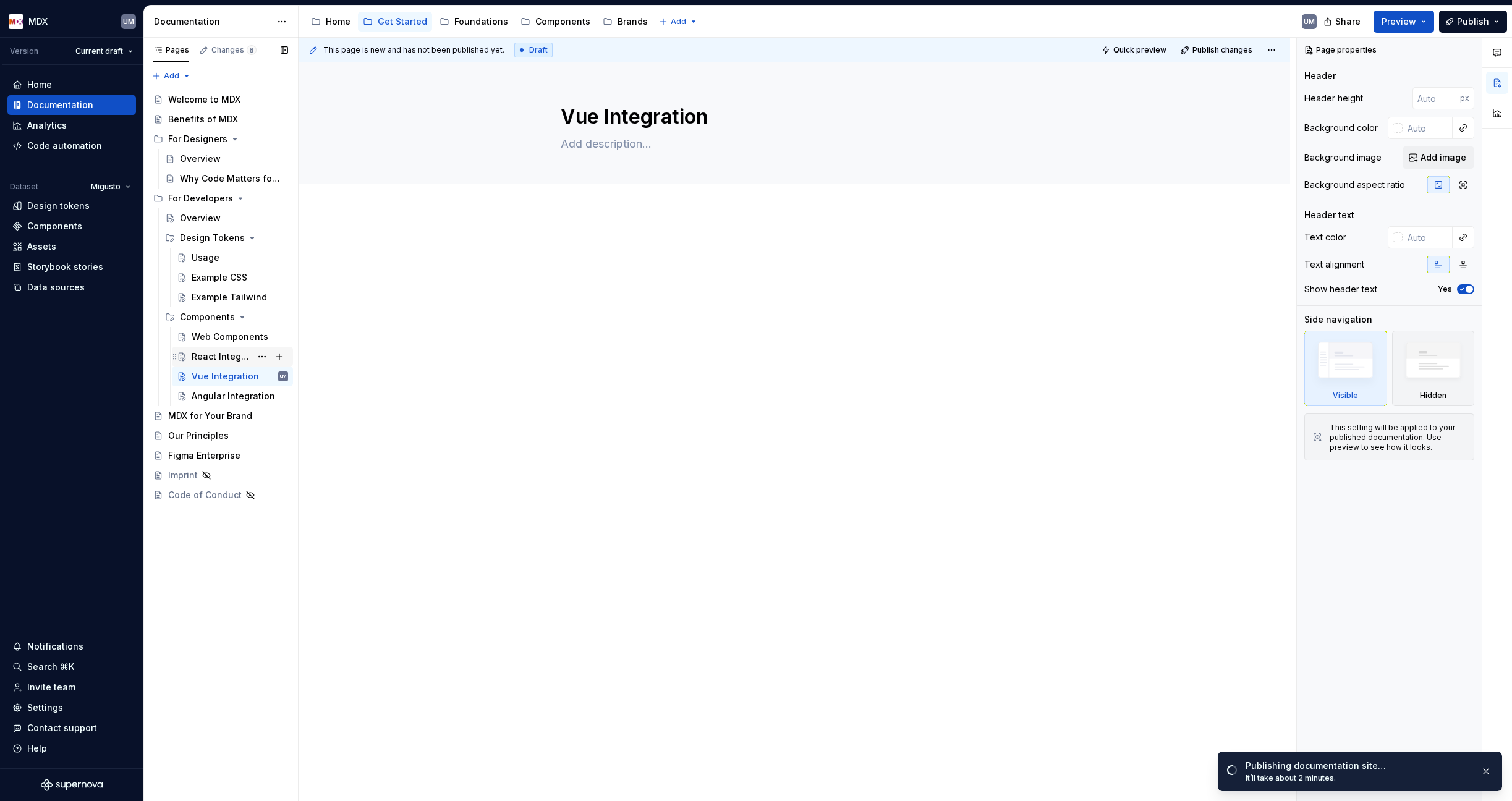
click at [204, 359] on div "React Integration" at bounding box center [221, 357] width 59 height 13
type textarea "*"
click at [613, 253] on p at bounding box center [795, 249] width 495 height 15
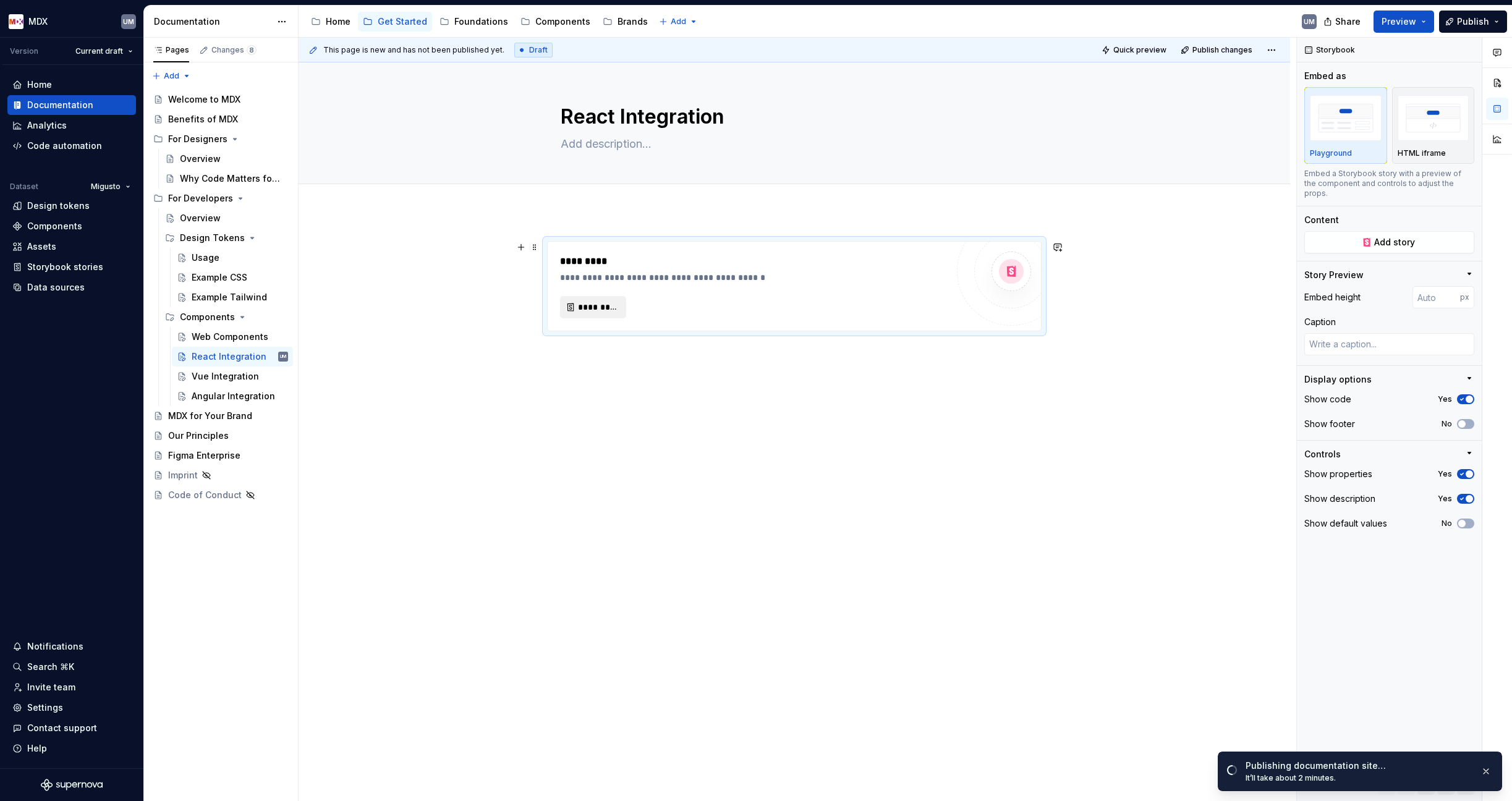
click at [587, 305] on span "*********" at bounding box center [598, 307] width 40 height 13
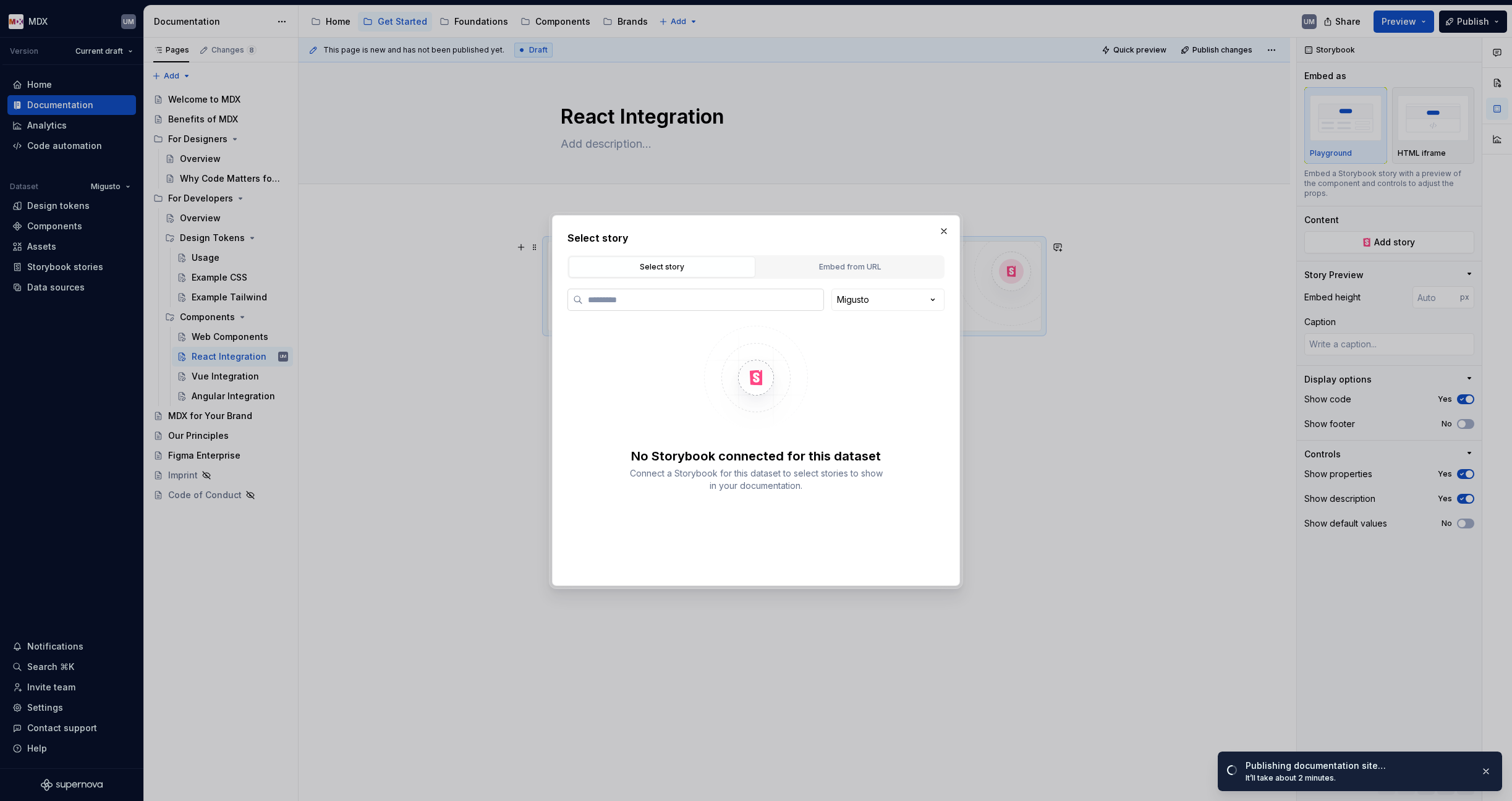
type textarea "*"
click at [851, 265] on div "Embed from URL" at bounding box center [849, 267] width 178 height 13
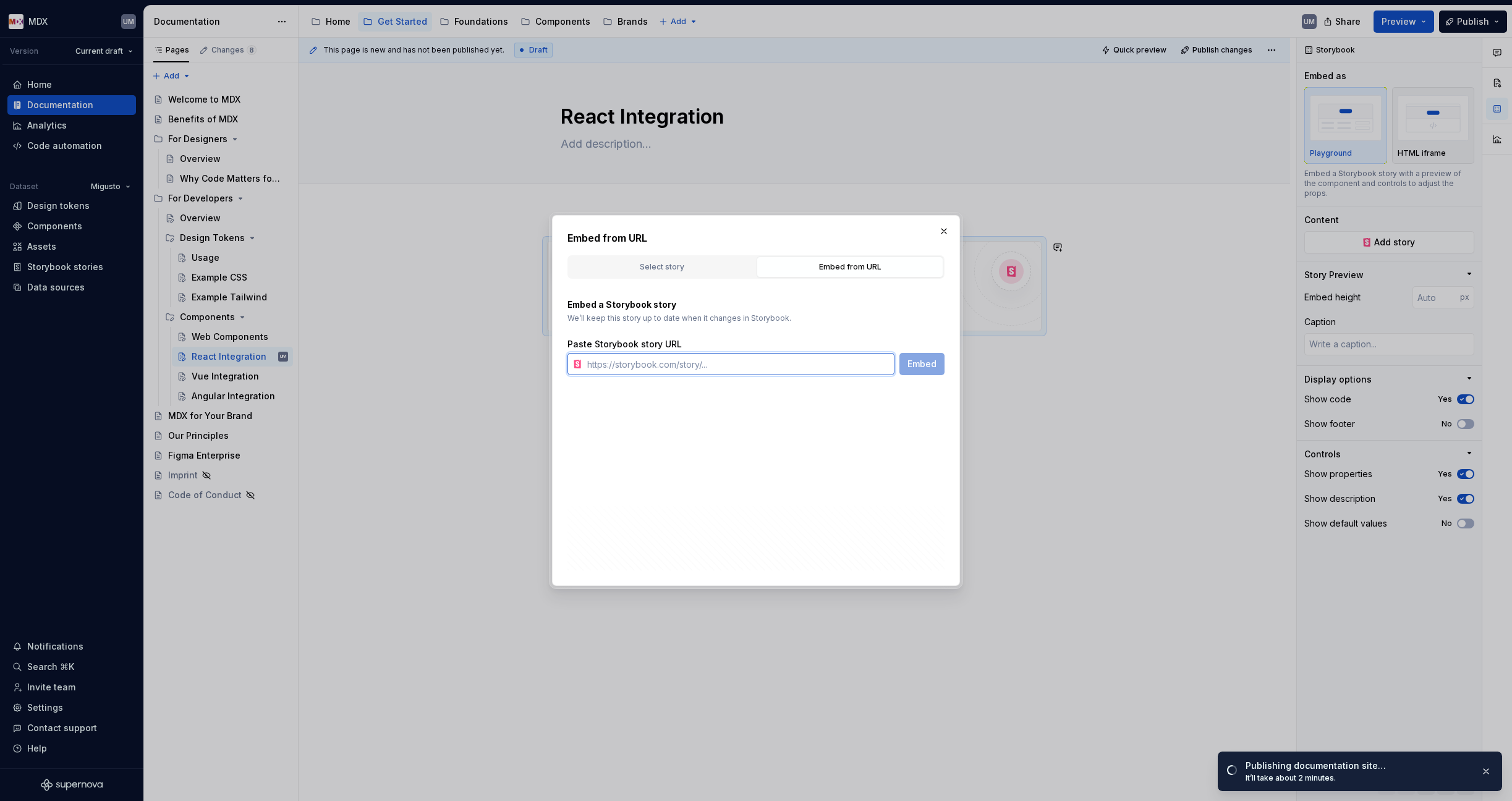
drag, startPoint x: 662, startPoint y: 359, endPoint x: 717, endPoint y: 363, distance: 55.1
click at [662, 360] on input "text" at bounding box center [738, 363] width 312 height 22
paste input "[URL][DOMAIN_NAME]"
type input "[URL][DOMAIN_NAME]"
click at [923, 369] on span "Embed" at bounding box center [922, 364] width 29 height 13
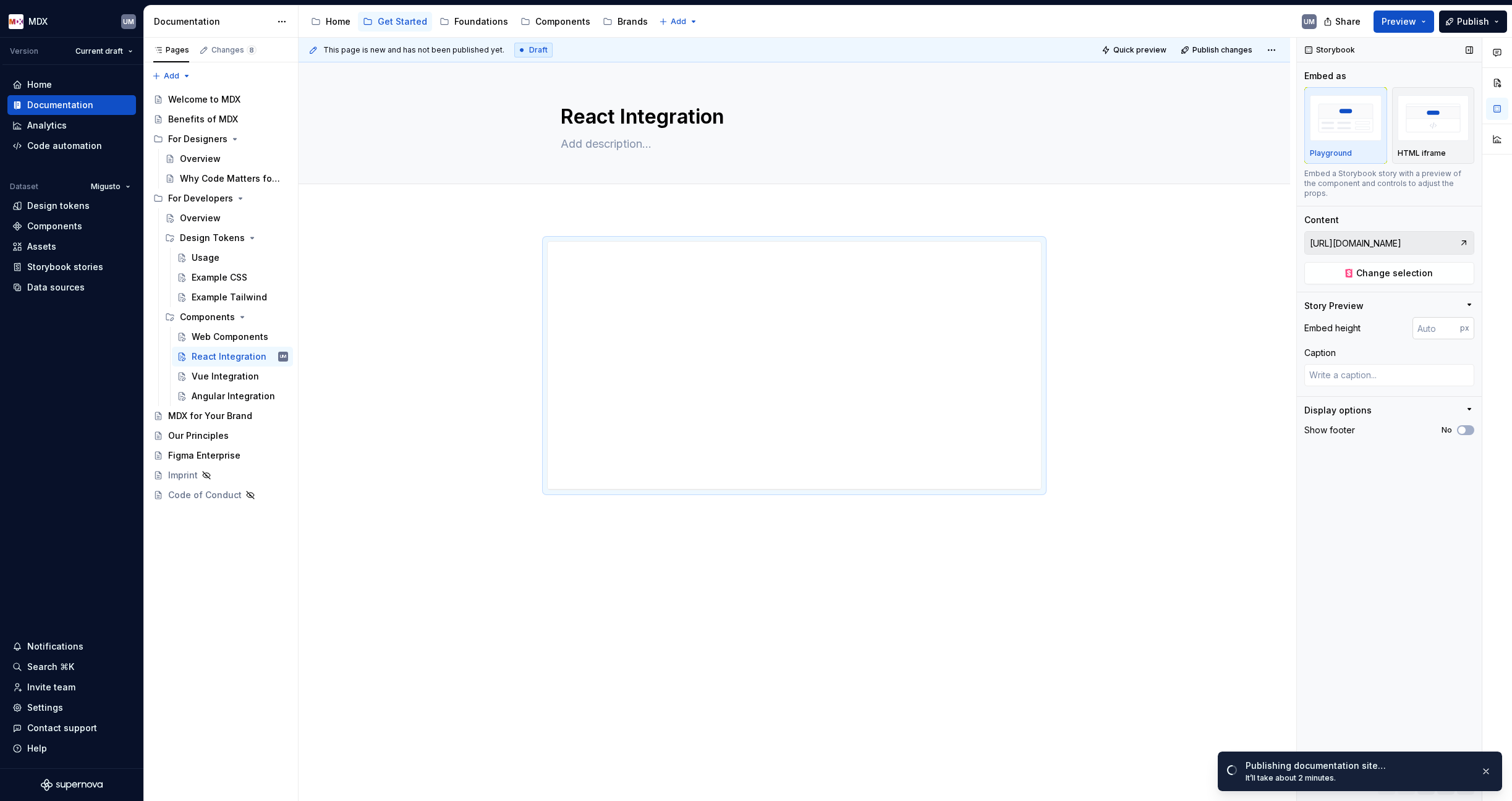
type textarea "*"
click at [1195, 317] on input "number" at bounding box center [1436, 328] width 47 height 22
type input "2000"
click at [215, 373] on div "Vue Integration" at bounding box center [221, 376] width 59 height 13
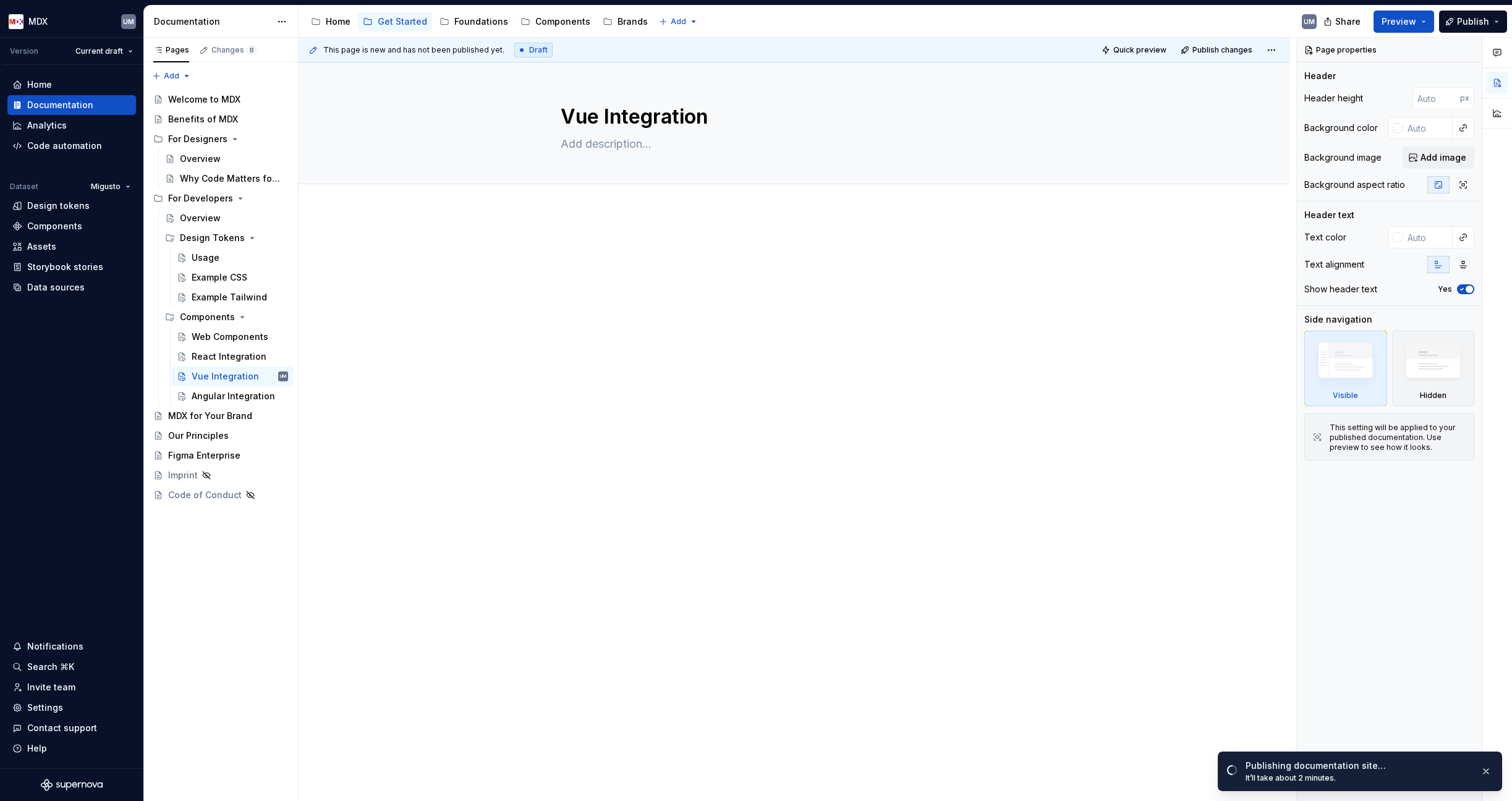
type textarea "*"
click at [562, 261] on div at bounding box center [795, 265] width 495 height 47
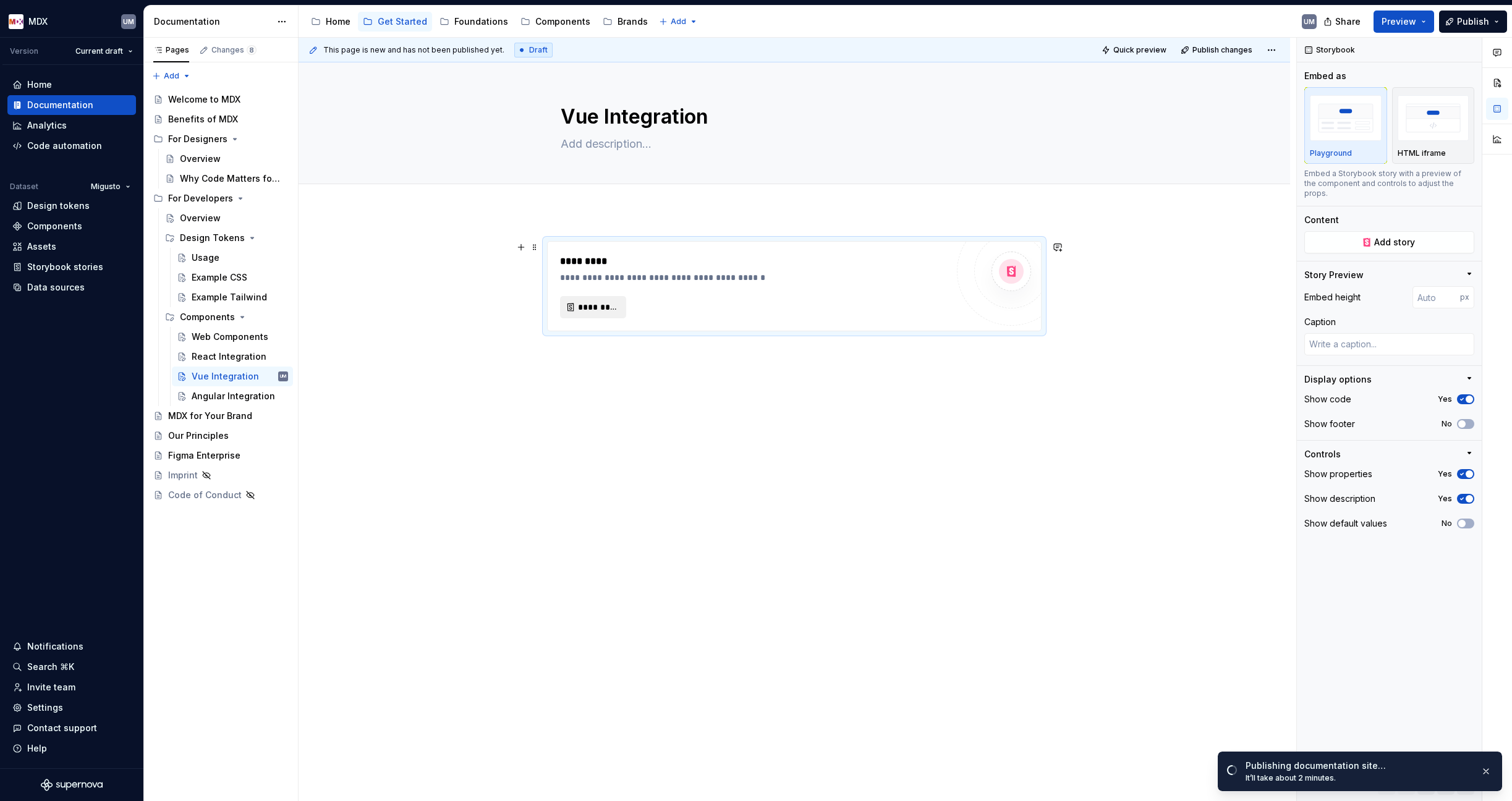
click at [597, 301] on span "*********" at bounding box center [598, 307] width 40 height 13
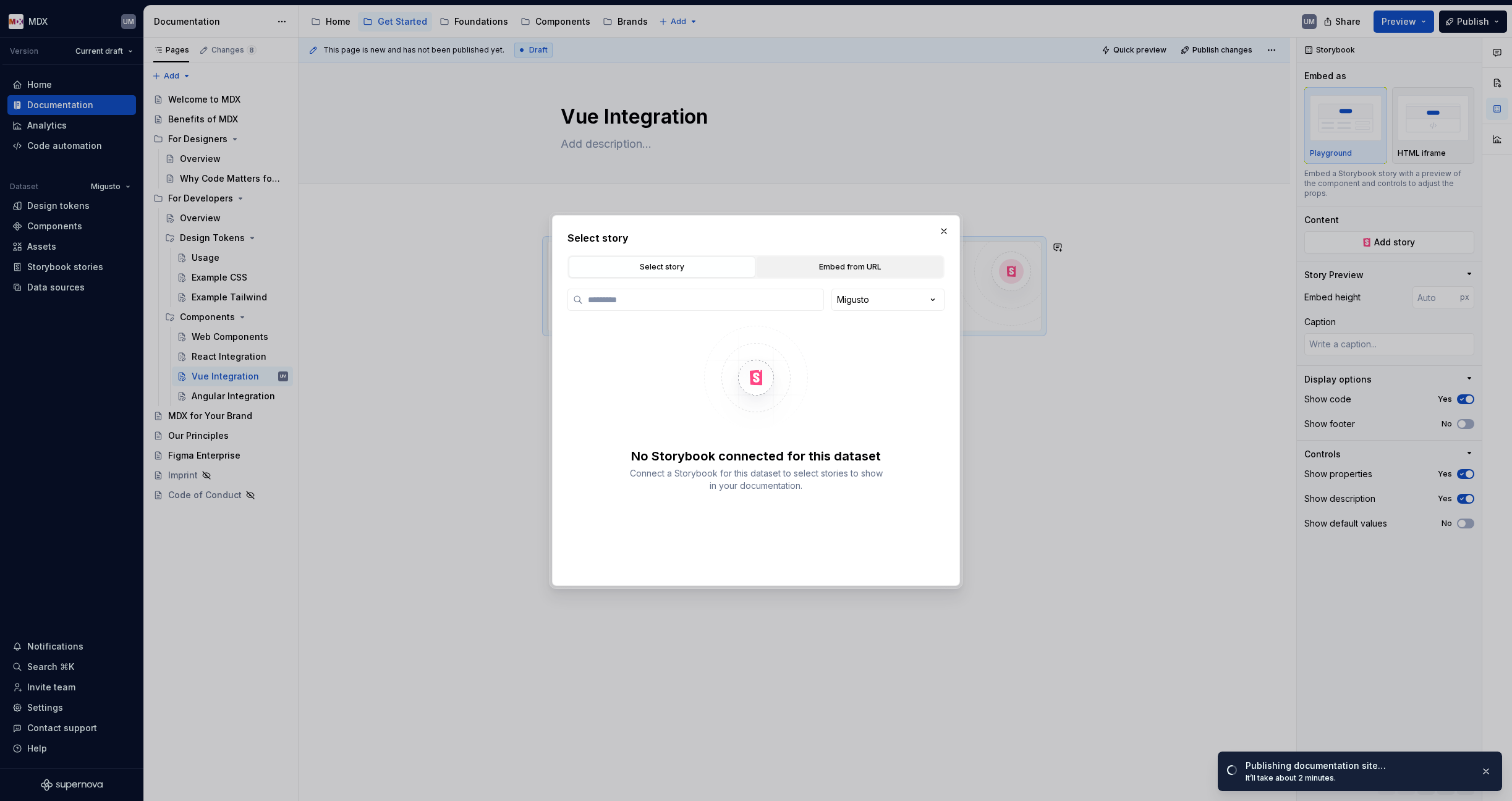
type textarea "*"
click at [860, 258] on button "Embed from URL" at bounding box center [850, 267] width 187 height 21
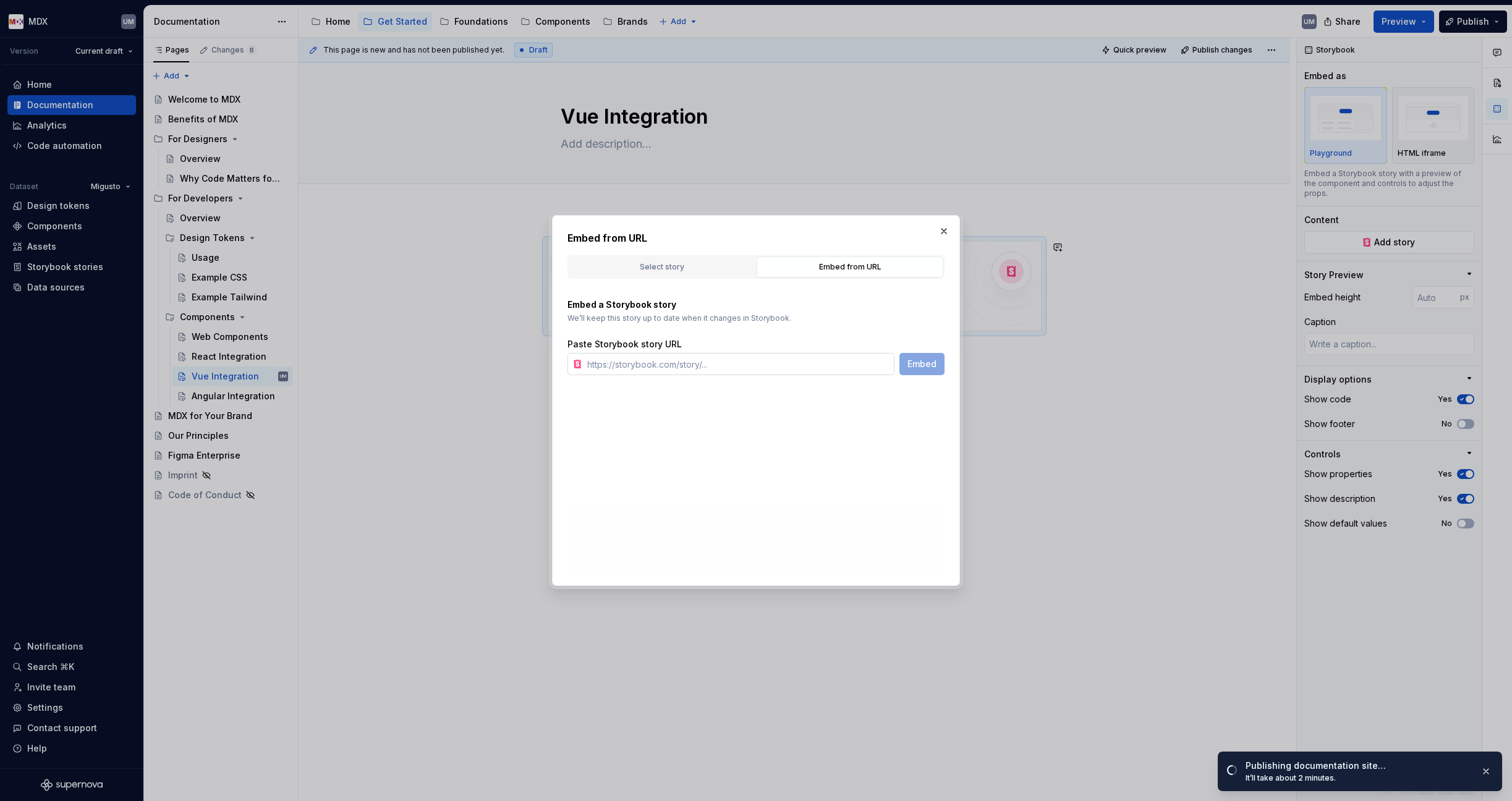
click at [674, 369] on input "text" at bounding box center [738, 363] width 312 height 22
paste input "[URL][DOMAIN_NAME]"
type input "[URL][DOMAIN_NAME]"
click at [926, 359] on span "Embed" at bounding box center [922, 364] width 29 height 13
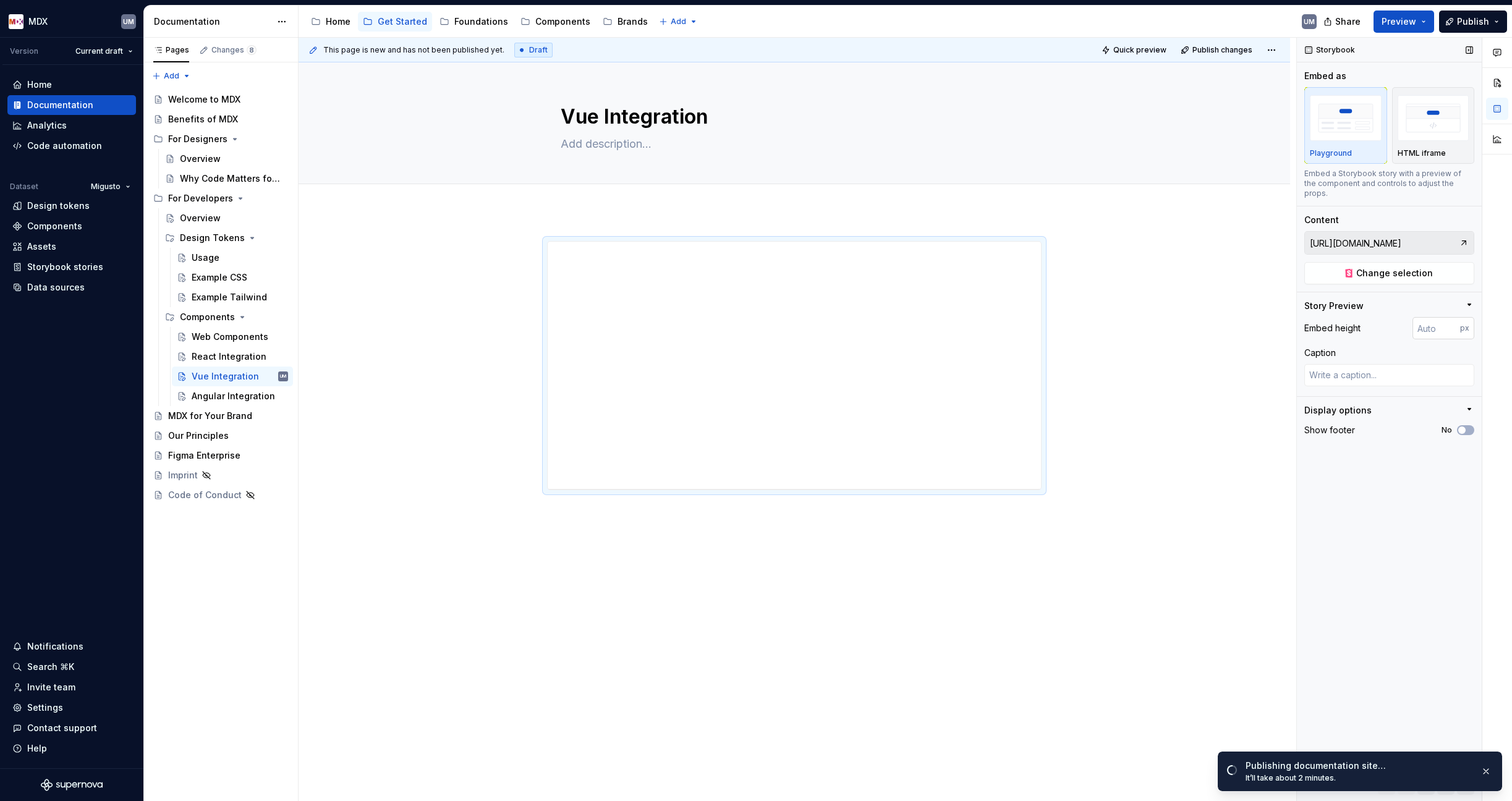
type textarea "*"
click at [1195, 317] on input "number" at bounding box center [1436, 328] width 47 height 22
type input "2000"
click at [232, 392] on div "Angular Integration" at bounding box center [221, 396] width 59 height 13
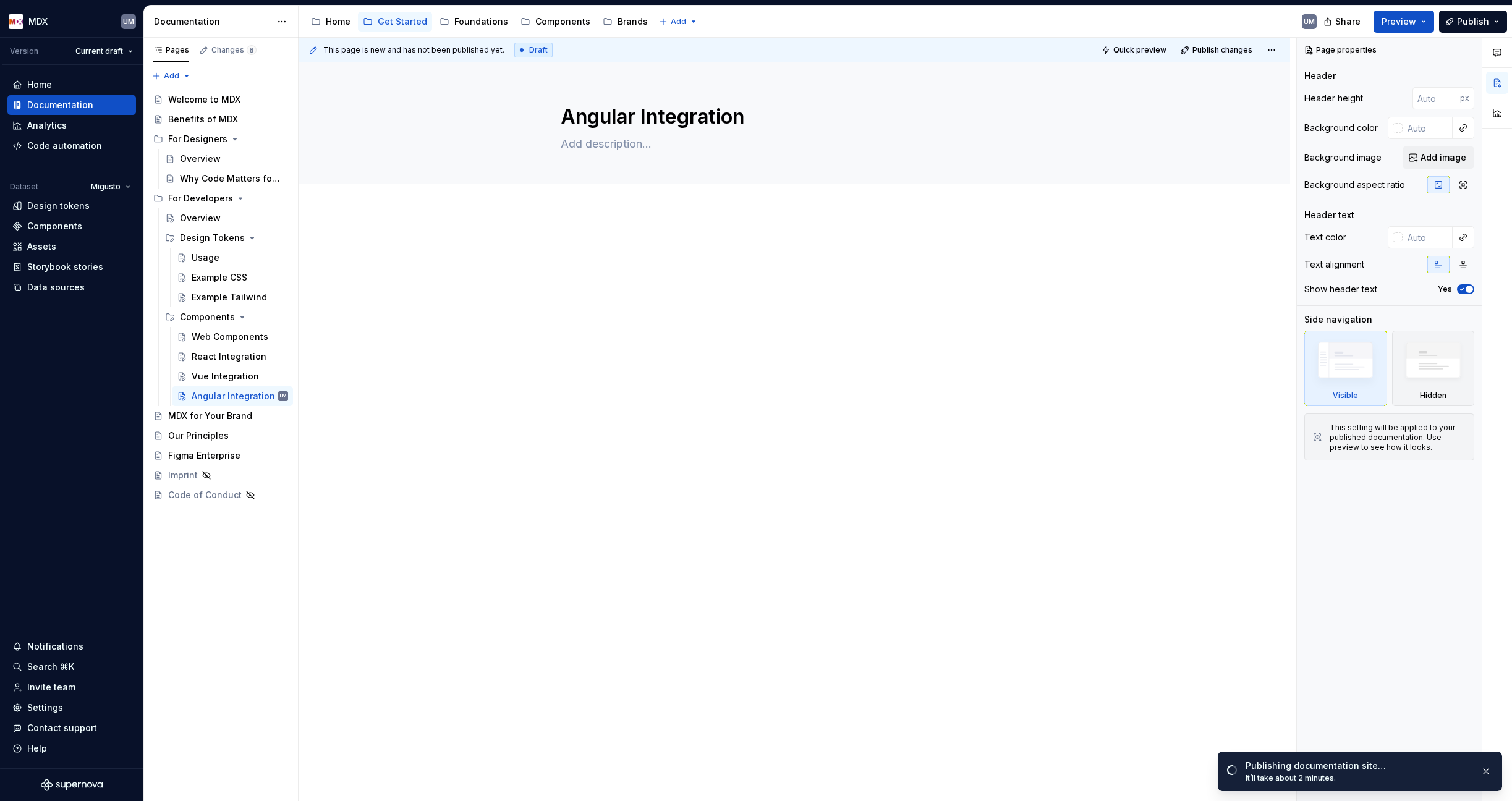
click at [632, 308] on div at bounding box center [794, 377] width 991 height 332
type textarea "*"
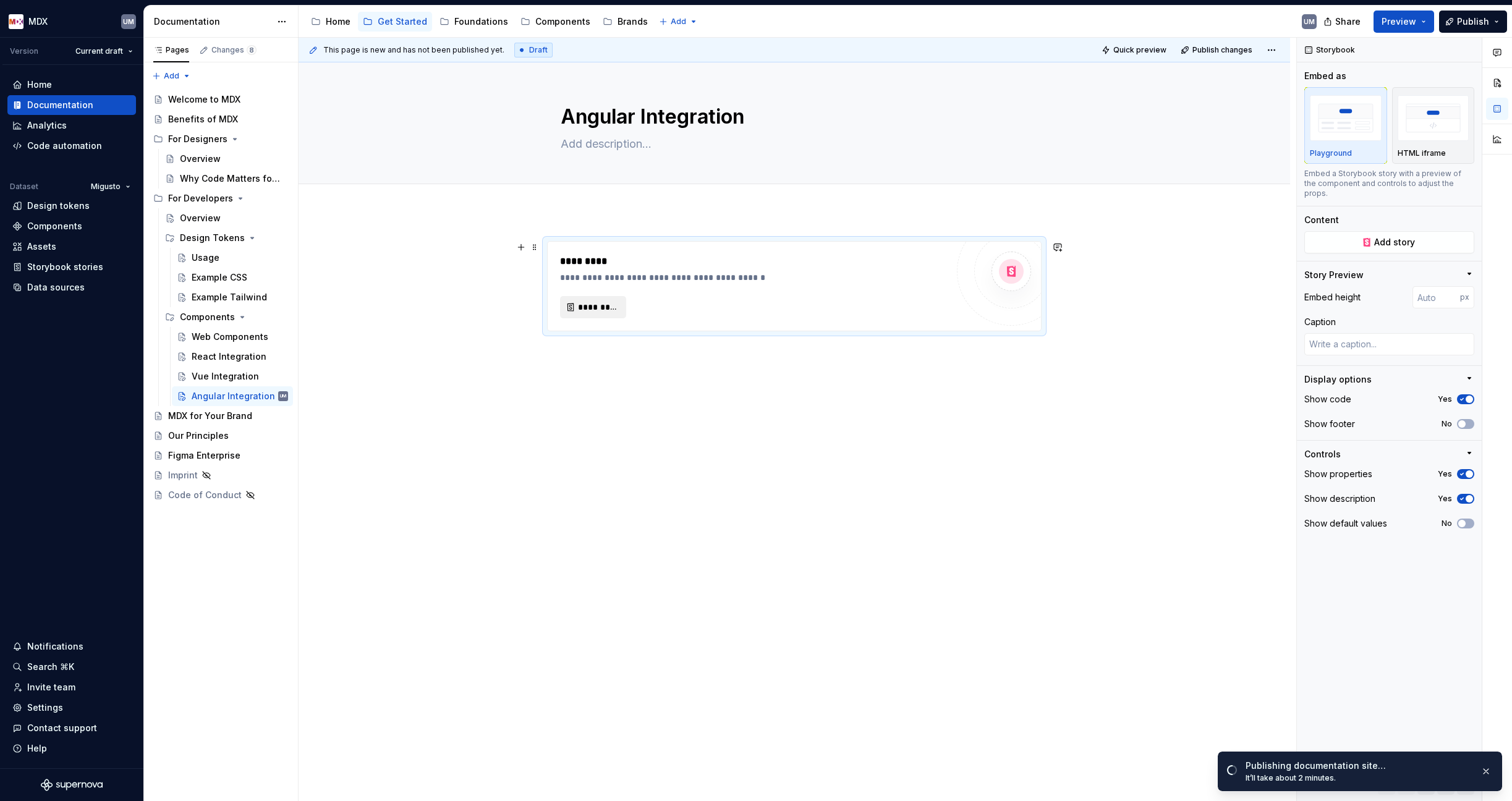
click at [594, 310] on span "*********" at bounding box center [598, 307] width 40 height 13
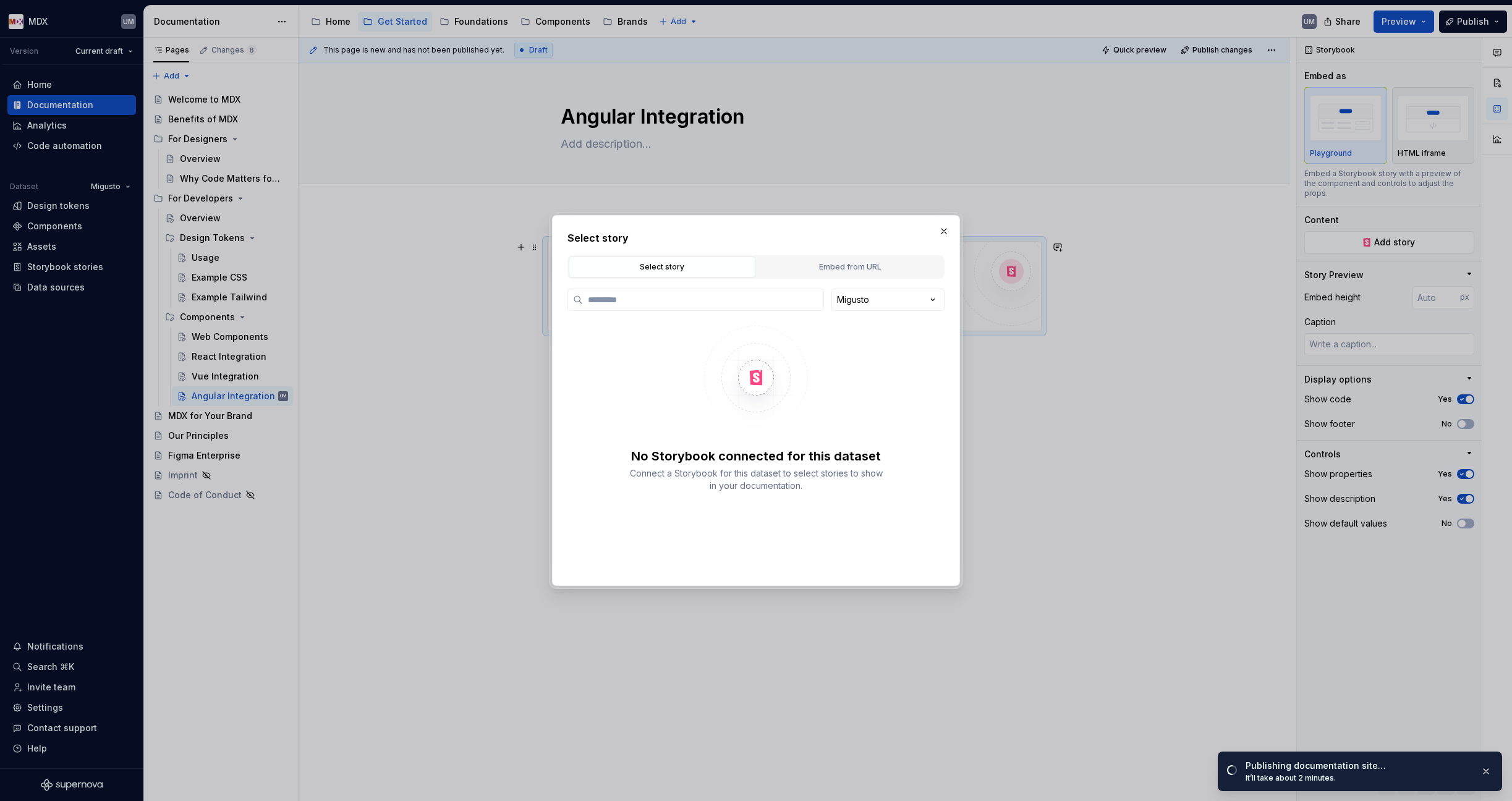
type textarea "*"
click at [825, 271] on div "Embed from URL" at bounding box center [849, 267] width 178 height 13
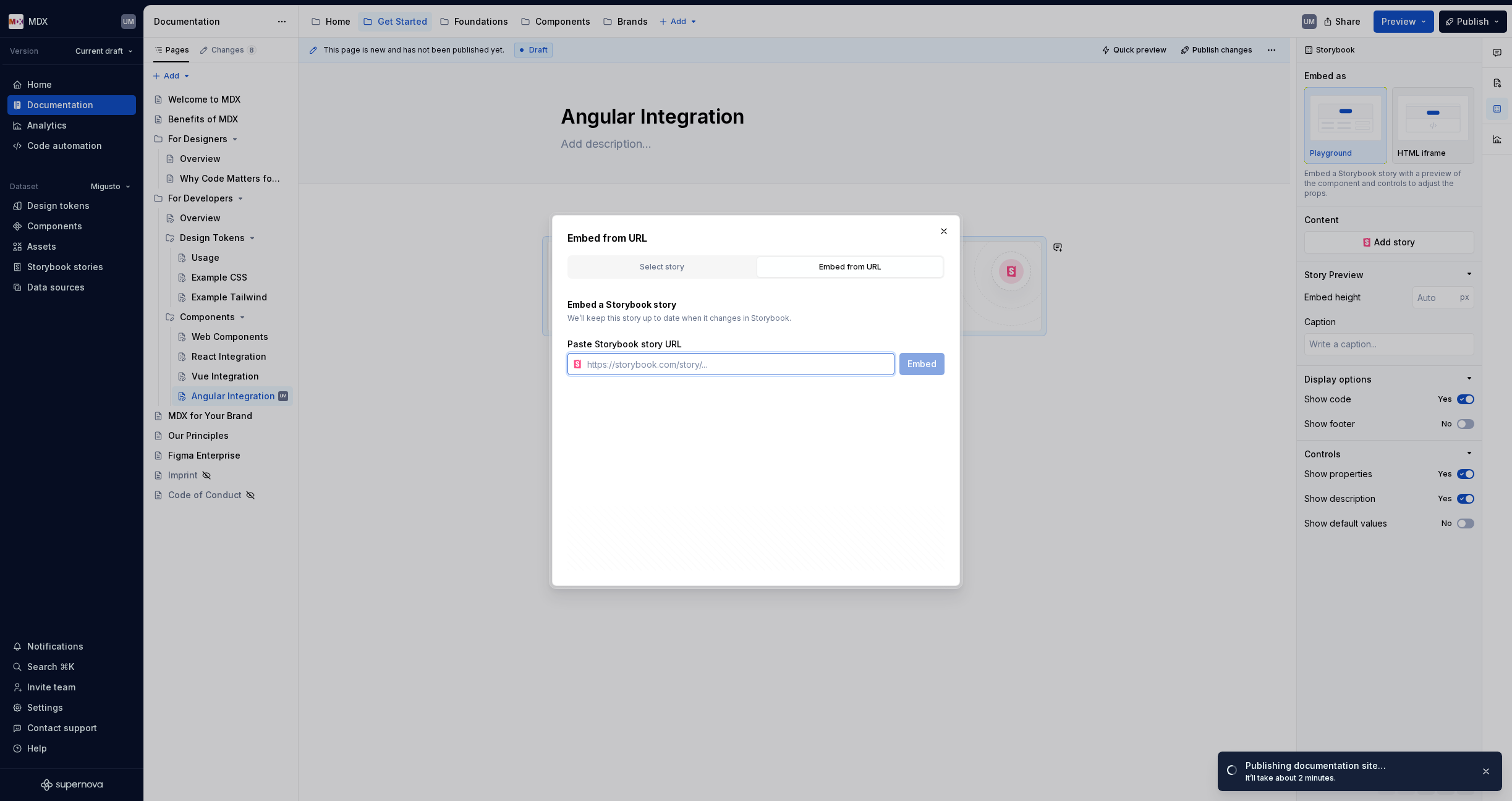
click at [641, 361] on input "text" at bounding box center [738, 363] width 312 height 22
paste input "[URL][DOMAIN_NAME]"
type input "[URL][DOMAIN_NAME]"
click at [909, 360] on span "Embed" at bounding box center [922, 364] width 29 height 13
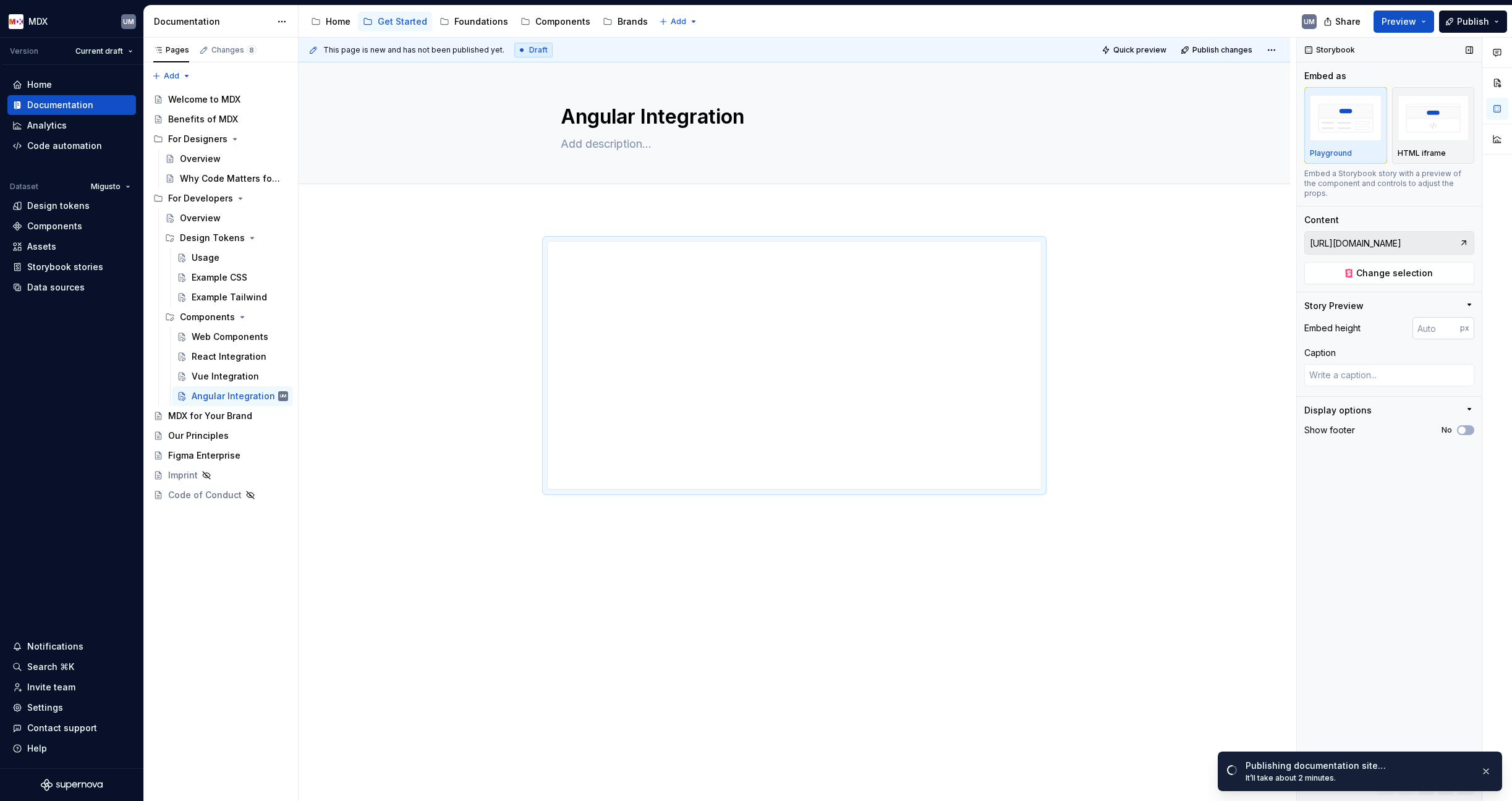
type textarea "*"
click at [1195, 317] on input "number" at bounding box center [1436, 328] width 47 height 22
type input "2000"
click at [217, 335] on div "Web Components" at bounding box center [221, 337] width 59 height 13
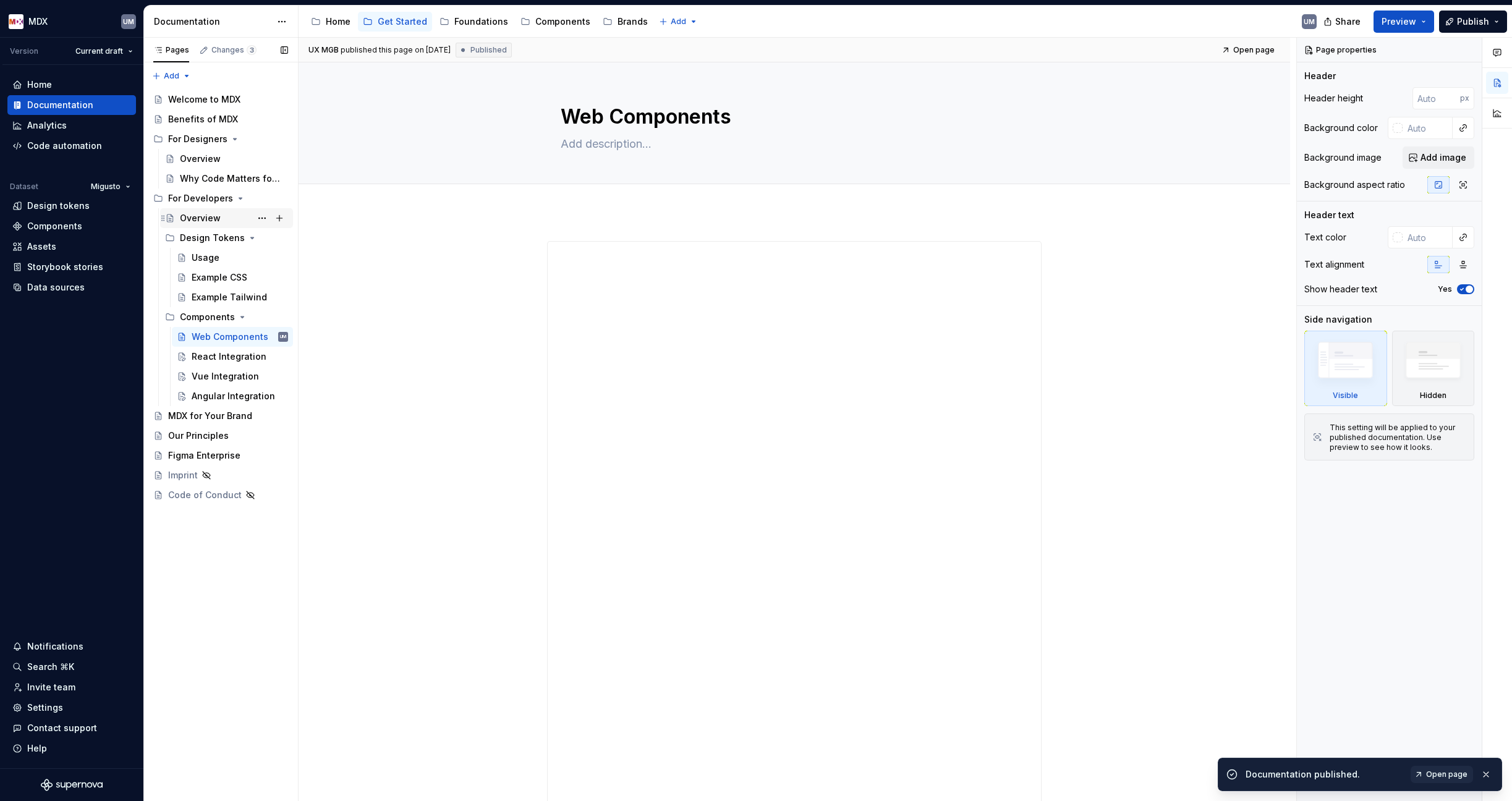
click at [220, 217] on div "Overview" at bounding box center [234, 218] width 108 height 17
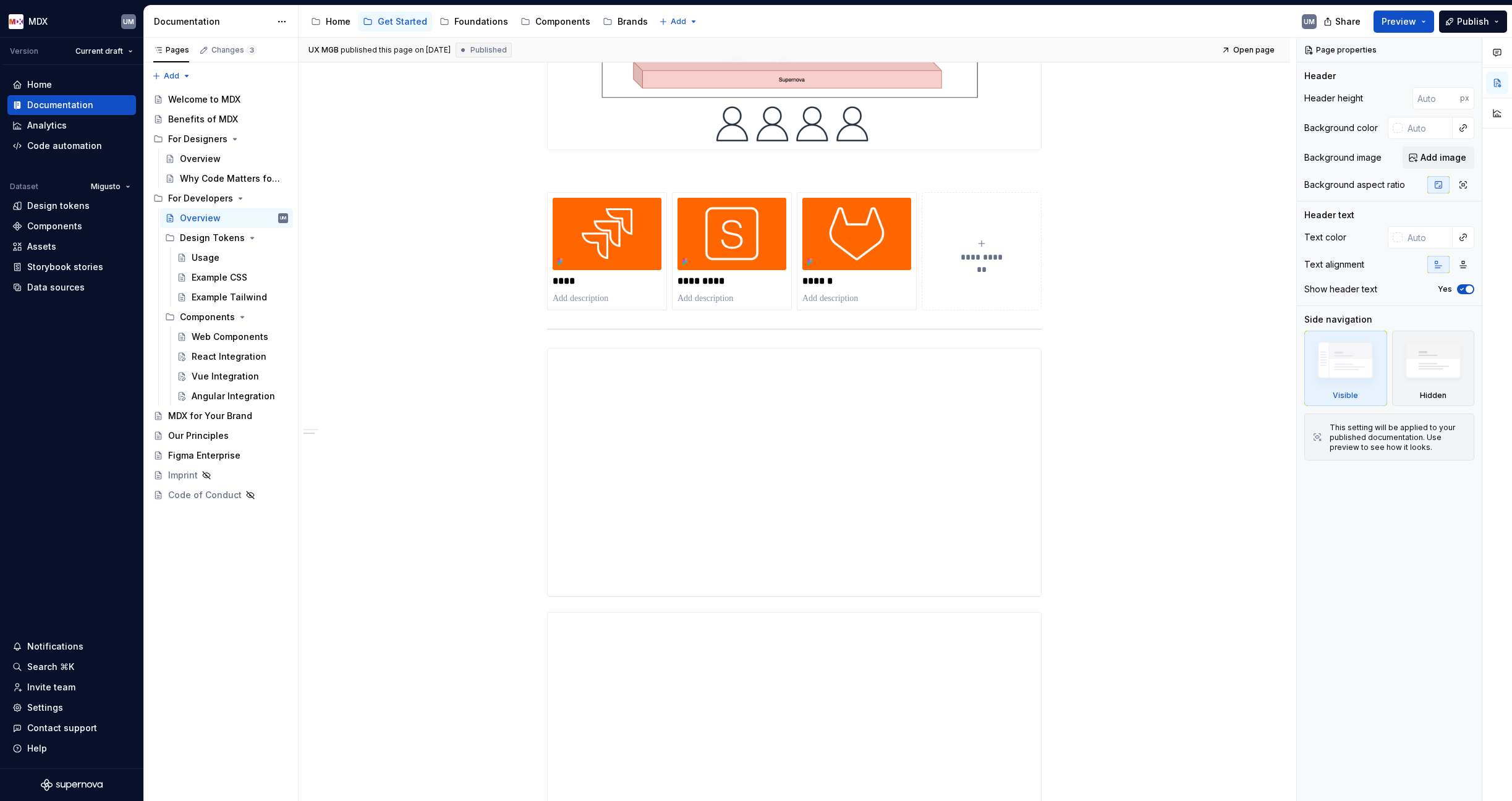
scroll to position [530, 0]
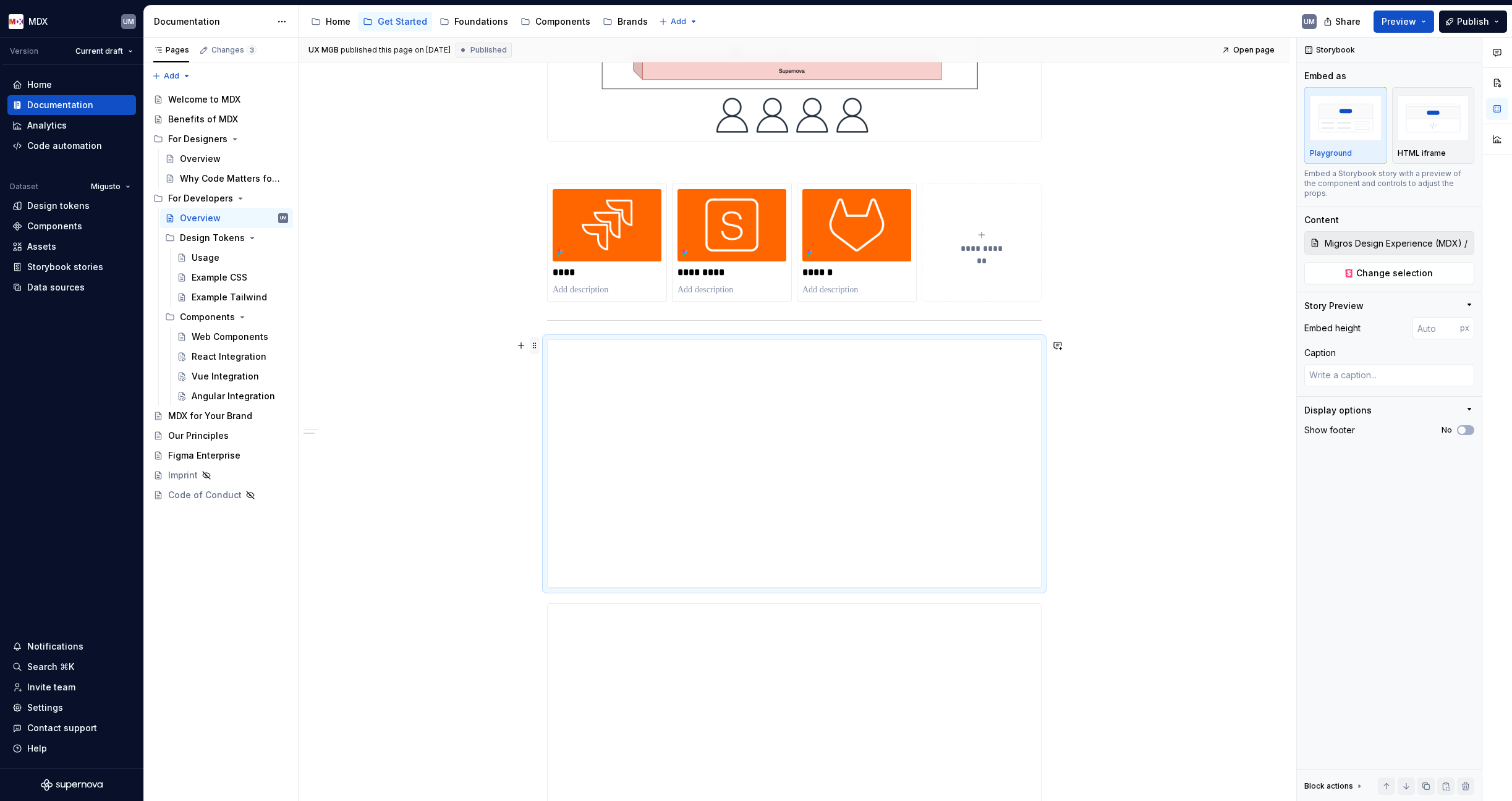
click at [533, 347] on span at bounding box center [535, 345] width 10 height 17
click at [566, 455] on div "Delete" at bounding box center [593, 458] width 81 height 13
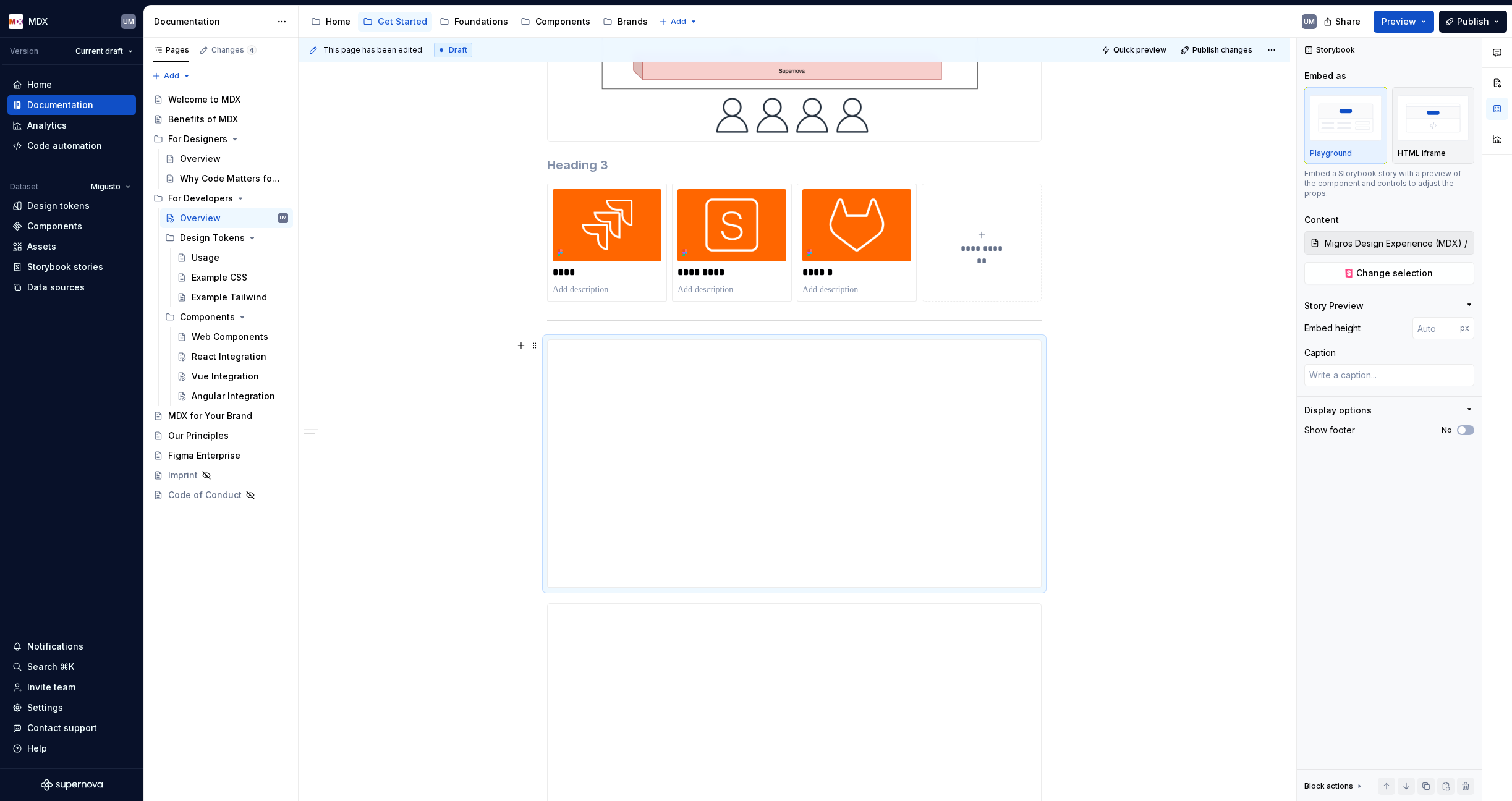
type textarea "*"
click at [535, 345] on span at bounding box center [535, 345] width 10 height 17
click at [553, 455] on div "Delete" at bounding box center [593, 458] width 81 height 13
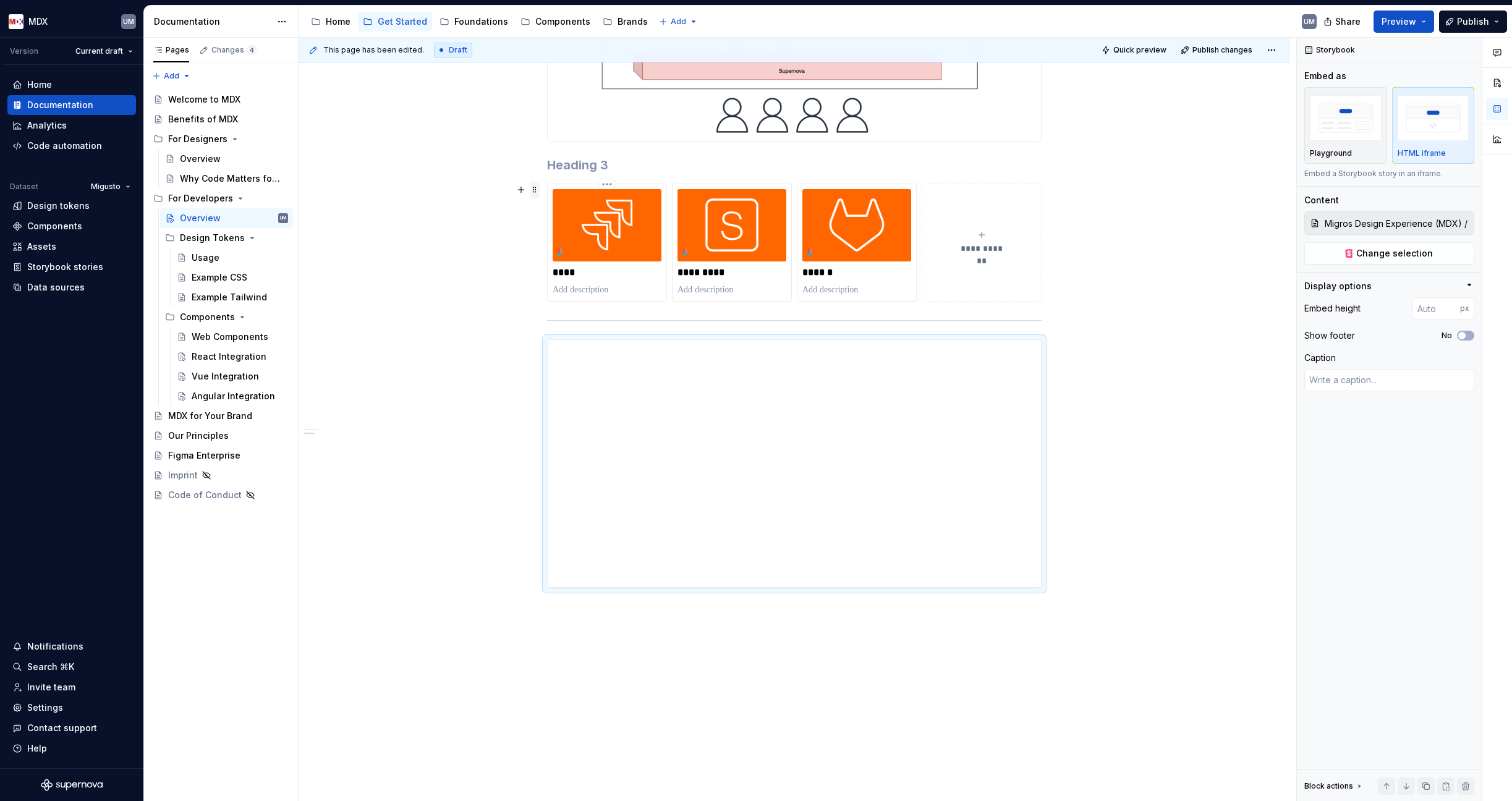
scroll to position [365, 0]
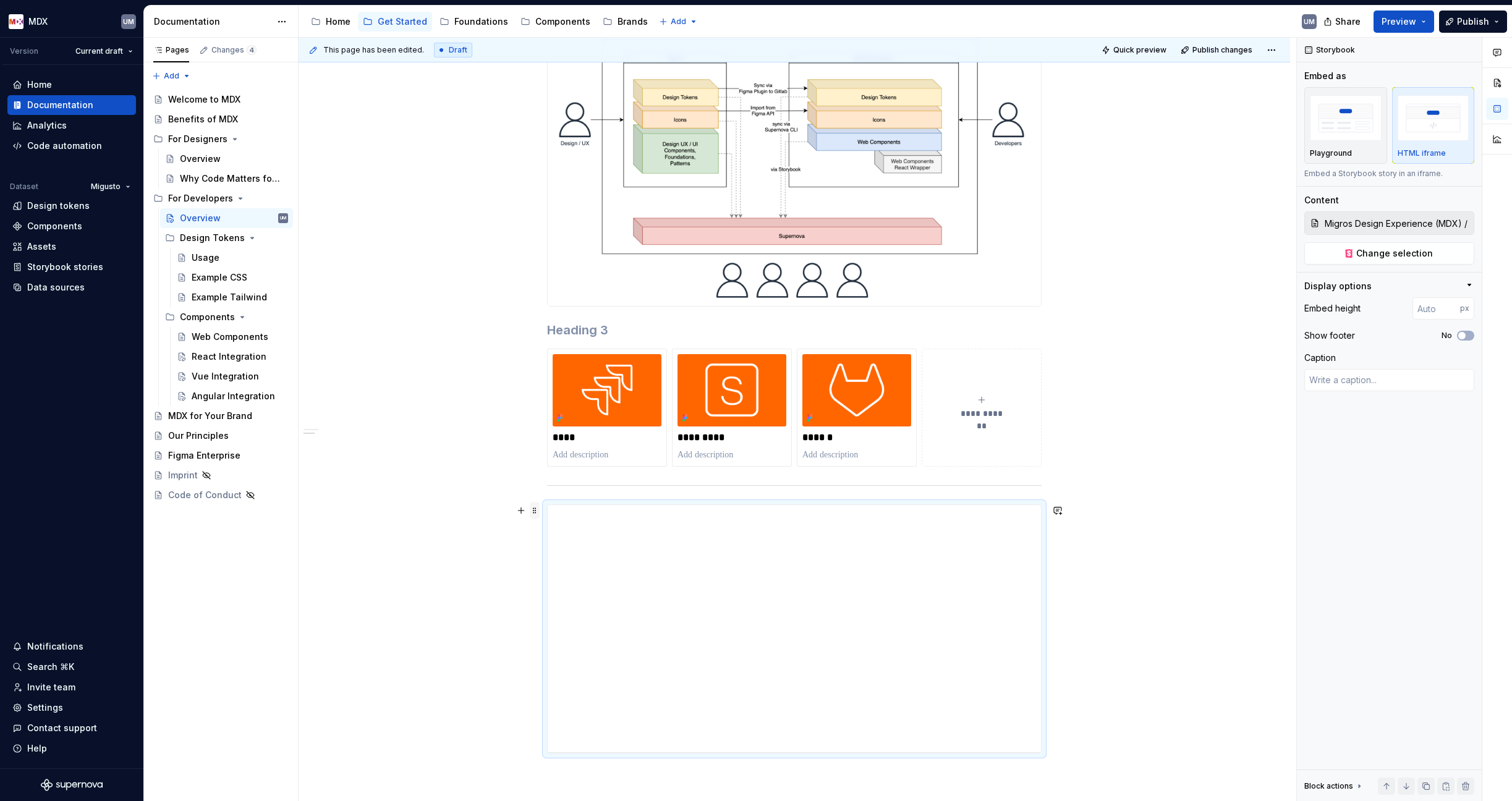
click at [535, 512] on span at bounding box center [535, 510] width 10 height 17
click at [558, 621] on div "Delete" at bounding box center [593, 622] width 81 height 13
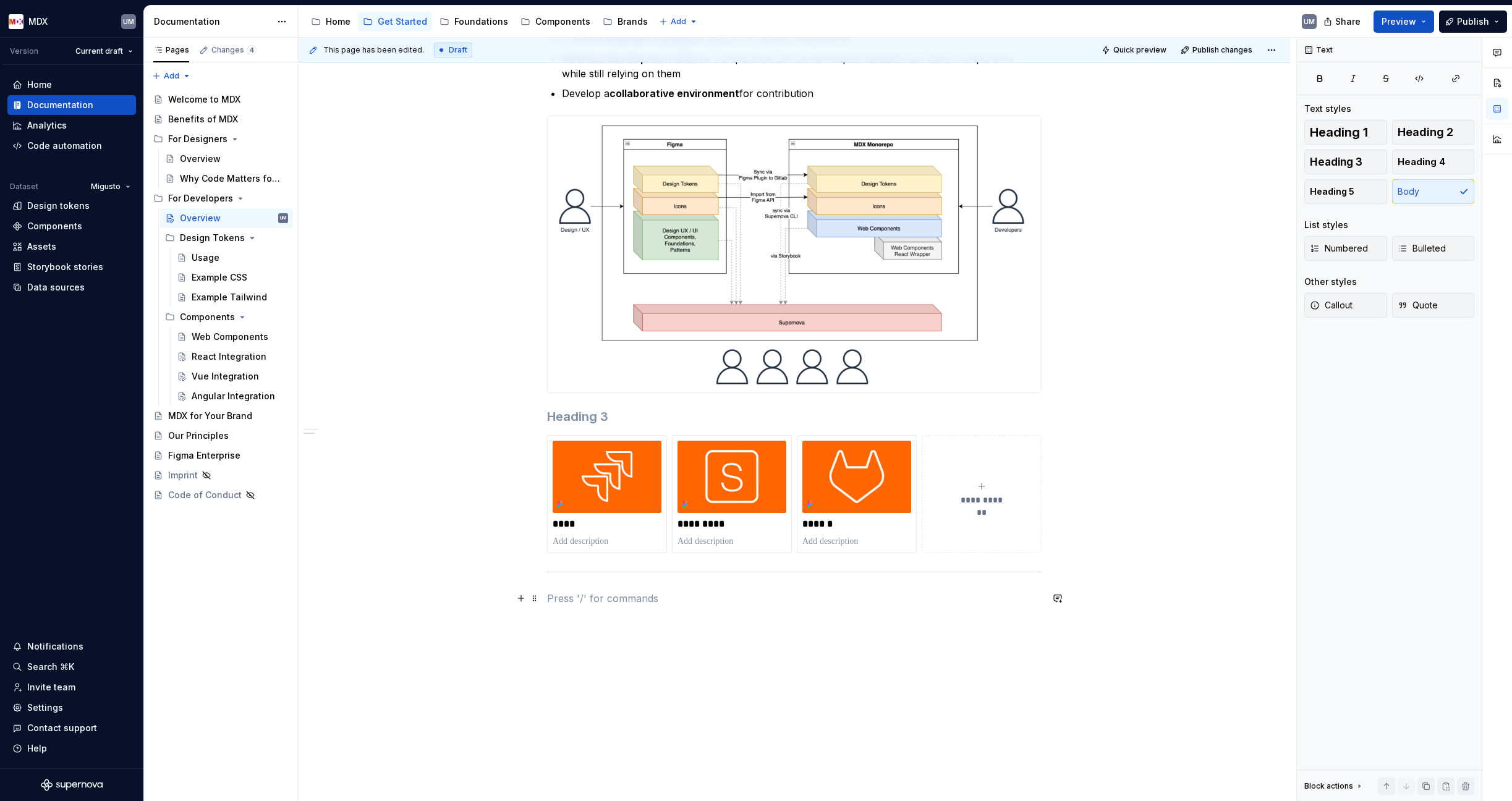
scroll to position [284, 0]
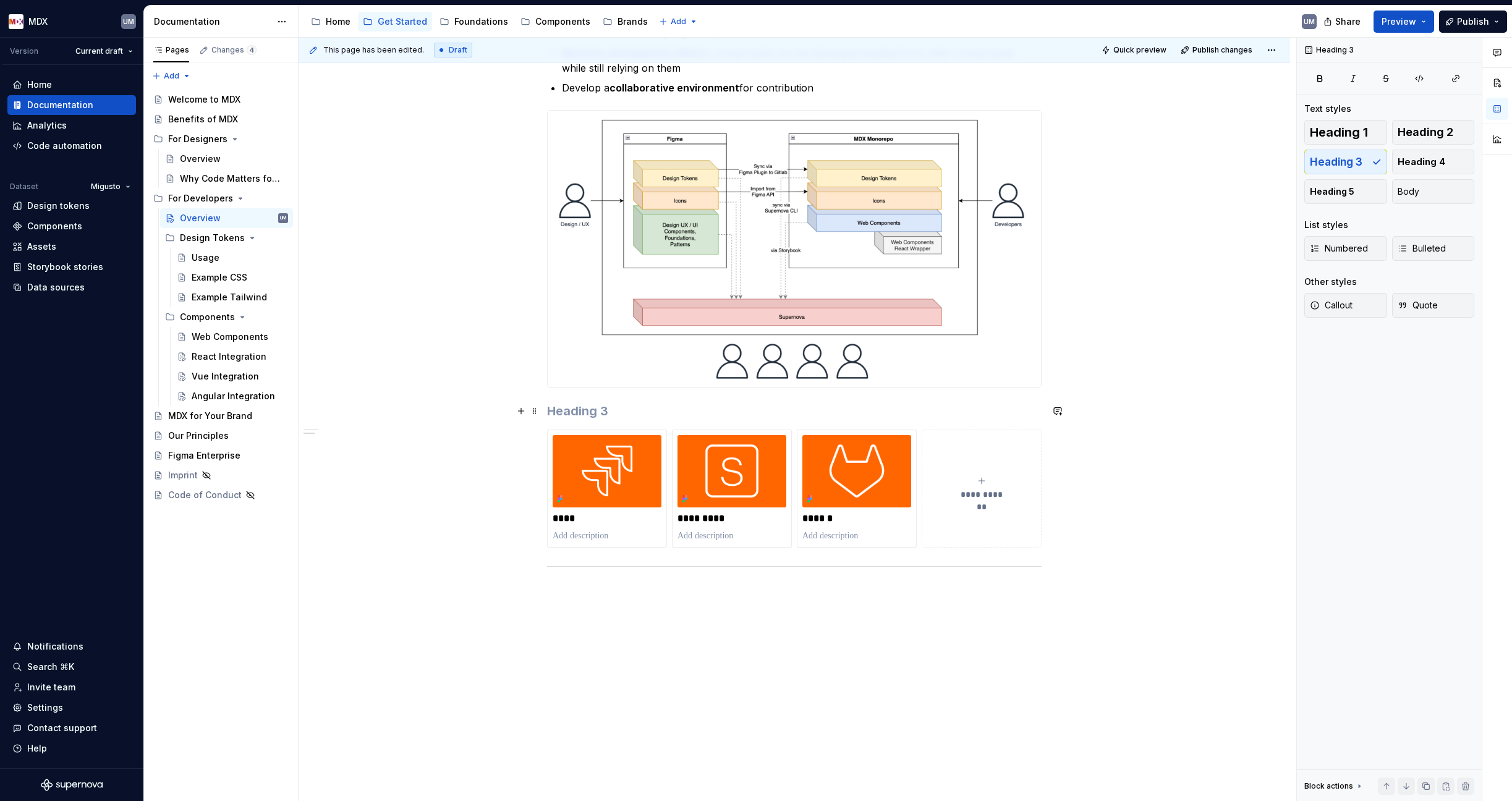
click at [572, 410] on h3 at bounding box center [795, 411] width 495 height 17
click at [686, 600] on div "**********" at bounding box center [795, 285] width 495 height 658
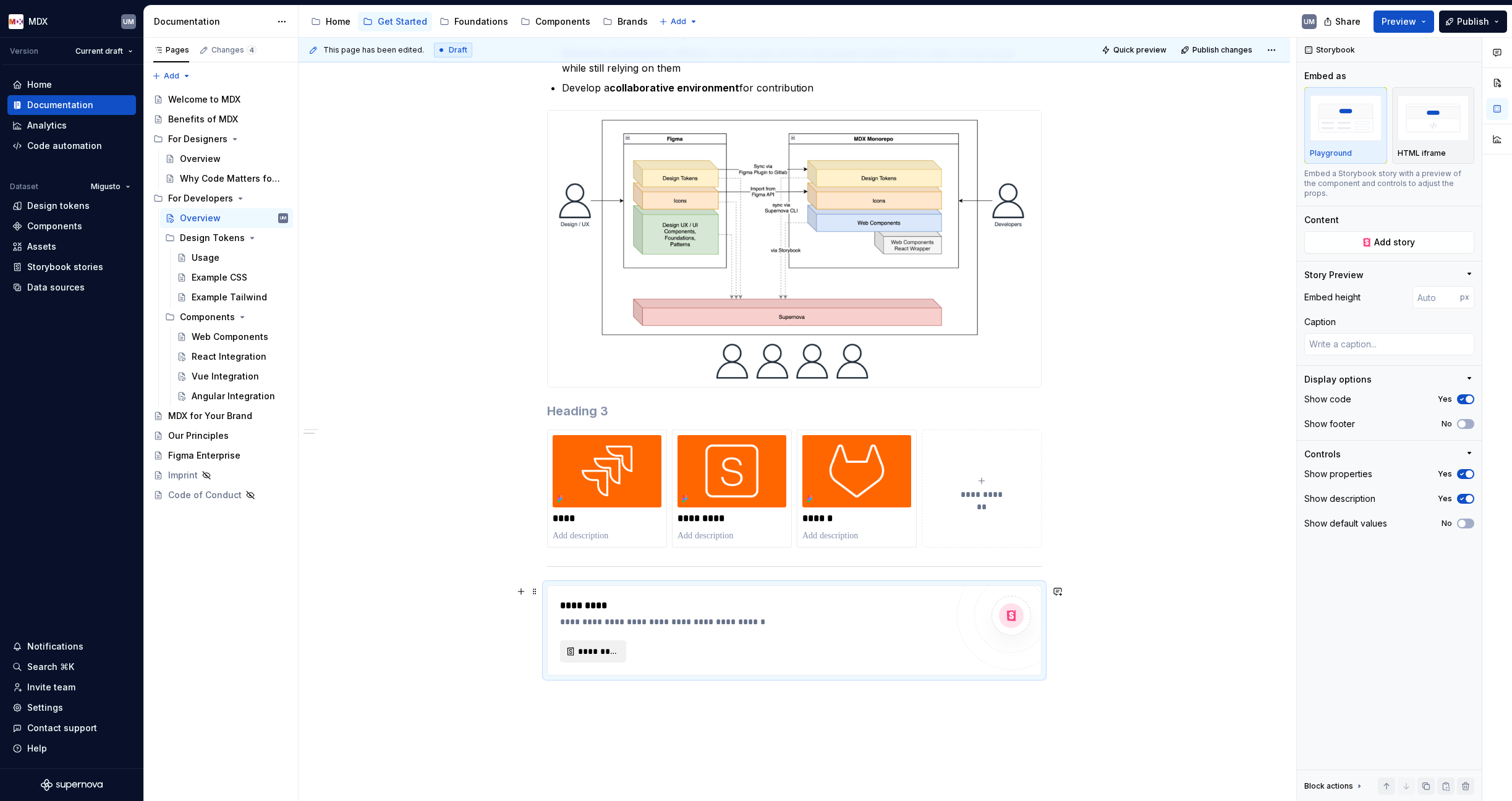
click at [596, 650] on span "*********" at bounding box center [598, 651] width 40 height 13
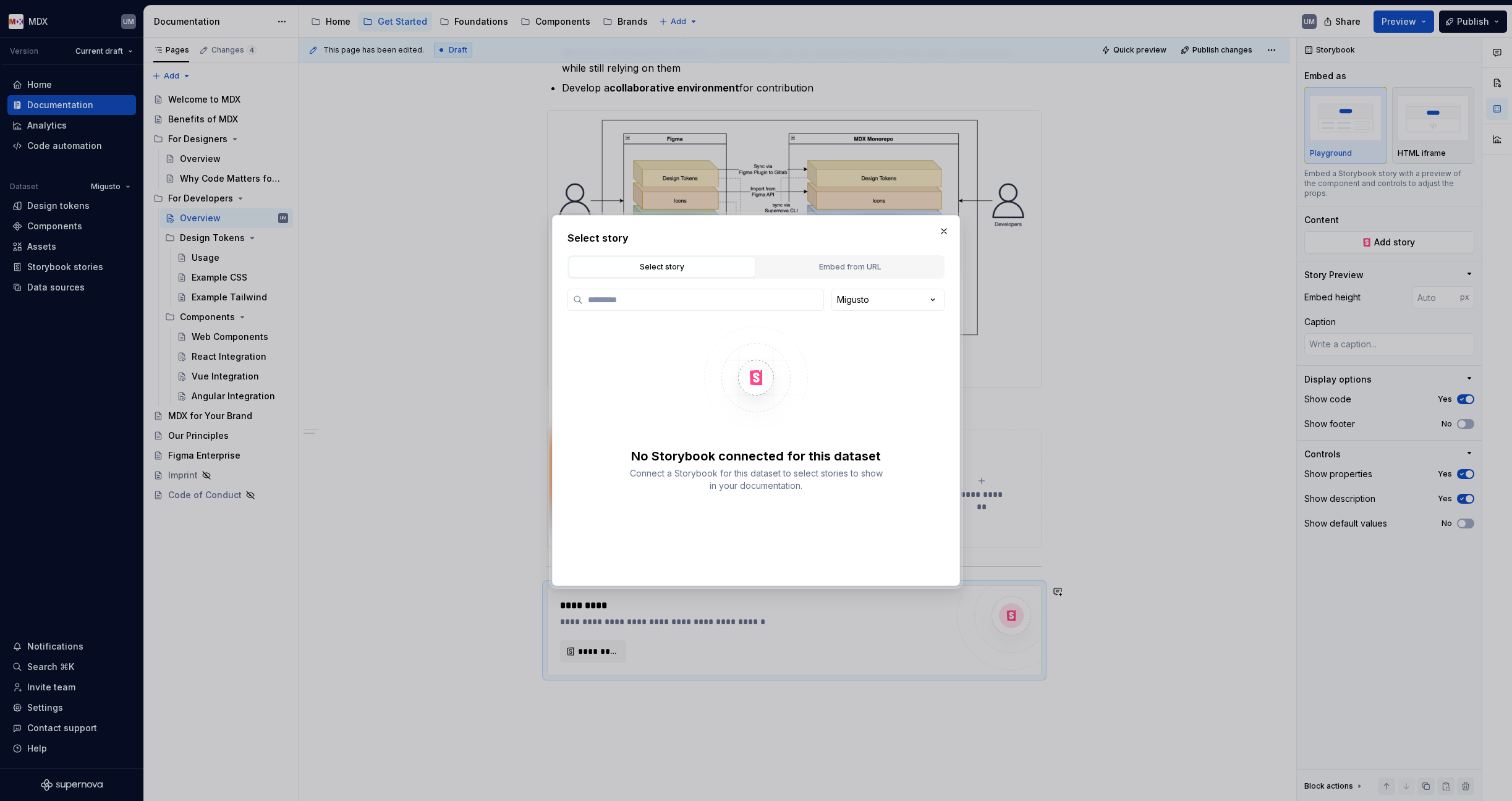
click at [864, 266] on div "Embed from URL" at bounding box center [849, 267] width 178 height 13
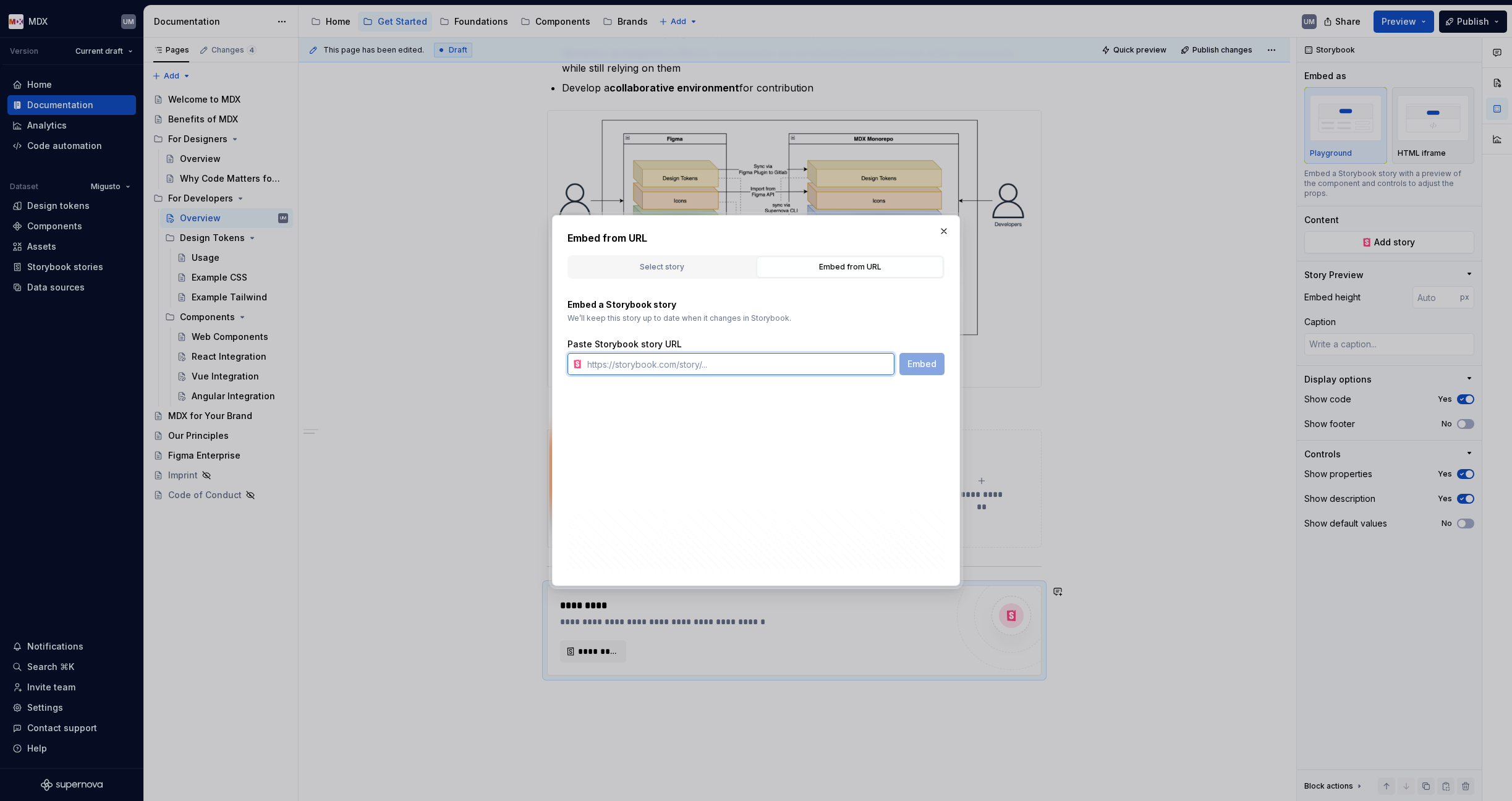
click at [725, 362] on input "text" at bounding box center [738, 363] width 312 height 22
paste input "[URL][DOMAIN_NAME]"
click at [930, 362] on span "Embed" at bounding box center [922, 364] width 29 height 13
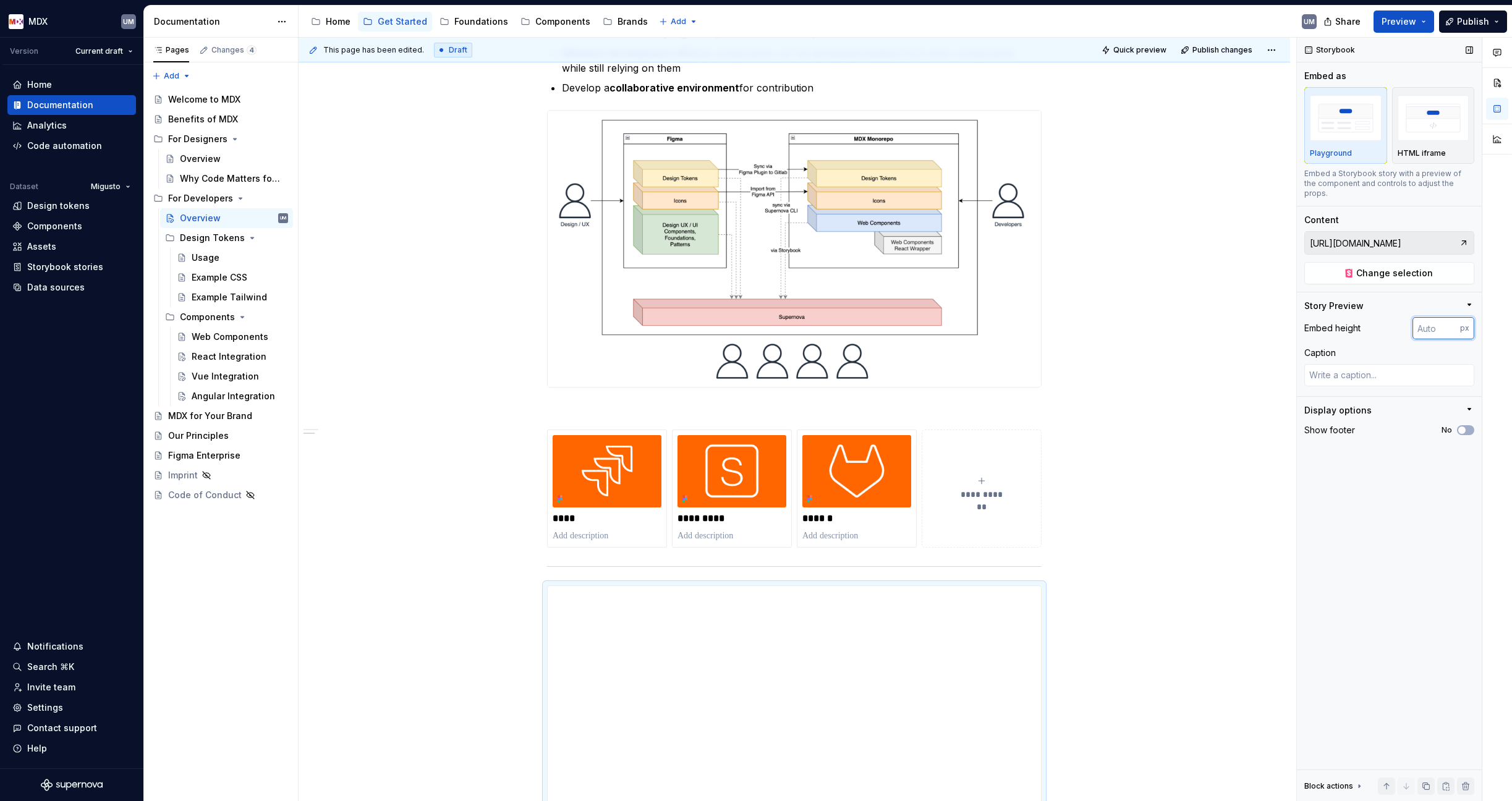
click at [1195, 324] on input "number" at bounding box center [1436, 328] width 47 height 22
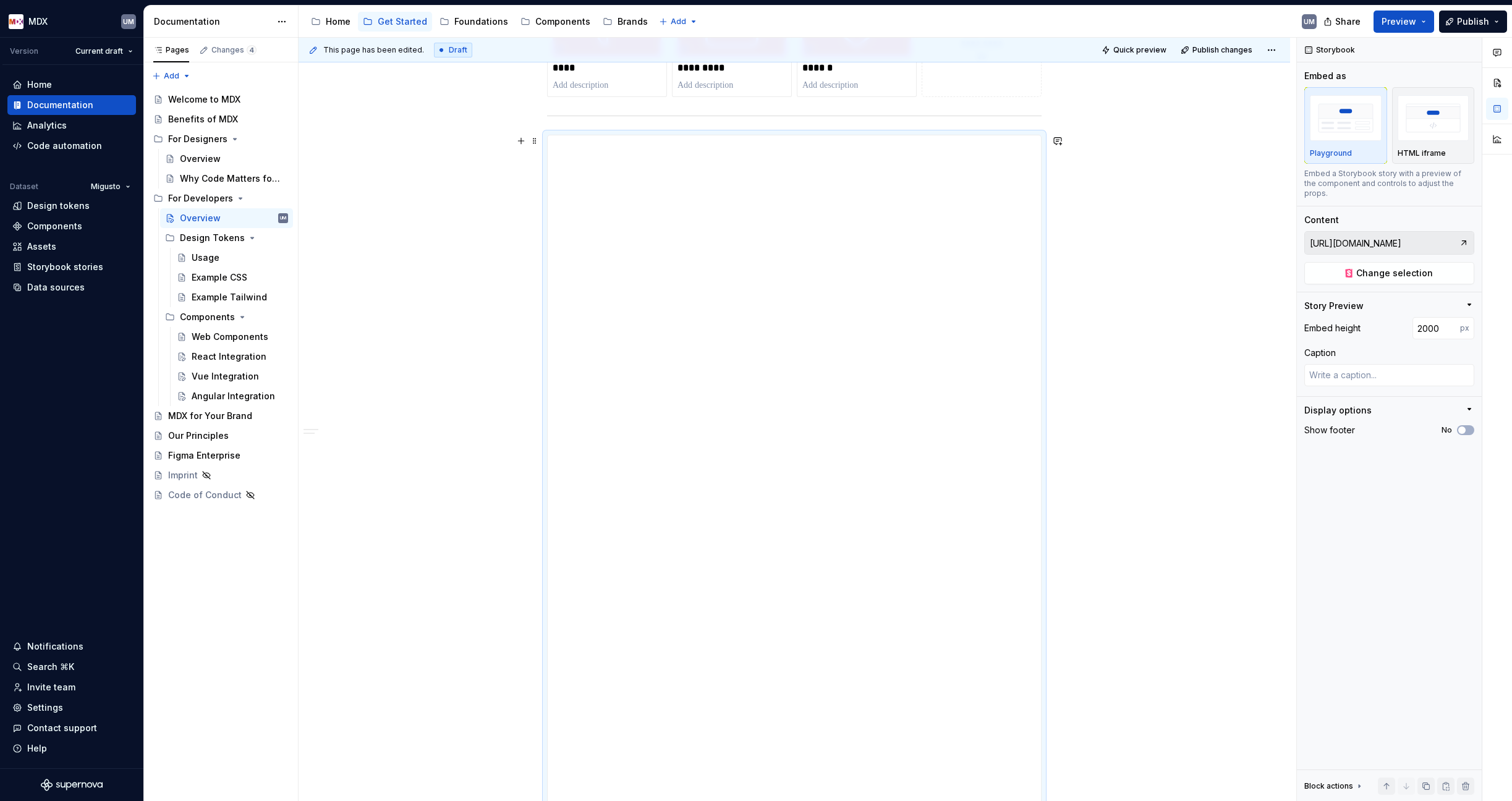
scroll to position [722, 0]
click at [182, 73] on div "Pages Changes 4 Add Accessibility guide for tree Page tree. Navigate the tree w…" at bounding box center [221, 420] width 155 height 764
click at [191, 118] on div "New group" at bounding box center [211, 118] width 81 height 13
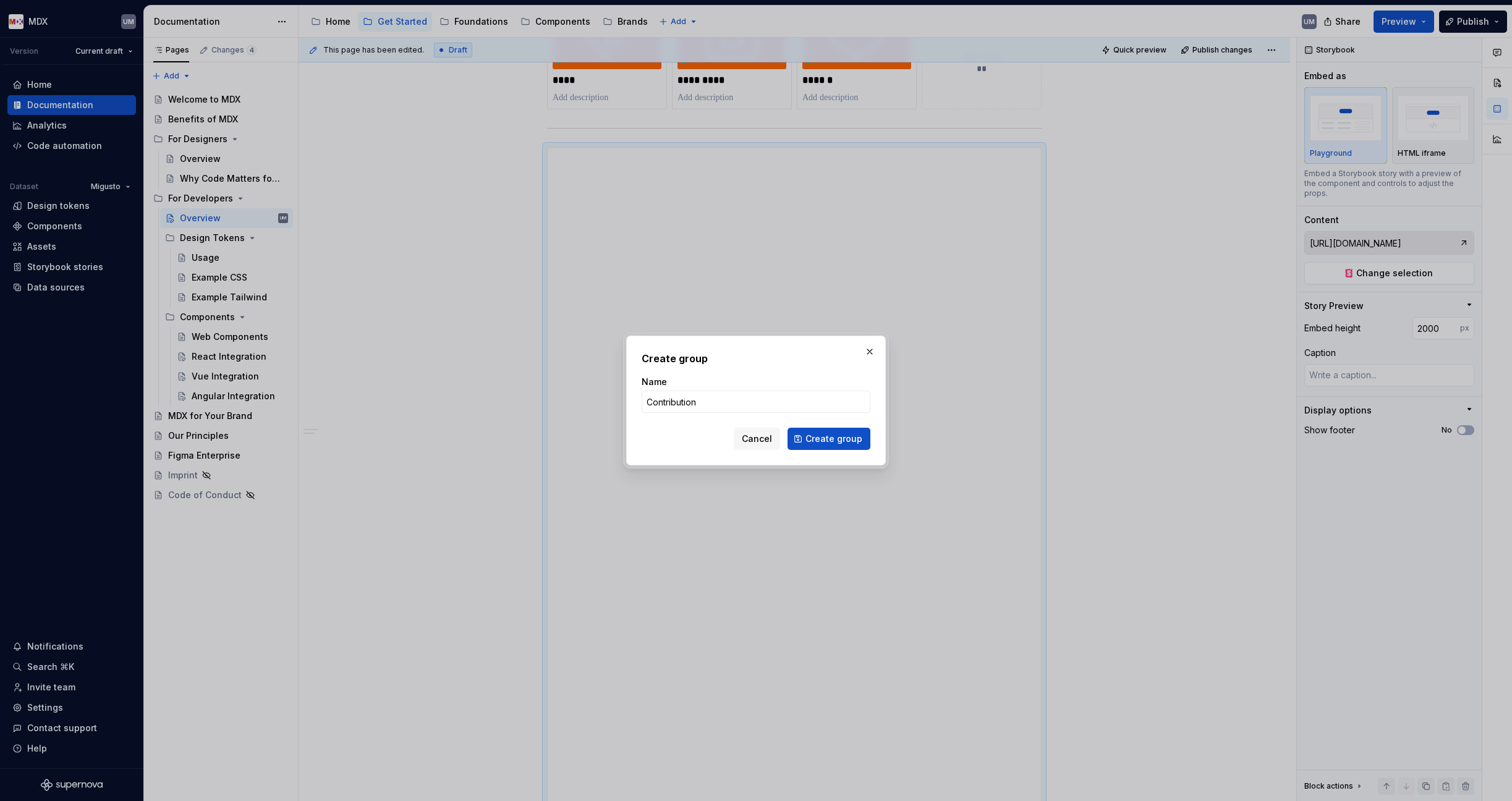
click at [830, 438] on button "Create group" at bounding box center [829, 438] width 83 height 22
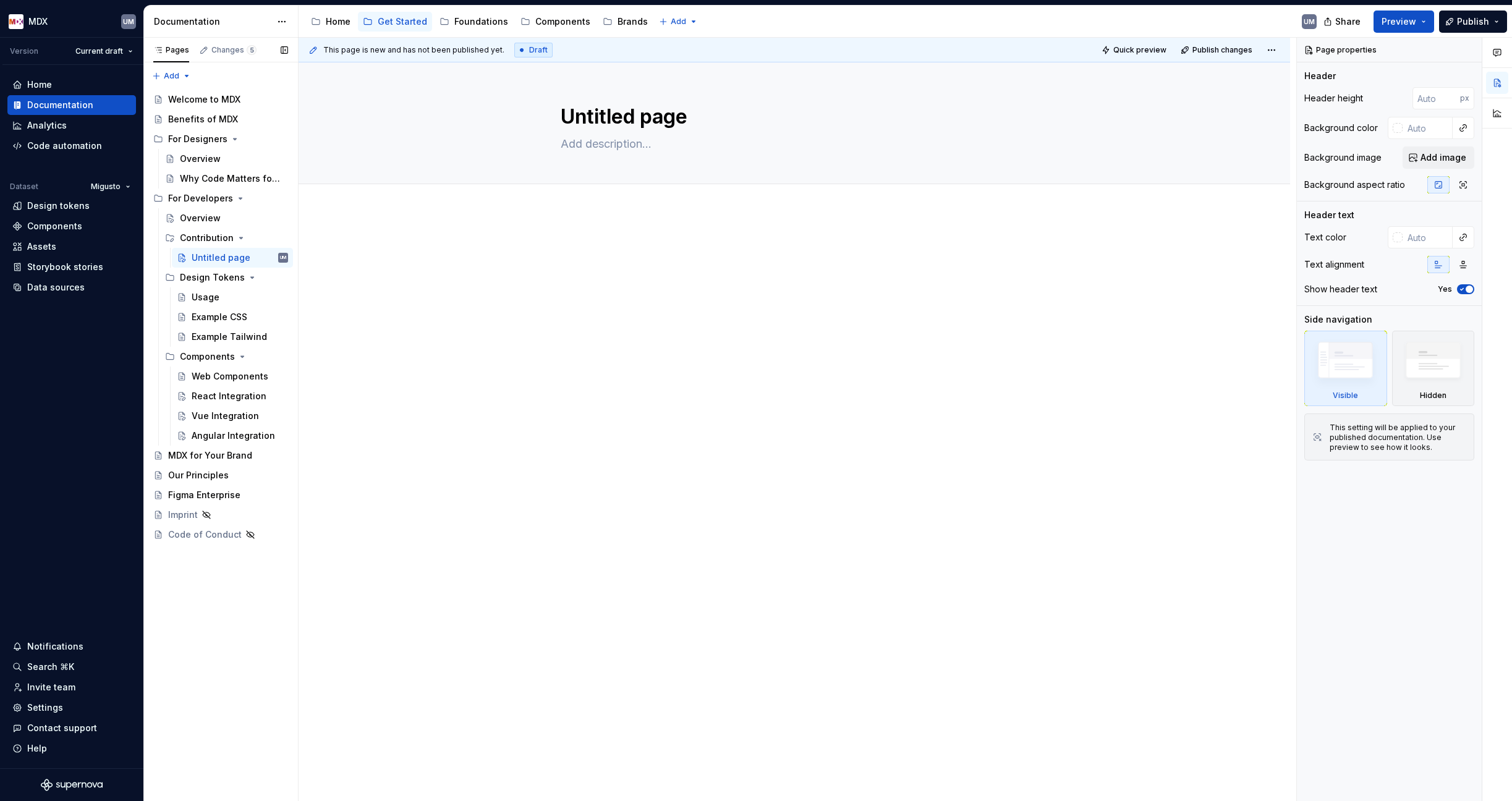
click at [0, 0] on button "Page tree" at bounding box center [0, 0] width 0 height 0
click at [287, 282] on div "Rename page" at bounding box center [337, 279] width 121 height 13
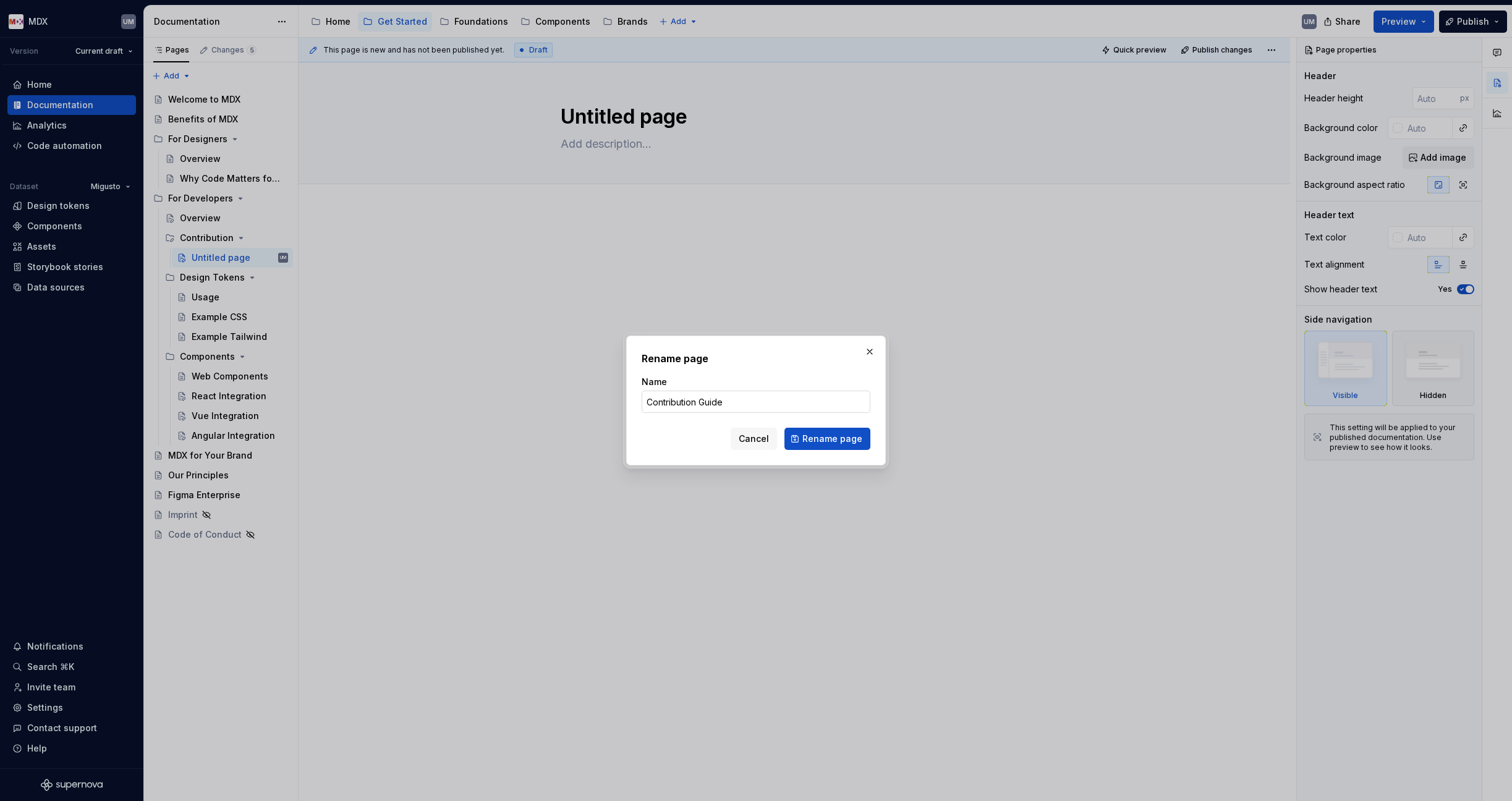
click at [829, 438] on button "Rename page" at bounding box center [827, 438] width 86 height 22
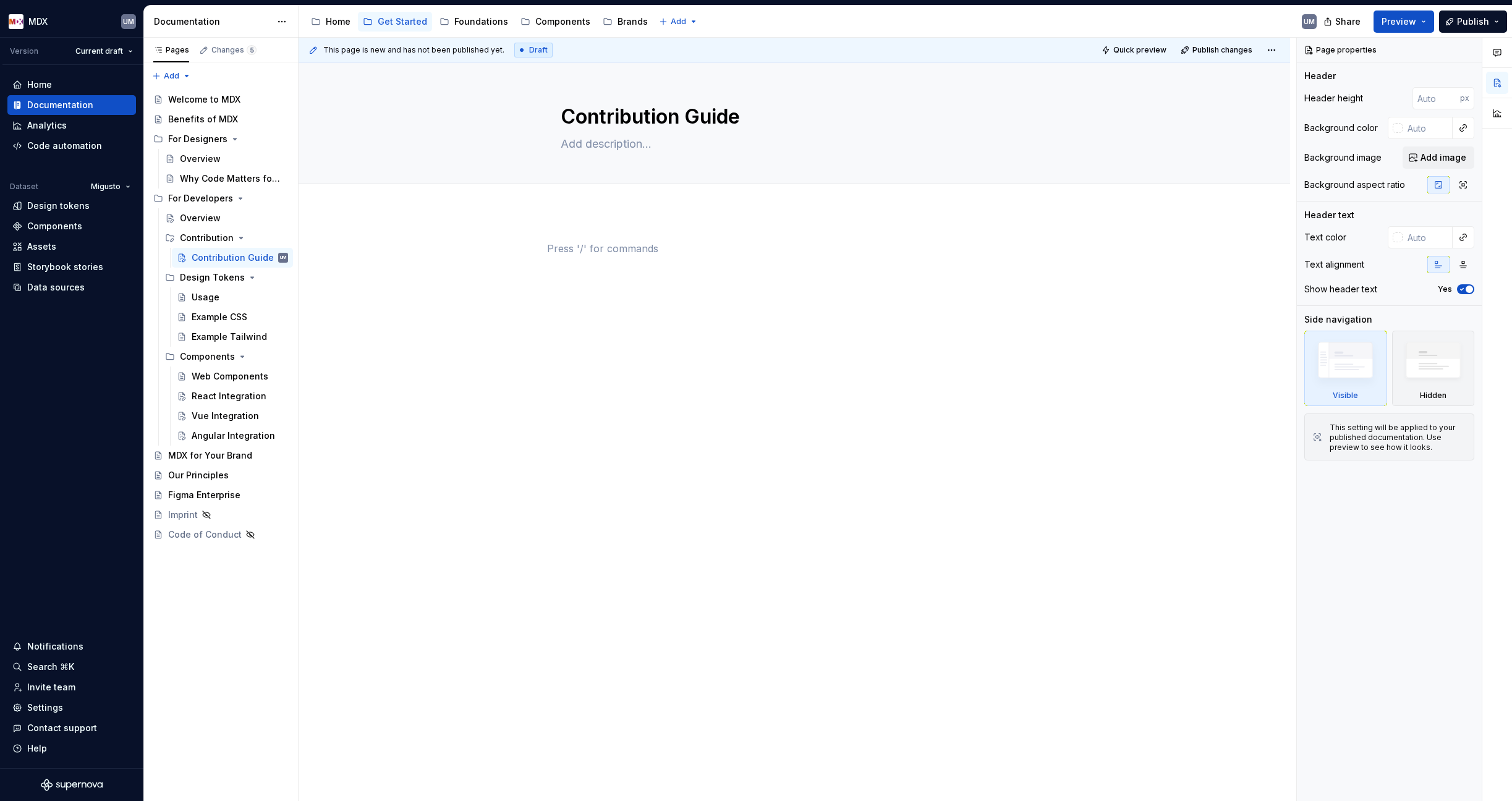
click at [667, 295] on div at bounding box center [795, 272] width 495 height 62
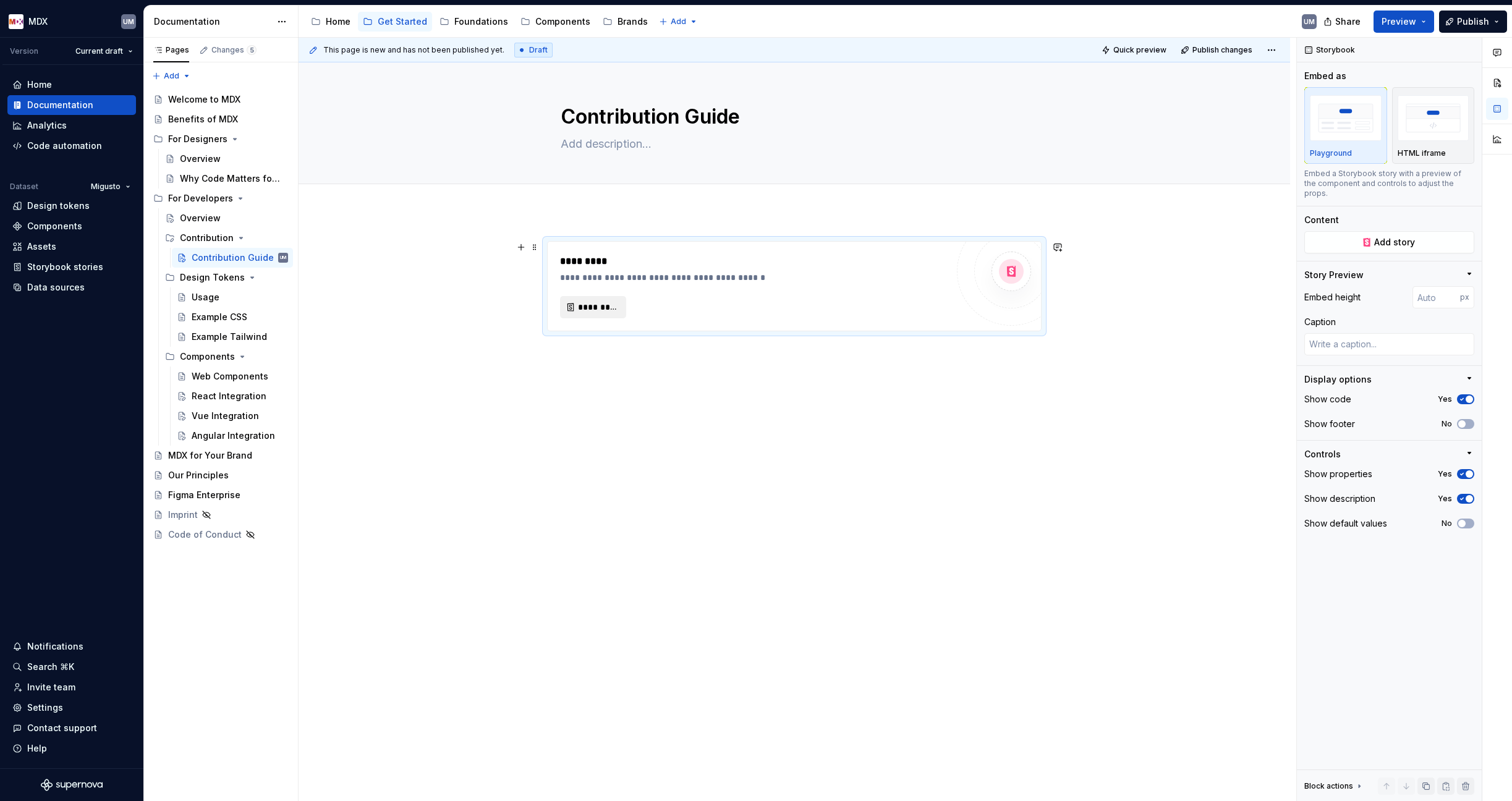
click at [610, 304] on span "*********" at bounding box center [598, 307] width 40 height 13
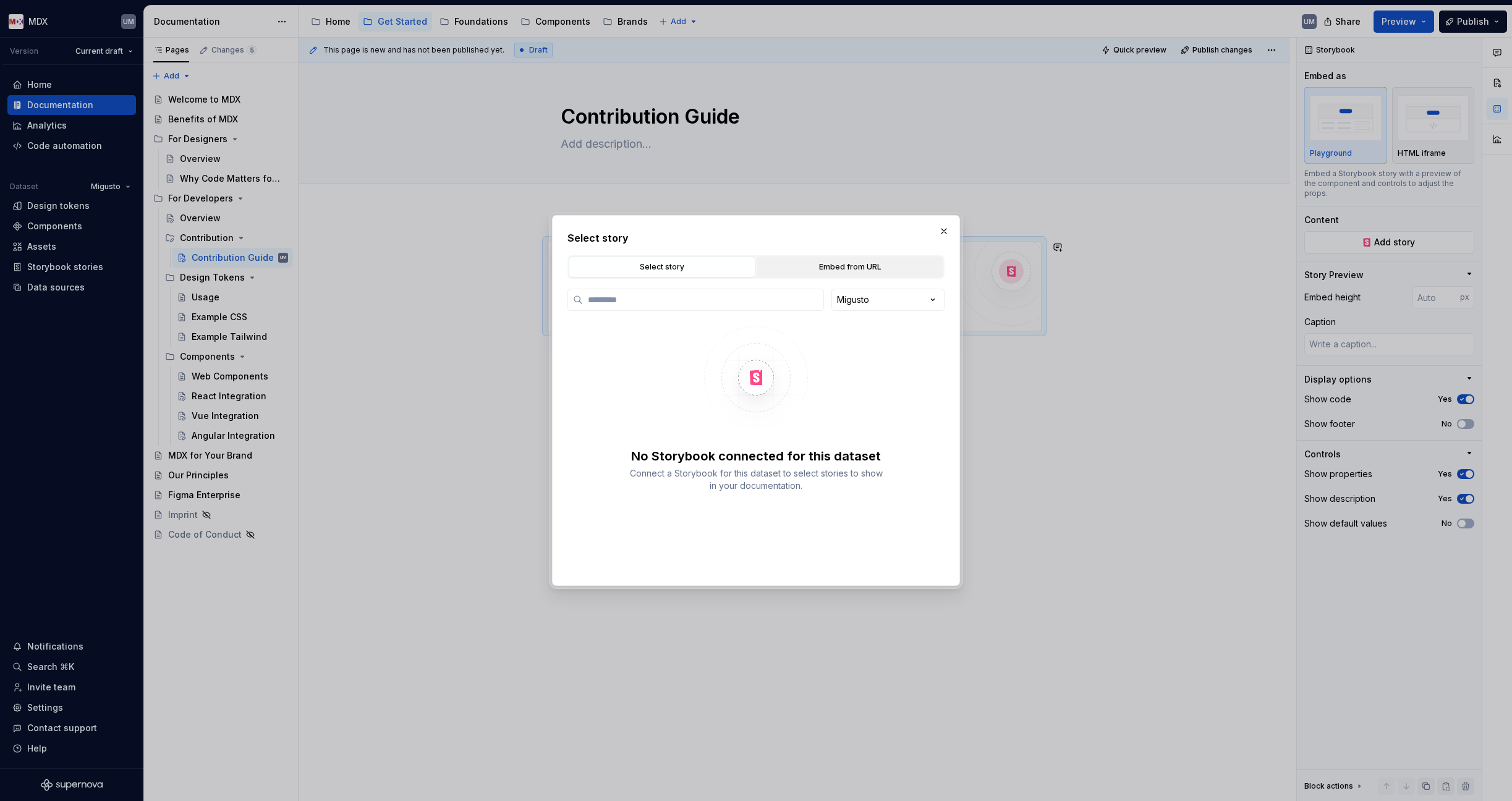
click at [835, 265] on div "Embed from URL" at bounding box center [849, 267] width 178 height 13
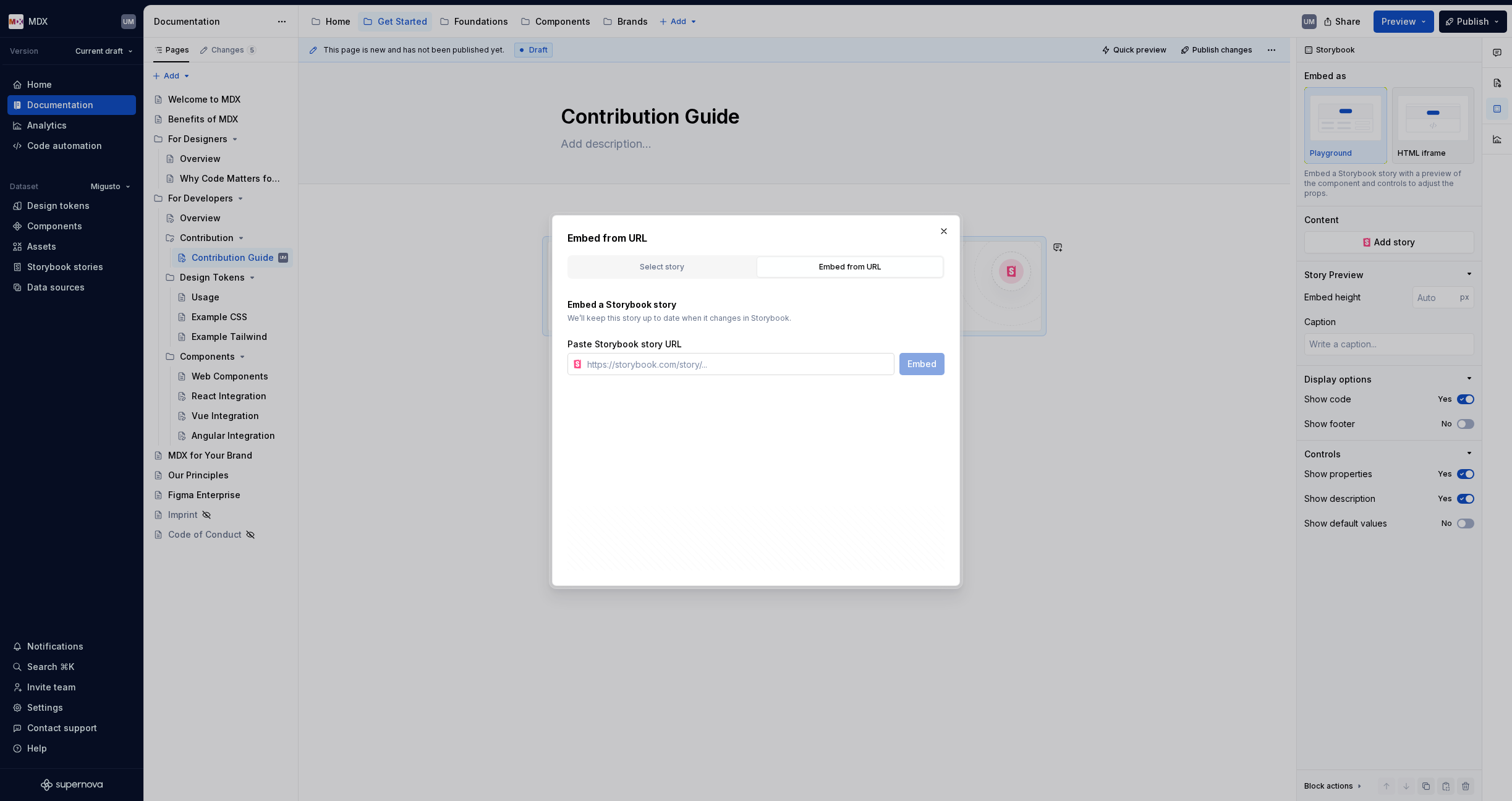
click at [643, 368] on input "text" at bounding box center [738, 363] width 312 height 22
paste input "[URL][DOMAIN_NAME]"
click at [917, 370] on button "Embed" at bounding box center [922, 363] width 45 height 22
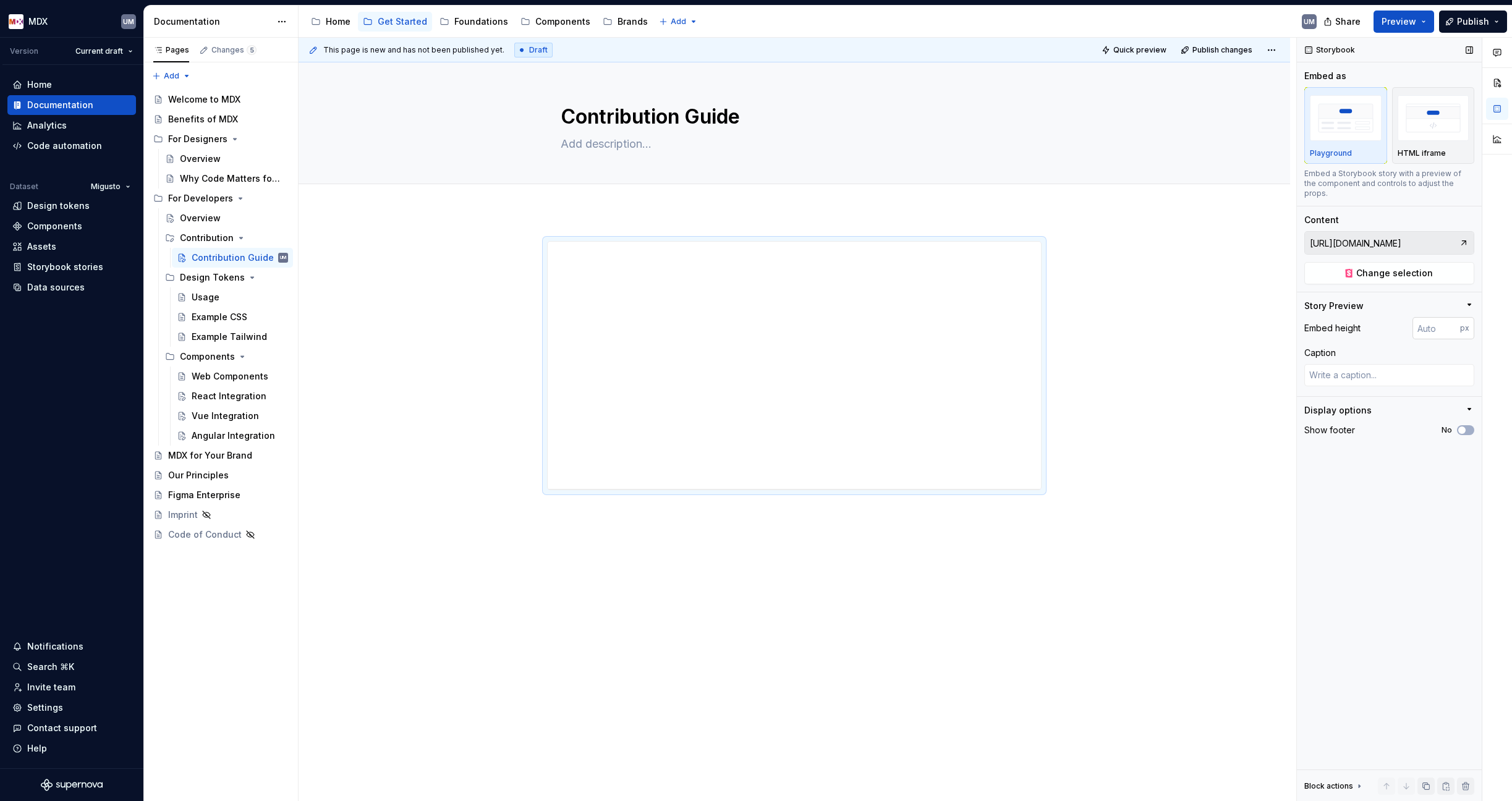
click at [1195, 318] on input "number" at bounding box center [1436, 328] width 47 height 22
click at [283, 257] on button "Page tree" at bounding box center [279, 258] width 17 height 17
click at [262, 259] on button "Page tree" at bounding box center [262, 258] width 17 height 17
click at [281, 259] on div "Pages Changes 5 Add Accessibility guide for tree Page tree. Navigate the tree w…" at bounding box center [221, 420] width 155 height 764
click at [282, 258] on button "Page tree" at bounding box center [279, 258] width 17 height 17
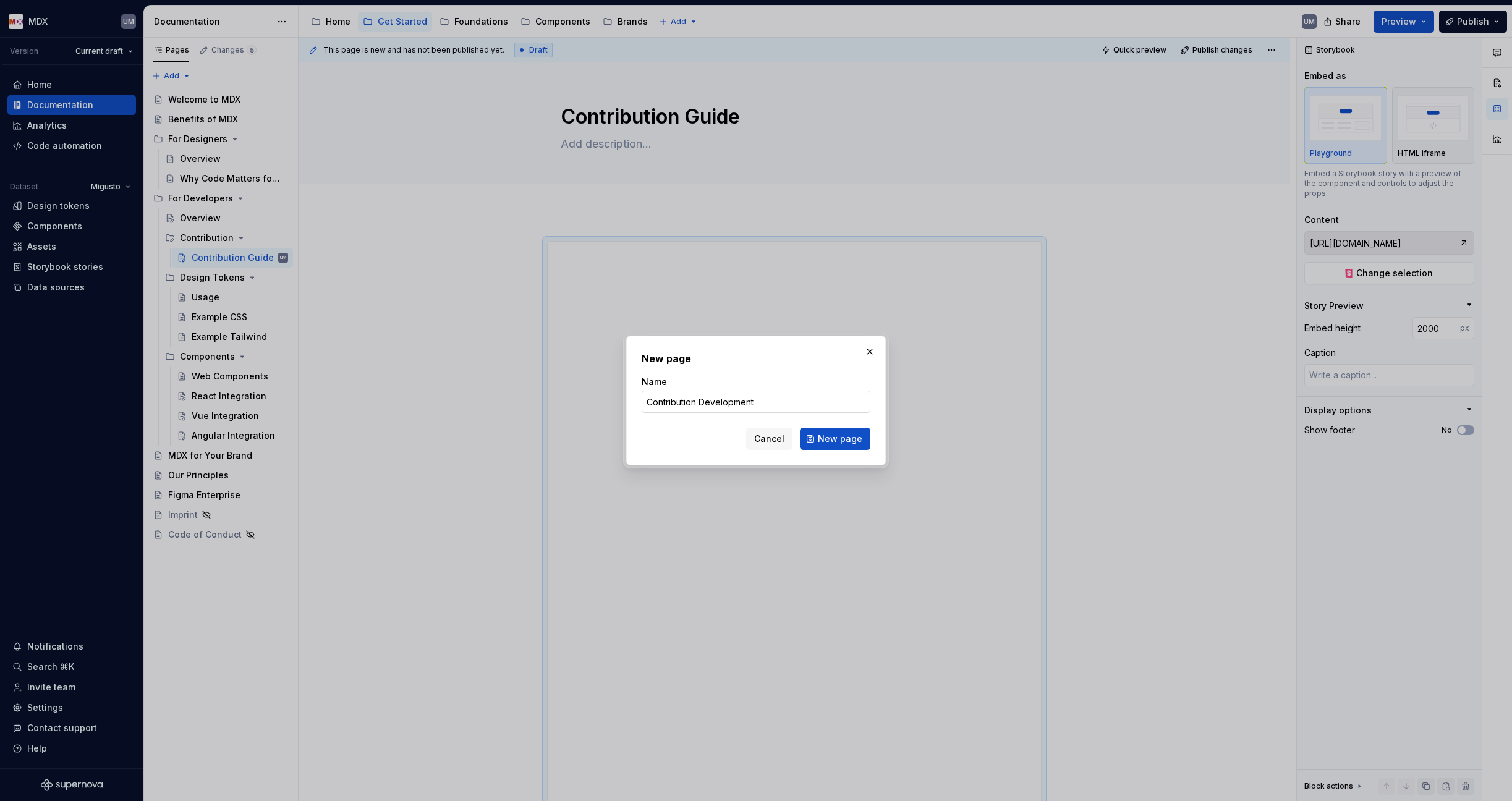
click at [836, 438] on button "New page" at bounding box center [835, 438] width 71 height 22
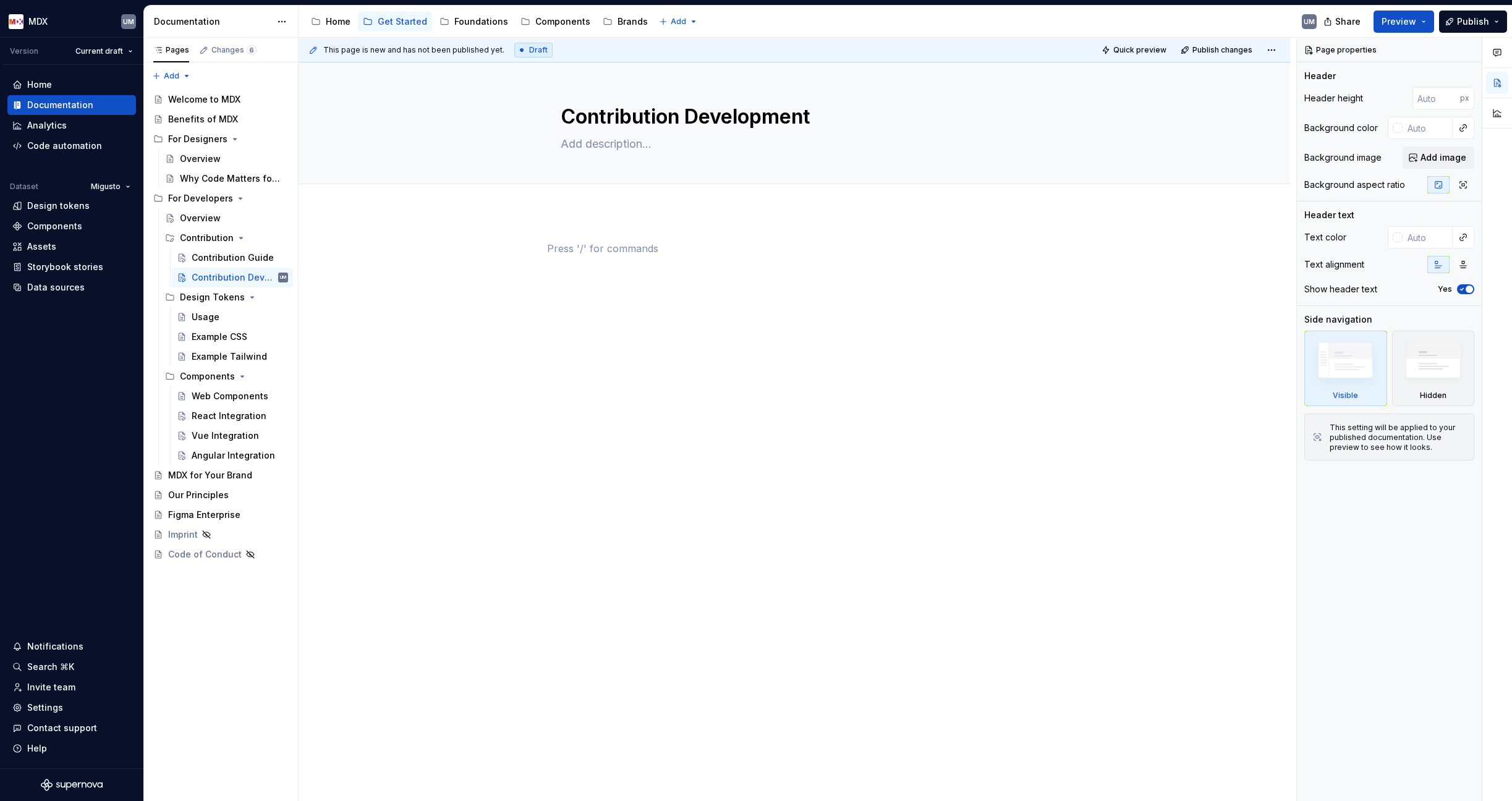
drag, startPoint x: 632, startPoint y: 275, endPoint x: 698, endPoint y: 276, distance: 66.0
click at [632, 275] on div at bounding box center [795, 265] width 495 height 47
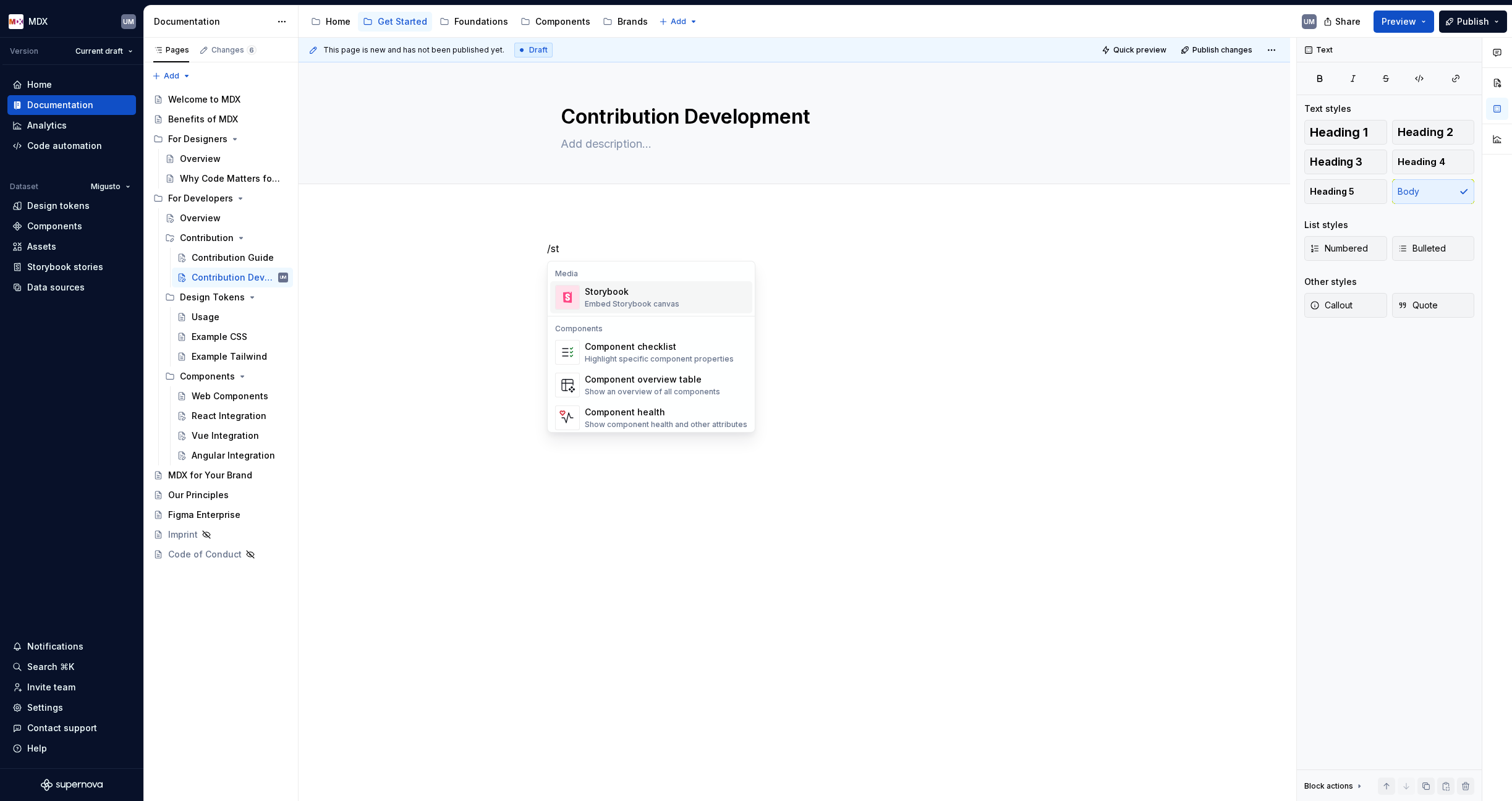
click at [665, 293] on div "Storybook" at bounding box center [632, 291] width 95 height 13
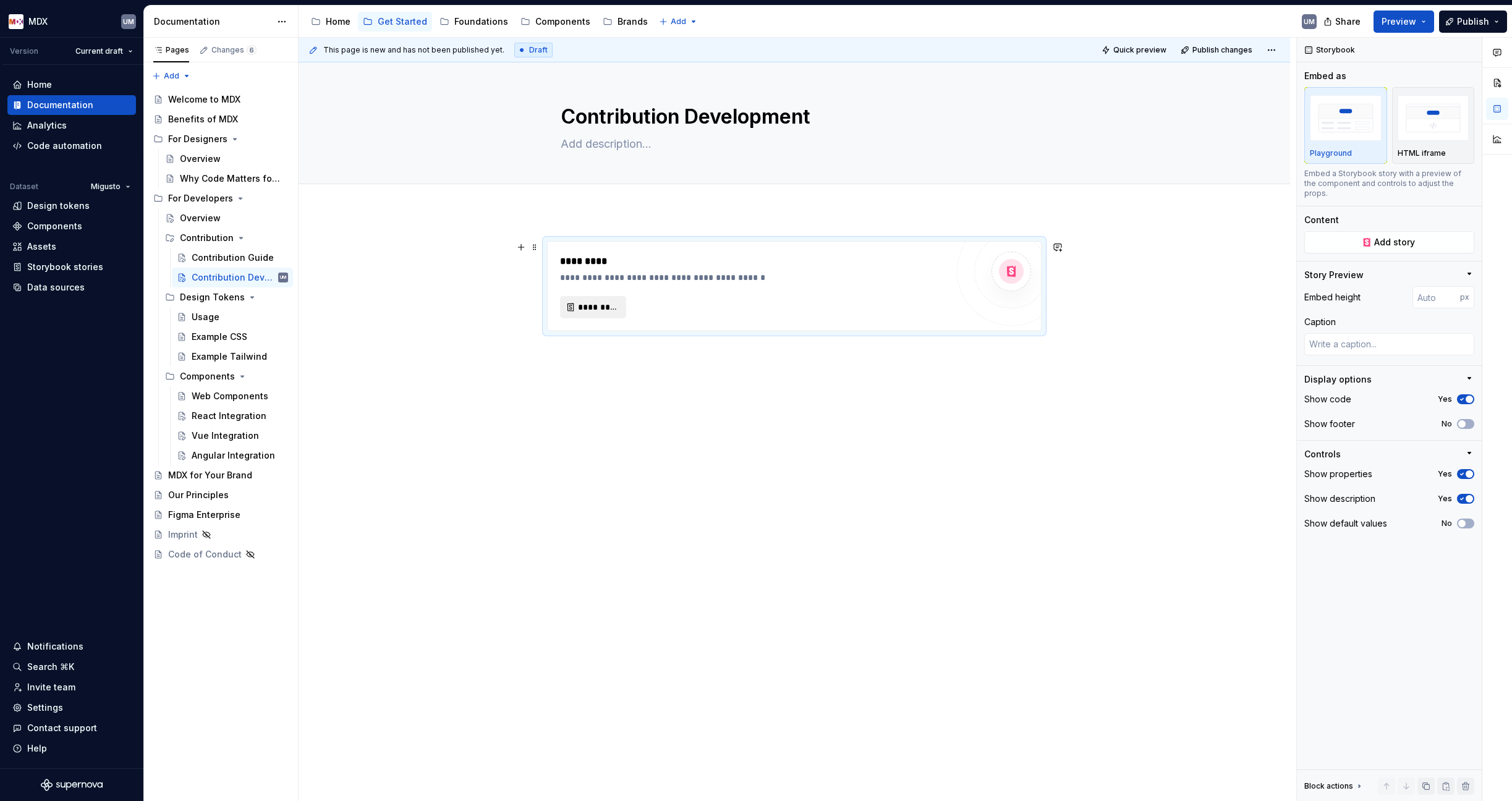
click at [595, 305] on span "*********" at bounding box center [598, 307] width 40 height 13
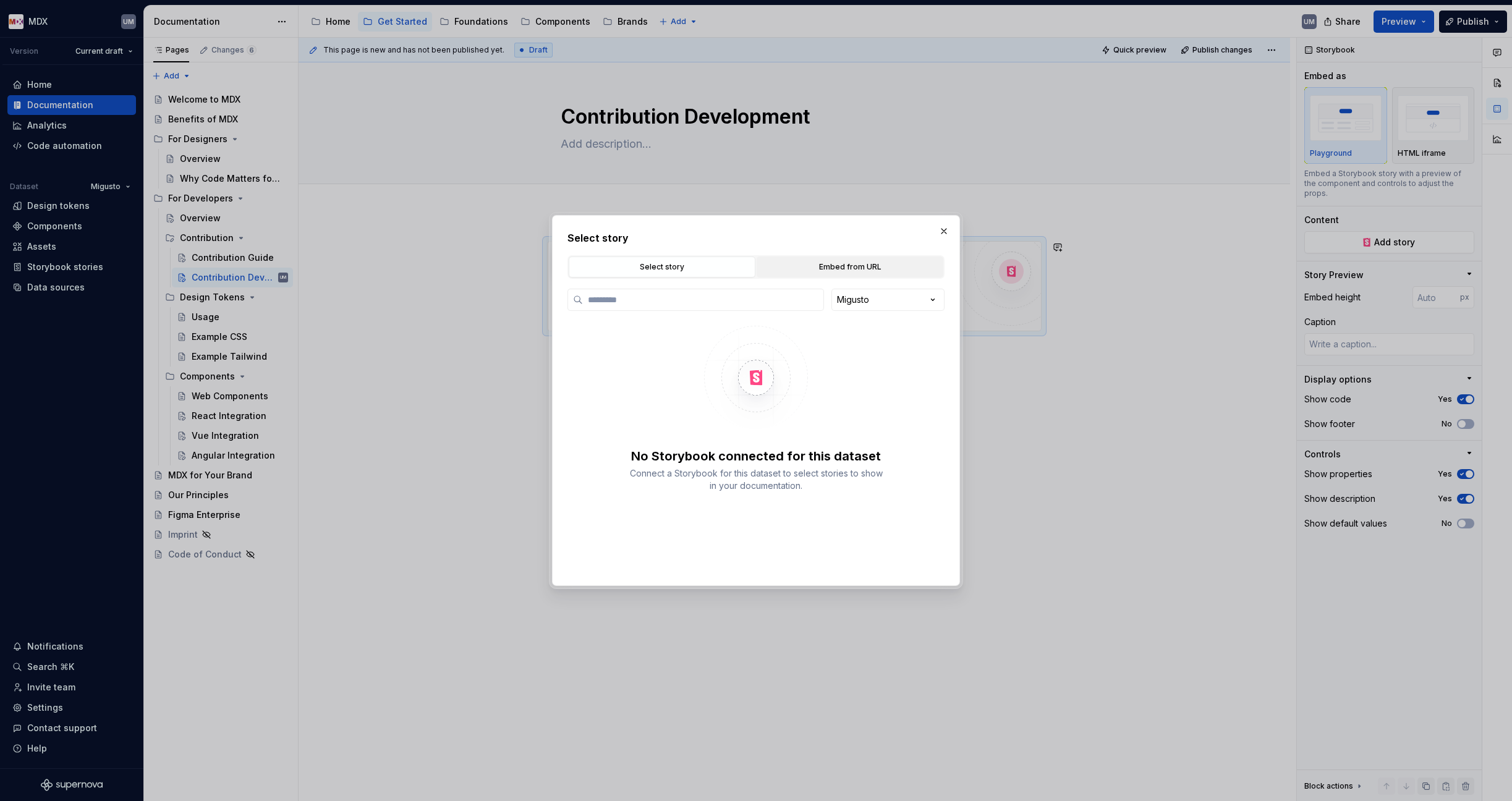
click at [827, 267] on div "Embed from URL" at bounding box center [849, 267] width 178 height 13
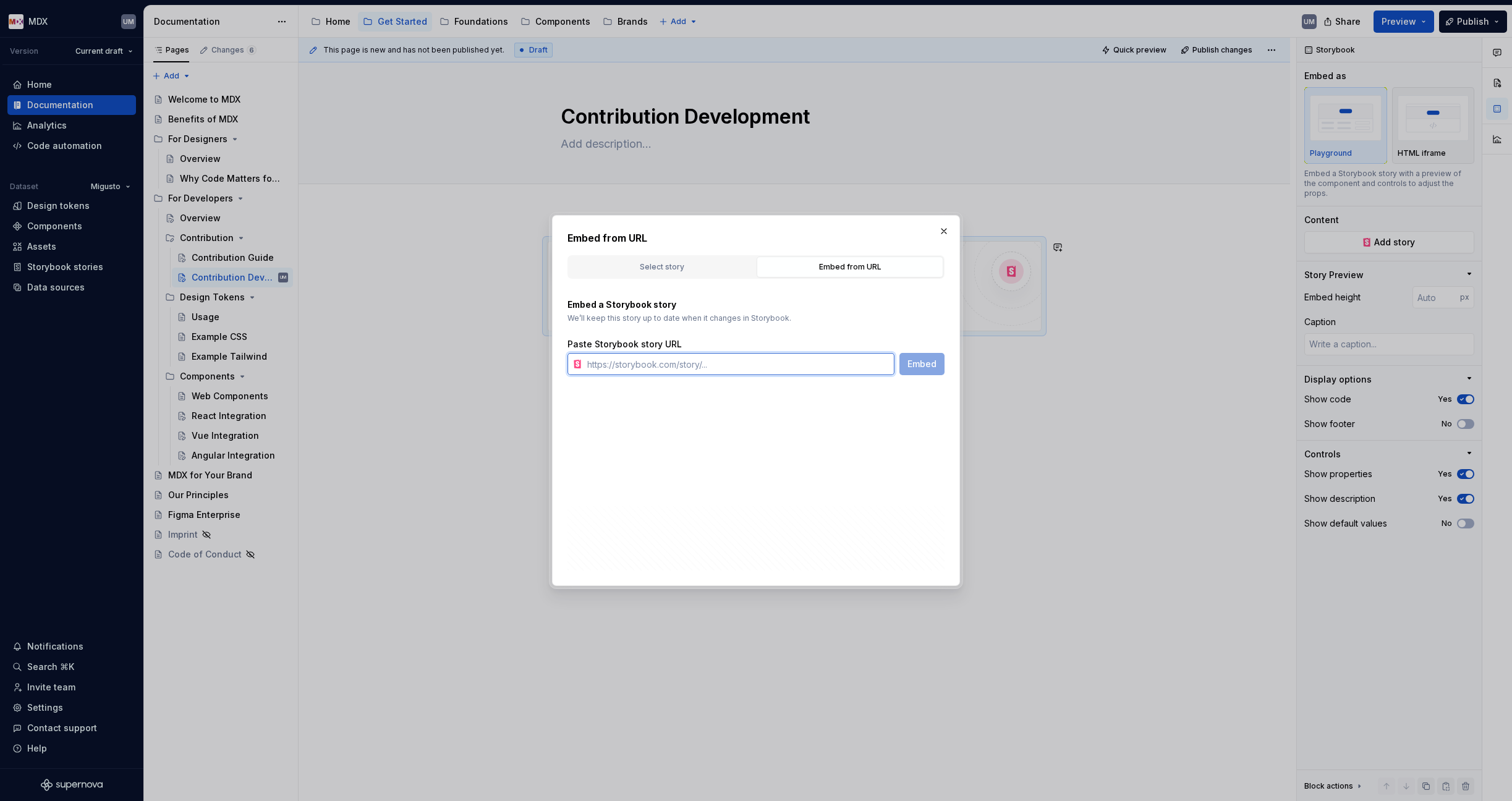
click at [621, 365] on input "text" at bounding box center [738, 363] width 312 height 22
paste input "[URL][DOMAIN_NAME]"
click at [927, 369] on span "Embed" at bounding box center [922, 364] width 29 height 13
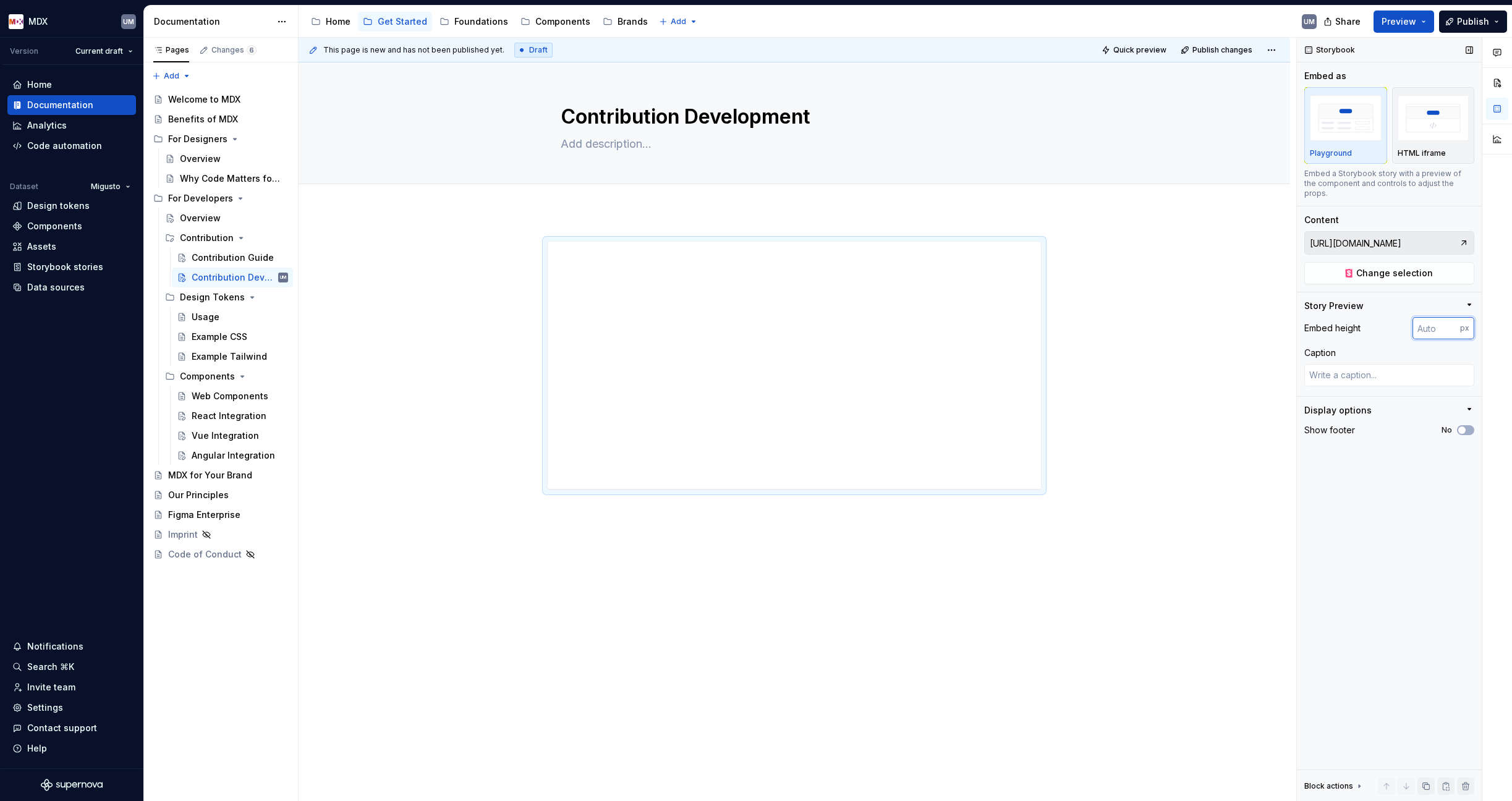
click at [1195, 318] on input "number" at bounding box center [1436, 328] width 47 height 22
click at [209, 221] on div "Overview" at bounding box center [200, 218] width 41 height 13
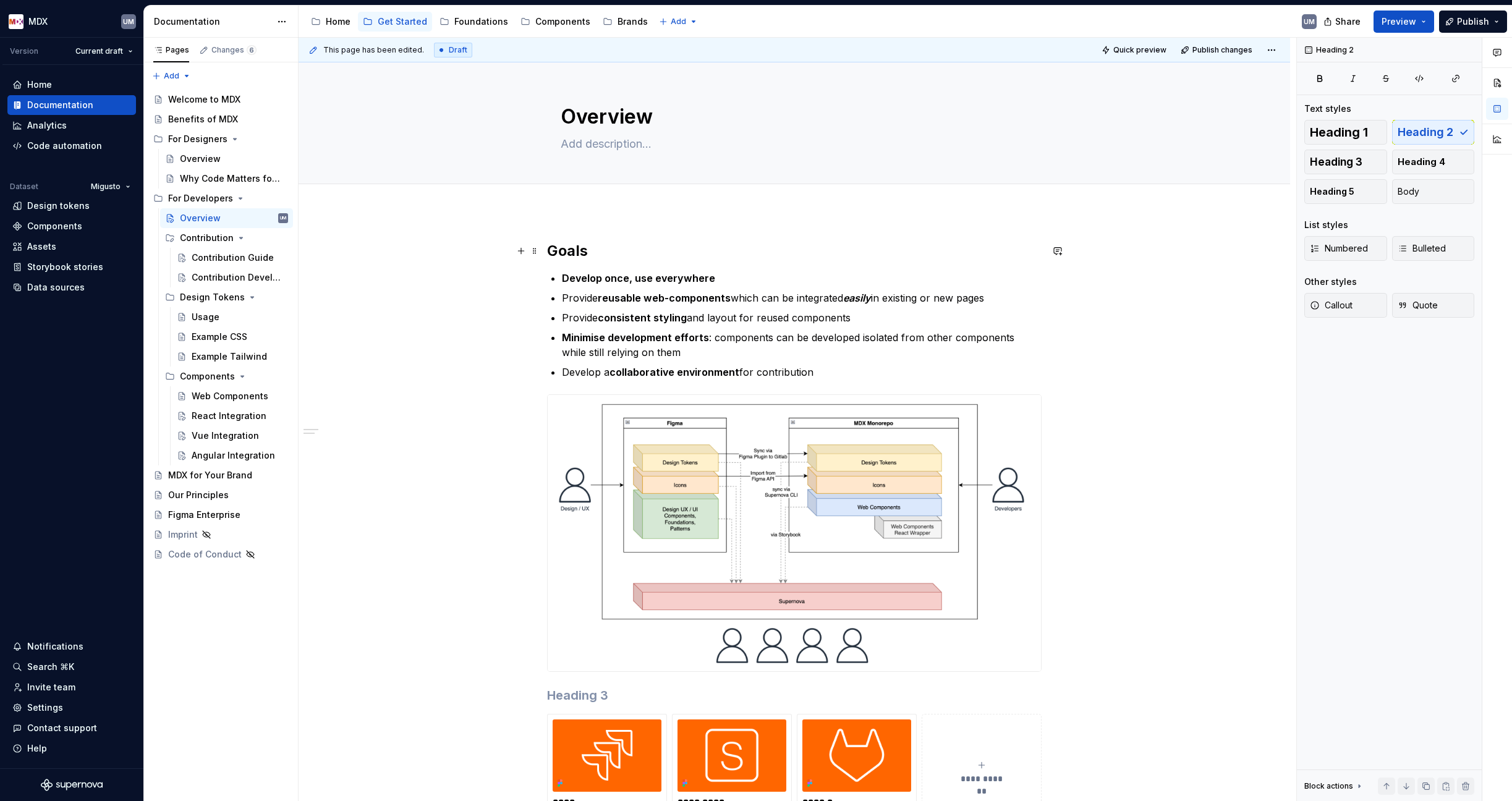
click at [557, 245] on h2 "Goals" at bounding box center [795, 251] width 495 height 20
click at [538, 249] on span at bounding box center [535, 251] width 10 height 17
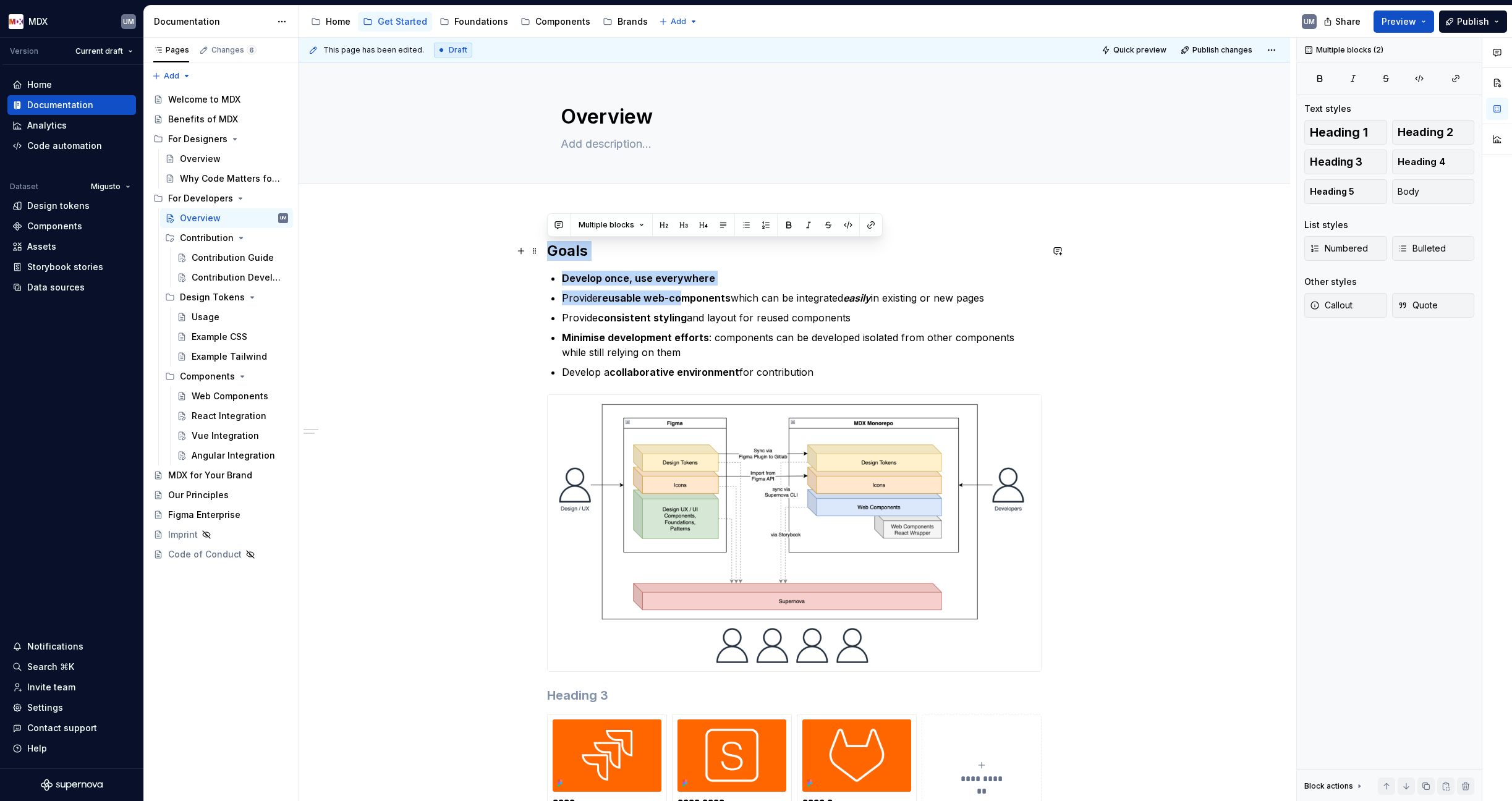
click at [681, 303] on strong "reusable web-components" at bounding box center [664, 298] width 133 height 13
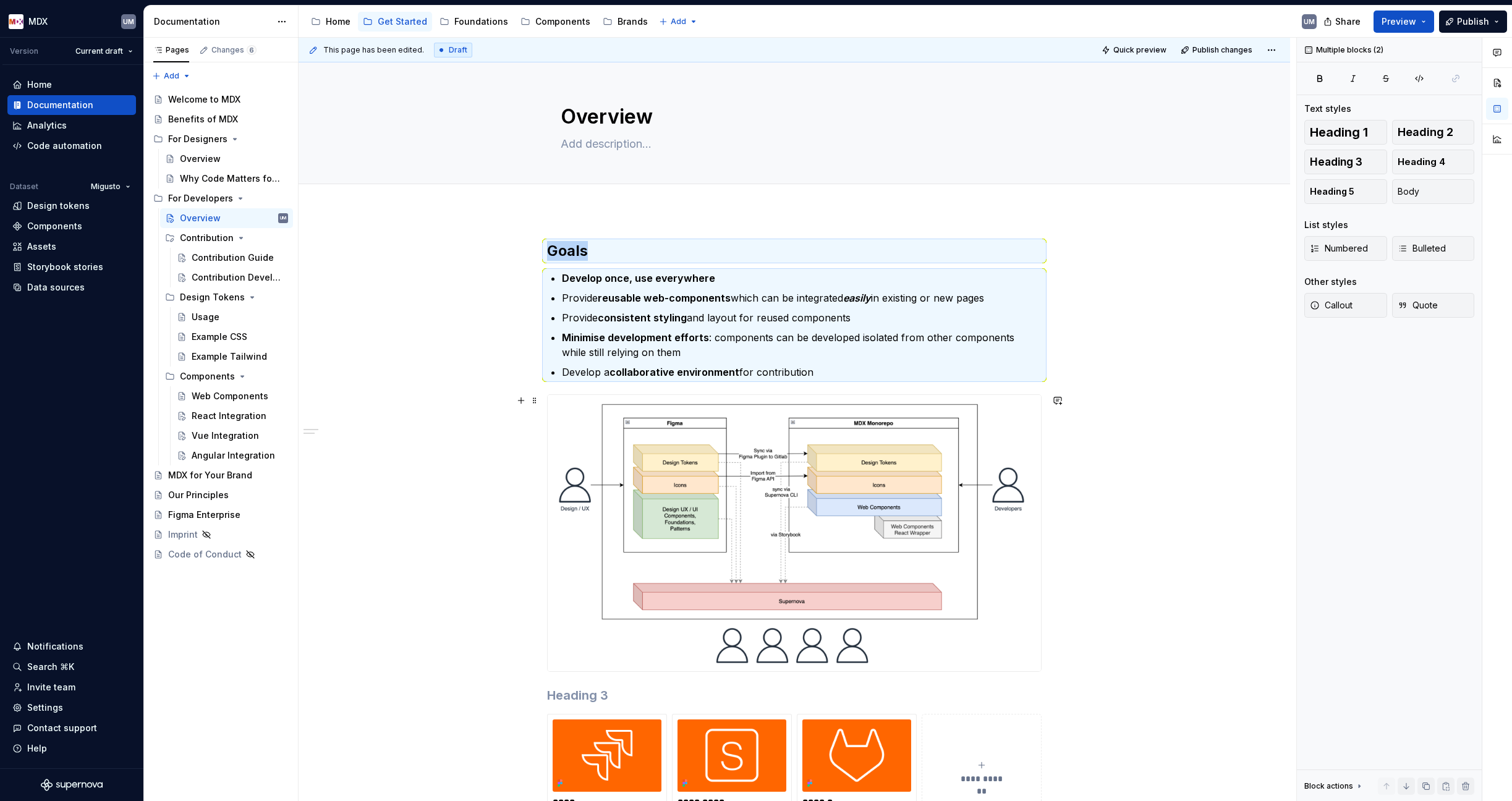
click at [590, 446] on img at bounding box center [794, 532] width 493 height 276
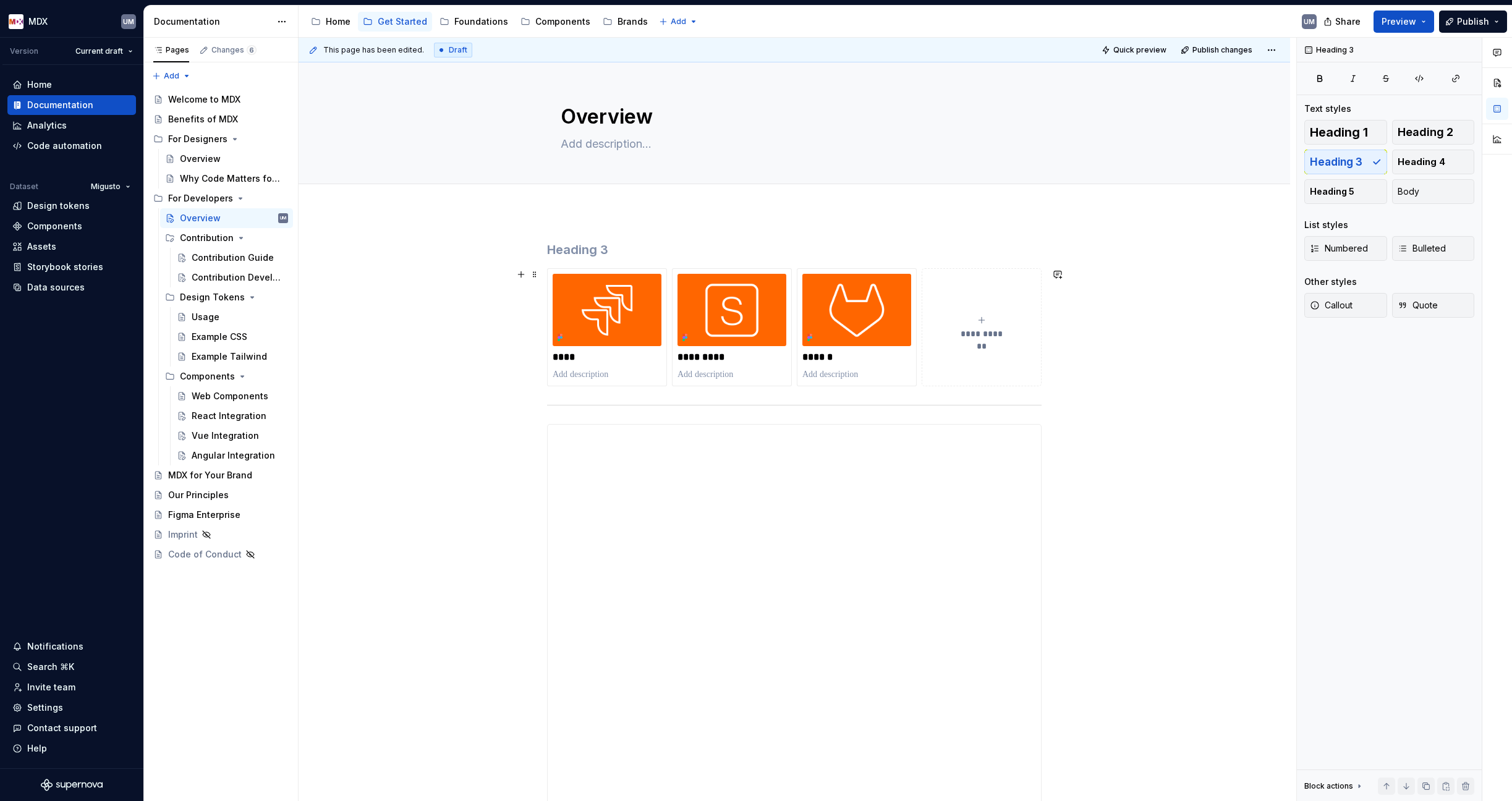
click at [573, 251] on h3 at bounding box center [795, 250] width 495 height 17
click at [537, 249] on span at bounding box center [535, 250] width 10 height 17
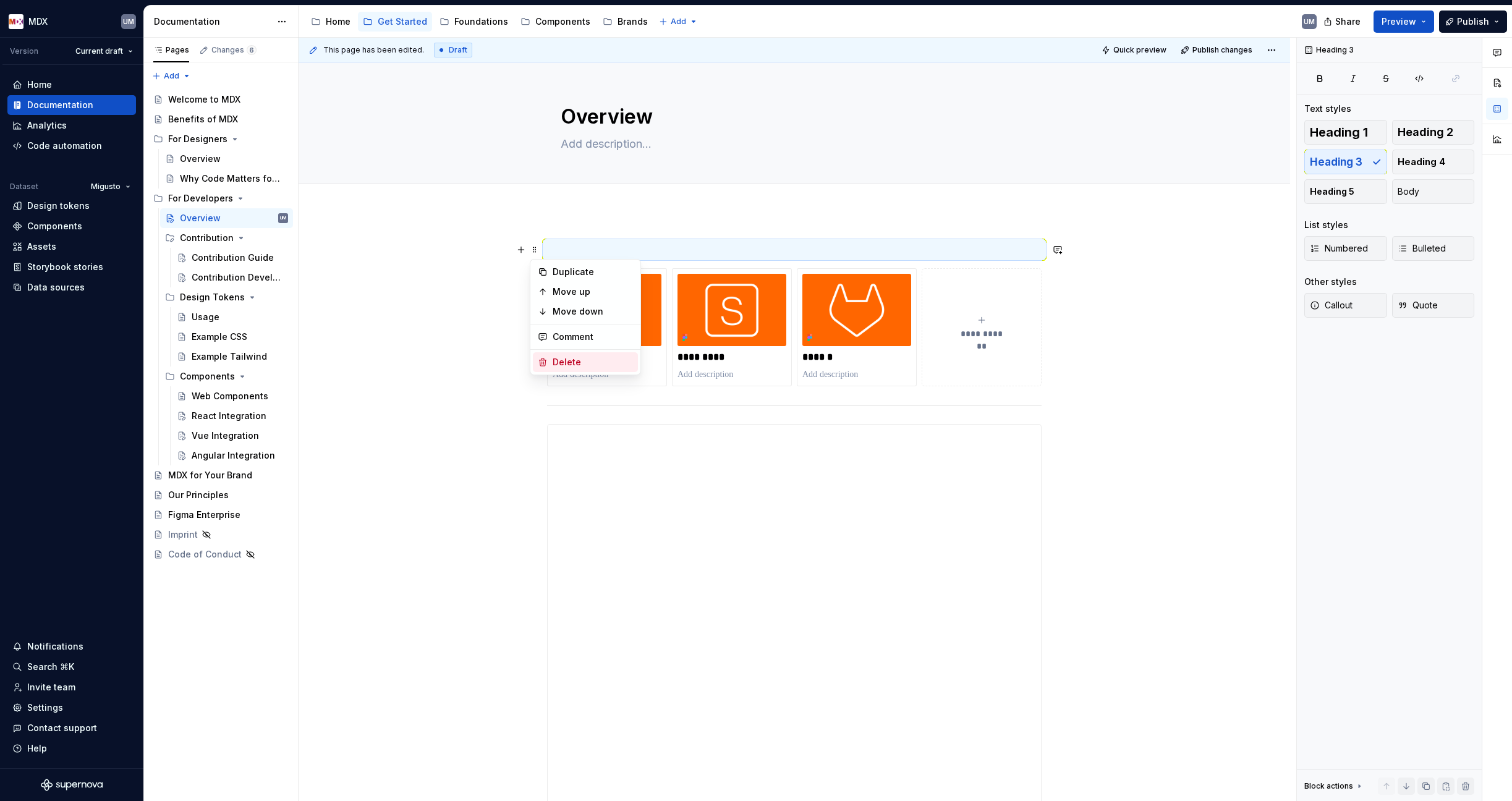
click at [577, 362] on div "Delete" at bounding box center [593, 362] width 81 height 13
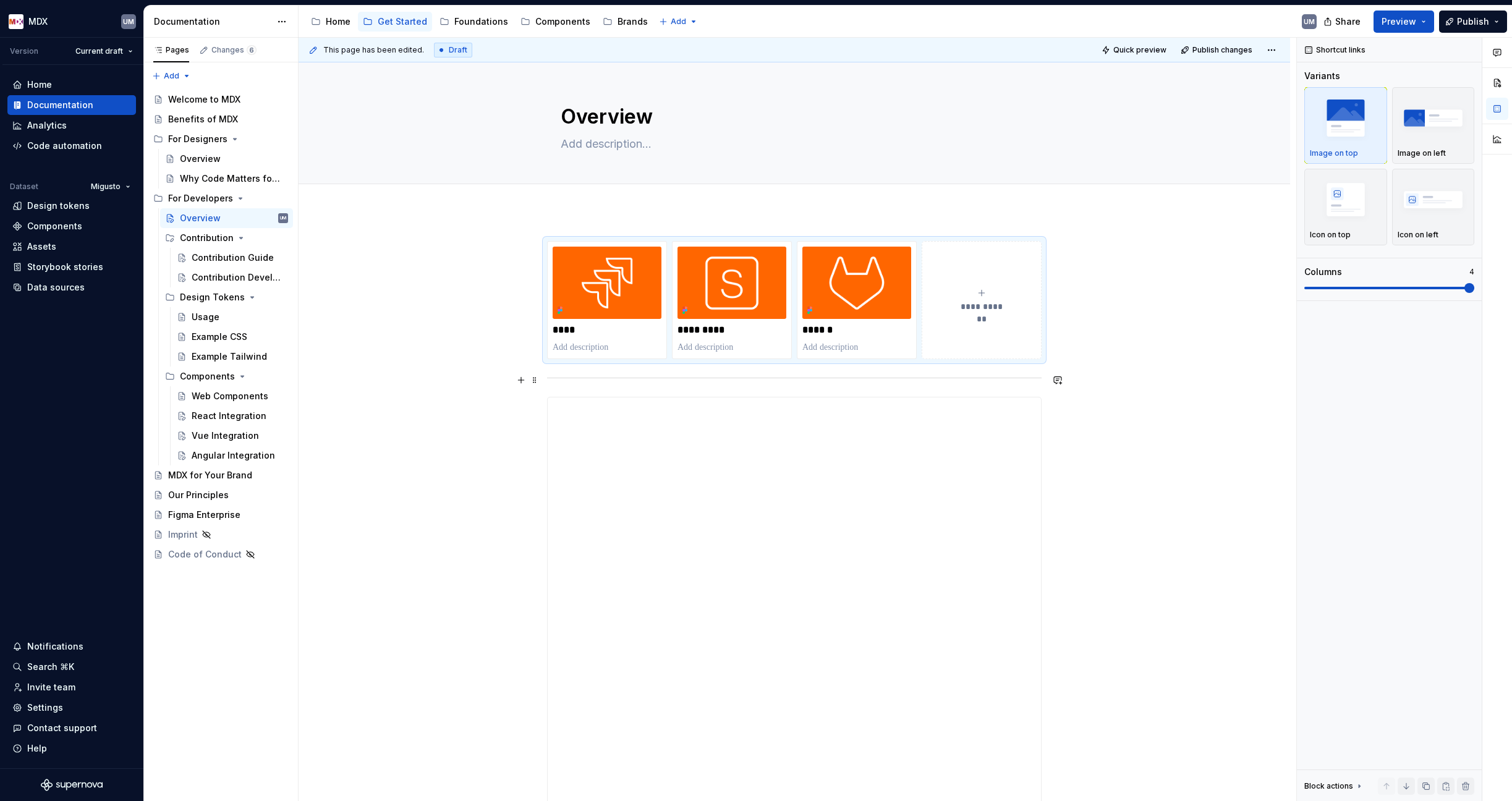
click at [831, 381] on div at bounding box center [795, 378] width 495 height 8
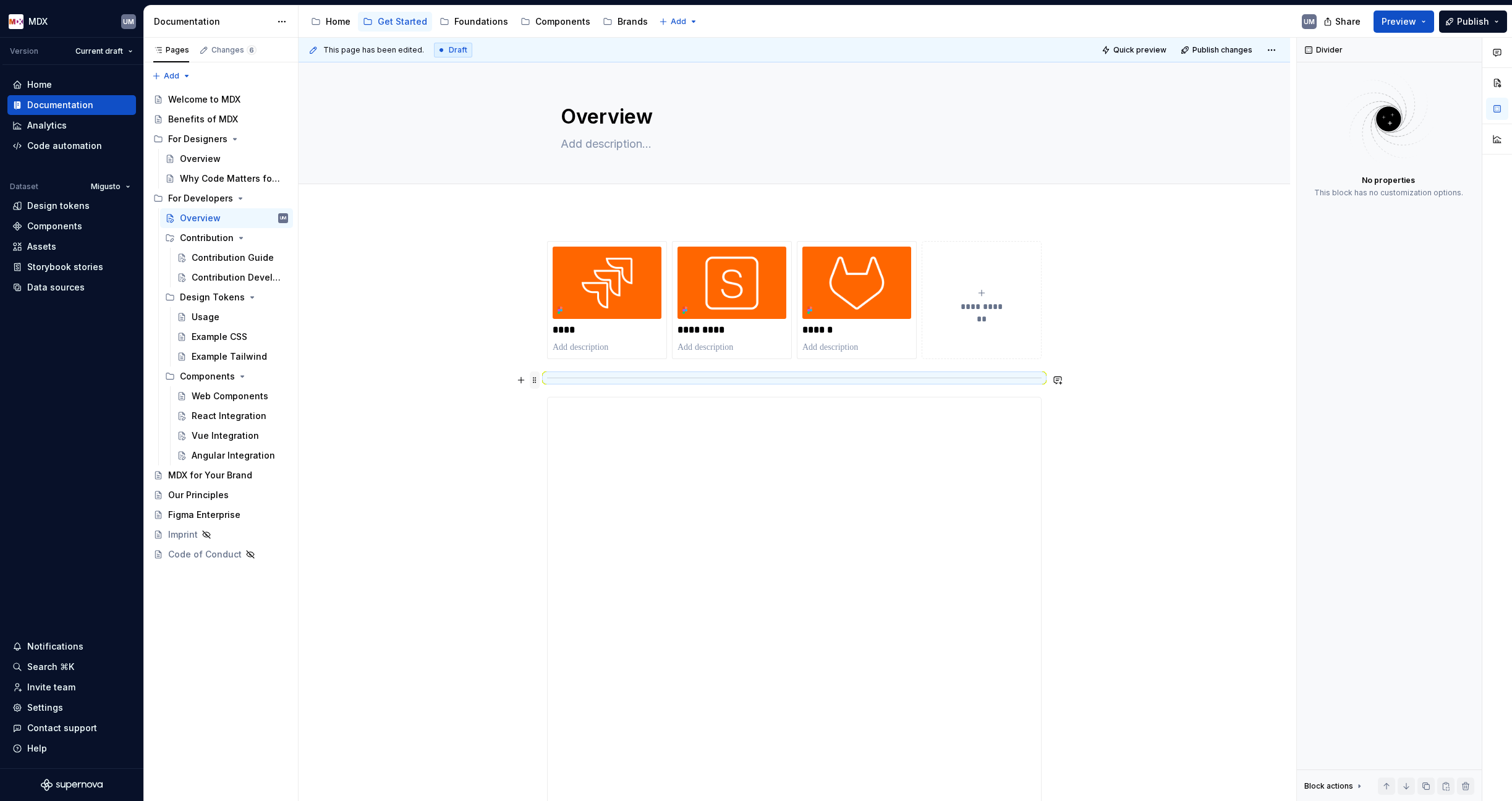
click at [535, 379] on span at bounding box center [535, 380] width 10 height 17
click at [571, 490] on div "Delete" at bounding box center [593, 492] width 81 height 13
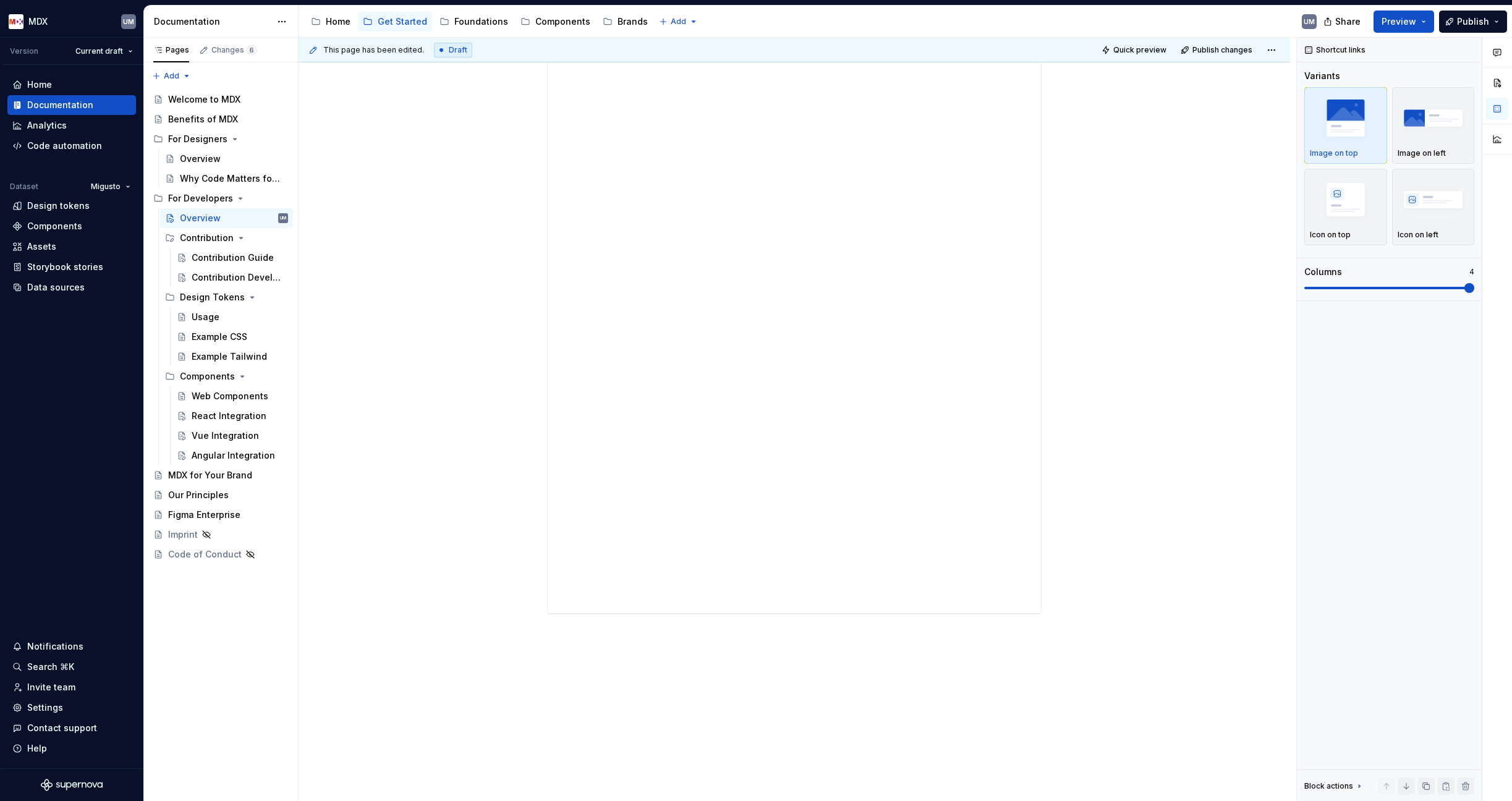
scroll to position [1065, 0]
click at [1195, 17] on span "Publish" at bounding box center [1473, 21] width 32 height 13
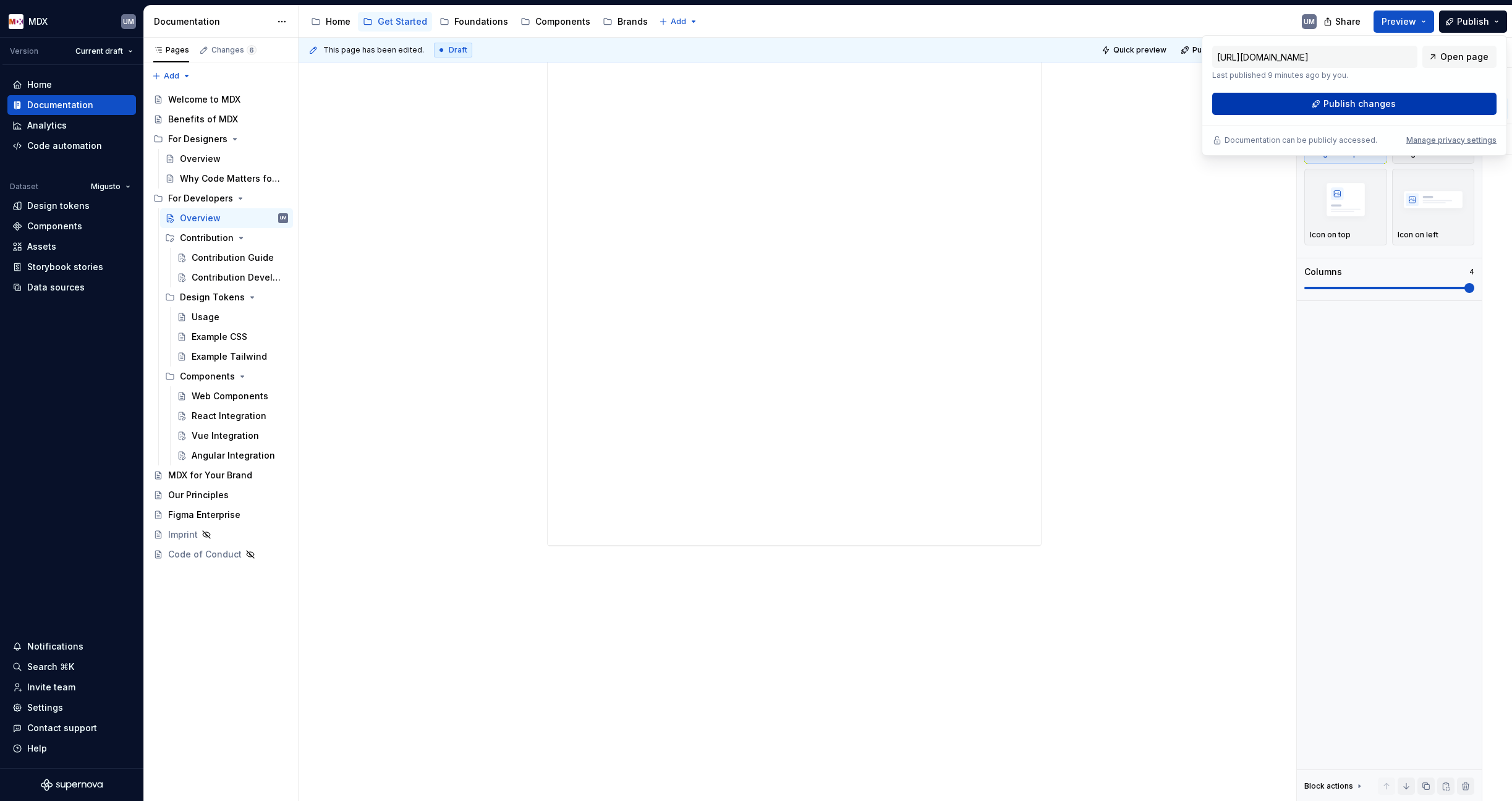
click at [1195, 97] on button "Publish changes" at bounding box center [1354, 103] width 284 height 22
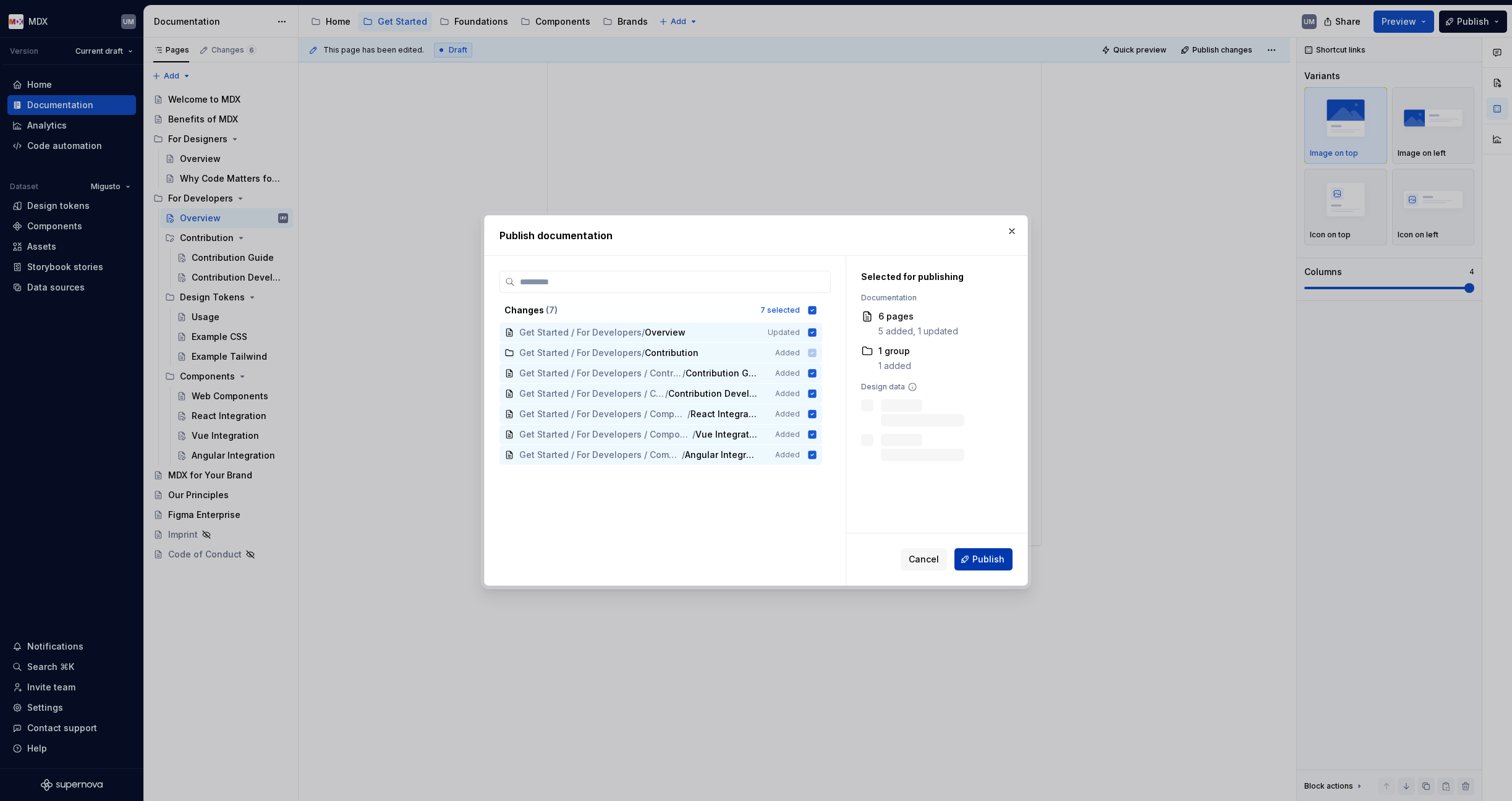
click at [989, 558] on span "Publish" at bounding box center [988, 559] width 32 height 13
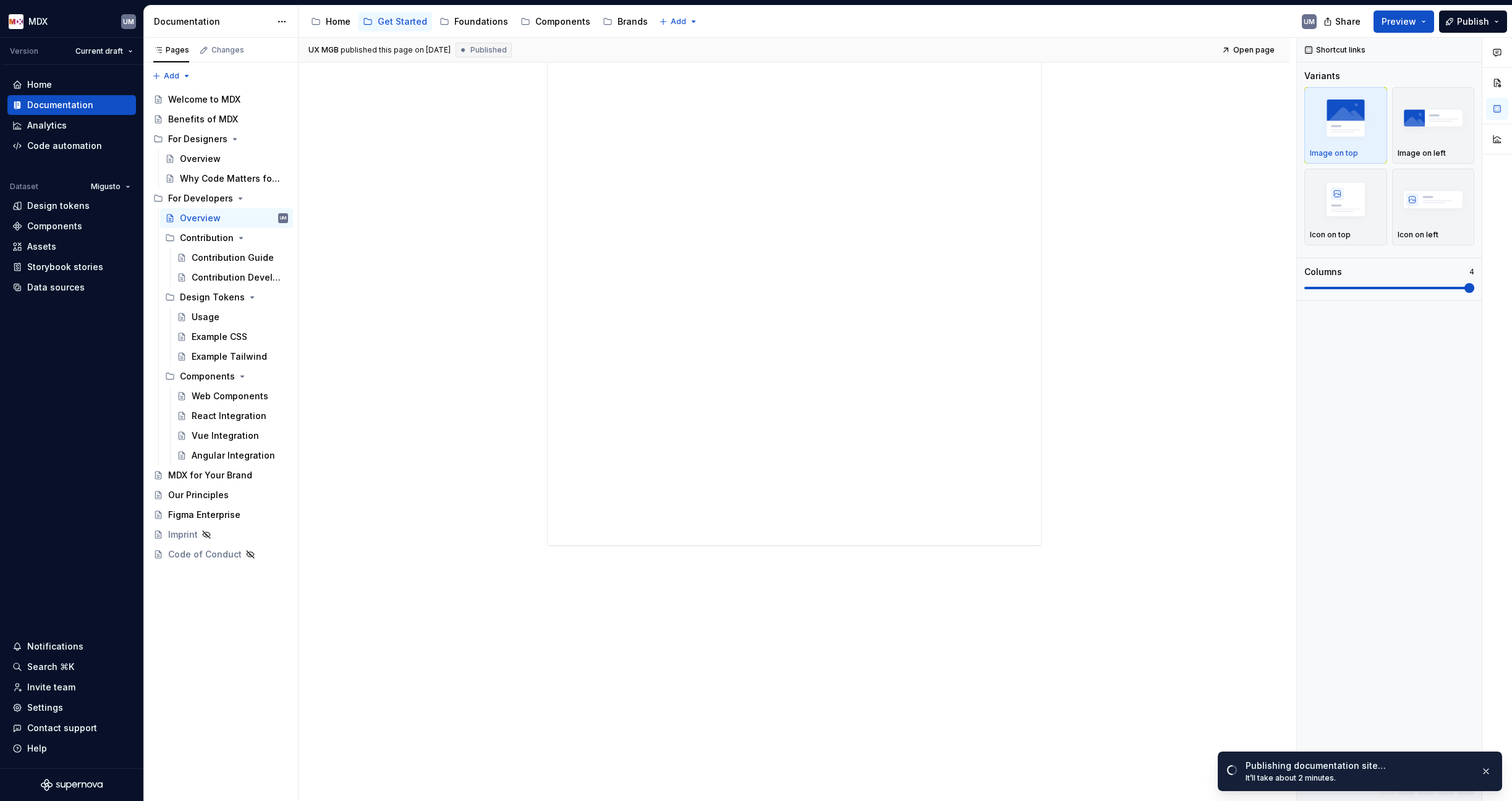
scroll to position [1040, 0]
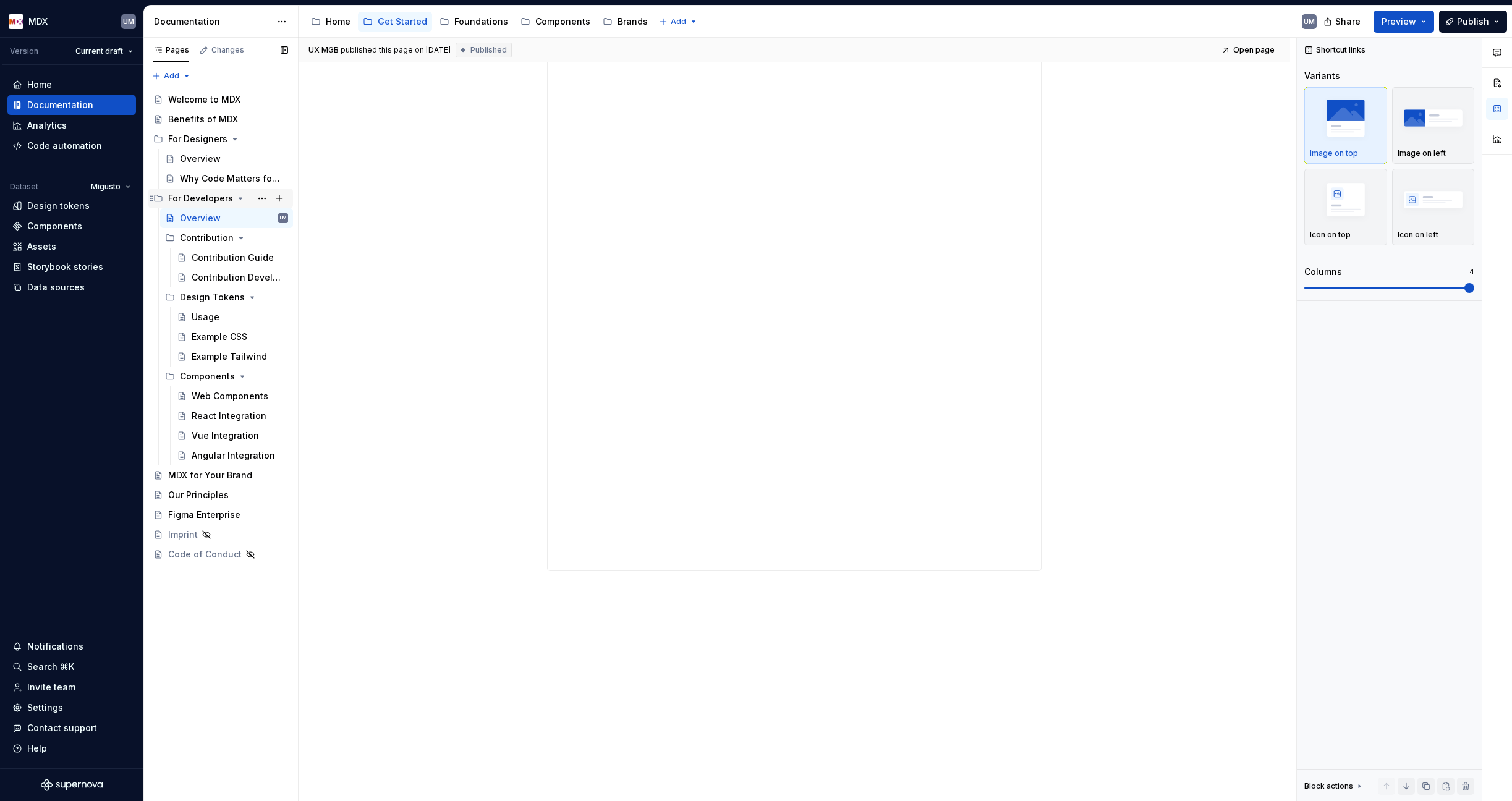
click at [239, 198] on icon "Page tree" at bounding box center [241, 199] width 3 height 1
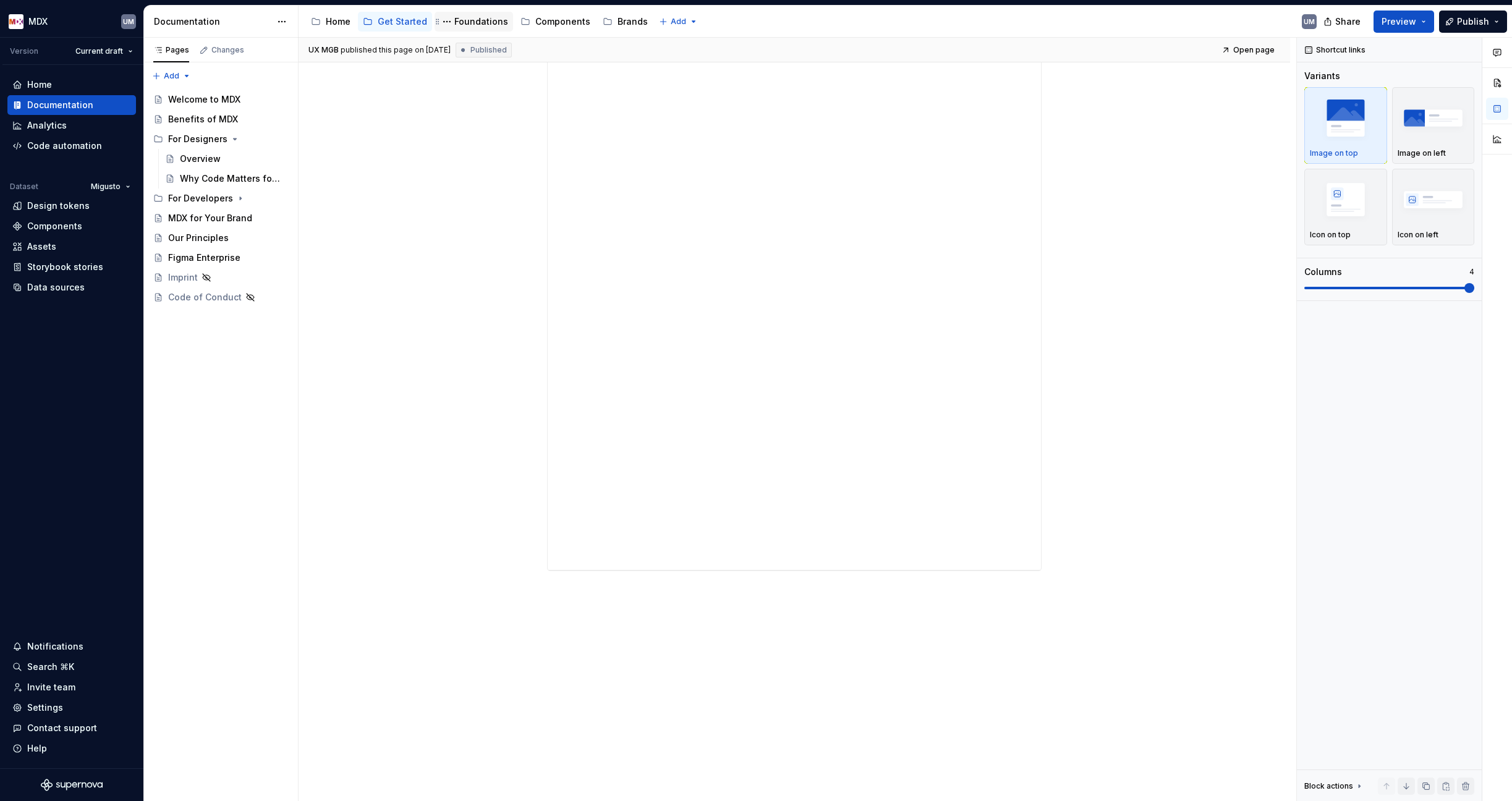
click at [458, 26] on div "Foundations" at bounding box center [481, 21] width 54 height 13
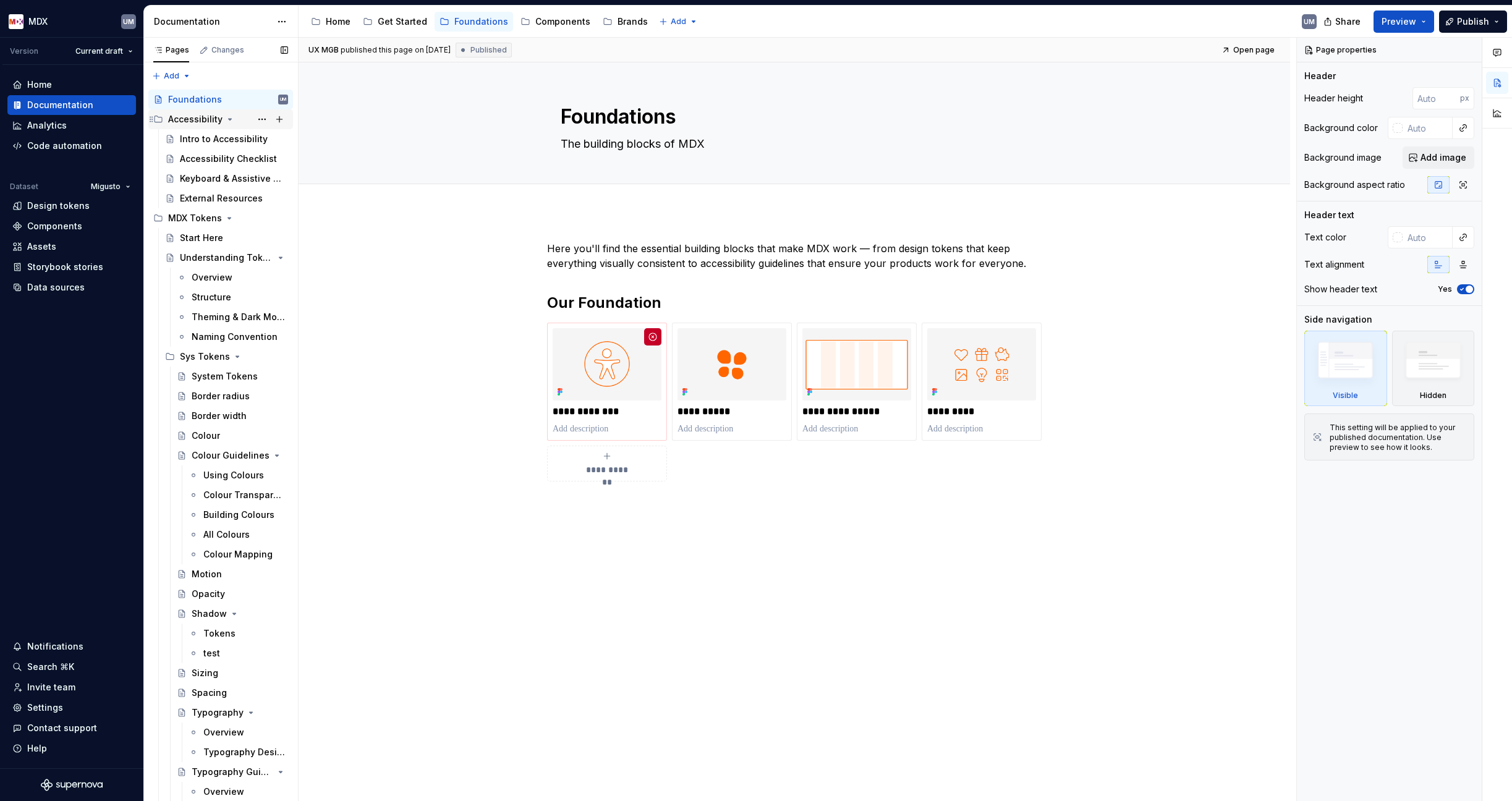
click at [226, 117] on icon "Page tree" at bounding box center [229, 119] width 10 height 10
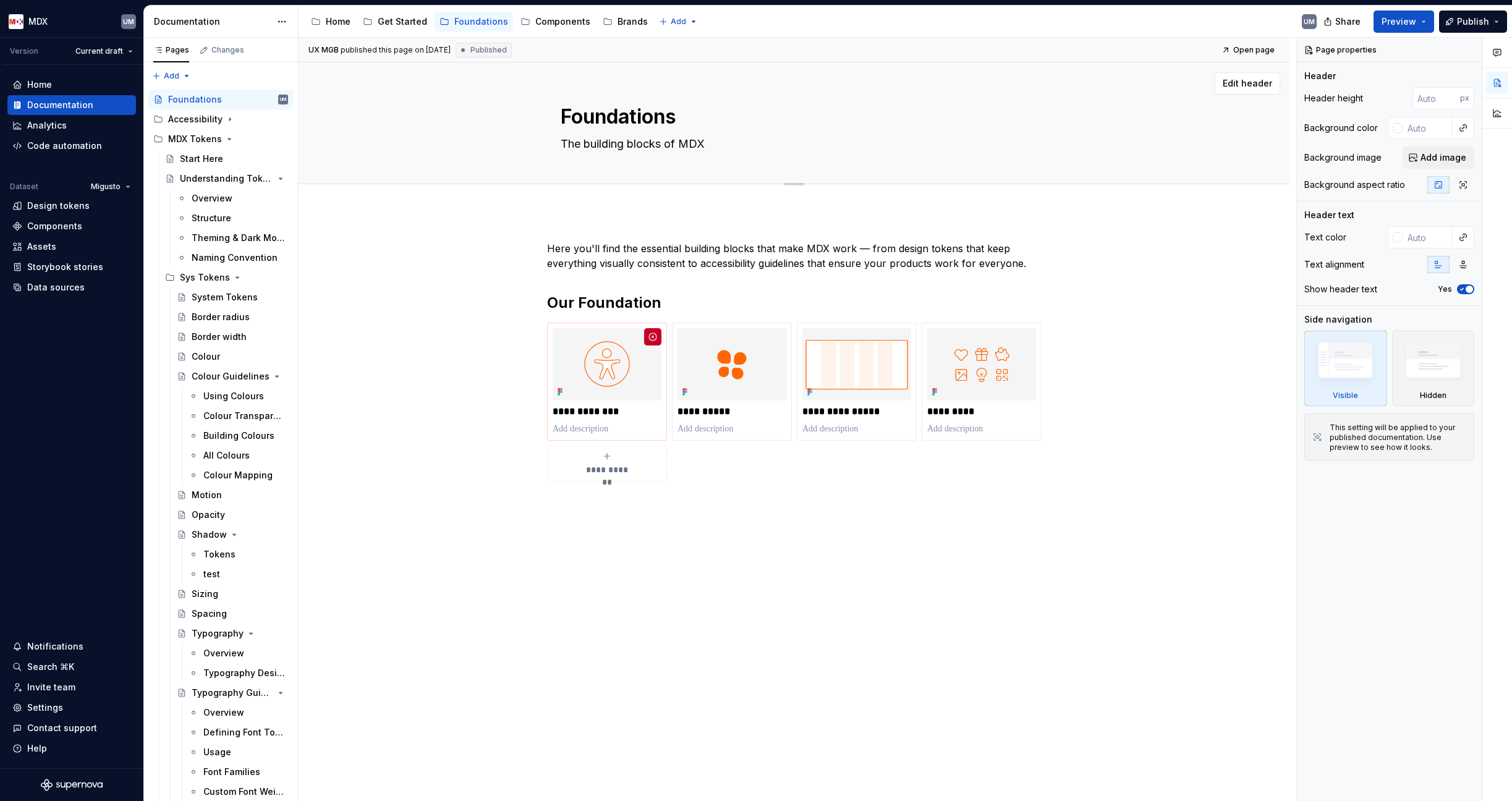
click at [204, 178] on div "Understanding Tokens" at bounding box center [227, 179] width 93 height 13
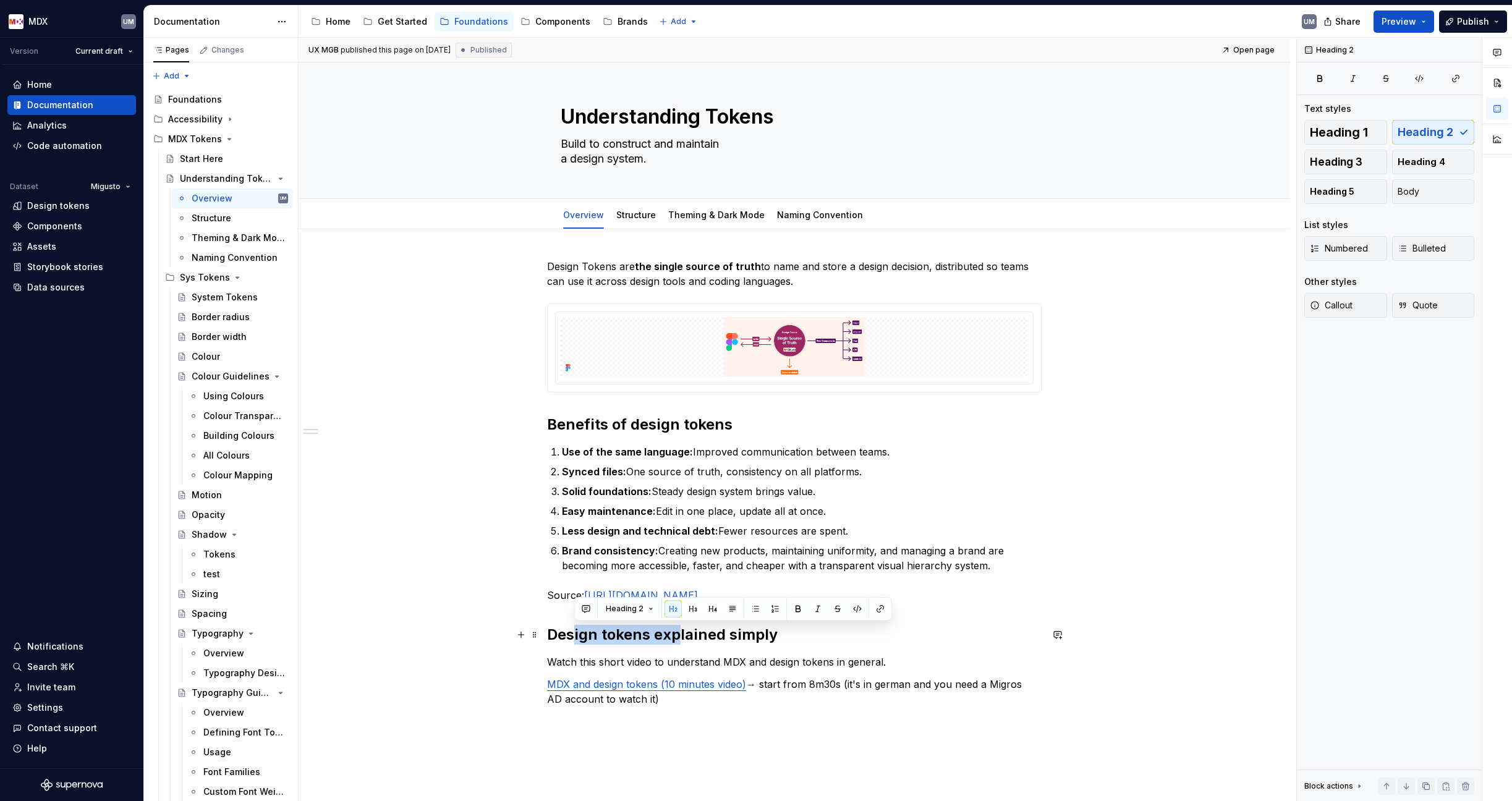
drag, startPoint x: 577, startPoint y: 639, endPoint x: 680, endPoint y: 640, distance: 103.0
click at [680, 640] on h2 "Design tokens explained simply" at bounding box center [795, 634] width 495 height 20
click at [736, 640] on h2 "Design tokens explained simply" at bounding box center [795, 634] width 495 height 20
click at [677, 702] on p "MDX and design tokens (10 minutes video) → start from 8m30s (it's in german and…" at bounding box center [795, 691] width 495 height 30
click at [205, 301] on div "System Tokens" at bounding box center [221, 297] width 59 height 13
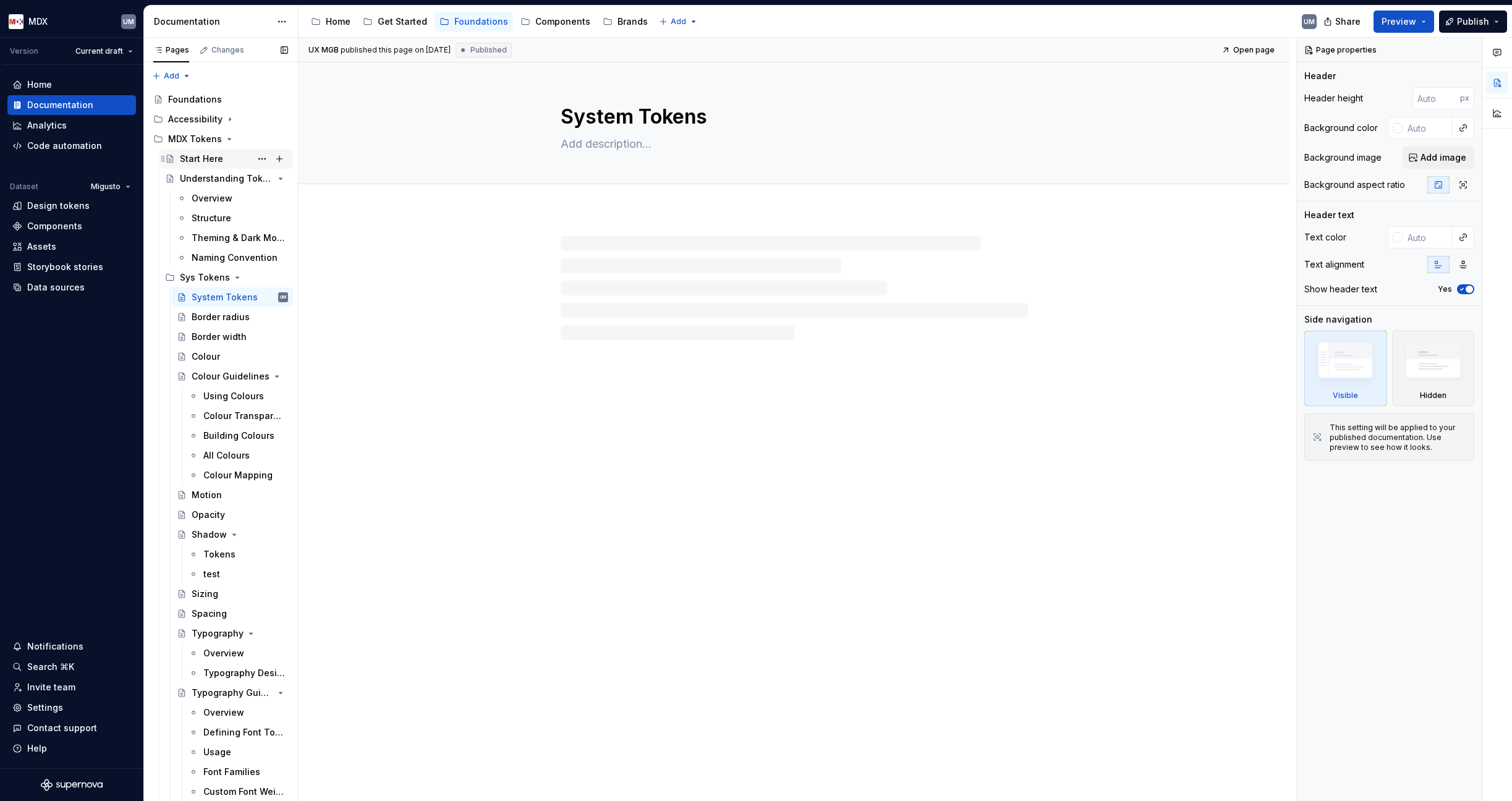
click at [208, 161] on div "Start Here" at bounding box center [201, 159] width 43 height 13
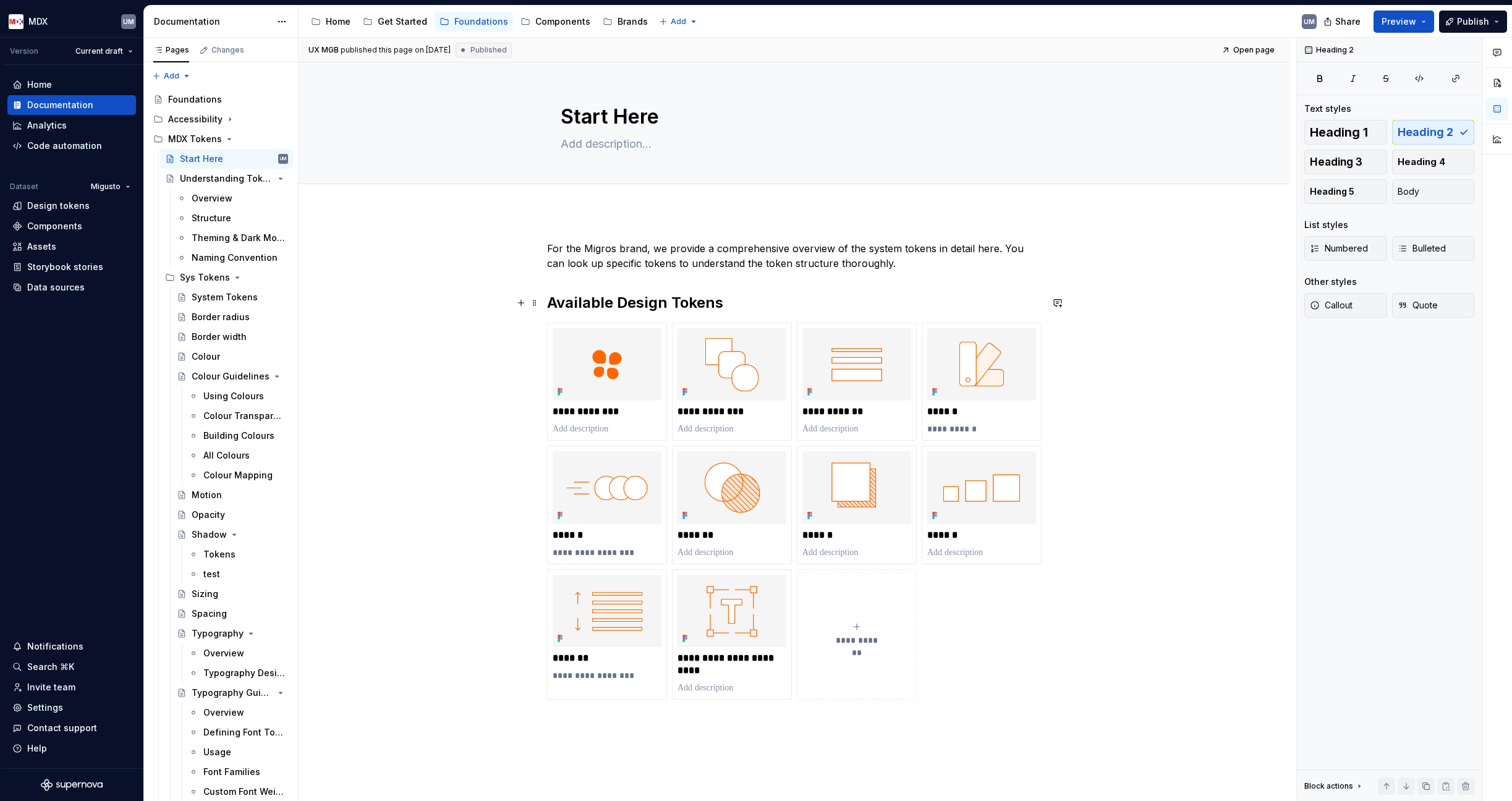
click at [560, 301] on h2 "Available Design Tokens" at bounding box center [795, 303] width 495 height 20
drag, startPoint x: 550, startPoint y: 302, endPoint x: 553, endPoint y: 450, distance: 148.0
click at [564, 453] on div "**********" at bounding box center [795, 470] width 495 height 458
click at [467, 411] on div "**********" at bounding box center [794, 582] width 991 height 743
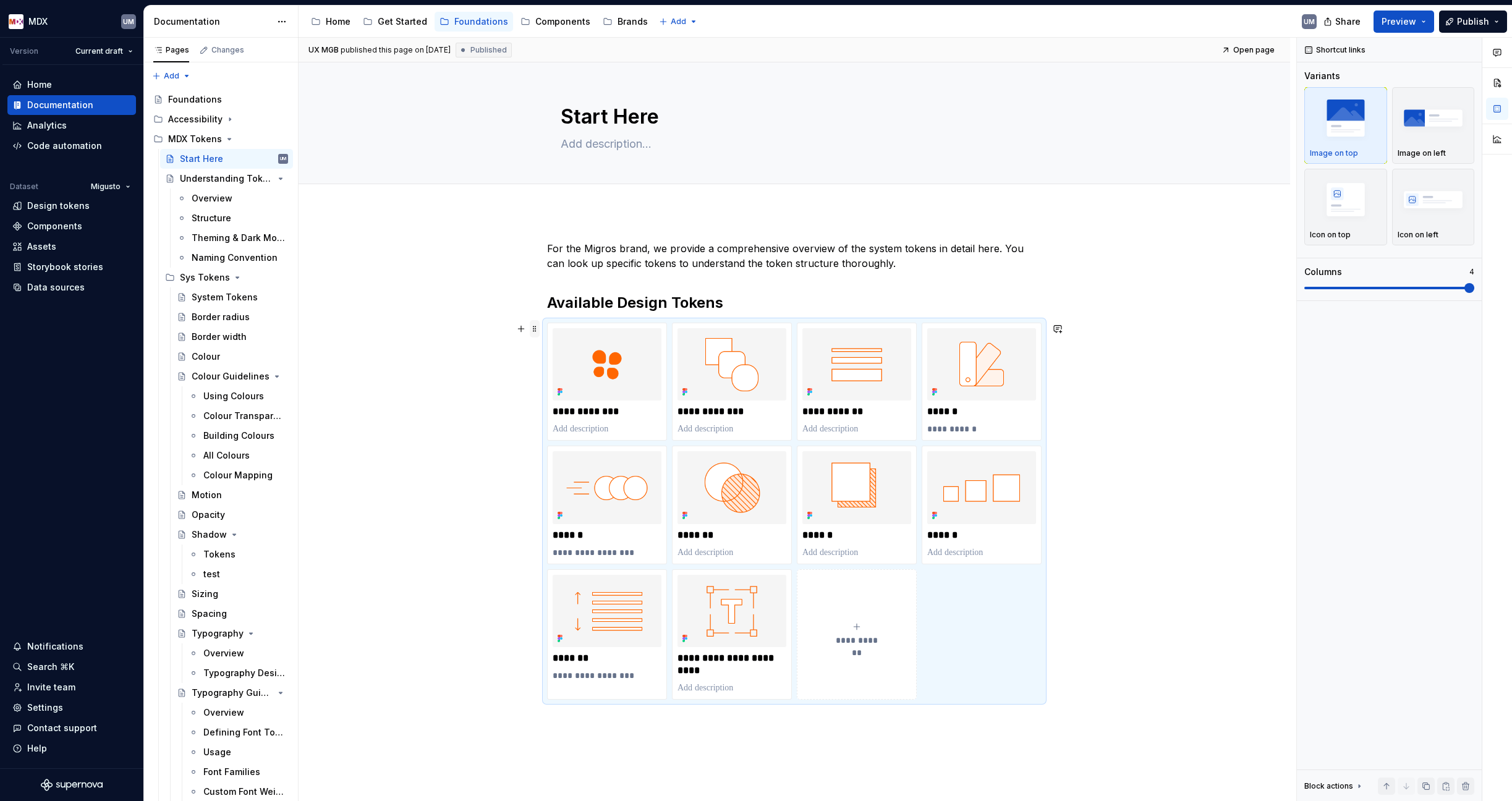
click at [534, 329] on span at bounding box center [535, 329] width 10 height 17
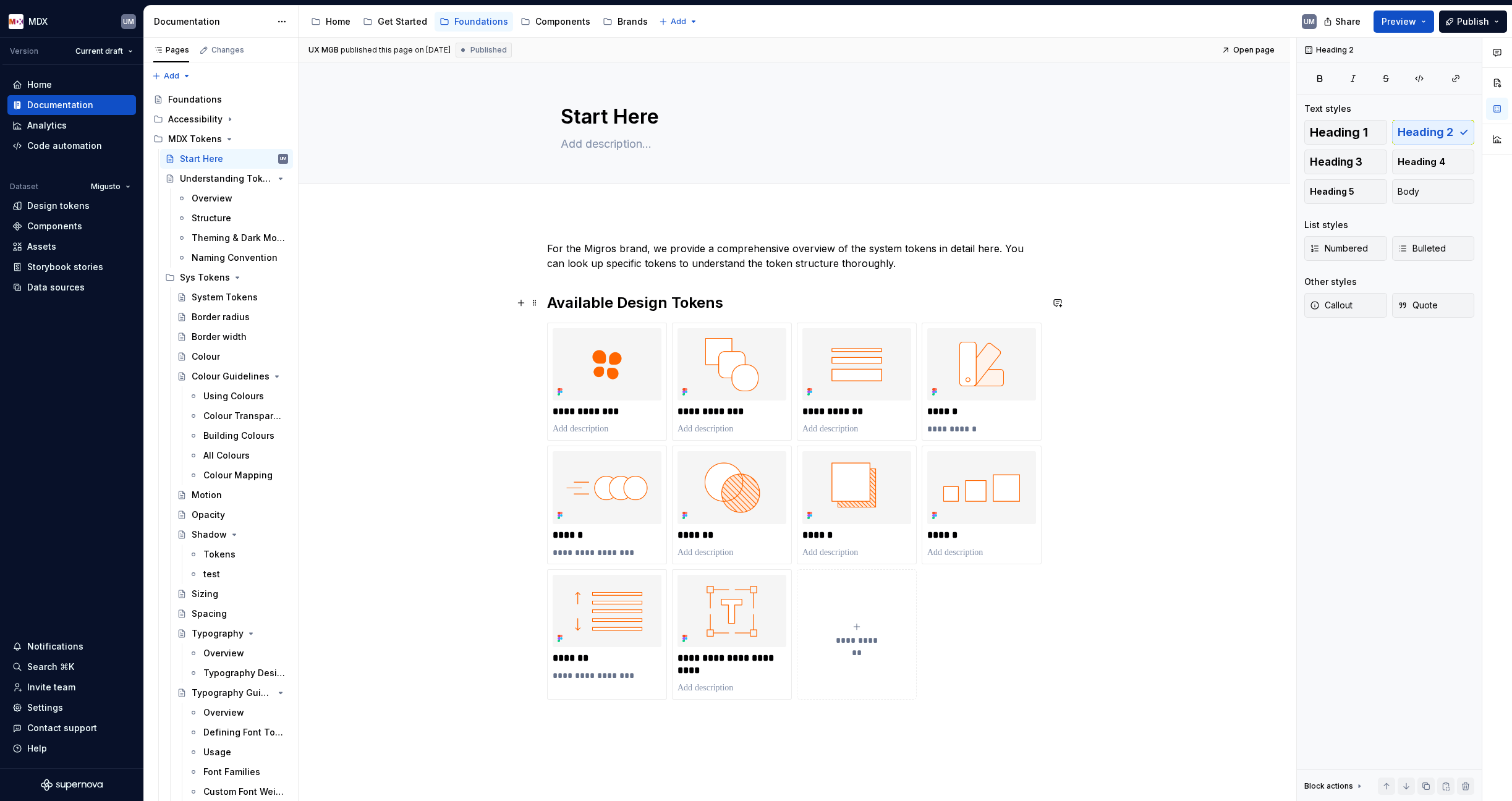
click at [593, 305] on h2 "Available Design Tokens" at bounding box center [795, 303] width 495 height 20
click at [553, 335] on img at bounding box center [607, 364] width 109 height 72
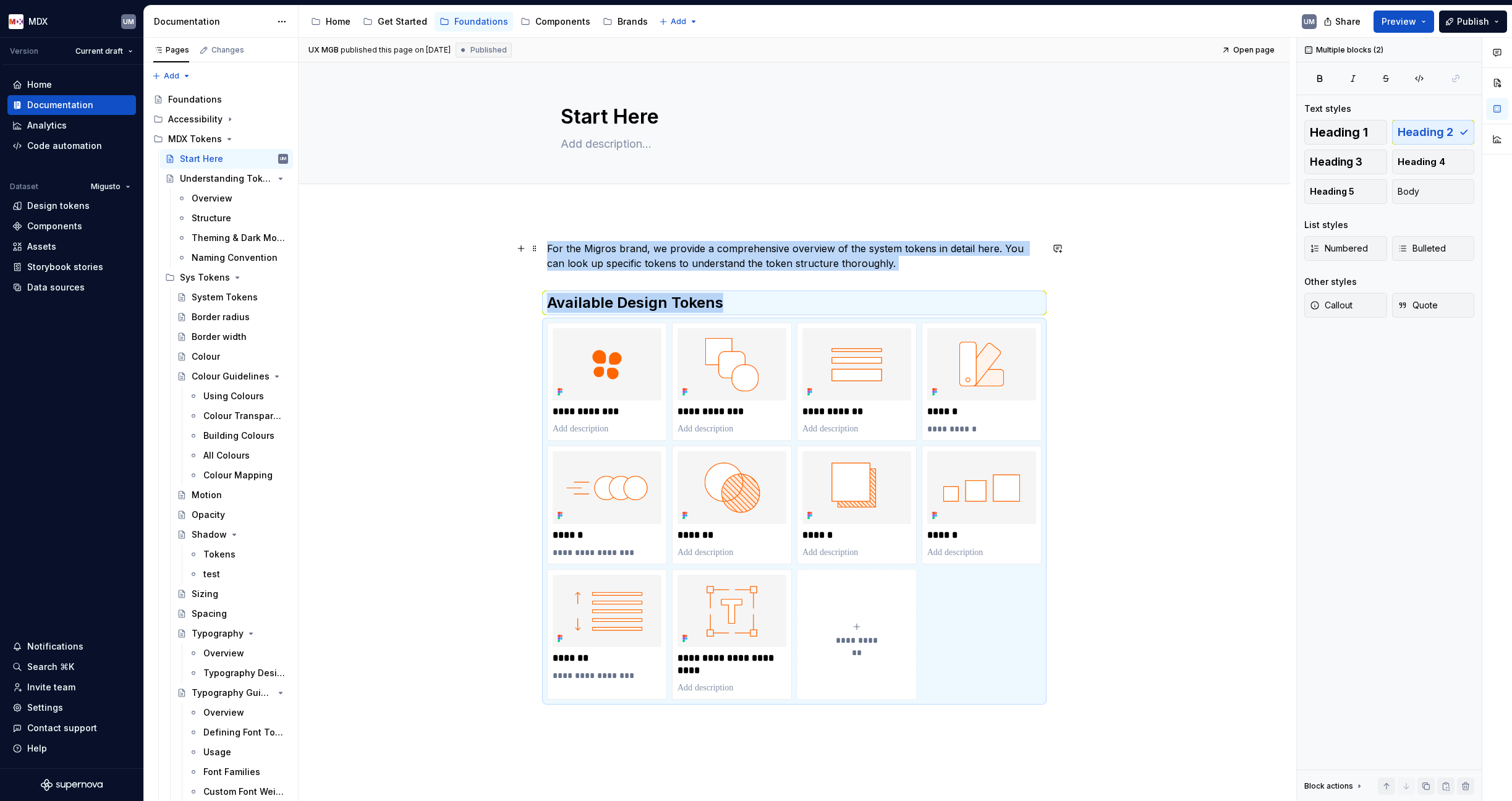
click at [675, 259] on p "For the Migros brand, we provide a comprehensive overview of the system tokens …" at bounding box center [795, 256] width 495 height 30
copy div "For the Migros brand, we provide a comprehensive overview of the system tokens …"
click at [207, 182] on div "Understanding Tokens" at bounding box center [209, 179] width 59 height 13
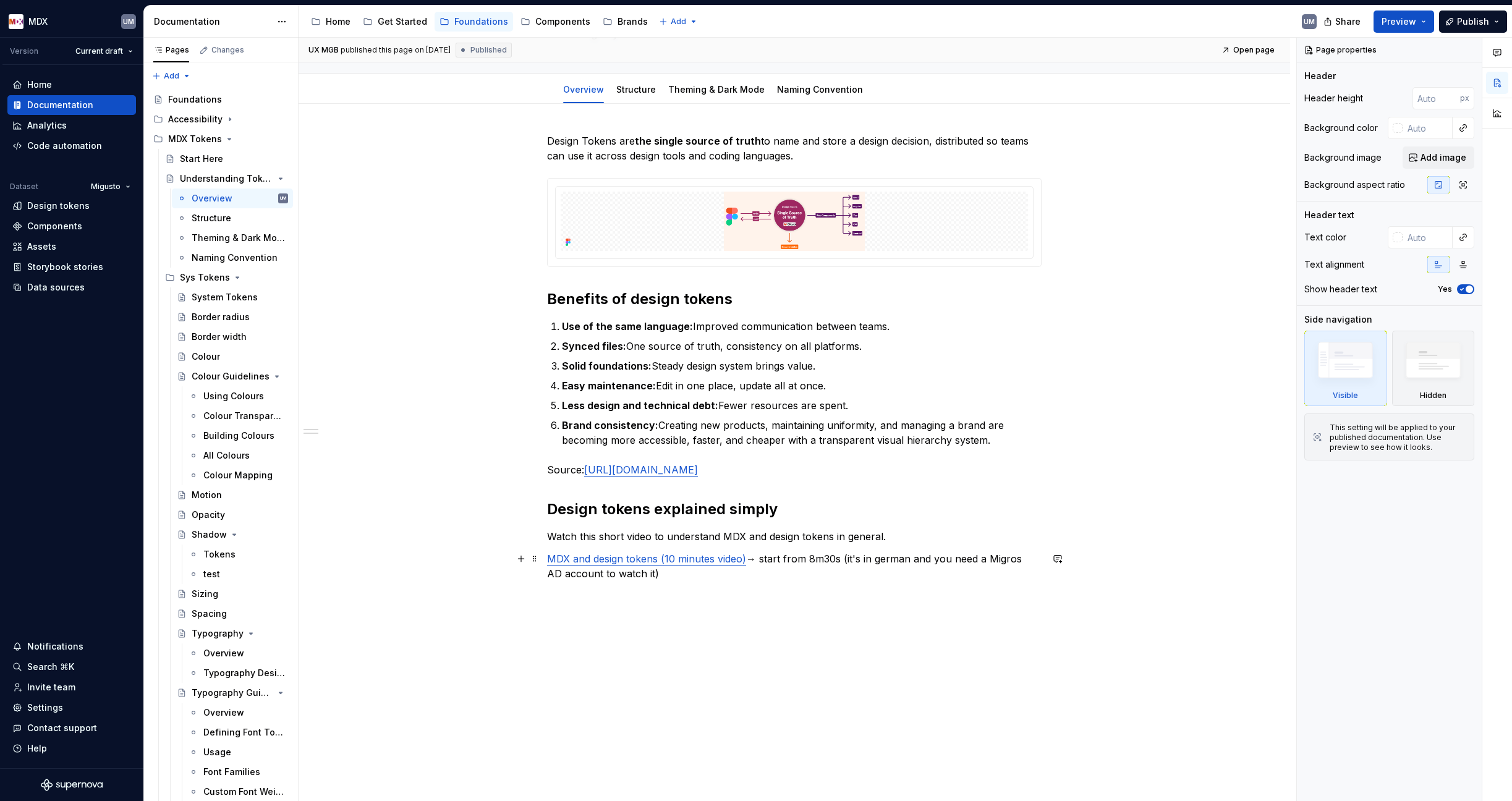
scroll to position [142, 0]
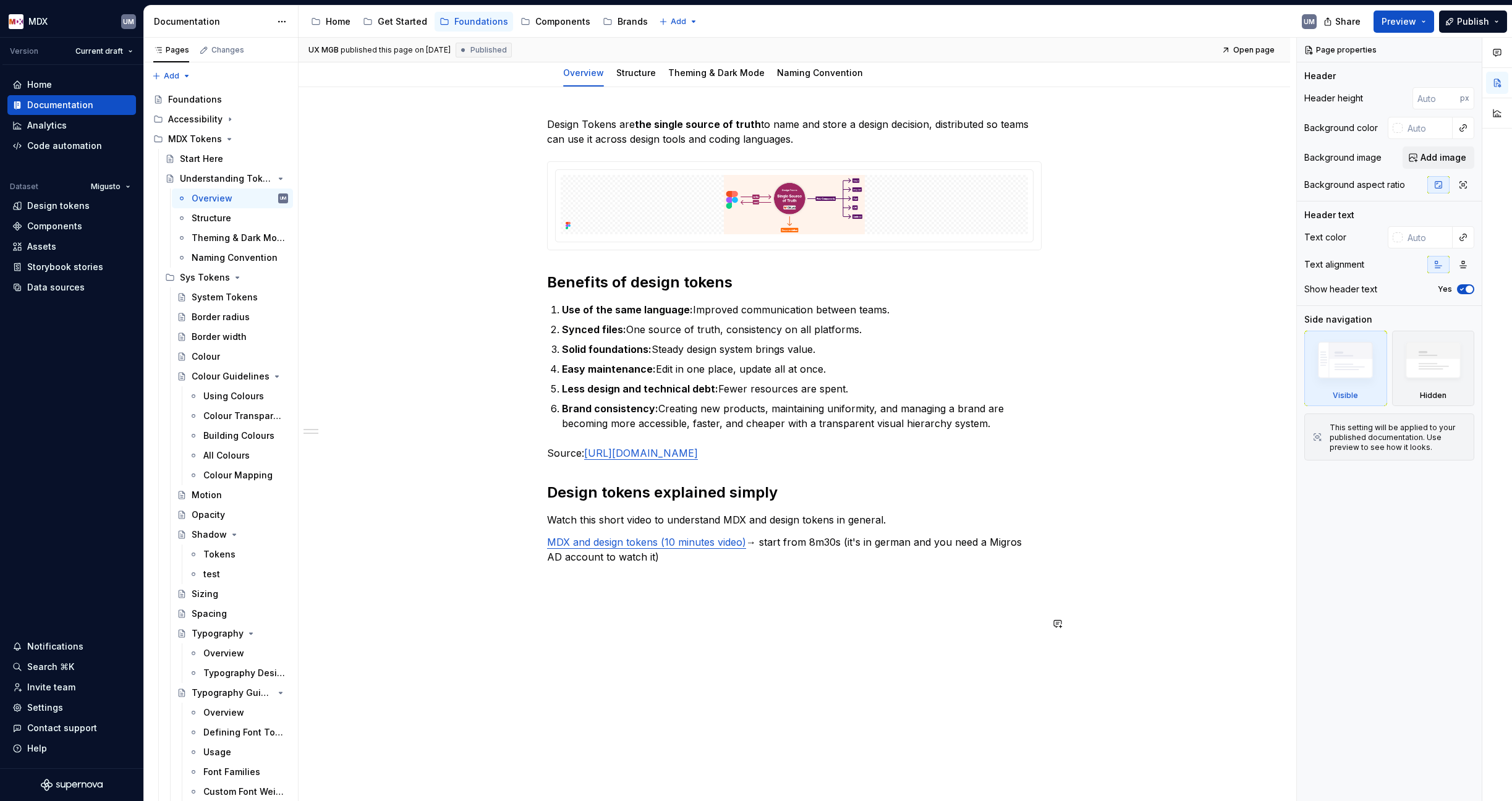
click at [647, 502] on h2 "Design tokens explained simply" at bounding box center [795, 492] width 495 height 20
click at [661, 560] on div "Design Tokens are the single source of truth to name and store a design decisio…" at bounding box center [795, 373] width 495 height 514
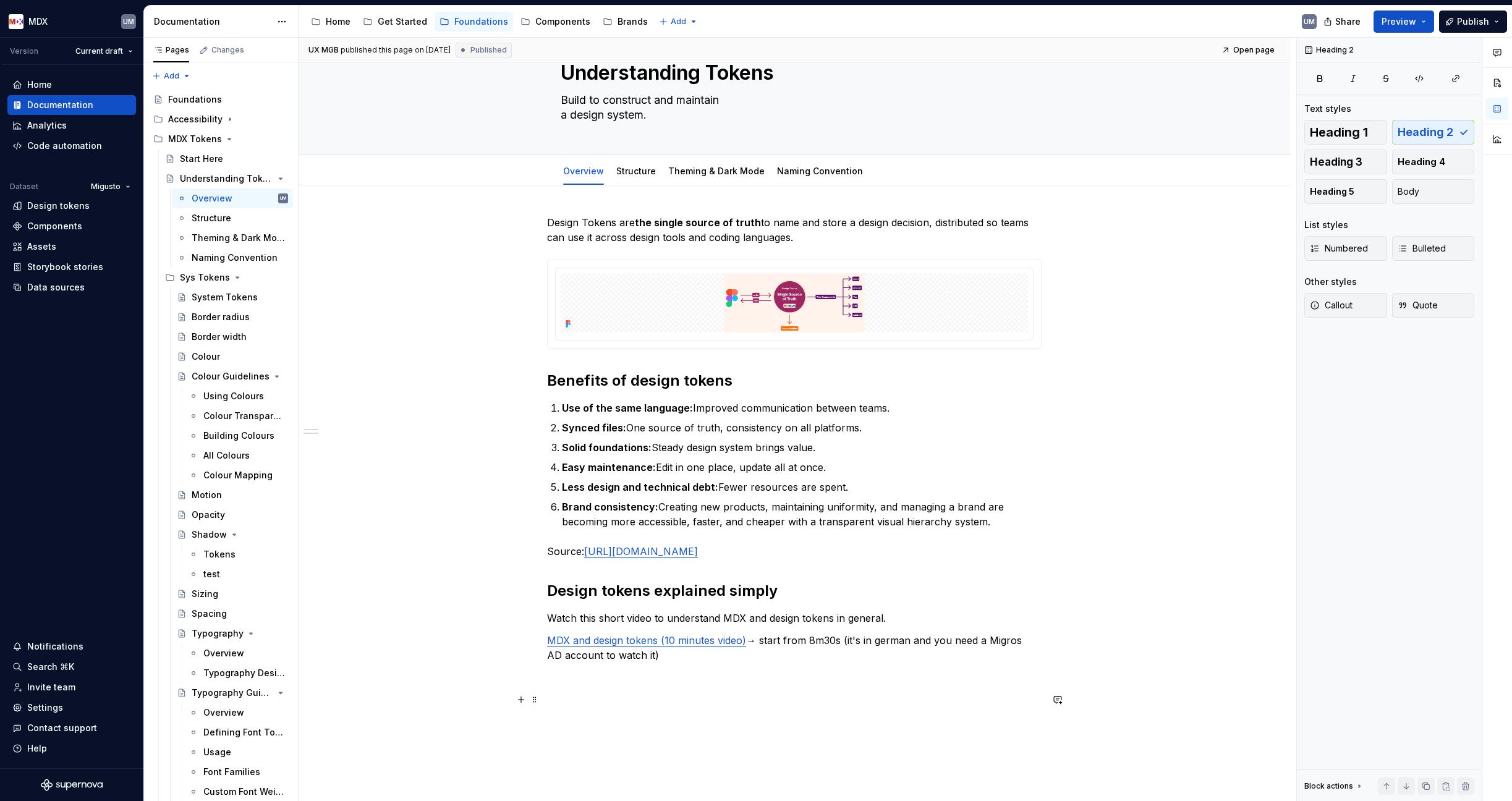
click at [665, 693] on p at bounding box center [795, 699] width 495 height 15
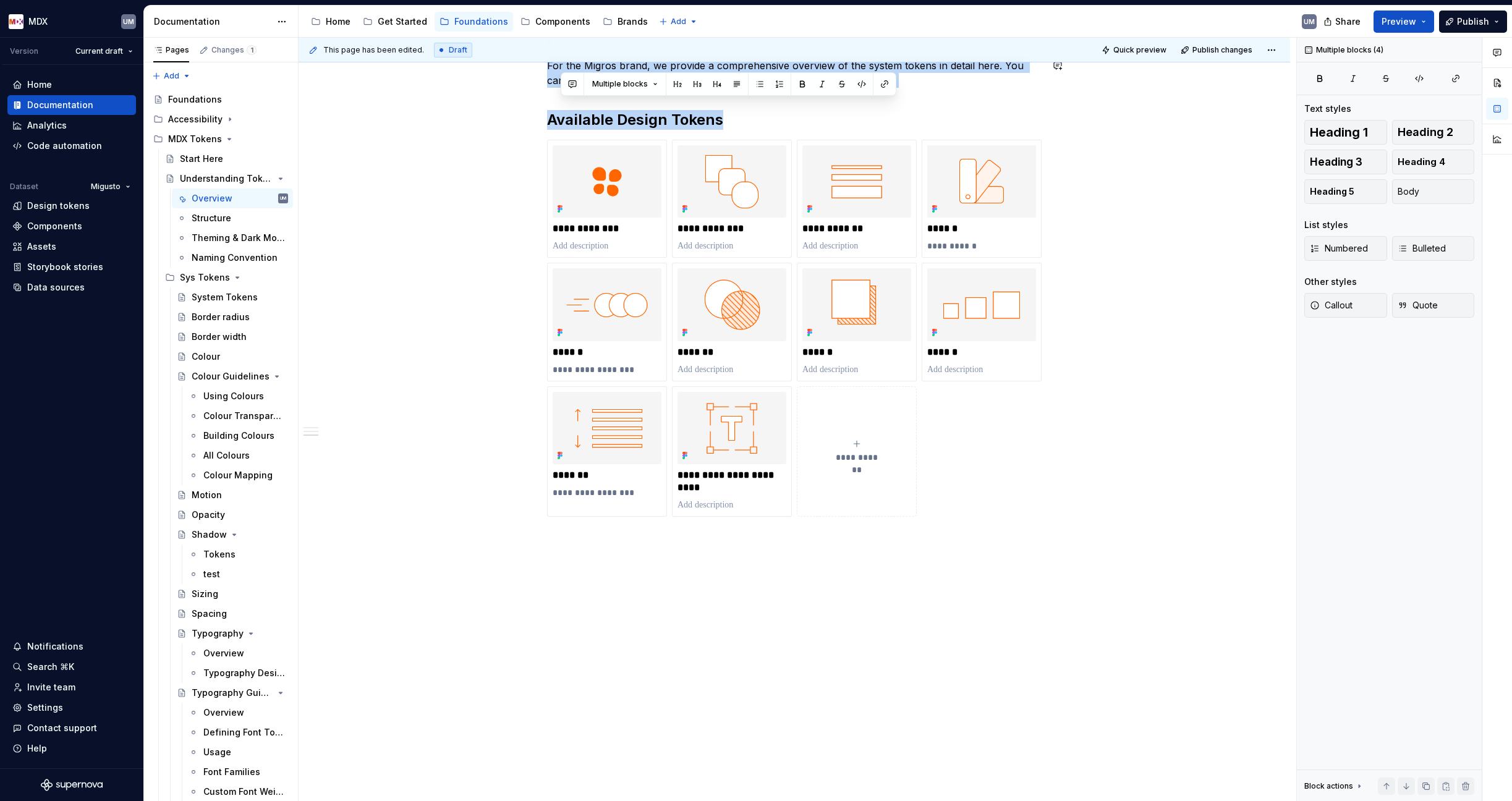
scroll to position [549, 0]
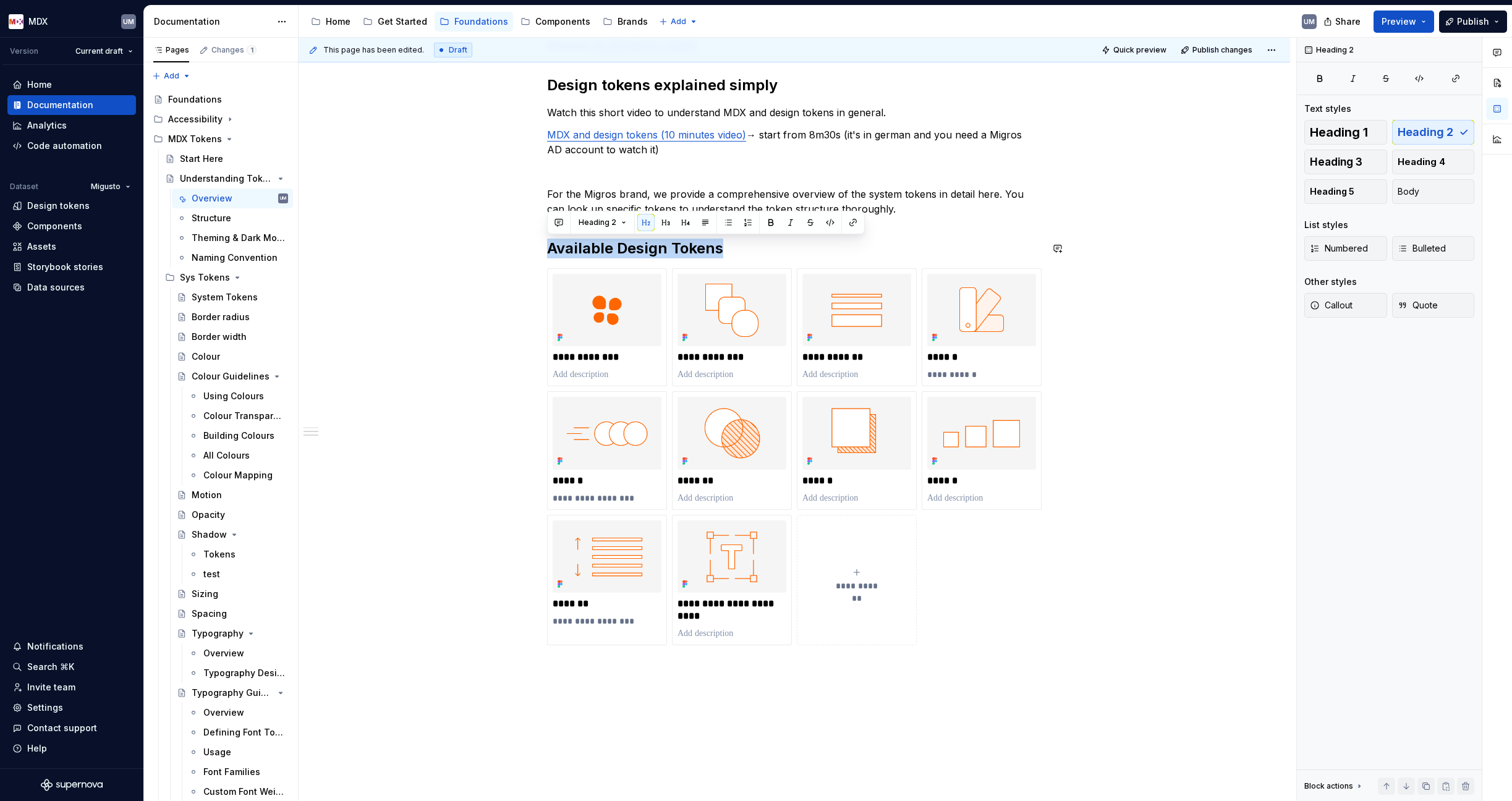
drag, startPoint x: 536, startPoint y: 417, endPoint x: 569, endPoint y: 223, distance: 196.8
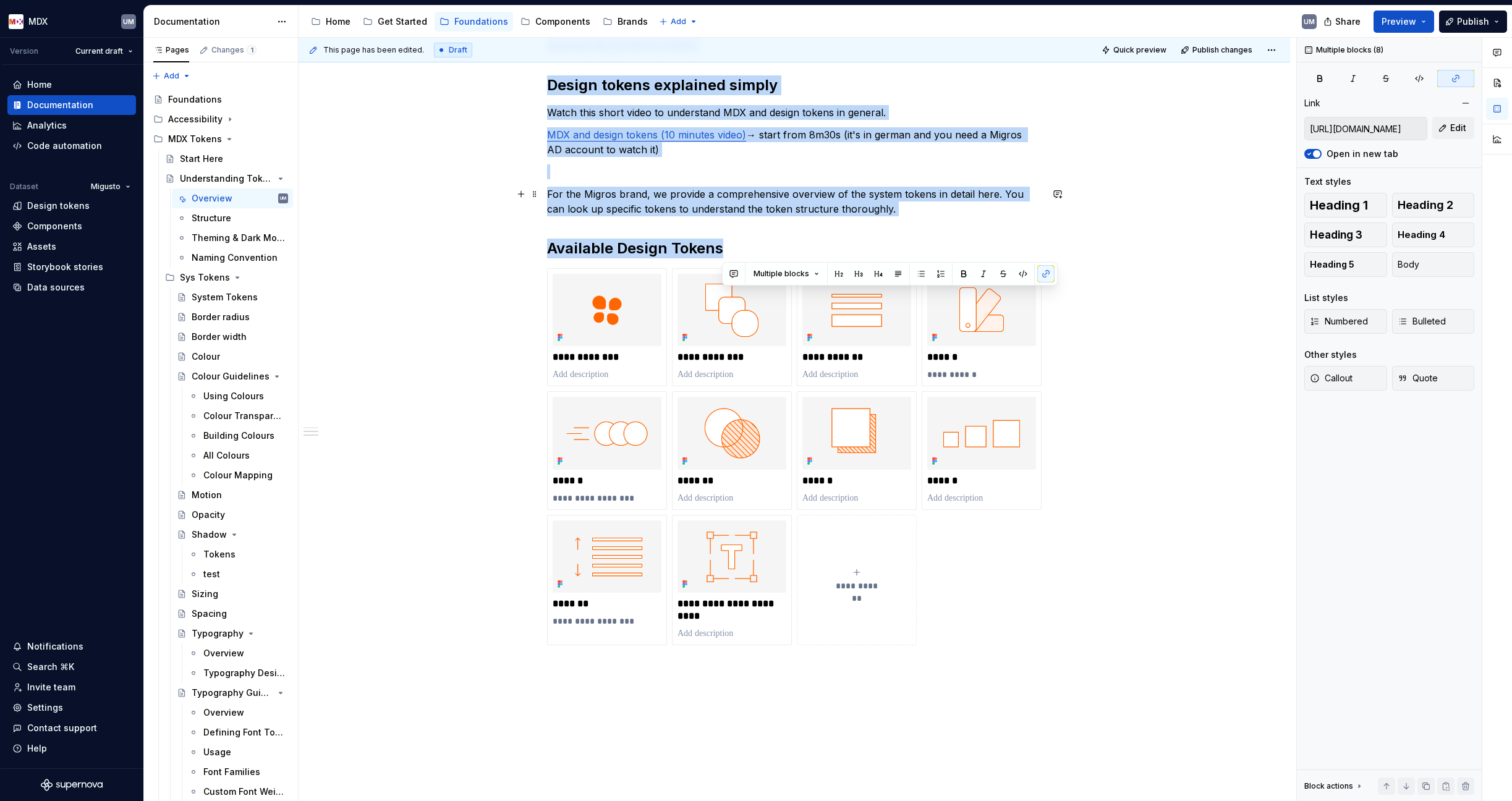
click at [557, 189] on p "For the Migros brand, we provide a comprehensive overview of the system tokens …" at bounding box center [795, 201] width 495 height 30
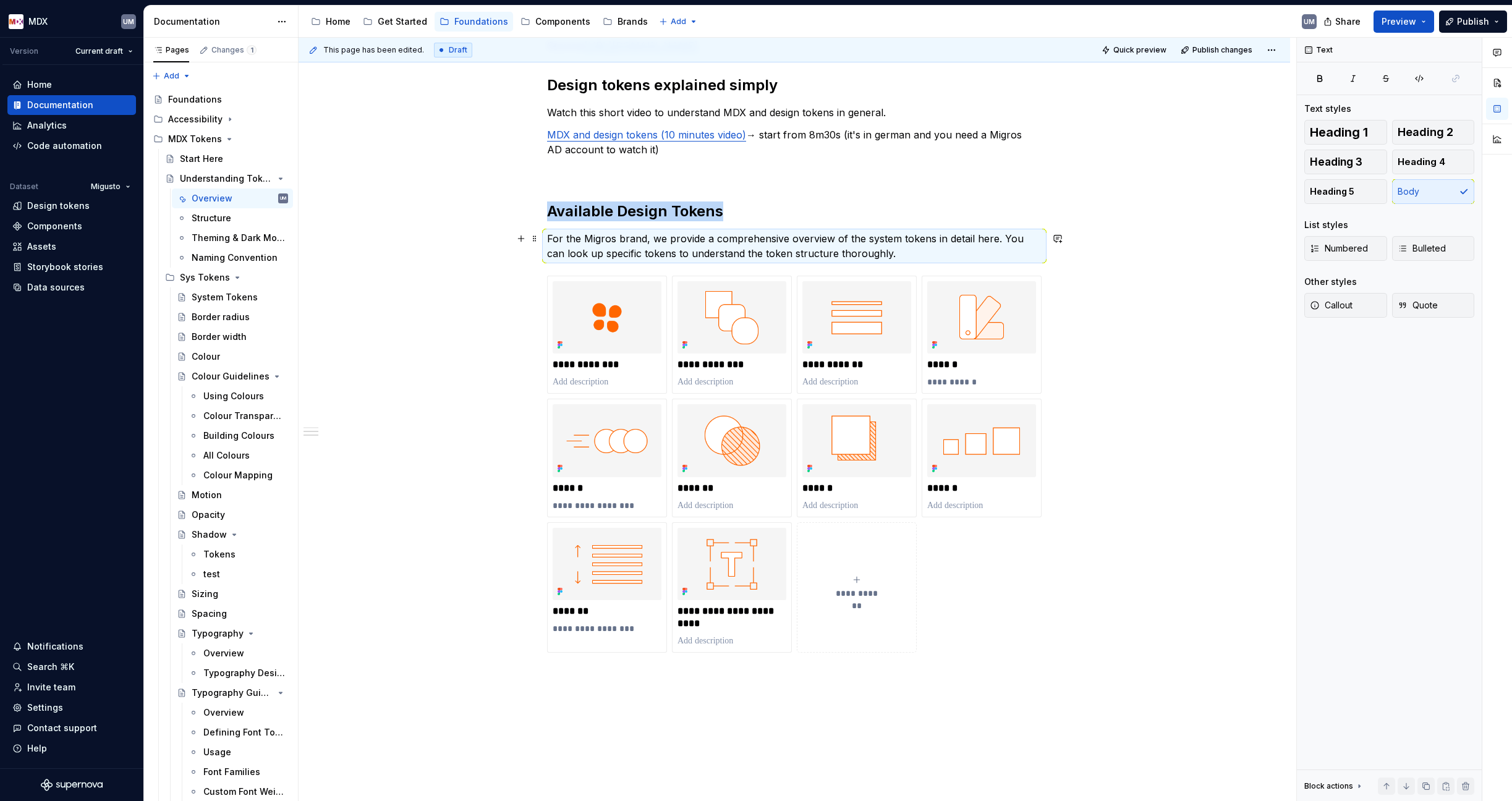
click at [553, 235] on p "For the Migros brand, we provide a comprehensive overview of the system tokens …" at bounding box center [795, 246] width 495 height 30
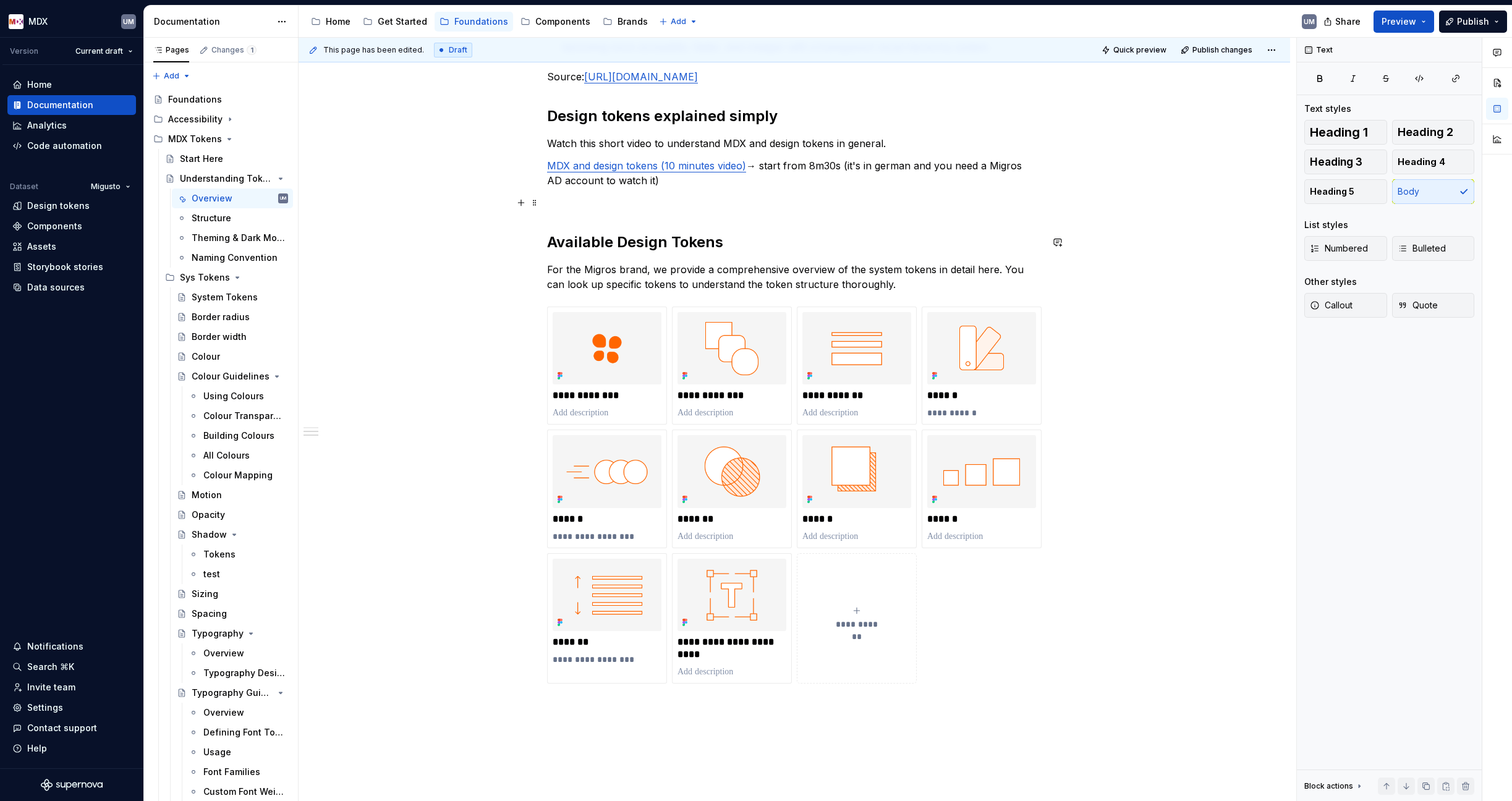
scroll to position [488, 0]
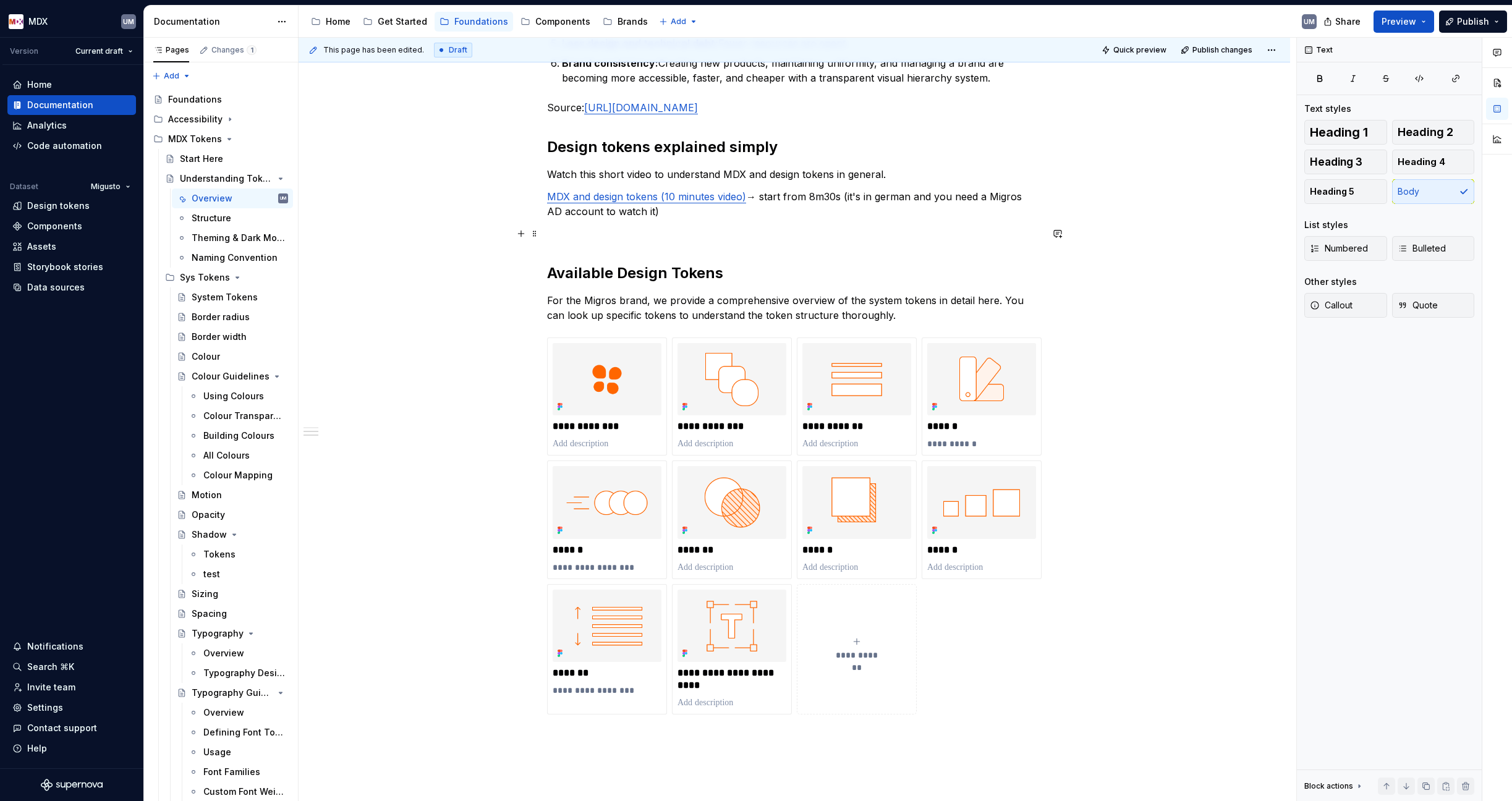
click at [579, 239] on p at bounding box center [795, 233] width 495 height 15
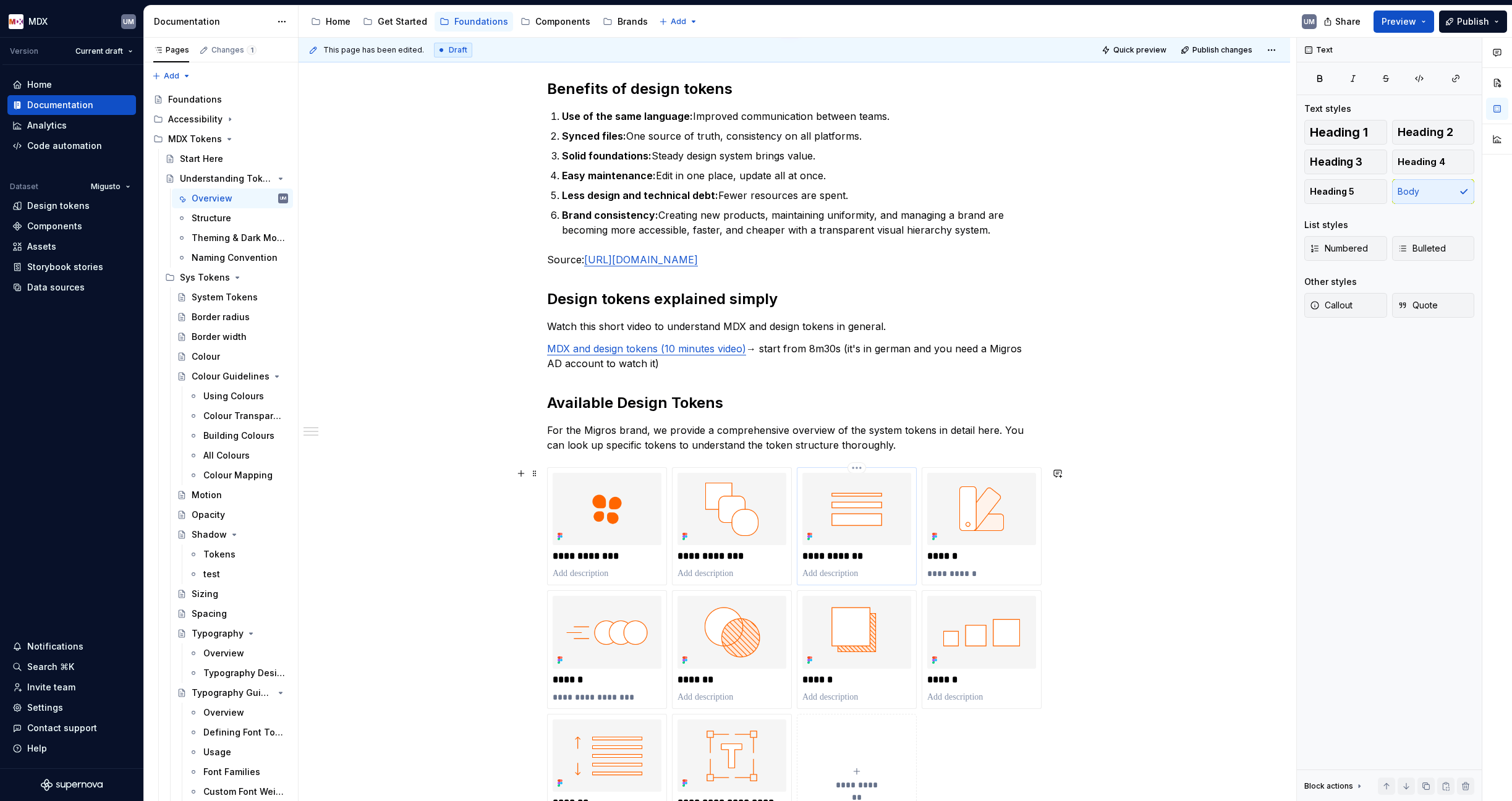
scroll to position [345, 0]
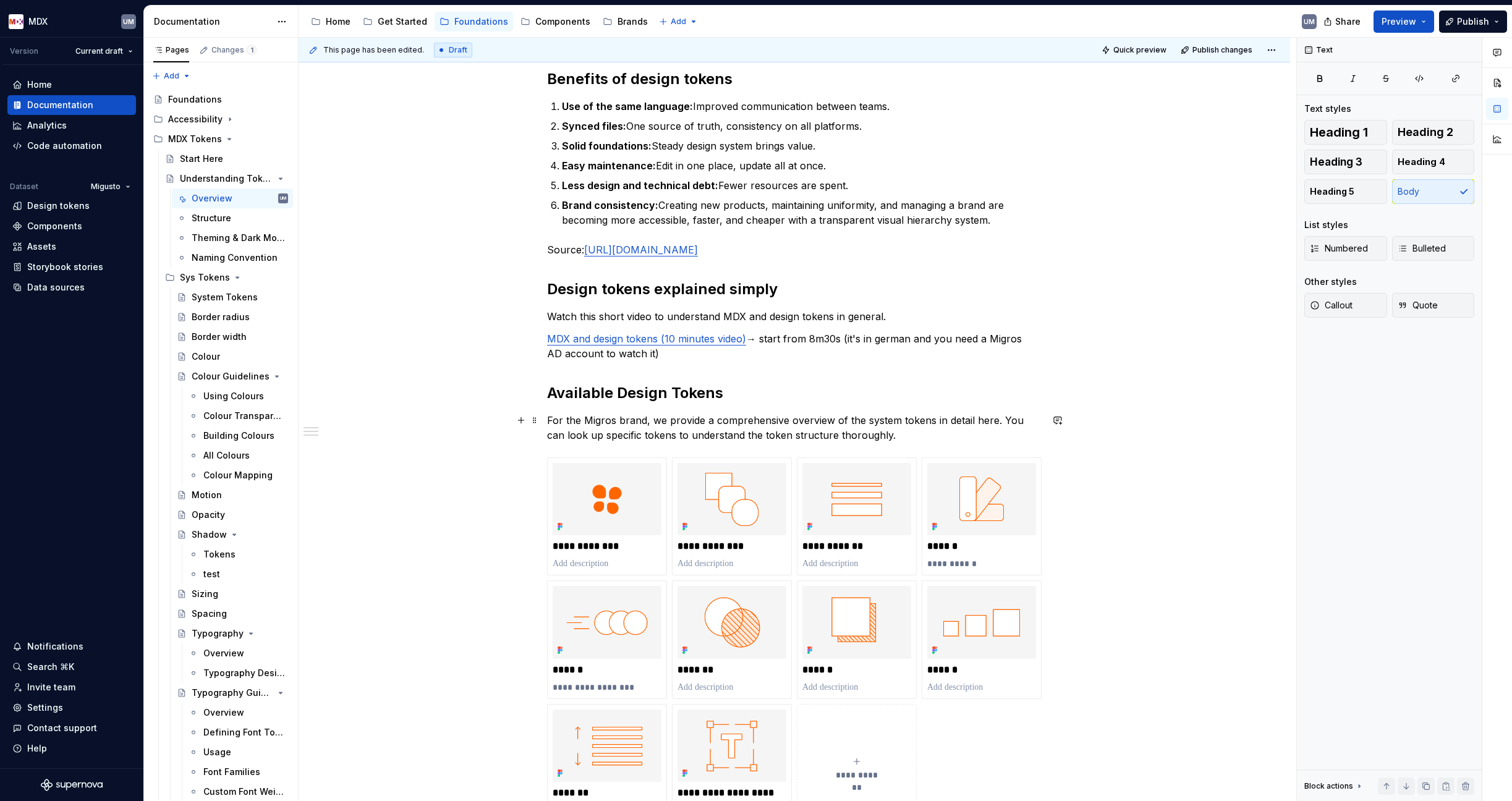
click at [550, 420] on p "For the Migros brand, we provide a comprehensive overview of the system tokens …" at bounding box center [795, 427] width 495 height 30
click at [881, 436] on p "For the Migros brand, we provide a comprehensive overview of the system tokens …" at bounding box center [795, 427] width 495 height 30
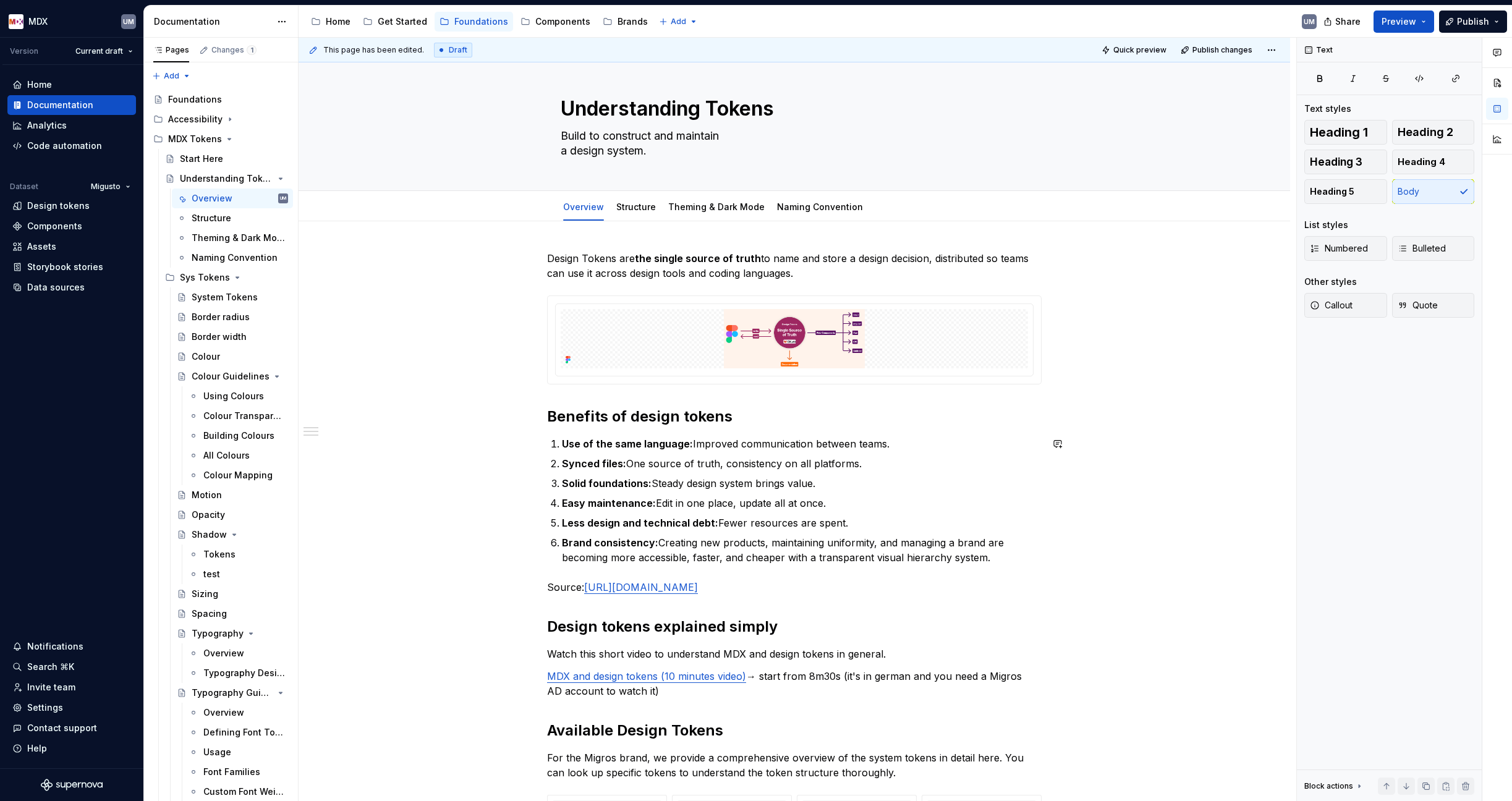
scroll to position [3, 0]
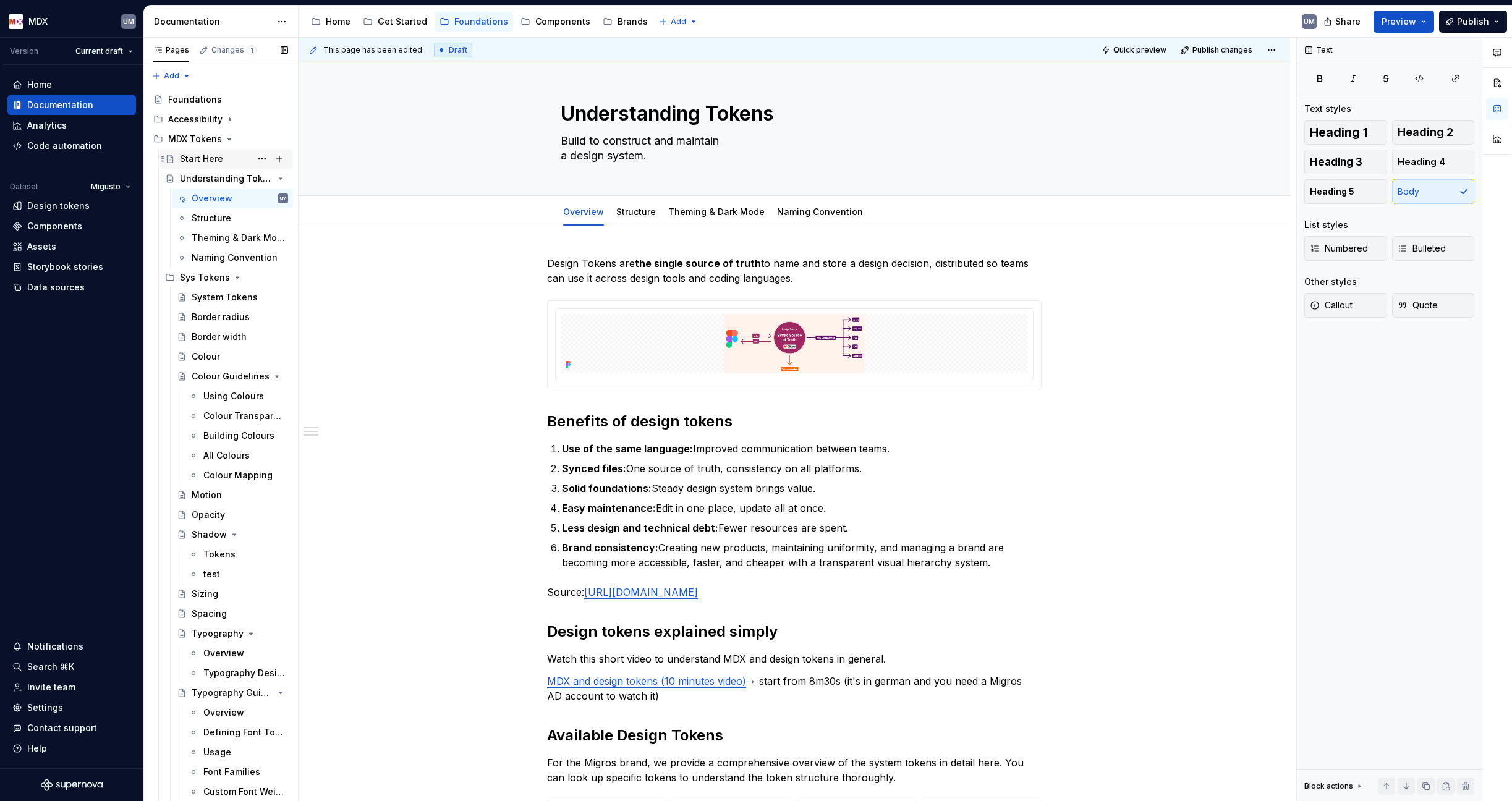
click at [208, 161] on div "Start Here" at bounding box center [201, 159] width 43 height 13
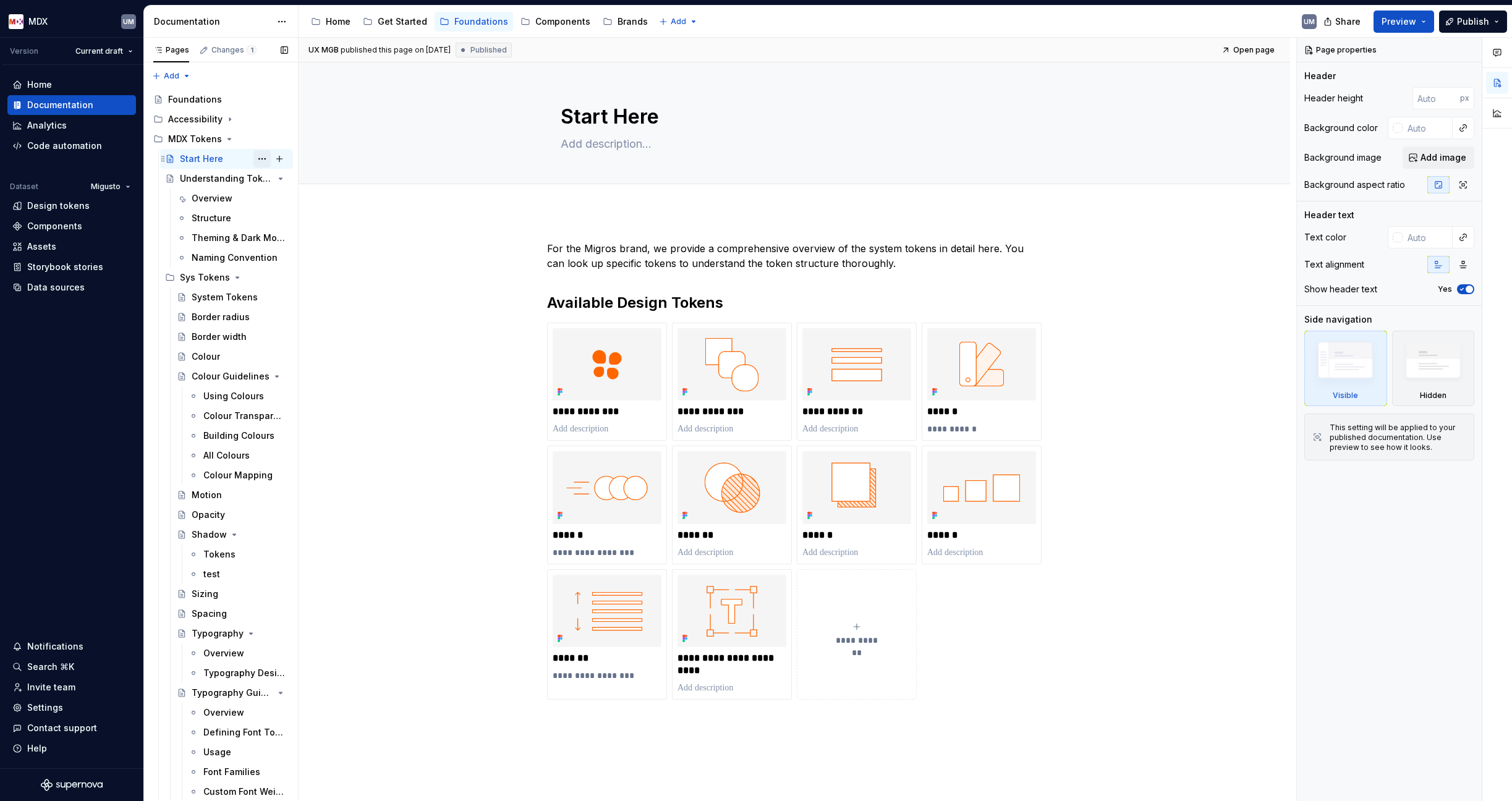
click at [257, 157] on button "Page tree" at bounding box center [262, 159] width 17 height 17
click at [295, 336] on div "Delete page" at bounding box center [330, 341] width 121 height 13
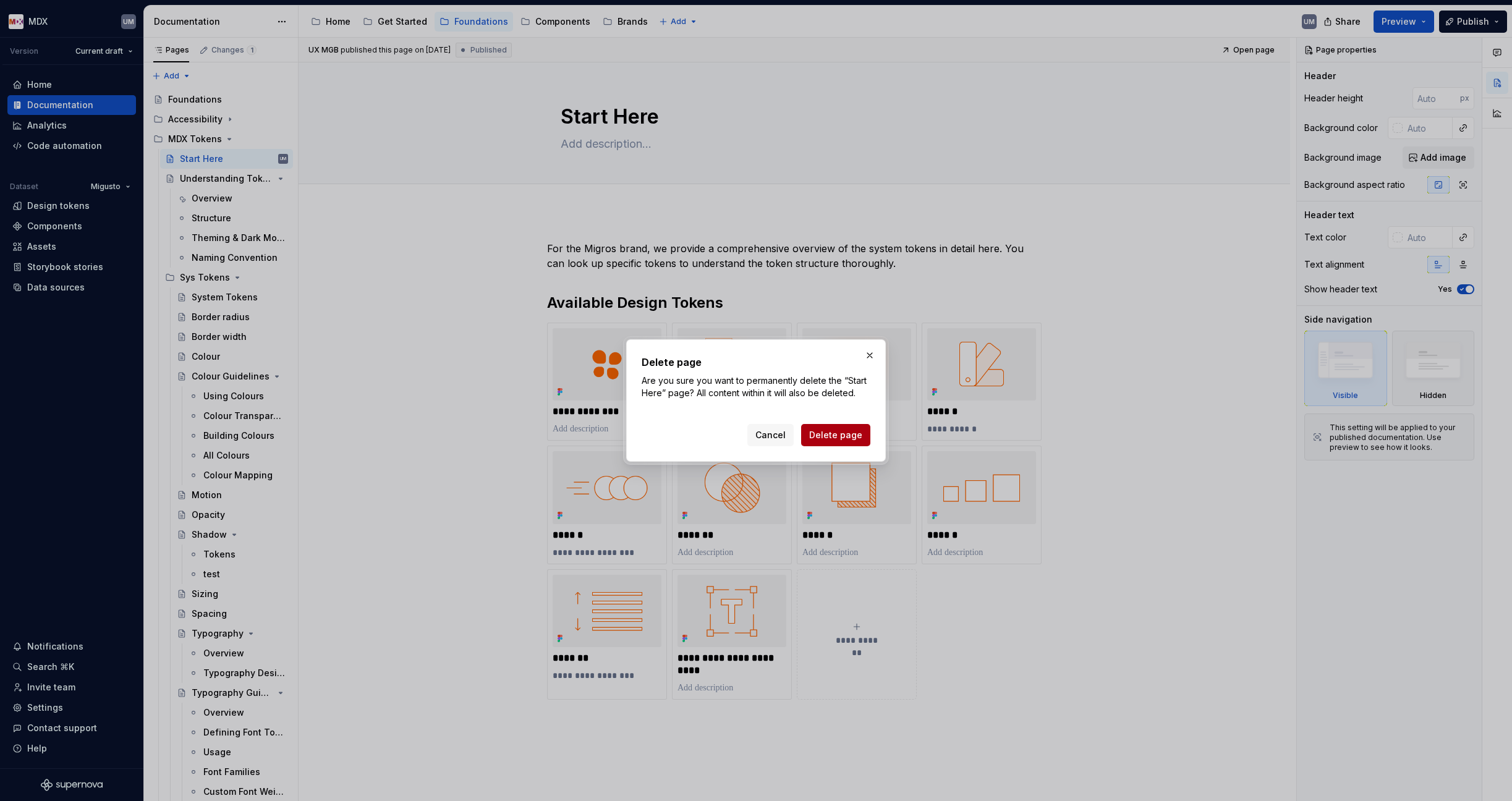
click at [839, 432] on span "Delete page" at bounding box center [836, 434] width 53 height 13
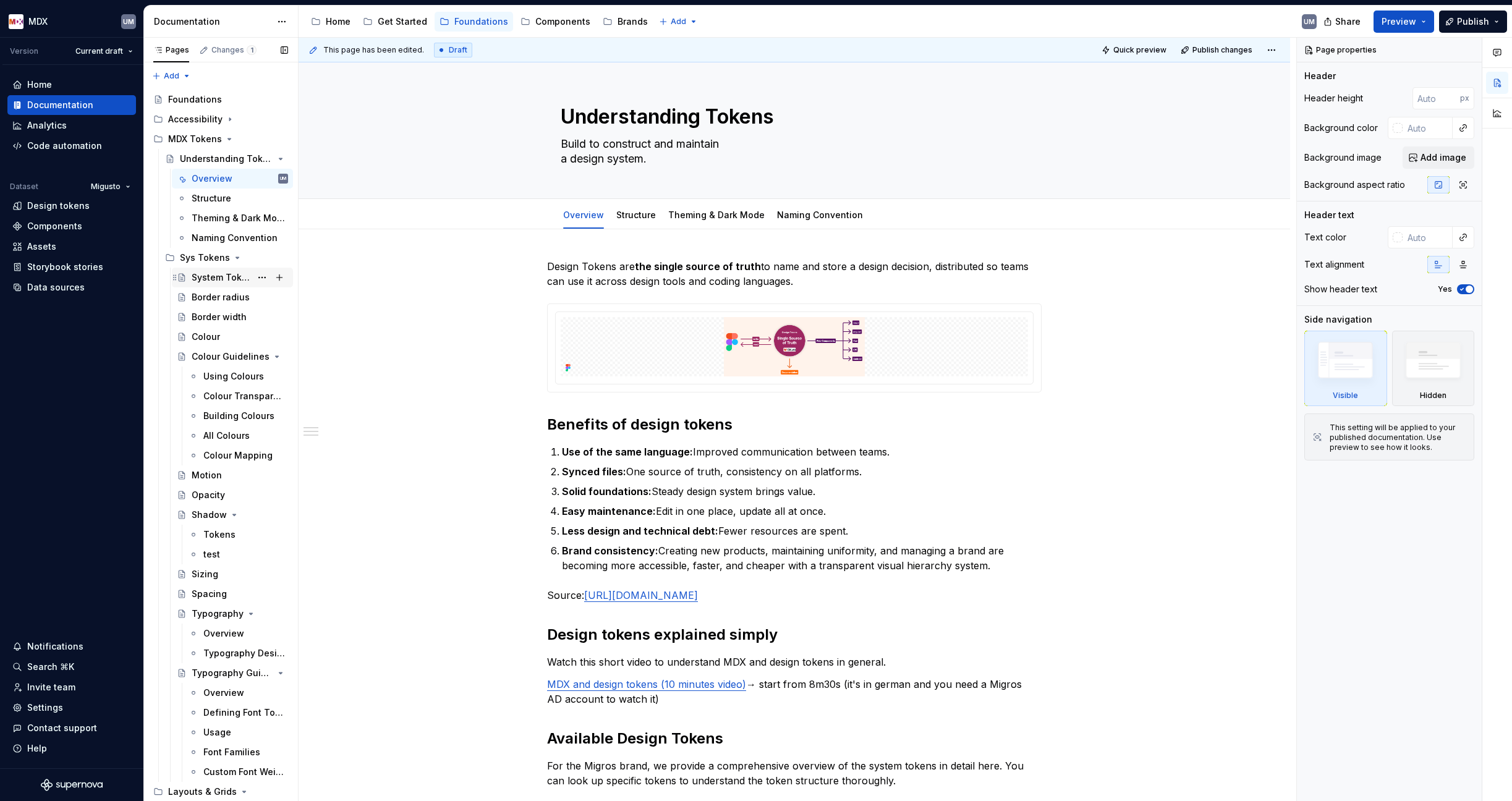
click at [211, 275] on div "System Tokens" at bounding box center [221, 277] width 59 height 13
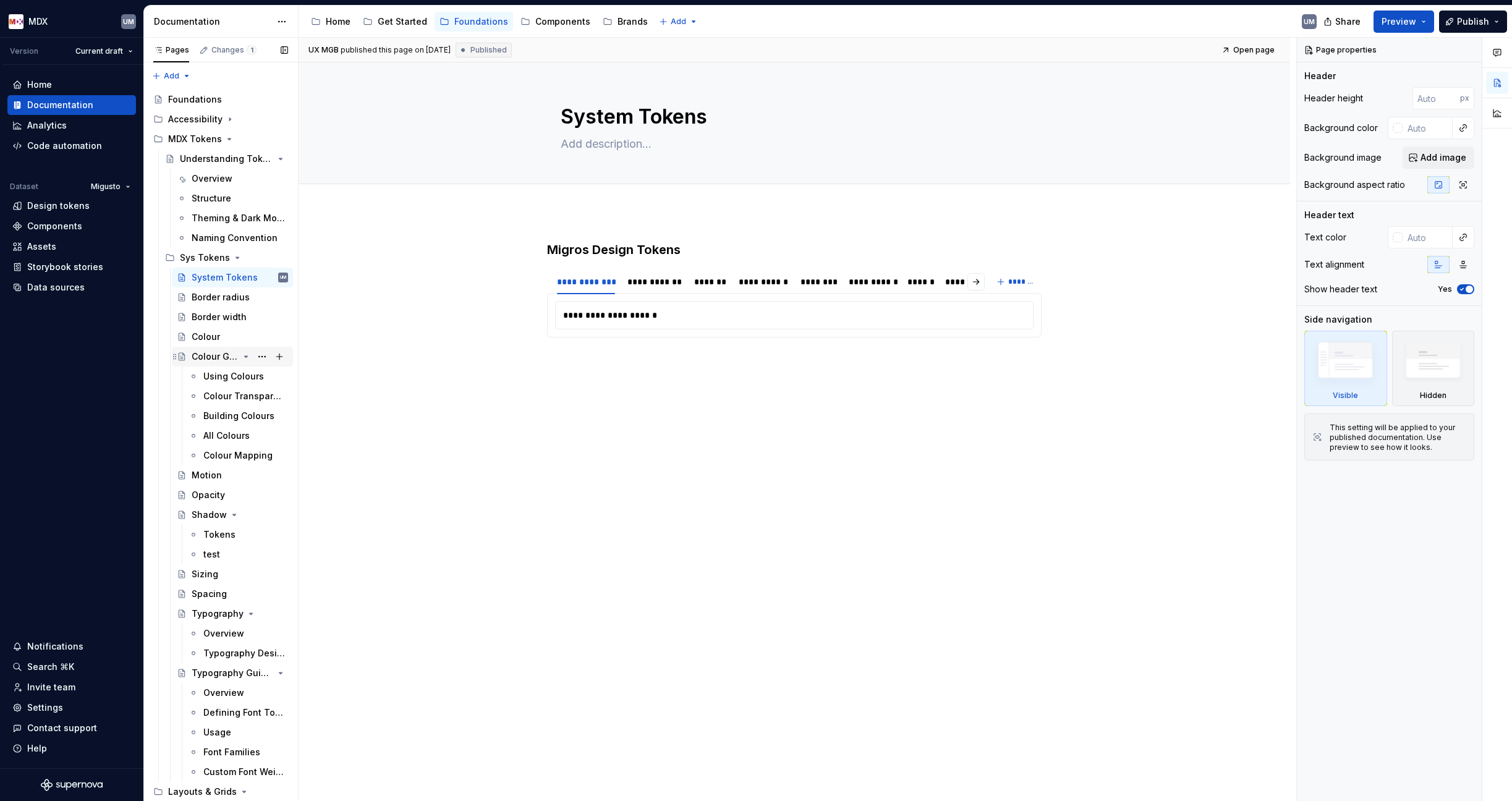
click at [225, 355] on div "Colour Guidelines" at bounding box center [215, 357] width 47 height 13
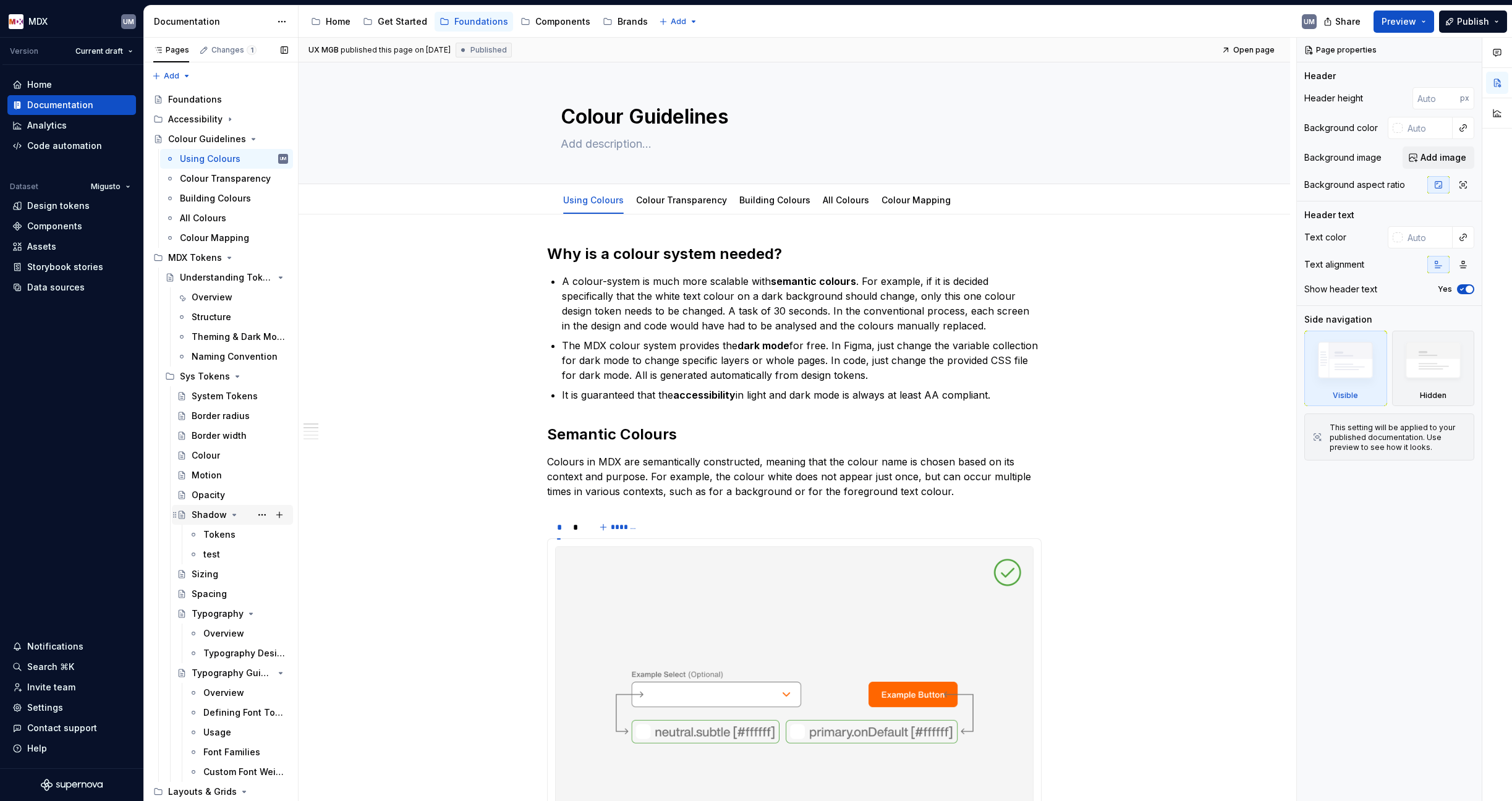
click at [233, 514] on icon "Page tree" at bounding box center [235, 514] width 3 height 1
click at [256, 373] on button "Page tree" at bounding box center [262, 377] width 17 height 17
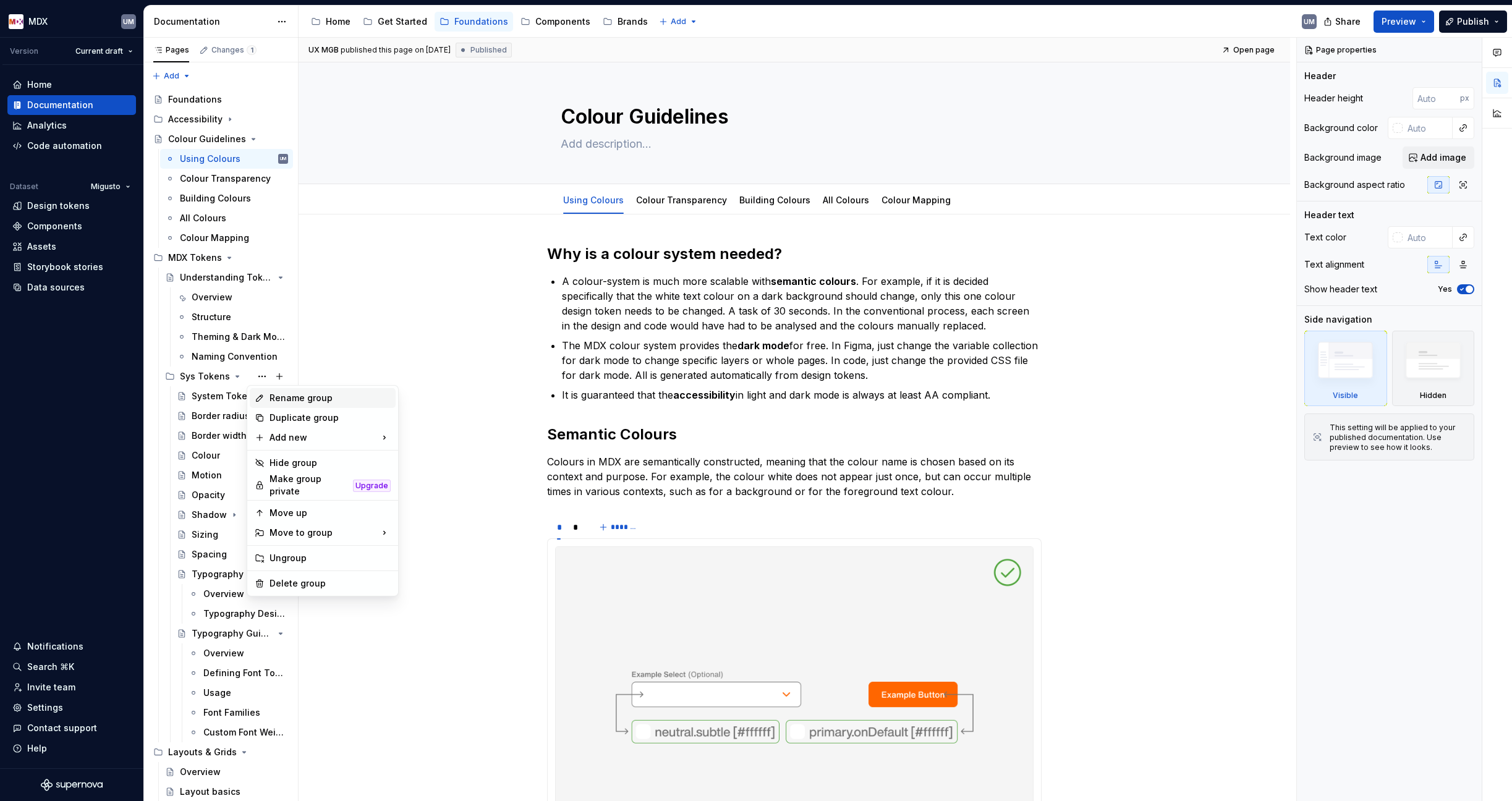
click at [300, 402] on div "Rename group" at bounding box center [330, 398] width 121 height 13
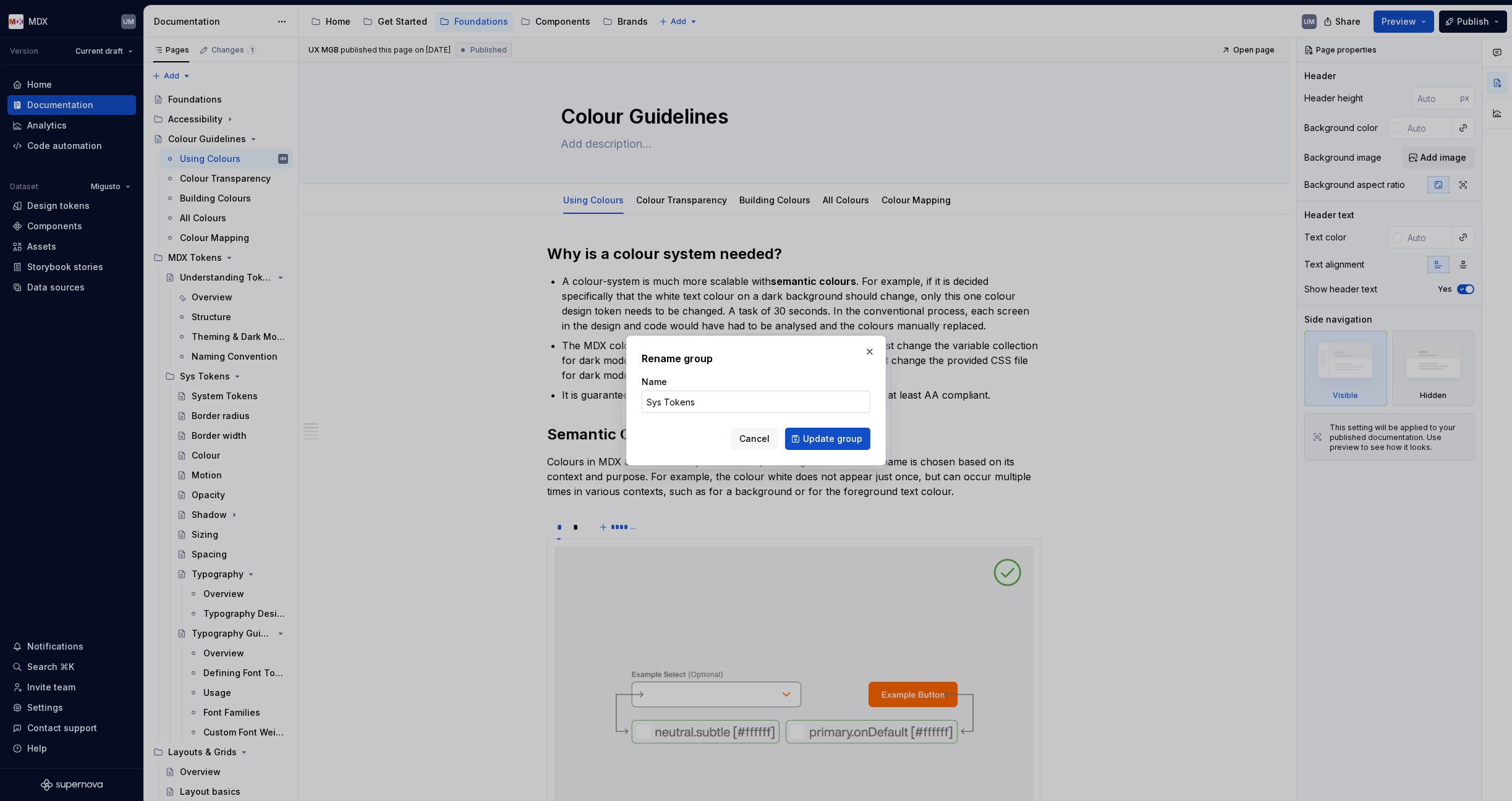
click at [662, 403] on input "Sys Tokens" at bounding box center [755, 401] width 229 height 22
click at [829, 438] on button "Update group" at bounding box center [827, 438] width 85 height 22
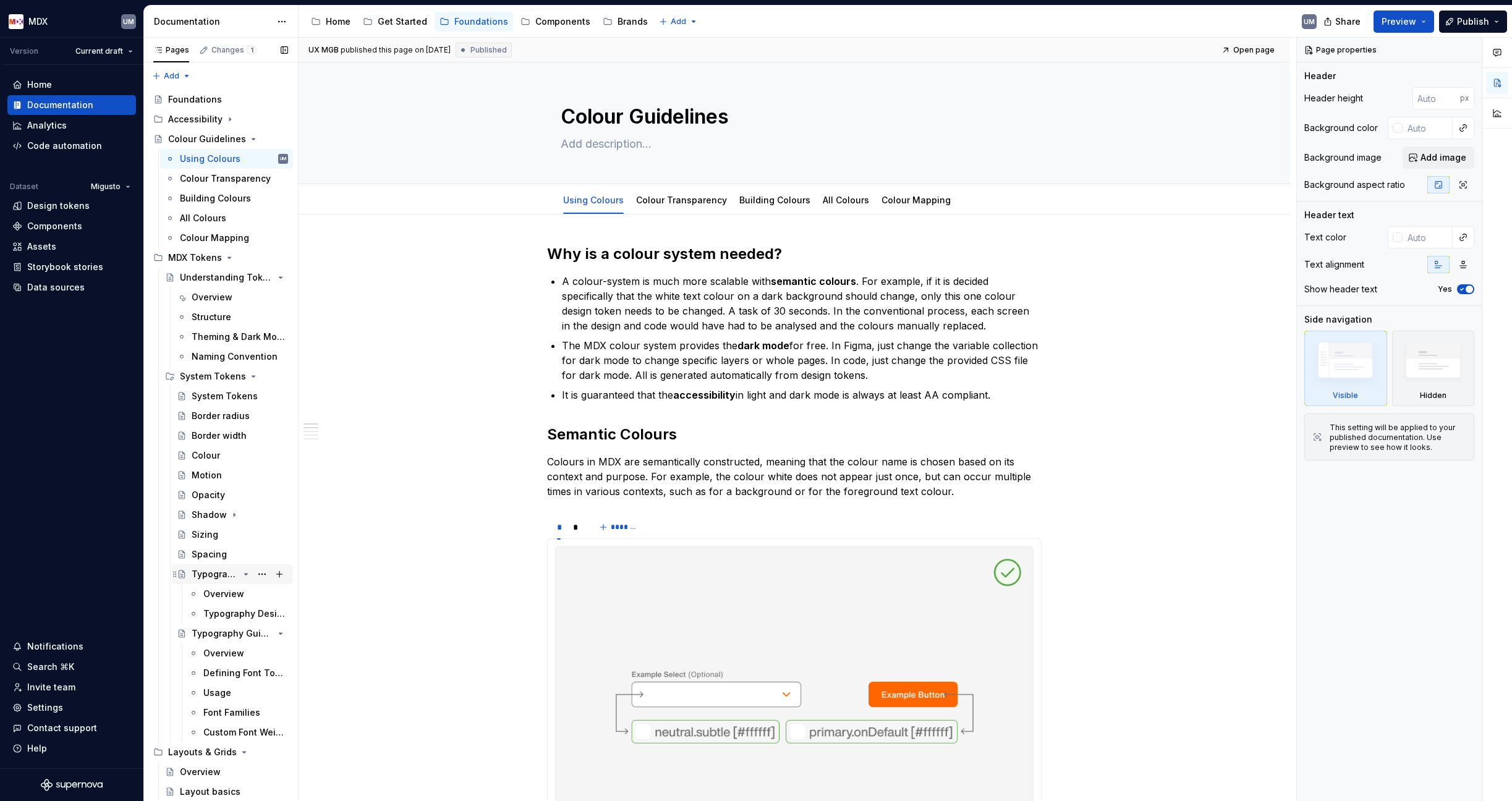
click at [245, 574] on icon "Page tree" at bounding box center [246, 574] width 3 height 1
click at [241, 592] on icon "Page tree" at bounding box center [246, 594] width 10 height 10
click at [245, 377] on icon "Page tree" at bounding box center [246, 377] width 3 height 1
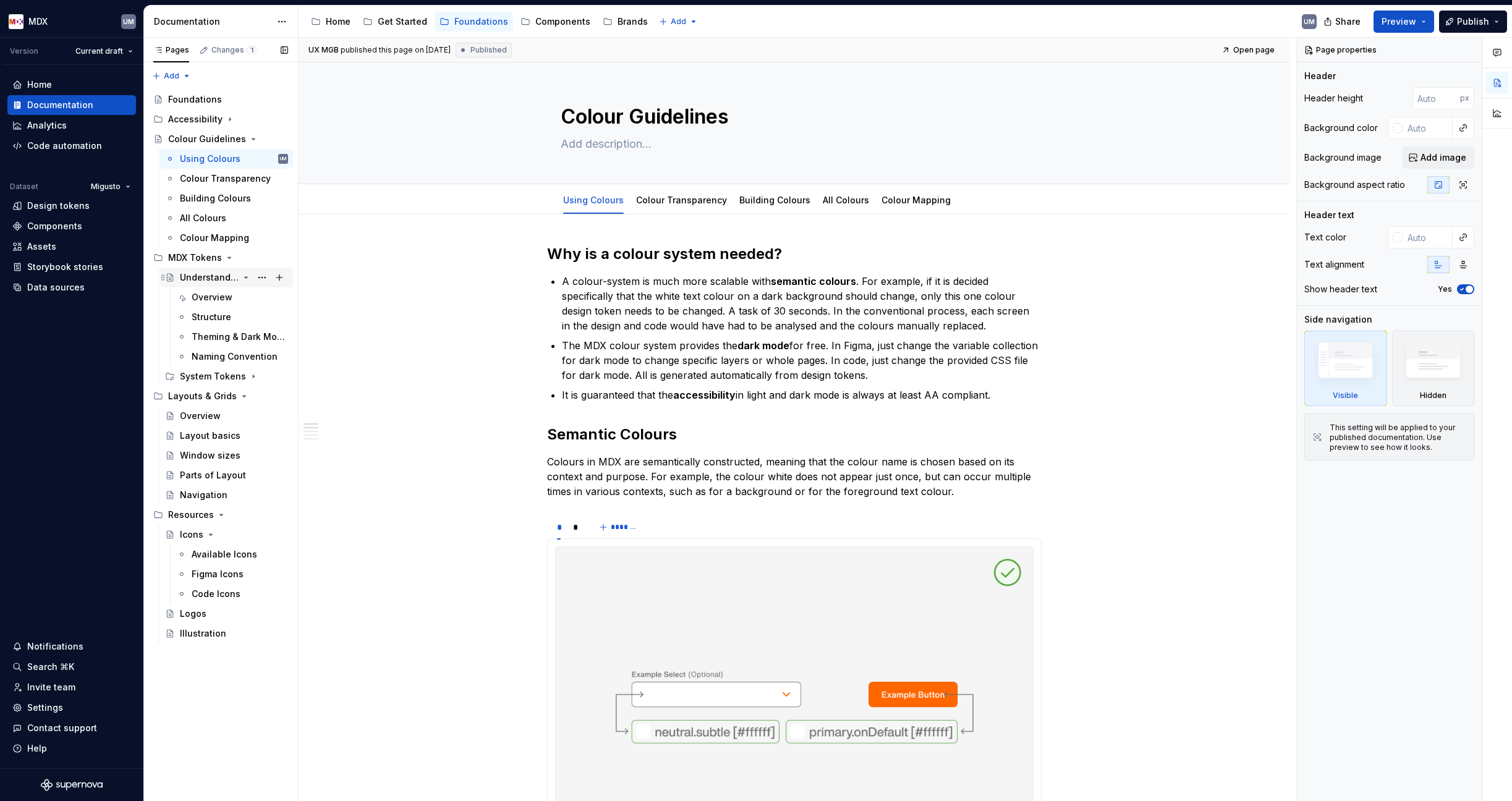
click at [247, 277] on icon "Page tree" at bounding box center [246, 277] width 3 height 1
click at [260, 256] on button "Page tree" at bounding box center [262, 258] width 17 height 17
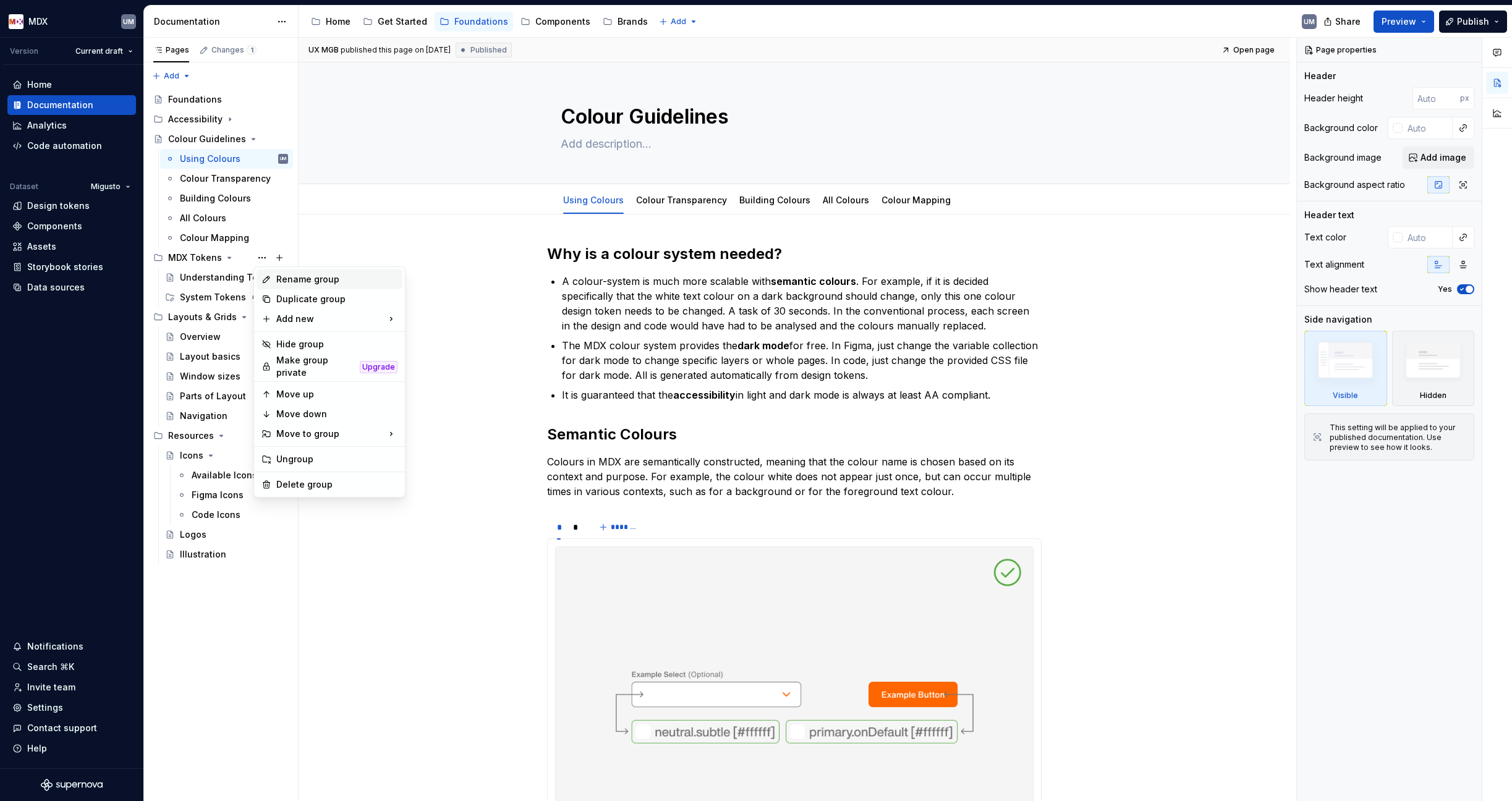
click at [300, 281] on div "Rename group" at bounding box center [337, 279] width 121 height 13
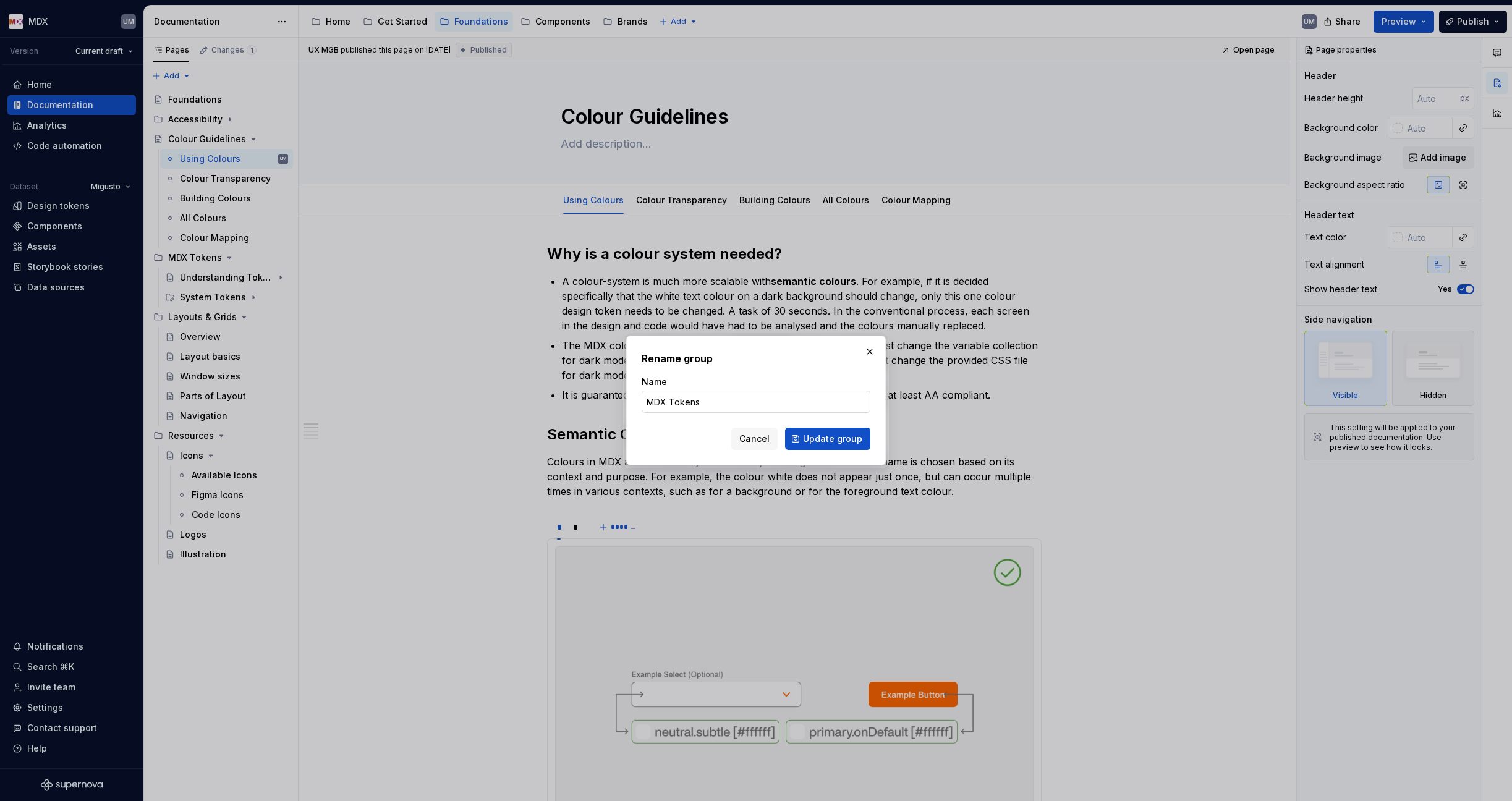
click at [668, 403] on input "MDX Tokens" at bounding box center [755, 401] width 229 height 22
click at [829, 438] on button "Update group" at bounding box center [827, 438] width 85 height 22
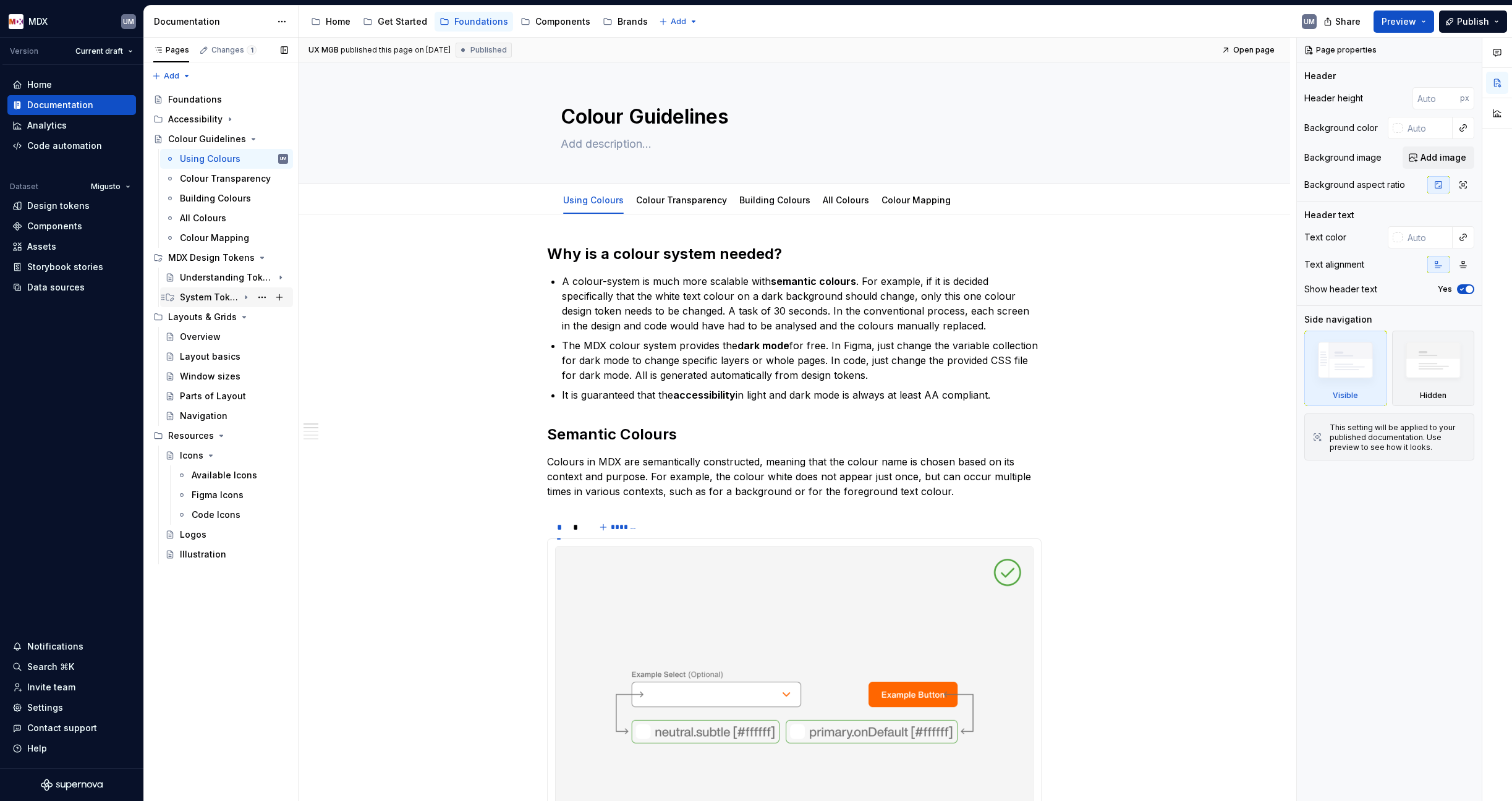
click at [246, 296] on icon "Page tree" at bounding box center [246, 297] width 1 height 3
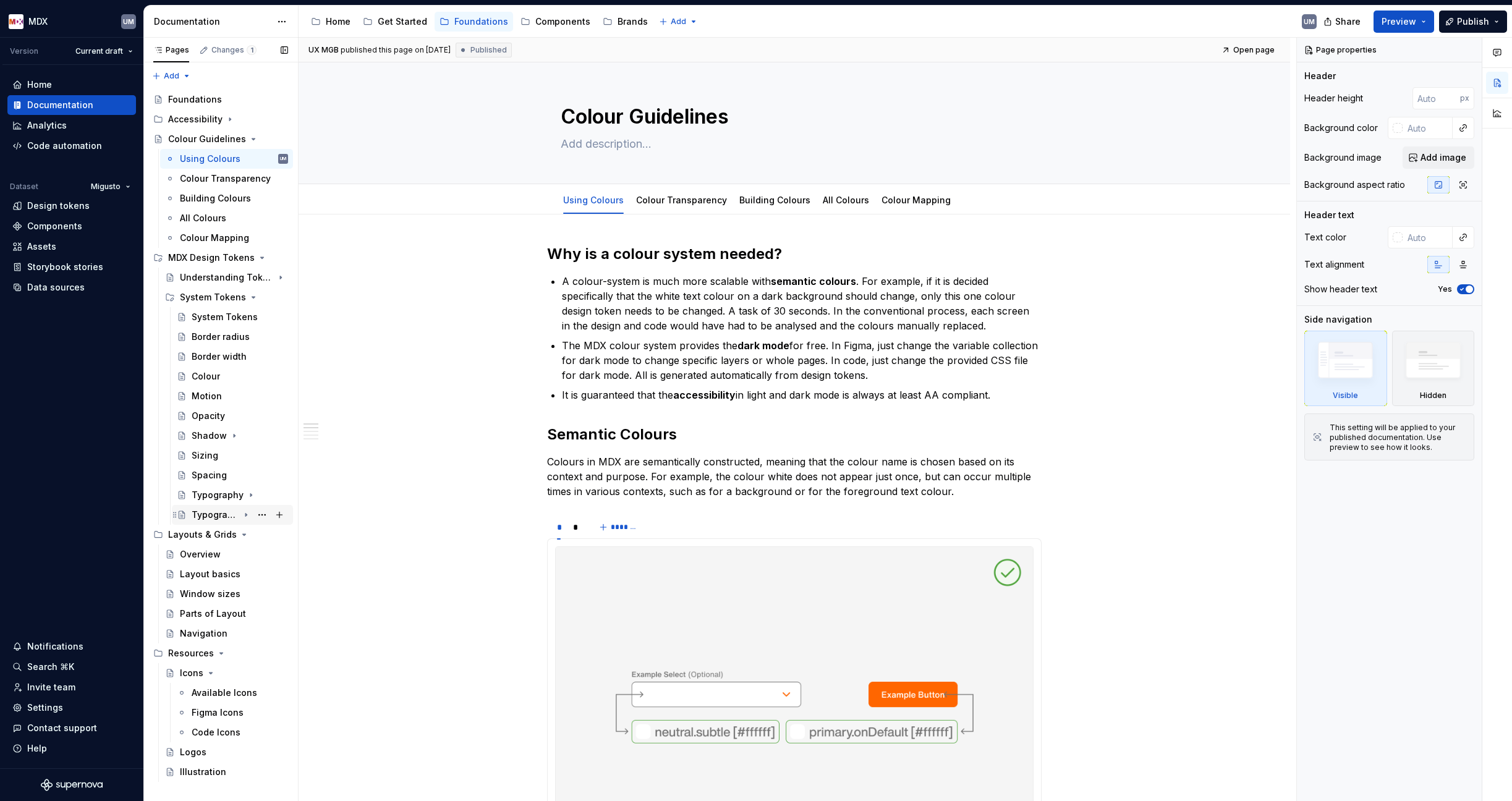
click at [219, 513] on div "Typography Guidelines" at bounding box center [215, 514] width 47 height 13
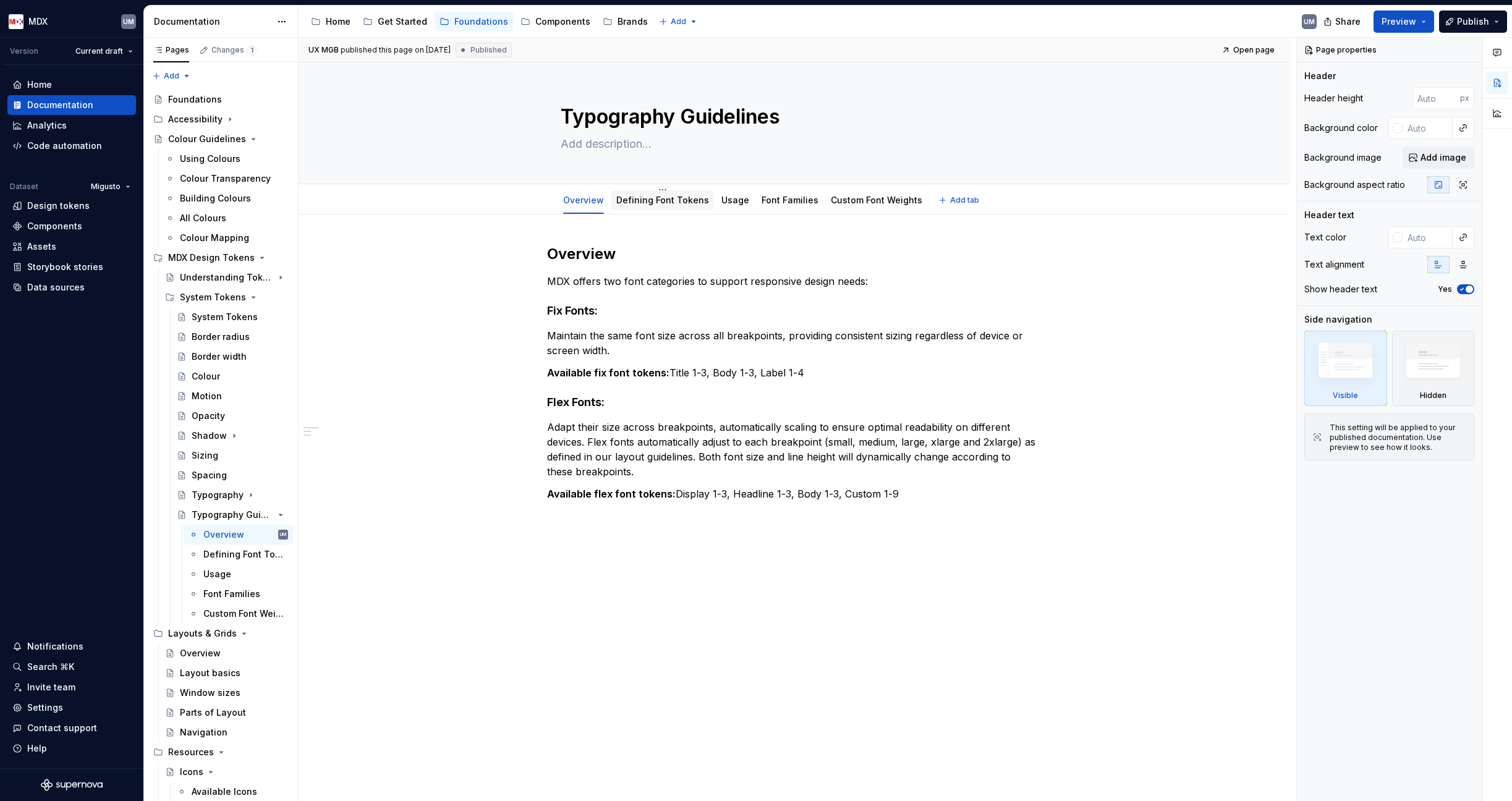
click at [653, 202] on link "Defining Font Tokens" at bounding box center [662, 200] width 93 height 11
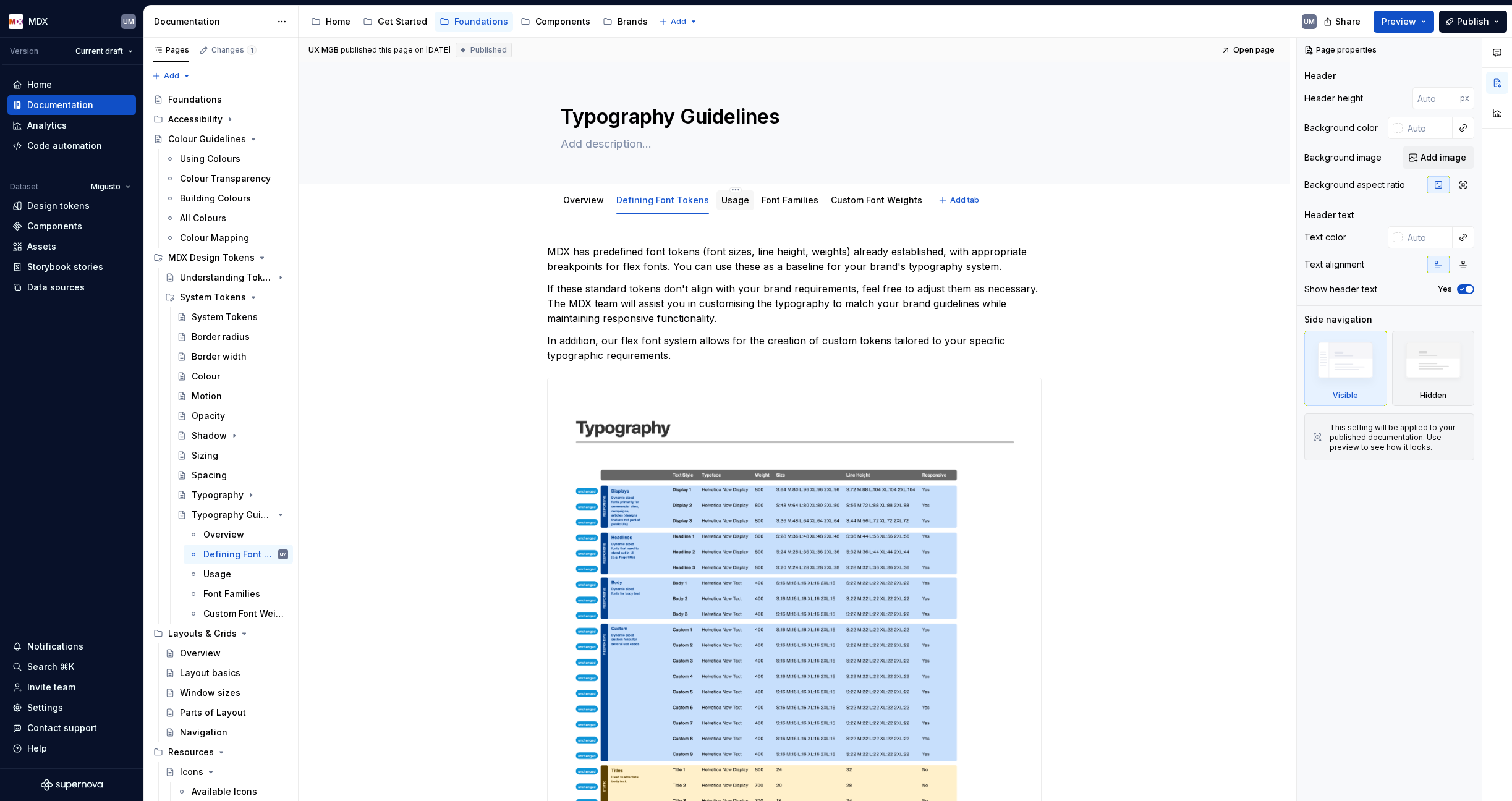
click at [721, 199] on link "Usage" at bounding box center [735, 200] width 28 height 11
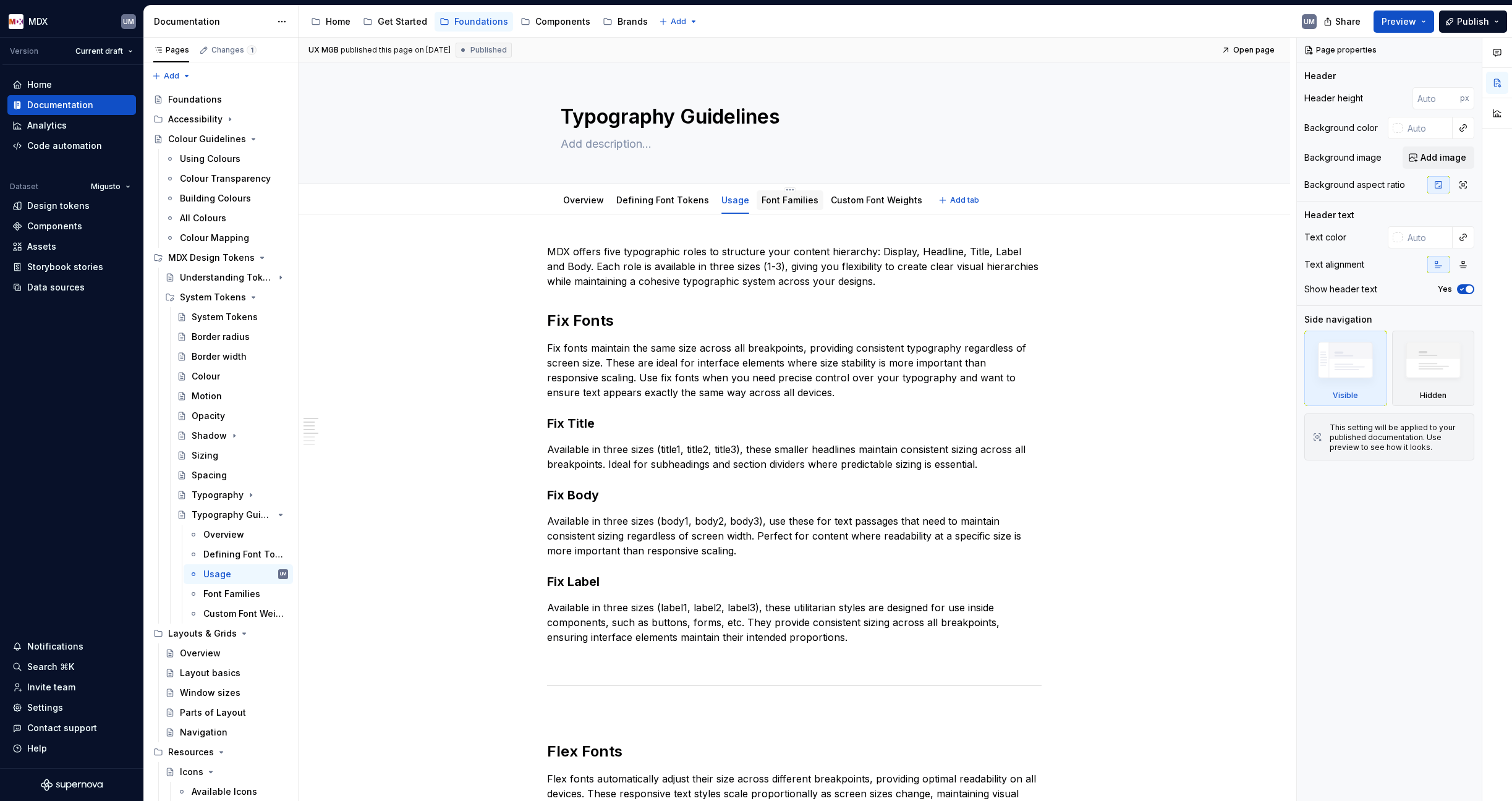
click at [794, 208] on div "Font Families" at bounding box center [790, 201] width 67 height 20
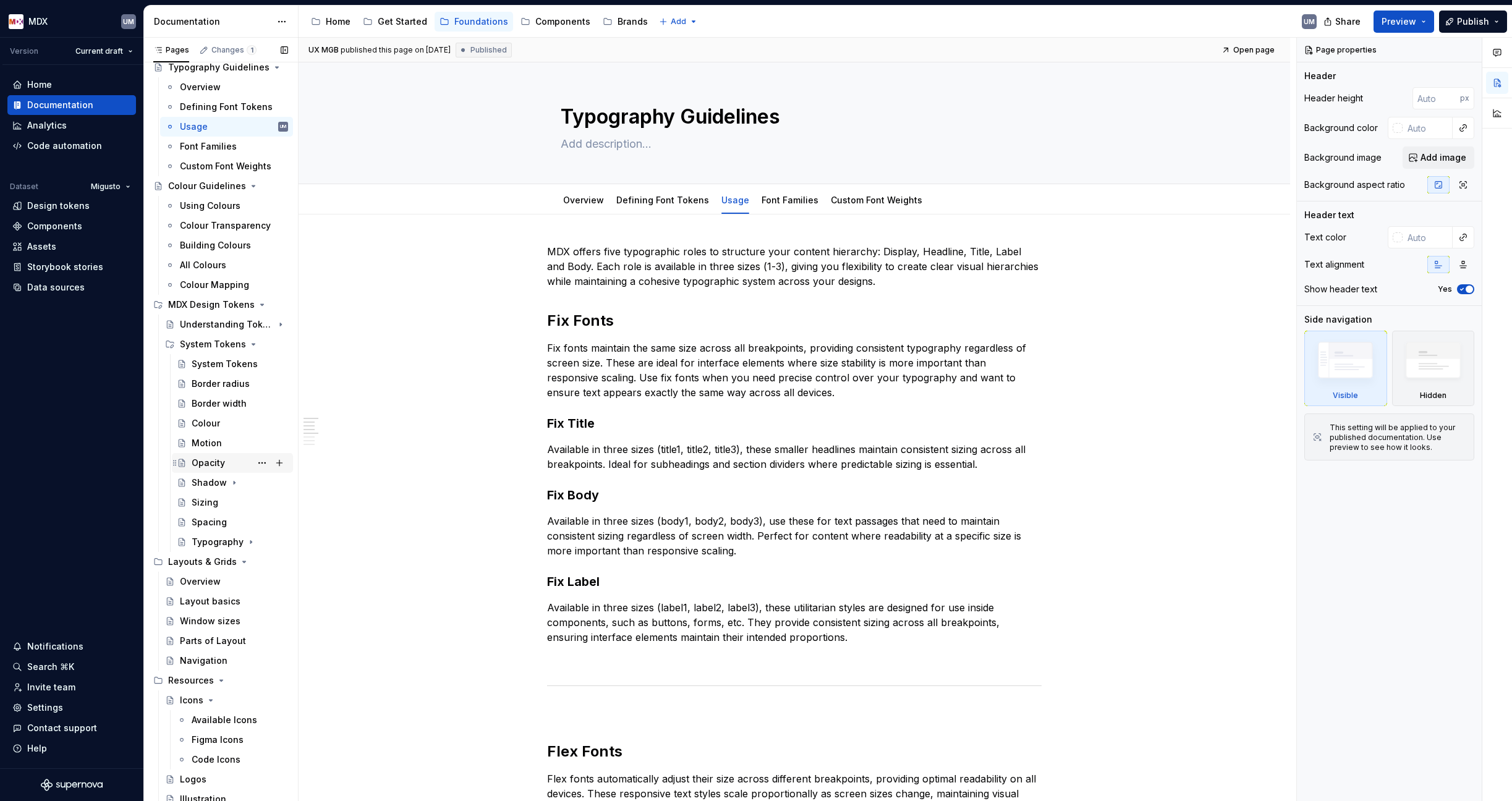
scroll to position [77, 0]
click at [241, 338] on icon "Page tree" at bounding box center [246, 339] width 10 height 10
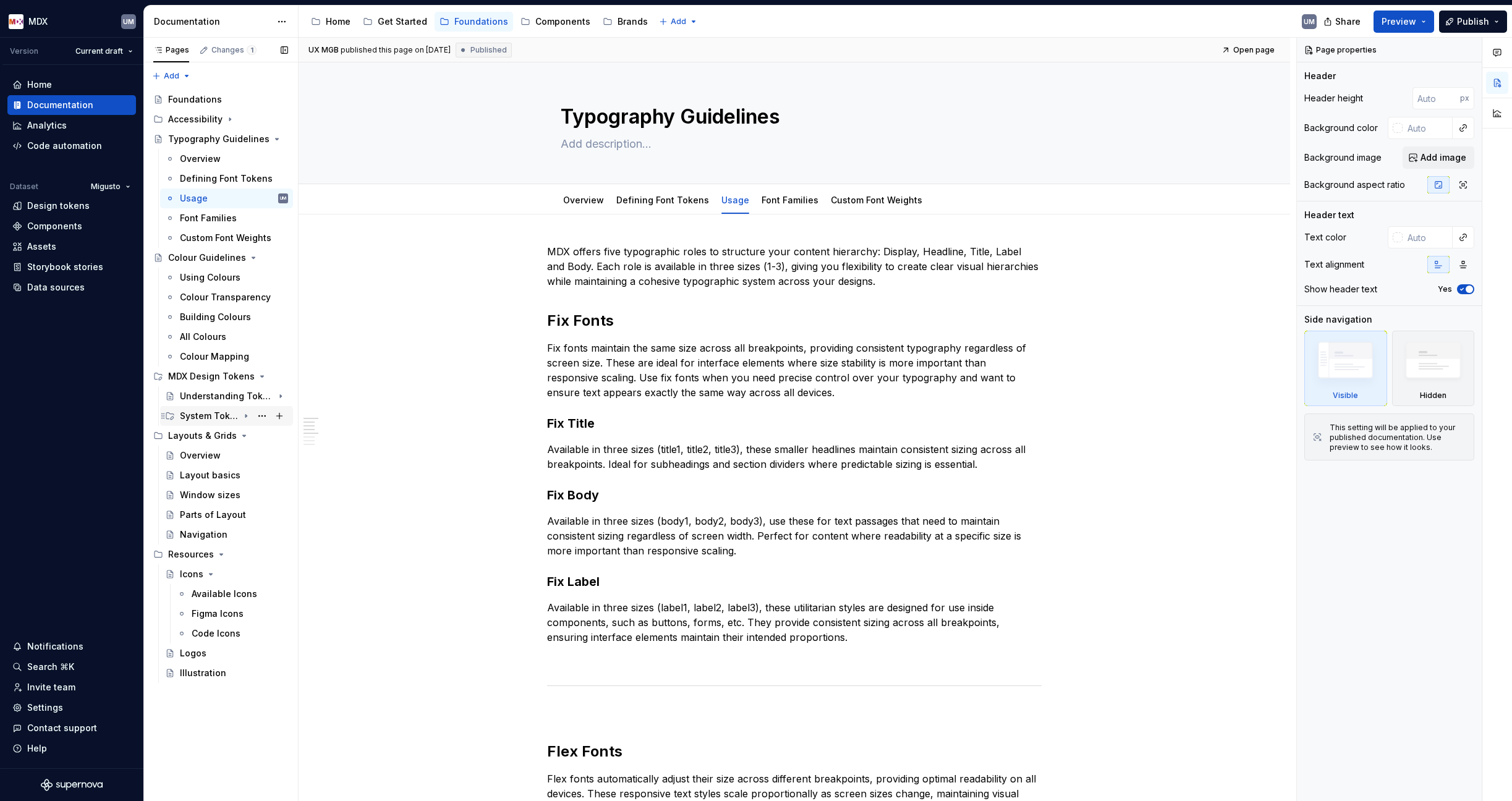
scroll to position [0, 0]
click at [245, 375] on icon "Page tree" at bounding box center [246, 376] width 10 height 10
click at [241, 394] on icon "Page tree" at bounding box center [244, 396] width 10 height 10
click at [219, 414] on icon "Page tree" at bounding box center [221, 416] width 10 height 10
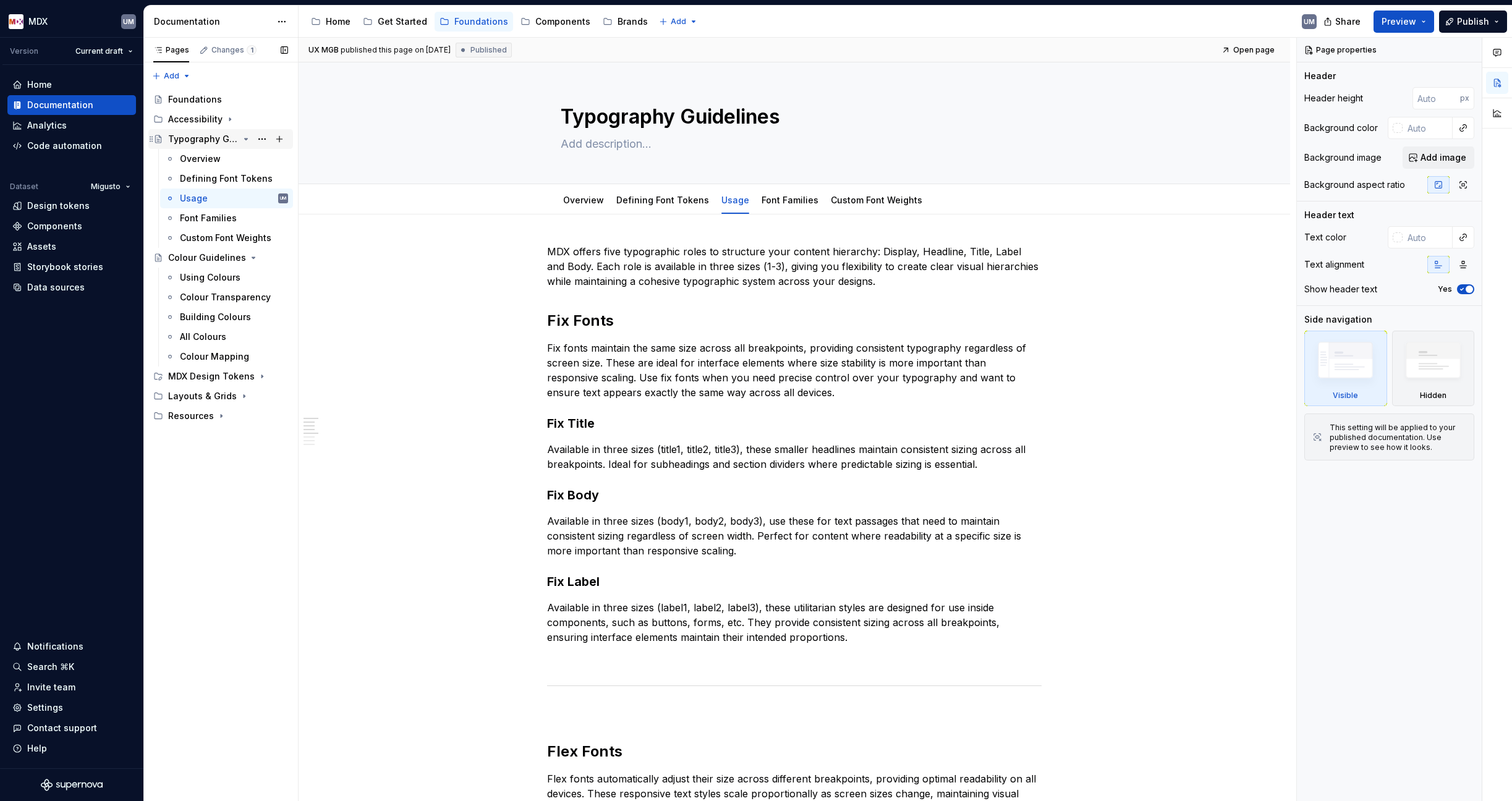
click at [247, 137] on icon "Page tree" at bounding box center [246, 139] width 10 height 10
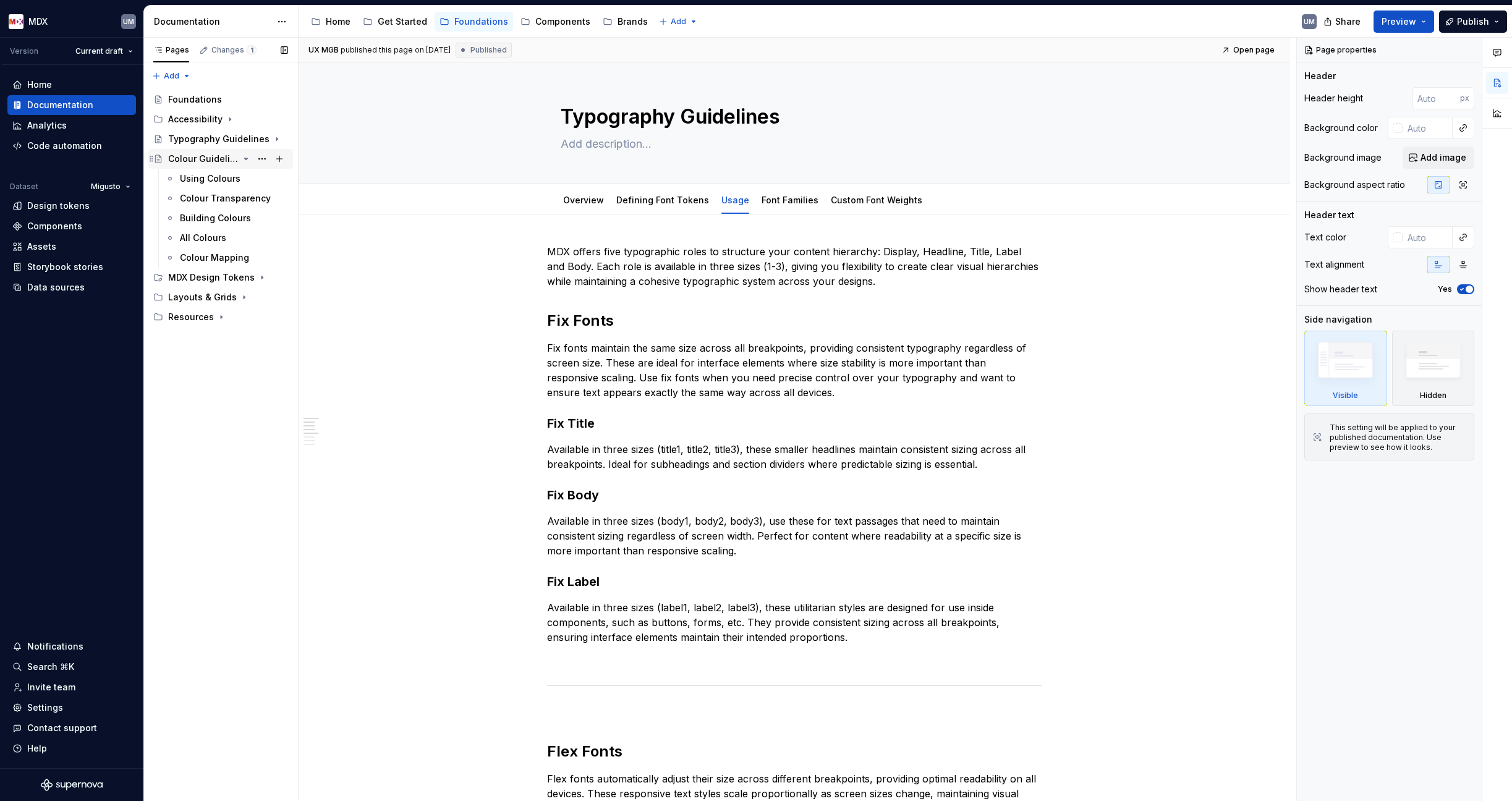
click at [247, 161] on icon "Page tree" at bounding box center [246, 159] width 10 height 10
click at [261, 137] on button "Page tree" at bounding box center [262, 139] width 17 height 17
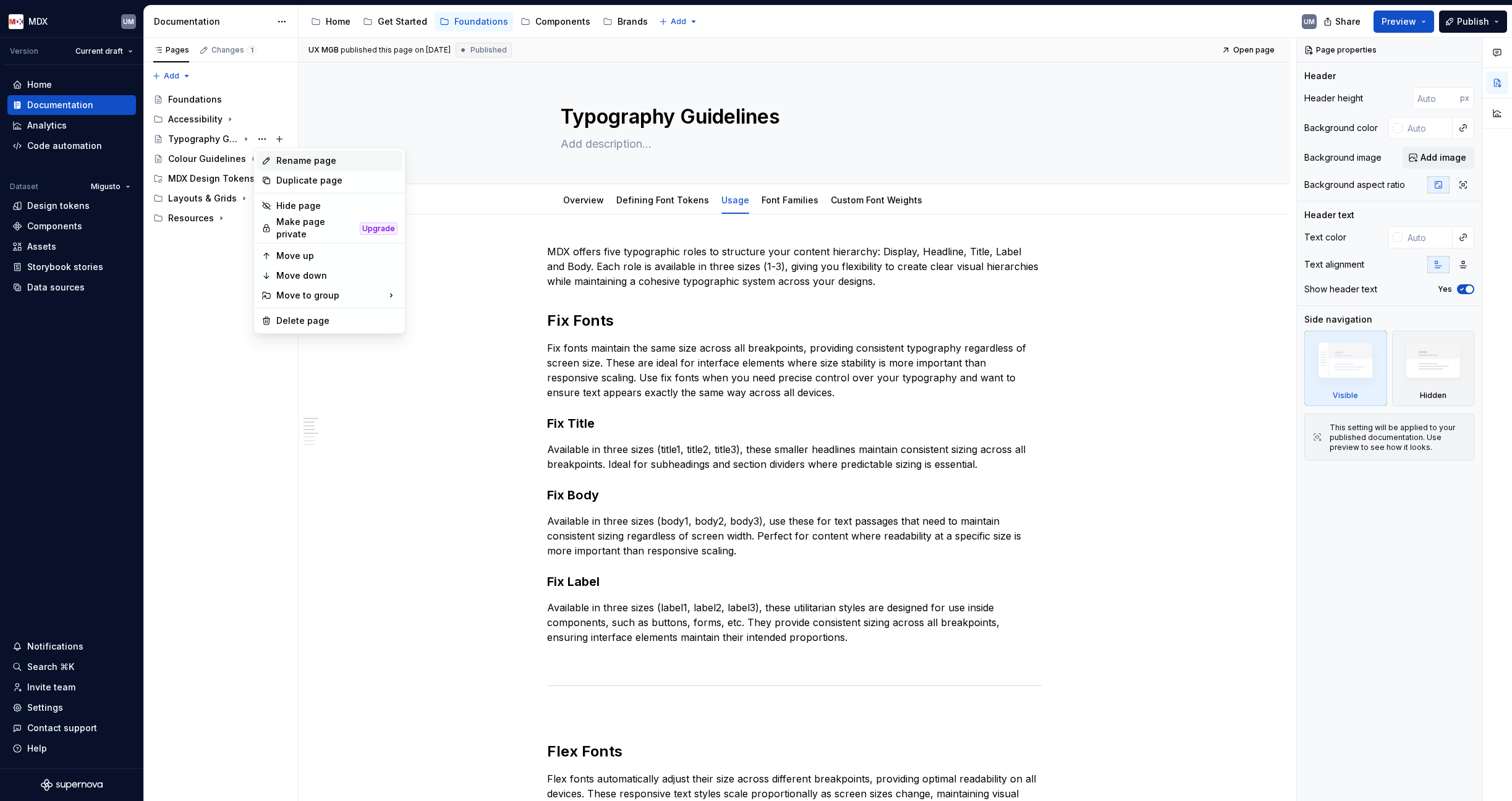
click at [300, 159] on div "Rename page" at bounding box center [337, 161] width 121 height 13
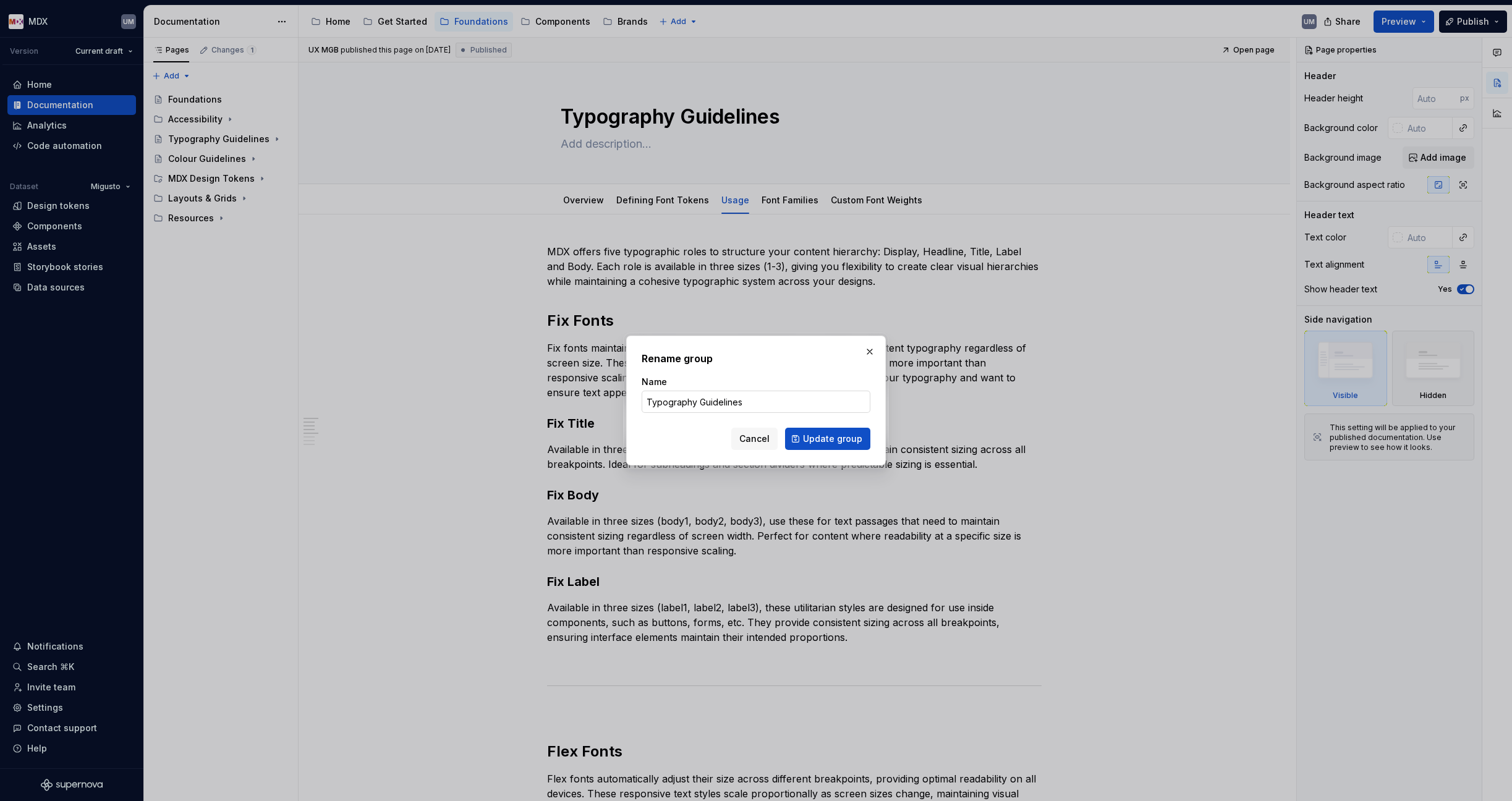
click at [699, 402] on input "Typography Guidelines" at bounding box center [755, 401] width 229 height 22
drag, startPoint x: 695, startPoint y: 403, endPoint x: 840, endPoint y: 407, distance: 145.1
click at [840, 407] on input "Typography Guidelines" at bounding box center [755, 401] width 229 height 22
click at [845, 436] on span "Update group" at bounding box center [832, 438] width 59 height 13
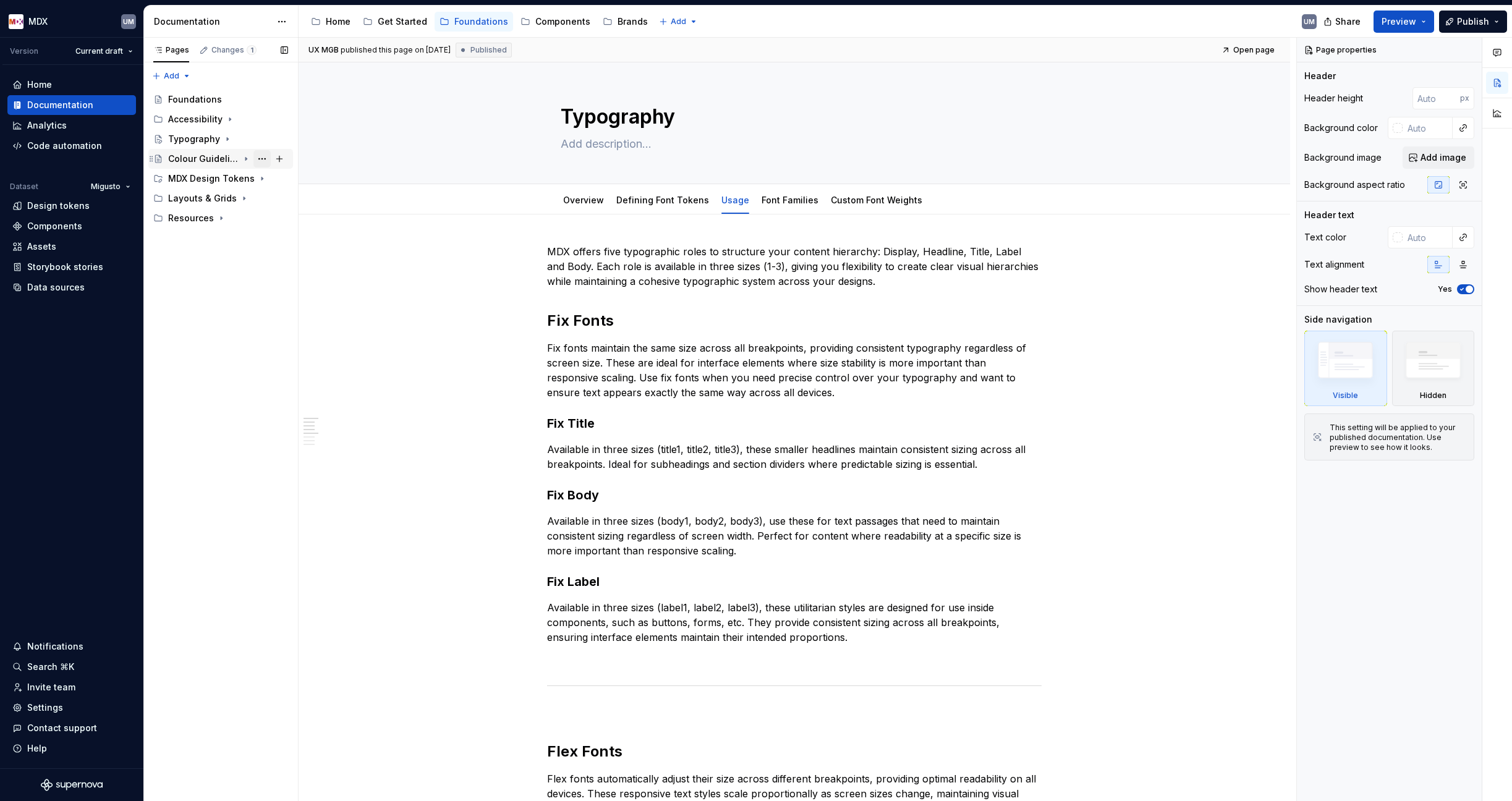
click at [259, 157] on button "Page tree" at bounding box center [262, 159] width 17 height 17
click at [316, 180] on div "Rename page" at bounding box center [337, 180] width 121 height 13
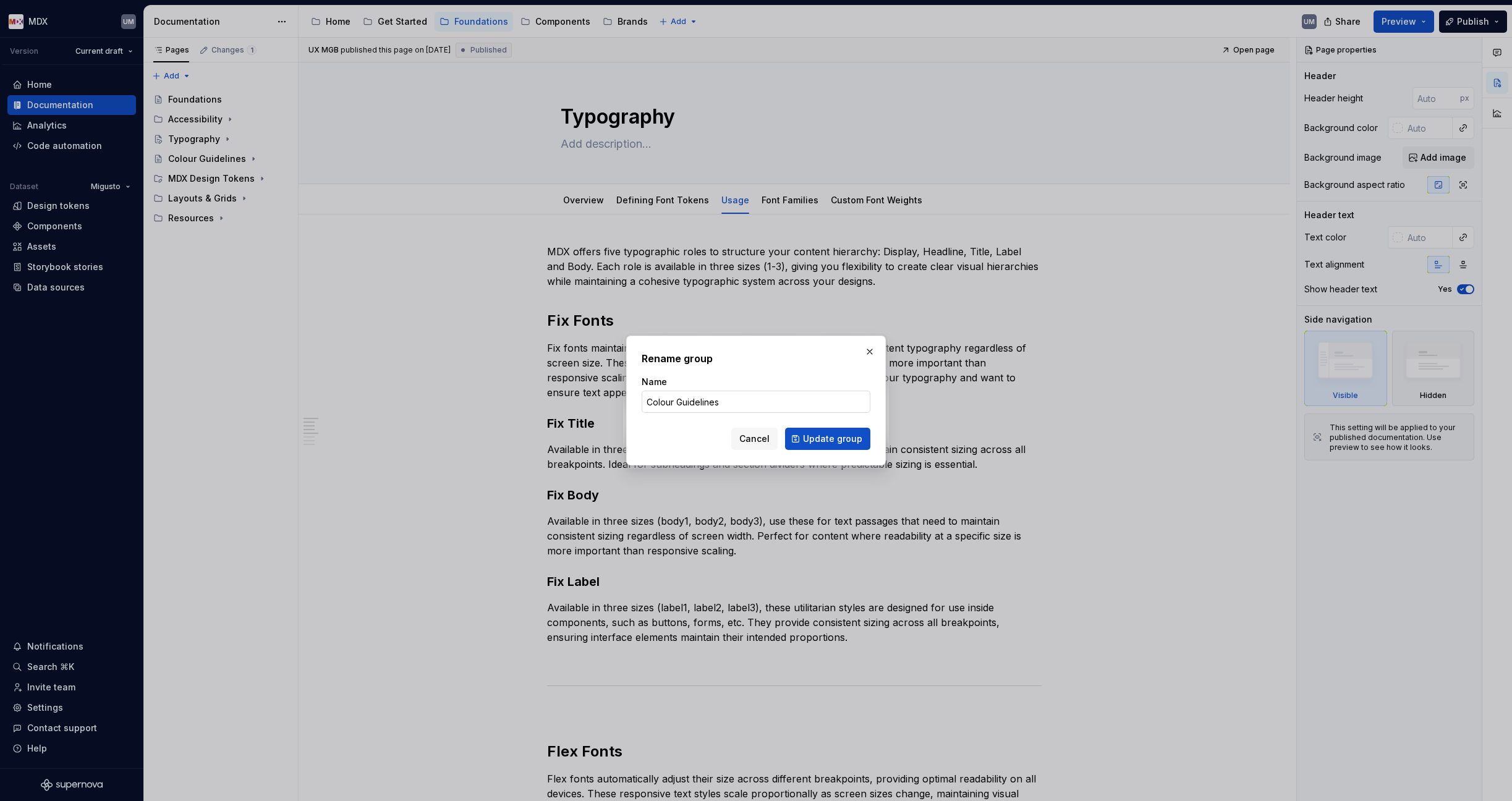
click at [683, 399] on input "Colour Guidelines" at bounding box center [755, 401] width 229 height 22
drag, startPoint x: 674, startPoint y: 406, endPoint x: 800, endPoint y: 408, distance: 126.0
click at [799, 407] on input "Colour Guidelines" at bounding box center [755, 401] width 229 height 22
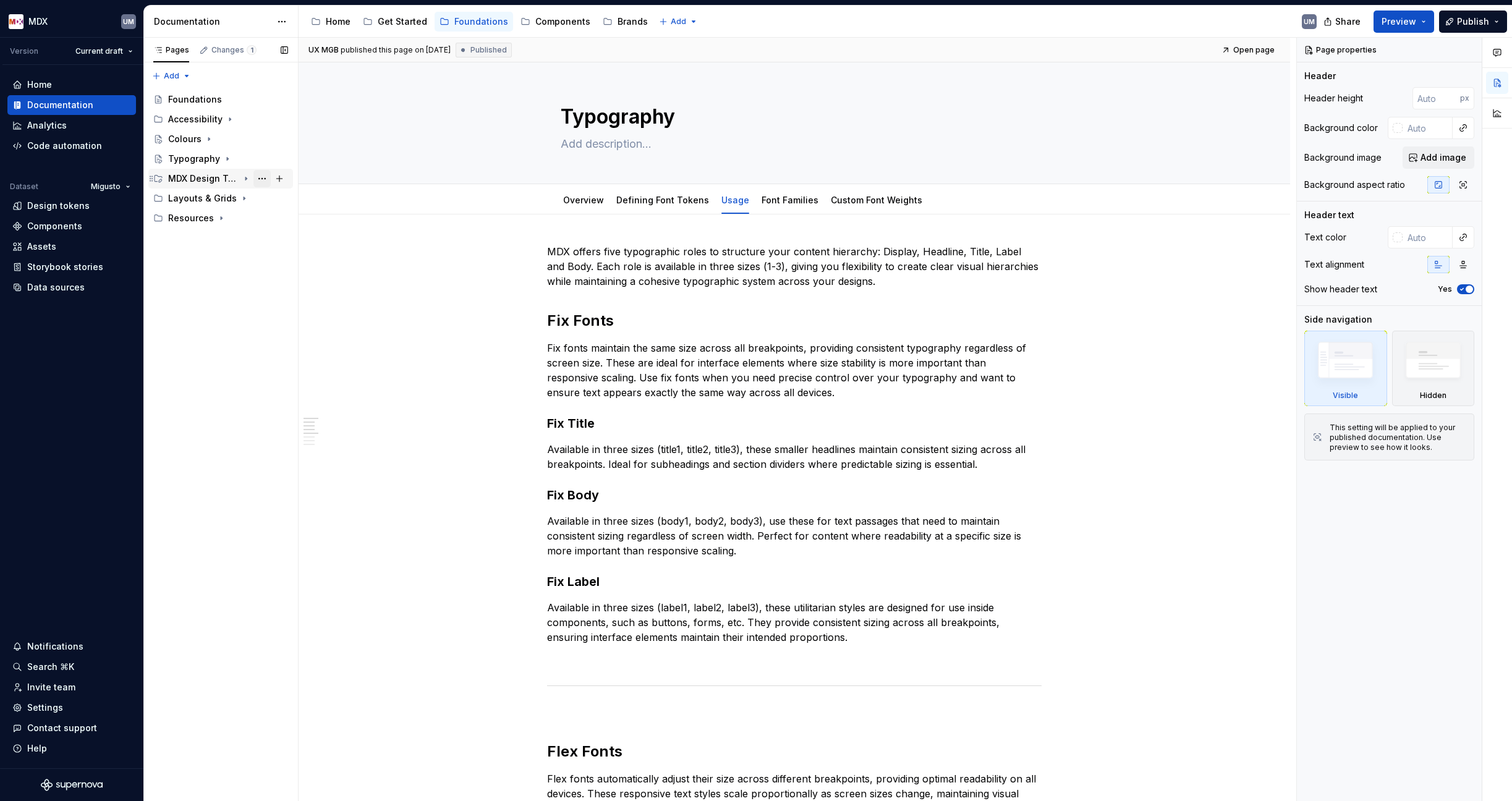
click at [263, 179] on button "Page tree" at bounding box center [262, 179] width 17 height 17
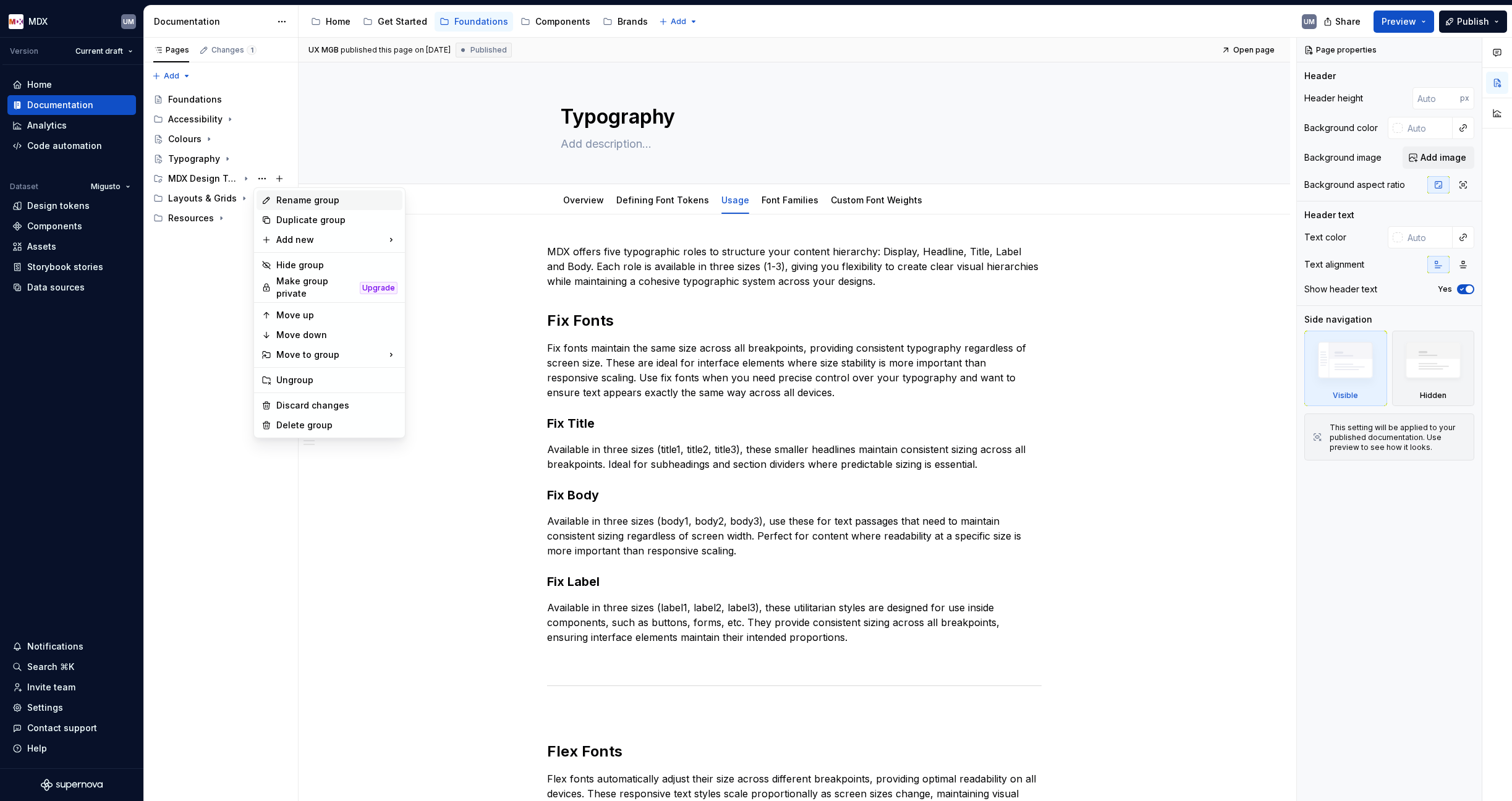
type textarea "*"
click at [288, 200] on div "Rename group" at bounding box center [337, 200] width 121 height 13
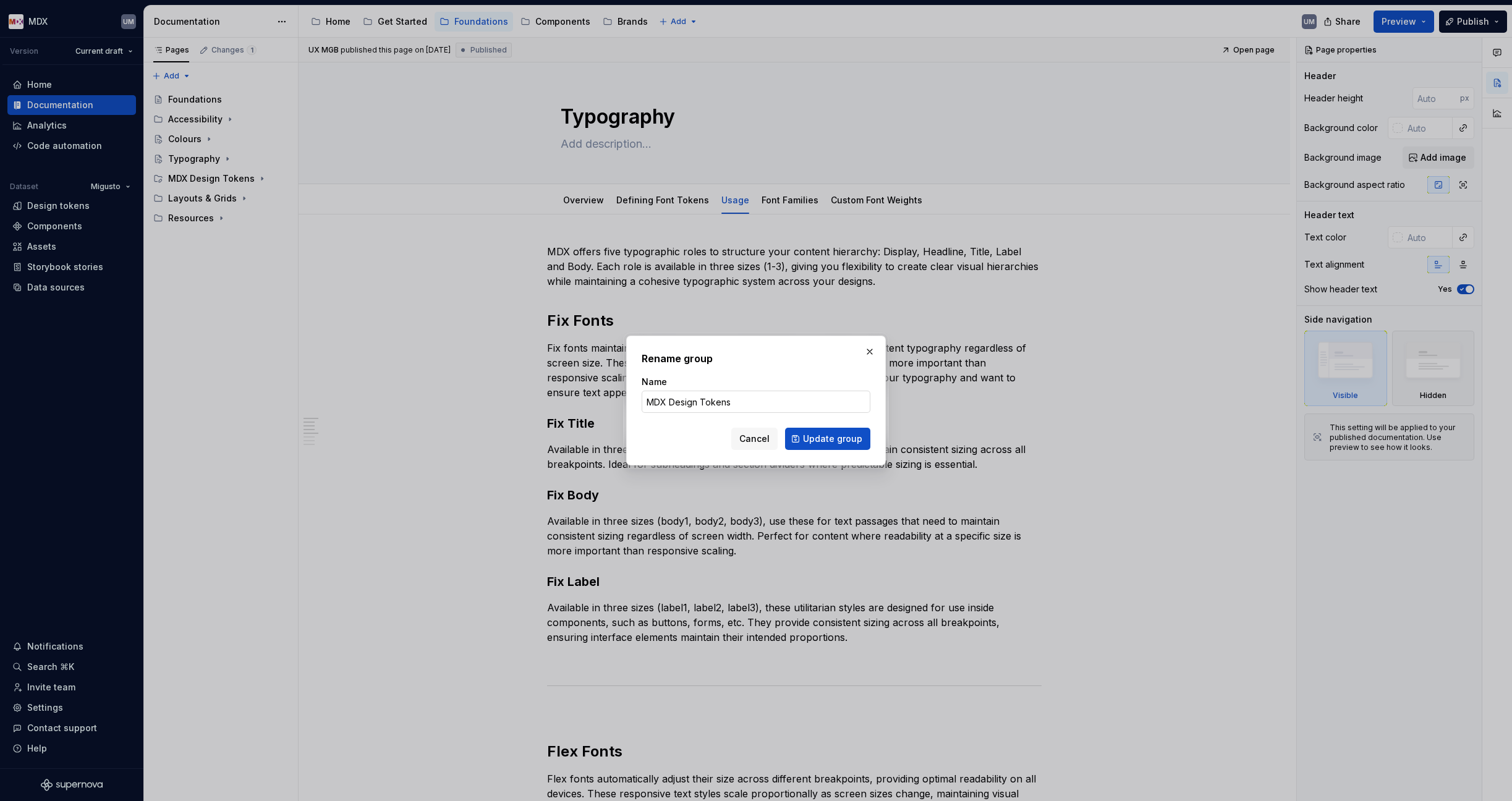
click at [668, 400] on input "MDX Design Tokens" at bounding box center [755, 401] width 229 height 22
type input "Design Tokens"
click at [825, 439] on span "Update group" at bounding box center [832, 438] width 59 height 13
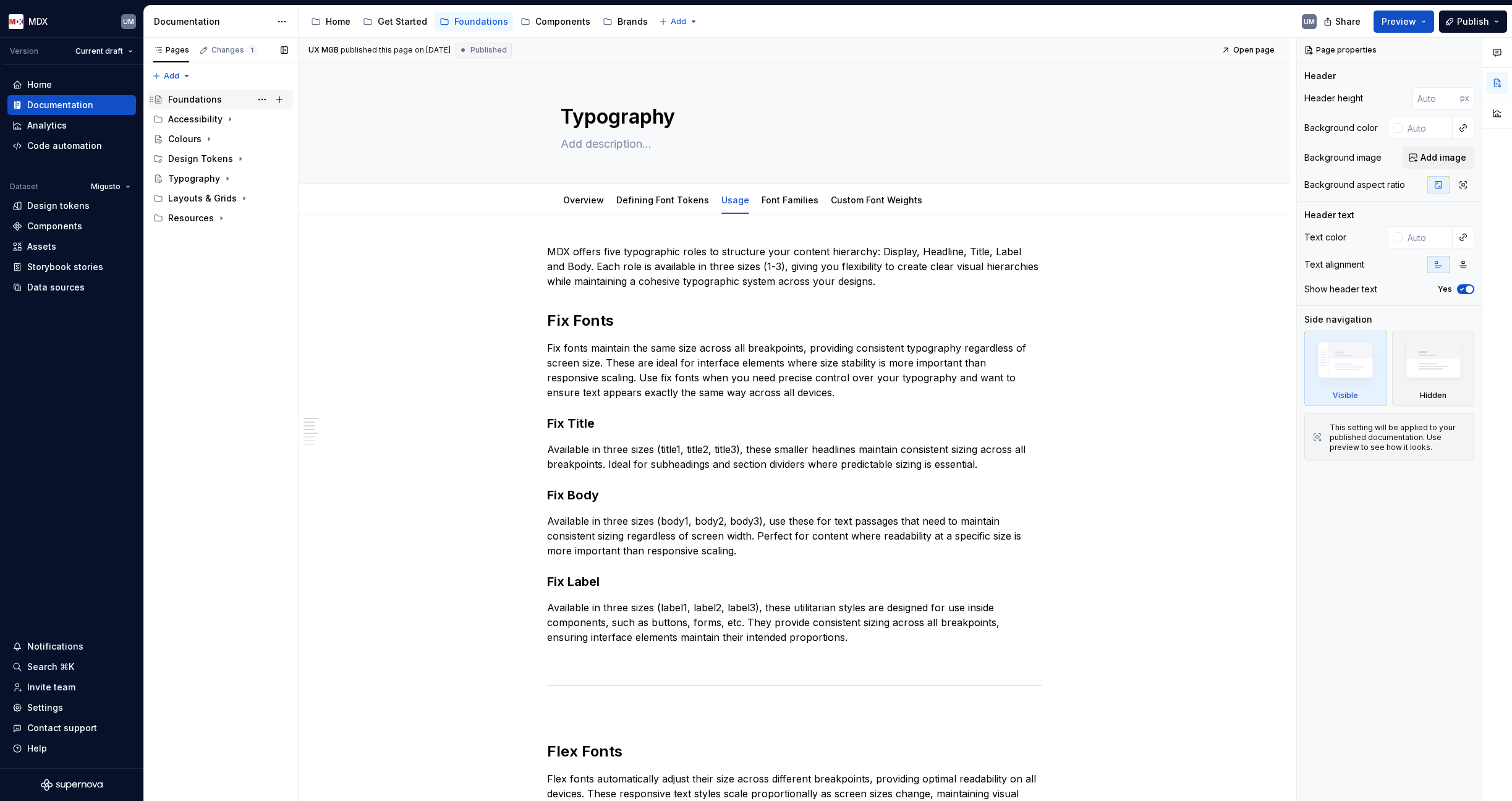
click at [204, 101] on div "Foundations" at bounding box center [195, 99] width 54 height 13
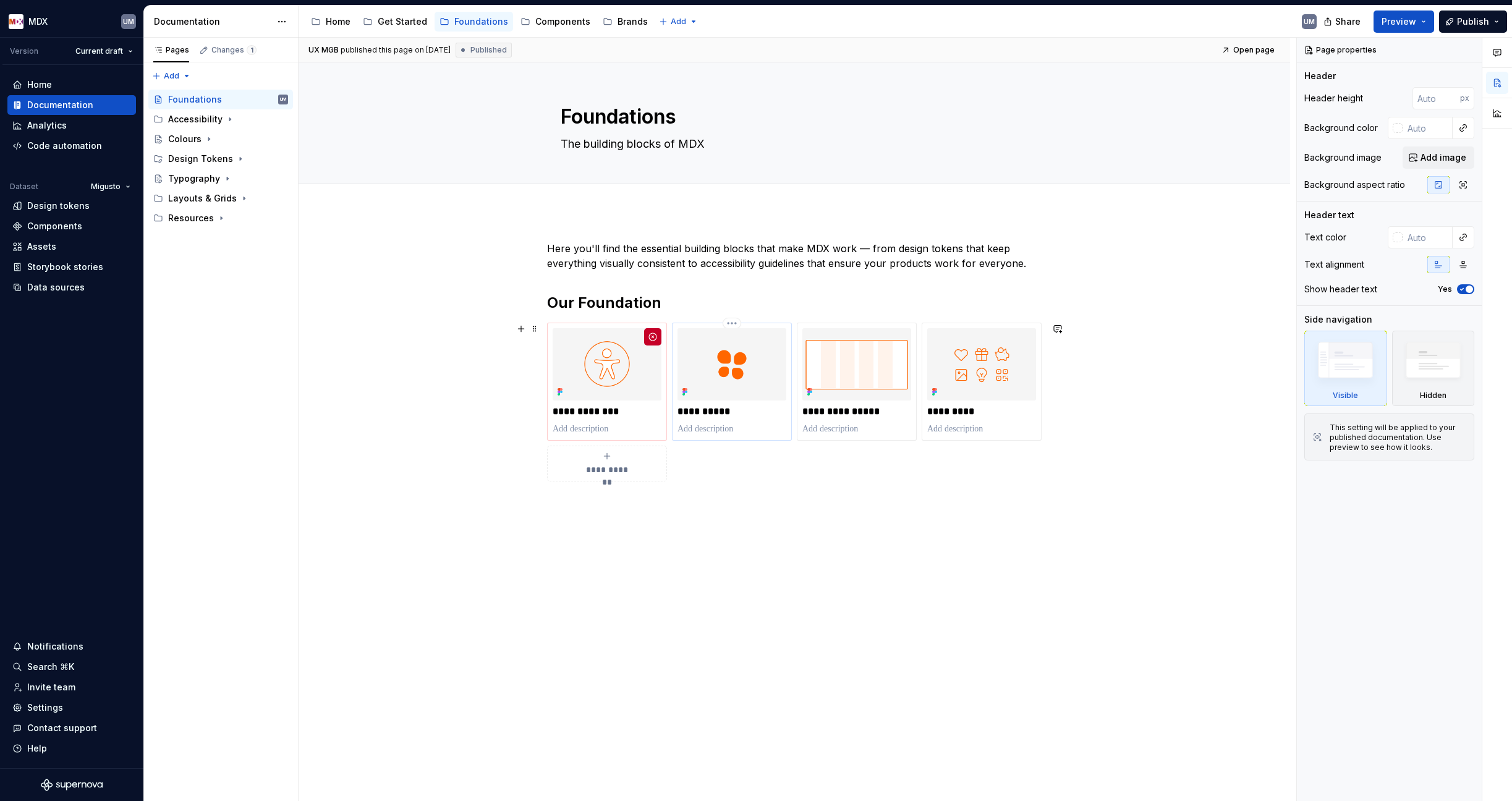
click at [720, 416] on p "**********" at bounding box center [731, 411] width 109 height 13
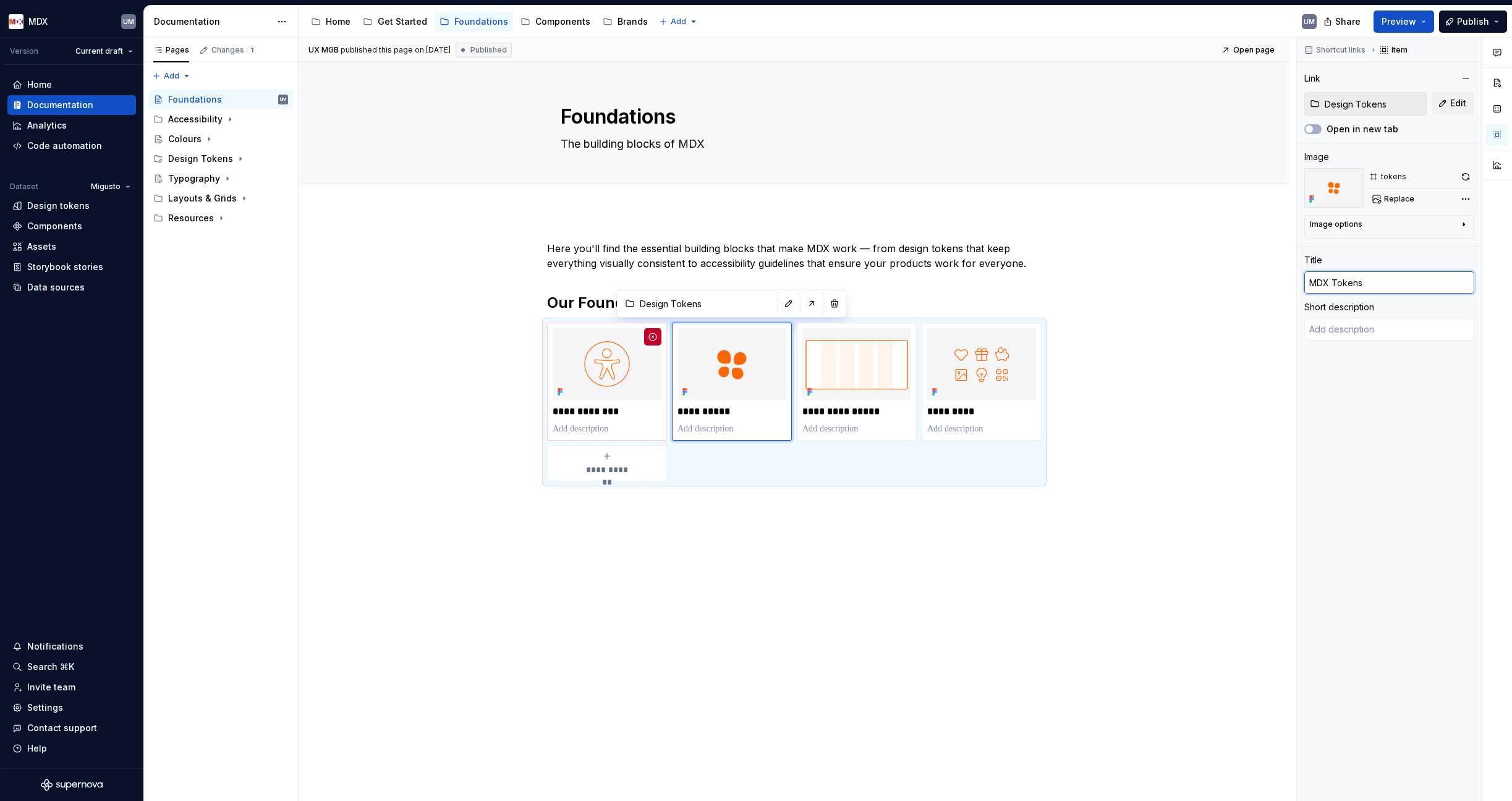
drag, startPoint x: 1333, startPoint y: 284, endPoint x: 1270, endPoint y: 281, distance: 63.1
click at [1270, 281] on div "**********" at bounding box center [905, 420] width 1213 height 764
type textarea "*"
type input "DTokens"
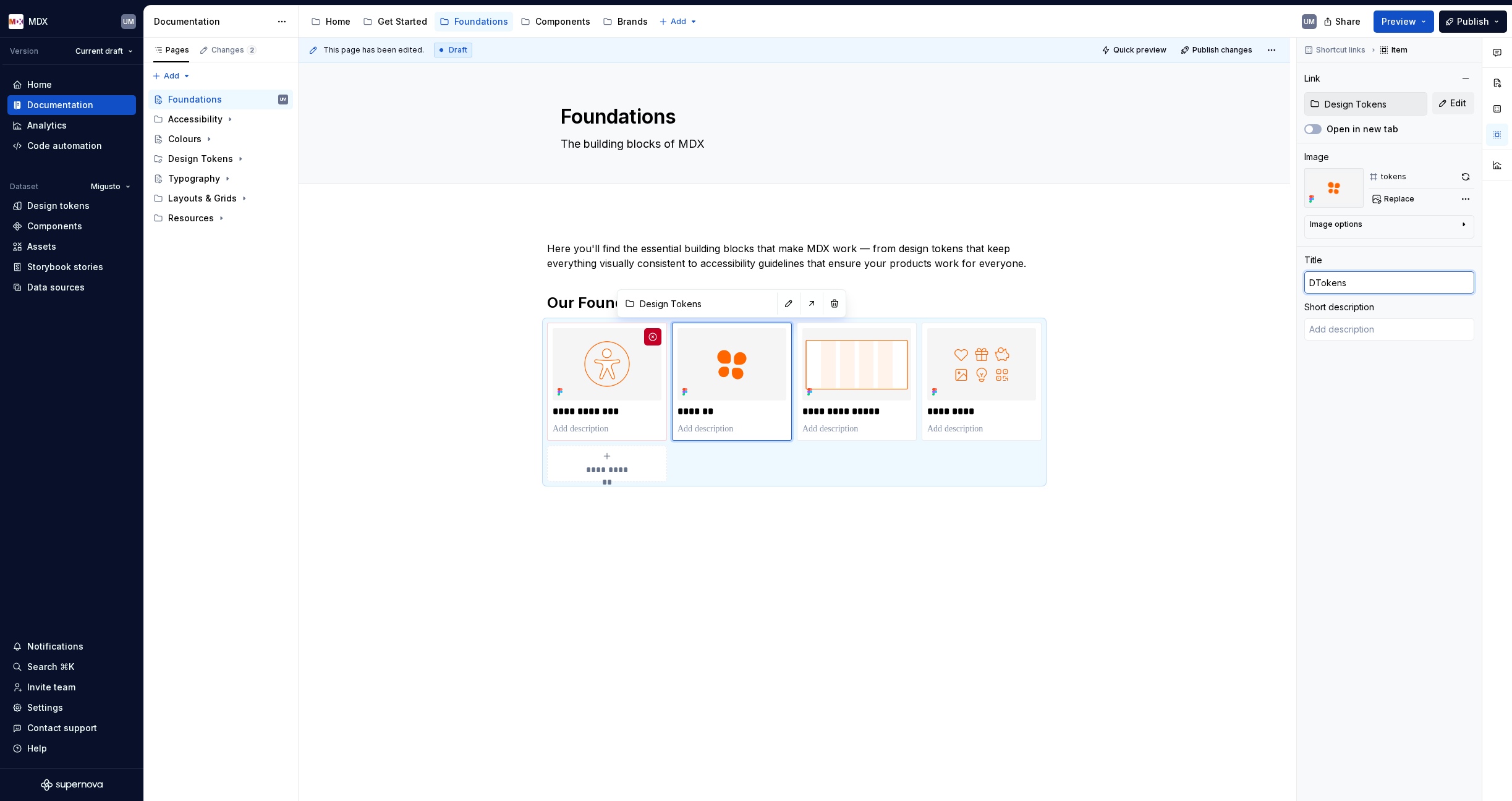
type textarea "*"
type input "DeTokens"
type textarea "*"
type input "DesTokens"
type textarea "*"
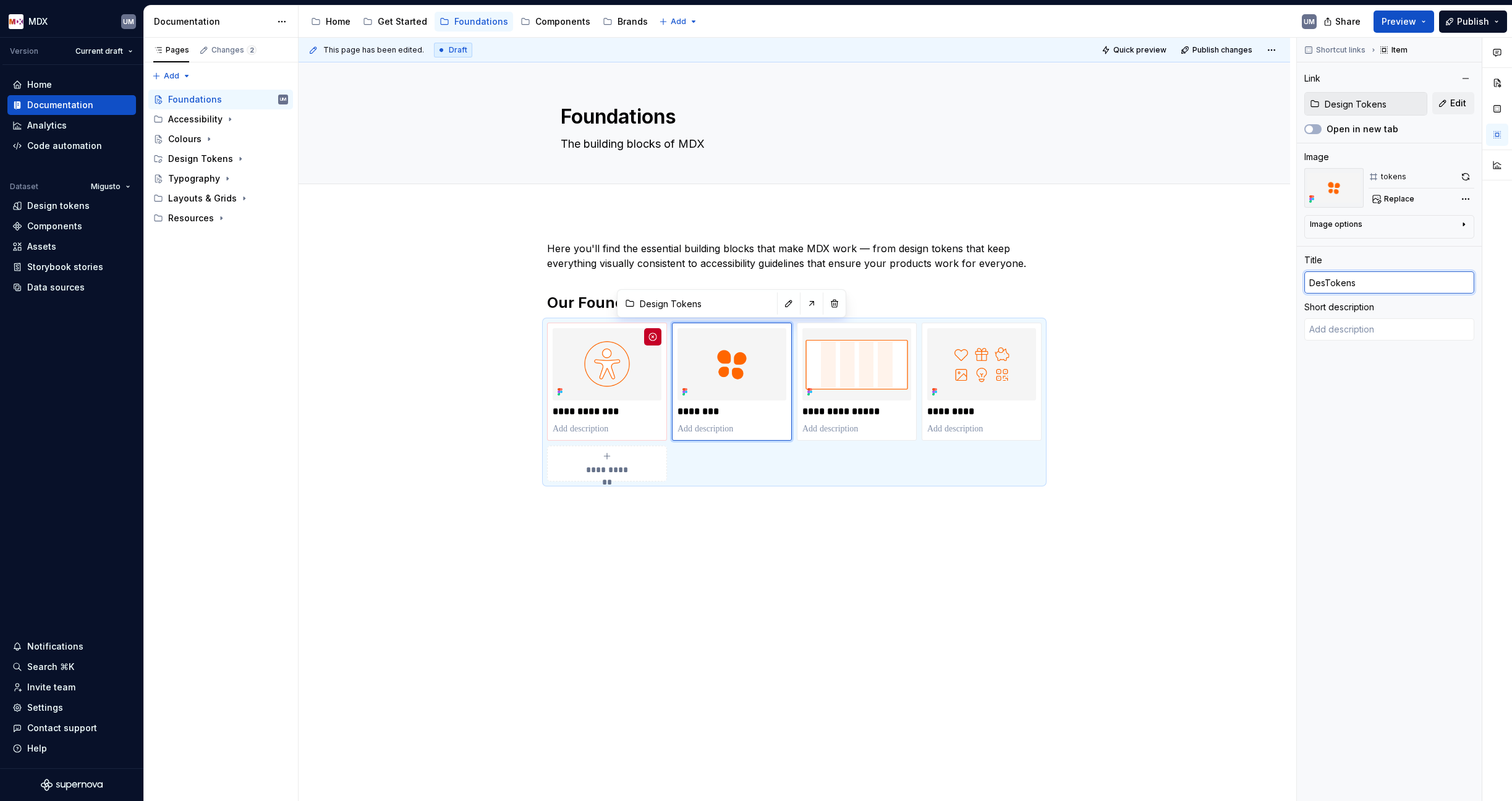
type input "DesiTokens"
type textarea "*"
type input "DesigTokens"
type textarea "*"
type input "DesignTokens"
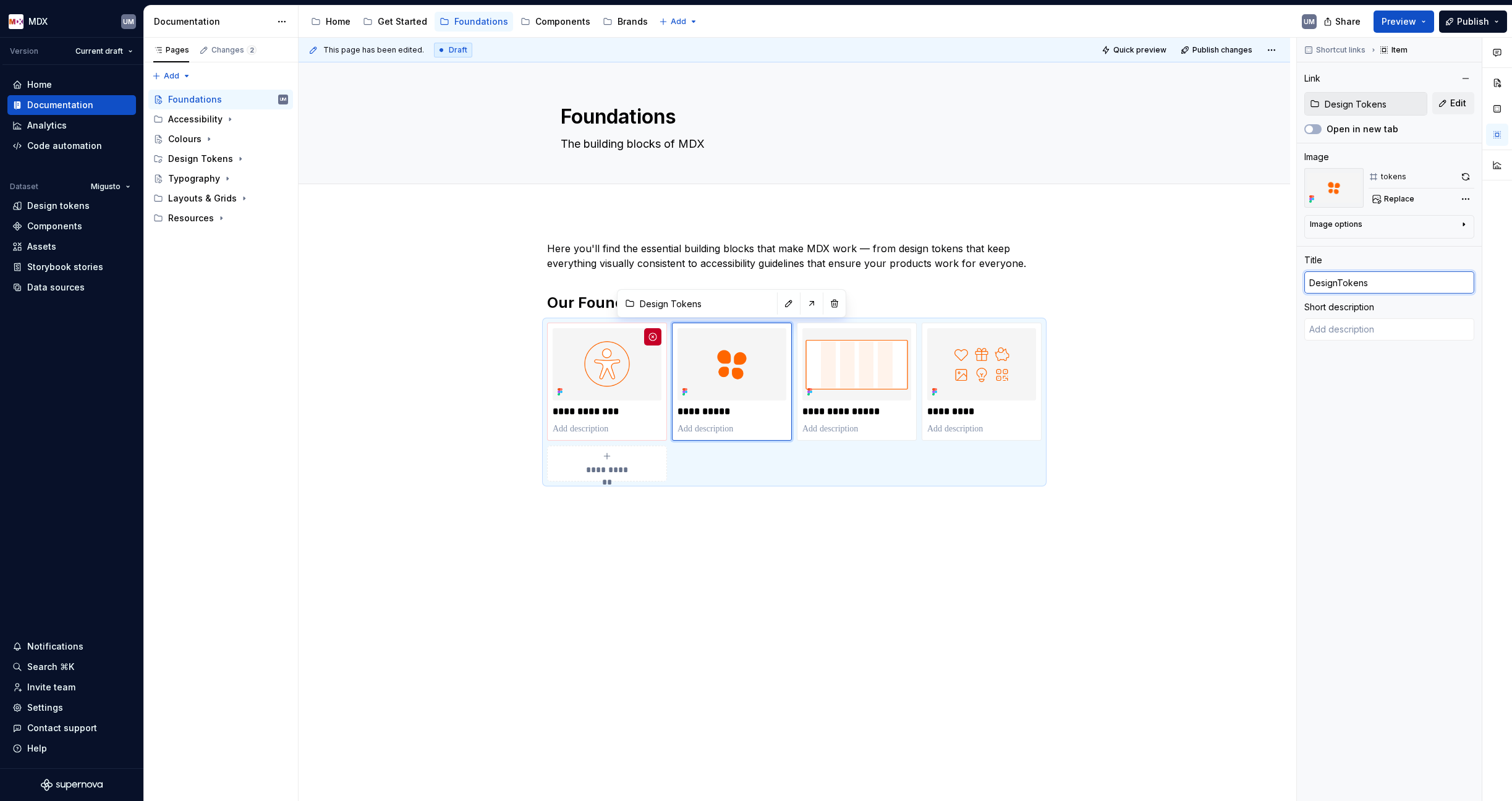
type textarea "*"
type input "Design Tokens"
click at [1203, 334] on div "**********" at bounding box center [794, 474] width 991 height 525
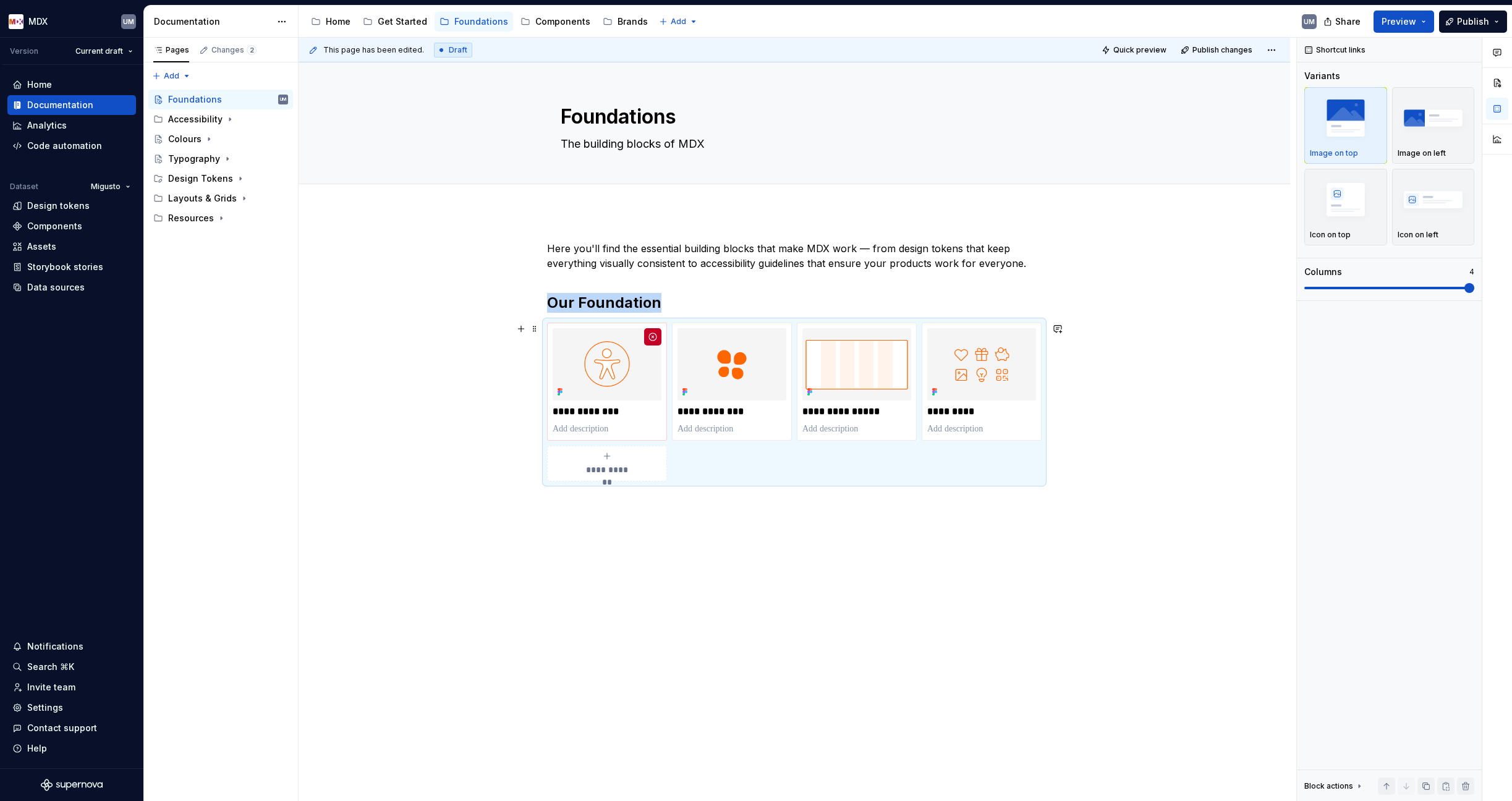
click at [605, 462] on div "**********" at bounding box center [607, 463] width 109 height 25
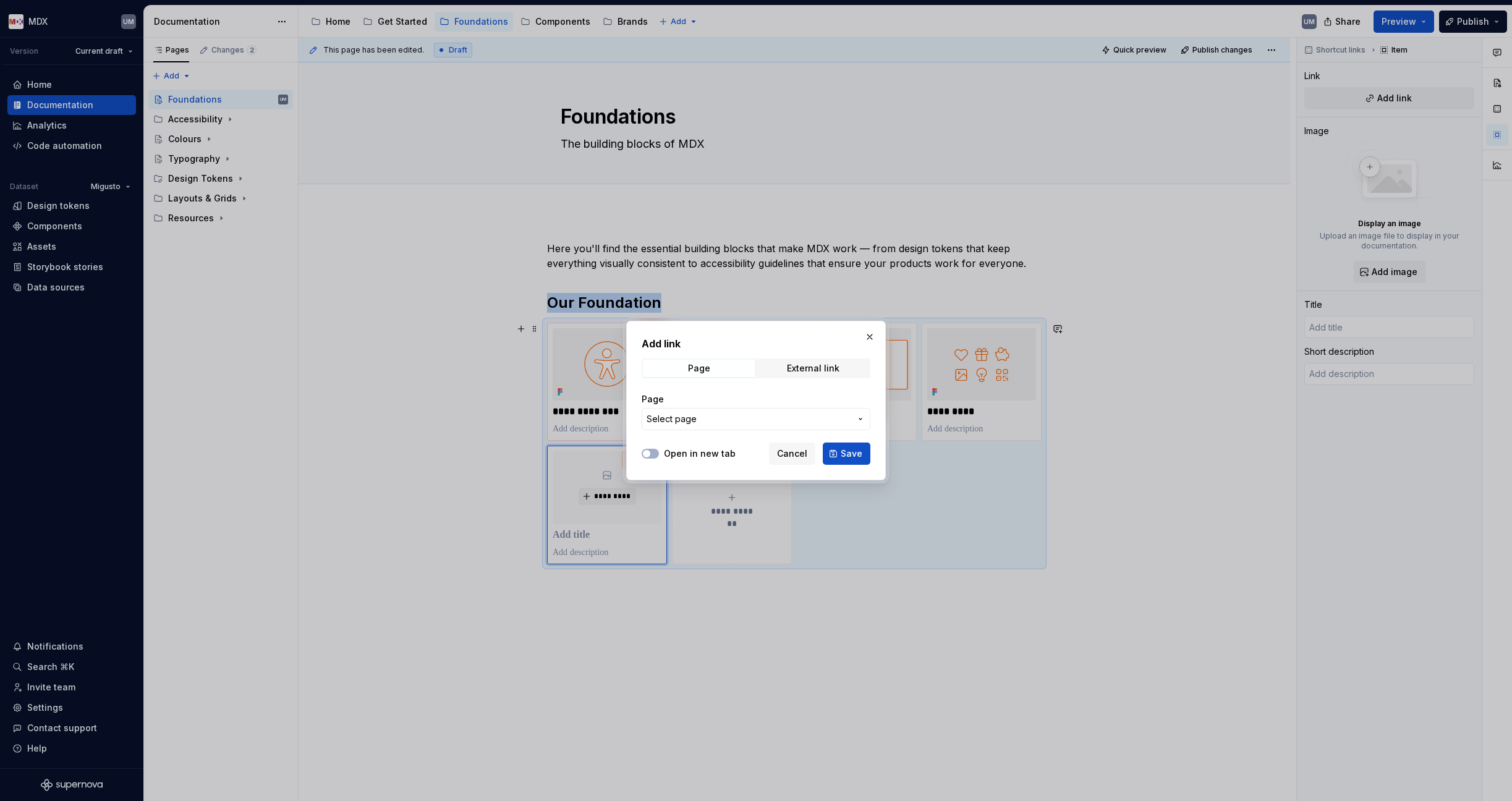
type textarea "*"
click at [701, 416] on span "Select page" at bounding box center [749, 418] width 204 height 13
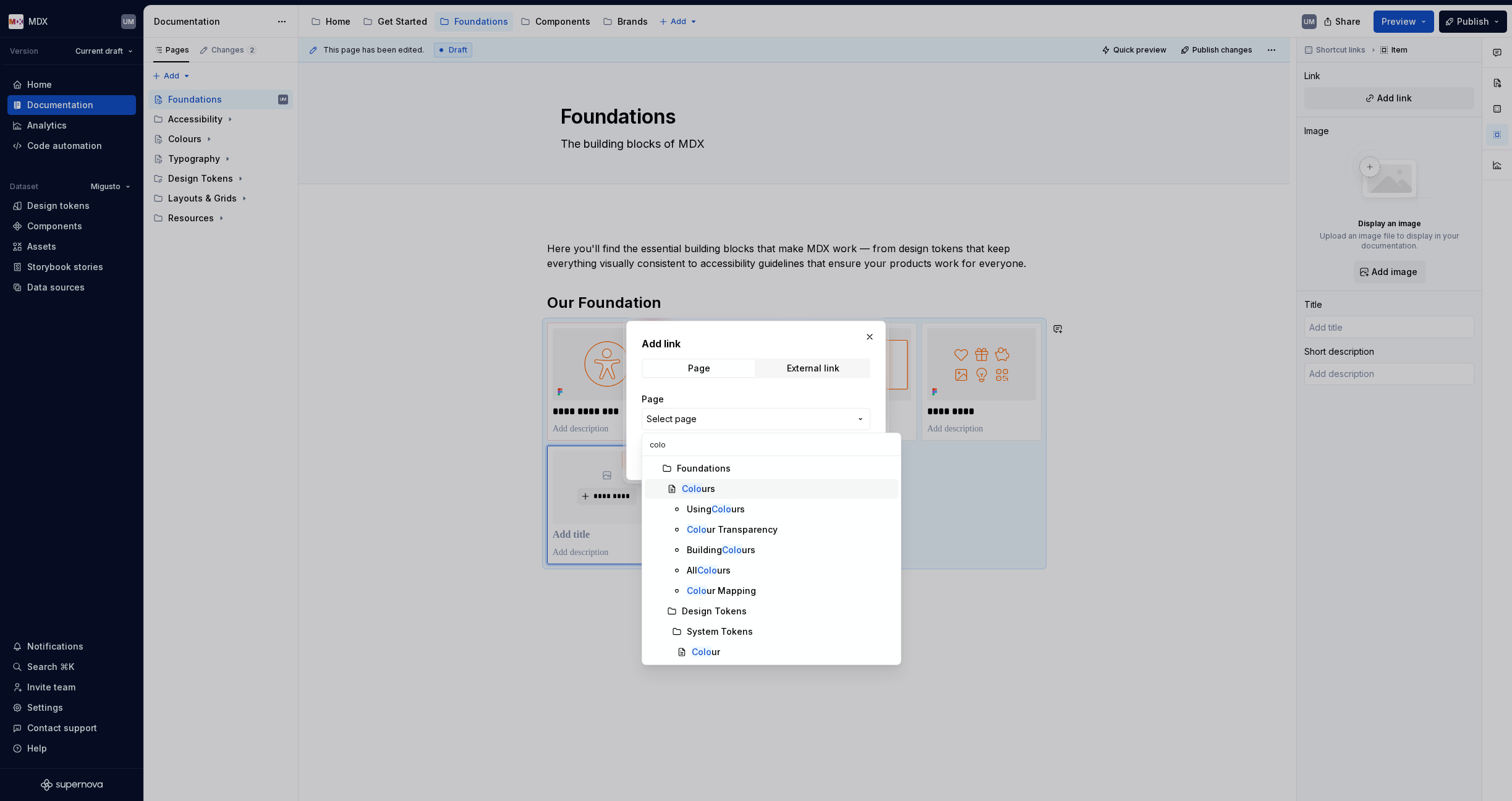
type input "colo"
click at [709, 488] on div "Colo urs" at bounding box center [699, 488] width 33 height 13
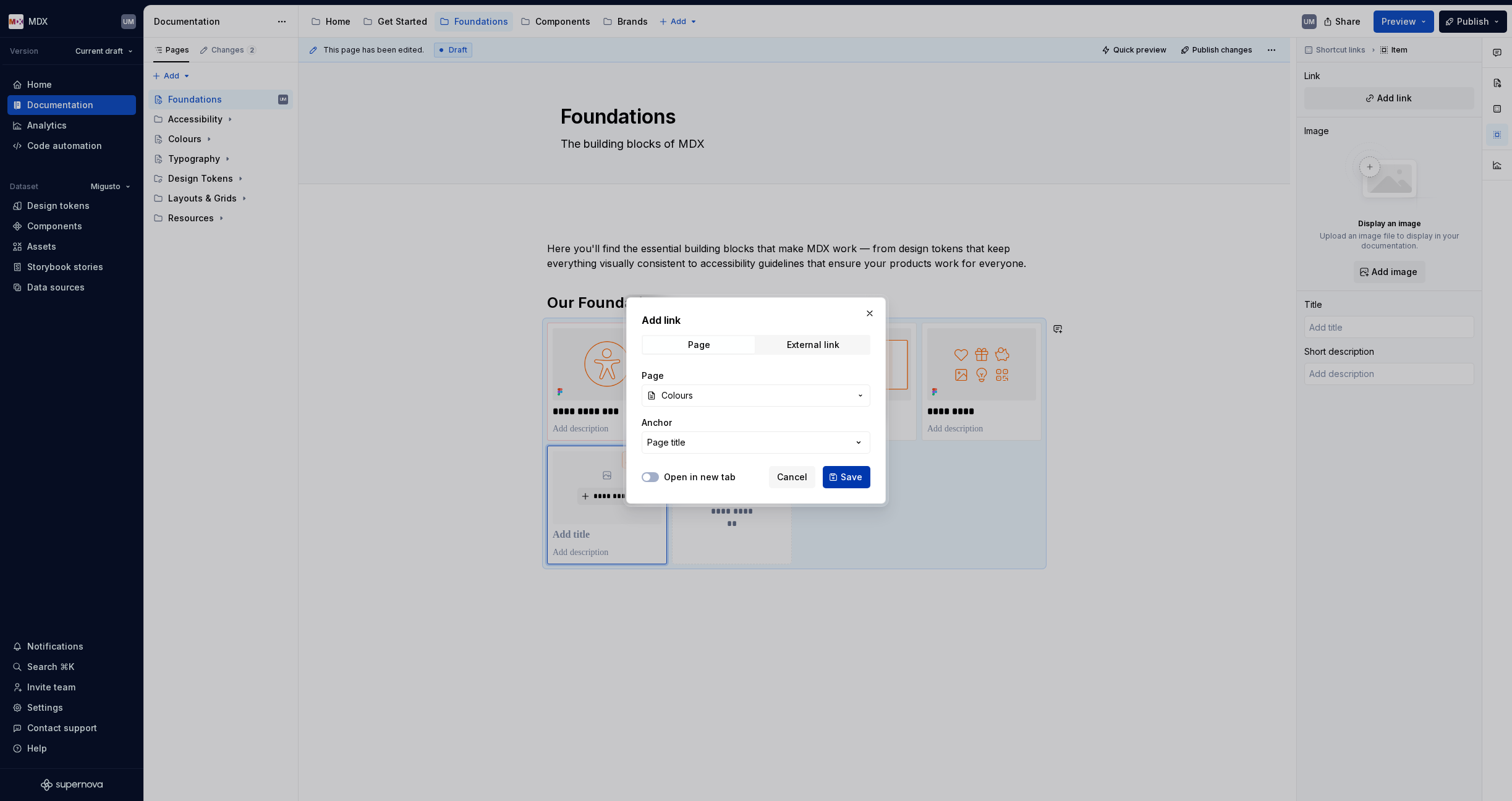
click at [849, 476] on span "Save" at bounding box center [851, 476] width 21 height 13
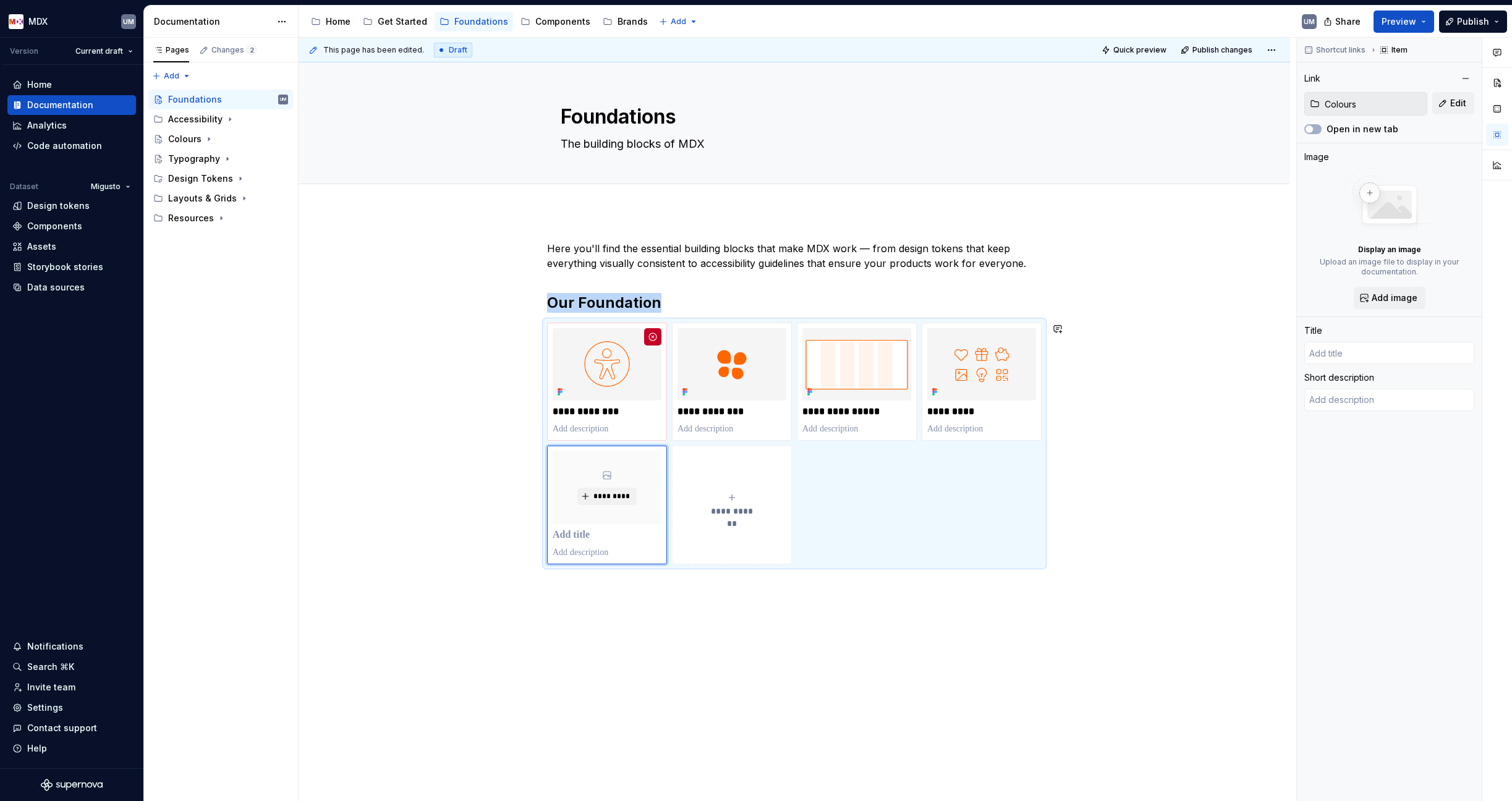
type textarea "*"
type input "Colours"
click at [1387, 294] on span "Add image" at bounding box center [1394, 298] width 46 height 13
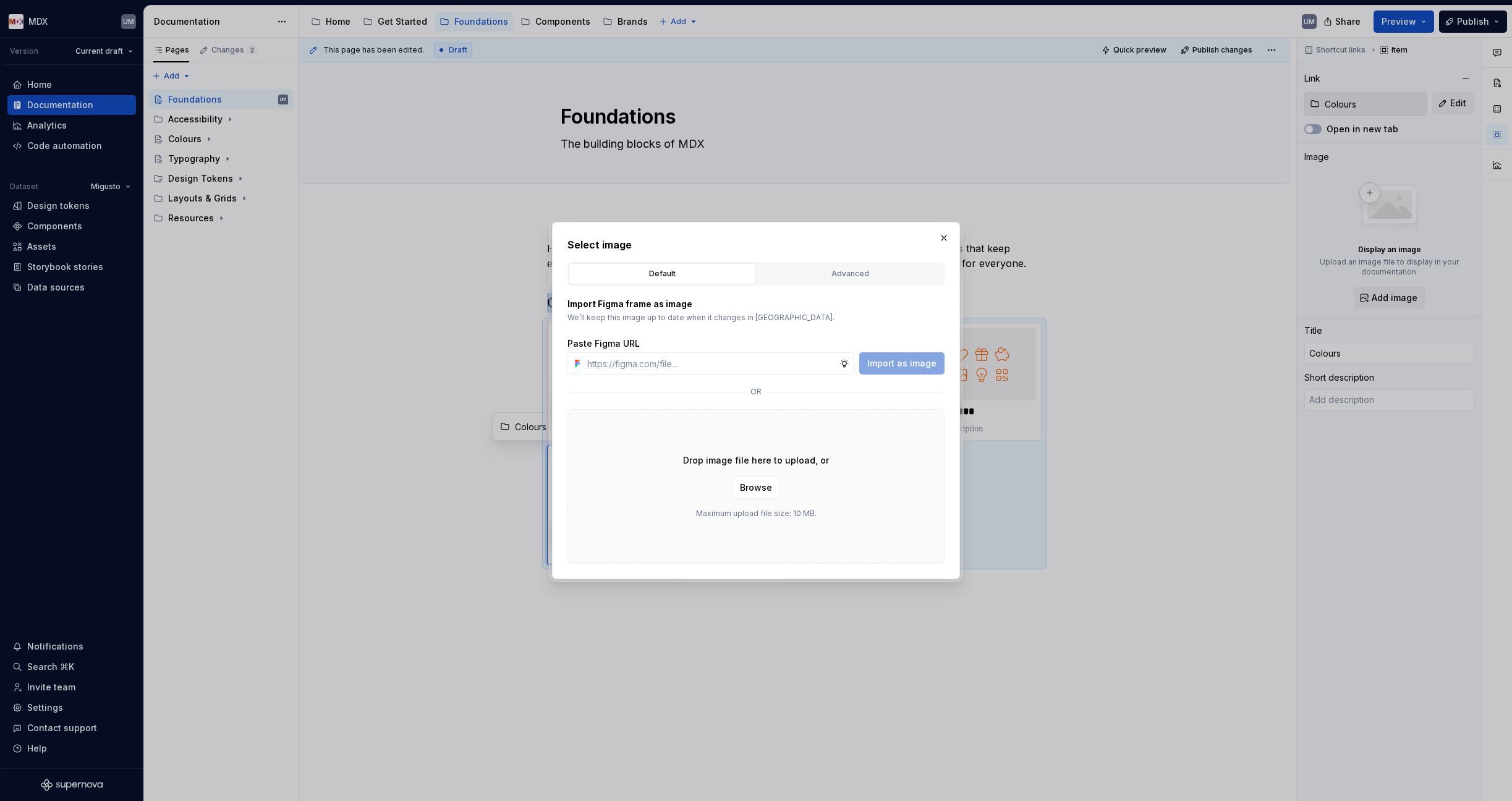
type textarea "*"
type input "https://www.figma.com/design/NaG4ukWh2fwpNg4oGo2C6p/MDX-Supernova-Assets?node-i…"
click at [895, 365] on span "Import as image" at bounding box center [902, 363] width 69 height 13
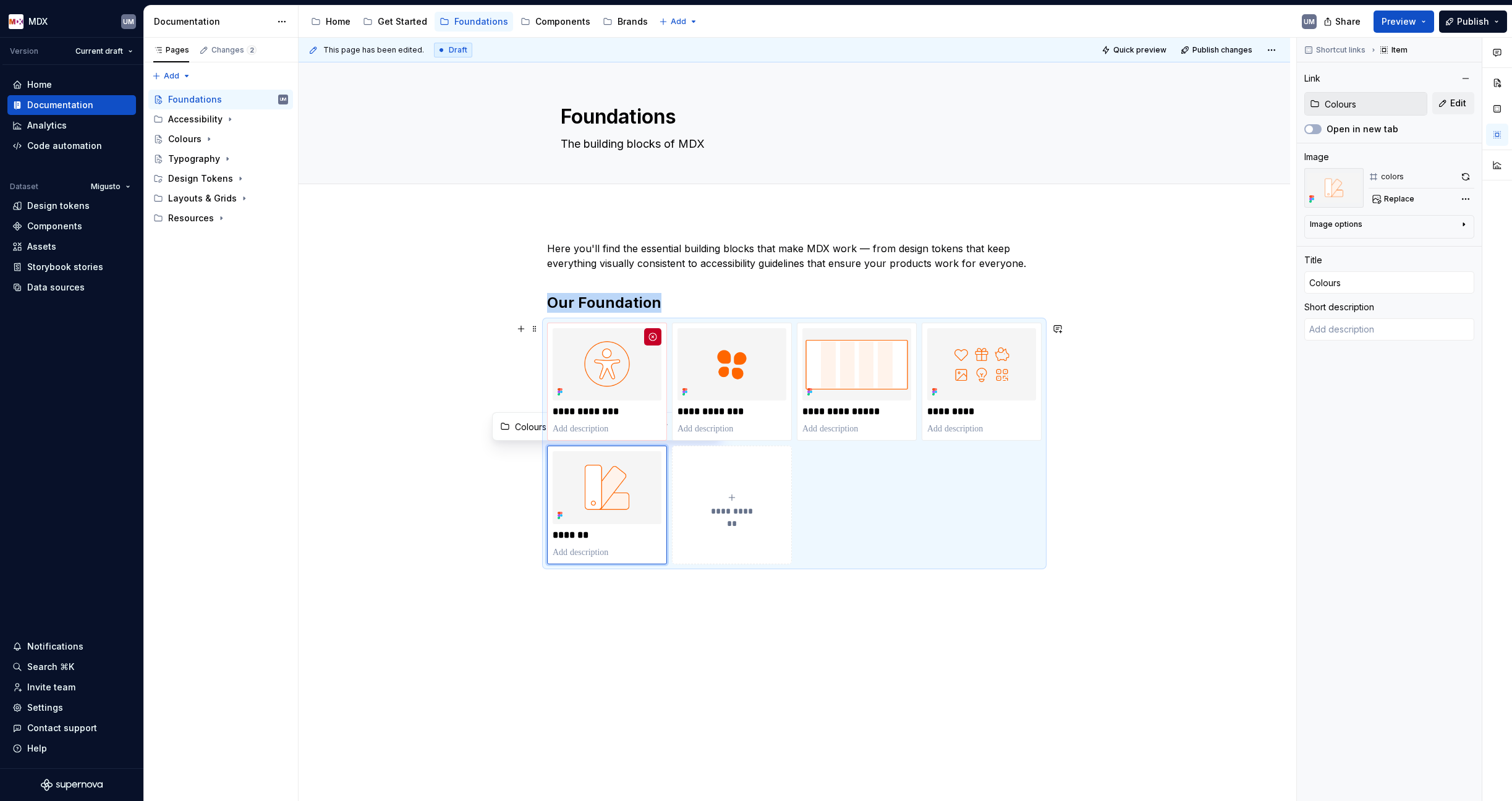
click at [733, 499] on icon "submit" at bounding box center [731, 497] width 10 height 10
type textarea "*"
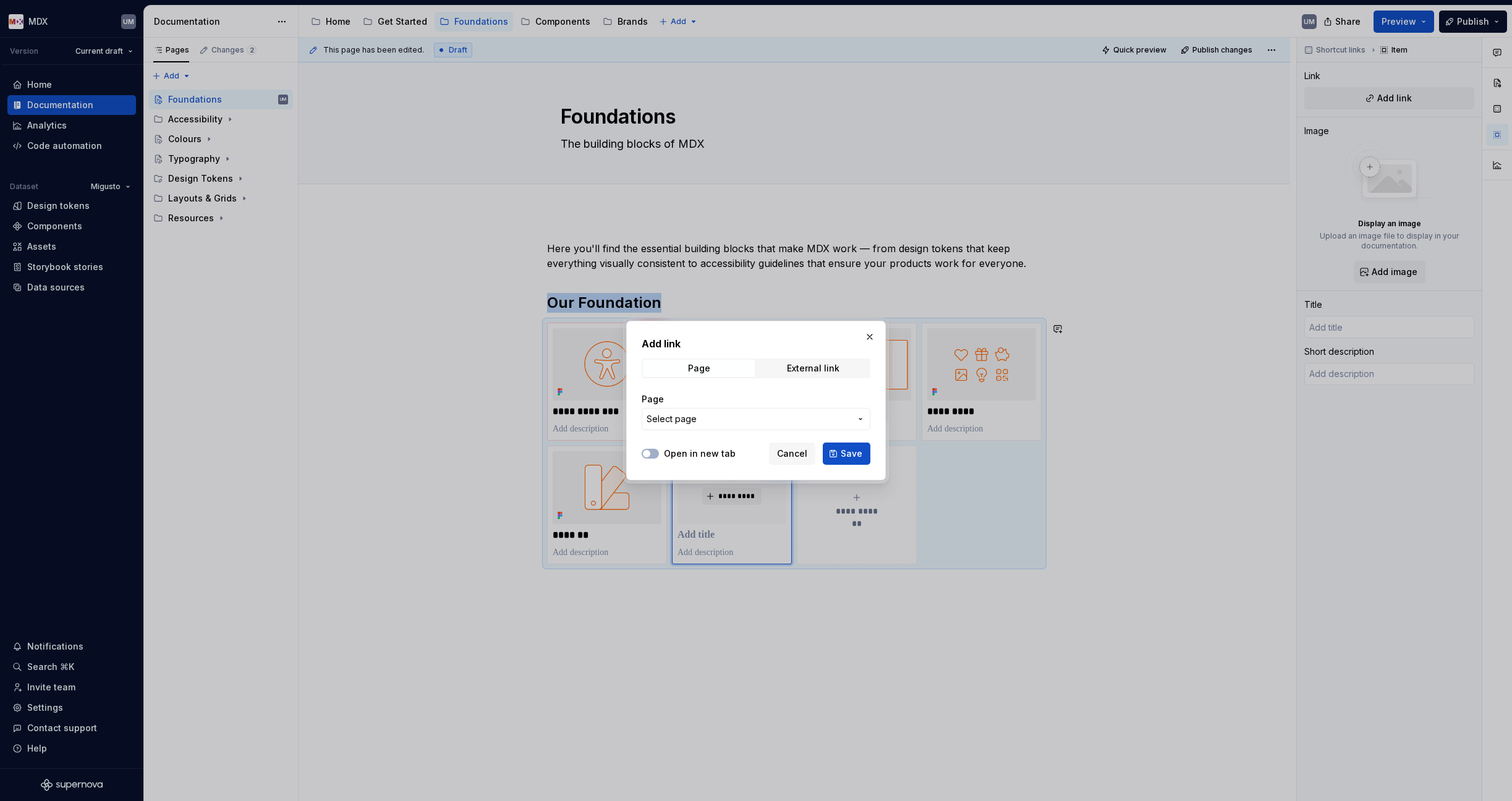
click at [733, 425] on button "Select page" at bounding box center [755, 418] width 229 height 22
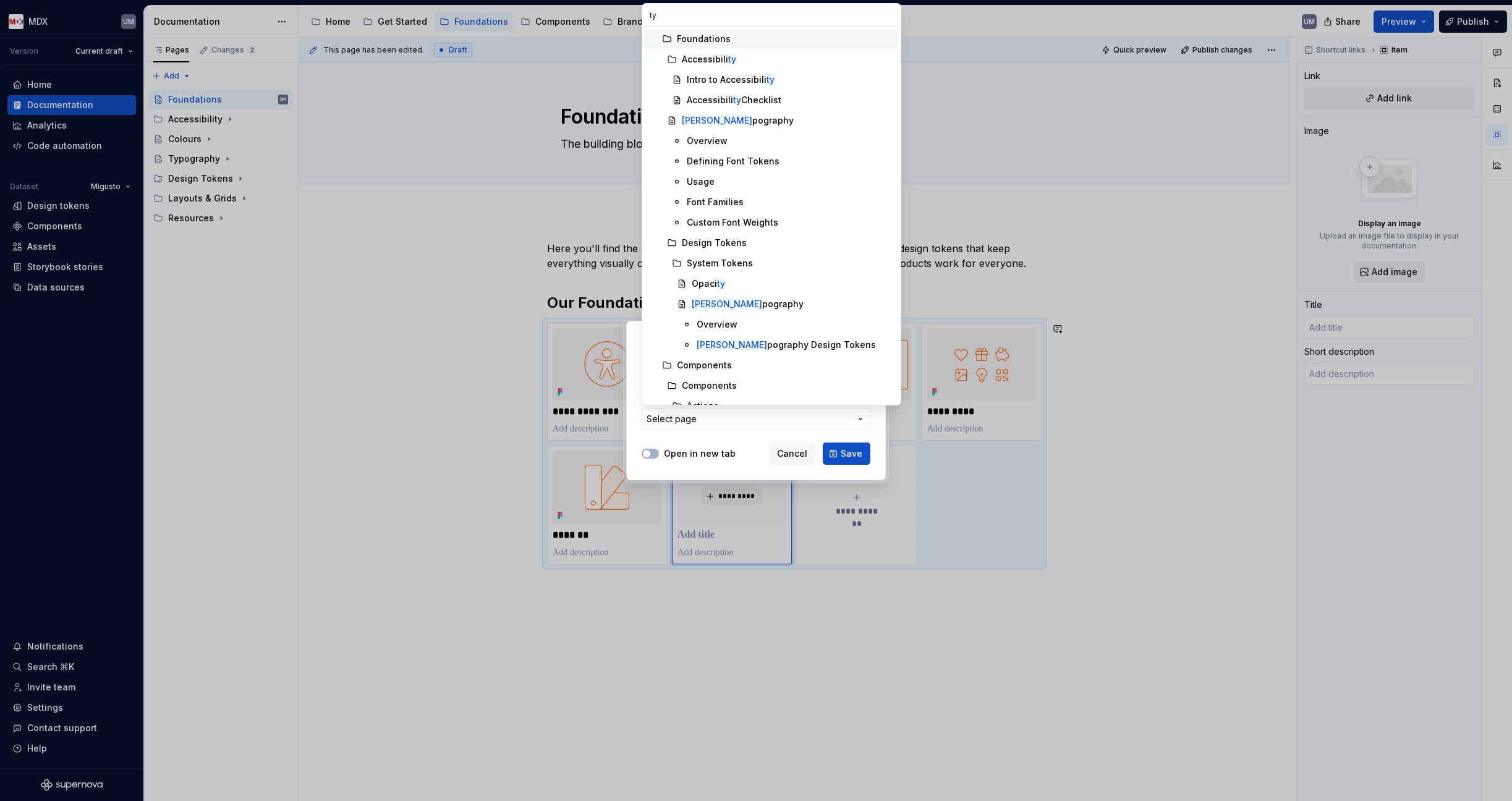
type input "typ"
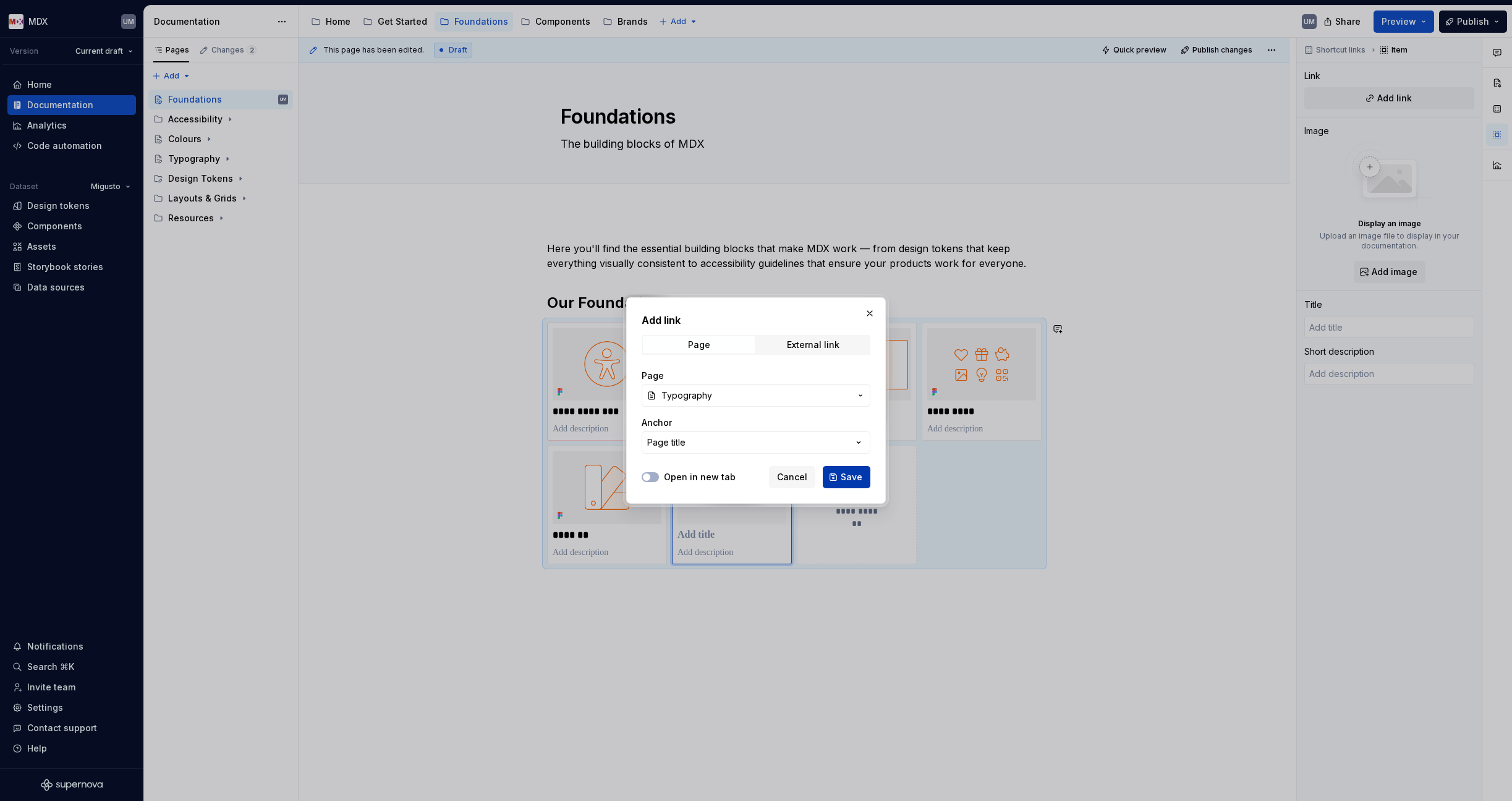
click at [847, 474] on span "Save" at bounding box center [851, 476] width 21 height 13
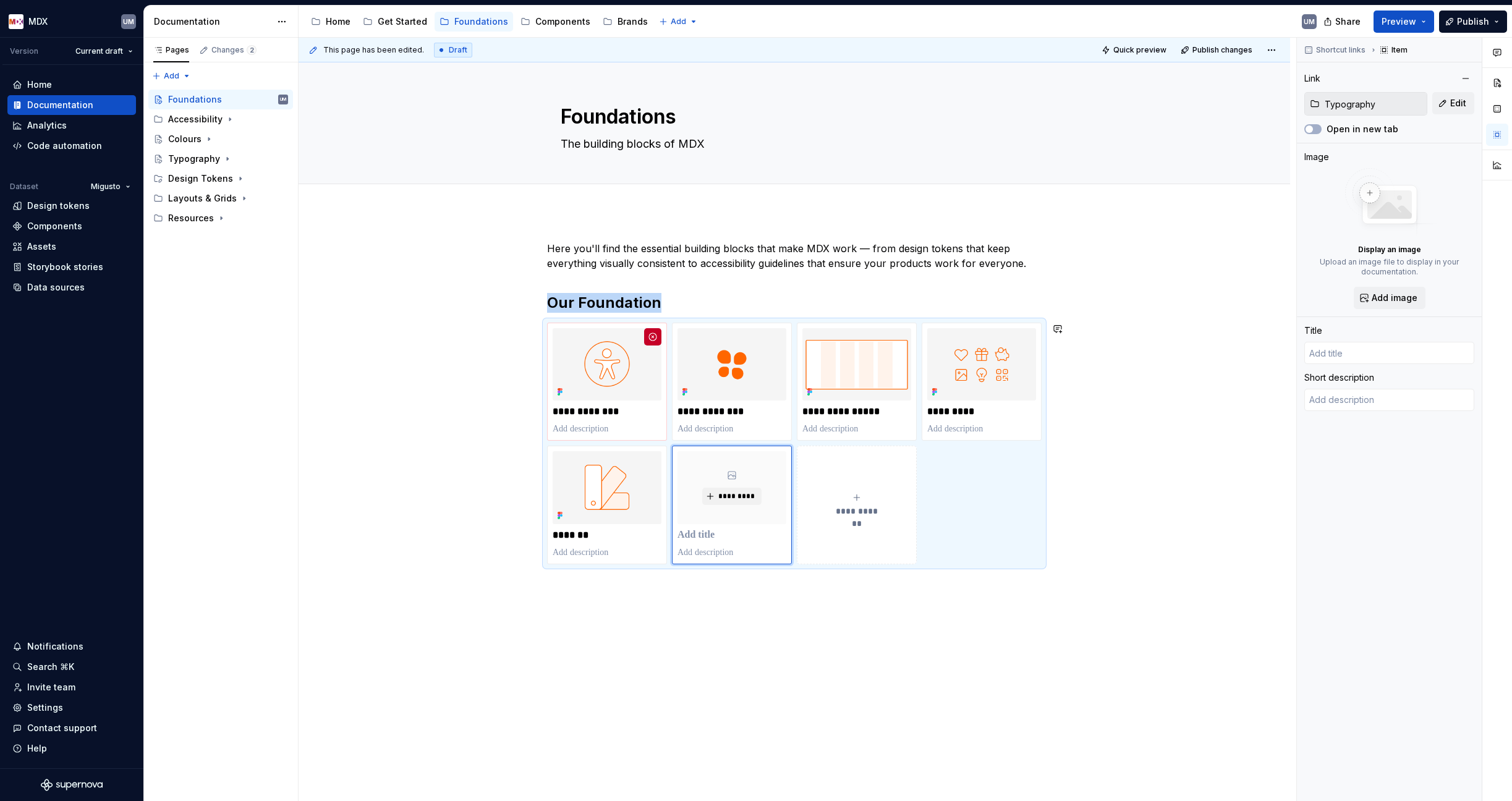
type textarea "*"
type input "Typography"
click at [727, 491] on span "*********" at bounding box center [736, 496] width 38 height 10
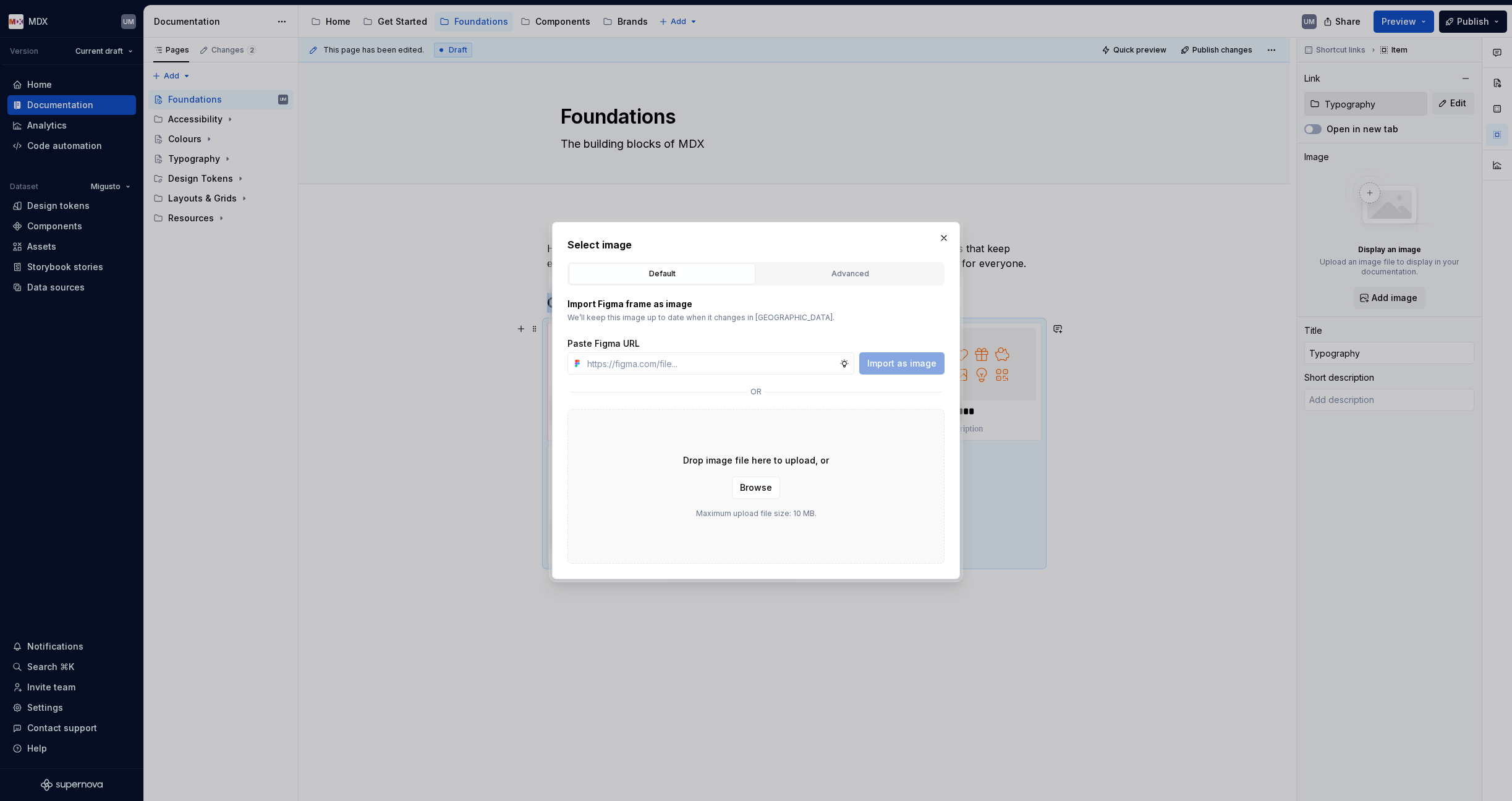
type textarea "*"
type input "https://www.figma.com/design/NaG4ukWh2fwpNg4oGo2C6p/MDX-Supernova-Assets?node-i…"
click at [909, 365] on span "Import as image" at bounding box center [902, 363] width 69 height 13
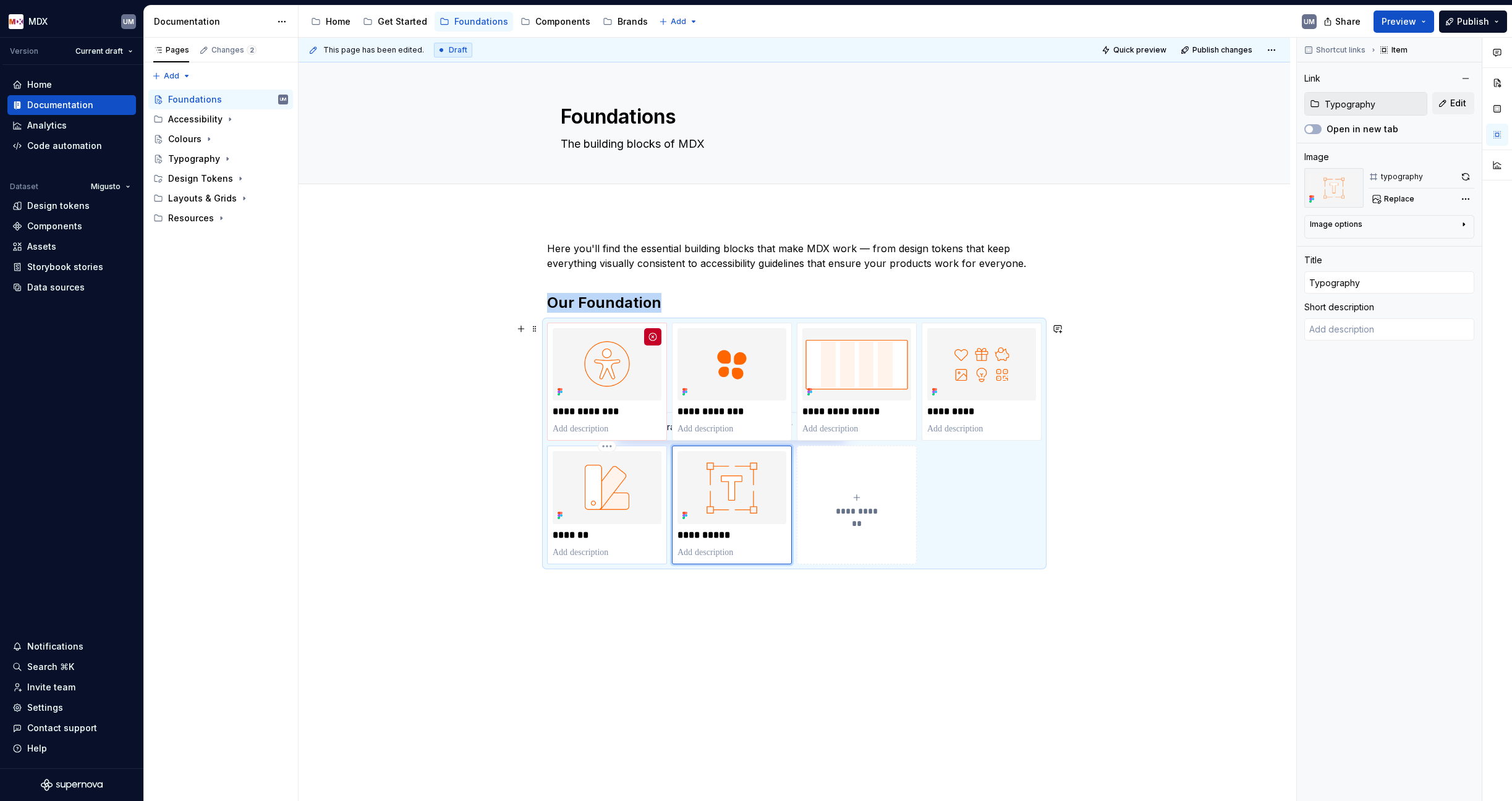
type textarea "*"
type input "Colours"
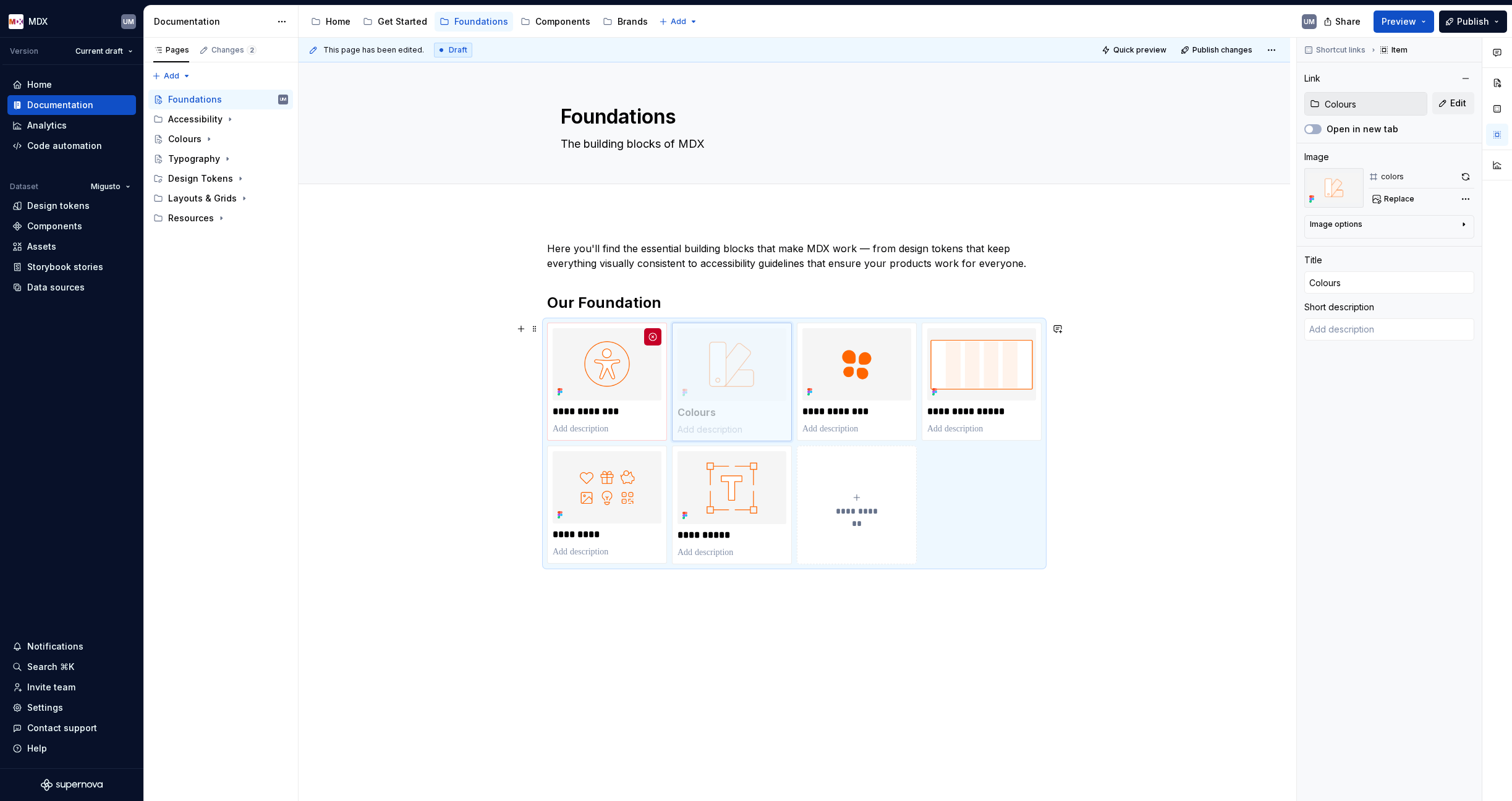
drag, startPoint x: 597, startPoint y: 493, endPoint x: 701, endPoint y: 370, distance: 161.1
type textarea "*"
type input "Typography"
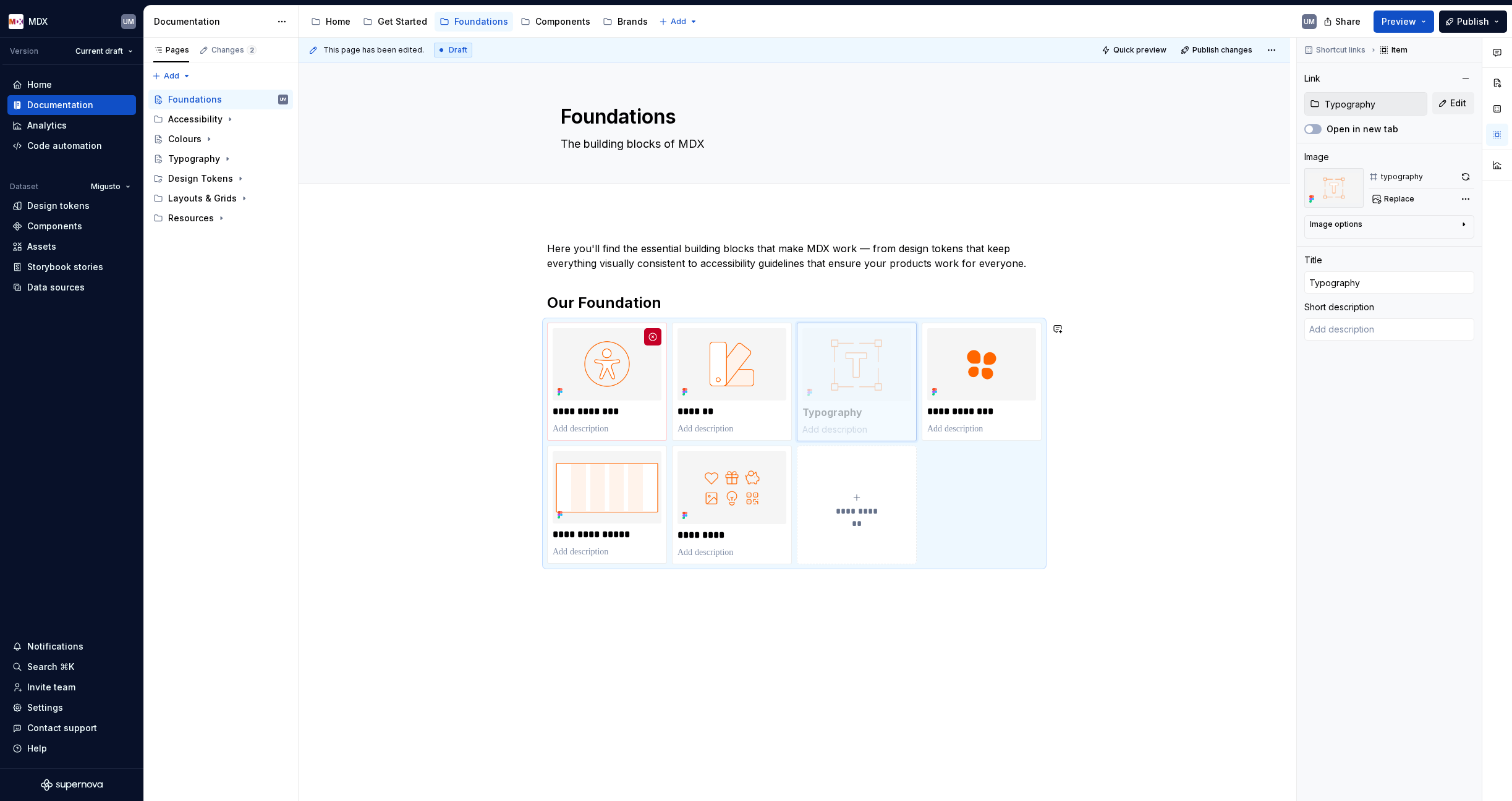
drag, startPoint x: 725, startPoint y: 510, endPoint x: 814, endPoint y: 390, distance: 149.4
click at [1493, 21] on button "Publish" at bounding box center [1473, 21] width 68 height 22
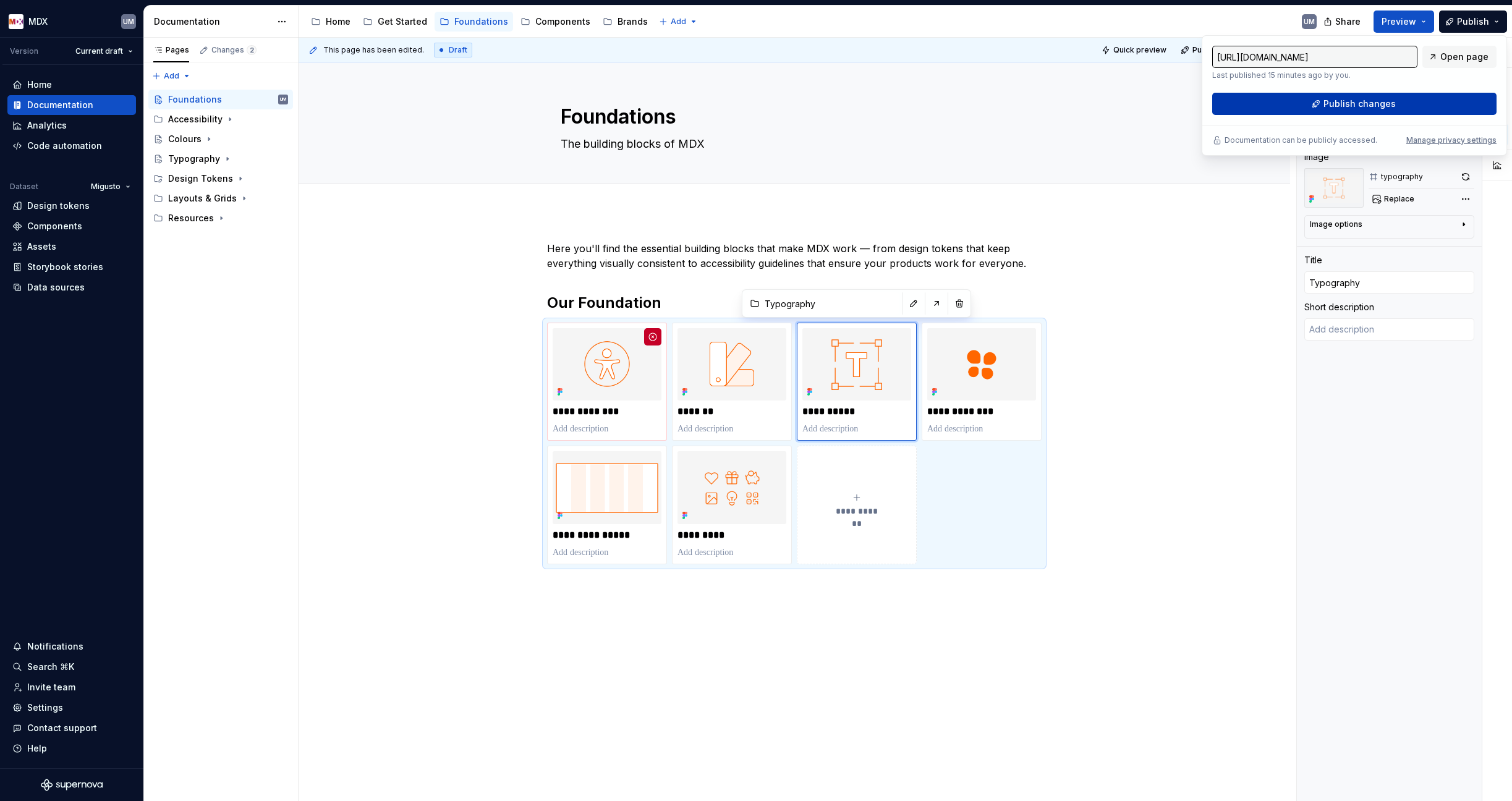
click at [1389, 105] on span "Publish changes" at bounding box center [1359, 103] width 72 height 13
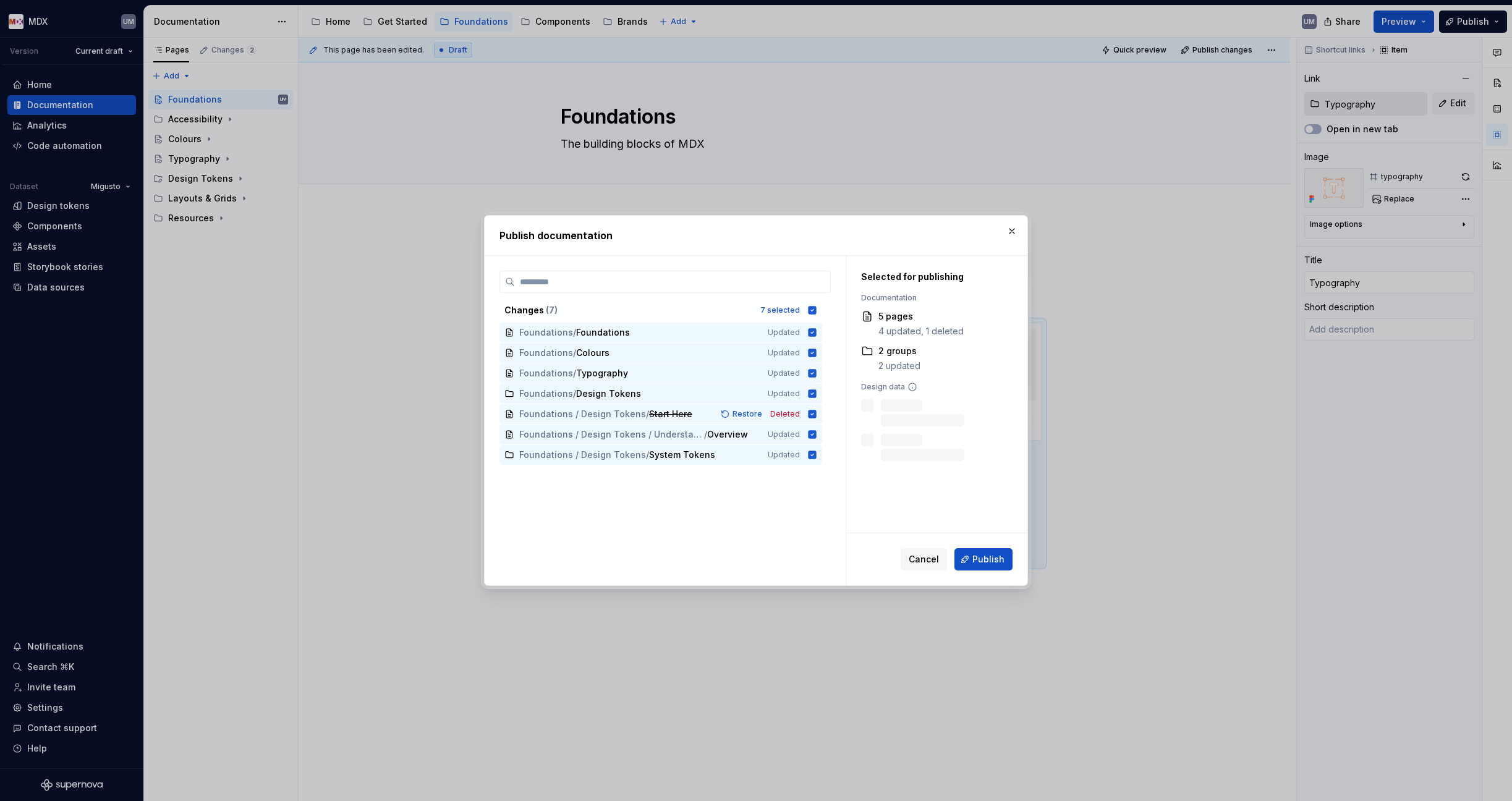
click at [1000, 563] on span "Publish" at bounding box center [988, 559] width 32 height 13
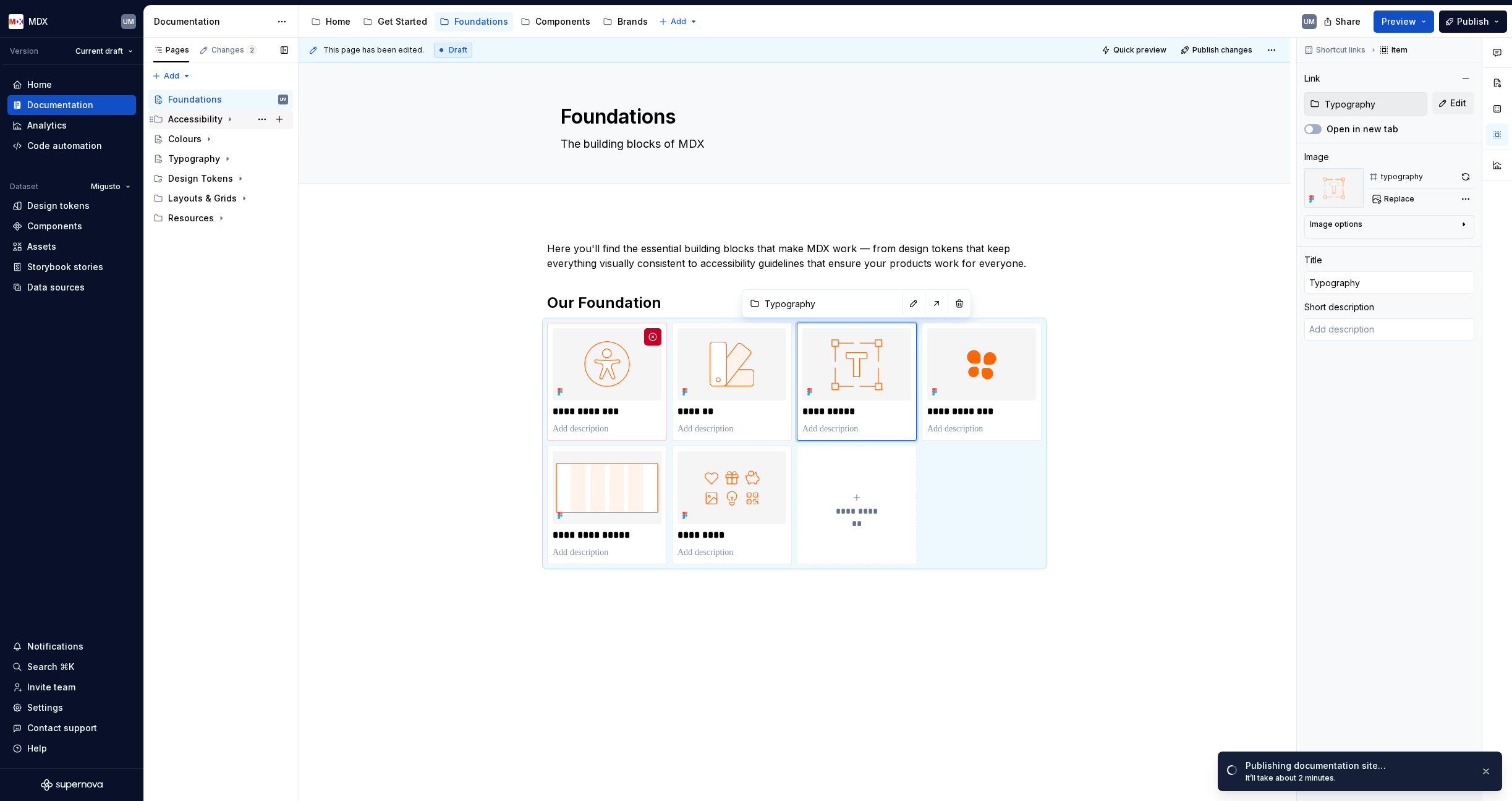
click at [229, 118] on icon "Page tree" at bounding box center [230, 119] width 1 height 3
click at [228, 118] on icon "Page tree" at bounding box center [229, 119] width 10 height 10
click at [211, 139] on icon "Page tree" at bounding box center [209, 139] width 10 height 10
click at [197, 155] on div "Using Colours" at bounding box center [210, 159] width 61 height 13
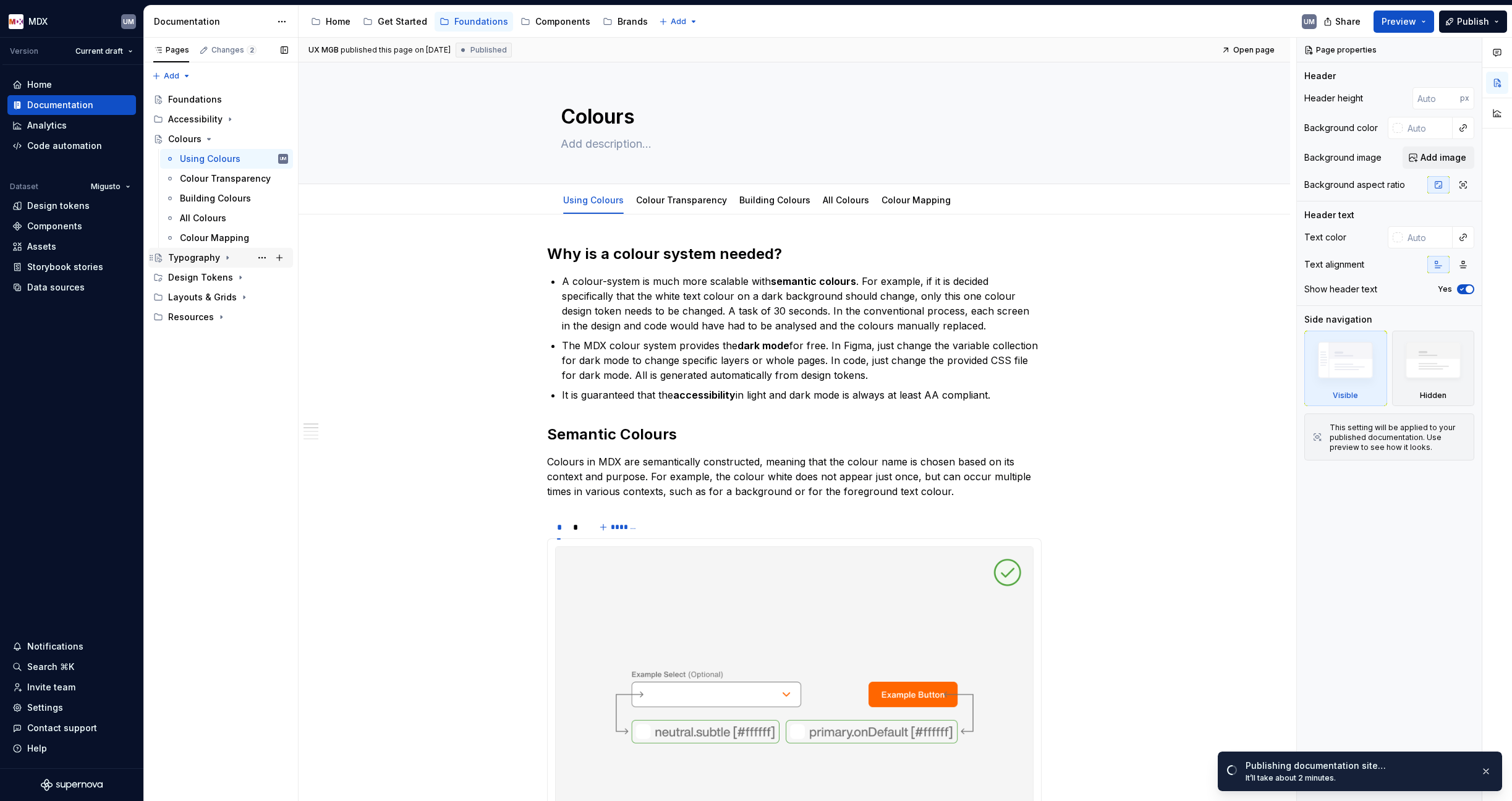
click at [226, 256] on icon "Page tree" at bounding box center [227, 257] width 10 height 10
click at [235, 375] on icon "Page tree" at bounding box center [240, 376] width 10 height 10
click at [220, 396] on div "Understanding Tokens" at bounding box center [209, 396] width 59 height 13
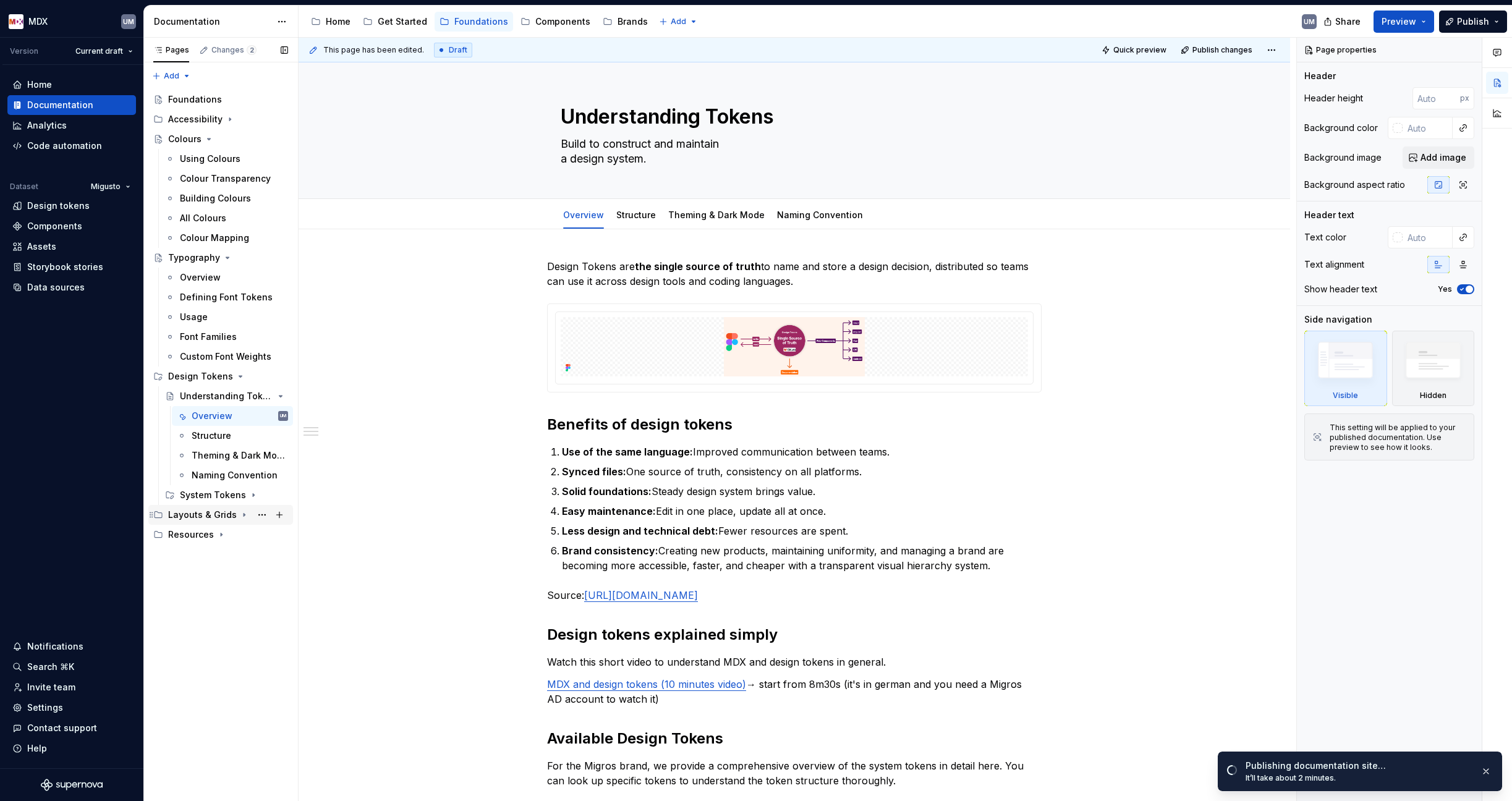
click at [211, 515] on div "Layouts & Grids" at bounding box center [202, 514] width 69 height 13
click at [212, 536] on div "Overview" at bounding box center [200, 534] width 41 height 13
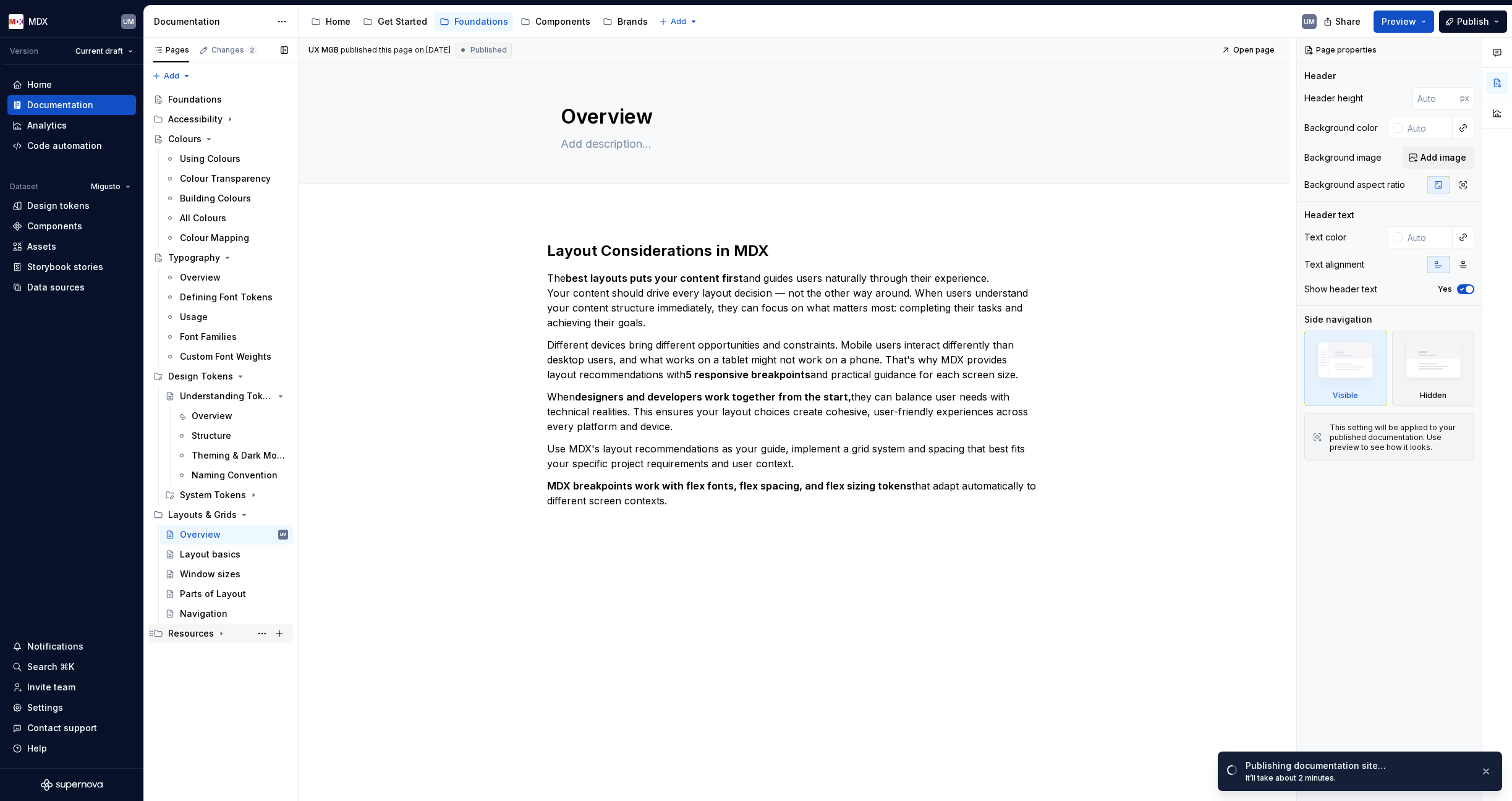
click at [209, 635] on div "Resources" at bounding box center [191, 633] width 46 height 13
click at [221, 675] on div "Available Icons" at bounding box center [221, 672] width 59 height 13
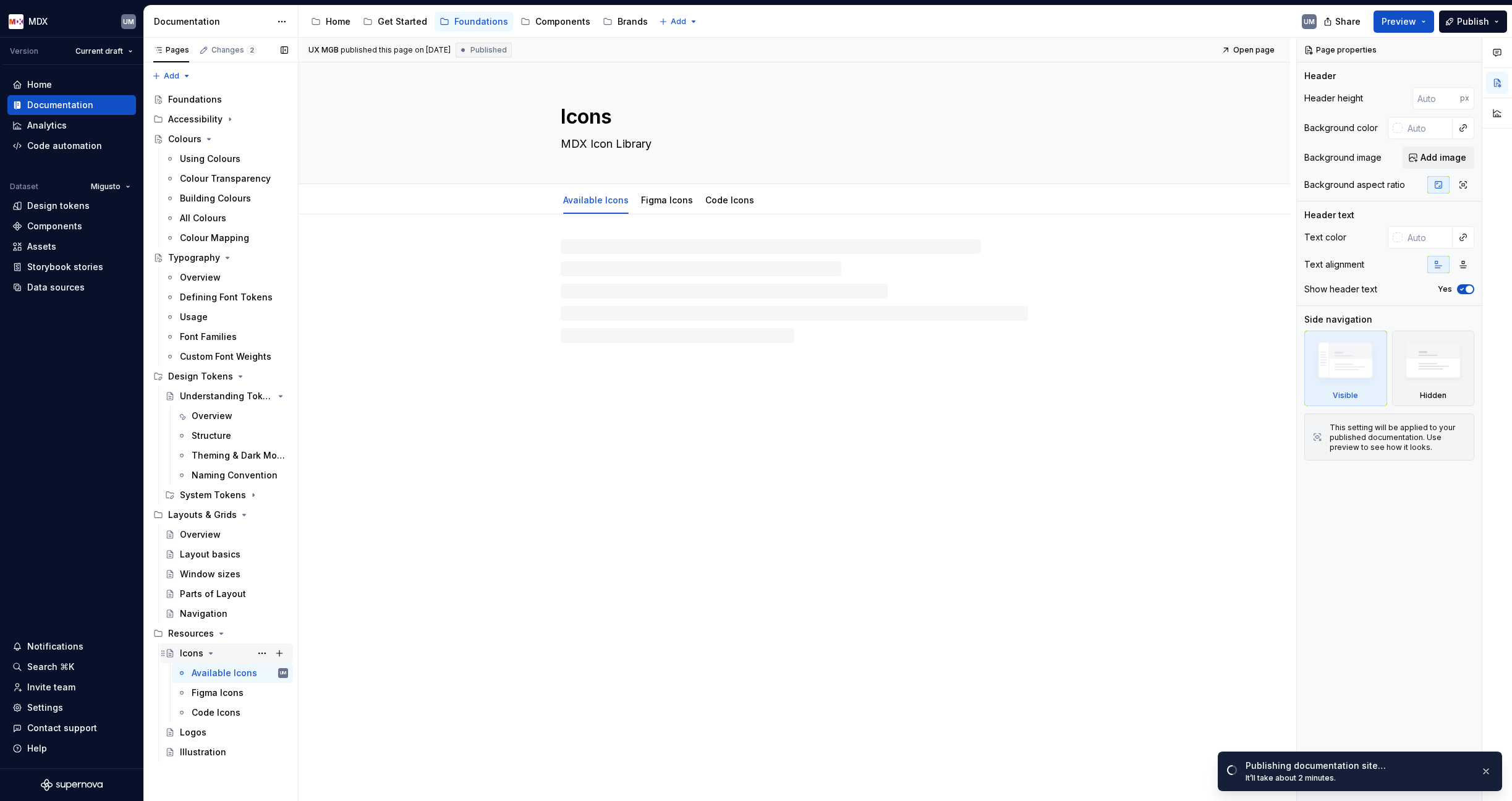
click at [197, 648] on div "Icons" at bounding box center [191, 653] width 23 height 13
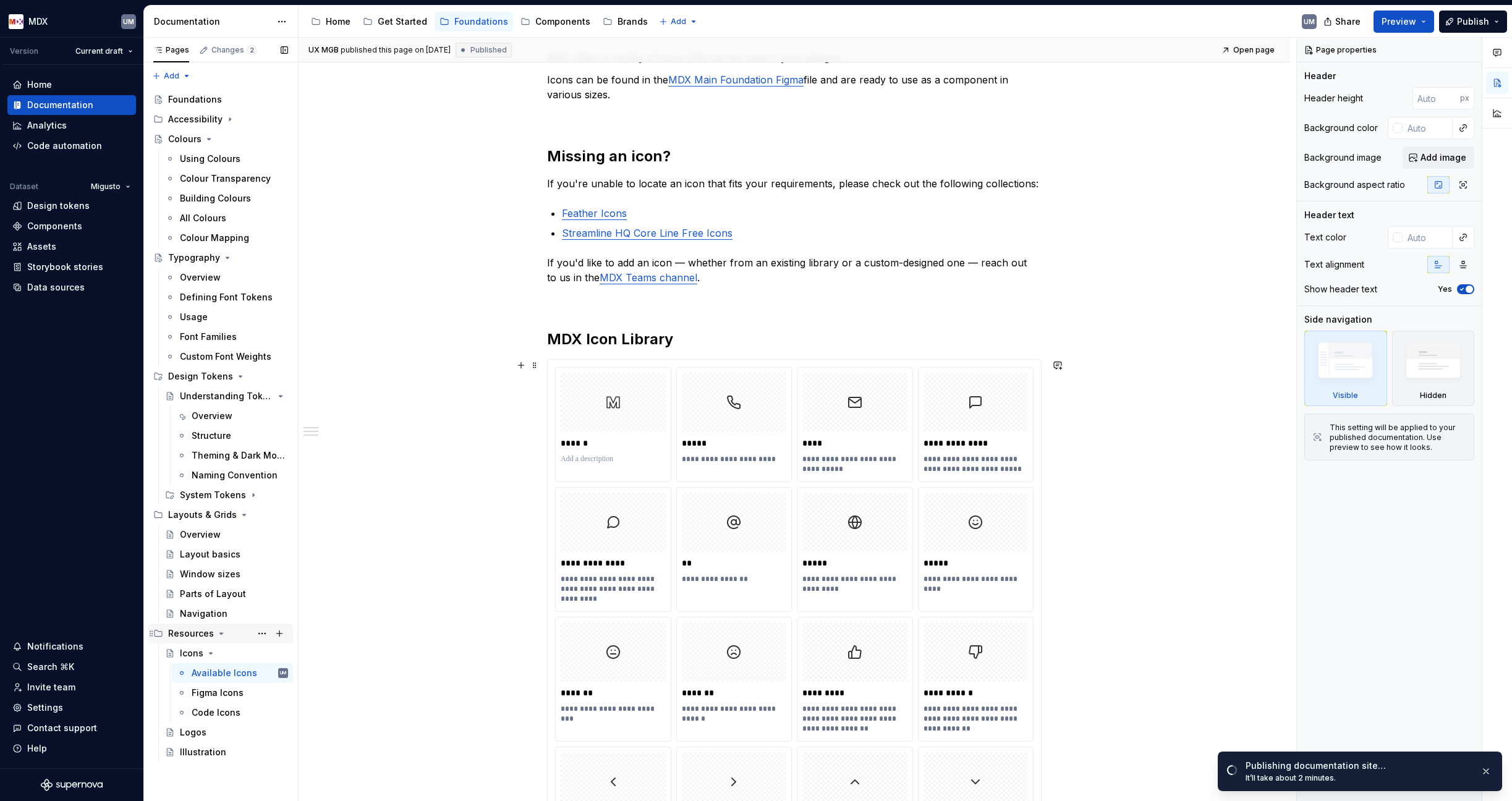
scroll to position [240, 0]
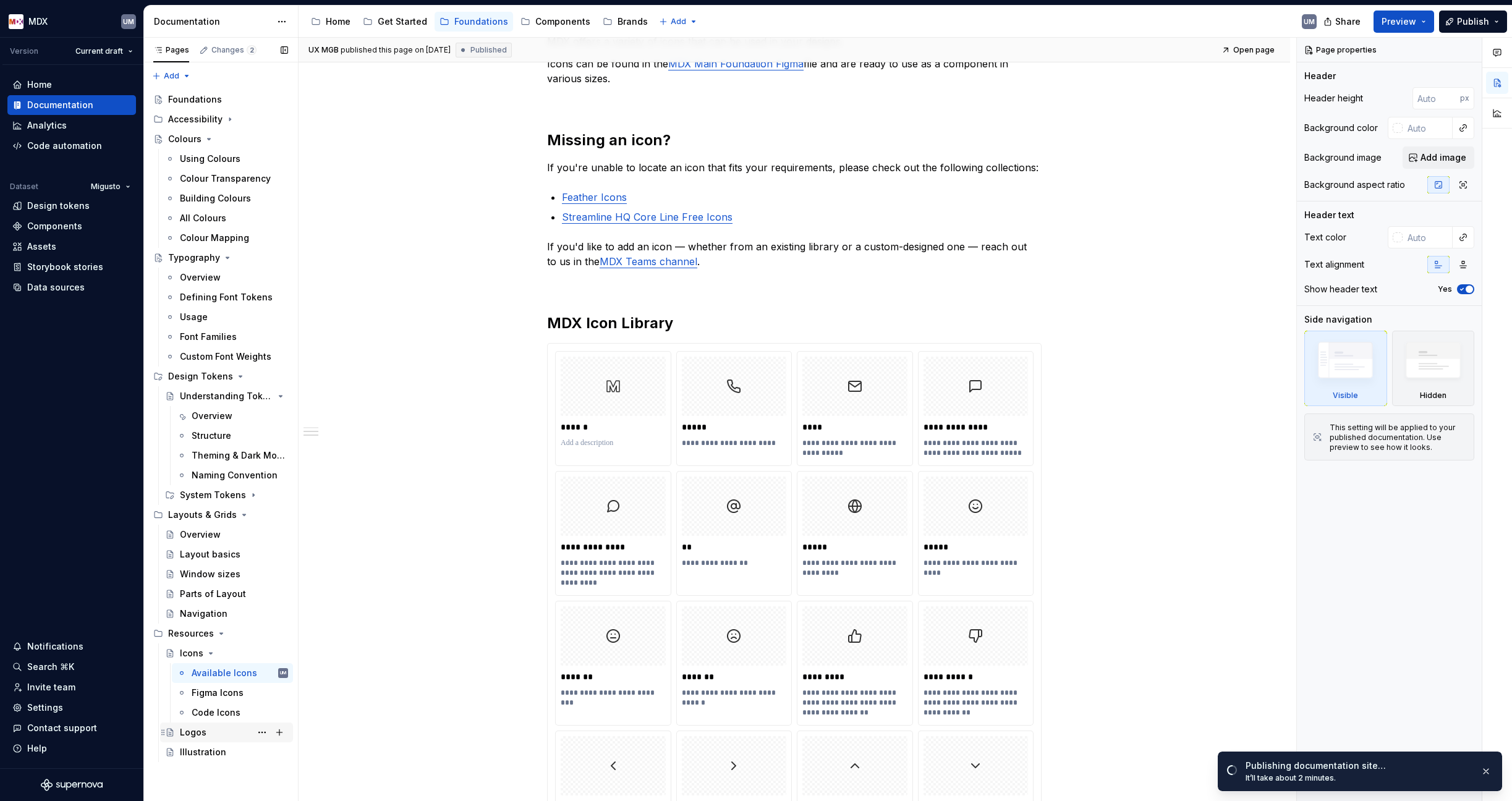
click at [197, 732] on div "Logos" at bounding box center [193, 732] width 27 height 13
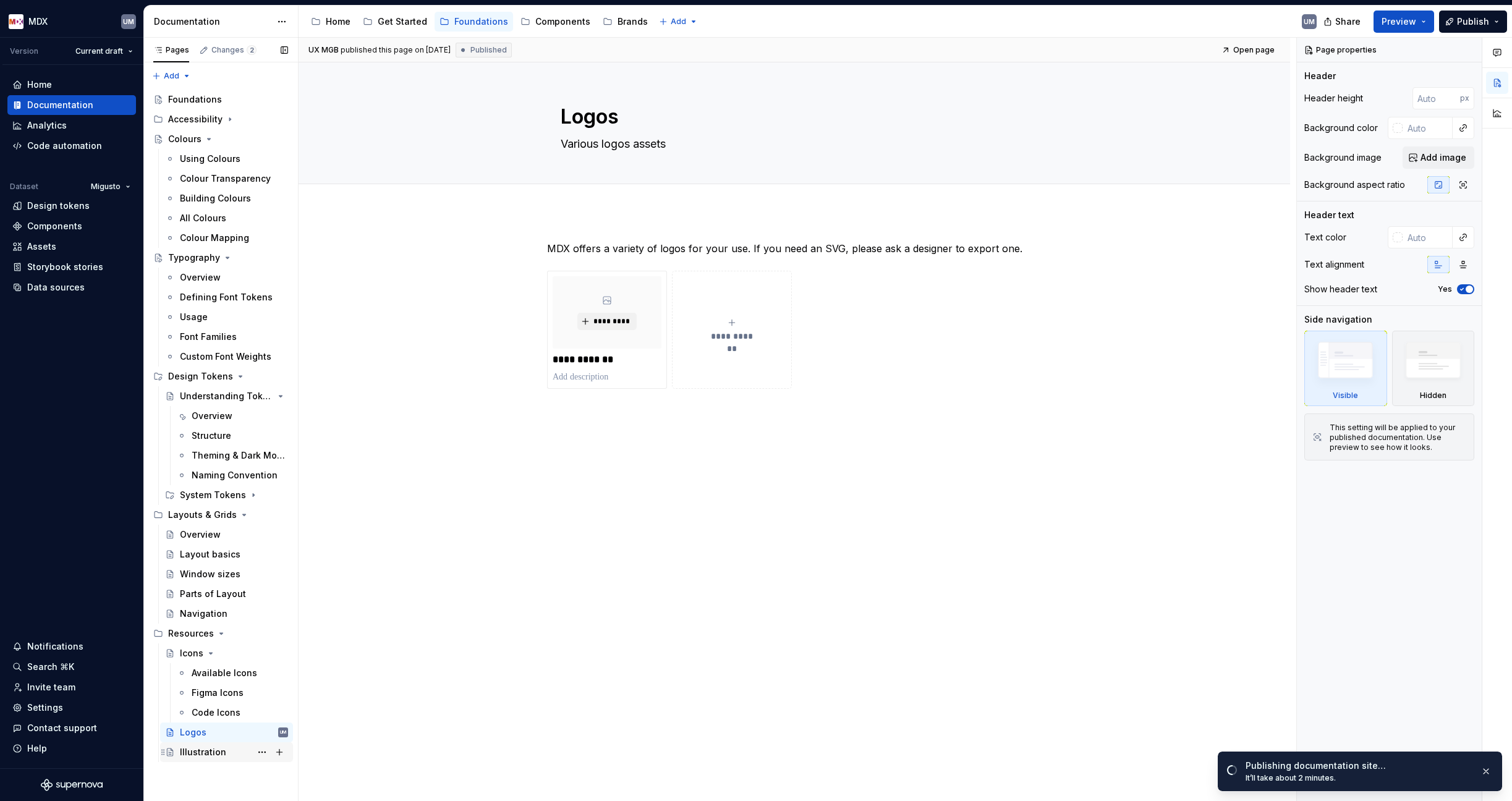
click at [201, 755] on div "Illustration" at bounding box center [203, 752] width 47 height 13
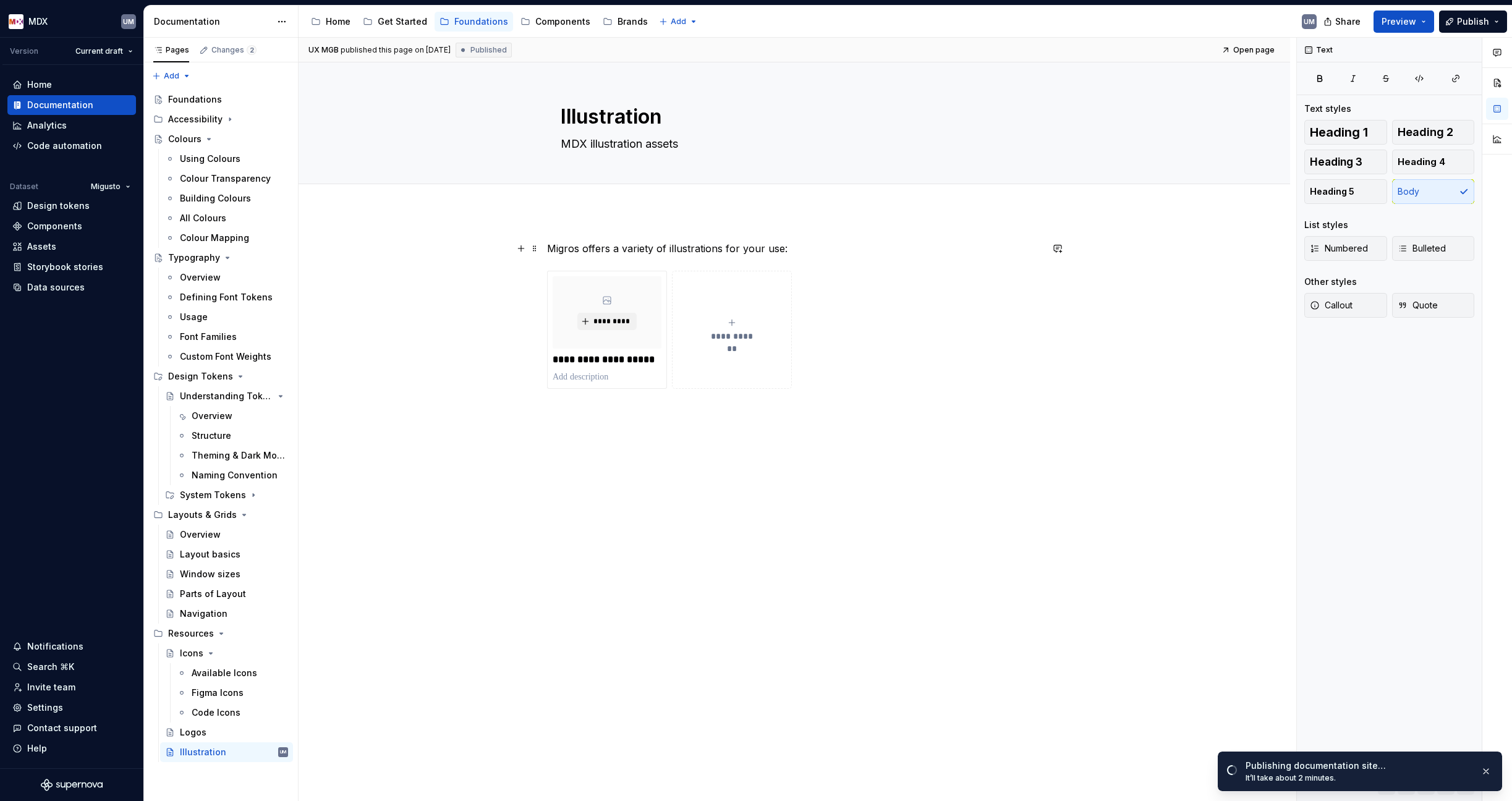
click at [641, 245] on p "Migros offers a variety of illustrations for your use:" at bounding box center [795, 249] width 495 height 15
click at [538, 21] on div "Components" at bounding box center [563, 21] width 55 height 13
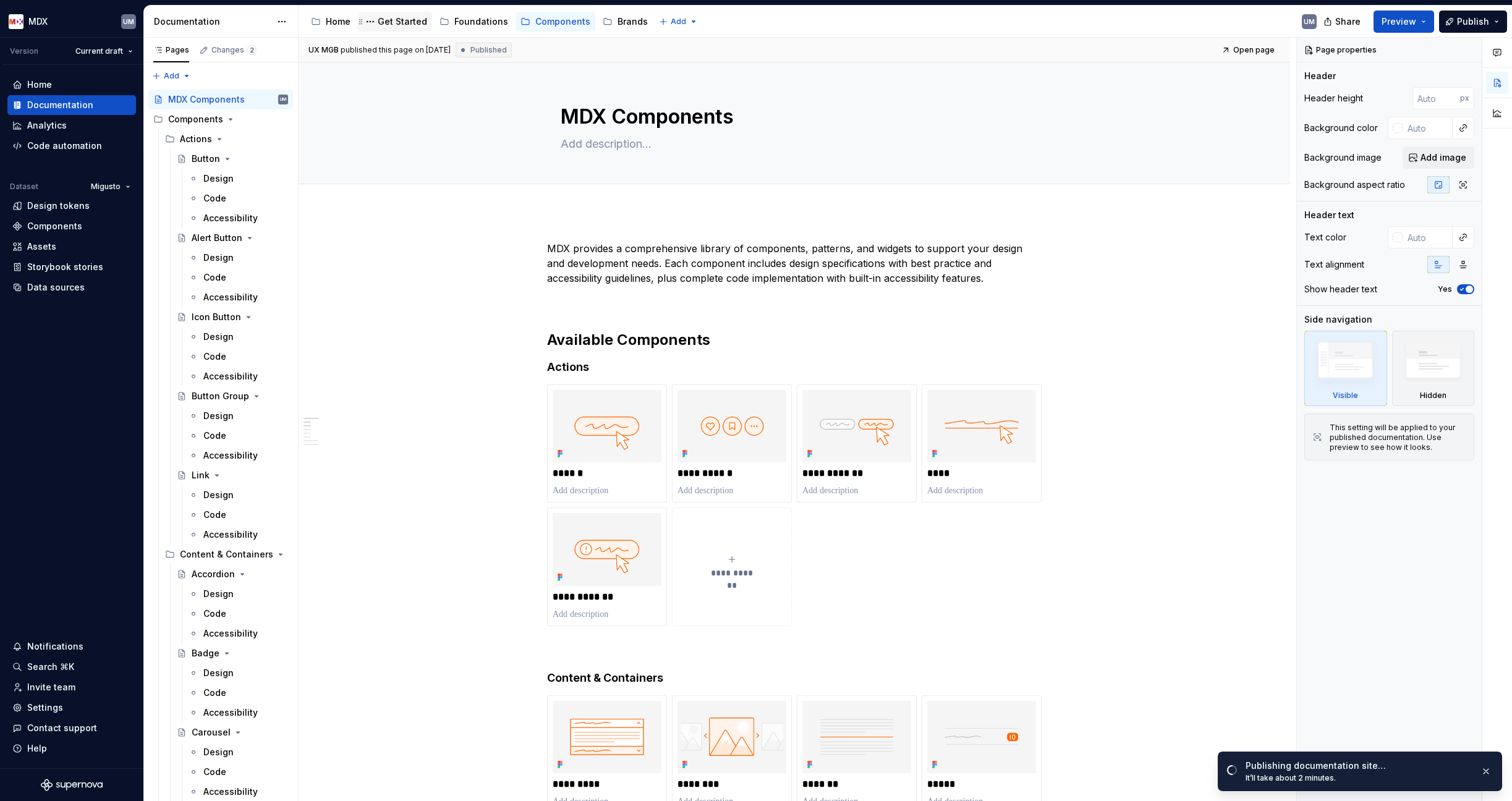
click at [391, 23] on div "Get Started" at bounding box center [402, 21] width 49 height 13
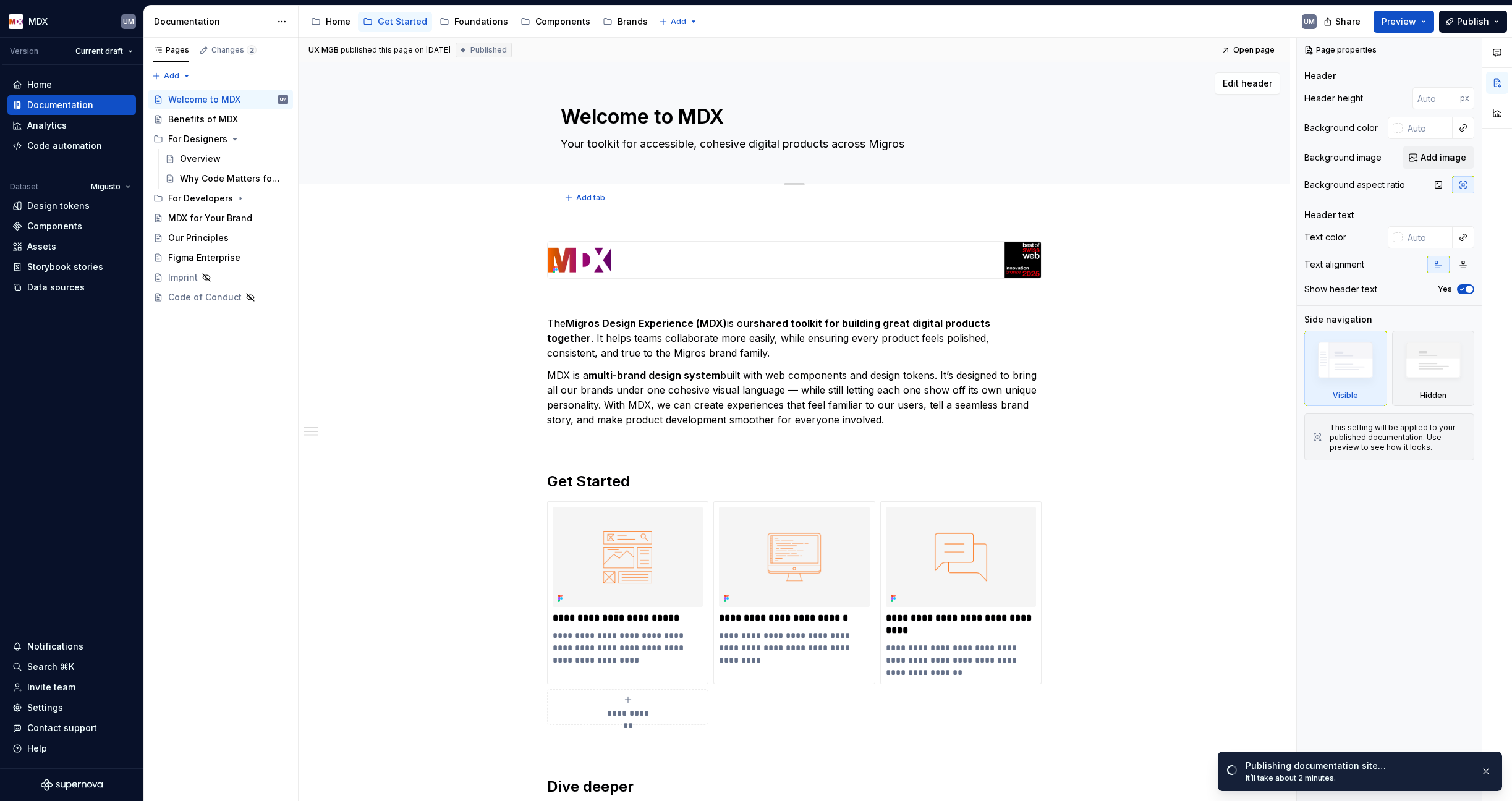
click at [657, 119] on textarea "Welcome to MDX" at bounding box center [791, 117] width 467 height 30
click at [1247, 81] on span "Edit header" at bounding box center [1247, 83] width 49 height 13
click at [1247, 82] on span "Edit header" at bounding box center [1247, 83] width 49 height 13
click at [329, 19] on div "Home" at bounding box center [338, 21] width 25 height 13
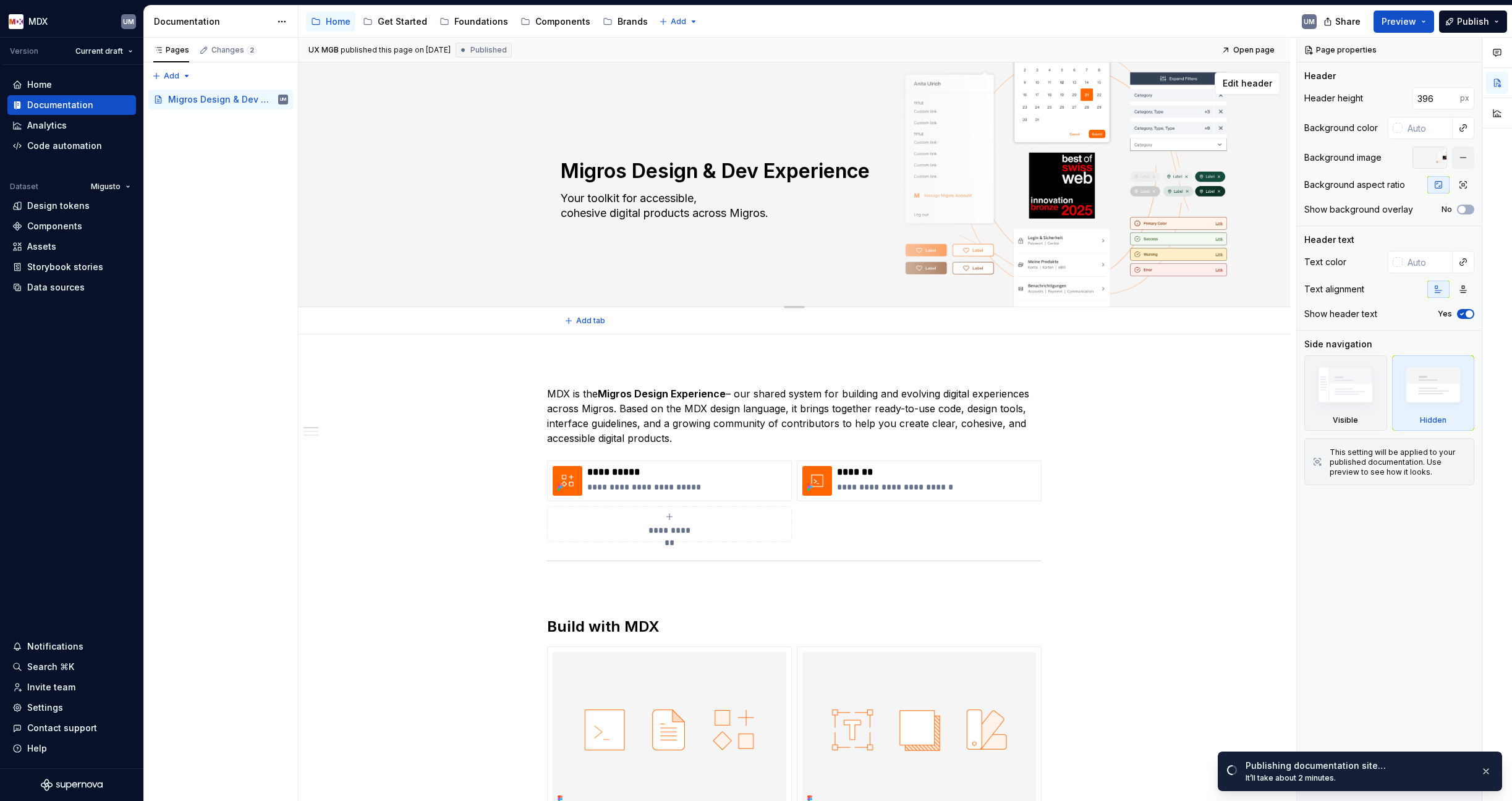
click at [835, 97] on div "Migros Design & Dev Experience Your toolkit for accessible, cohesive digital pr…" at bounding box center [794, 185] width 991 height 245
click at [1258, 85] on span "Edit header" at bounding box center [1247, 83] width 49 height 13
click at [1255, 89] on span "Edit header" at bounding box center [1247, 83] width 49 height 13
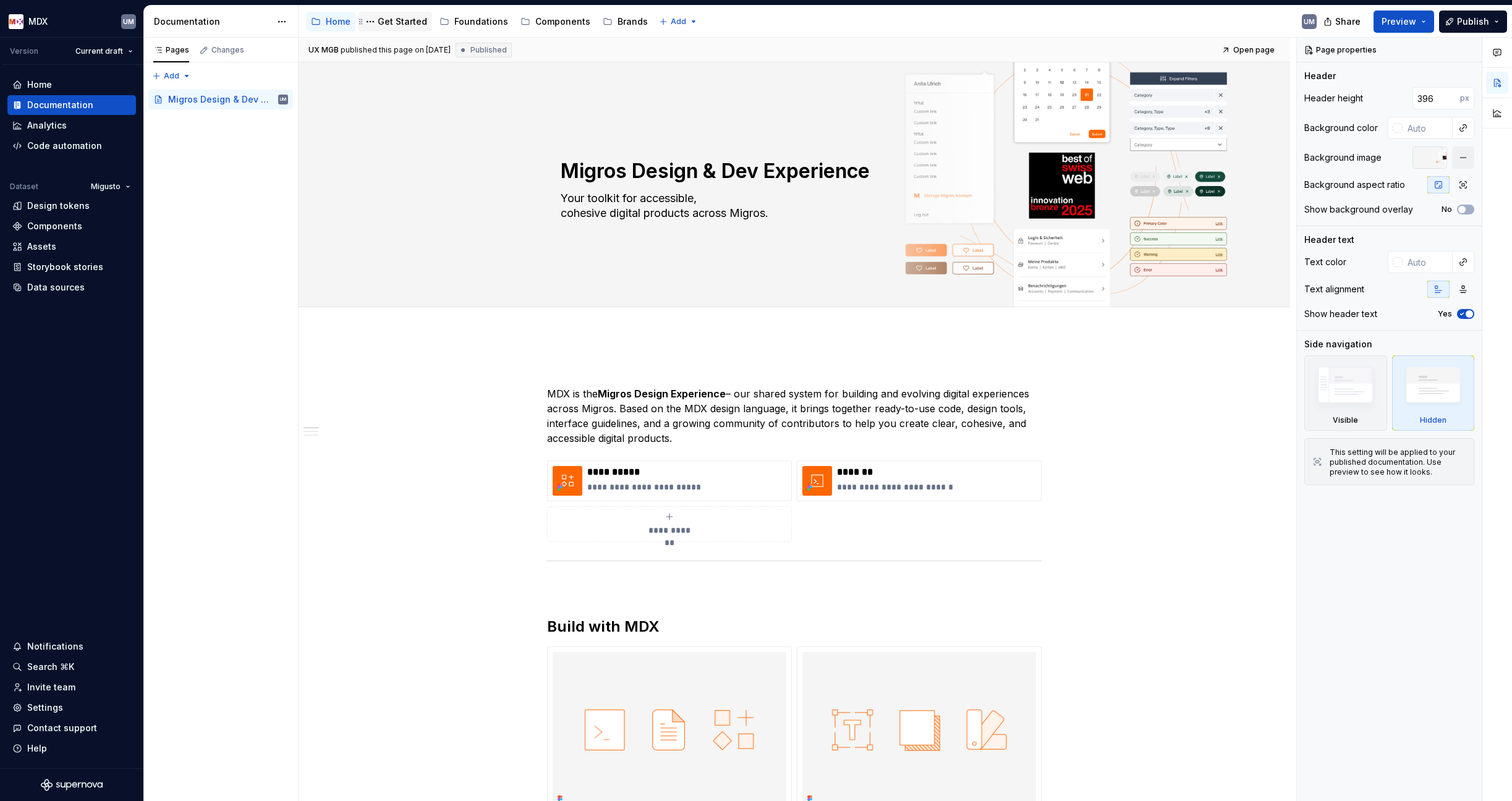
click at [393, 21] on div "Get Started" at bounding box center [402, 21] width 49 height 13
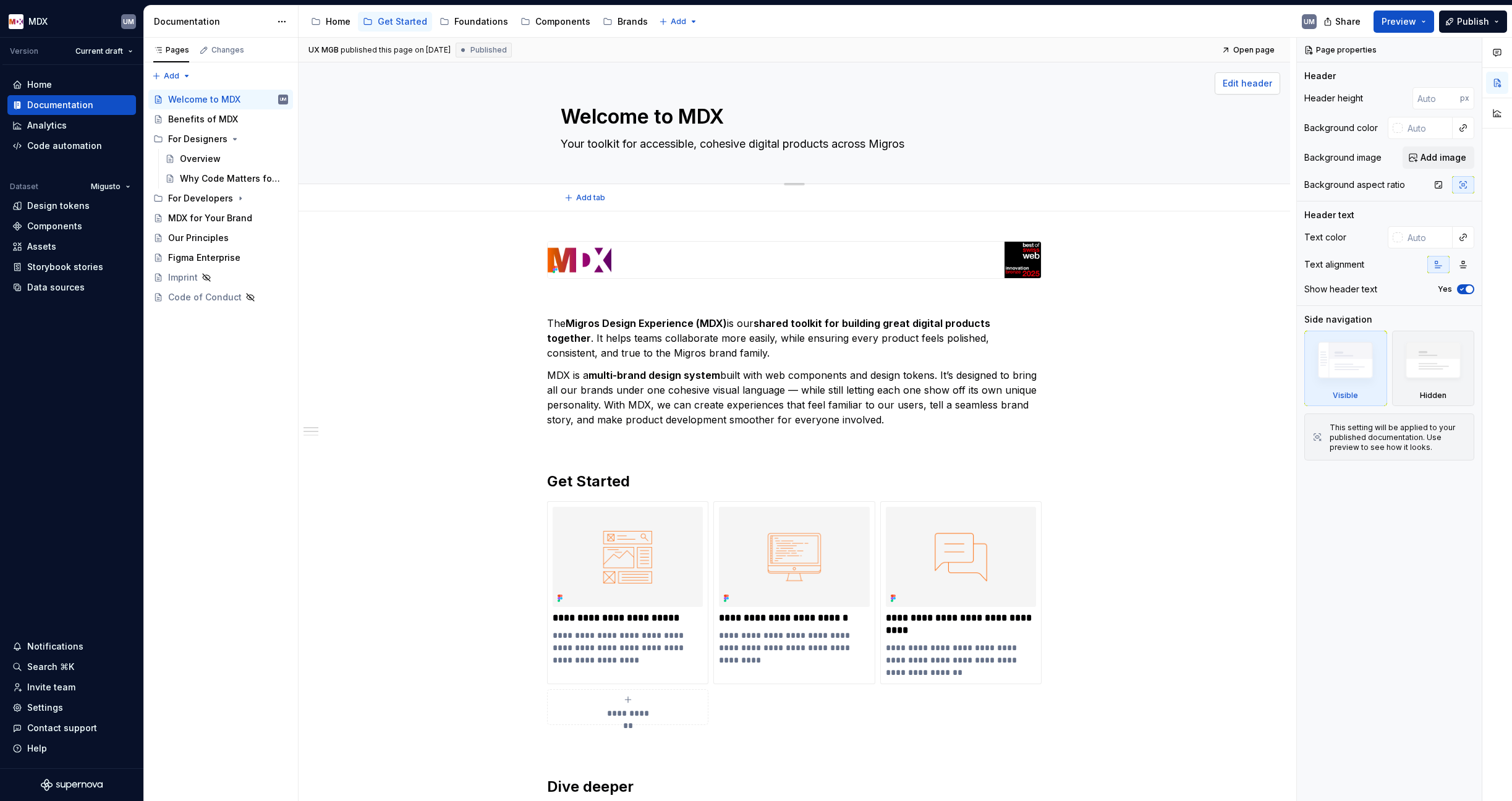
click at [1241, 83] on span "Edit header" at bounding box center [1247, 83] width 49 height 13
type textarea "*"
click at [1426, 129] on input "text" at bounding box center [1427, 127] width 50 height 22
paste input "F5F5F5"
type input "F5F5F5"
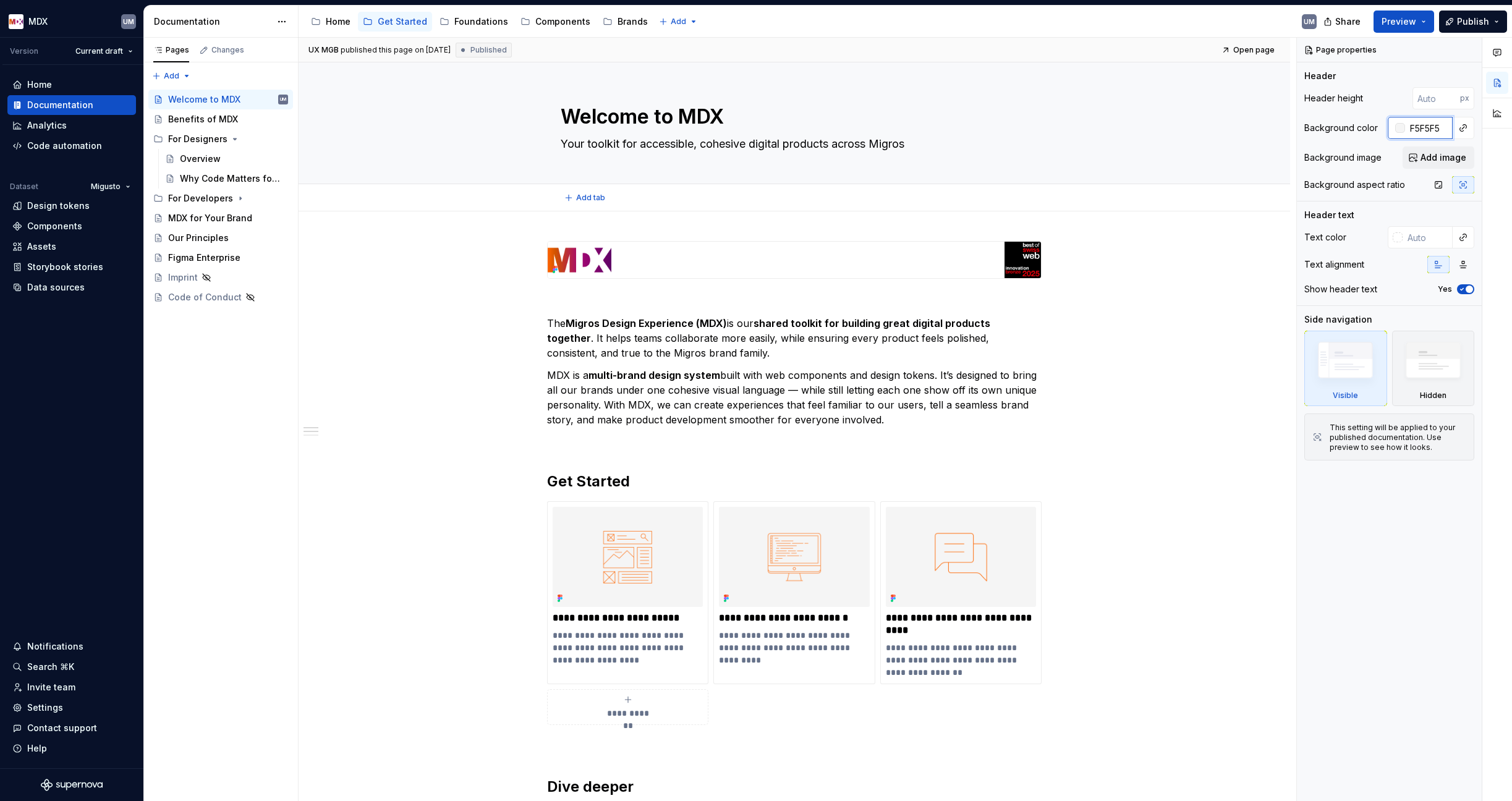
type textarea "*"
type input "F5F5F5"
type textarea "*"
type input "#F5F5F5"
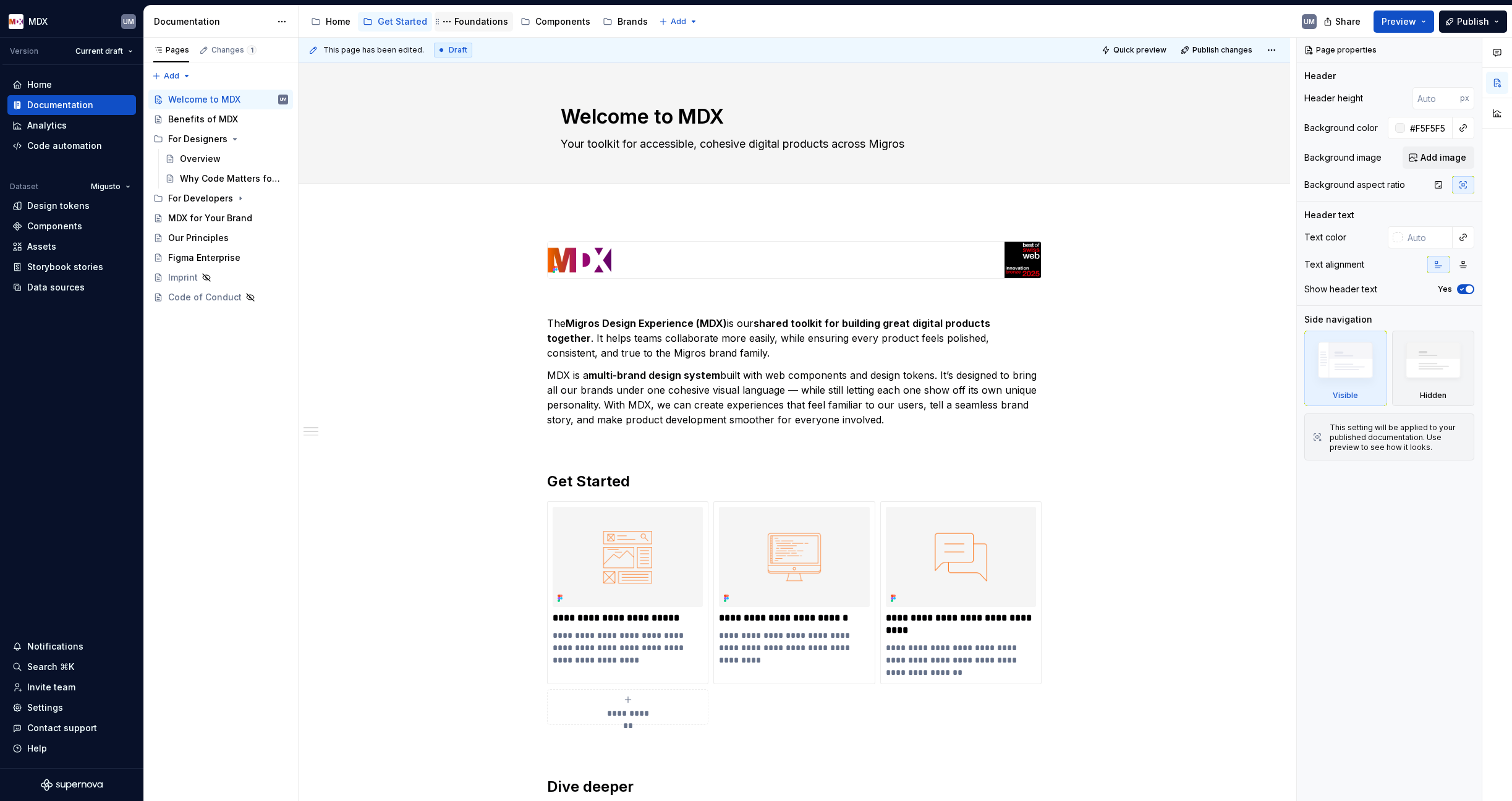
click at [479, 22] on div "Foundations" at bounding box center [481, 21] width 54 height 13
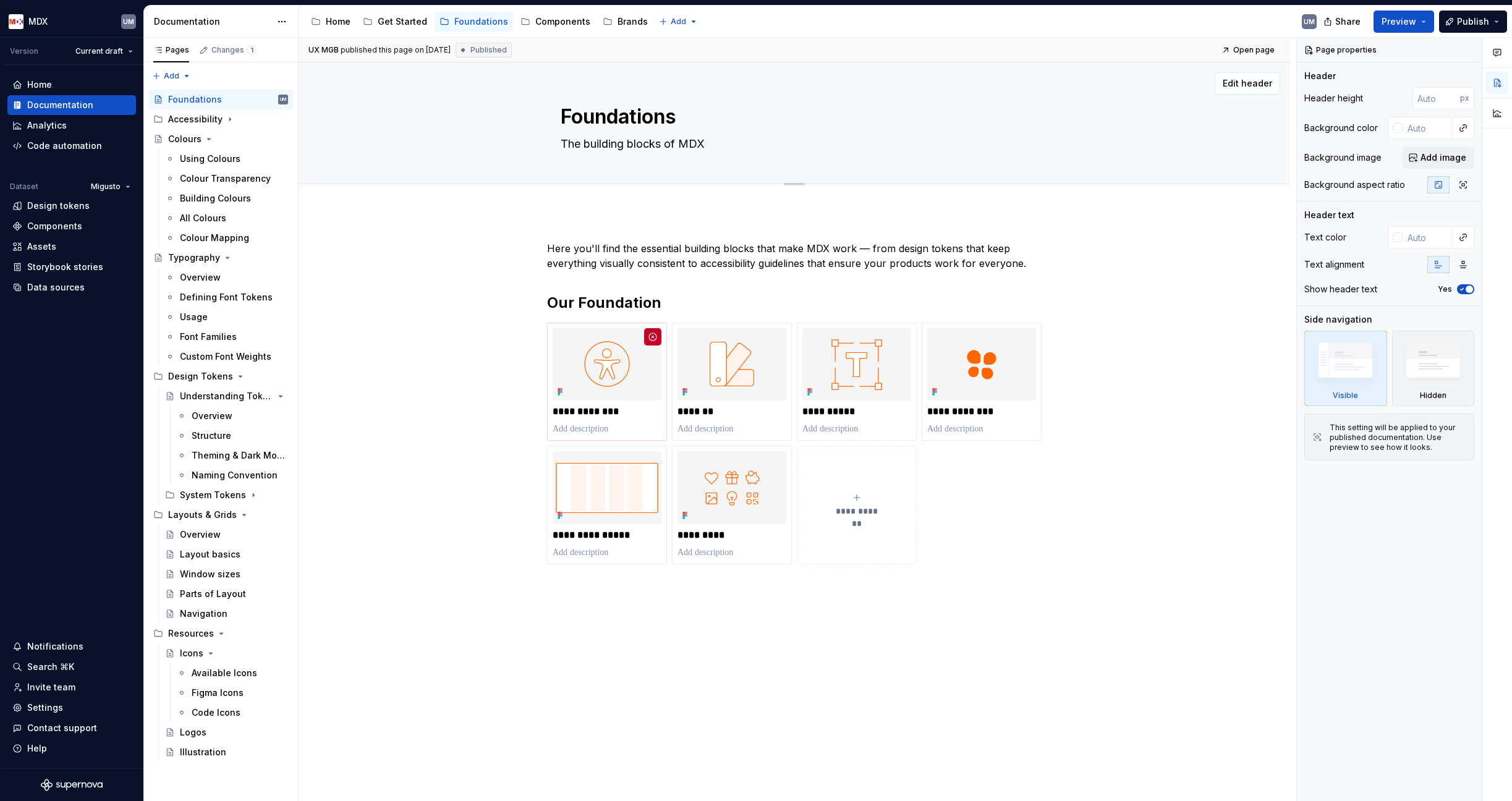
click at [661, 119] on textarea "Foundations" at bounding box center [791, 117] width 467 height 30
type textarea "*"
click at [1425, 128] on input "text" at bounding box center [1427, 127] width 50 height 22
paste input "F5F5F5"
type input "F5F5F5"
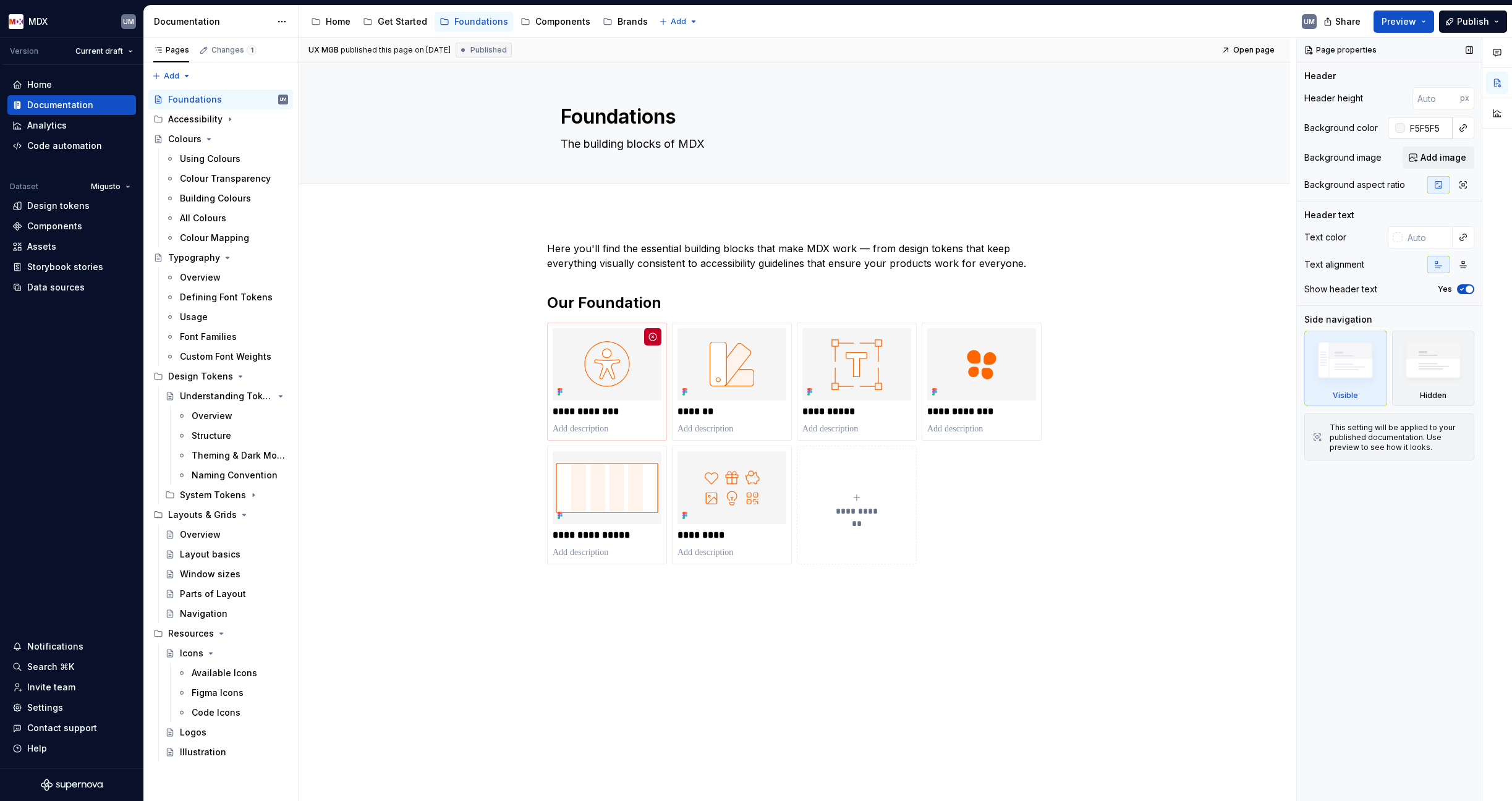
type textarea "*"
type input "#F5F5F5"
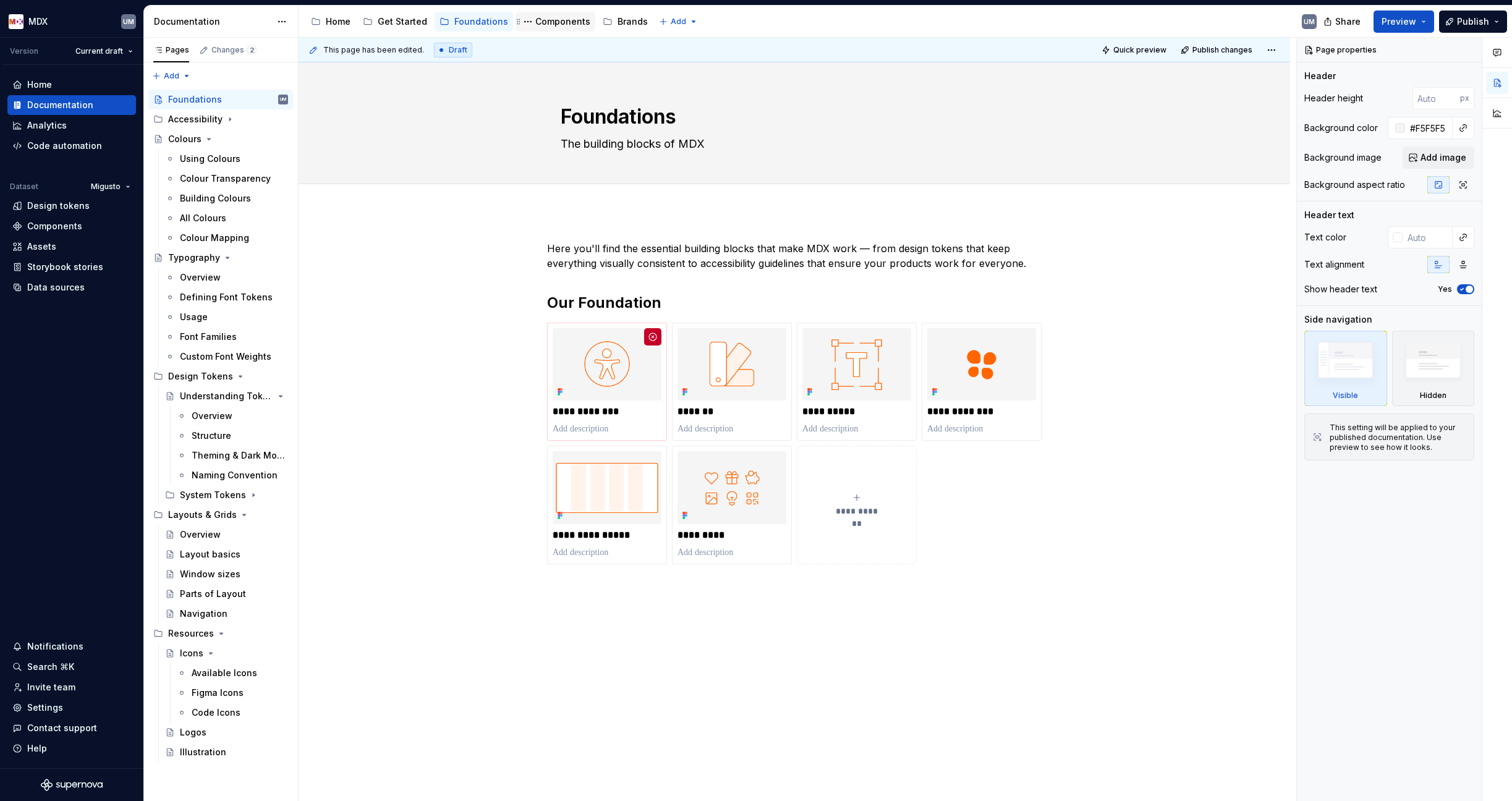
click at [549, 21] on div "Components" at bounding box center [563, 21] width 55 height 13
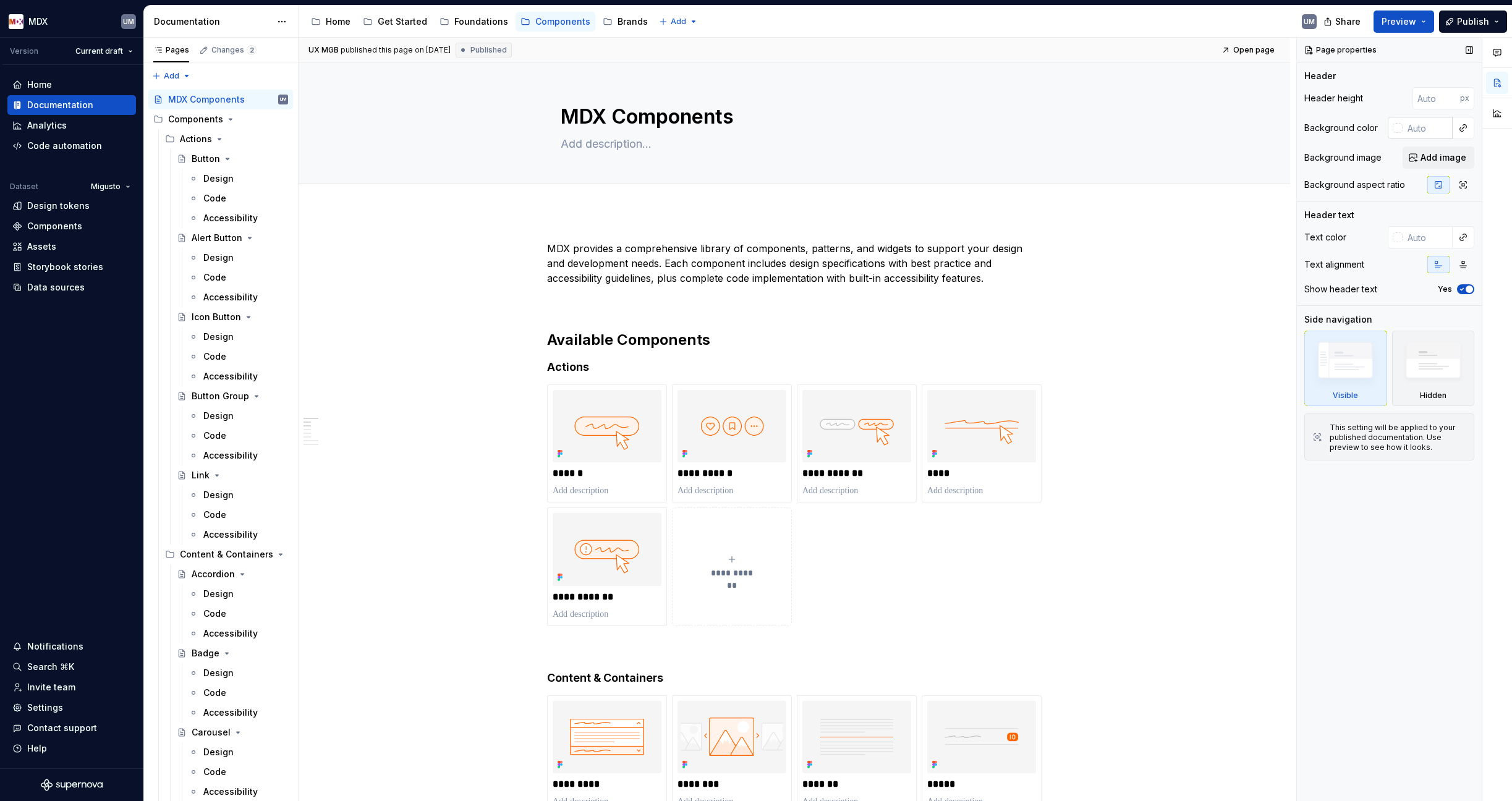
type textarea "*"
click at [1419, 128] on input "text" at bounding box center [1427, 127] width 50 height 22
paste input "F5F5F5"
type input "F5F5F5"
type textarea "*"
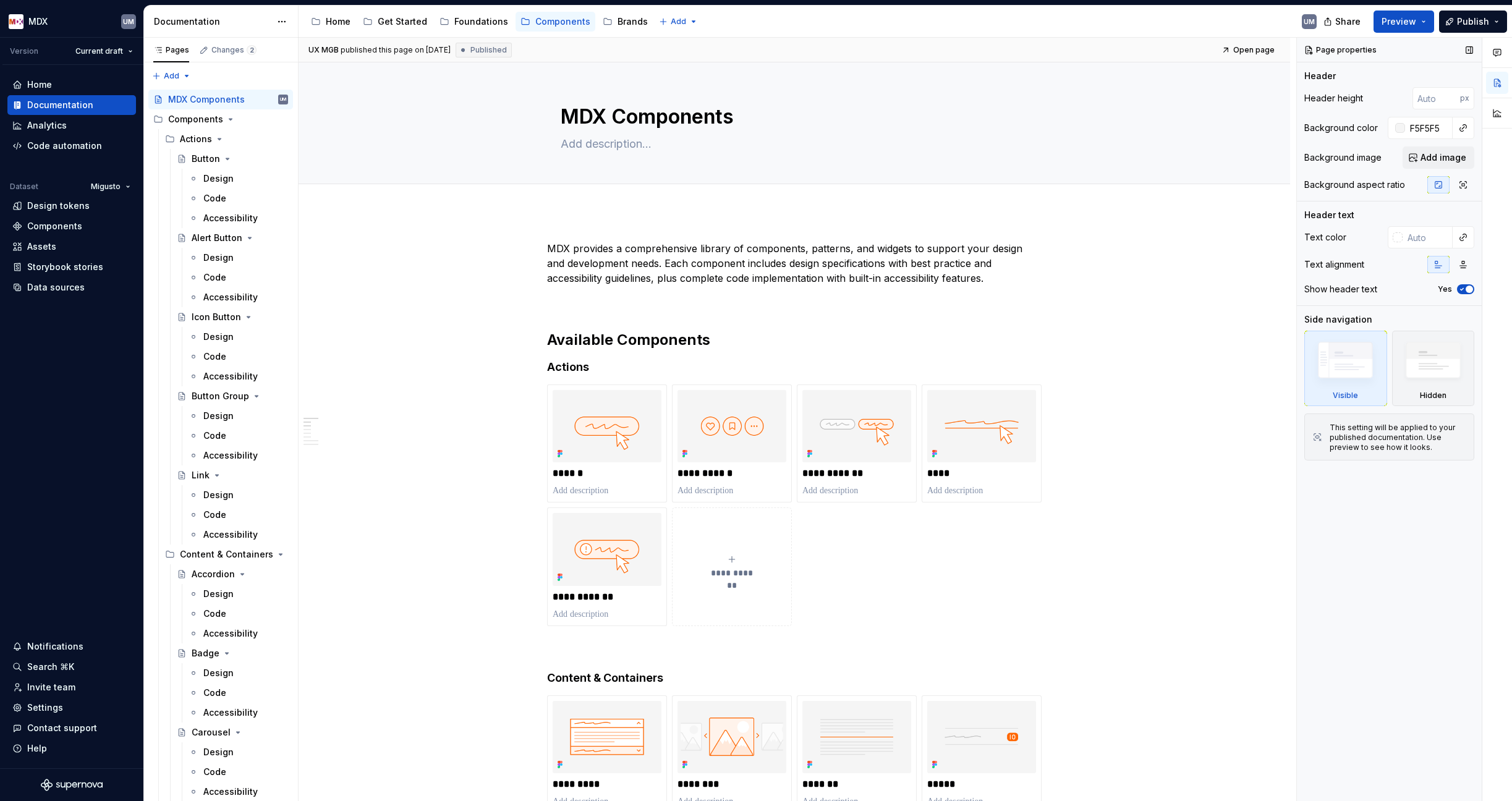
type input "#F5F5F5"
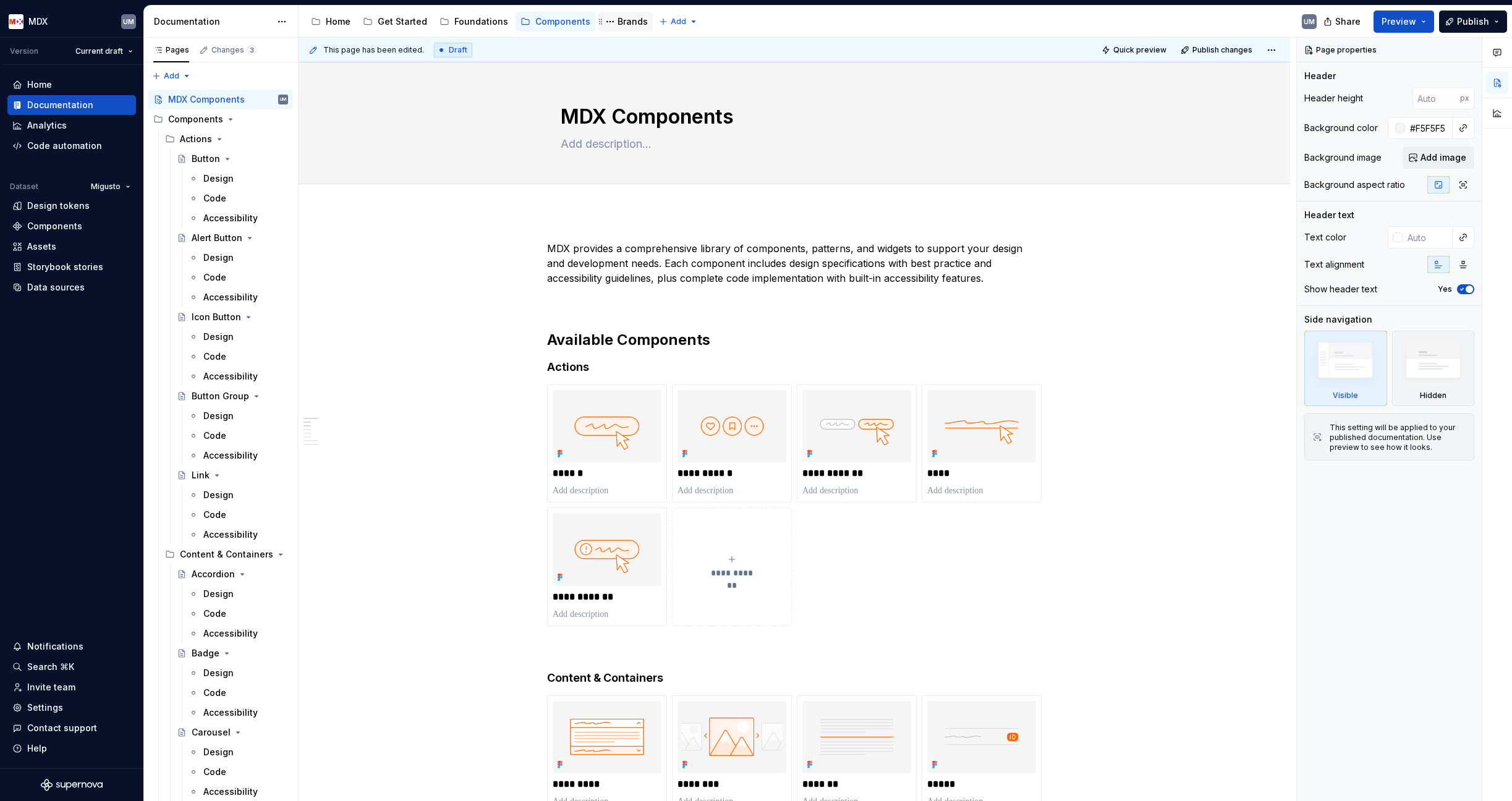
click at [617, 21] on div "Brands" at bounding box center [632, 21] width 30 height 13
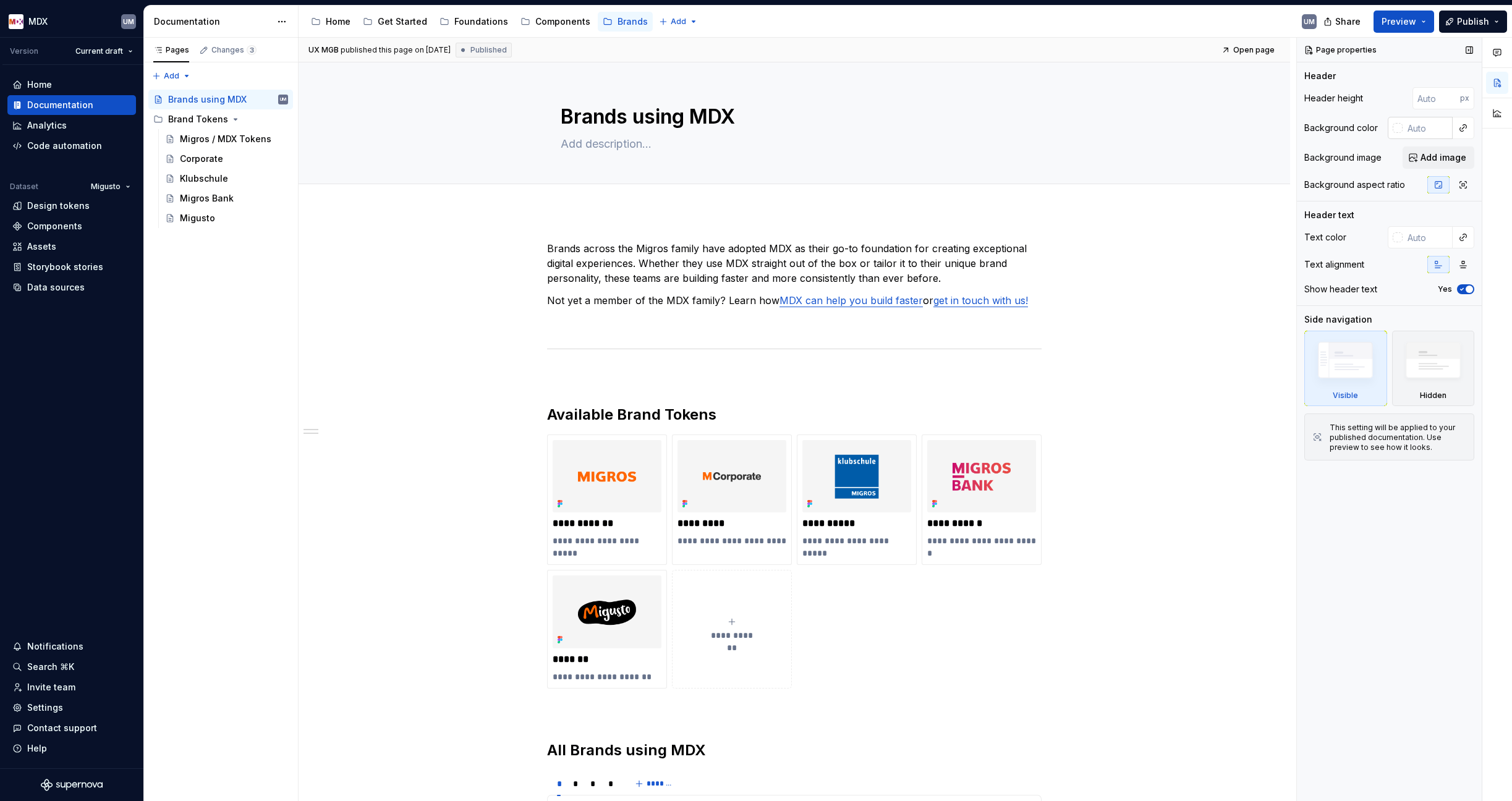
type textarea "*"
click at [1416, 123] on input "text" at bounding box center [1427, 127] width 50 height 22
paste input "F5F5F5"
type input "F5F5F5"
type textarea "*"
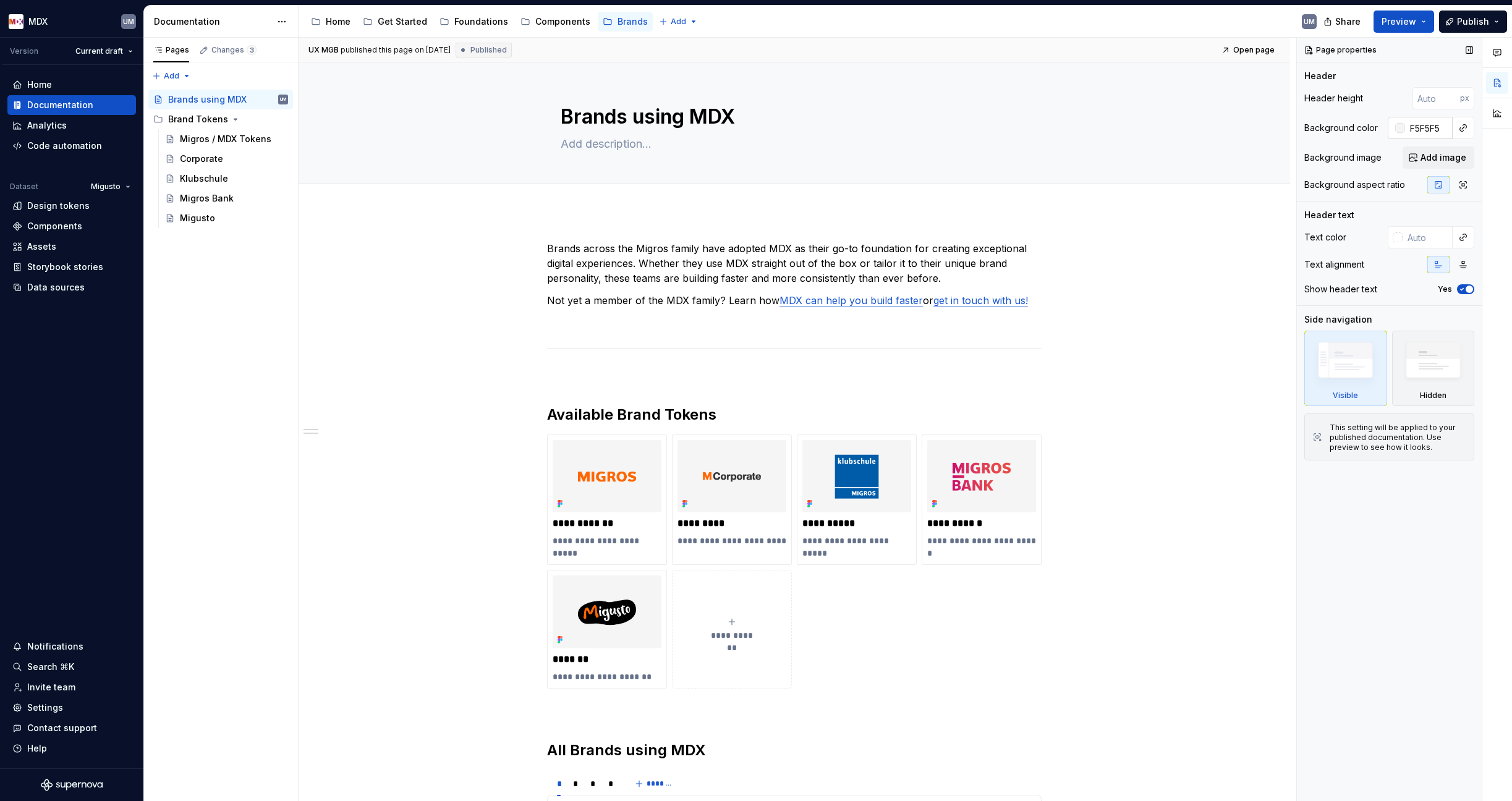
type input "#F5F5F5"
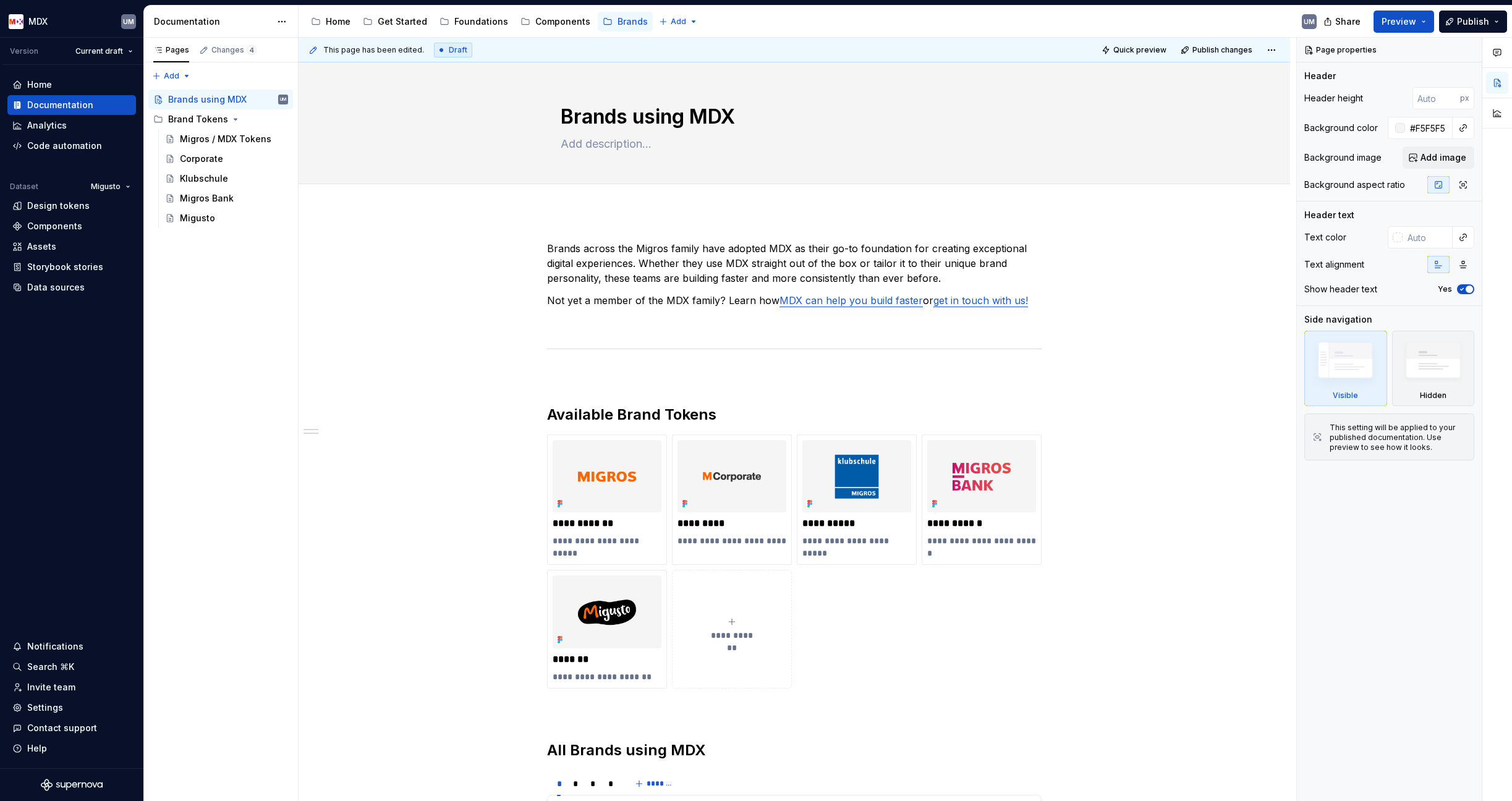
click at [1508, 20] on div "Share Preview Publish" at bounding box center [1419, 21] width 185 height 31
click at [1501, 21] on button "Publish" at bounding box center [1473, 21] width 68 height 22
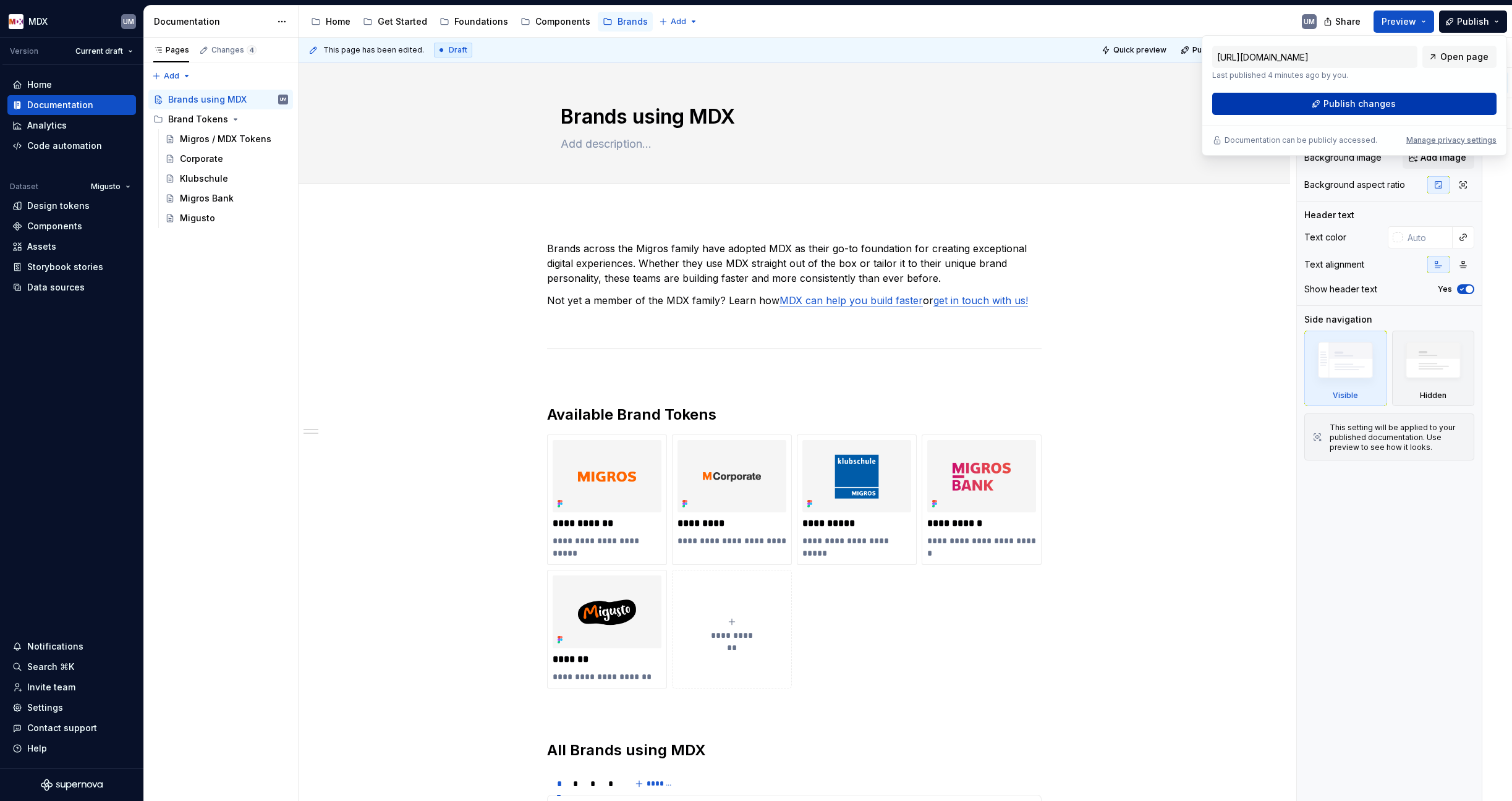
click at [1375, 104] on span "Publish changes" at bounding box center [1359, 103] width 72 height 13
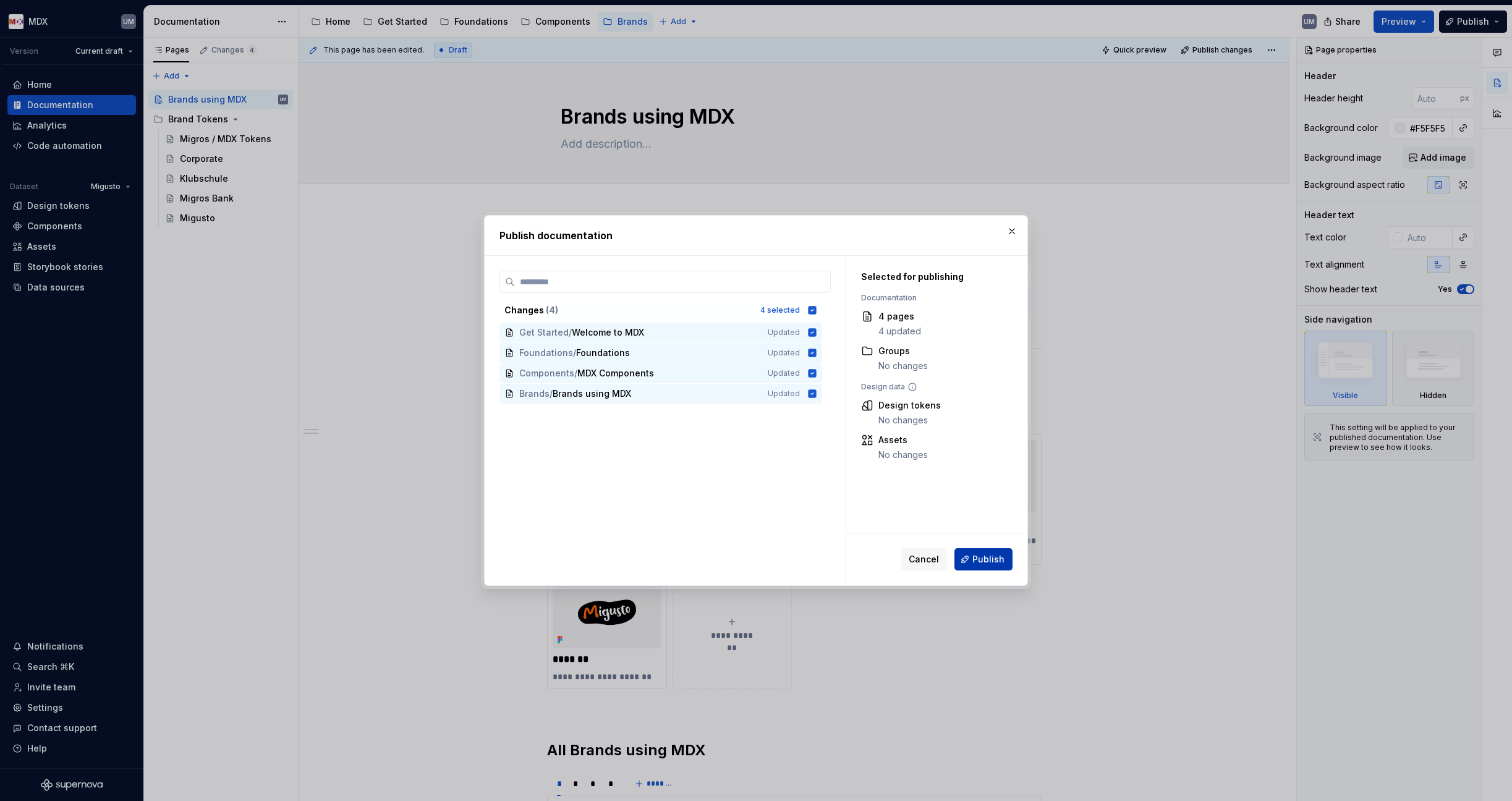
click at [977, 560] on span "Publish" at bounding box center [988, 559] width 32 height 13
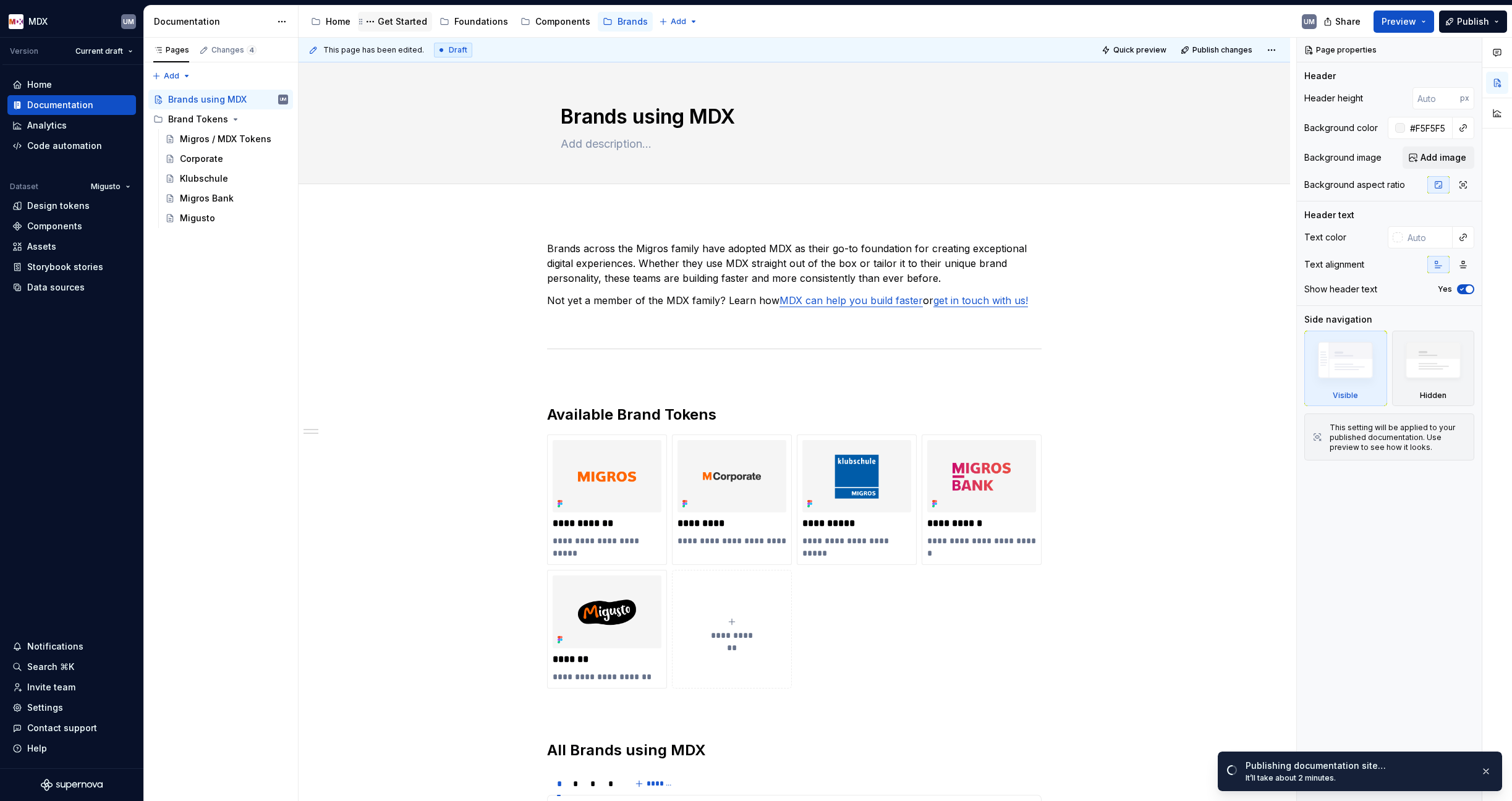
click at [406, 21] on div "Get Started" at bounding box center [402, 21] width 49 height 13
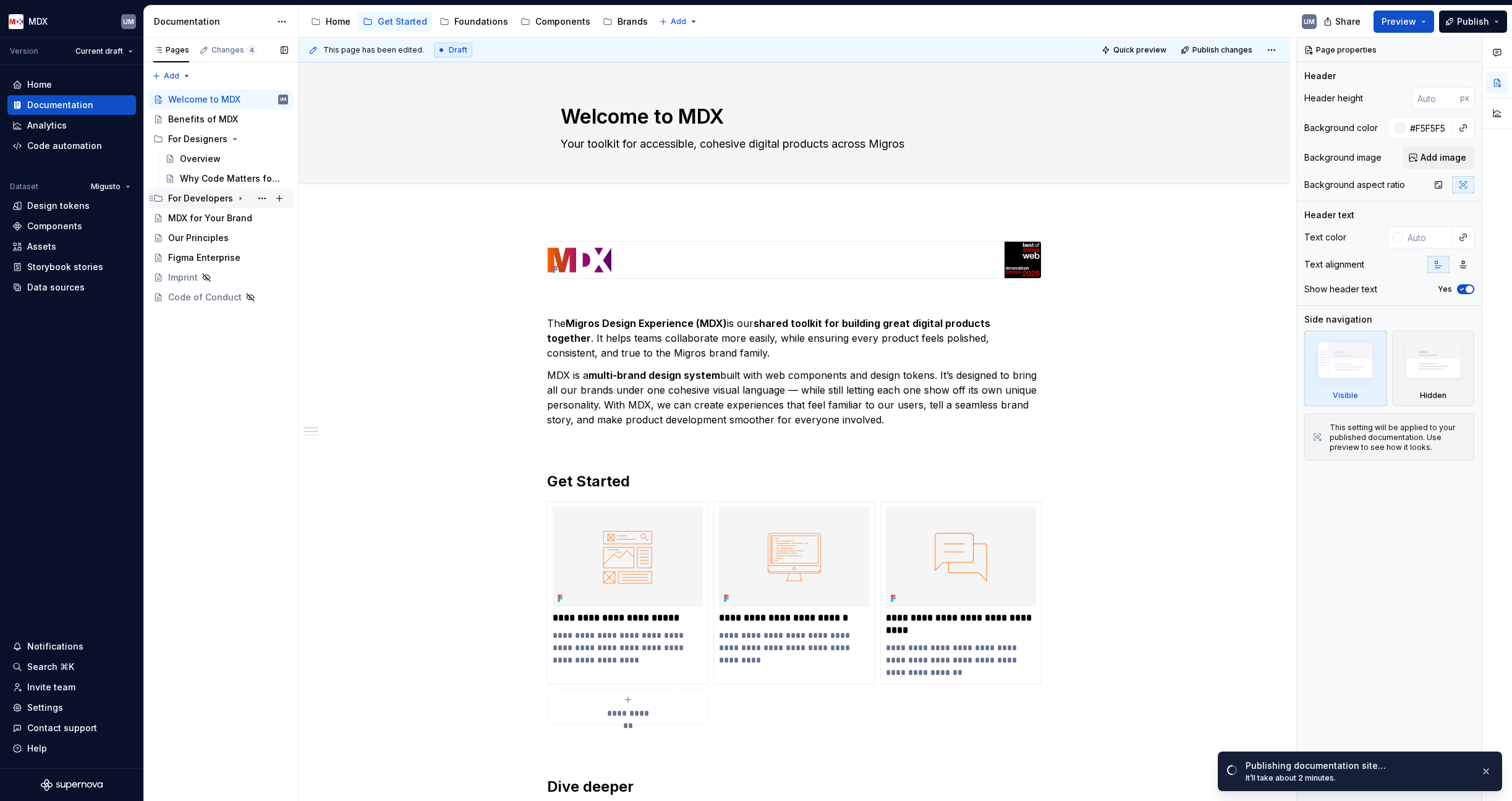
click at [219, 198] on div "For Developers" at bounding box center [200, 198] width 65 height 13
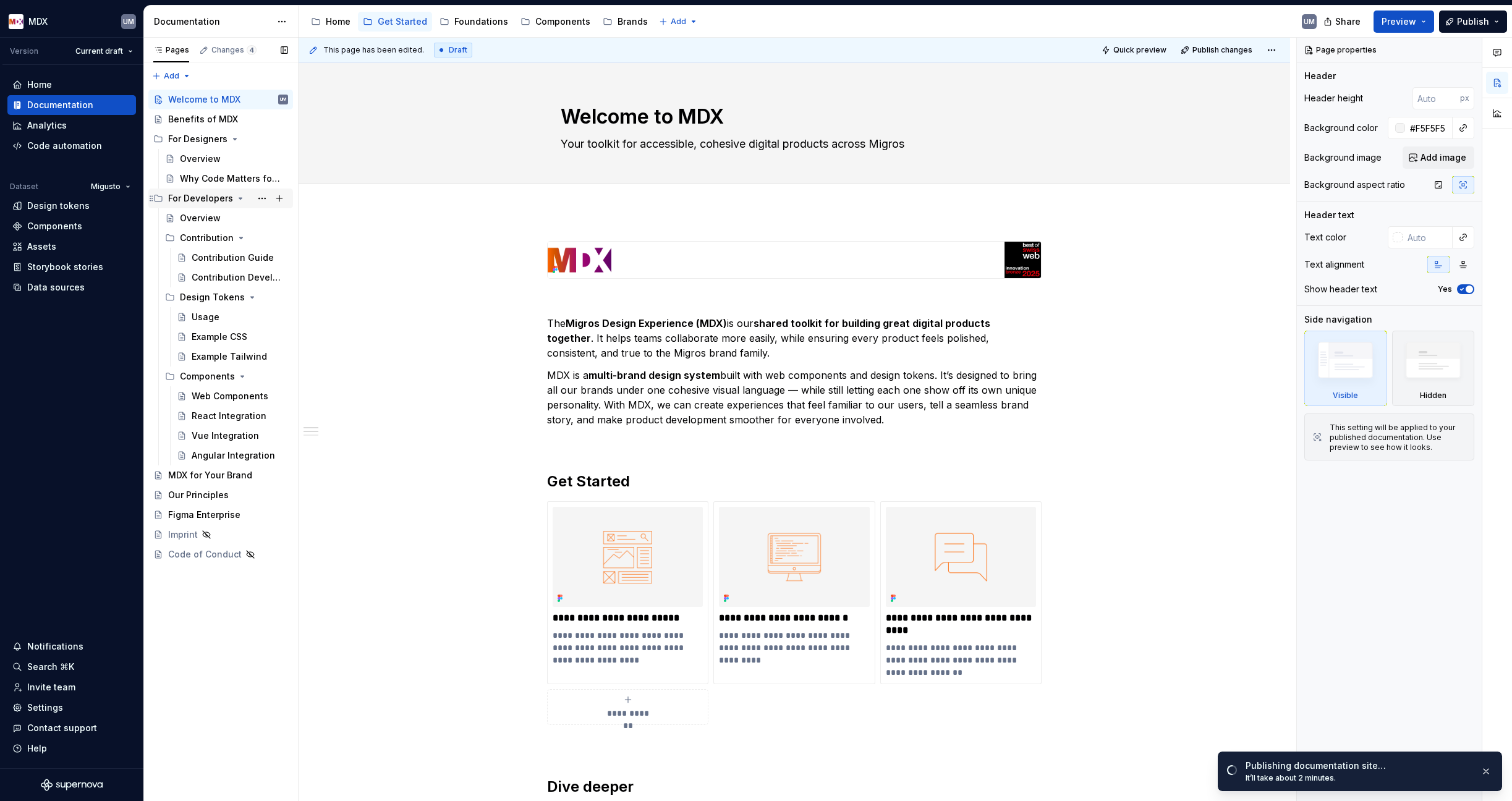
click at [213, 199] on div "For Developers" at bounding box center [200, 198] width 65 height 13
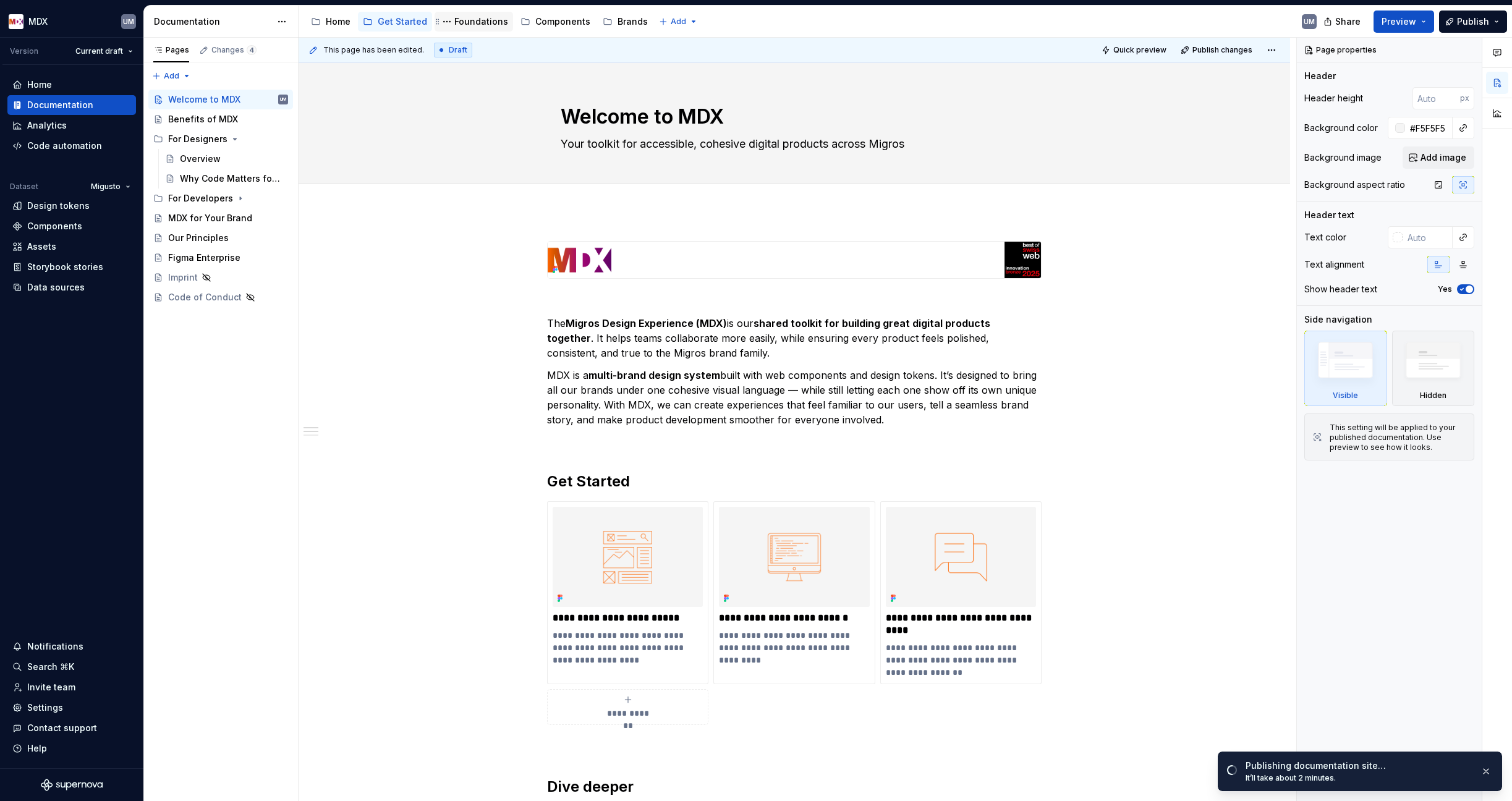
click at [482, 25] on div "Foundations" at bounding box center [481, 21] width 54 height 13
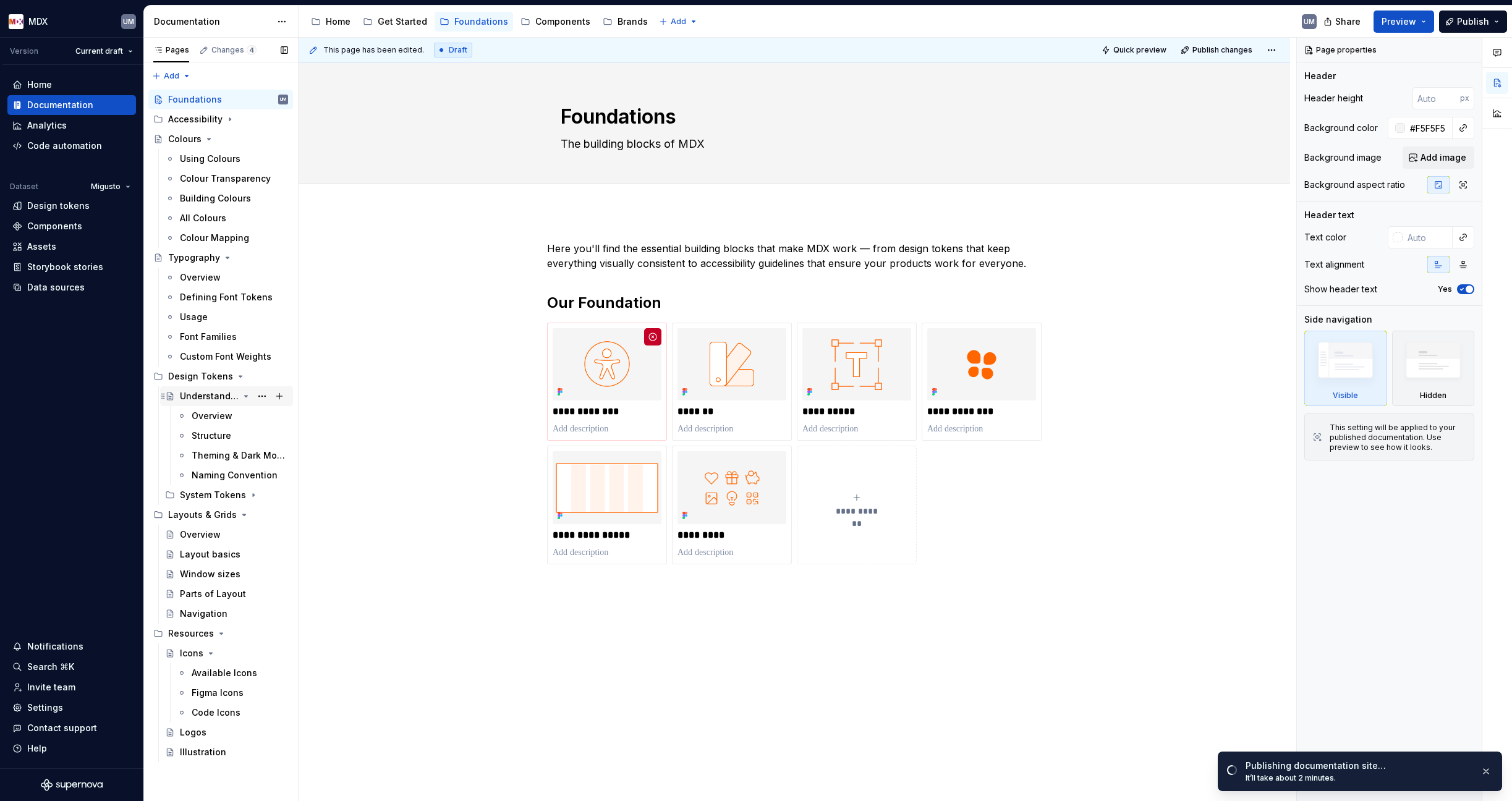
click at [203, 397] on div "Understanding Tokens" at bounding box center [209, 396] width 59 height 13
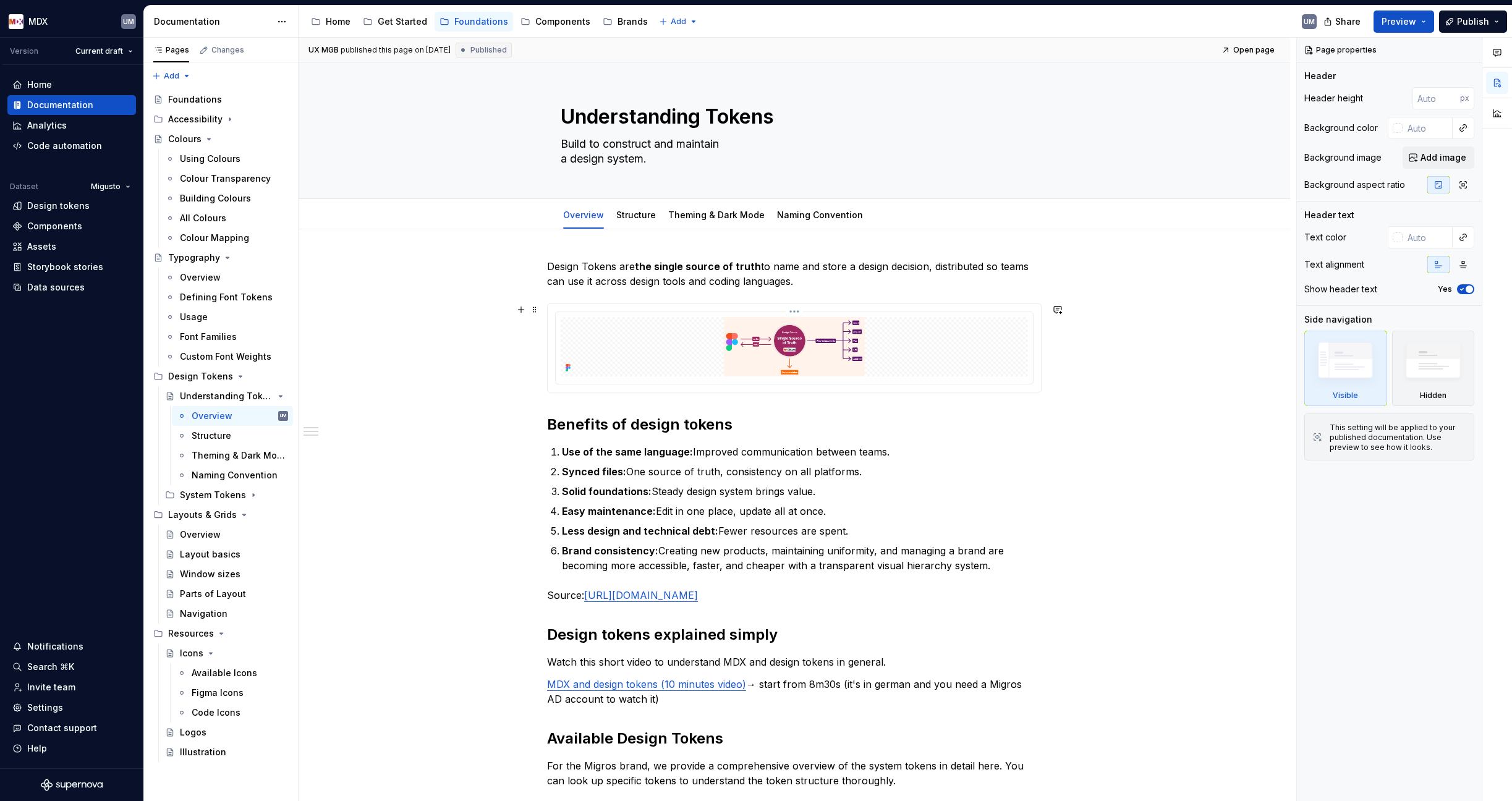
click at [831, 330] on img at bounding box center [794, 347] width 467 height 59
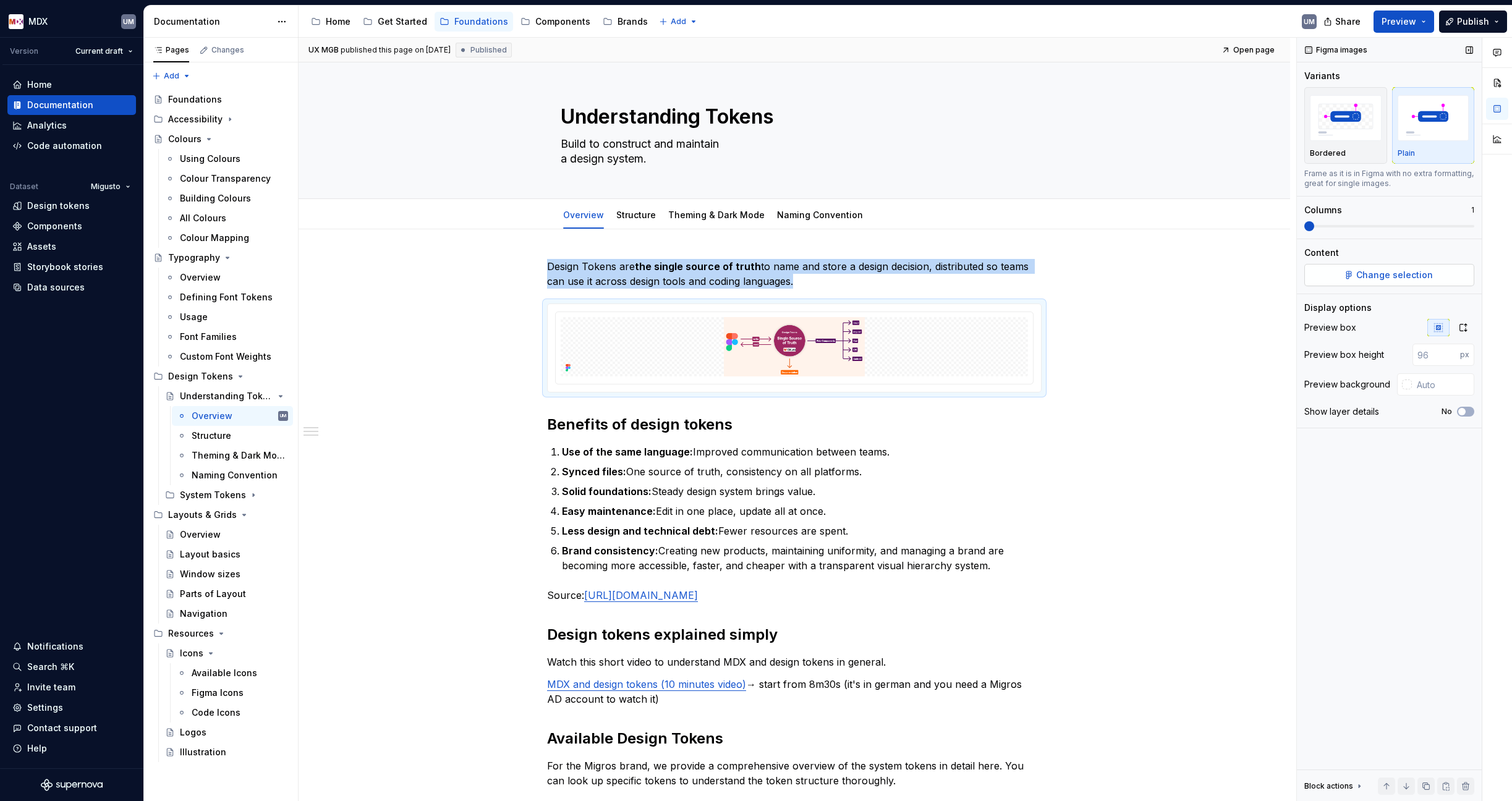
click at [1387, 275] on span "Change selection" at bounding box center [1394, 275] width 77 height 13
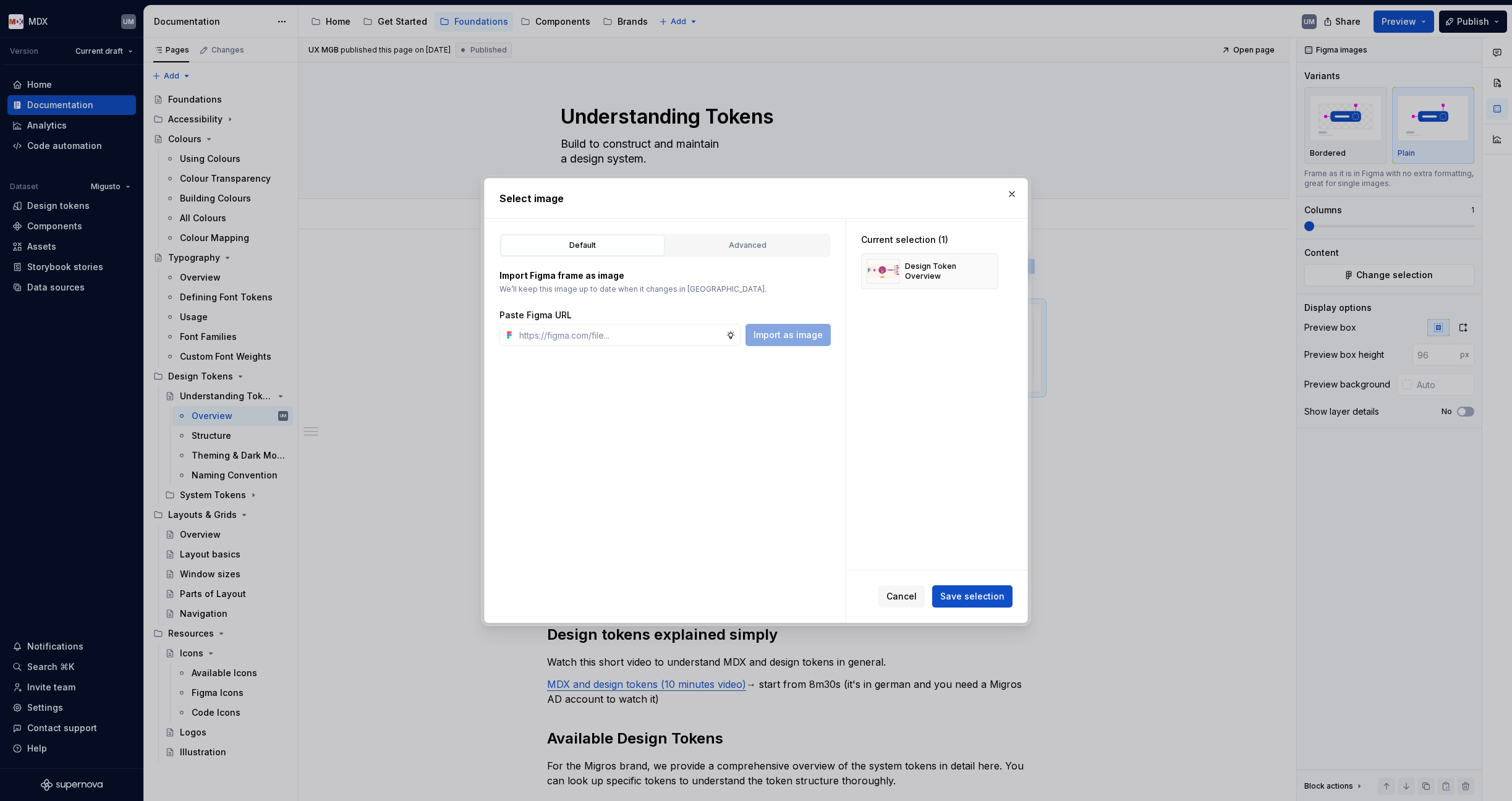
type textarea "*"
click at [729, 244] on div "Advanced" at bounding box center [747, 245] width 155 height 13
click at [604, 239] on button "Default" at bounding box center [583, 245] width 164 height 21
click at [667, 337] on input "text" at bounding box center [619, 335] width 211 height 22
paste input "https://www.figma.com/design/NaG4ukWh2fwpNg4oGo2C6p/MDX-Supernova-Assets?node-i…"
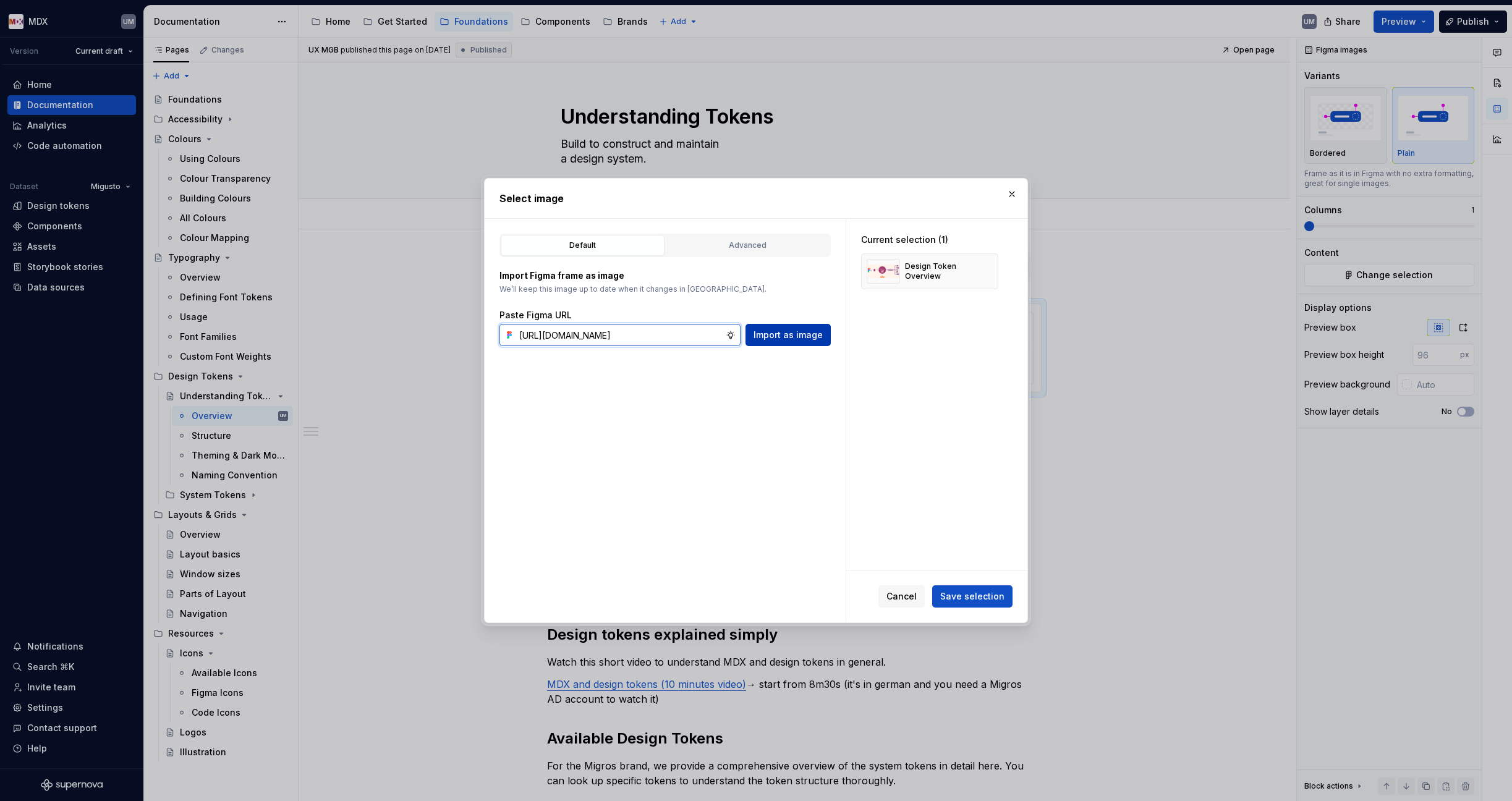
type input "https://www.figma.com/design/NaG4ukWh2fwpNg4oGo2C6p/MDX-Supernova-Assets?node-i…"
click at [787, 335] on span "Import as image" at bounding box center [788, 335] width 69 height 13
click at [984, 271] on button "button" at bounding box center [984, 271] width 17 height 17
click at [987, 595] on span "Save selection" at bounding box center [972, 596] width 64 height 13
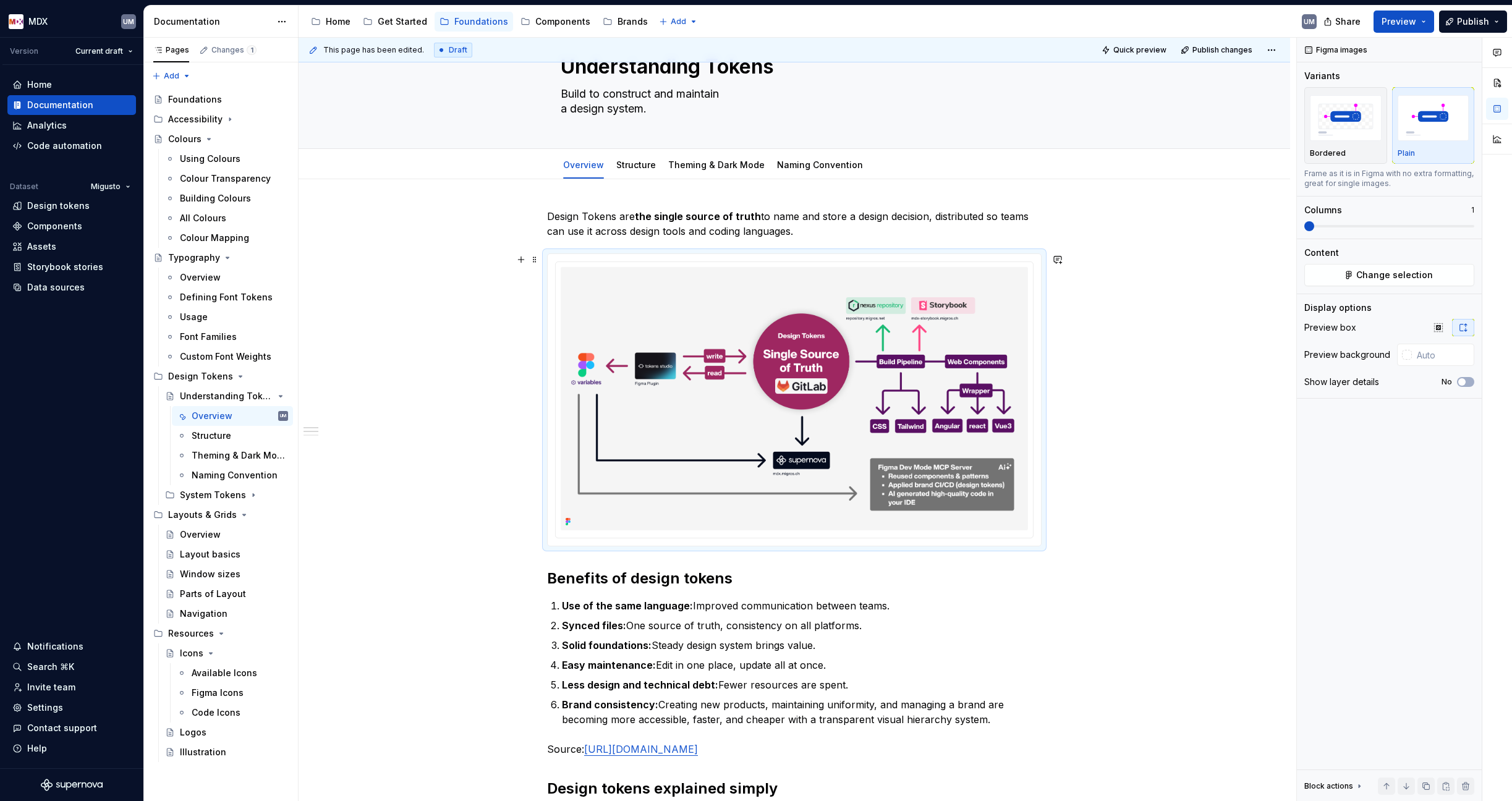
scroll to position [74, 0]
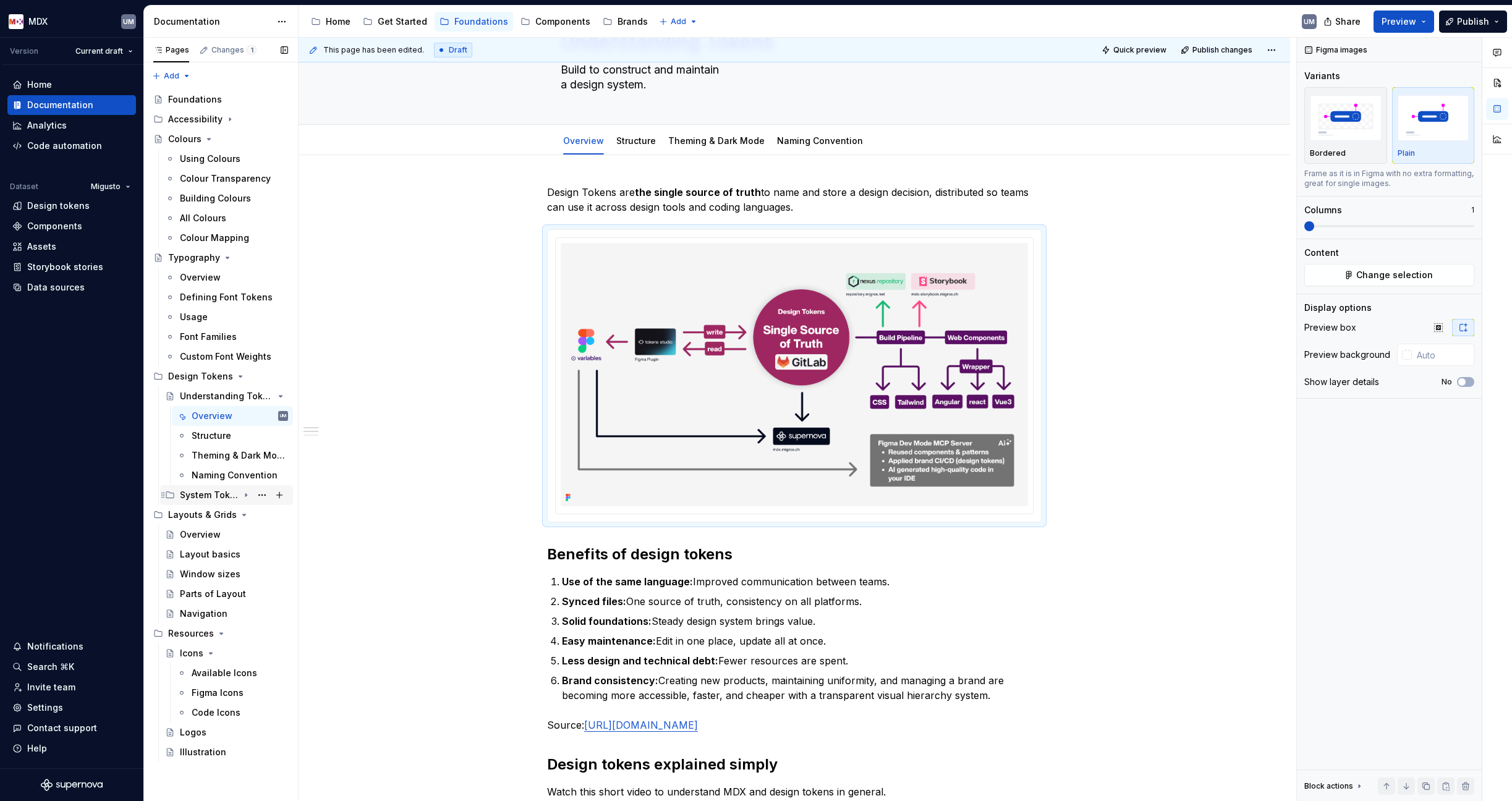
click at [239, 495] on div "System Tokens" at bounding box center [234, 495] width 108 height 17
click at [257, 514] on button "Page tree" at bounding box center [262, 514] width 17 height 17
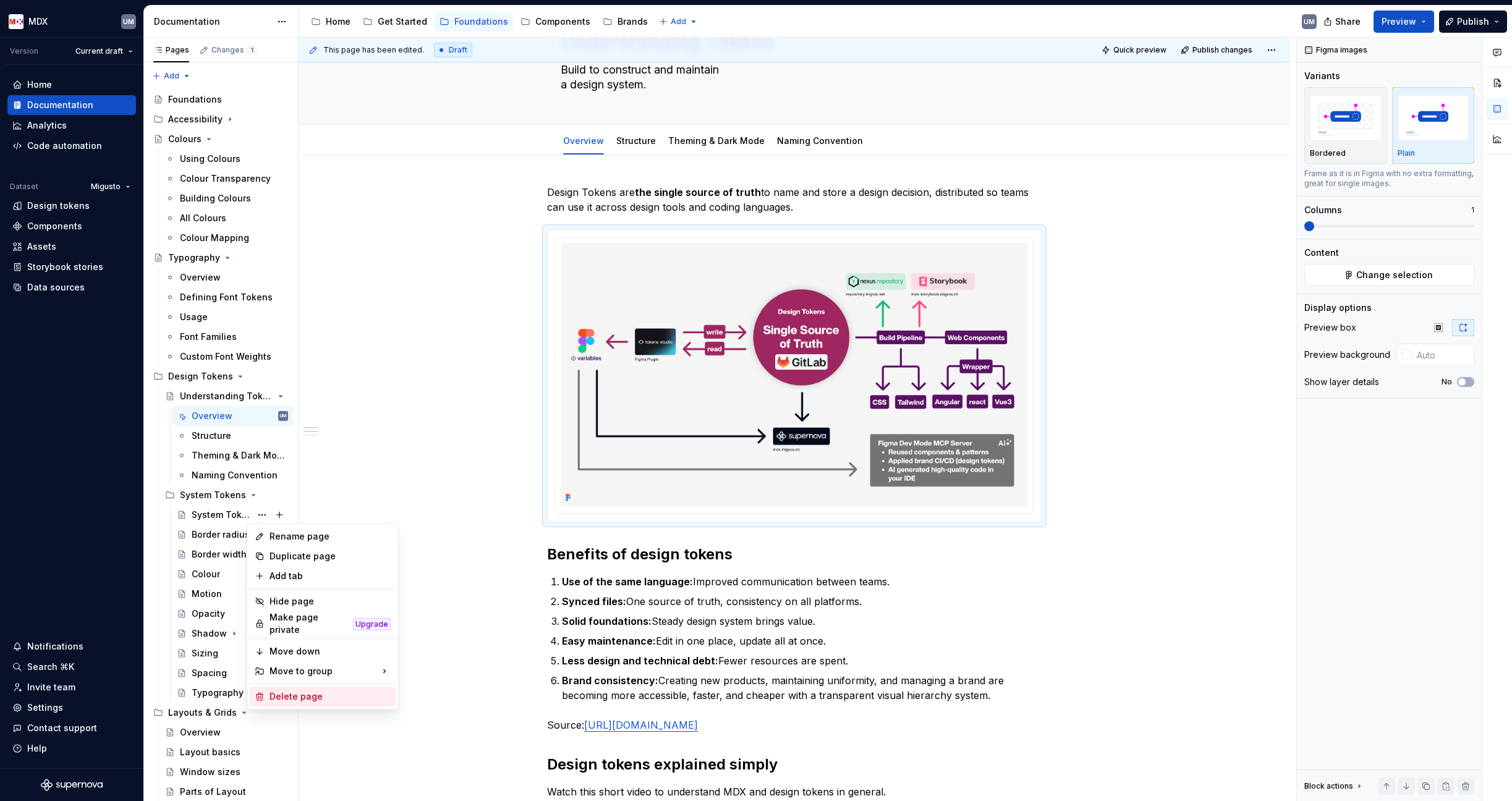
click at [292, 690] on div "Delete page" at bounding box center [330, 696] width 121 height 13
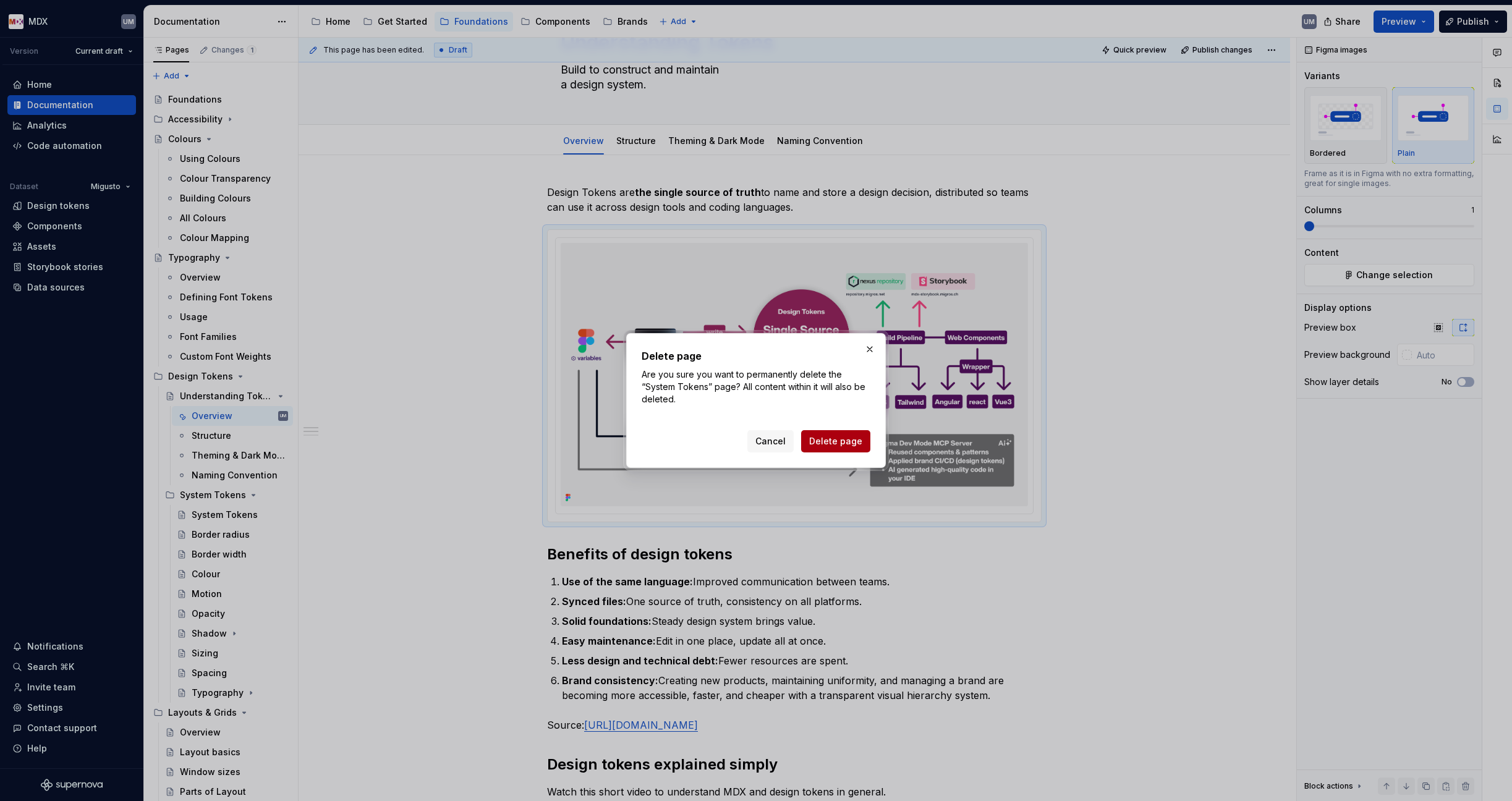
click at [839, 438] on span "Delete page" at bounding box center [836, 441] width 53 height 13
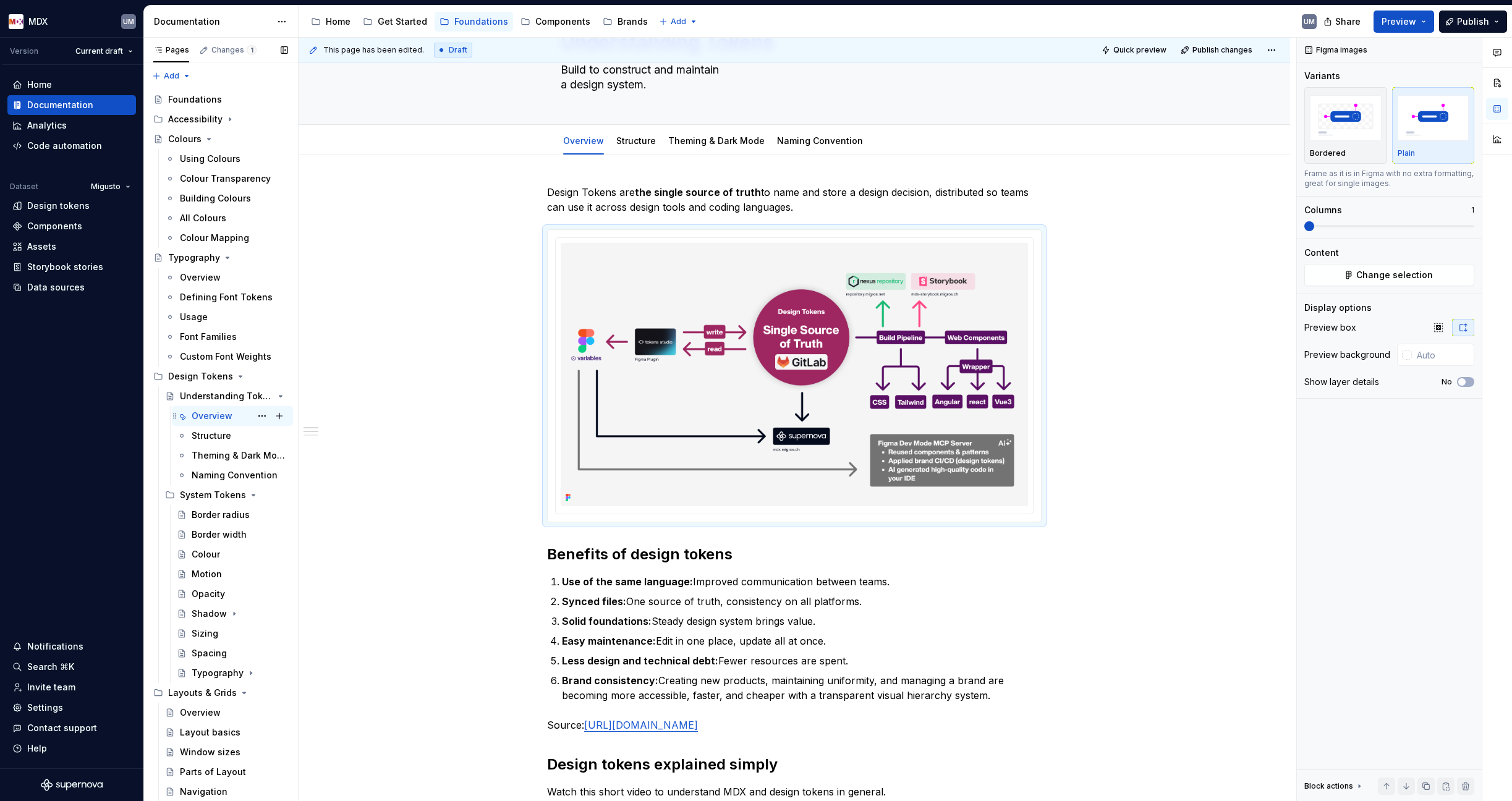
click at [213, 412] on div "Overview" at bounding box center [211, 416] width 41 height 13
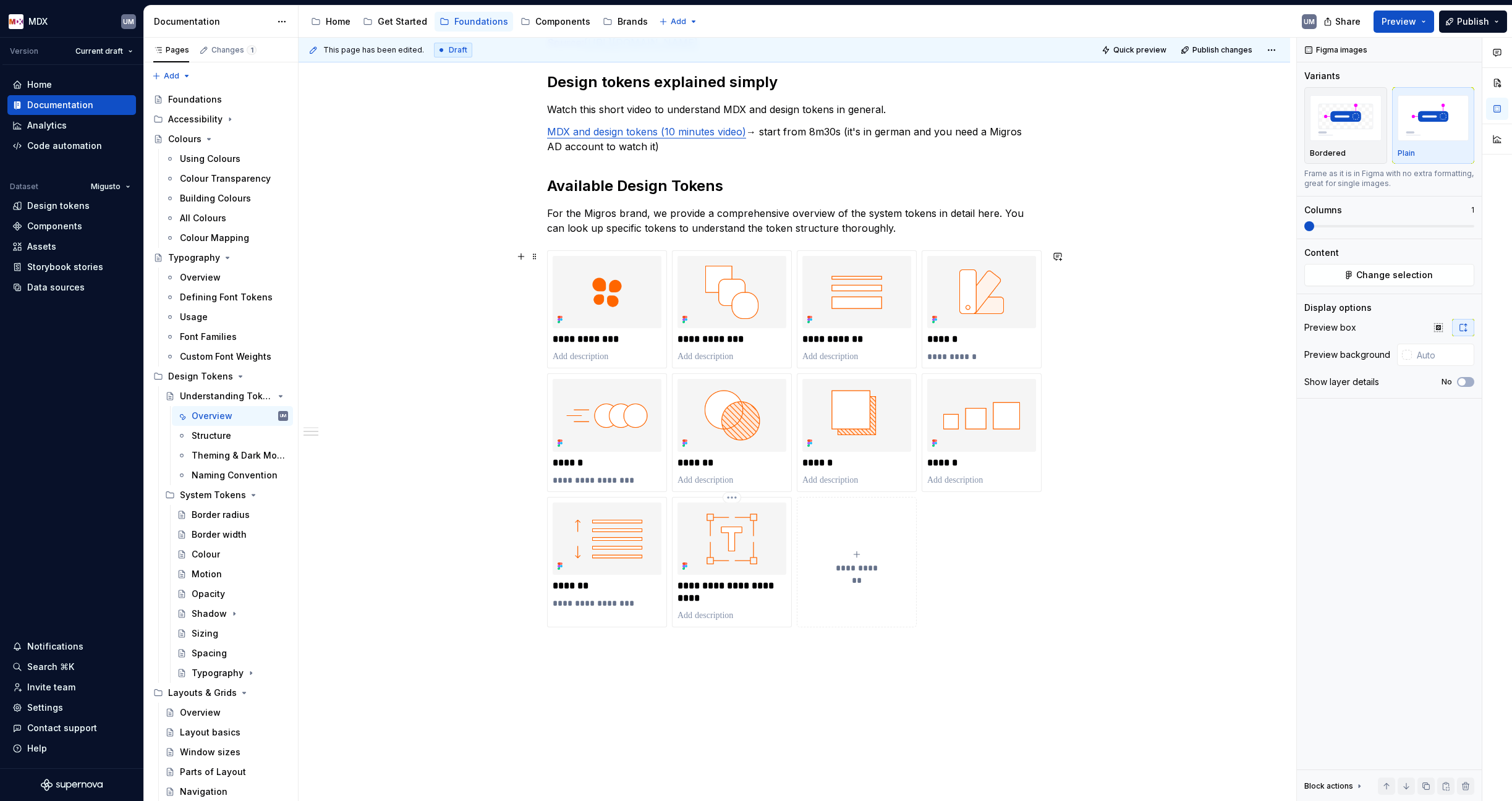
scroll to position [767, 0]
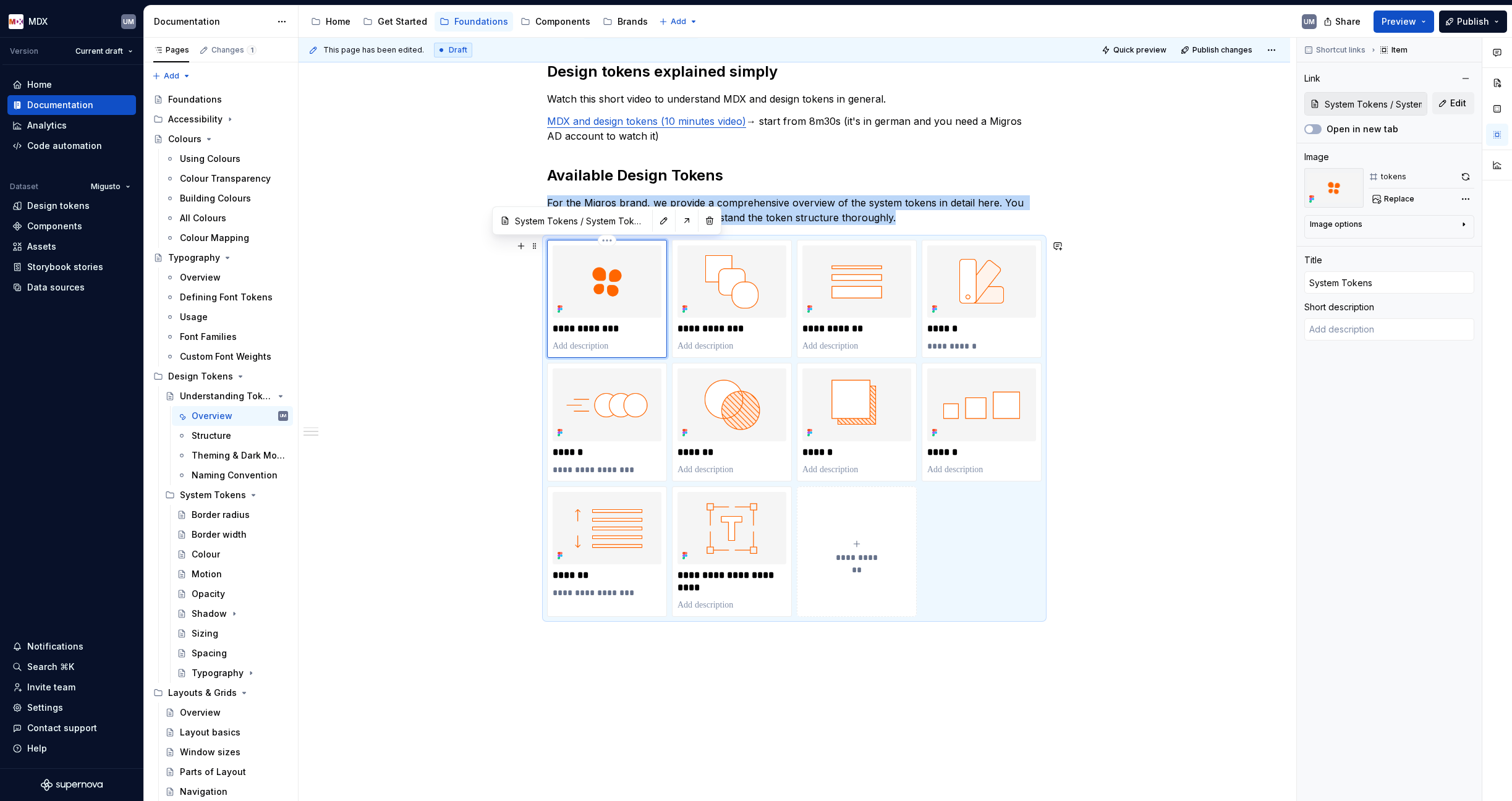
click at [599, 291] on img at bounding box center [607, 281] width 109 height 72
click at [711, 221] on button "button" at bounding box center [709, 221] width 17 height 17
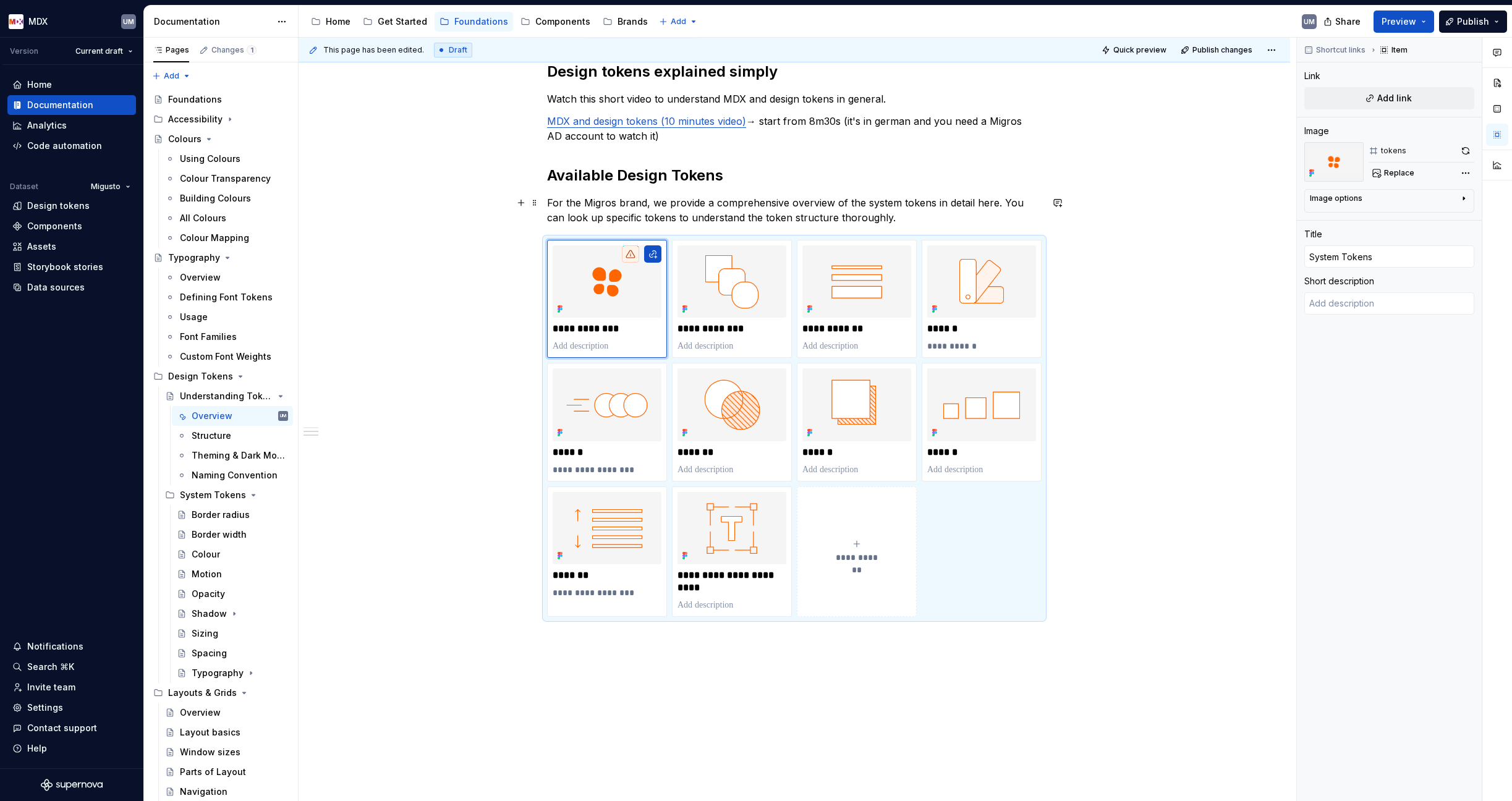
click at [685, 208] on p "For the Migros brand, we provide a comprehensive overview of the system tokens …" at bounding box center [795, 210] width 495 height 30
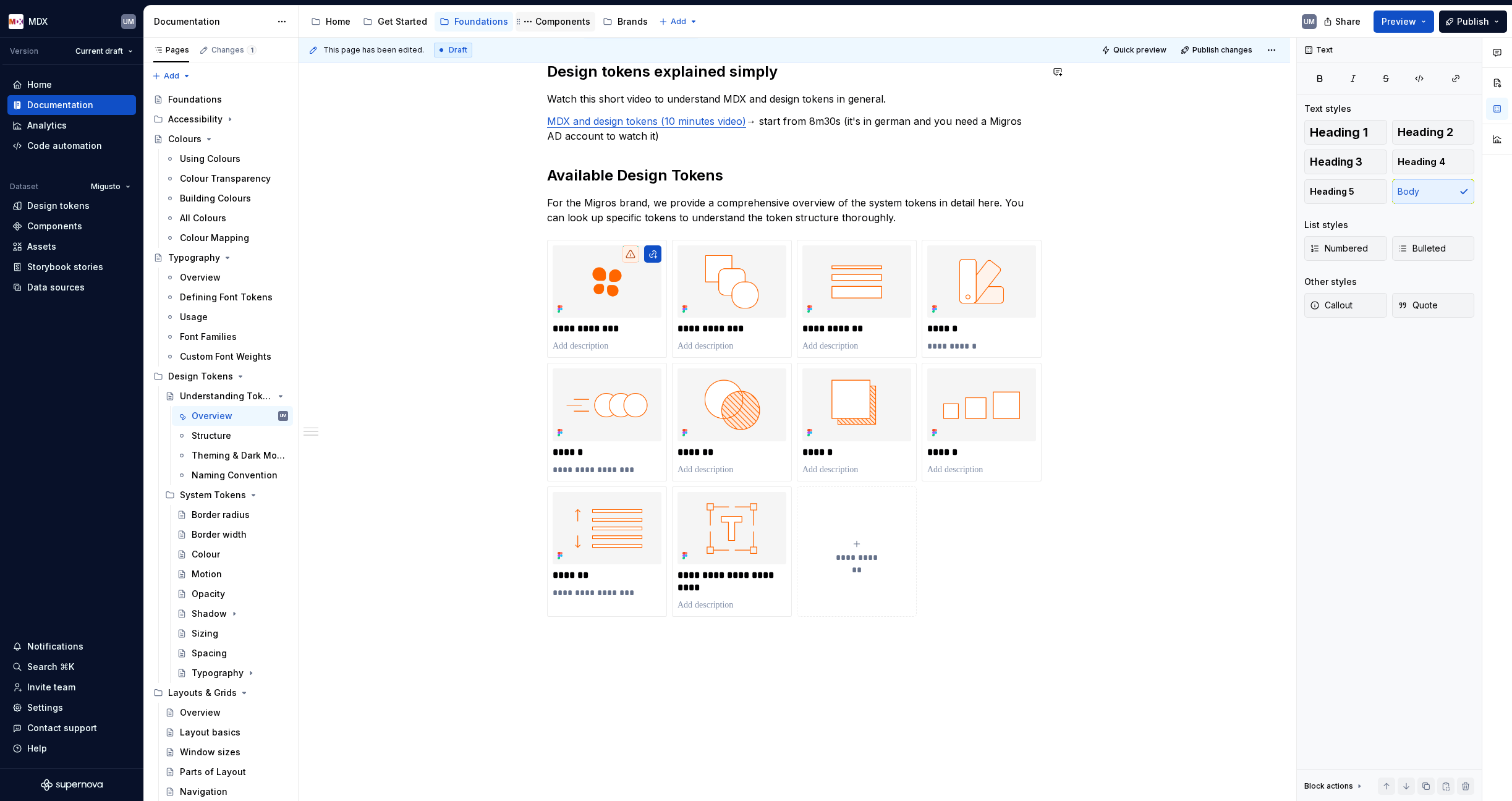
click at [573, 22] on div "Components" at bounding box center [563, 21] width 55 height 13
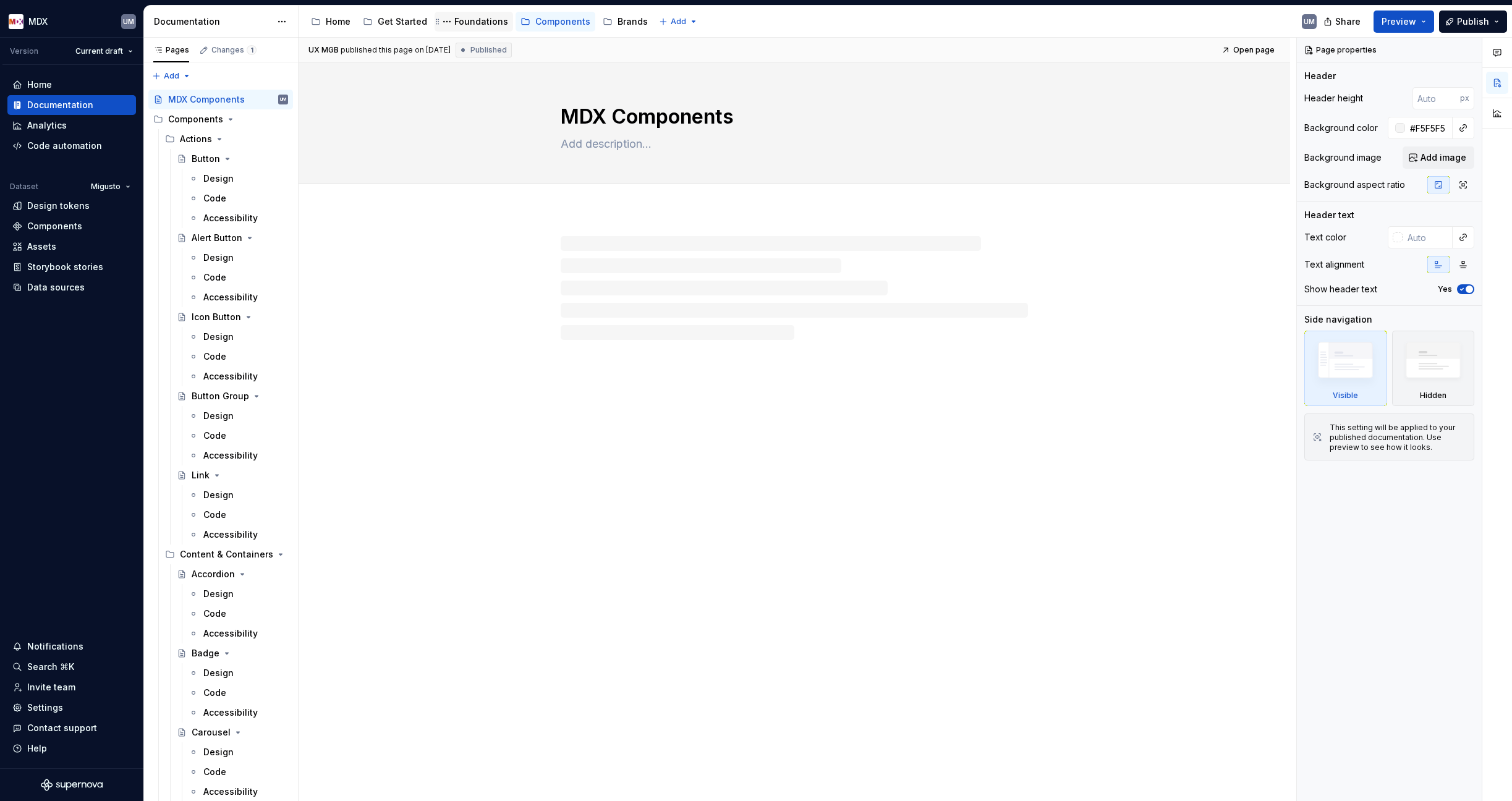
click at [465, 20] on div "Foundations" at bounding box center [481, 21] width 54 height 13
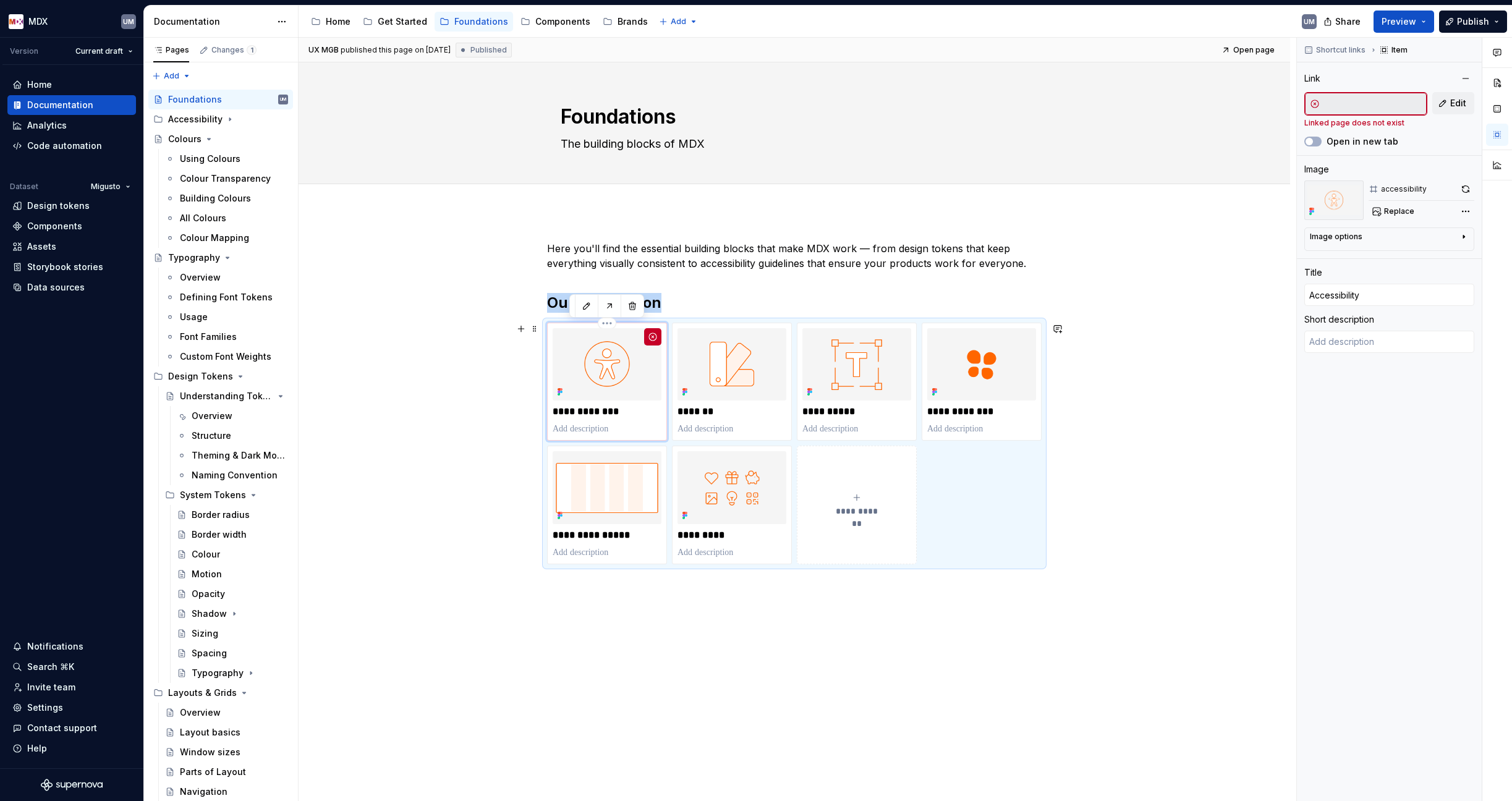
click at [611, 379] on img at bounding box center [607, 364] width 109 height 72
click at [564, 16] on div "Components" at bounding box center [563, 21] width 55 height 13
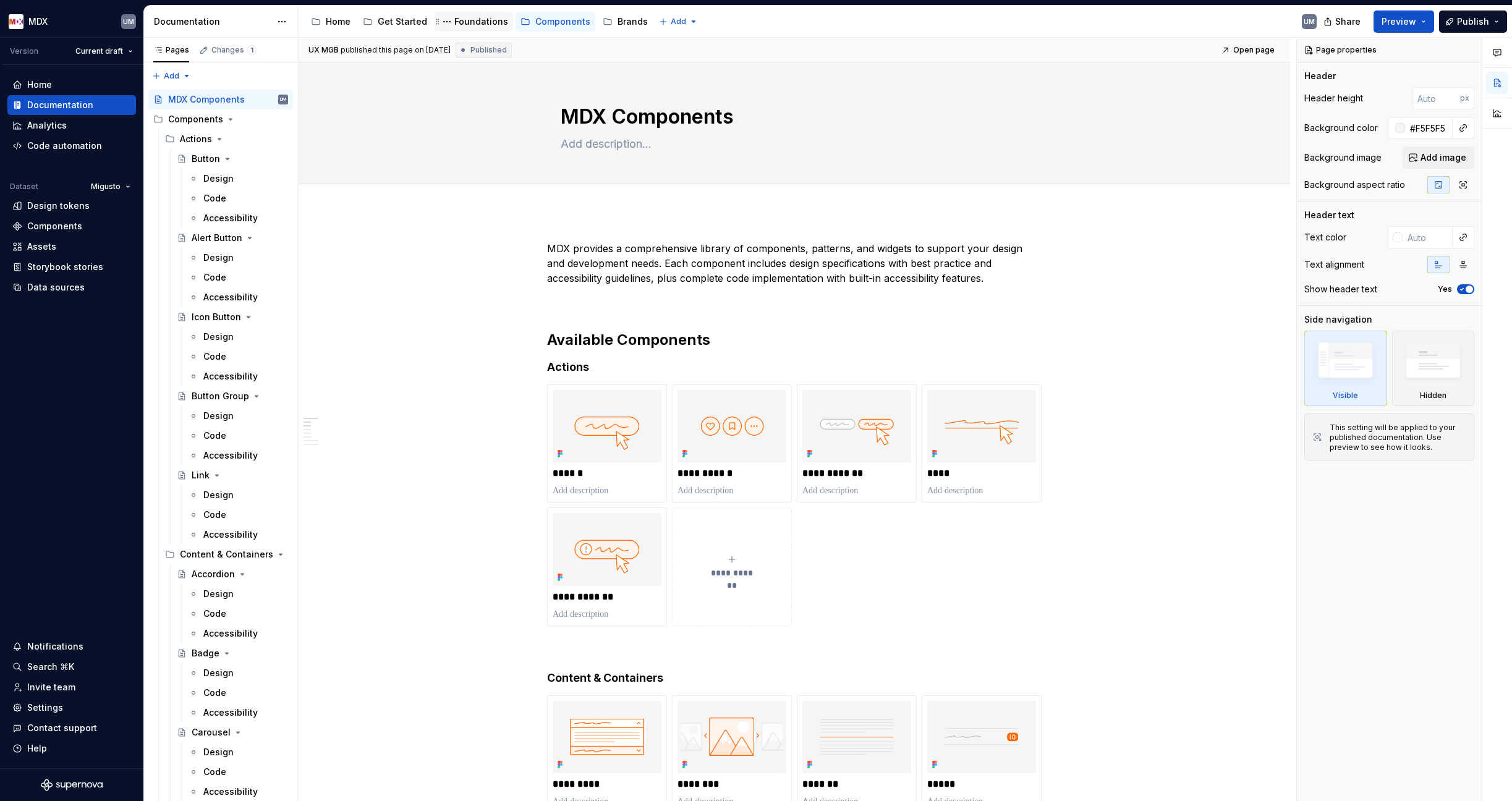
click at [472, 22] on div "Foundations" at bounding box center [481, 21] width 54 height 13
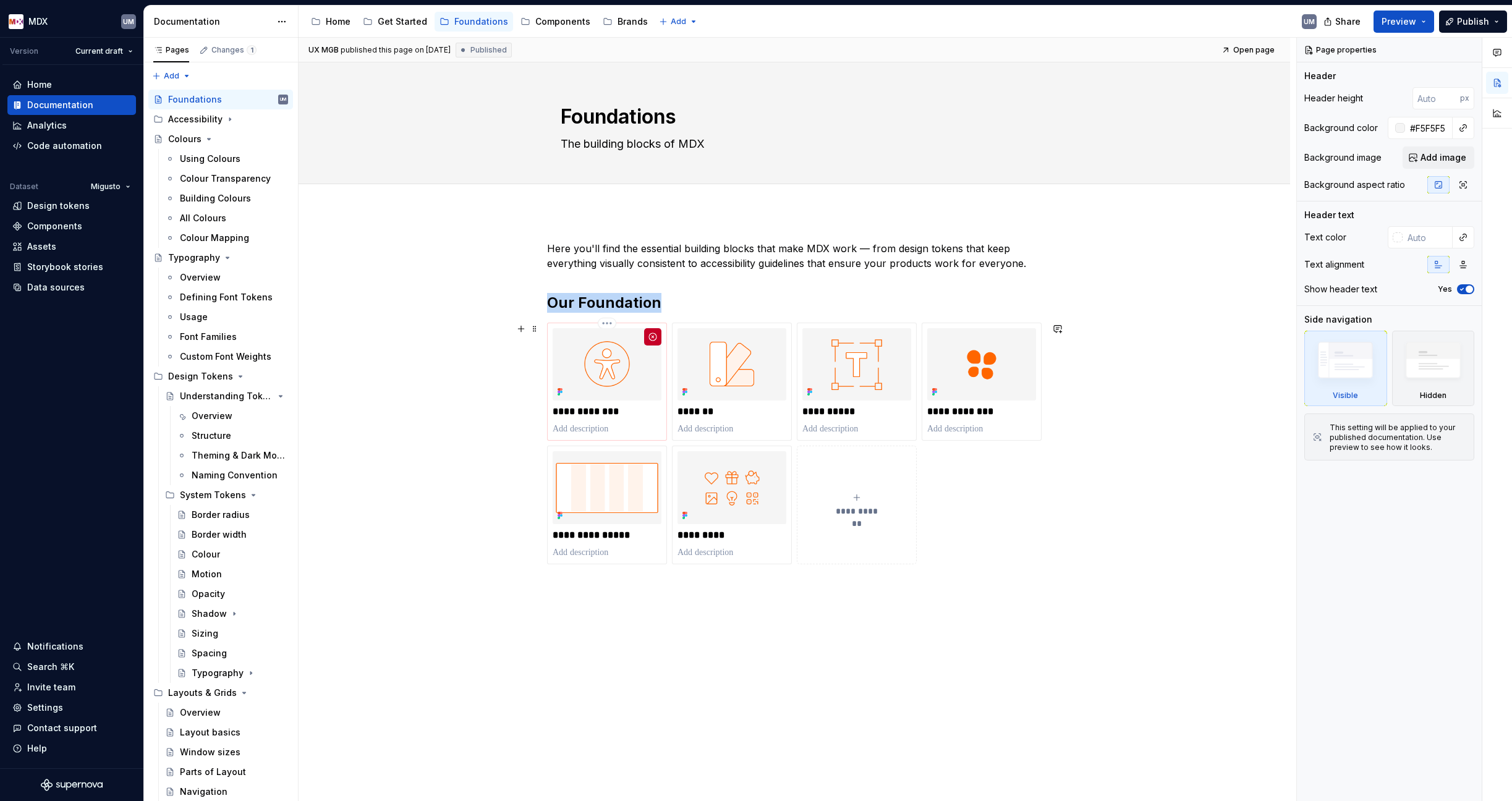
click at [585, 395] on img at bounding box center [607, 364] width 109 height 72
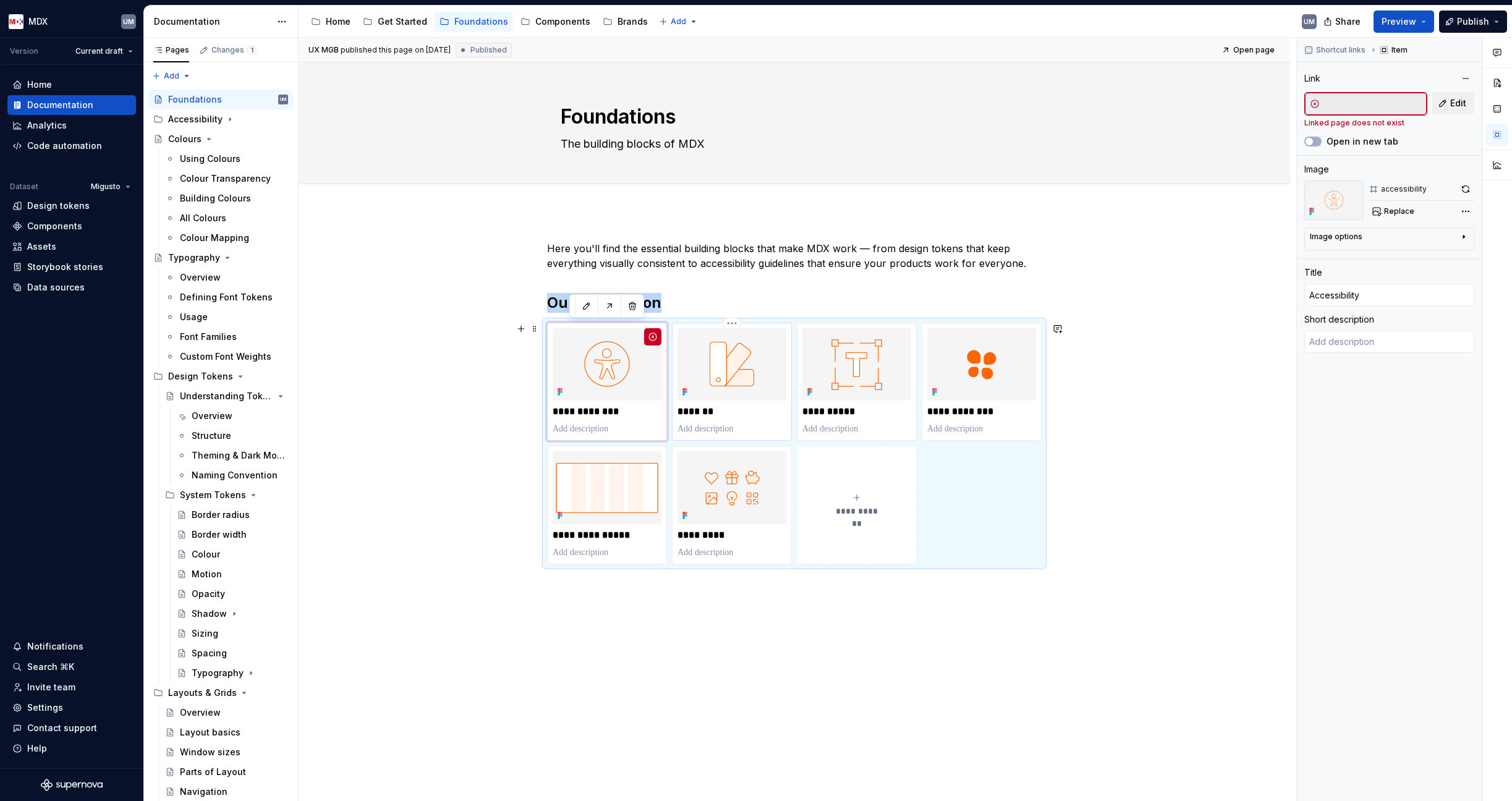
type textarea "*"
type input "Colours"
click at [727, 384] on img at bounding box center [731, 364] width 109 height 72
type textarea "*"
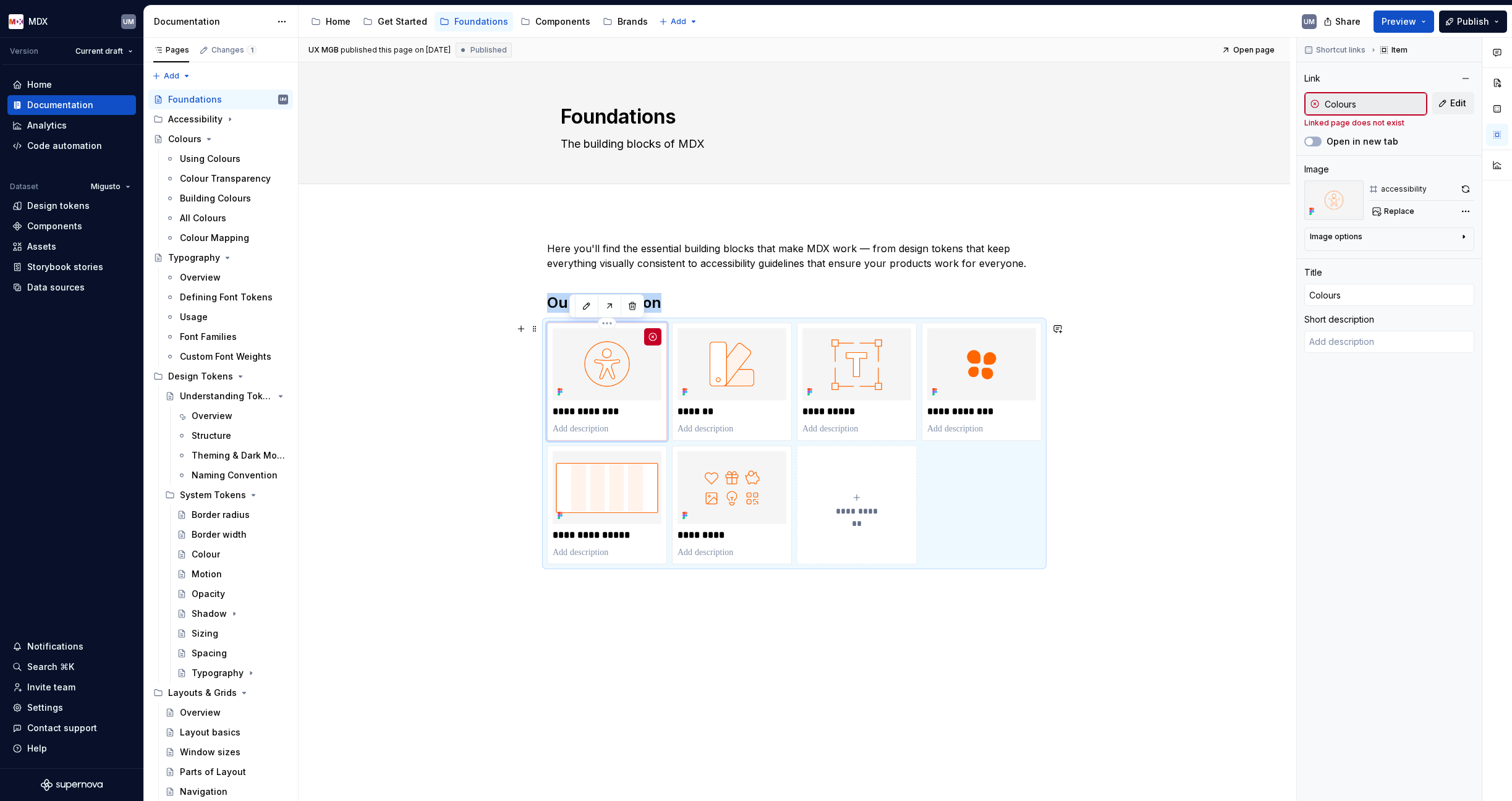
type input "Accessibility"
click at [612, 395] on img at bounding box center [607, 364] width 109 height 72
click at [1455, 101] on span "Edit" at bounding box center [1458, 103] width 16 height 13
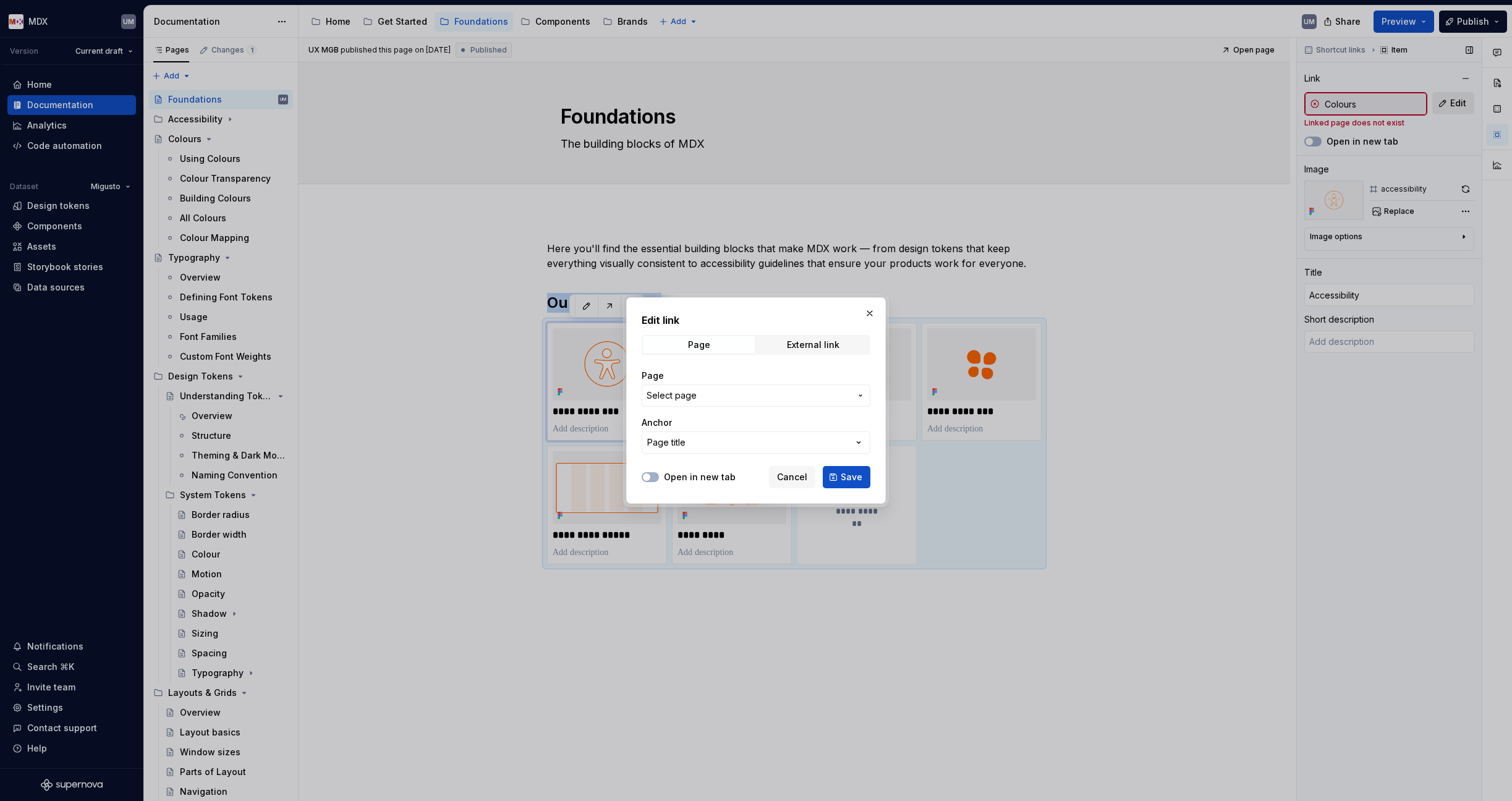
type textarea "*"
click at [711, 395] on span "Select page" at bounding box center [749, 395] width 204 height 13
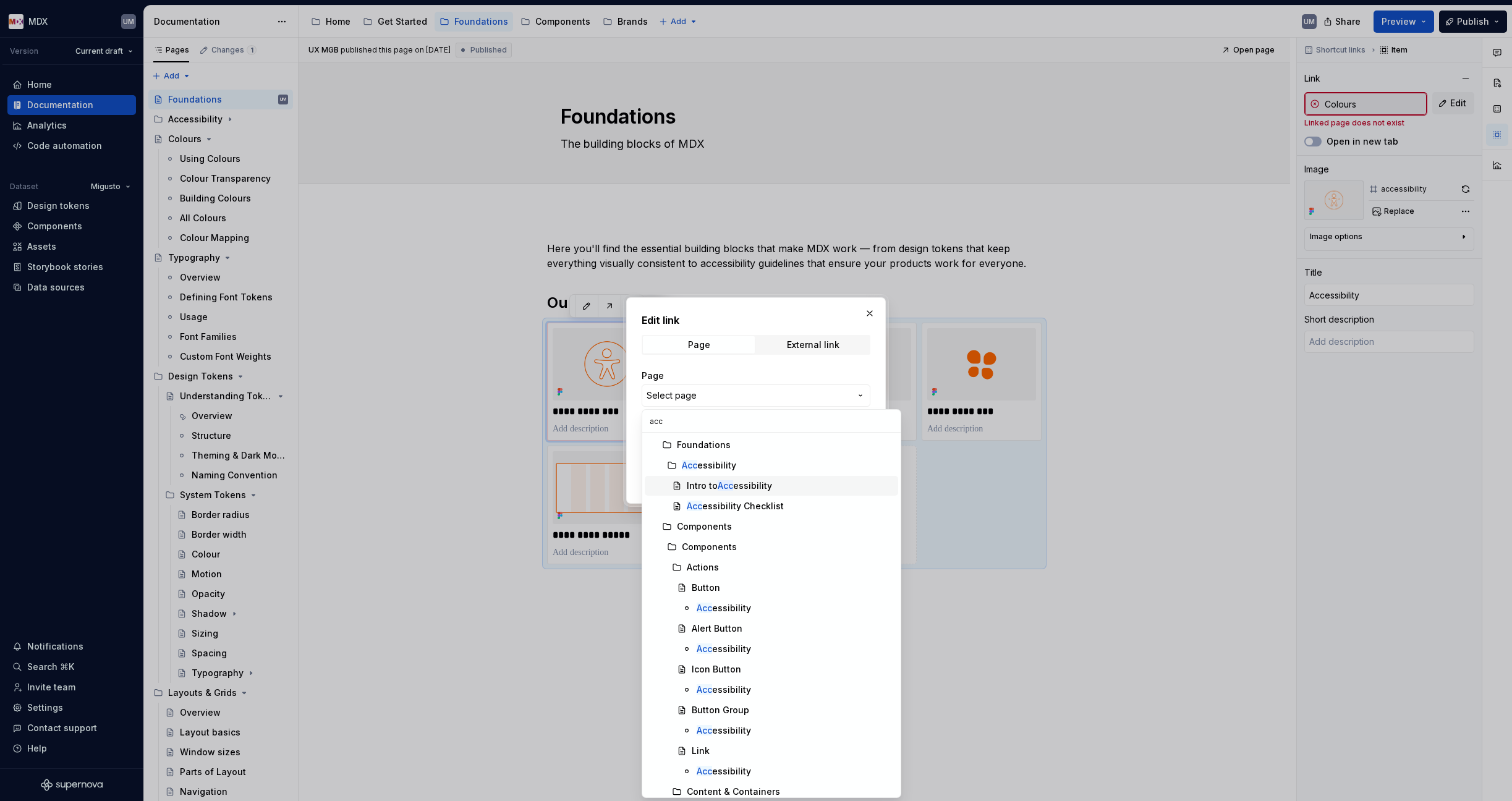
type input "acc"
click at [735, 482] on div "Intro to Acc essibility" at bounding box center [729, 485] width 85 height 13
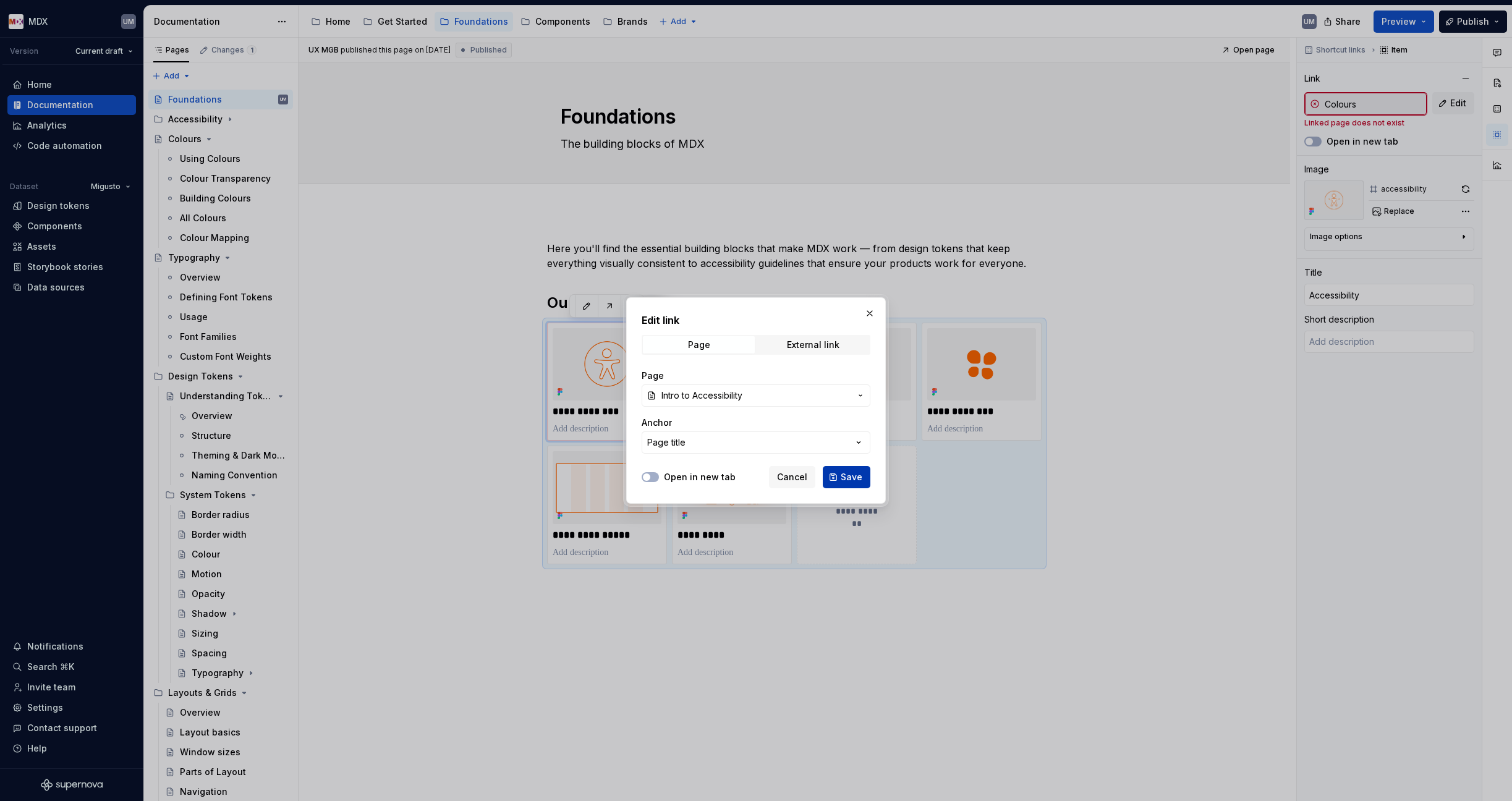
click at [851, 475] on span "Save" at bounding box center [851, 476] width 21 height 13
type textarea "*"
type input "Accessibility / Intro to Accessibility"
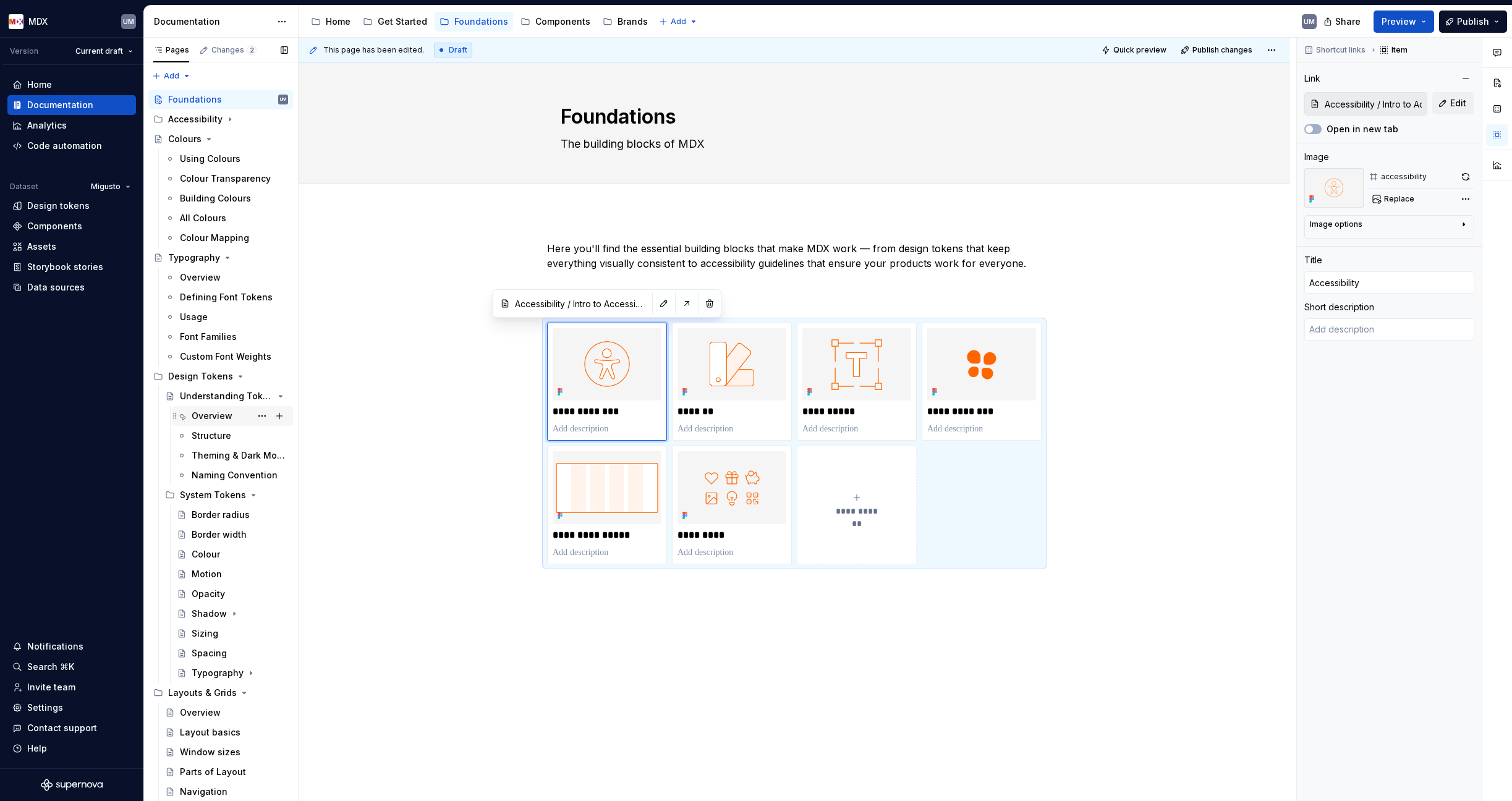
click at [223, 418] on div "Overview" at bounding box center [211, 416] width 41 height 13
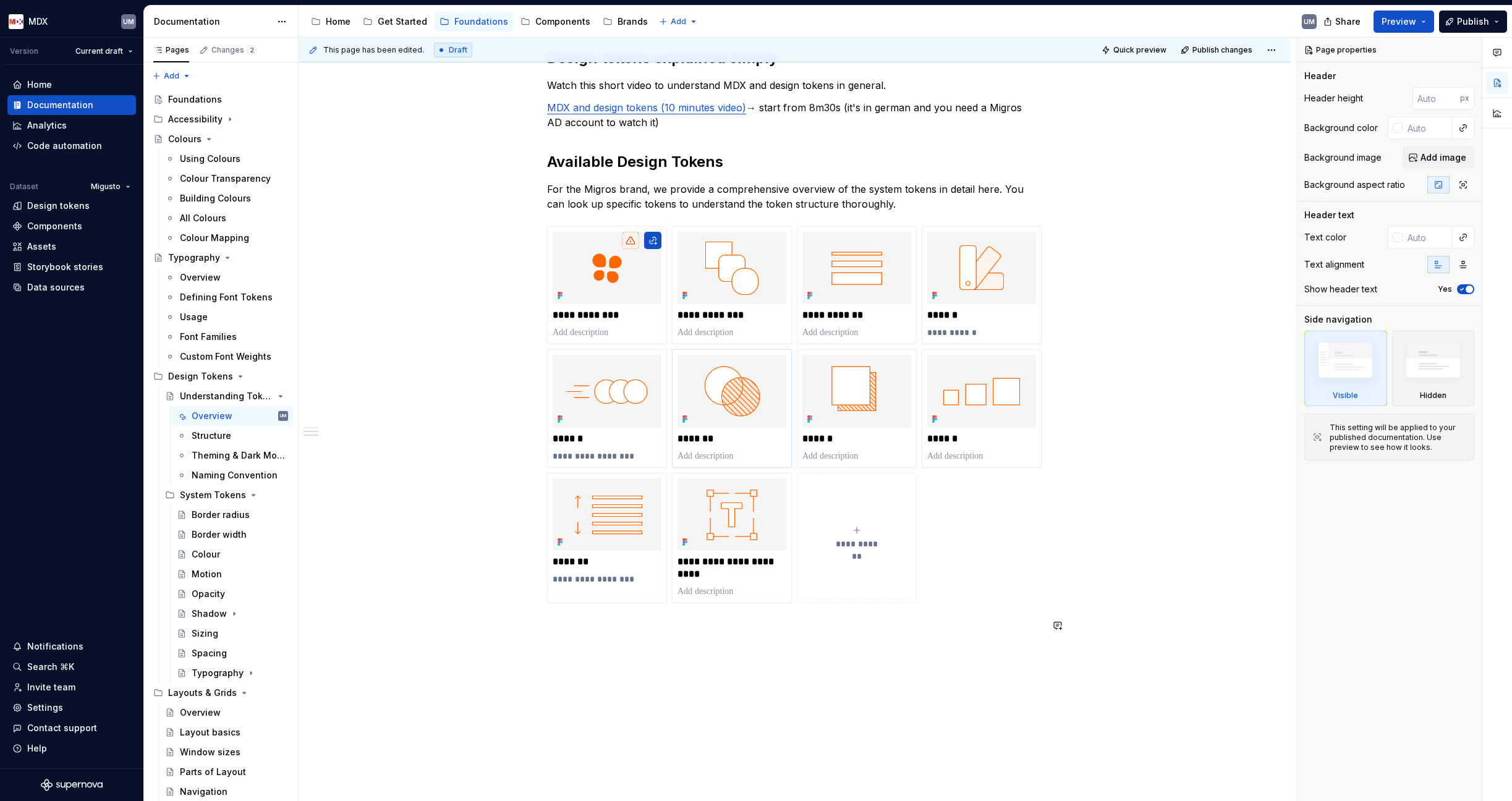
scroll to position [782, 0]
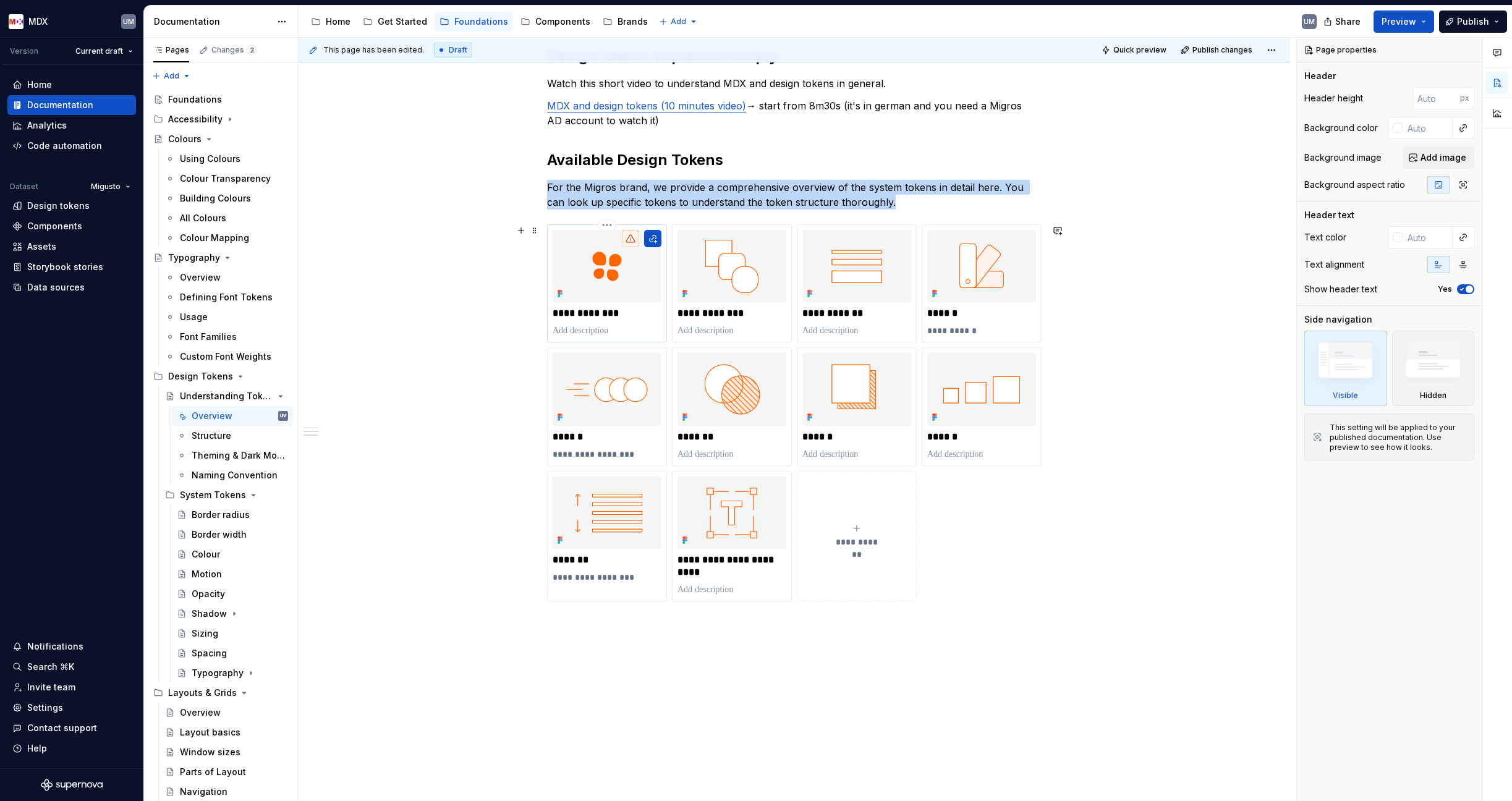
click at [623, 293] on img at bounding box center [607, 266] width 109 height 72
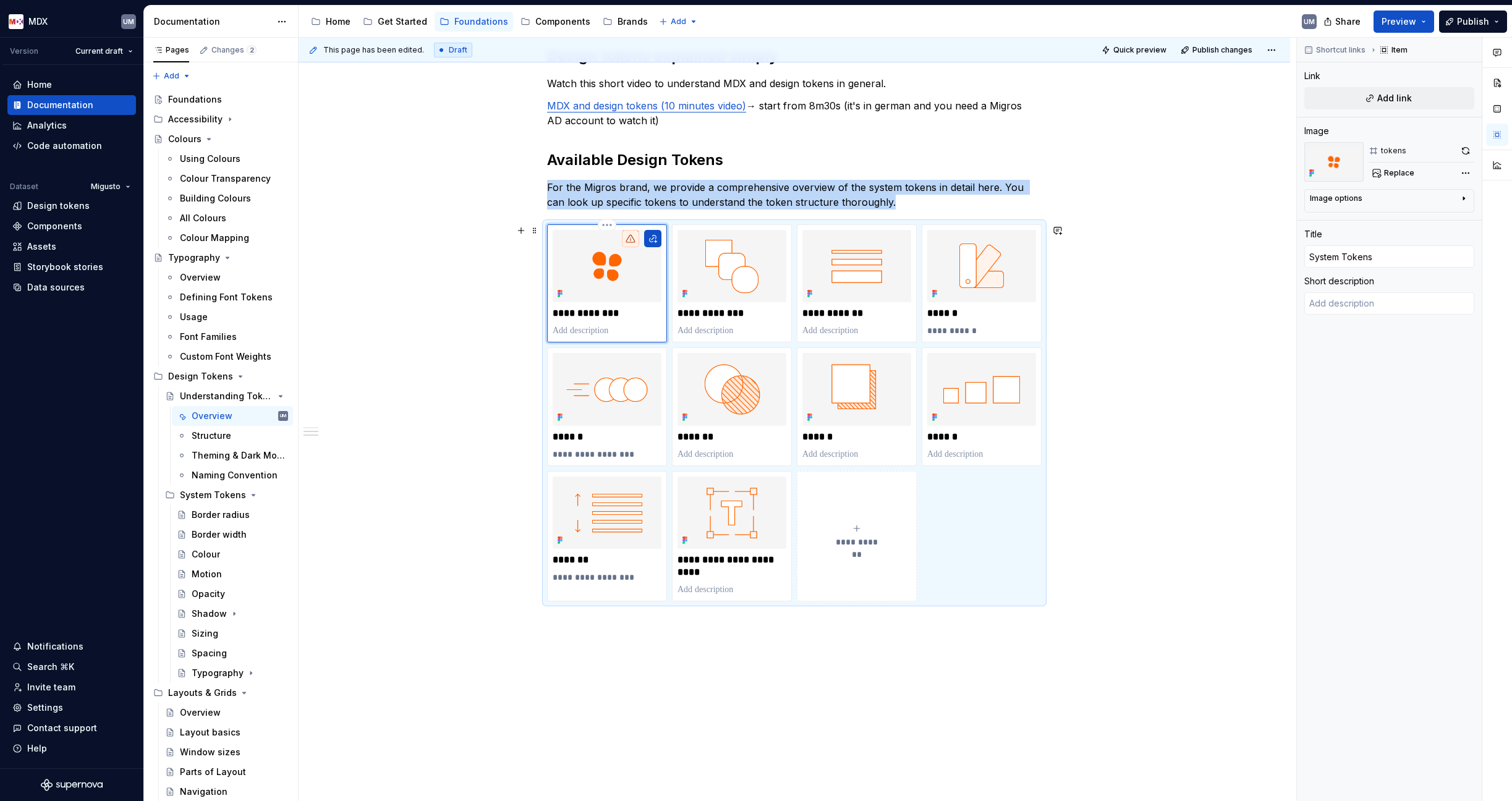
click at [625, 297] on img at bounding box center [607, 266] width 109 height 72
click at [607, 223] on html "MDX UM Version Current draft Home Documentation Analytics Code automation Datas…" at bounding box center [756, 400] width 1512 height 801
click at [625, 292] on html "MDX UM Version Current draft Home Documentation Analytics Code automation Datas…" at bounding box center [756, 400] width 1512 height 801
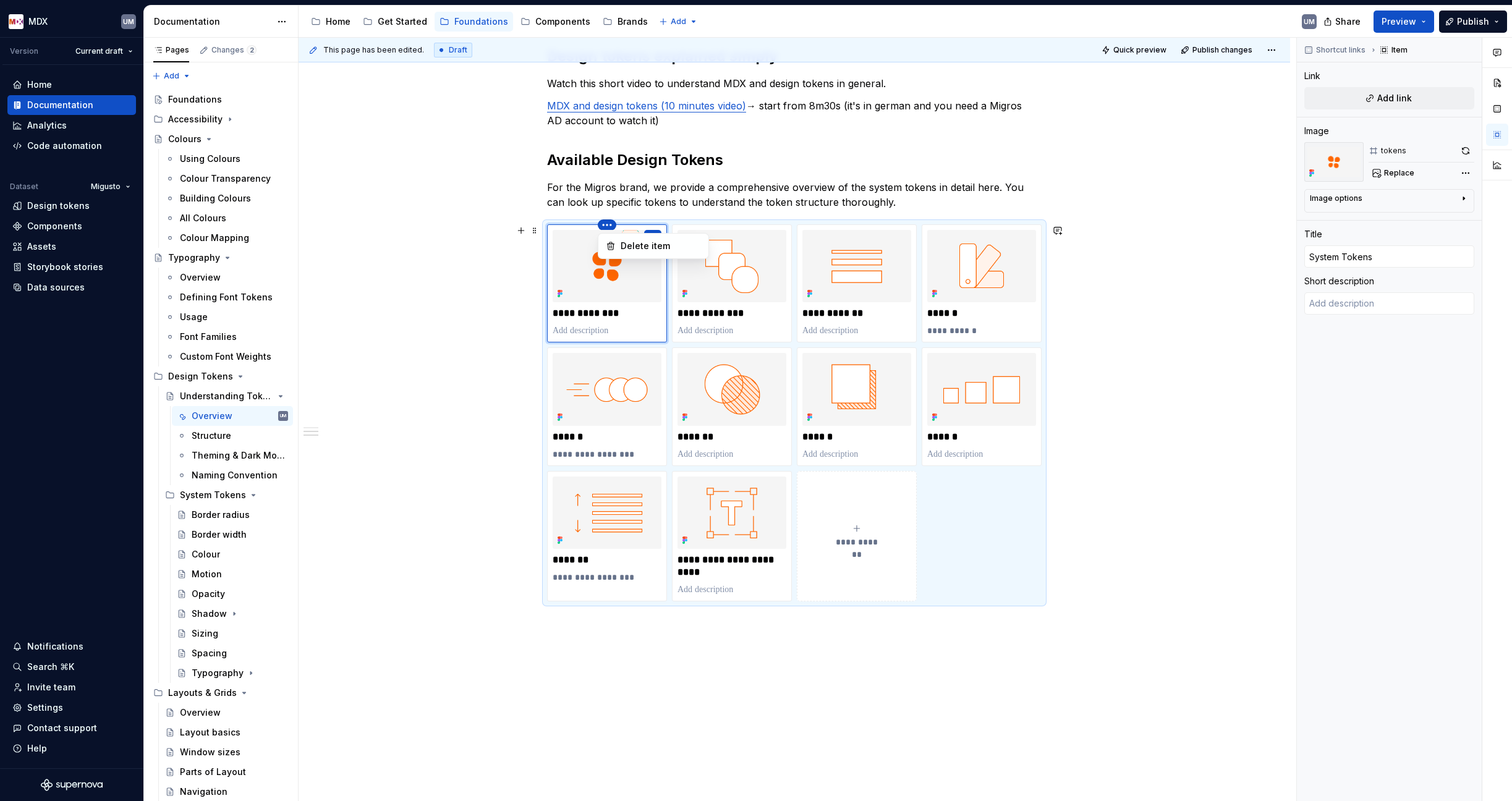
click at [607, 226] on html "MDX UM Version Current draft Home Documentation Analytics Code automation Datas…" at bounding box center [756, 400] width 1512 height 801
click at [632, 243] on div "Delete item" at bounding box center [661, 246] width 81 height 13
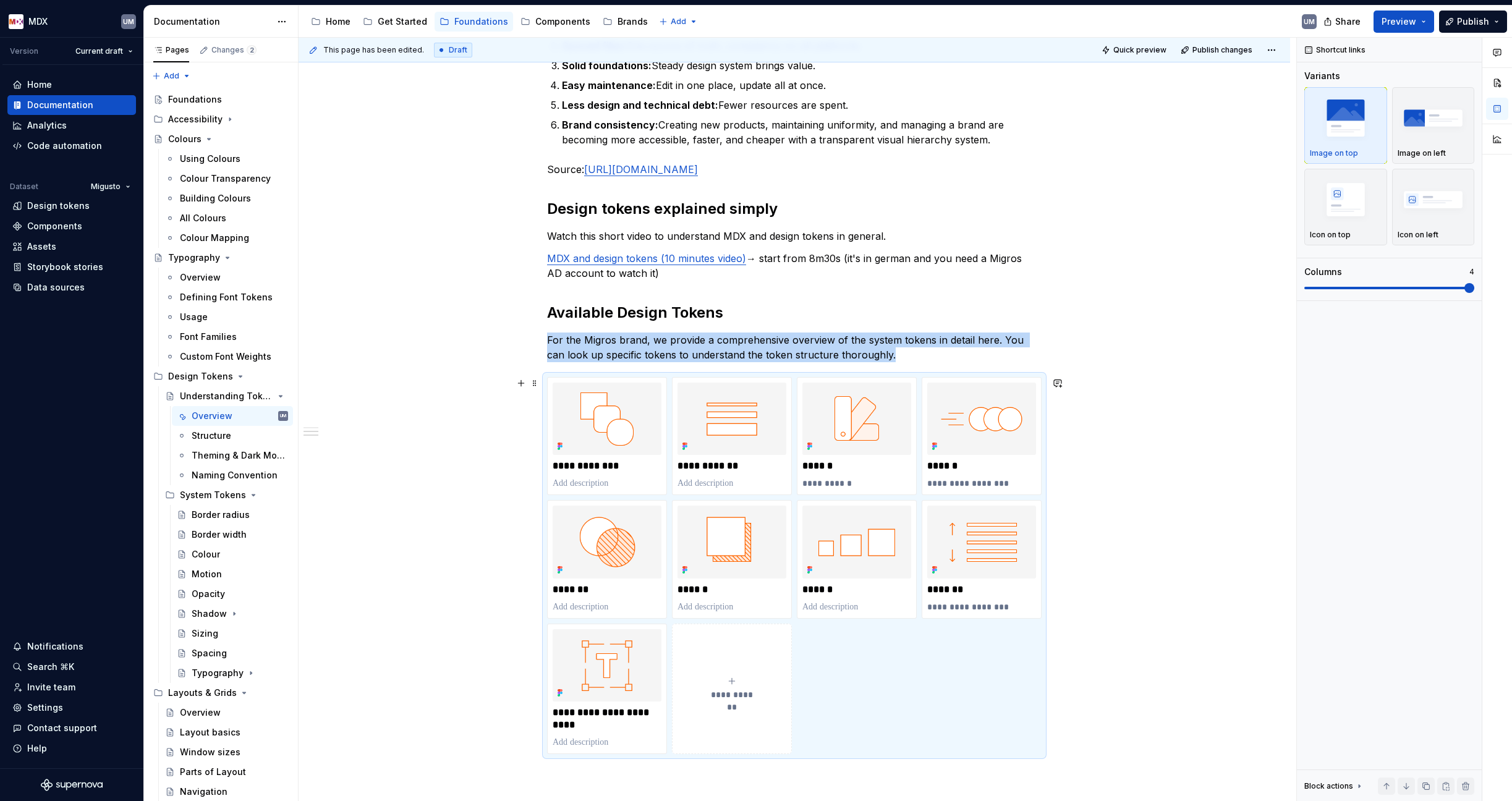
scroll to position [670, 0]
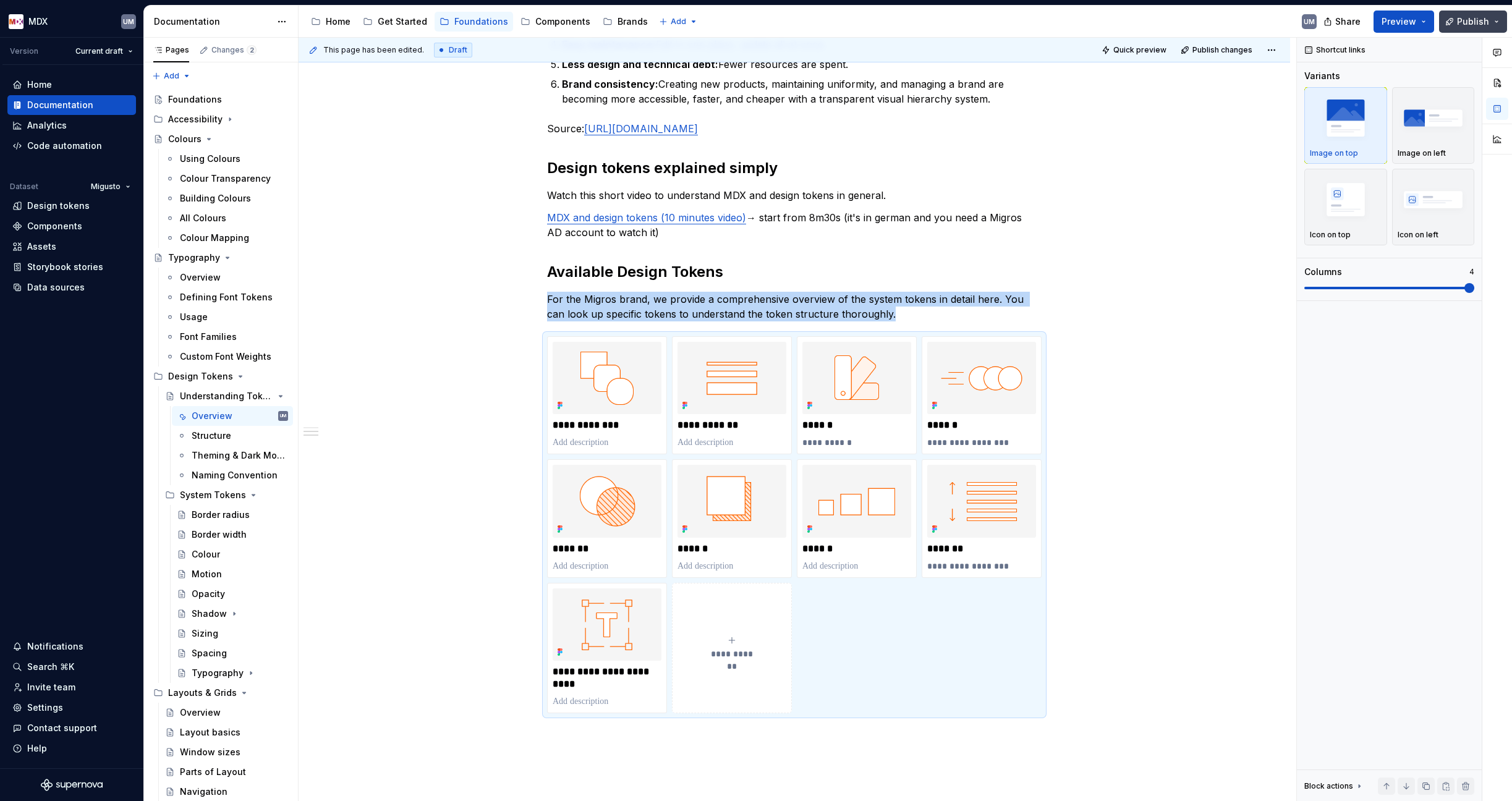
click at [1483, 18] on span "Publish" at bounding box center [1473, 21] width 32 height 13
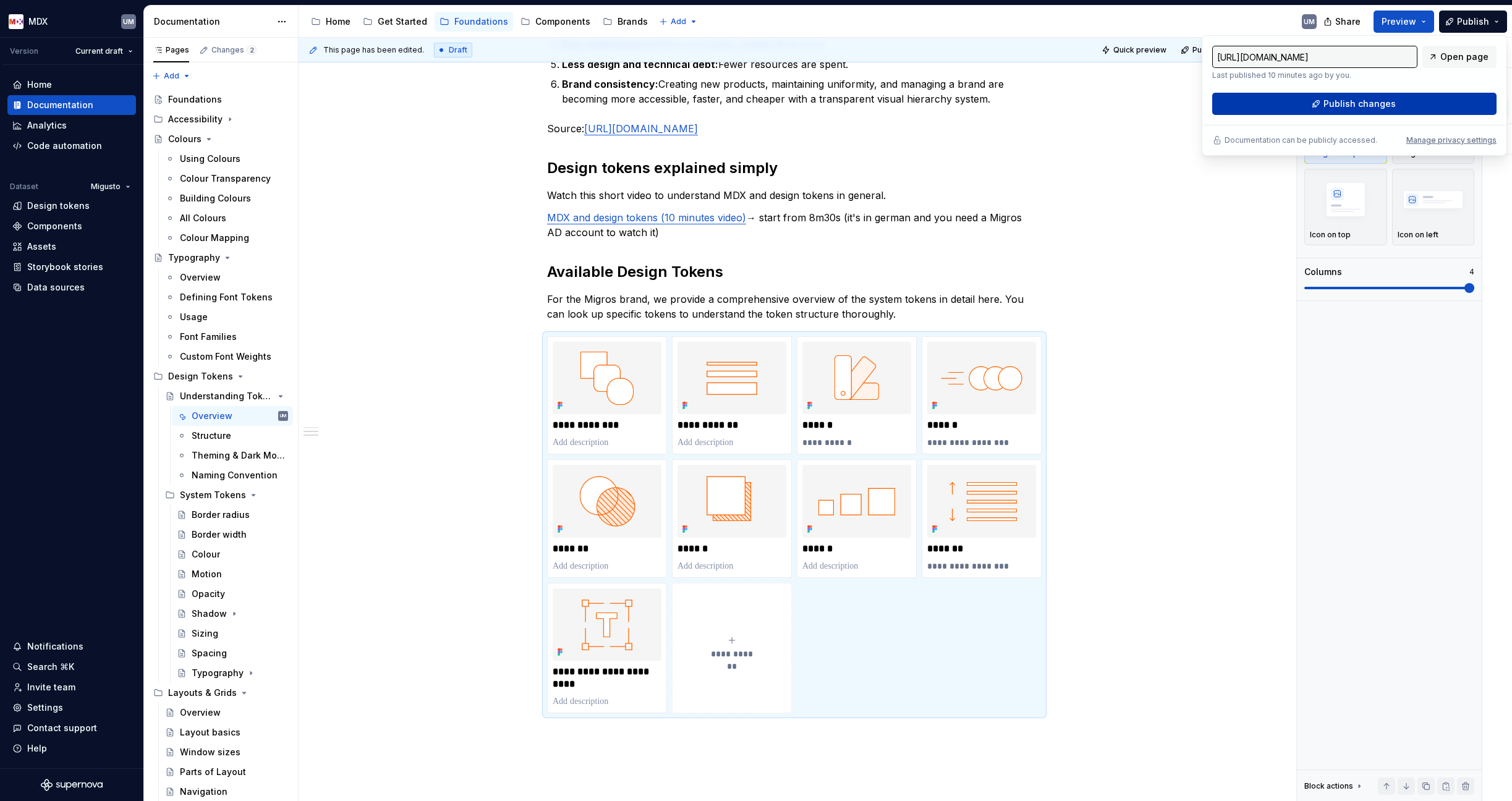
click at [1349, 97] on span "Publish changes" at bounding box center [1359, 103] width 72 height 13
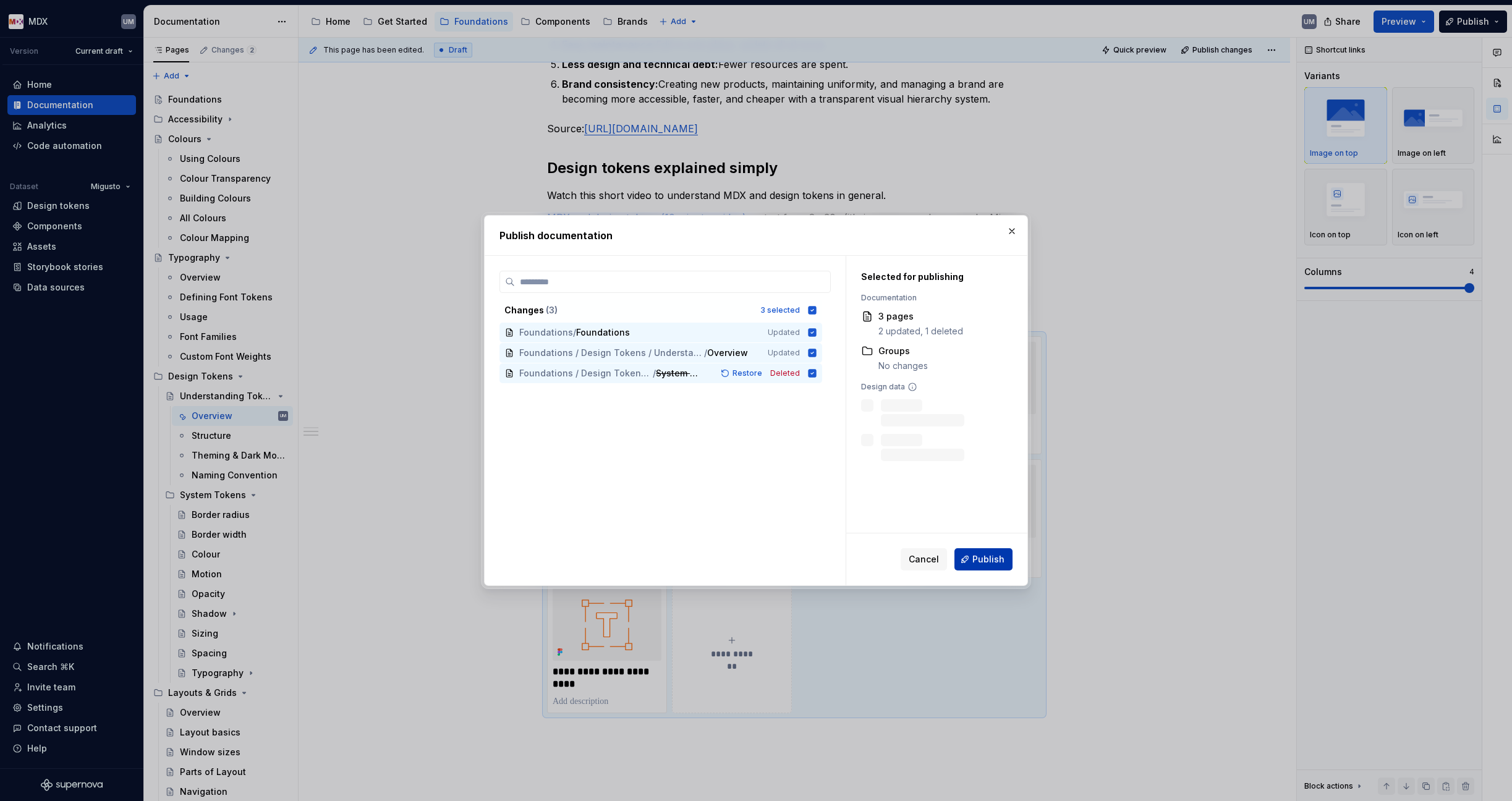
click at [991, 556] on span "Publish" at bounding box center [988, 559] width 32 height 13
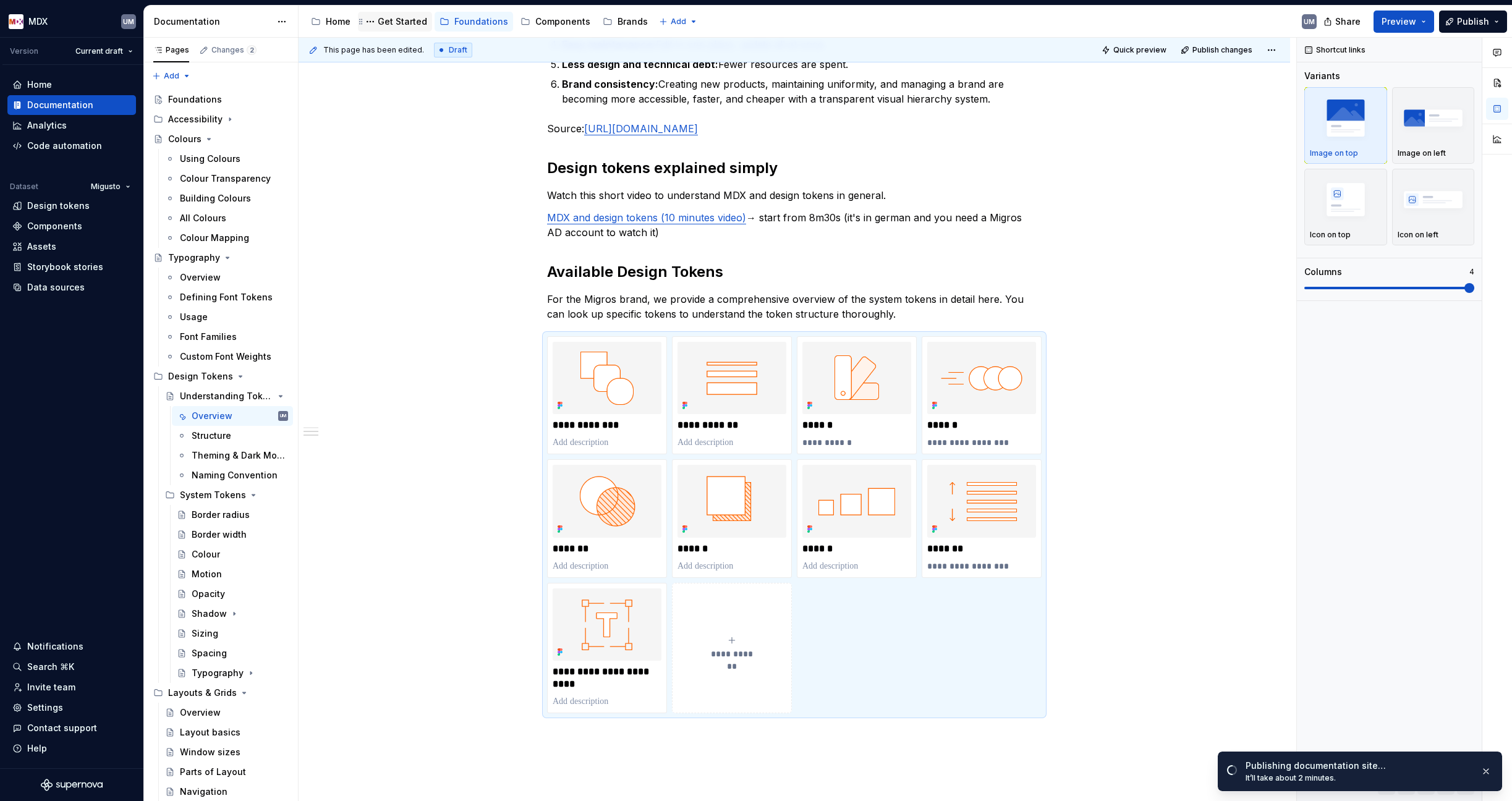
click at [395, 22] on div "Get Started" at bounding box center [402, 21] width 49 height 13
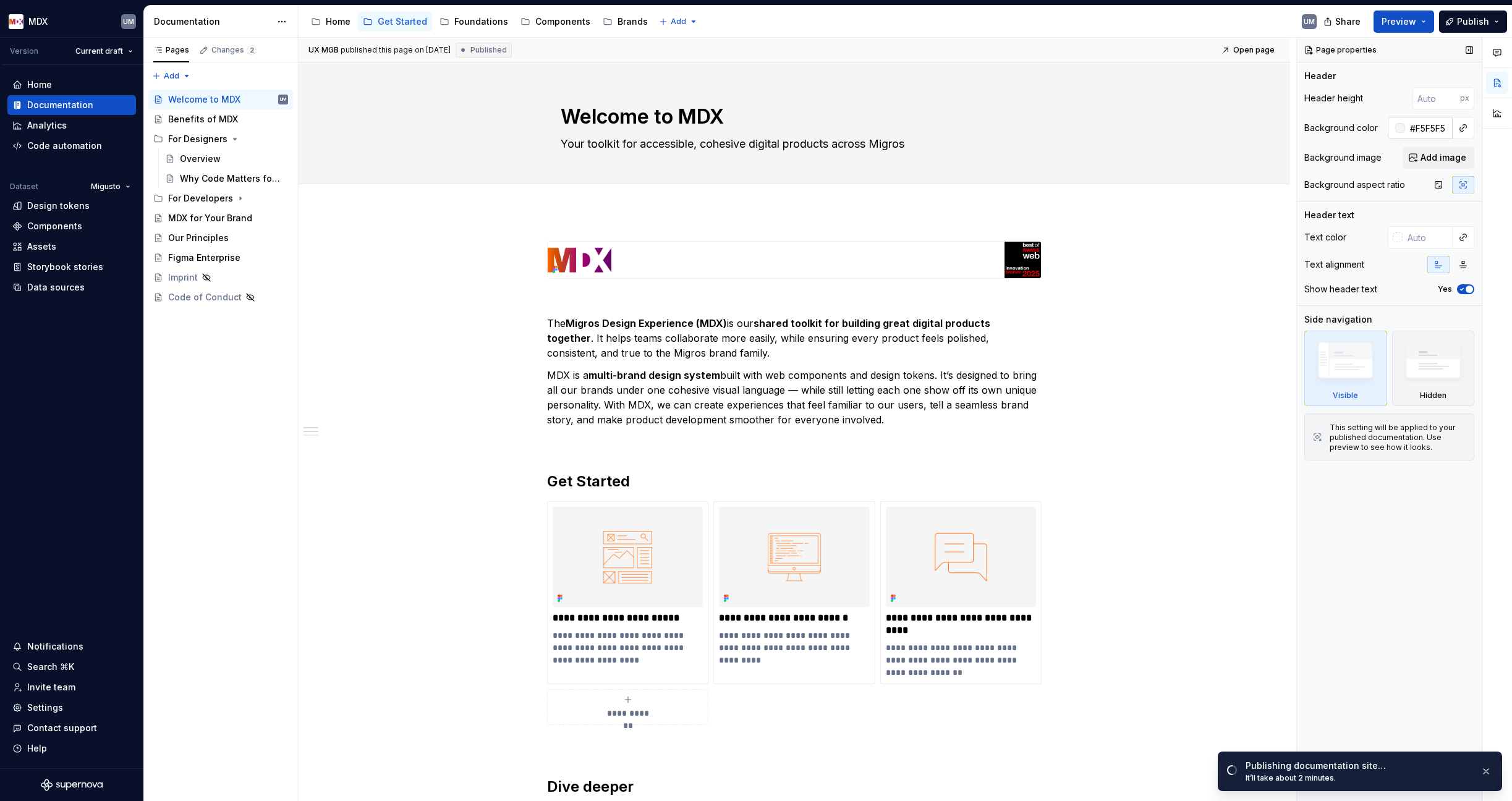
click at [1427, 127] on input "#F5F5F5" at bounding box center [1428, 127] width 47 height 22
type textarea "*"
click at [1438, 128] on input "#F5F5F5" at bounding box center [1428, 127] width 47 height 22
type input "#"
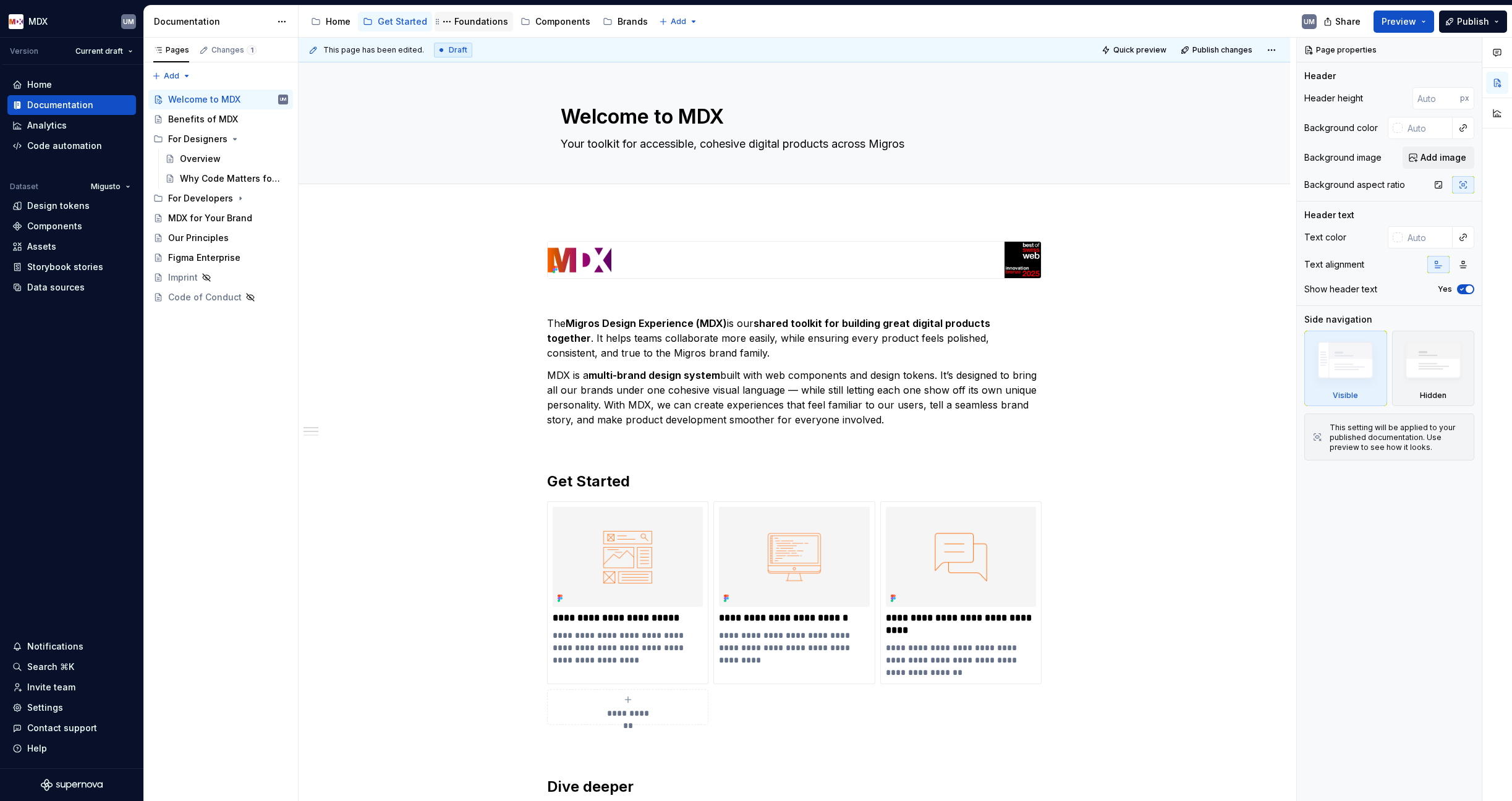
click at [475, 22] on div "Foundations" at bounding box center [481, 21] width 54 height 13
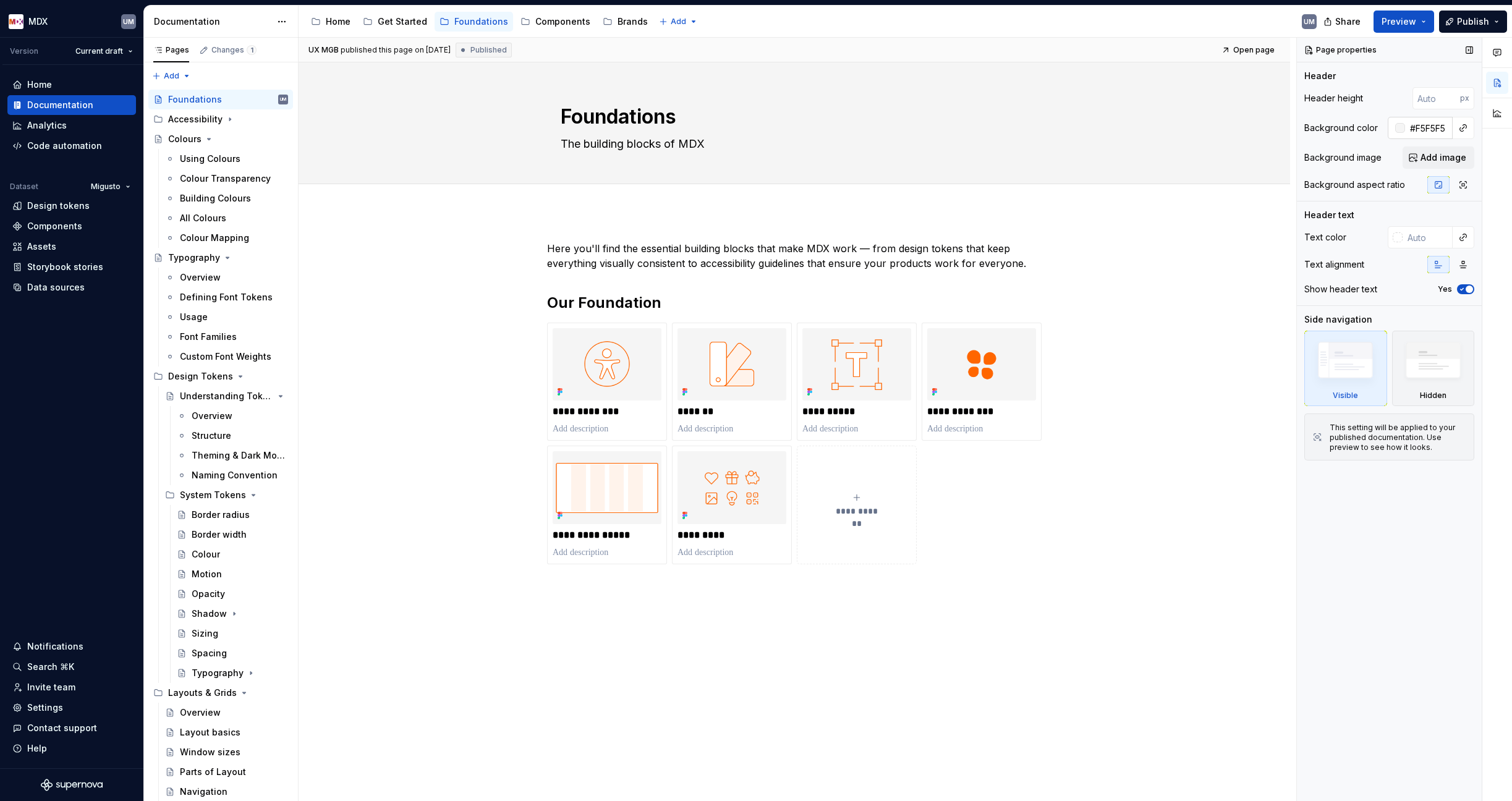
type textarea "*"
click at [1424, 126] on input "#F5F5F5" at bounding box center [1428, 127] width 47 height 22
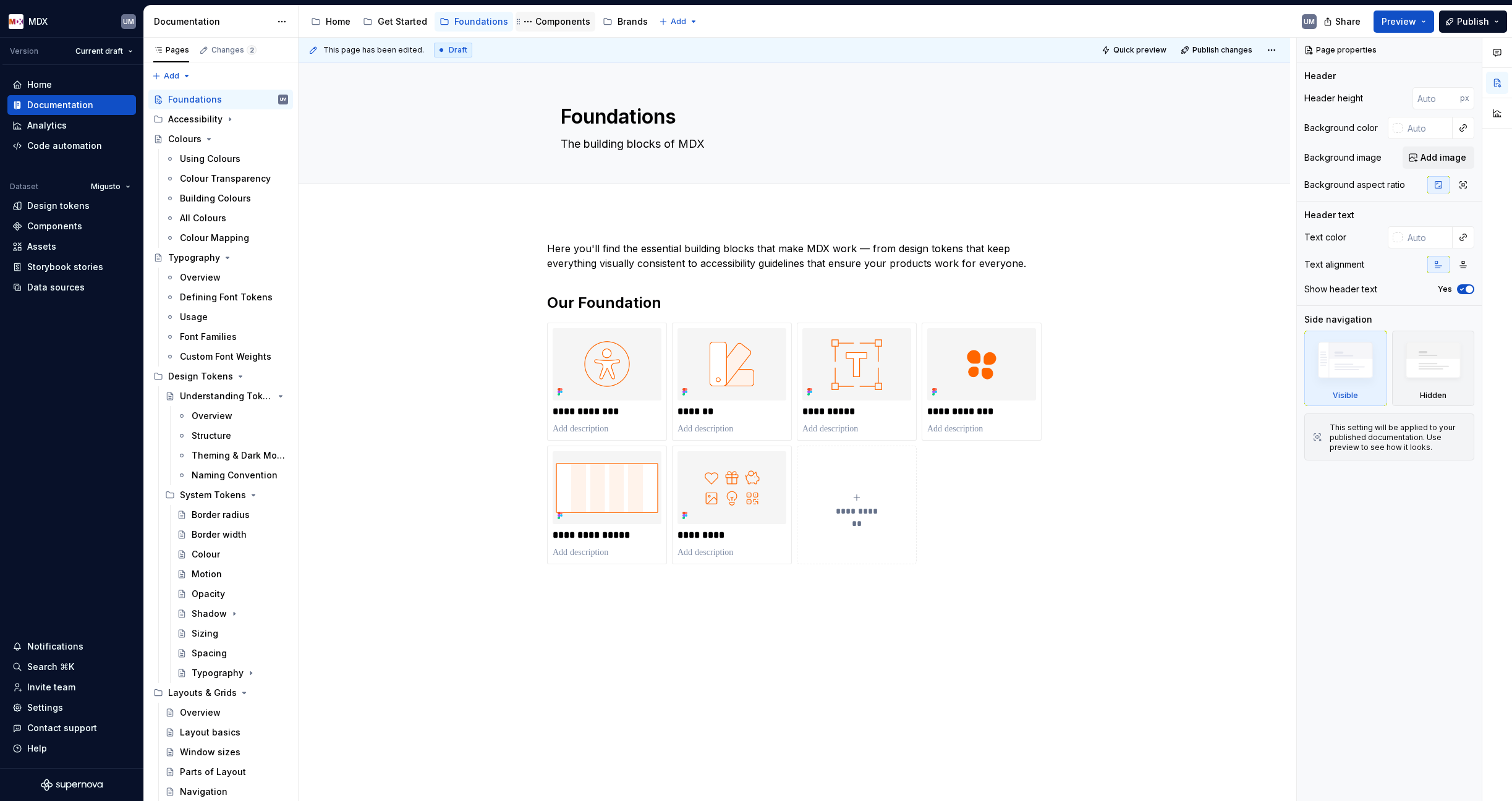
click at [541, 22] on div "Components" at bounding box center [563, 21] width 55 height 13
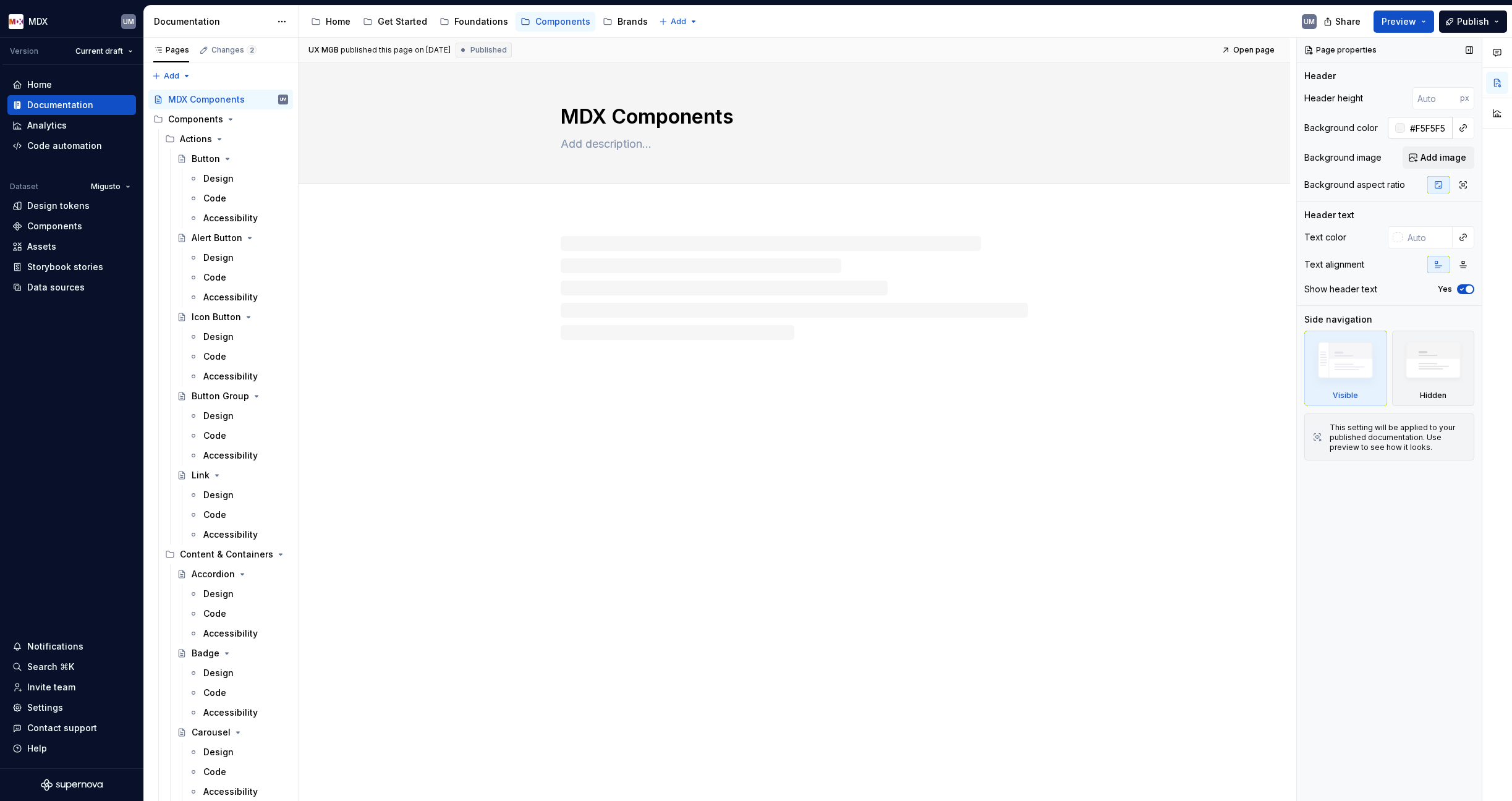
click at [1433, 128] on input "#F5F5F5" at bounding box center [1428, 127] width 47 height 22
type textarea "*"
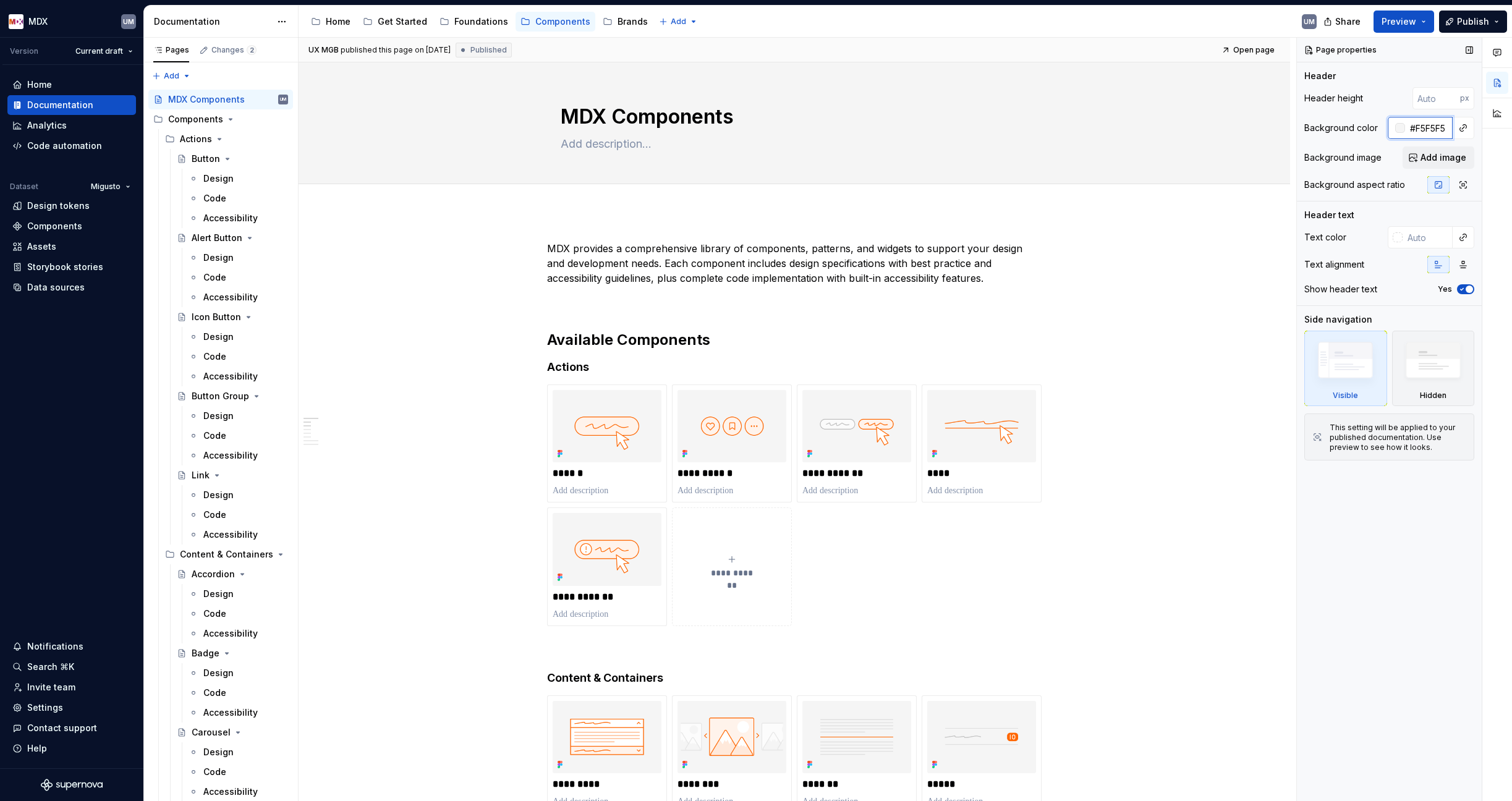
click at [1433, 128] on input "#F5F5F5" at bounding box center [1428, 127] width 47 height 22
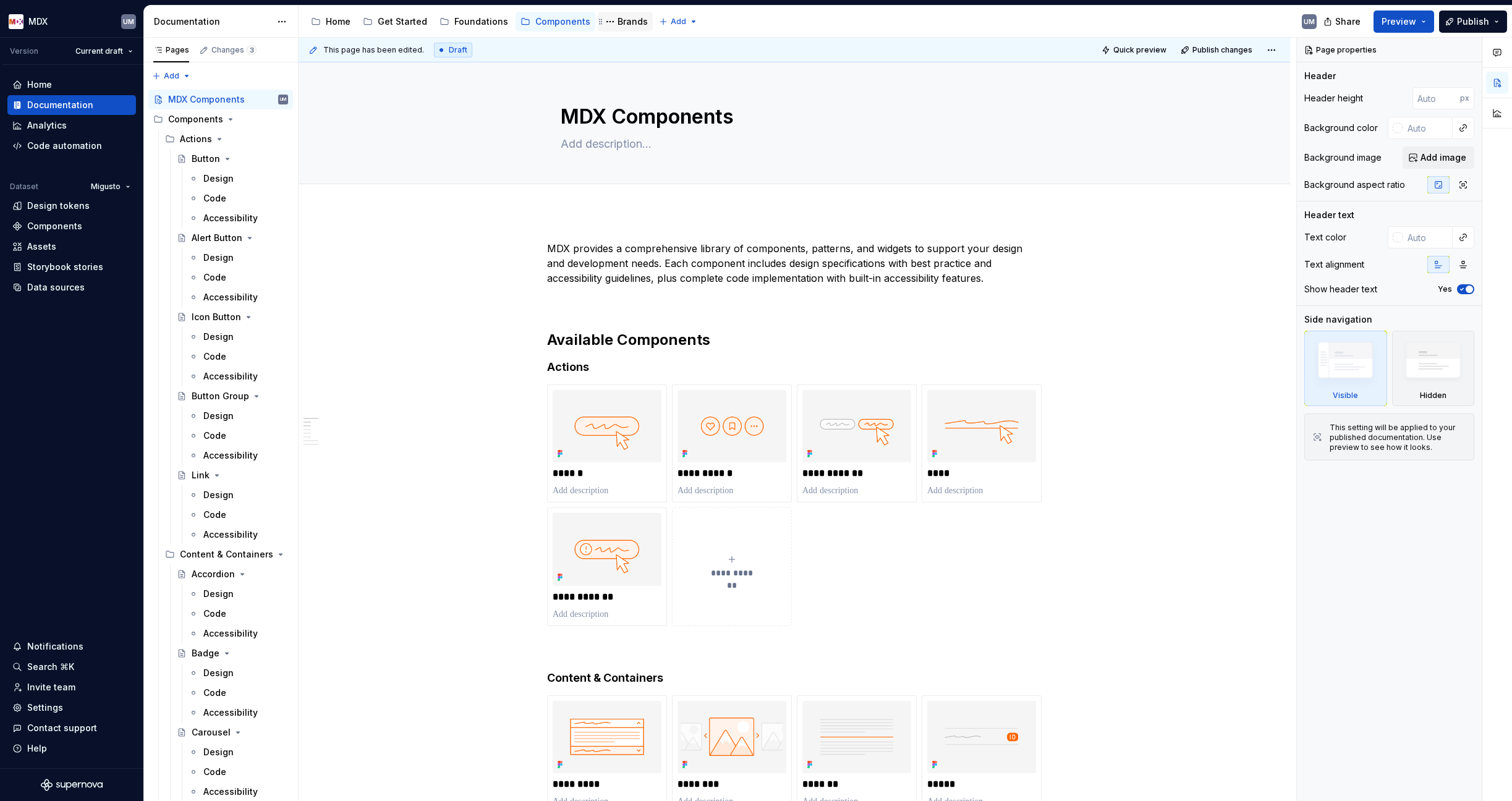
click at [617, 21] on div "Brands" at bounding box center [632, 21] width 30 height 13
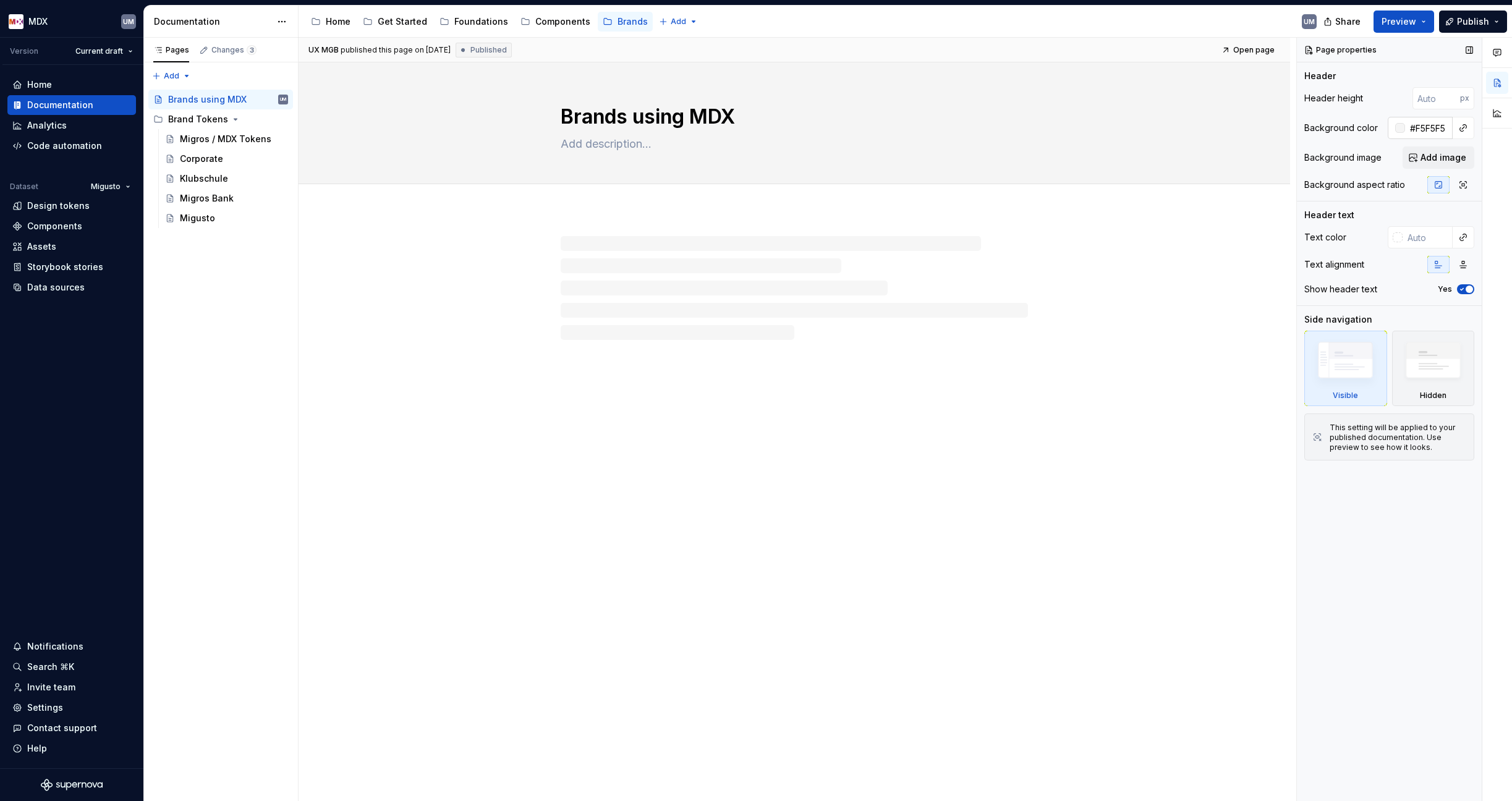
type textarea "*"
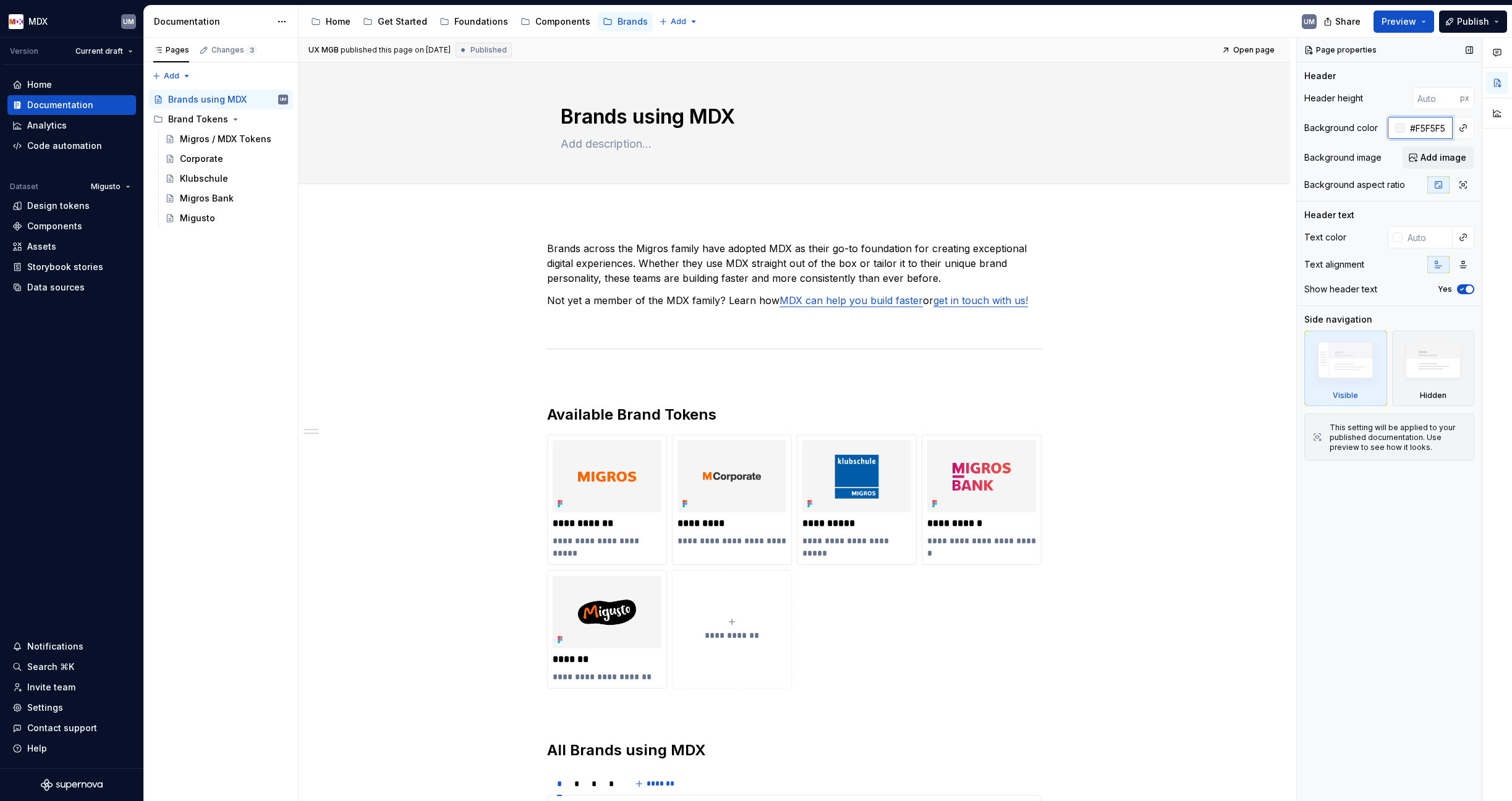
click at [1429, 125] on input "#F5F5F5" at bounding box center [1428, 127] width 47 height 22
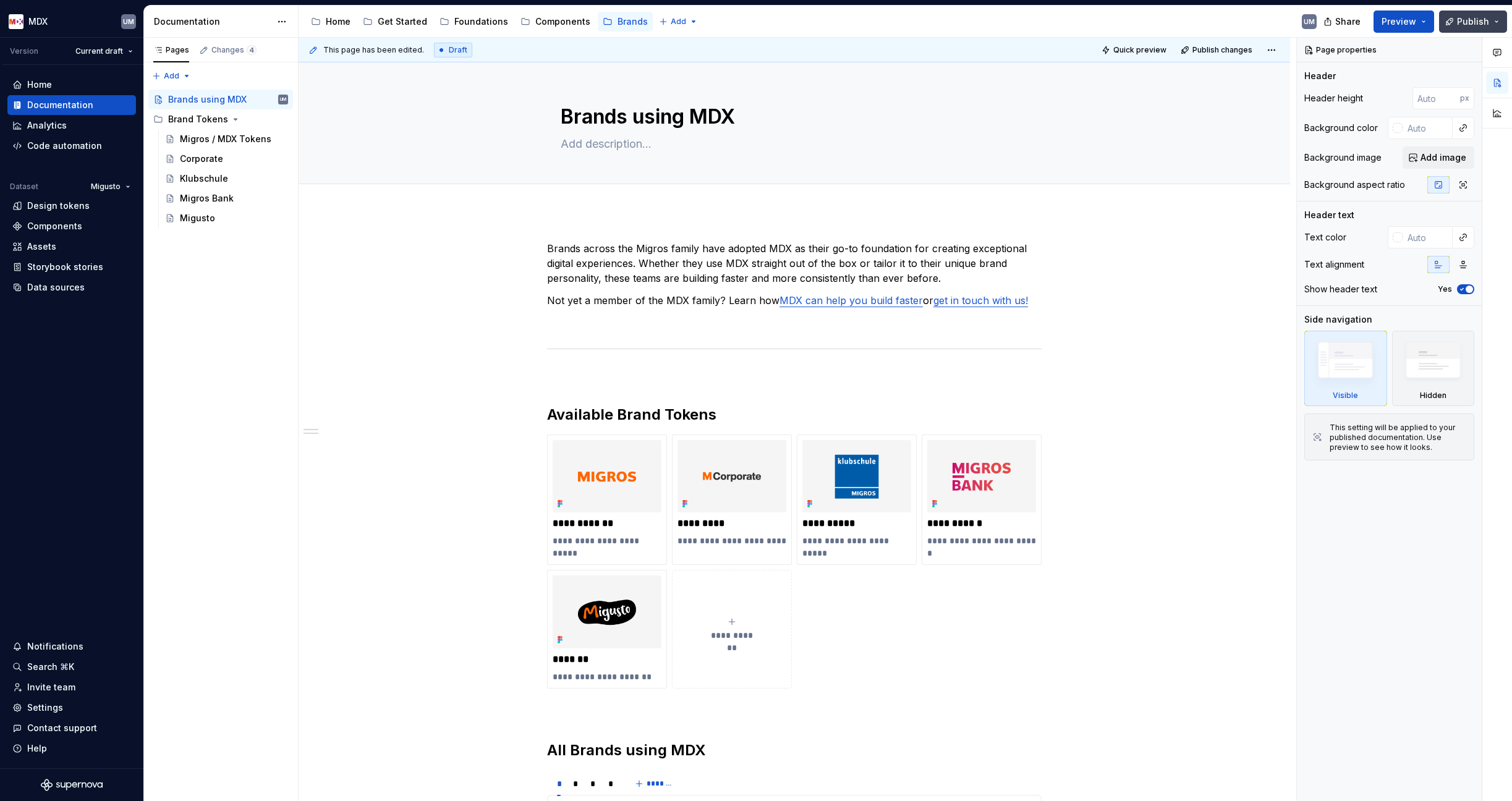
click at [1488, 20] on span "Publish" at bounding box center [1473, 21] width 32 height 13
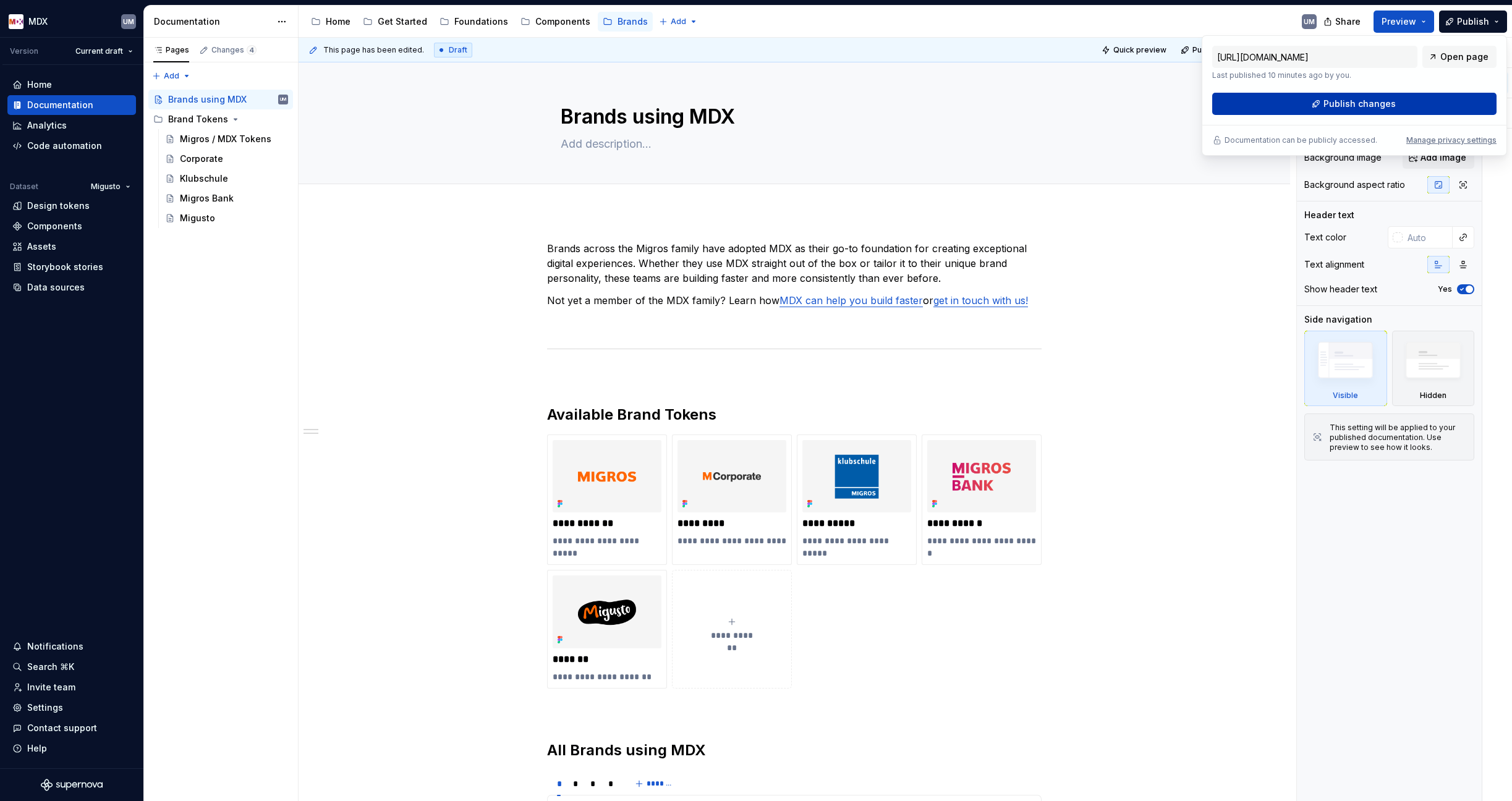
click at [1357, 101] on span "Publish changes" at bounding box center [1359, 103] width 72 height 13
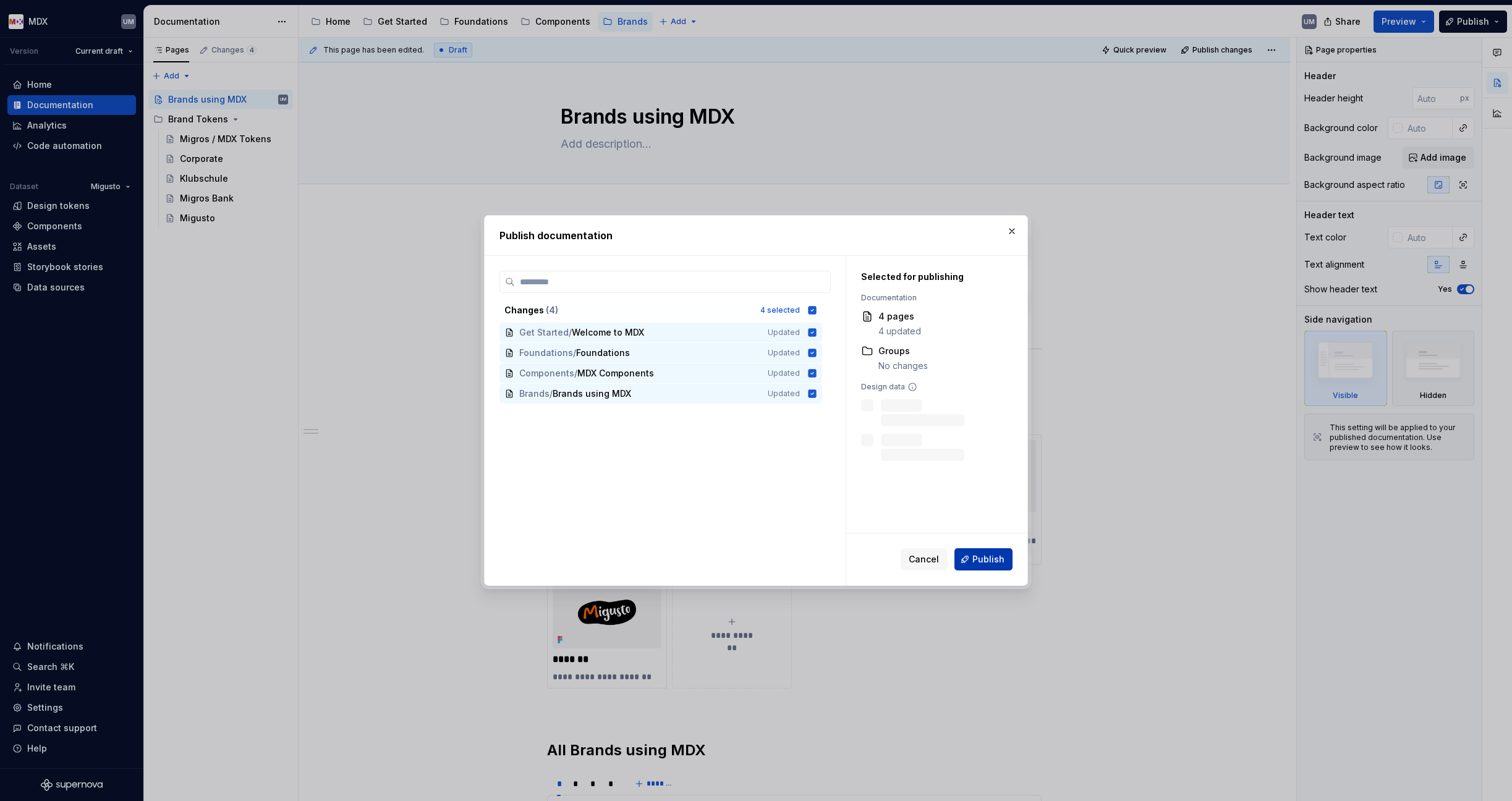
click at [984, 556] on span "Publish" at bounding box center [988, 559] width 32 height 13
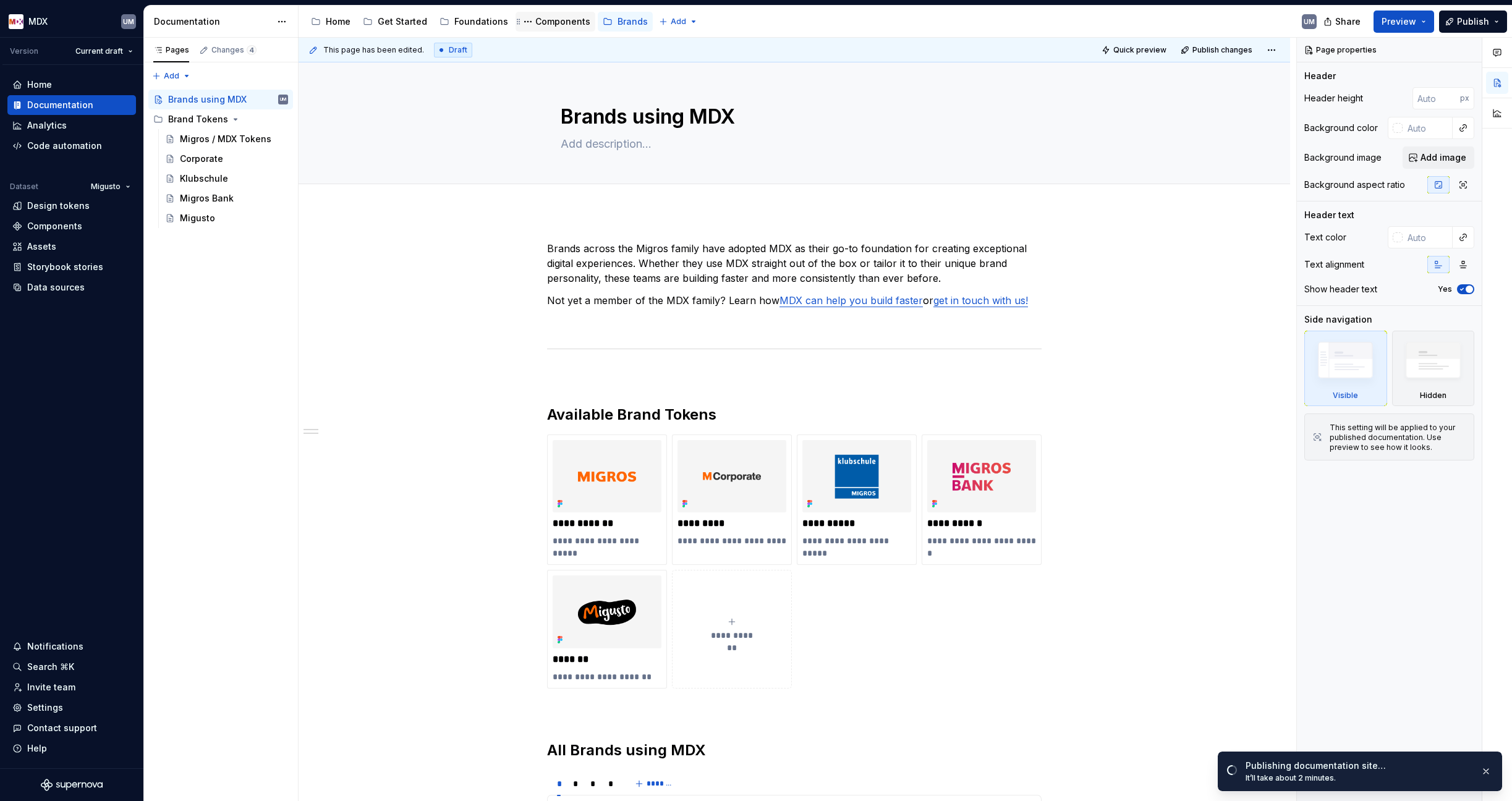
click at [553, 21] on div "Components" at bounding box center [563, 21] width 55 height 13
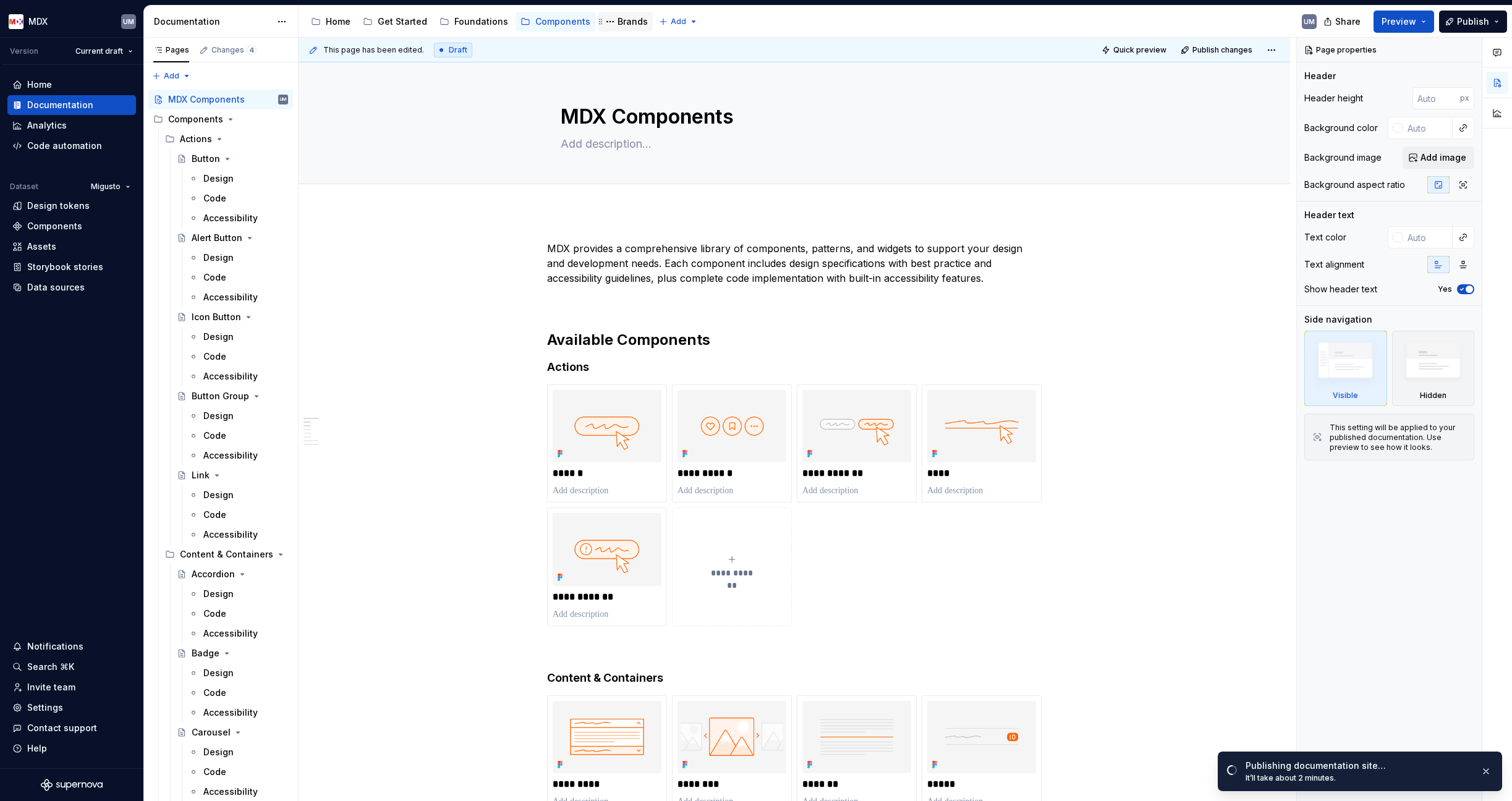
click at [617, 17] on div "Brands" at bounding box center [632, 21] width 30 height 13
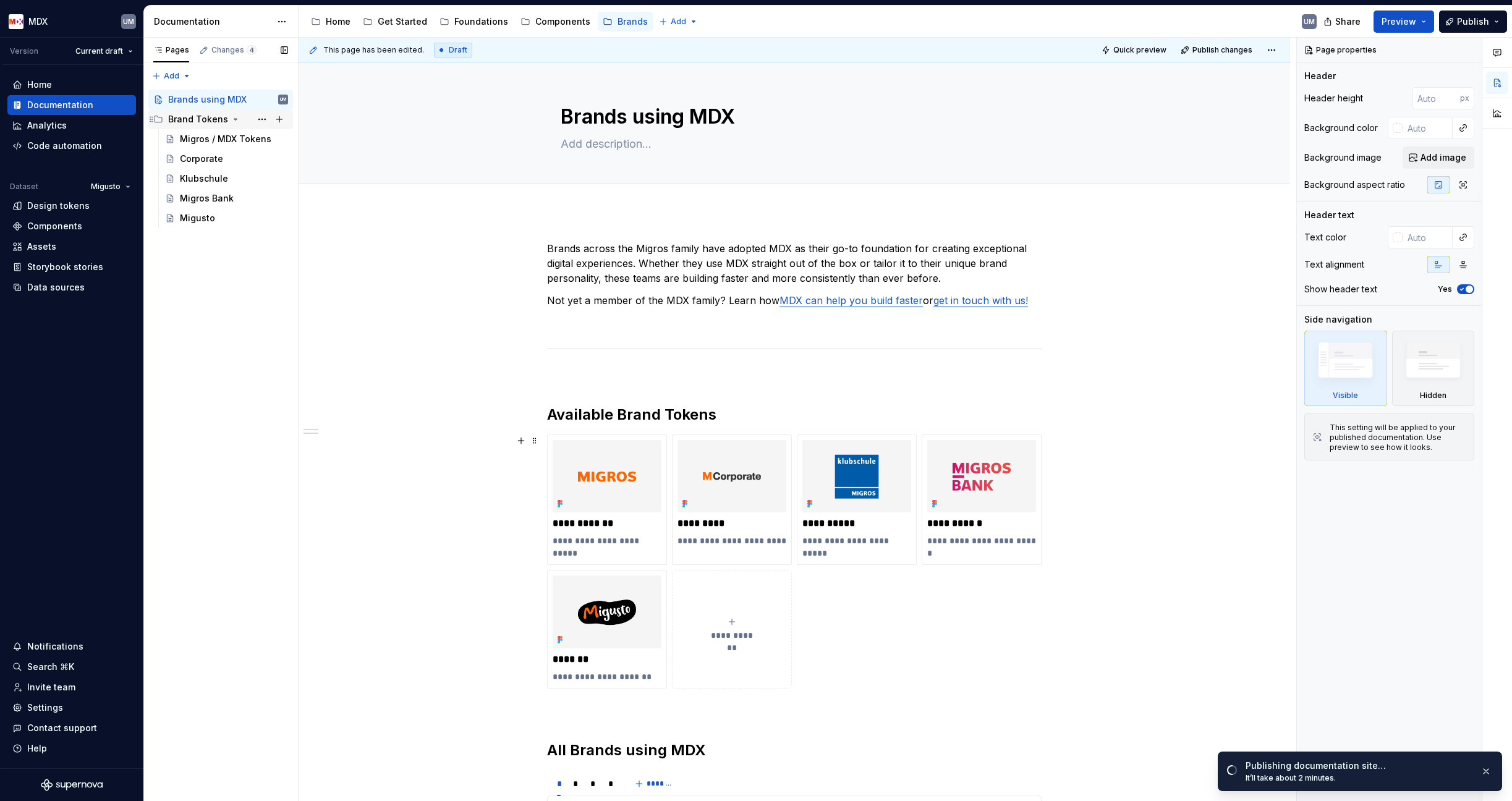
scroll to position [259, 0]
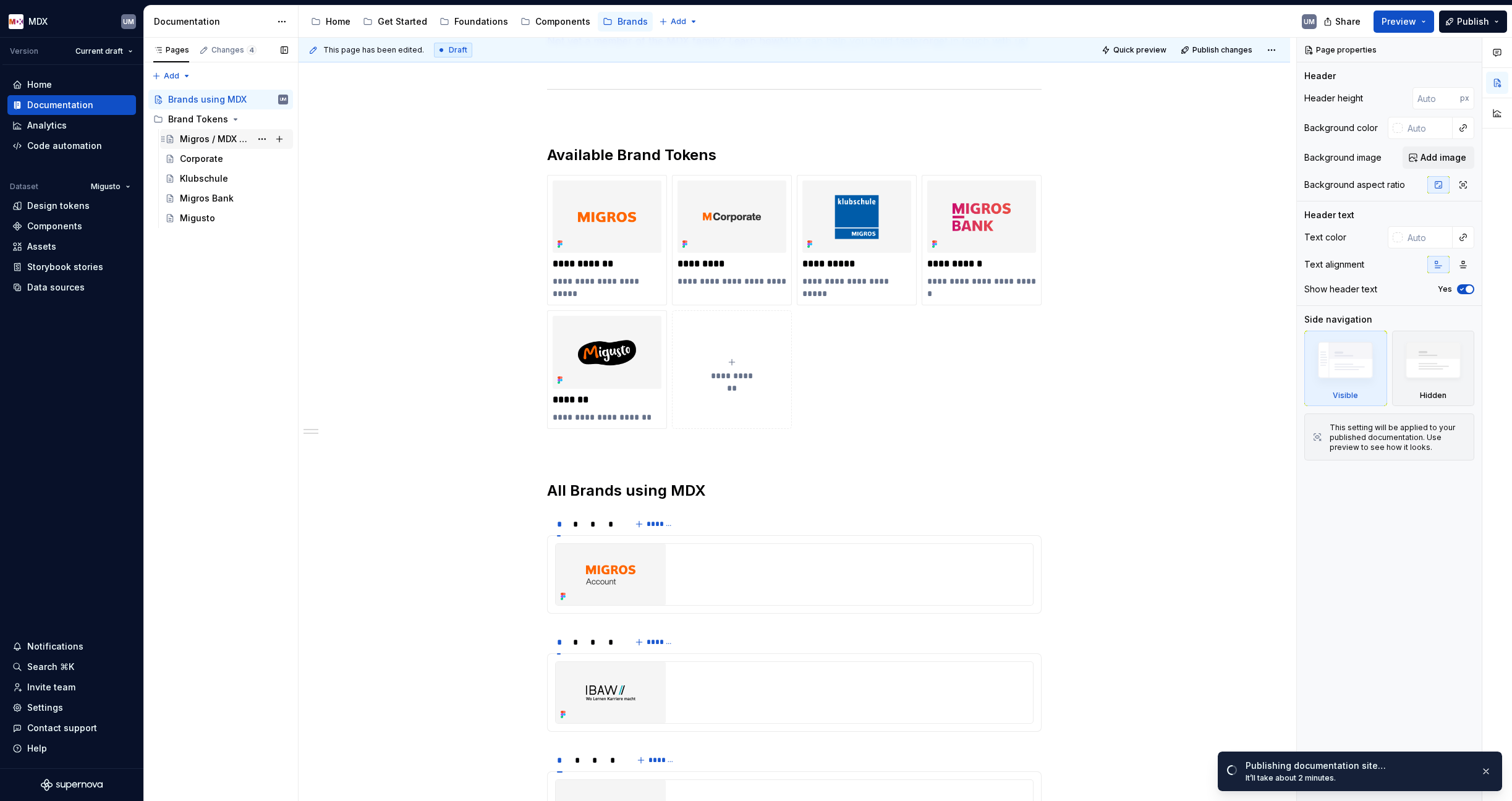
click at [197, 140] on div "Migros / MDX Tokens" at bounding box center [215, 139] width 71 height 13
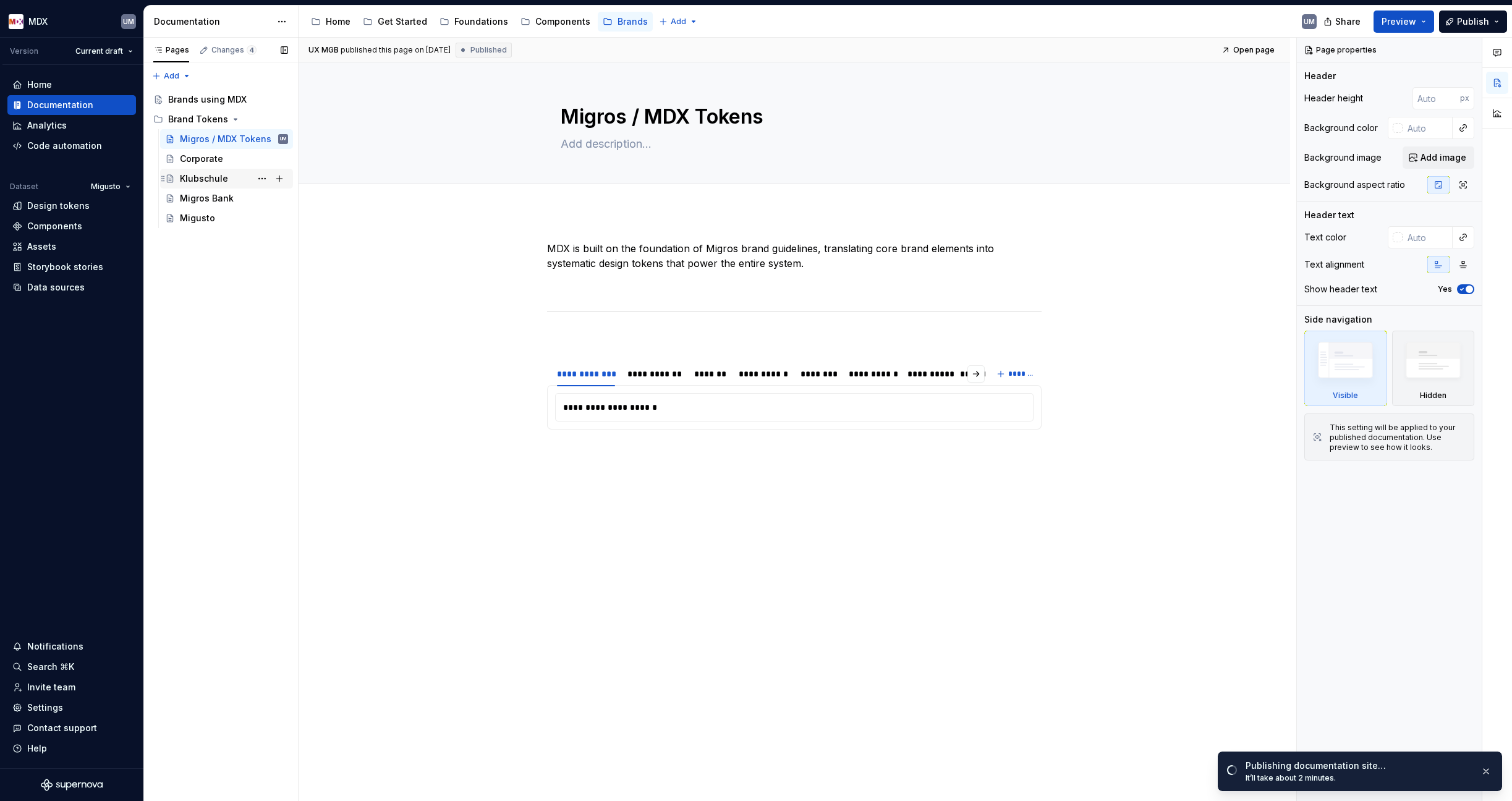
click at [195, 157] on div "Corporate" at bounding box center [201, 159] width 43 height 13
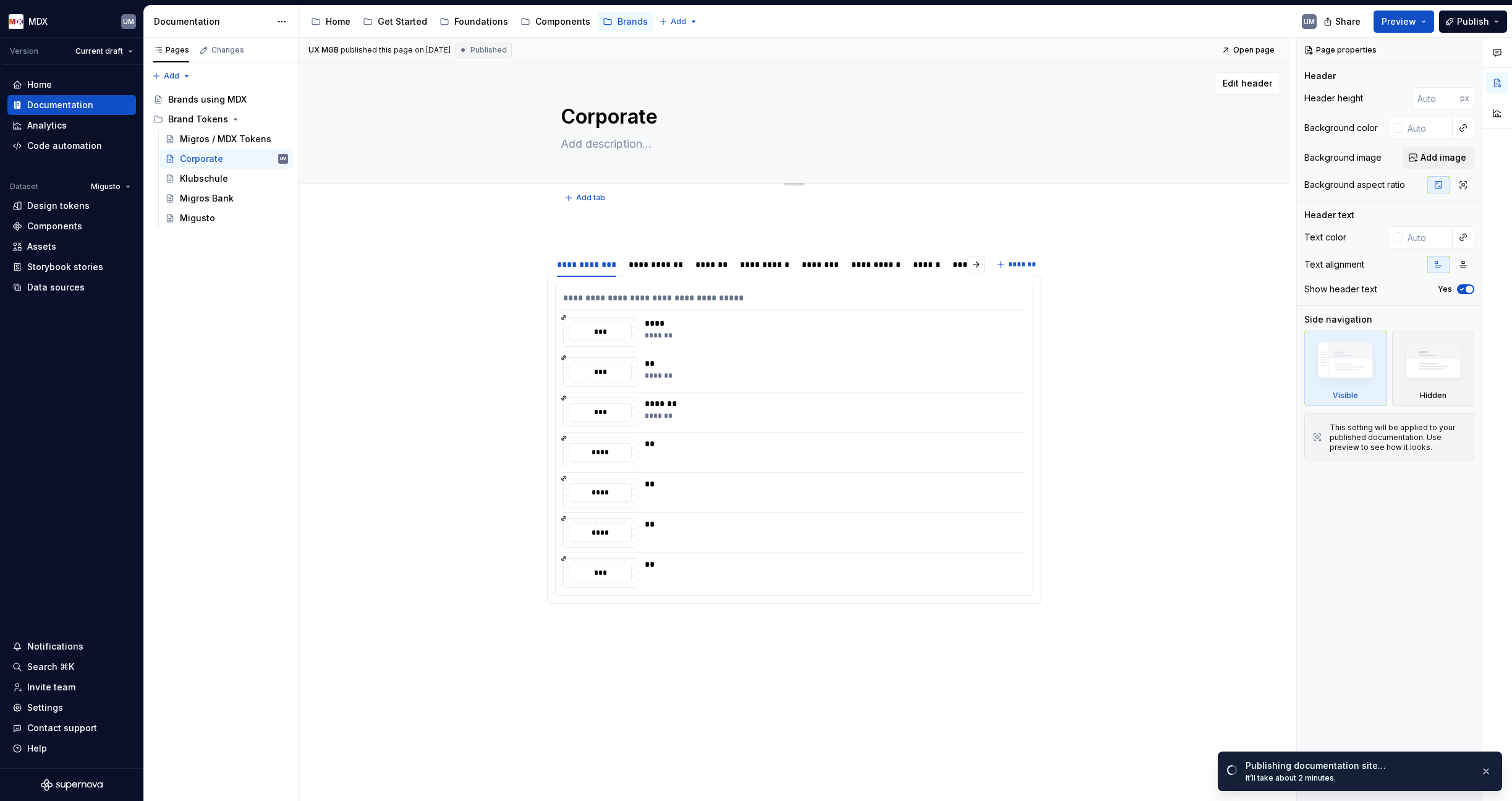
type textarea "*"
